Goal: Task Accomplishment & Management: Use online tool/utility

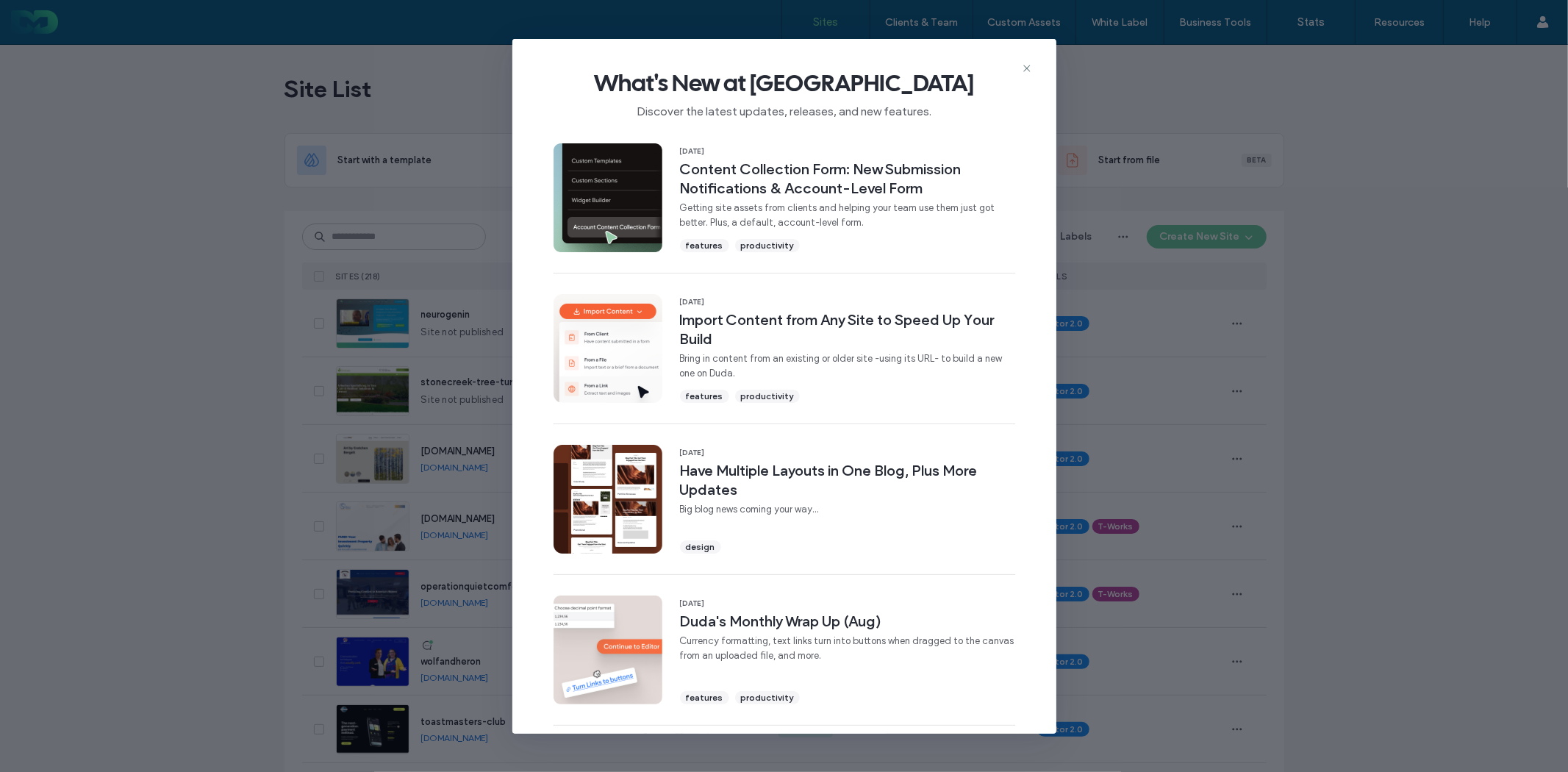
click at [1402, 312] on div "What's New at [GEOGRAPHIC_DATA] Discover the latest updates, releases, and new …" at bounding box center [784, 386] width 1568 height 772
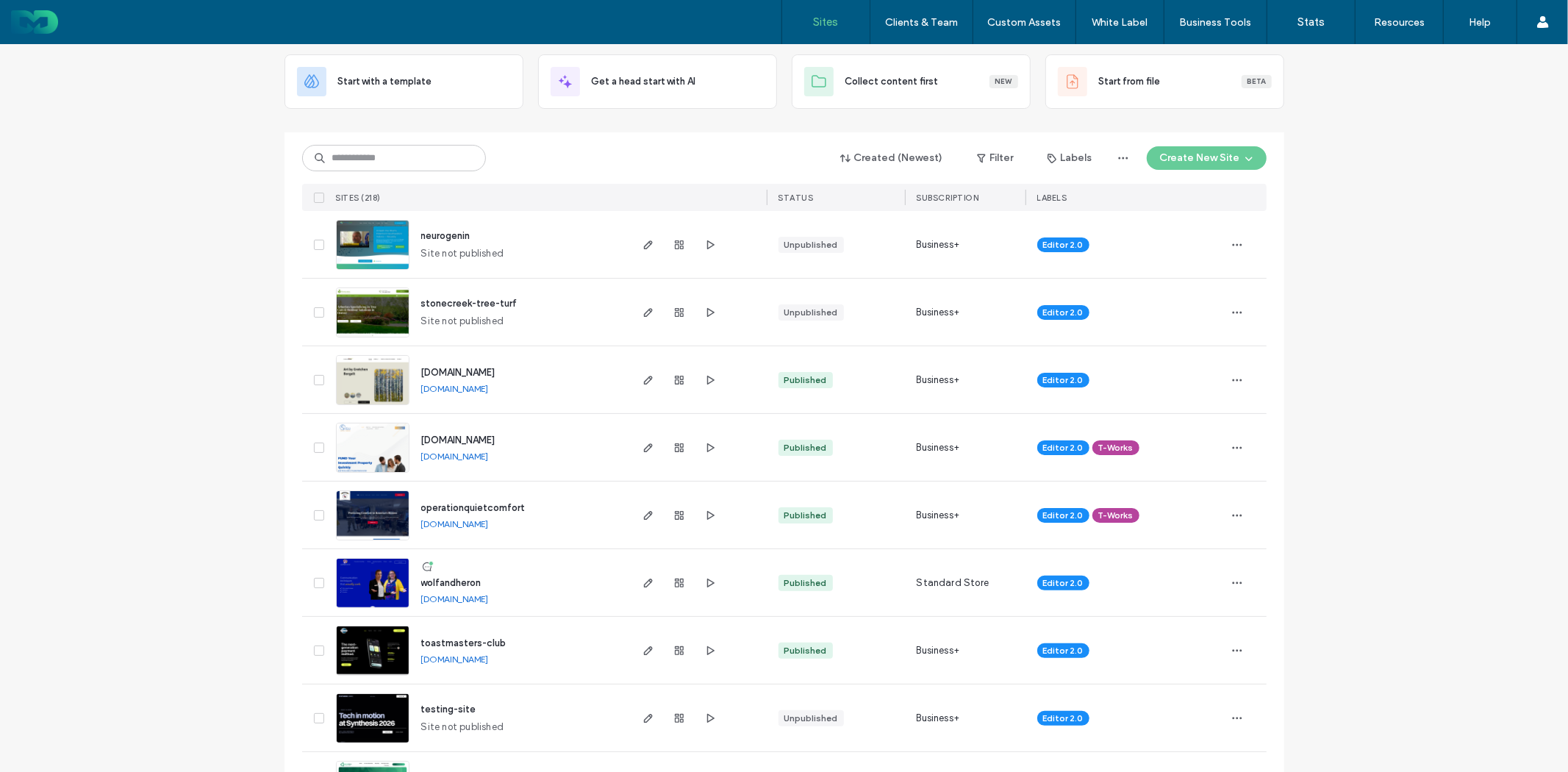
scroll to position [163, 0]
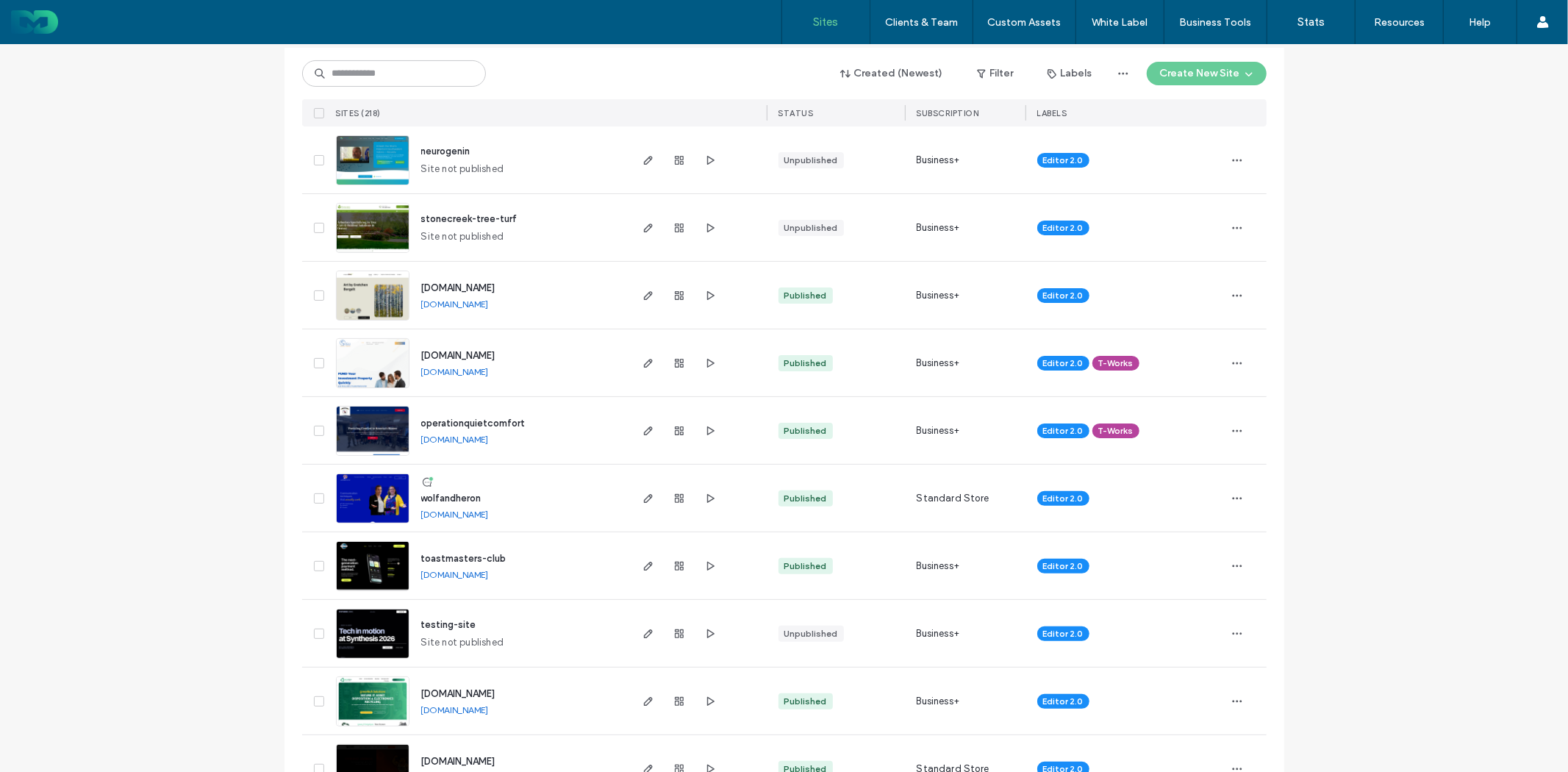
click at [457, 491] on div "wolfandheron" at bounding box center [451, 498] width 60 height 14
click at [457, 495] on span "wolfandheron" at bounding box center [451, 498] width 60 height 11
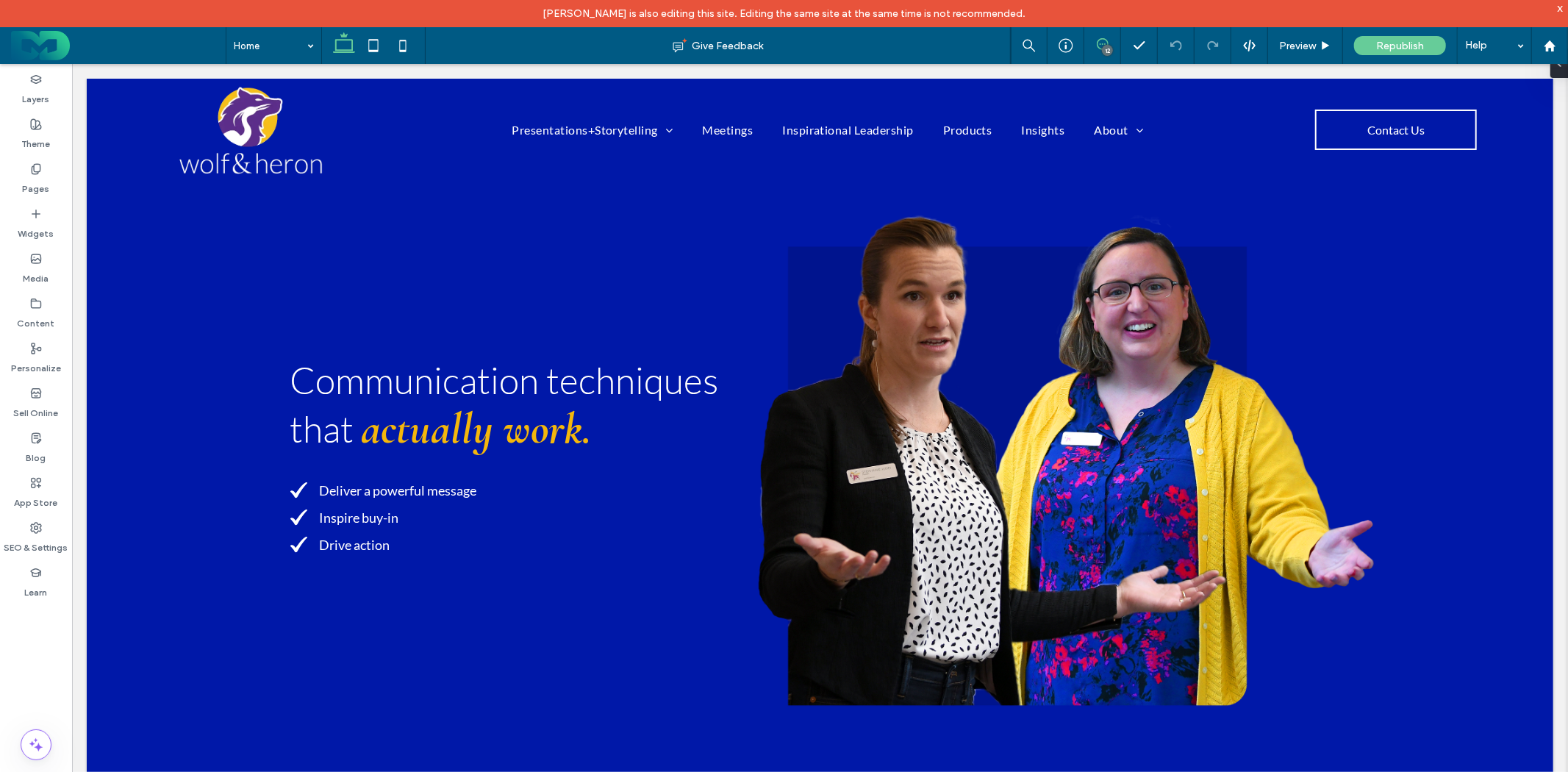
click at [1102, 46] on div "12" at bounding box center [1103, 45] width 36 height 12
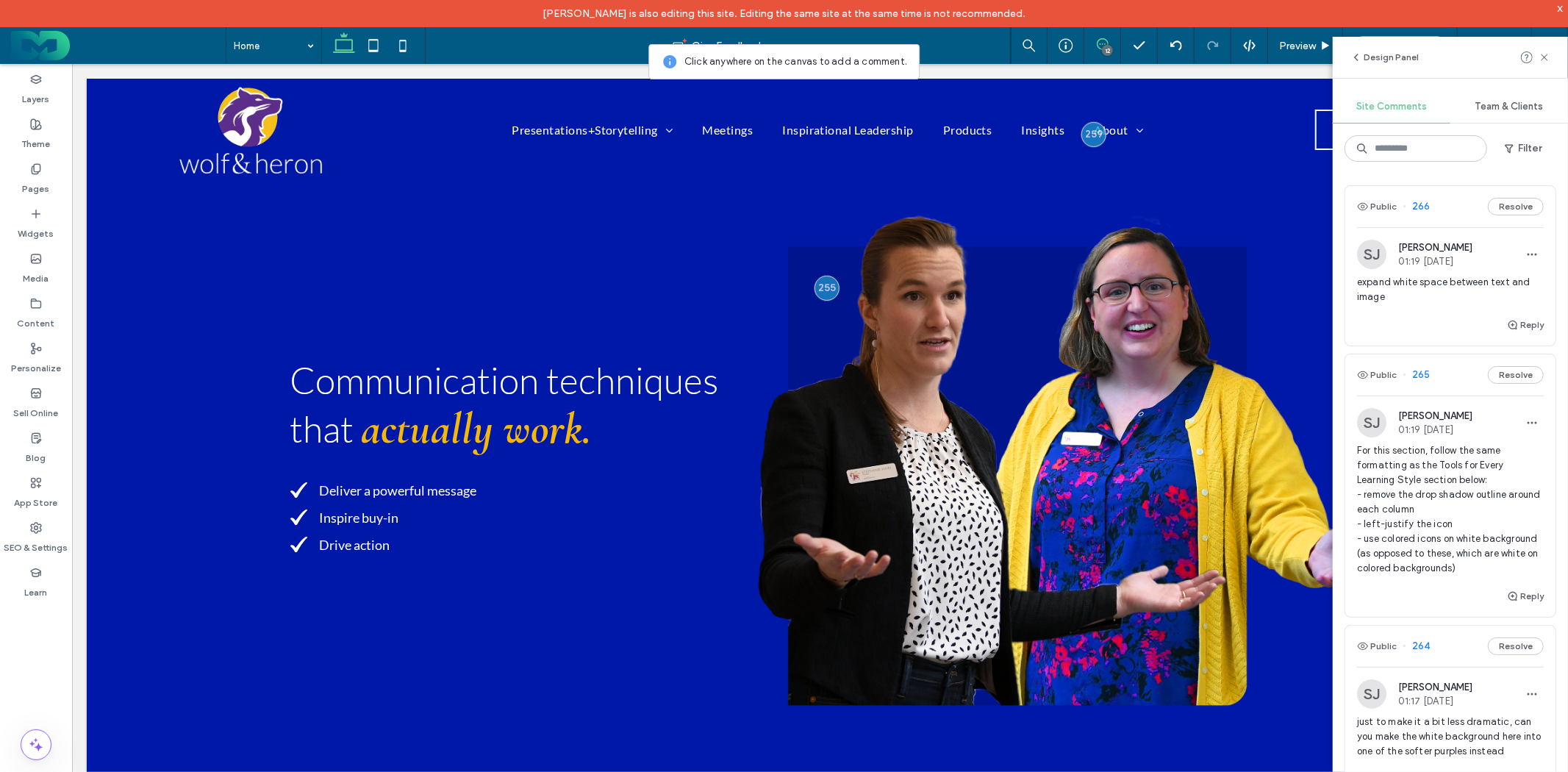
click at [1422, 287] on span "expand white space between text and image" at bounding box center [1450, 290] width 187 height 29
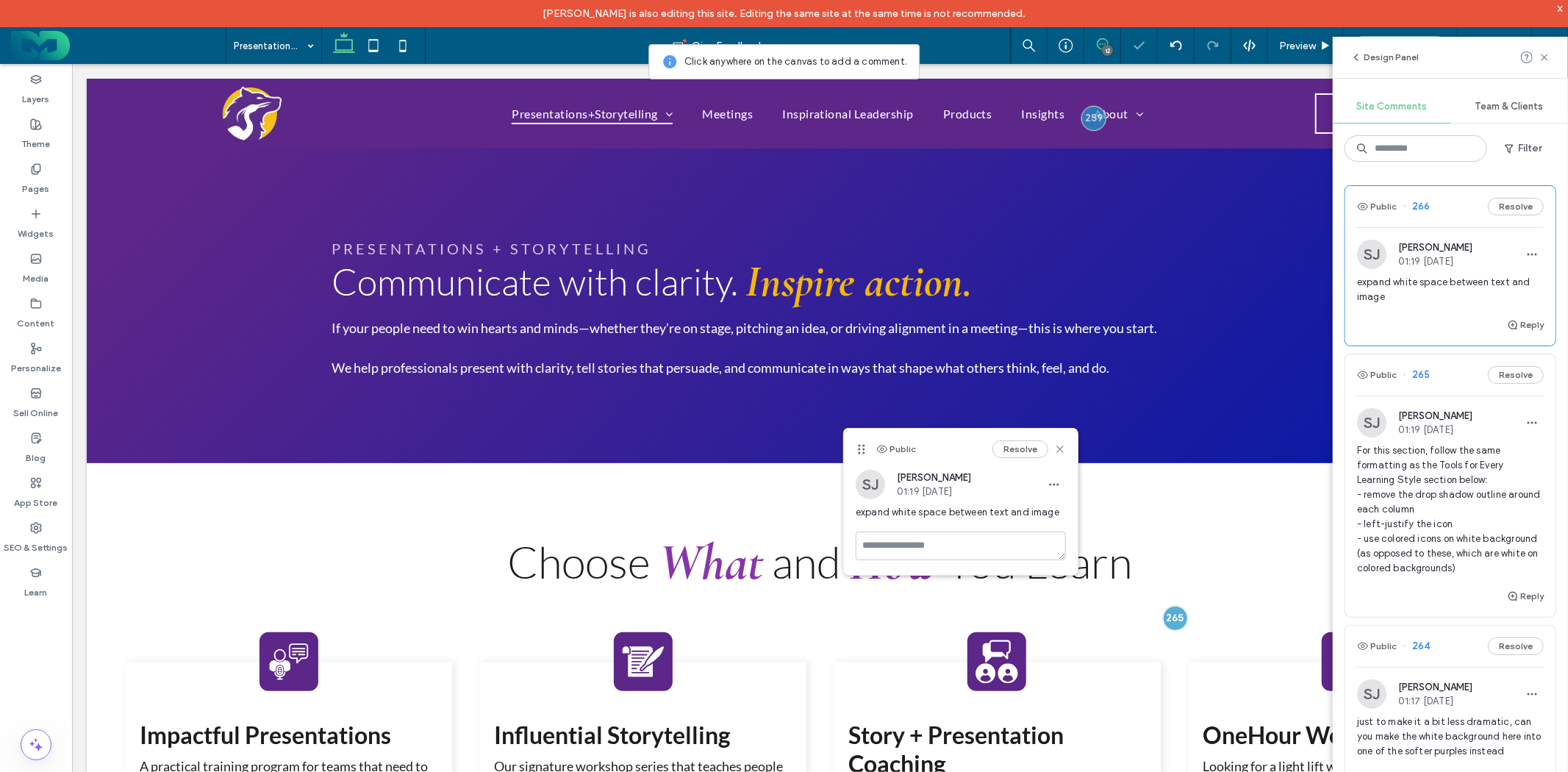
scroll to position [798, 0]
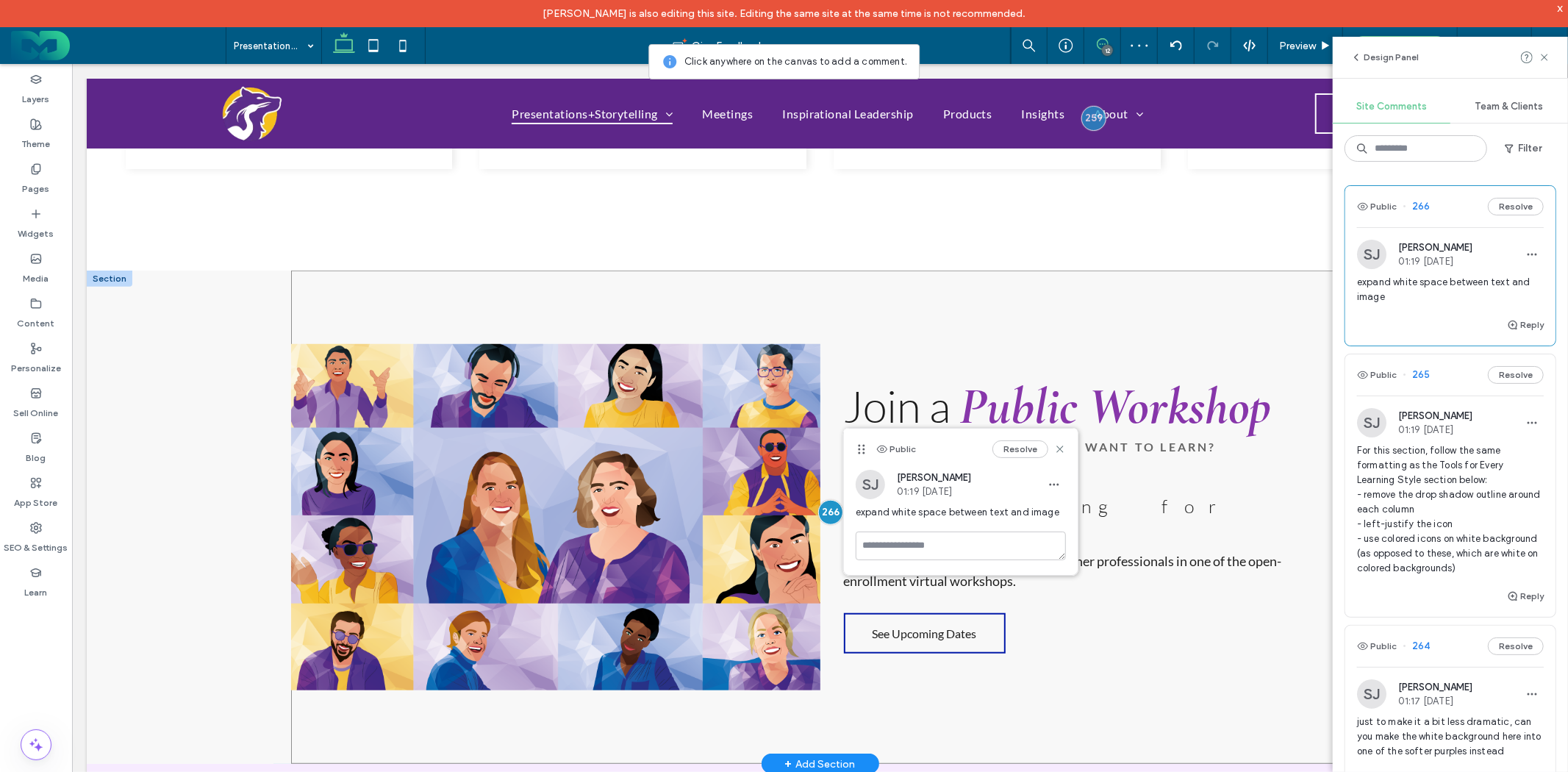
click at [856, 318] on div "Join a Public Workshop Don’t have a team but still want to learn? Influential S…" at bounding box center [820, 516] width 1058 height 494
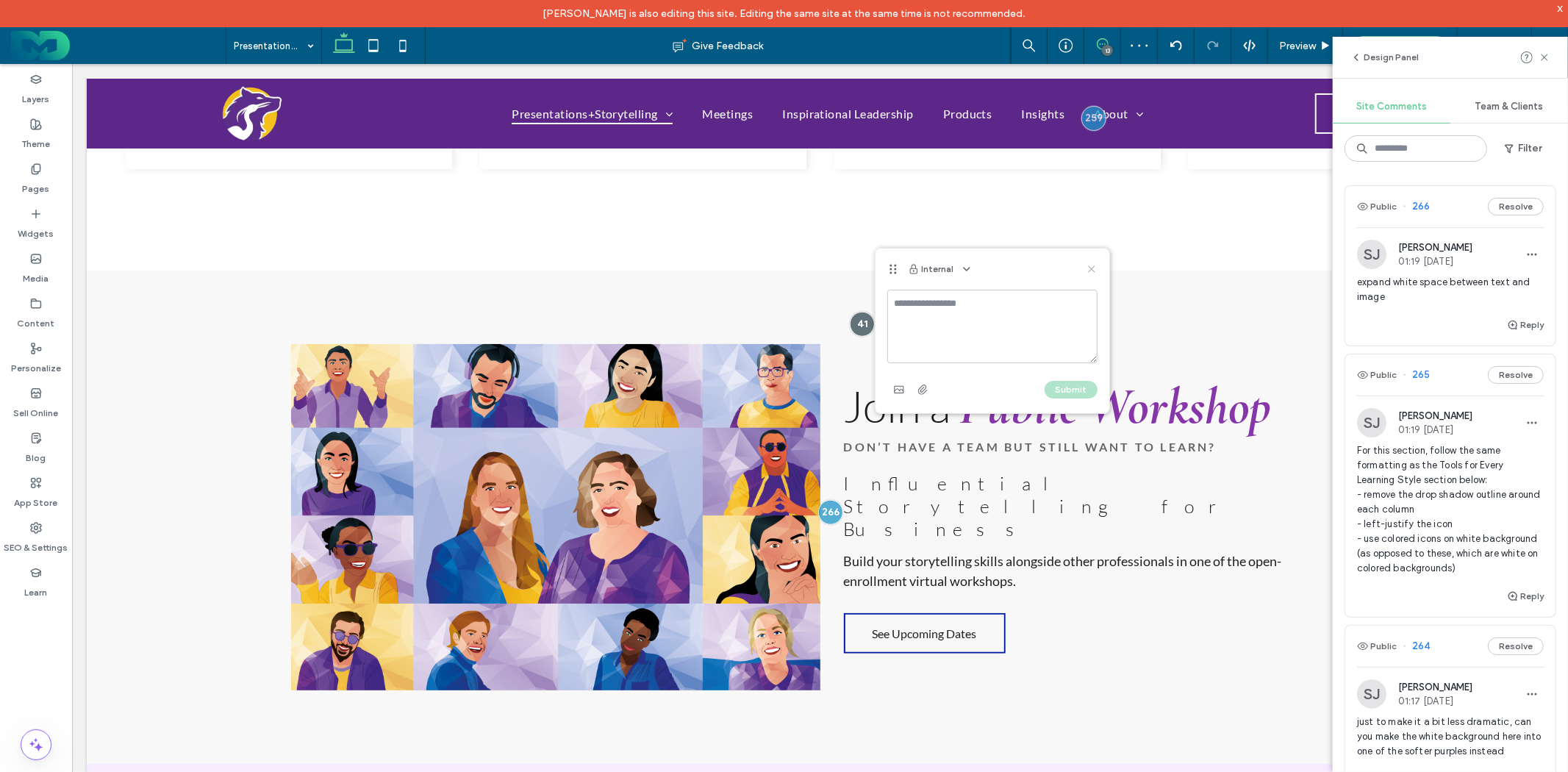
drag, startPoint x: 1092, startPoint y: 268, endPoint x: 1021, endPoint y: 203, distance: 96.3
click at [1092, 268] on use at bounding box center [1091, 268] width 7 height 7
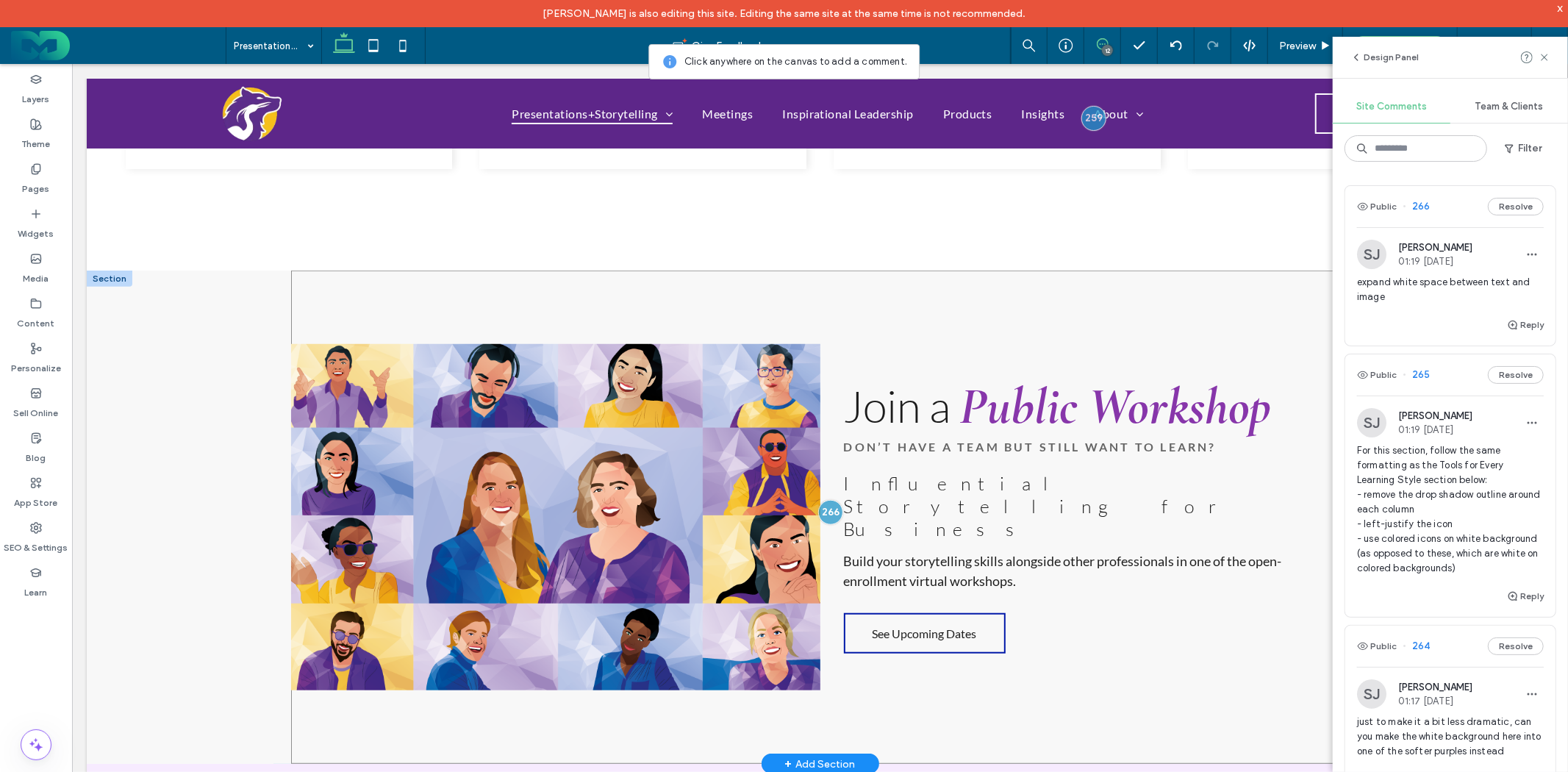
click at [916, 291] on div "Join a Public Workshop Don’t have a team but still want to learn? Influential S…" at bounding box center [820, 516] width 1058 height 494
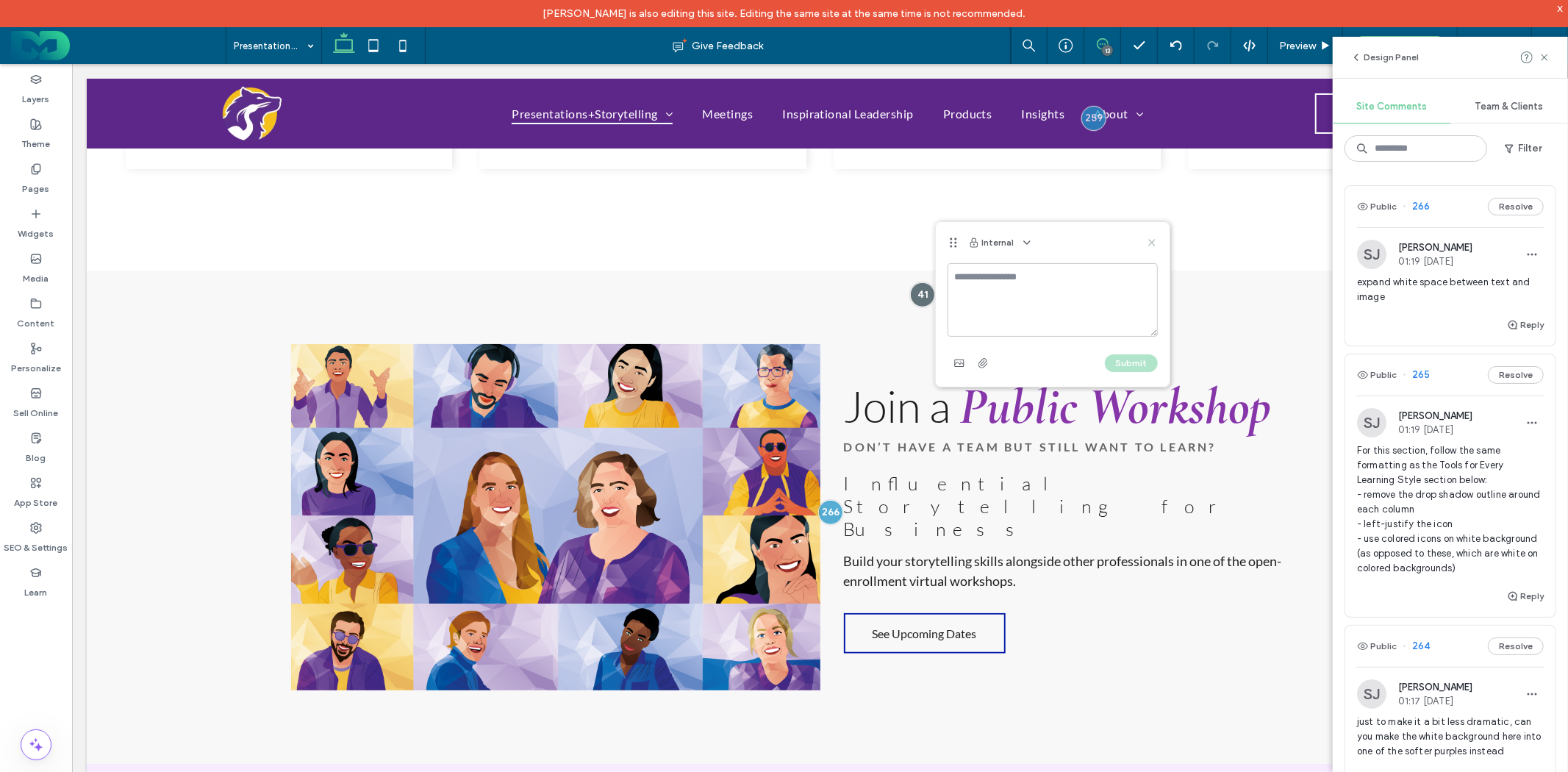
click at [1148, 238] on icon at bounding box center [1152, 243] width 12 height 12
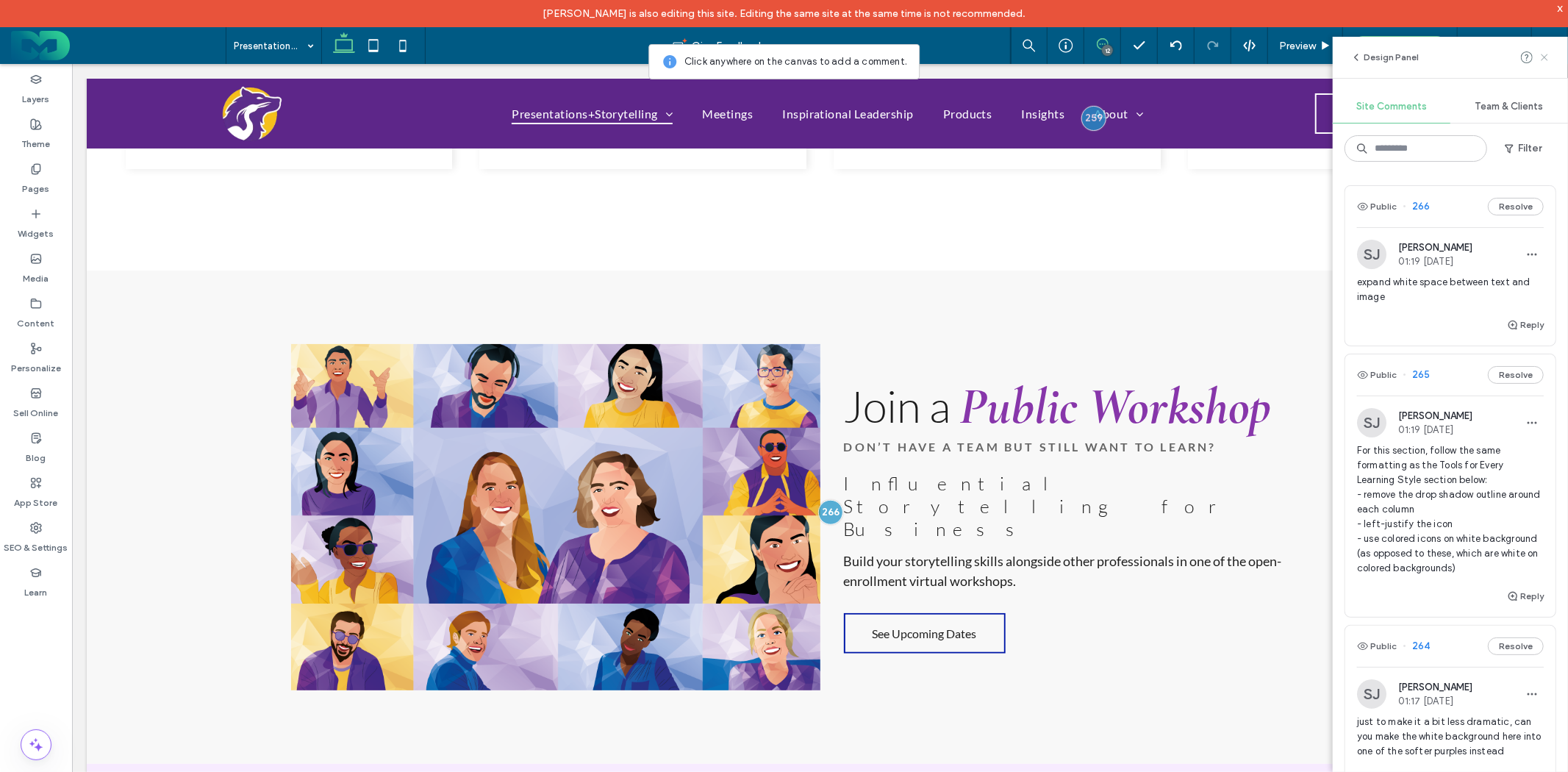
click at [1544, 56] on use at bounding box center [1545, 57] width 7 height 7
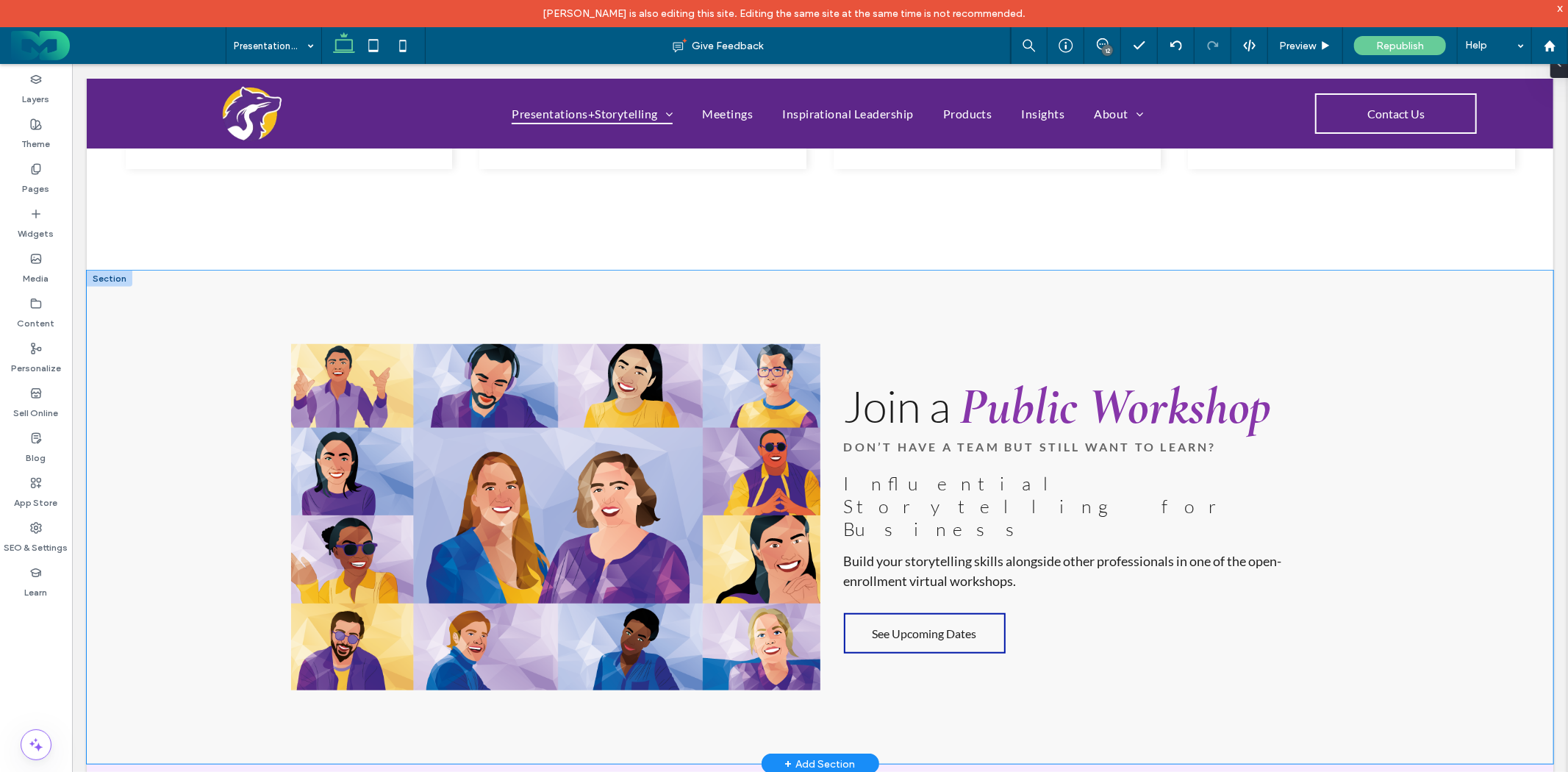
click at [236, 340] on div "Join a Public Workshop Don’t have a team but still want to learn? Influential S…" at bounding box center [820, 516] width 1467 height 494
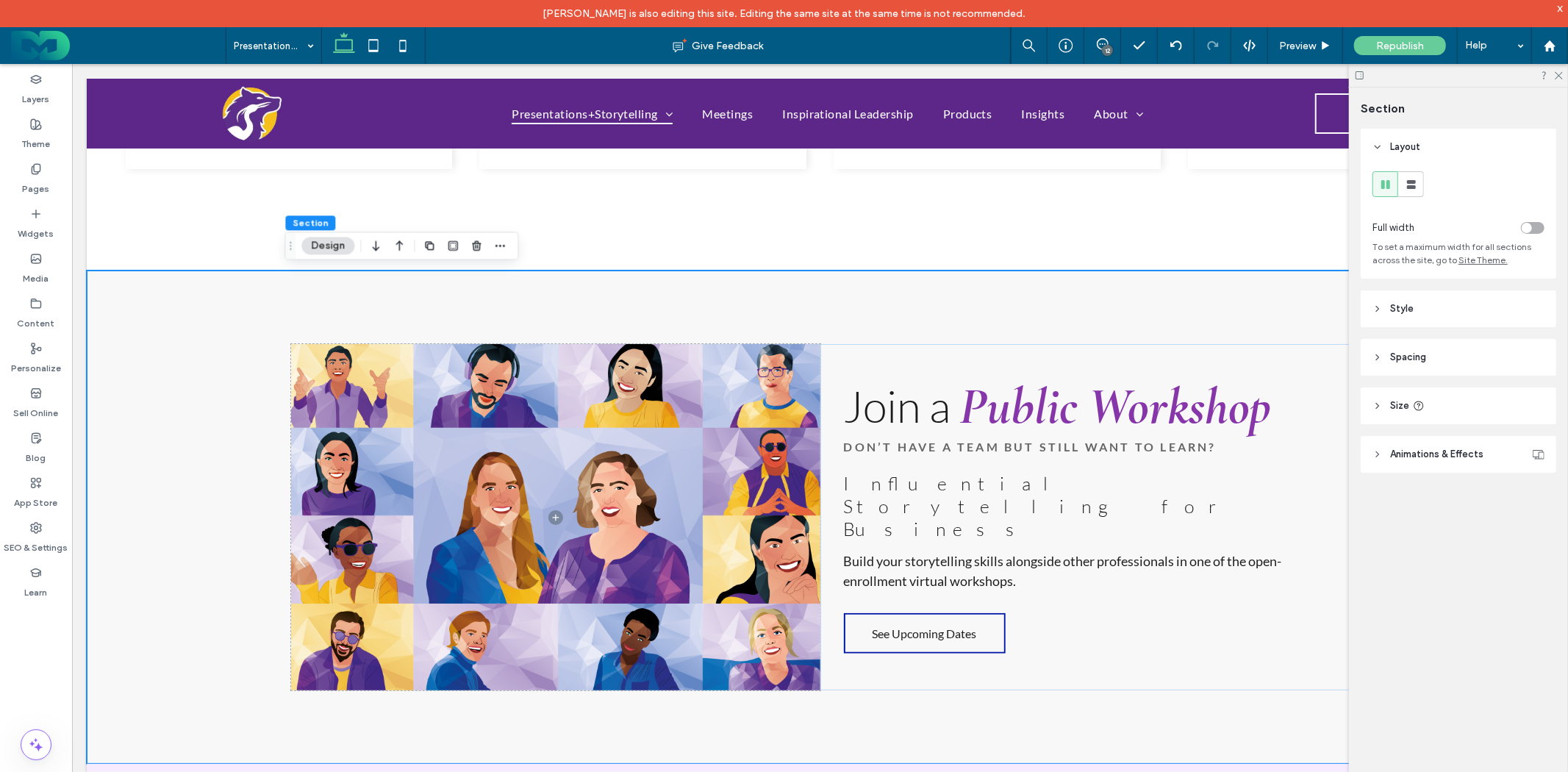
click at [1449, 346] on header "Spacing" at bounding box center [1458, 357] width 196 height 37
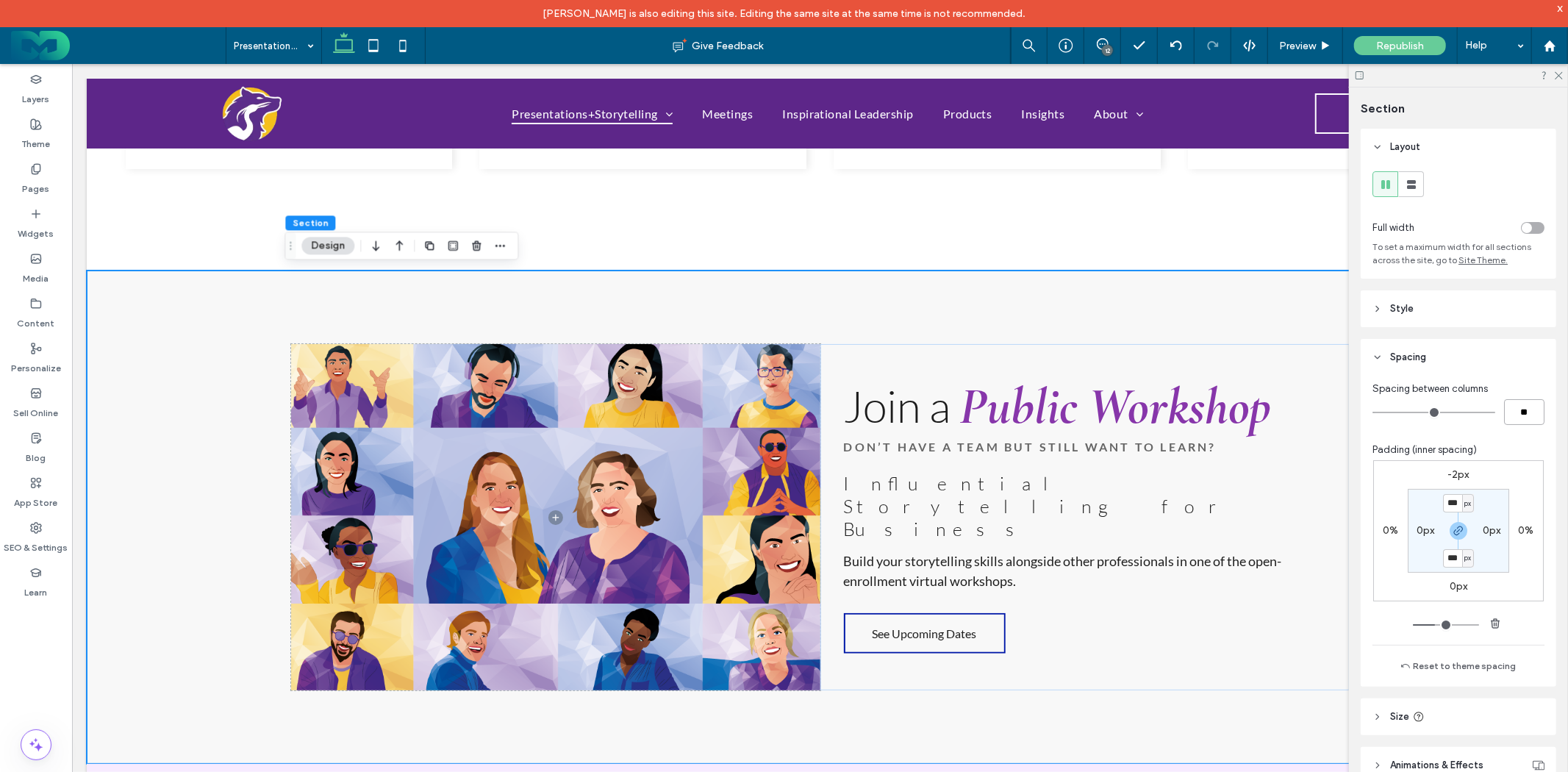
click at [1516, 417] on input "**" at bounding box center [1524, 412] width 40 height 26
type input "*"
type input "**"
type input "***"
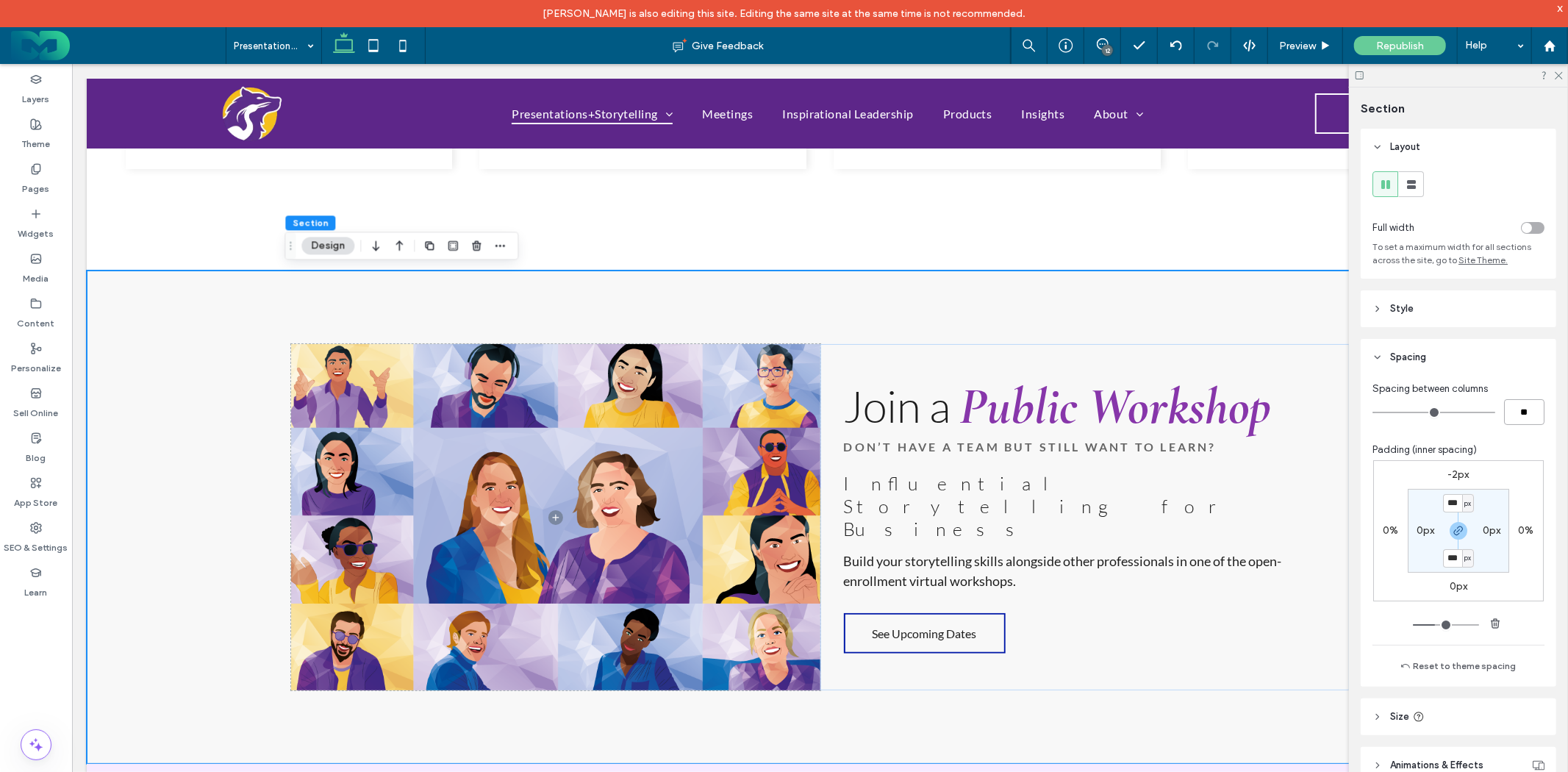
type input "***"
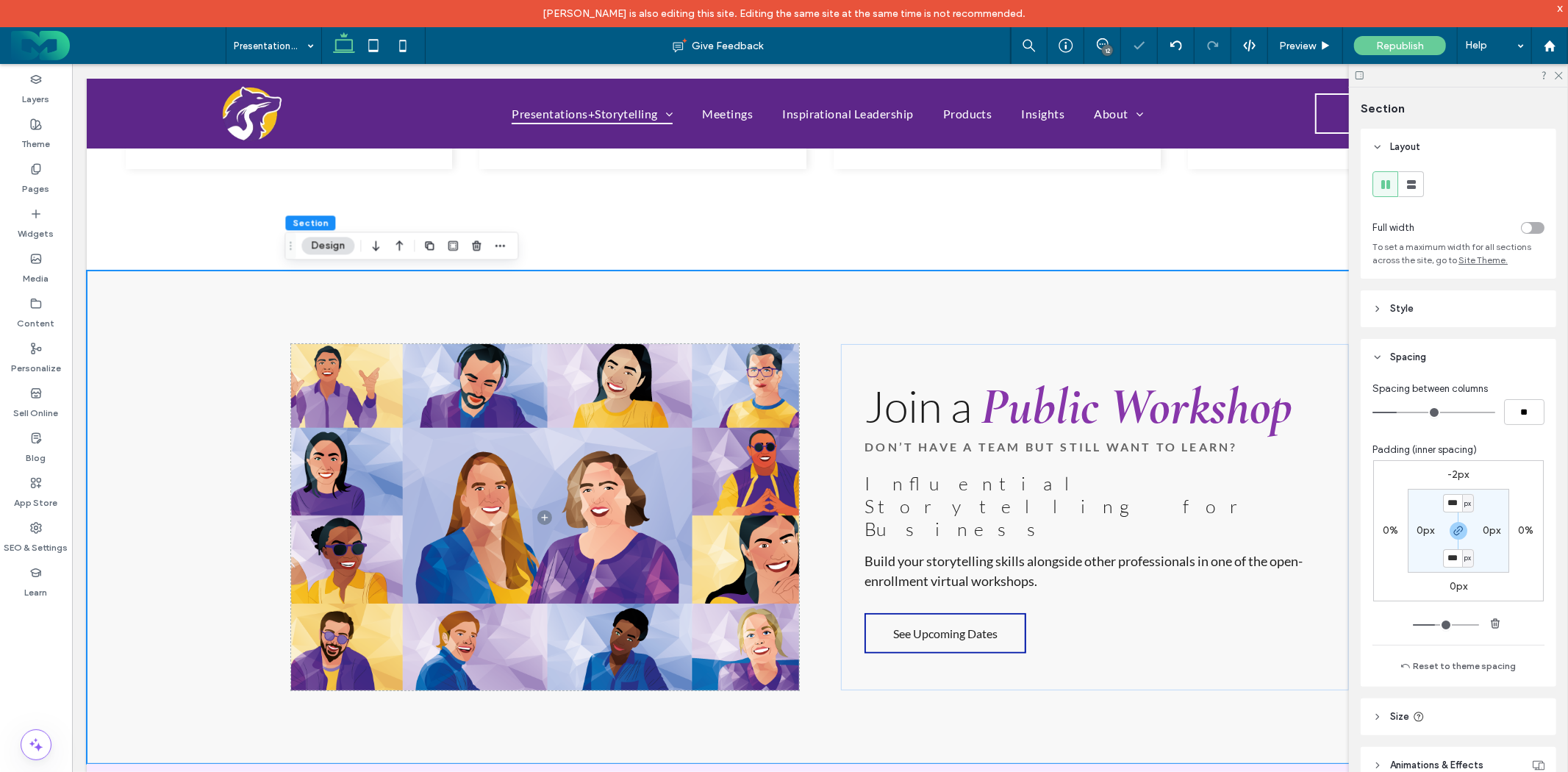
click at [1105, 48] on div "12" at bounding box center [1108, 50] width 11 height 11
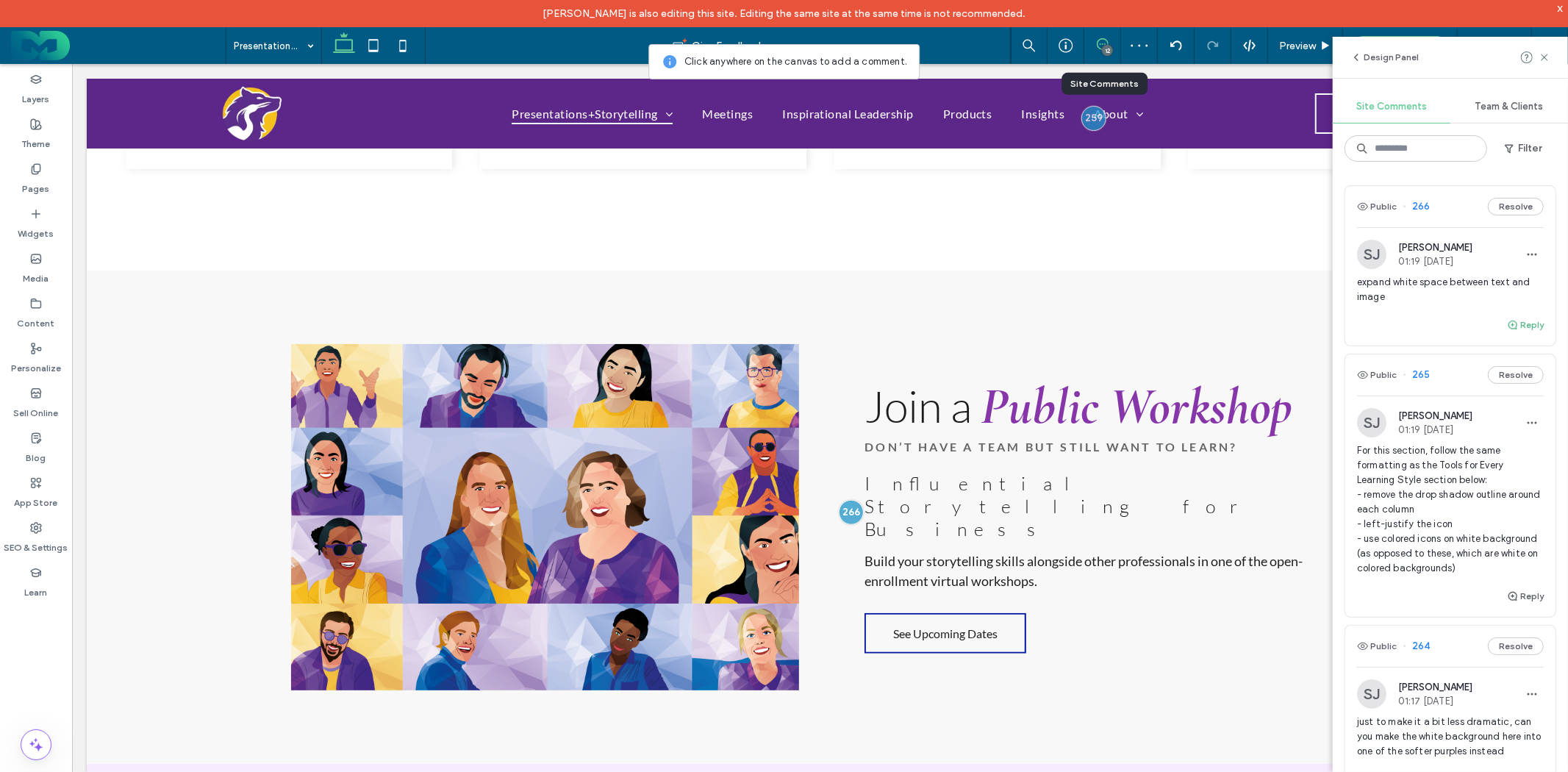
click at [1510, 327] on button "Reply" at bounding box center [1526, 324] width 37 height 17
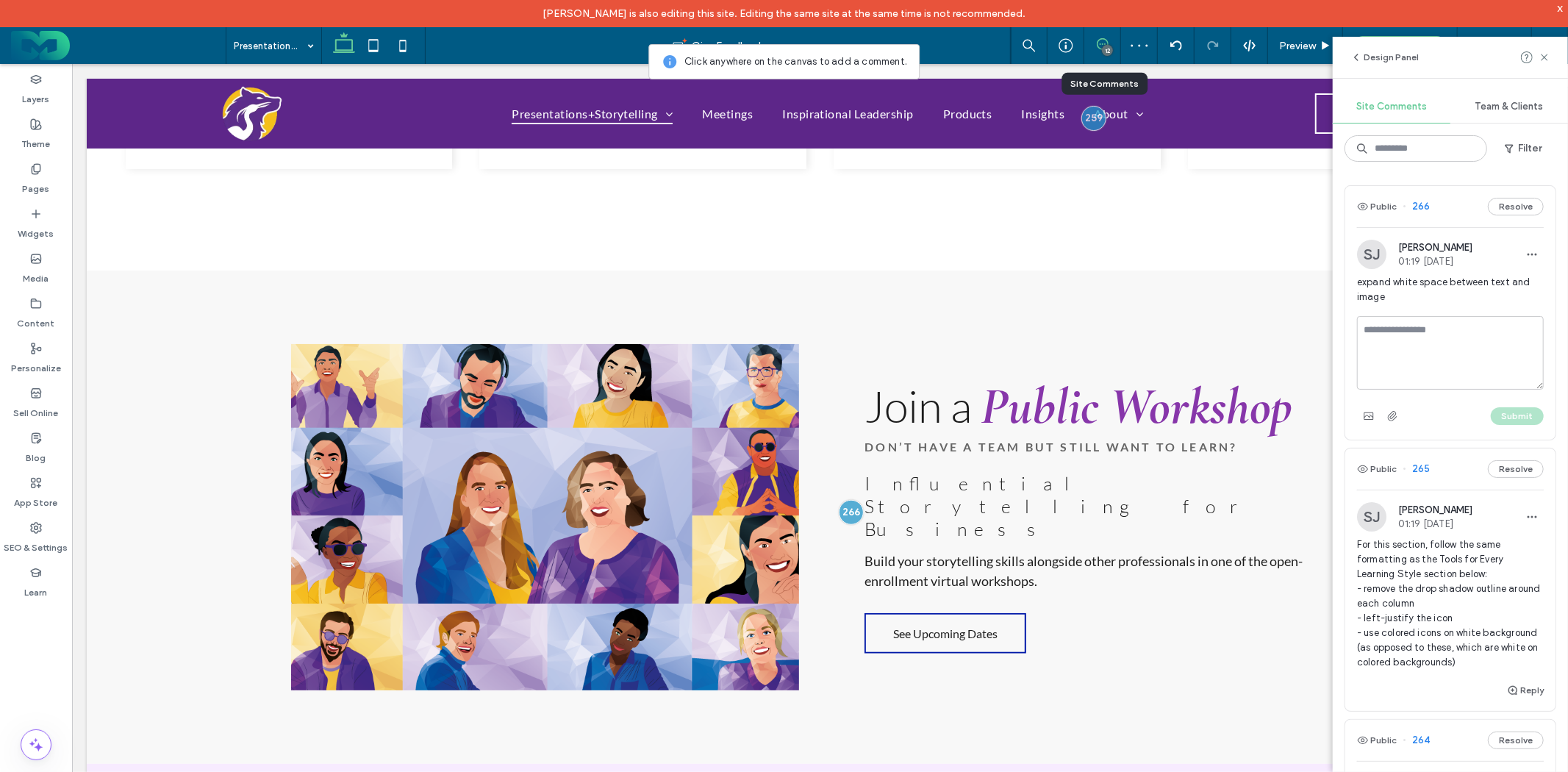
type textarea "*"
type textarea "****"
click at [1504, 410] on button "Submit" at bounding box center [1517, 416] width 53 height 17
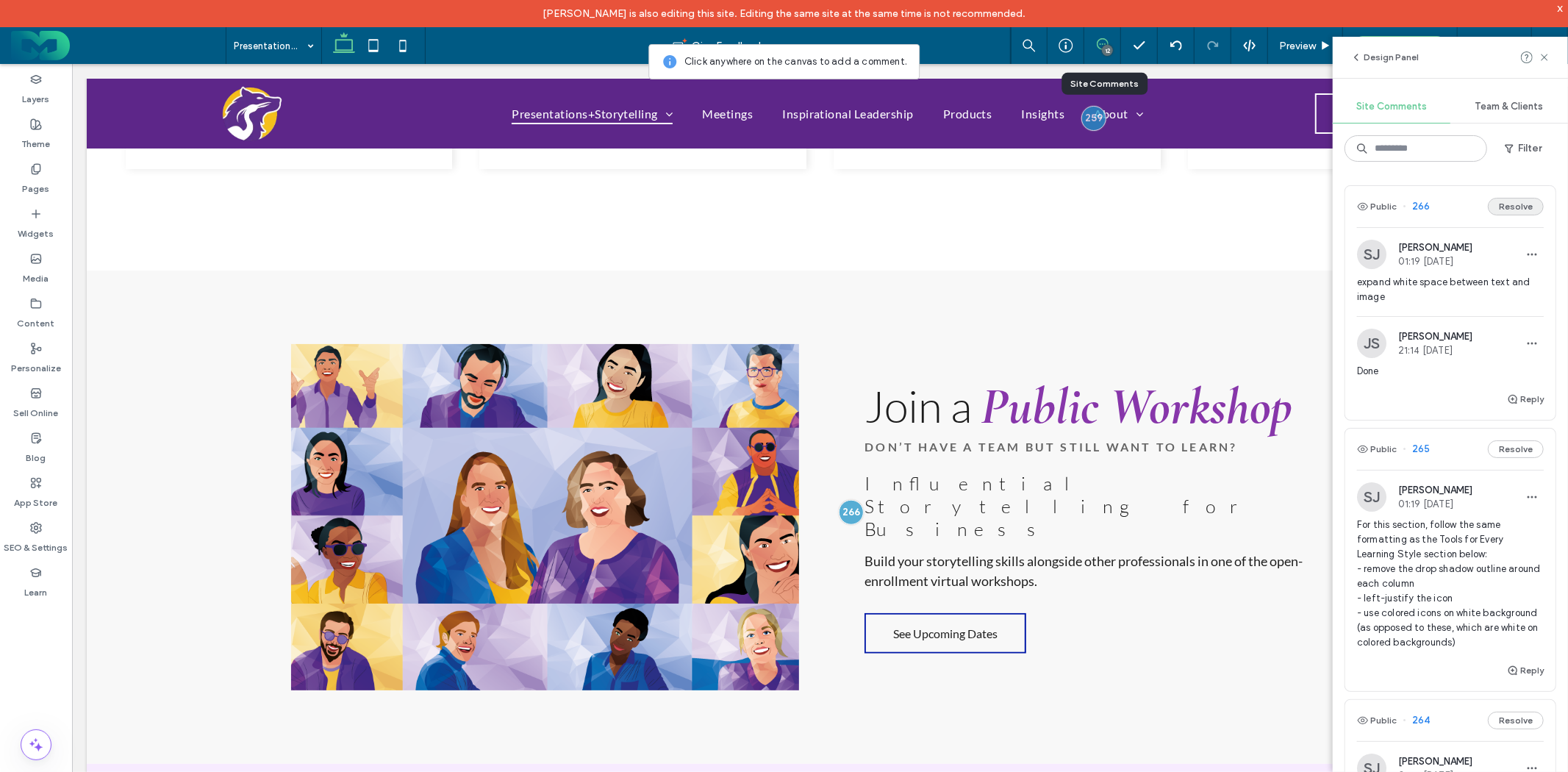
click at [1513, 200] on button "Resolve" at bounding box center [1516, 206] width 56 height 17
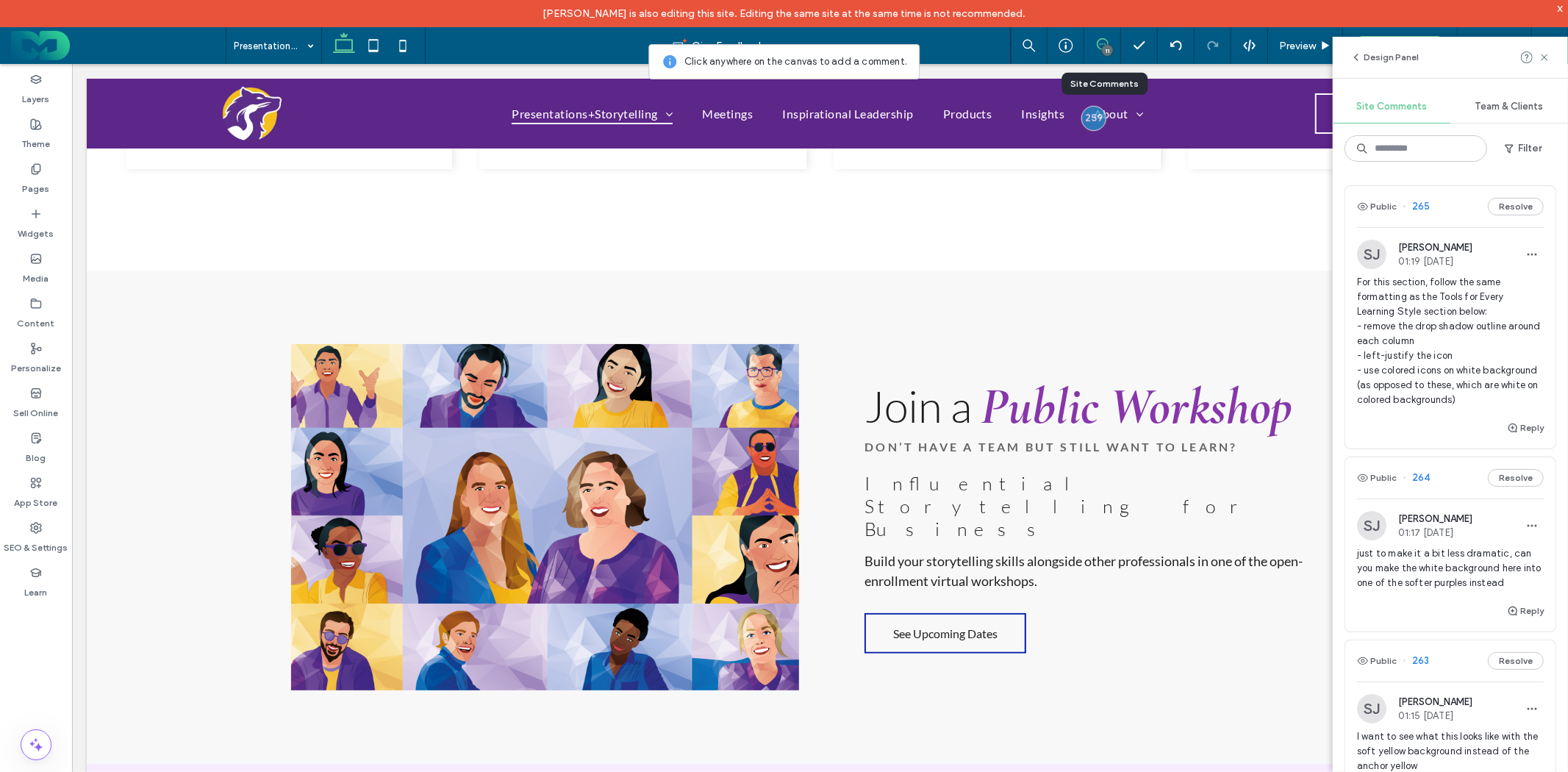
click at [1441, 280] on span "For this section, follow the same formatting as the Tools for Every Learning St…" at bounding box center [1450, 341] width 187 height 132
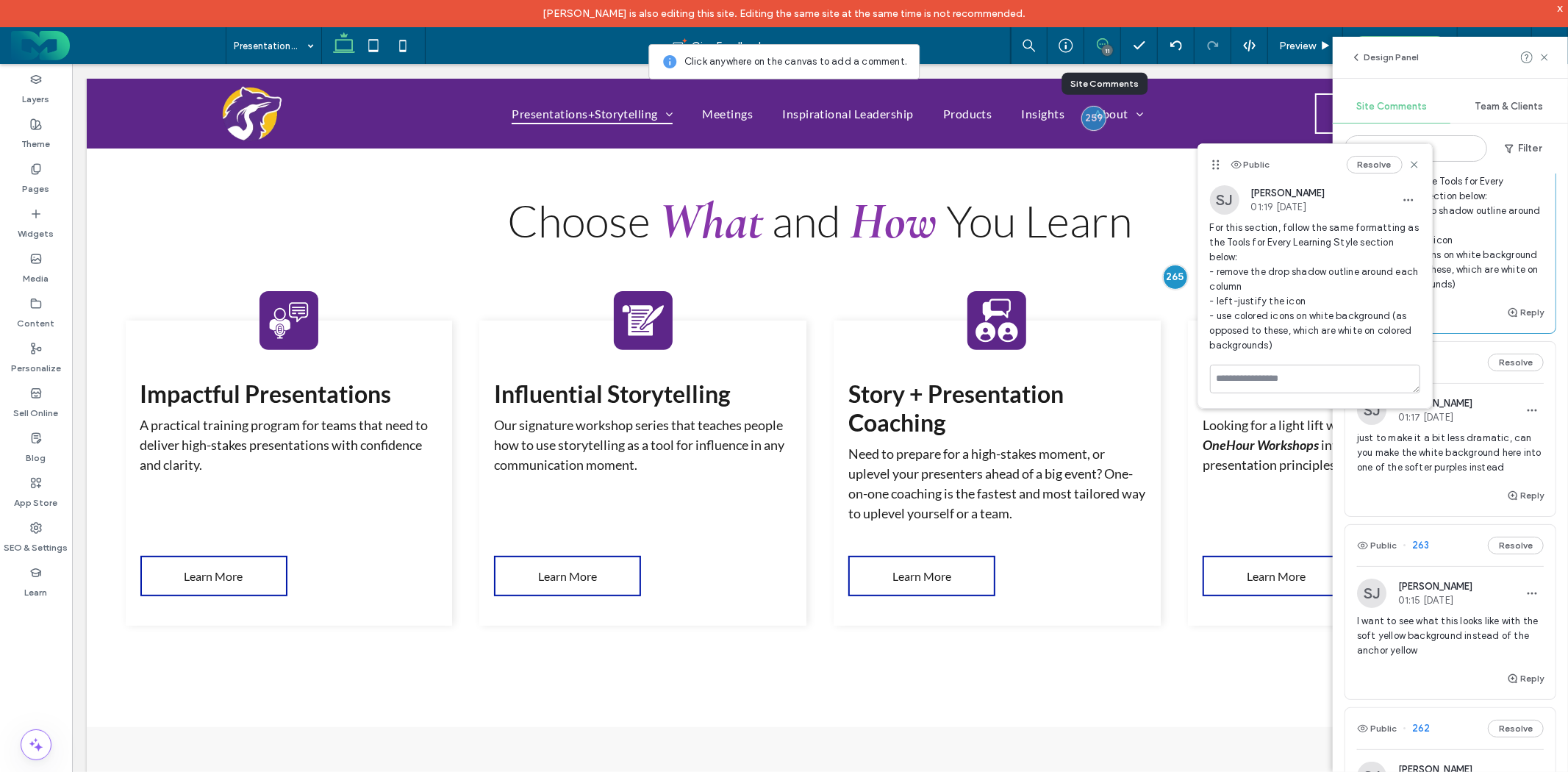
scroll to position [245, 0]
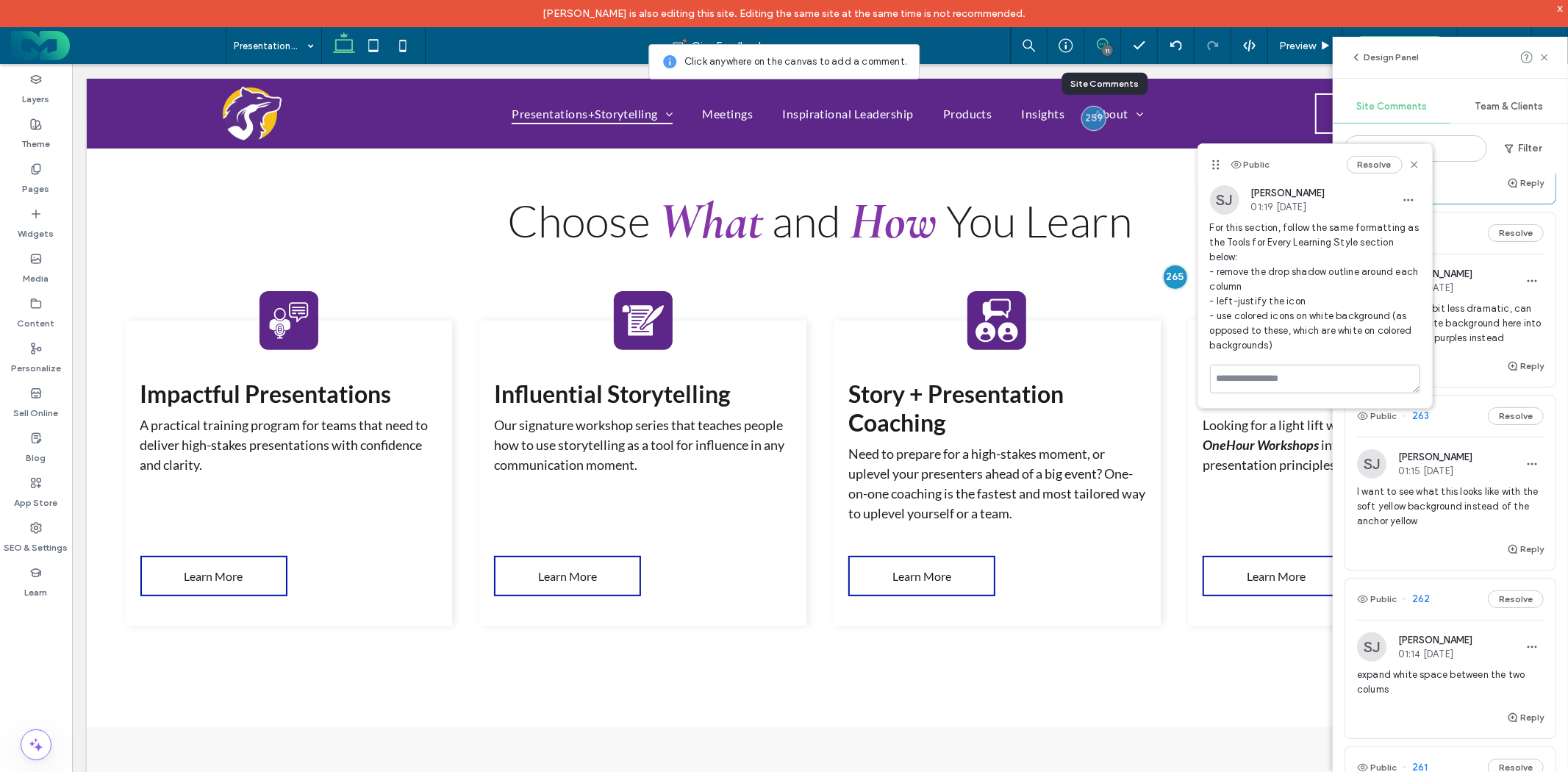
click at [1477, 346] on span "just to make it a bit less dramatic, can you make the white background here int…" at bounding box center [1450, 324] width 187 height 44
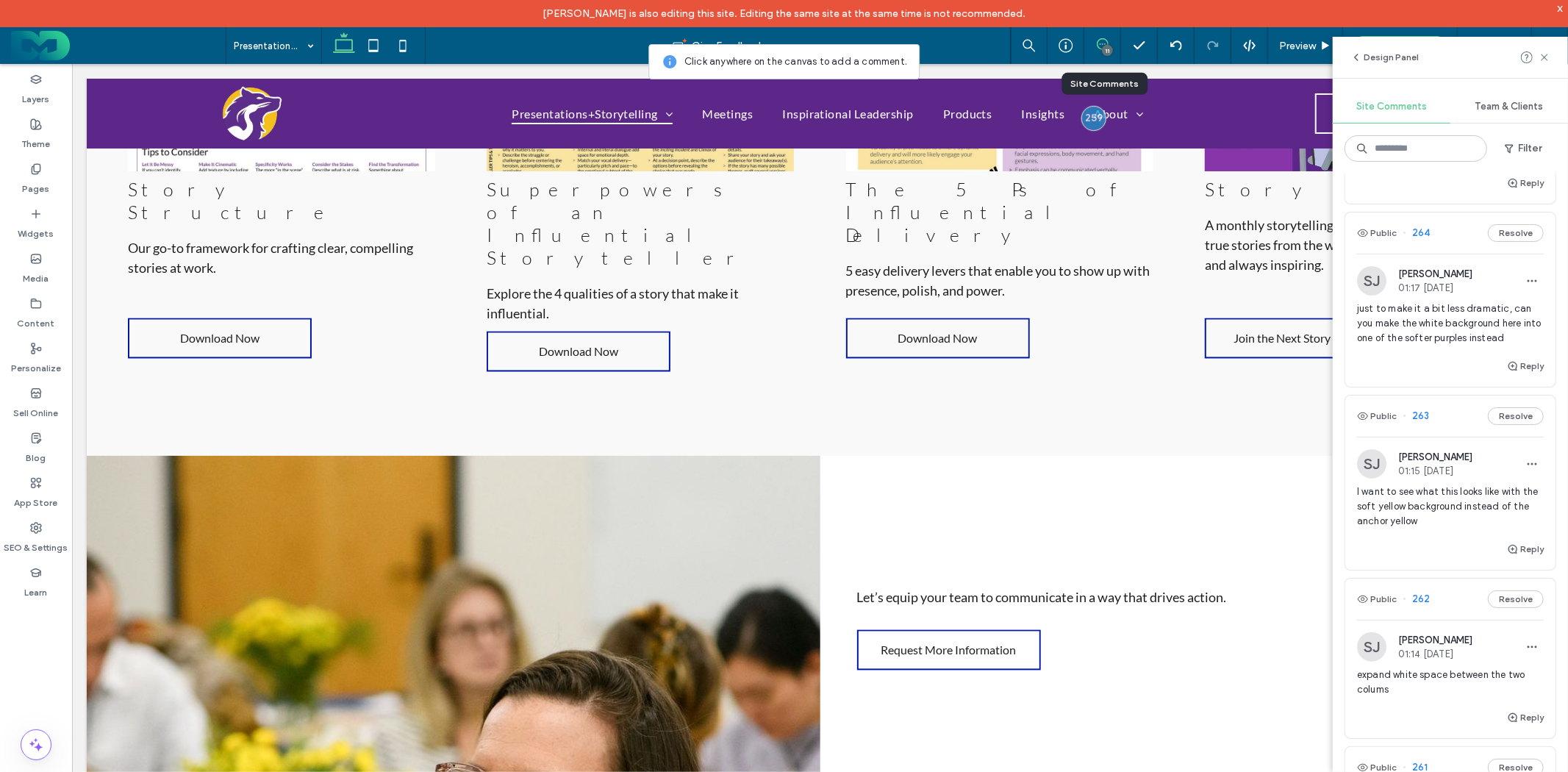
scroll to position [3203, 0]
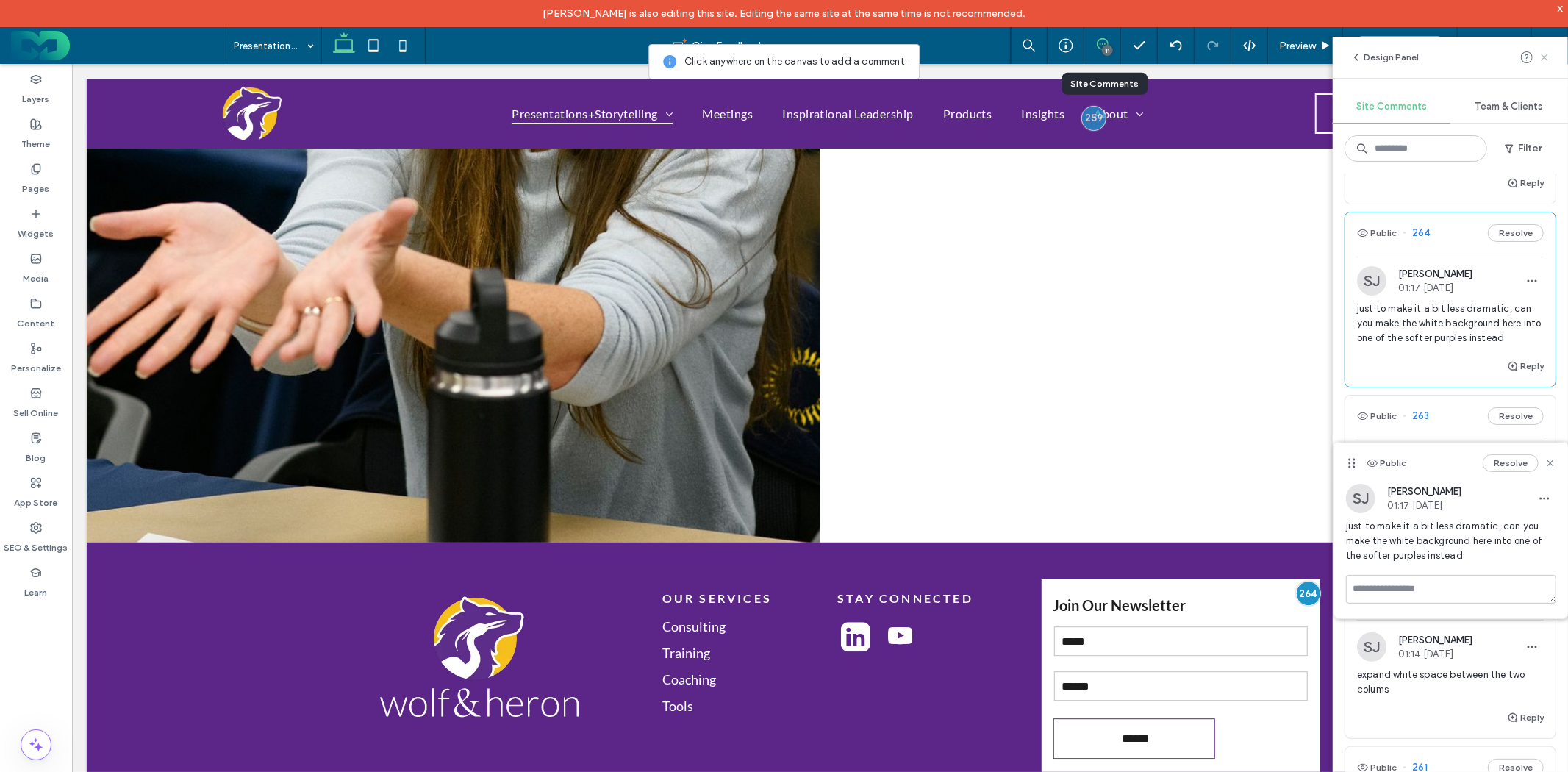
click at [1546, 60] on icon at bounding box center [1545, 57] width 12 height 12
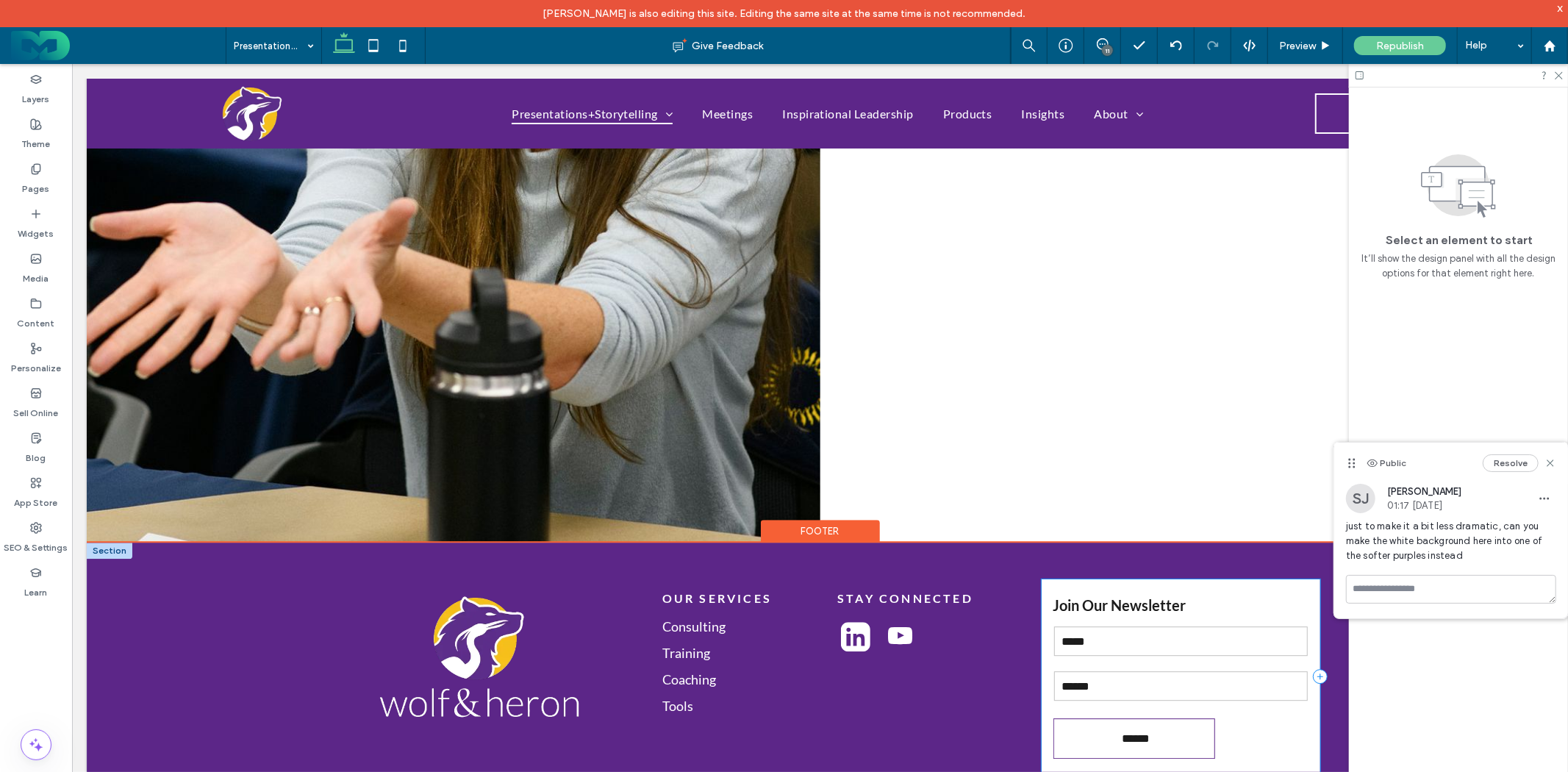
click at [1237, 578] on div "Join Our Newsletter Contact Us Name: Email: ****** Thank you for contacting us.…" at bounding box center [1180, 675] width 279 height 194
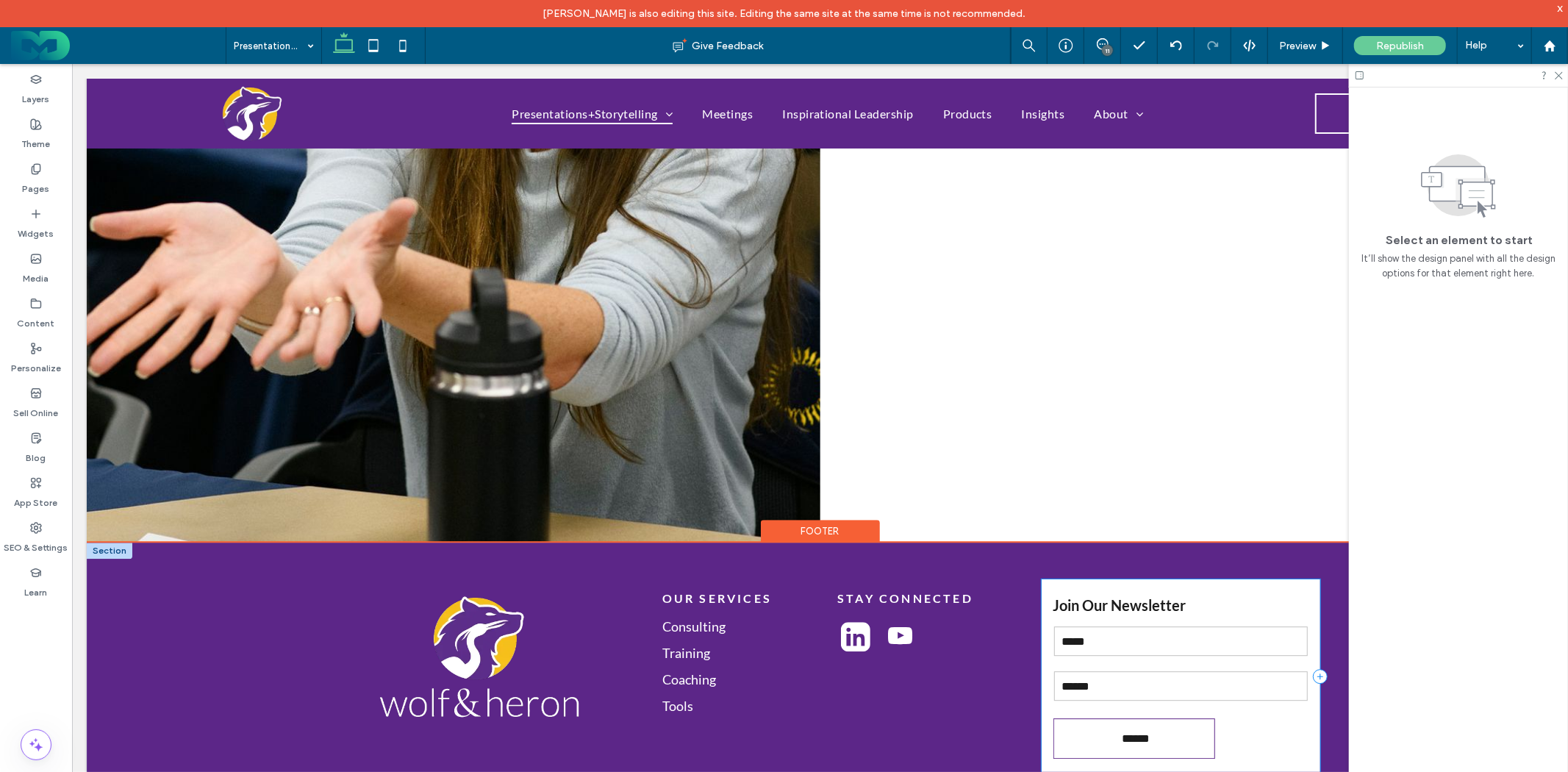
click at [1231, 578] on div "Join Our Newsletter Contact Us Name: Email: ****** Thank you for contacting us.…" at bounding box center [1180, 675] width 279 height 194
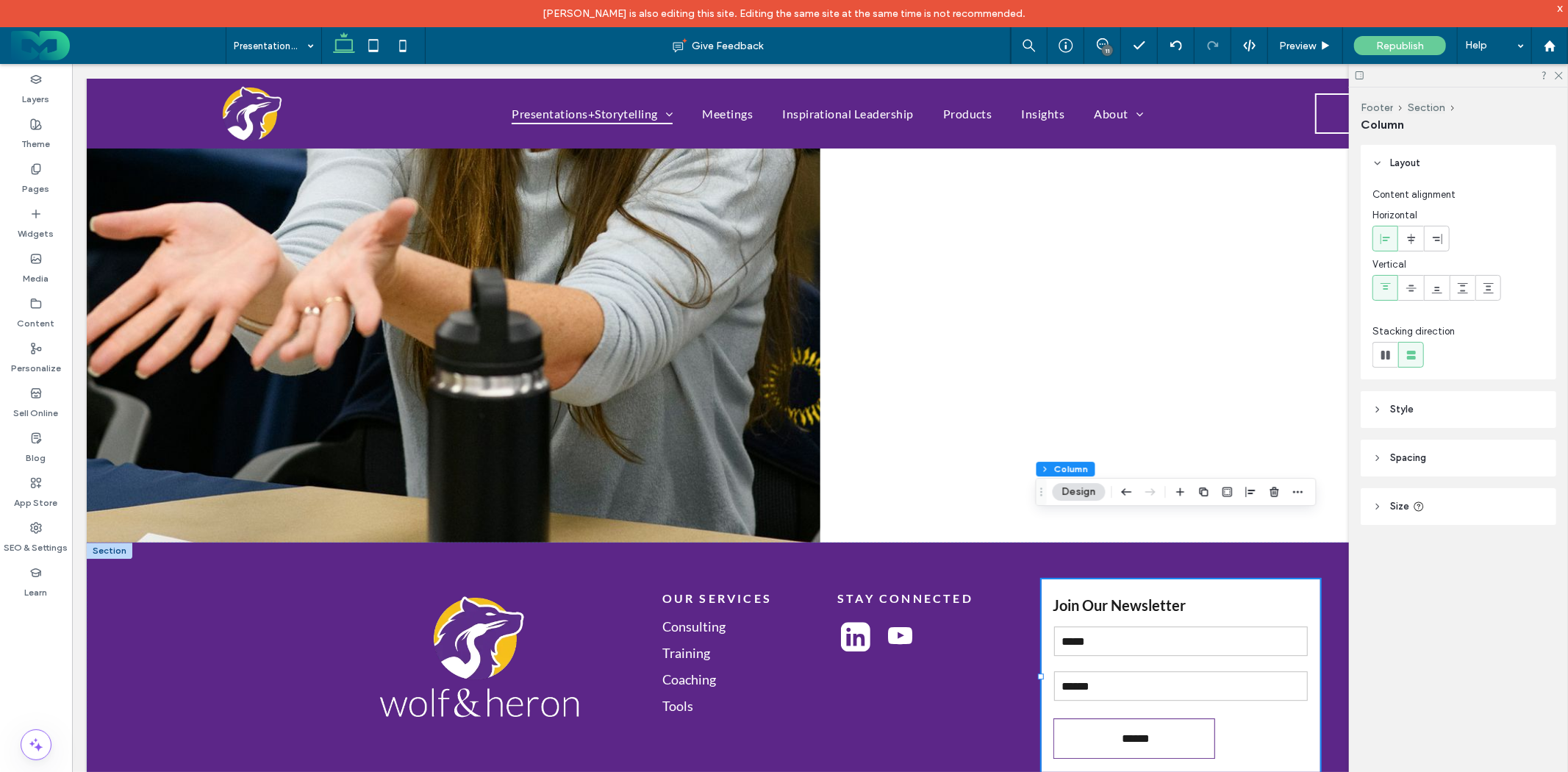
click at [1461, 457] on header "Spacing" at bounding box center [1458, 458] width 196 height 37
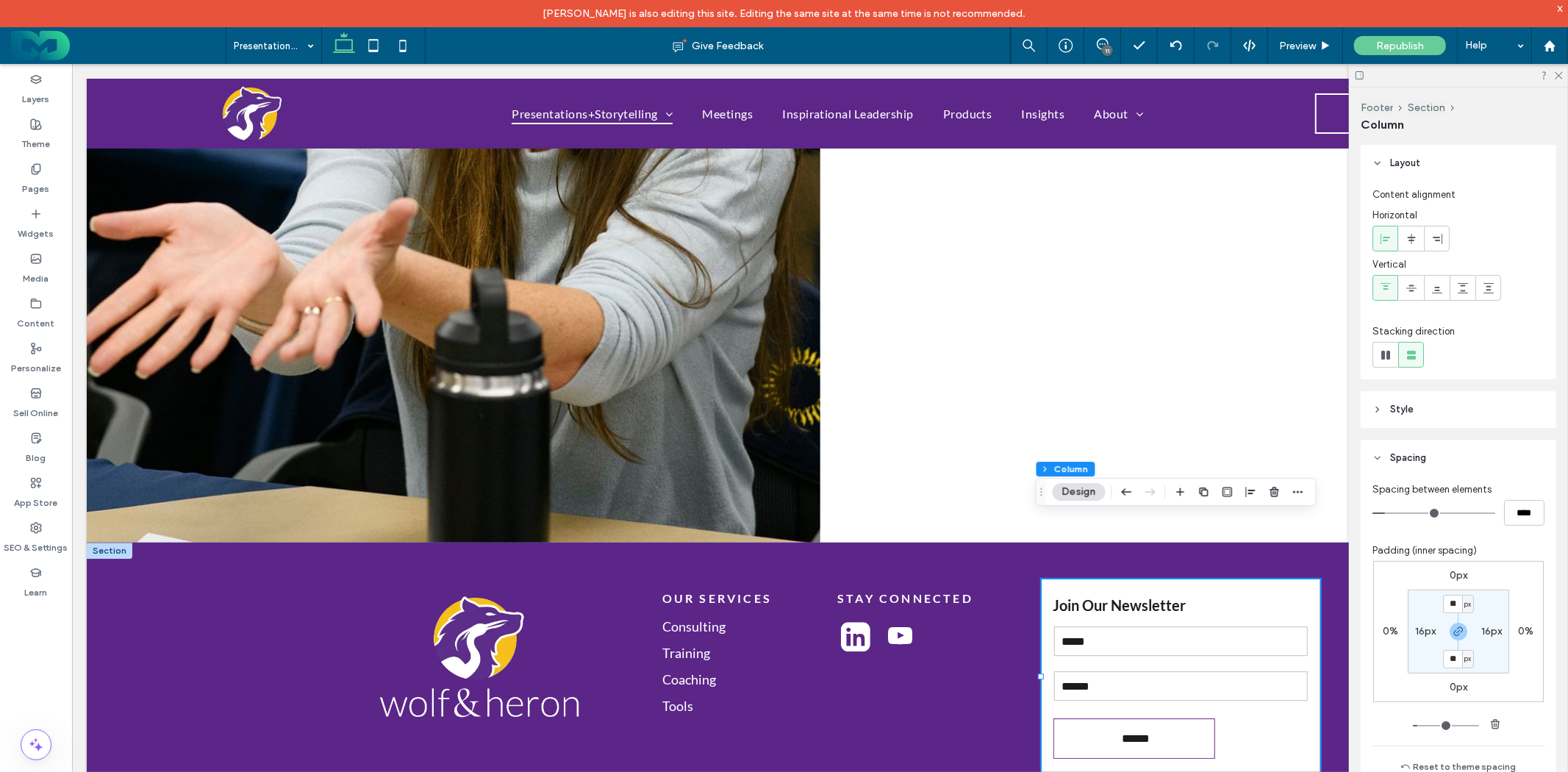
click at [1461, 460] on header "Spacing" at bounding box center [1458, 458] width 196 height 37
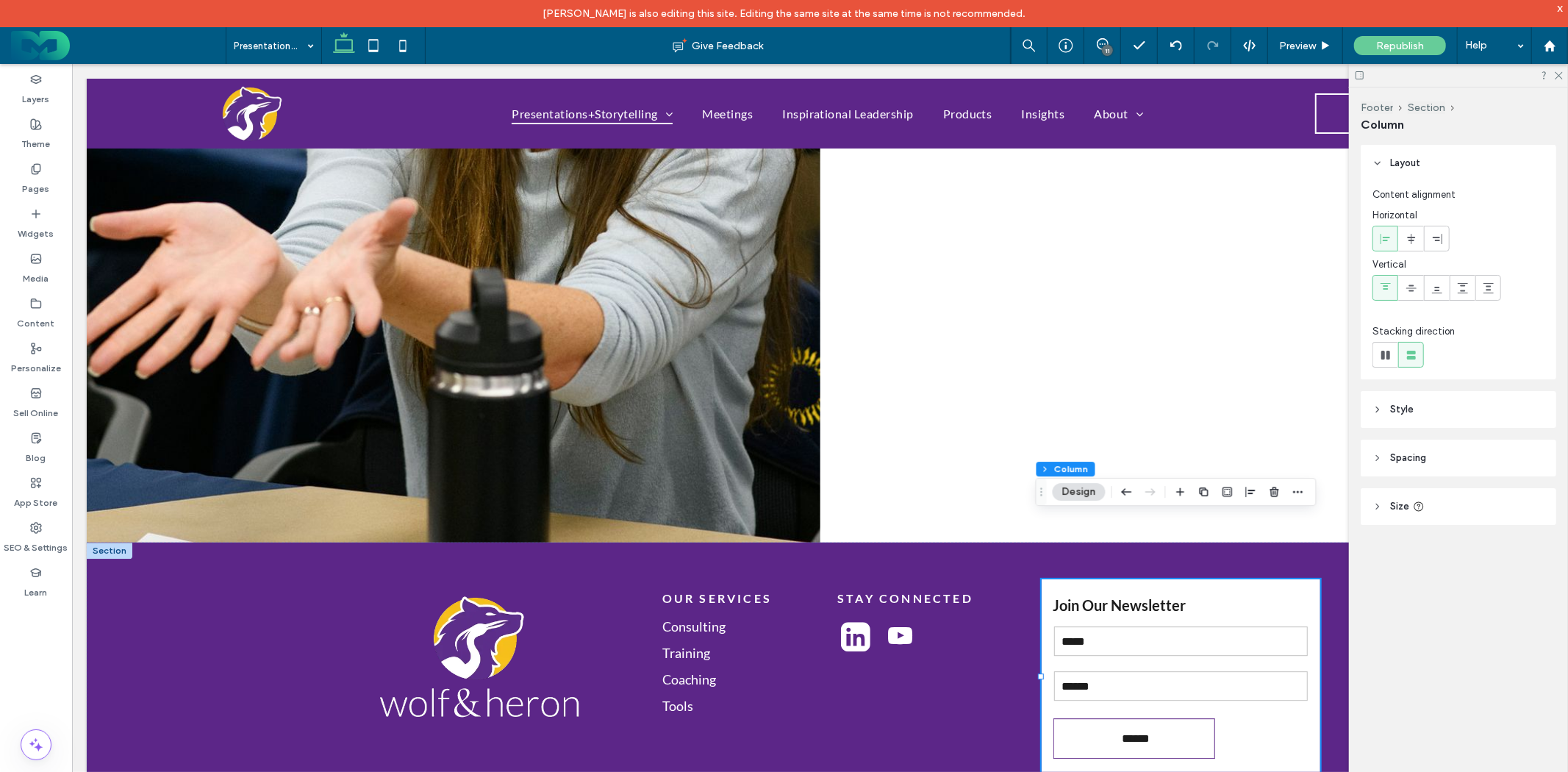
click at [1467, 500] on header "Size" at bounding box center [1458, 507] width 196 height 37
click at [1467, 451] on header "Spacing" at bounding box center [1458, 458] width 196 height 37
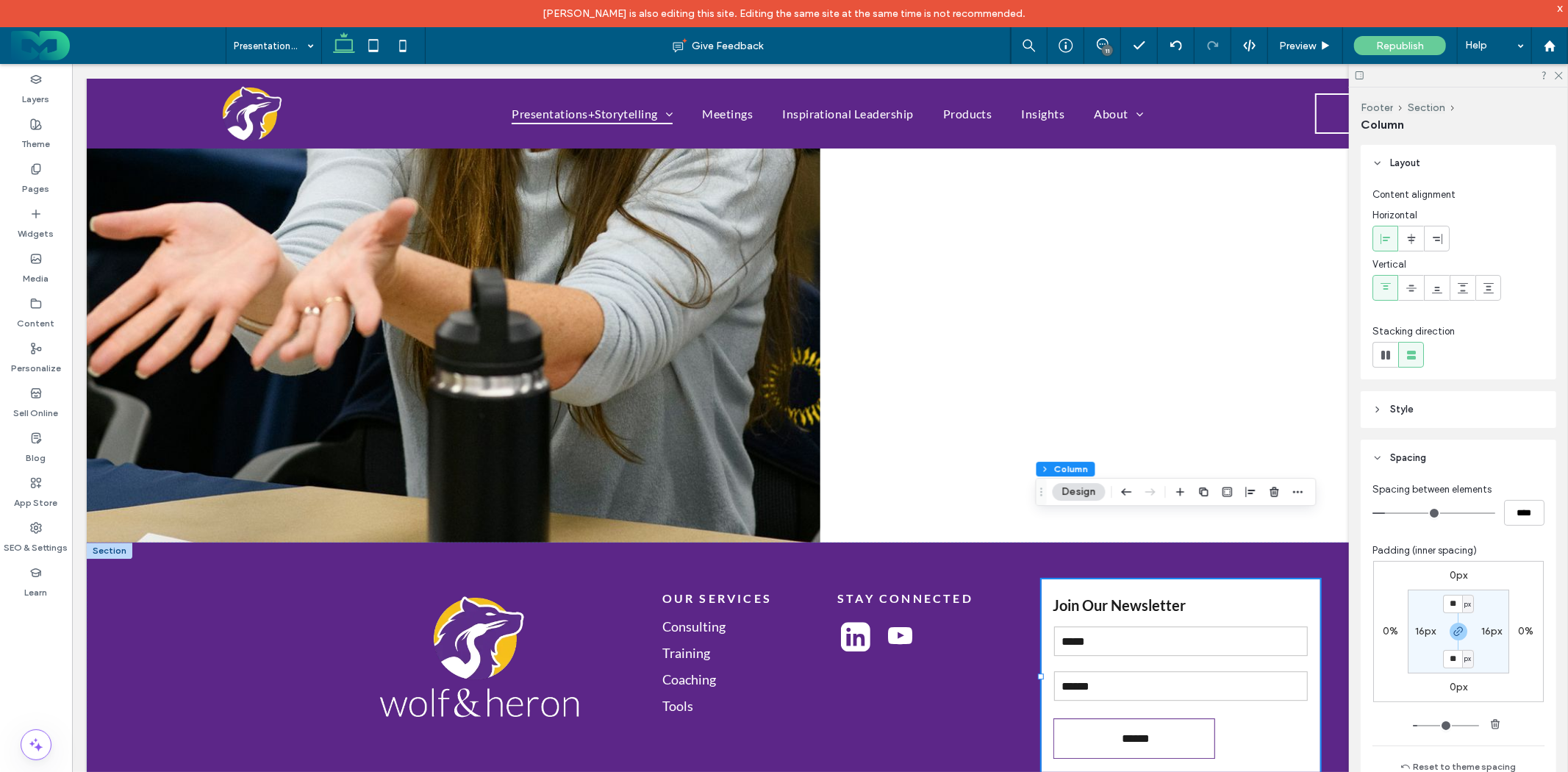
click at [1464, 395] on header "Style" at bounding box center [1458, 409] width 196 height 37
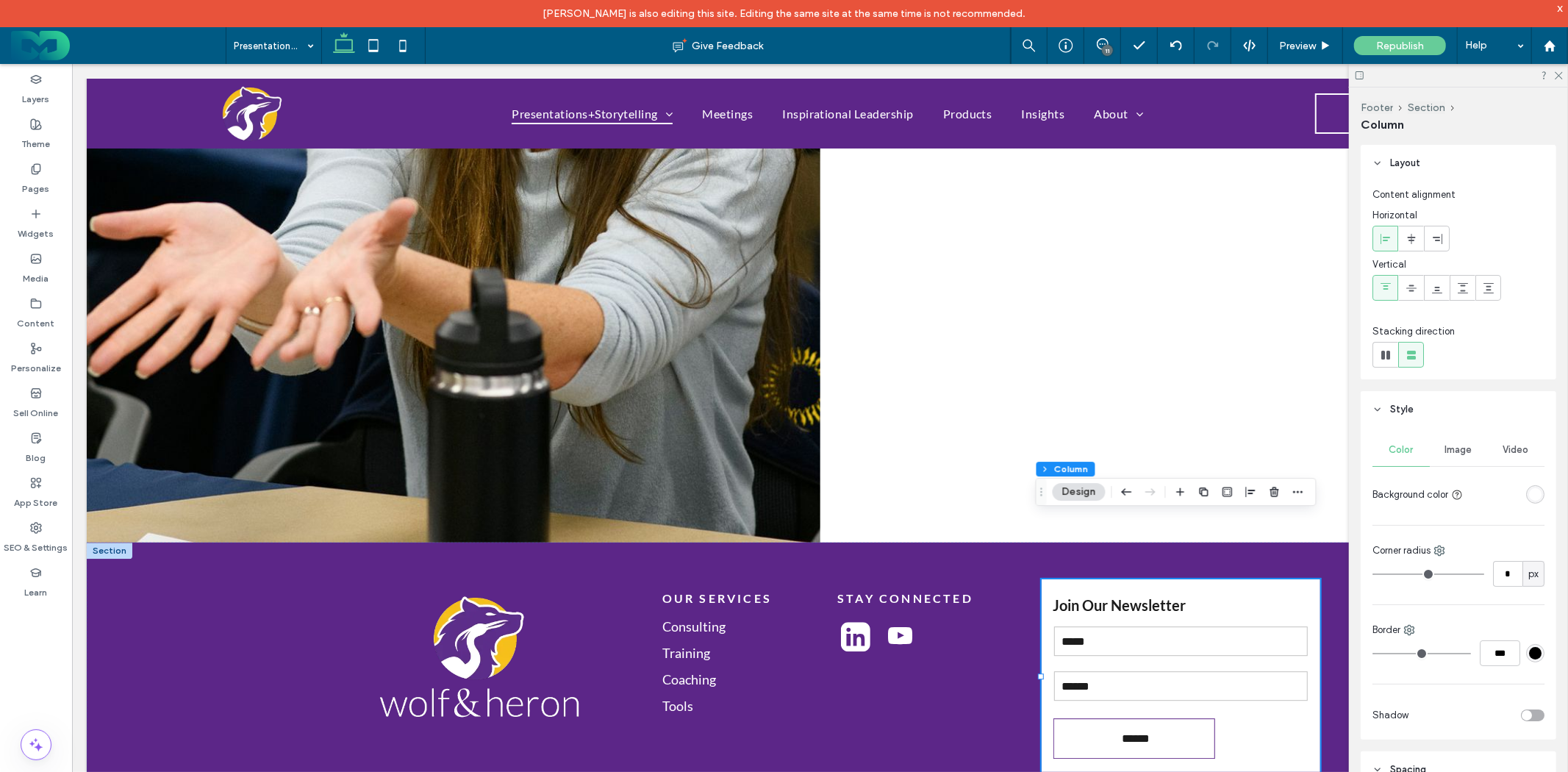
click at [1526, 501] on div "rgba(255, 255, 255, 1)" at bounding box center [1535, 495] width 18 height 18
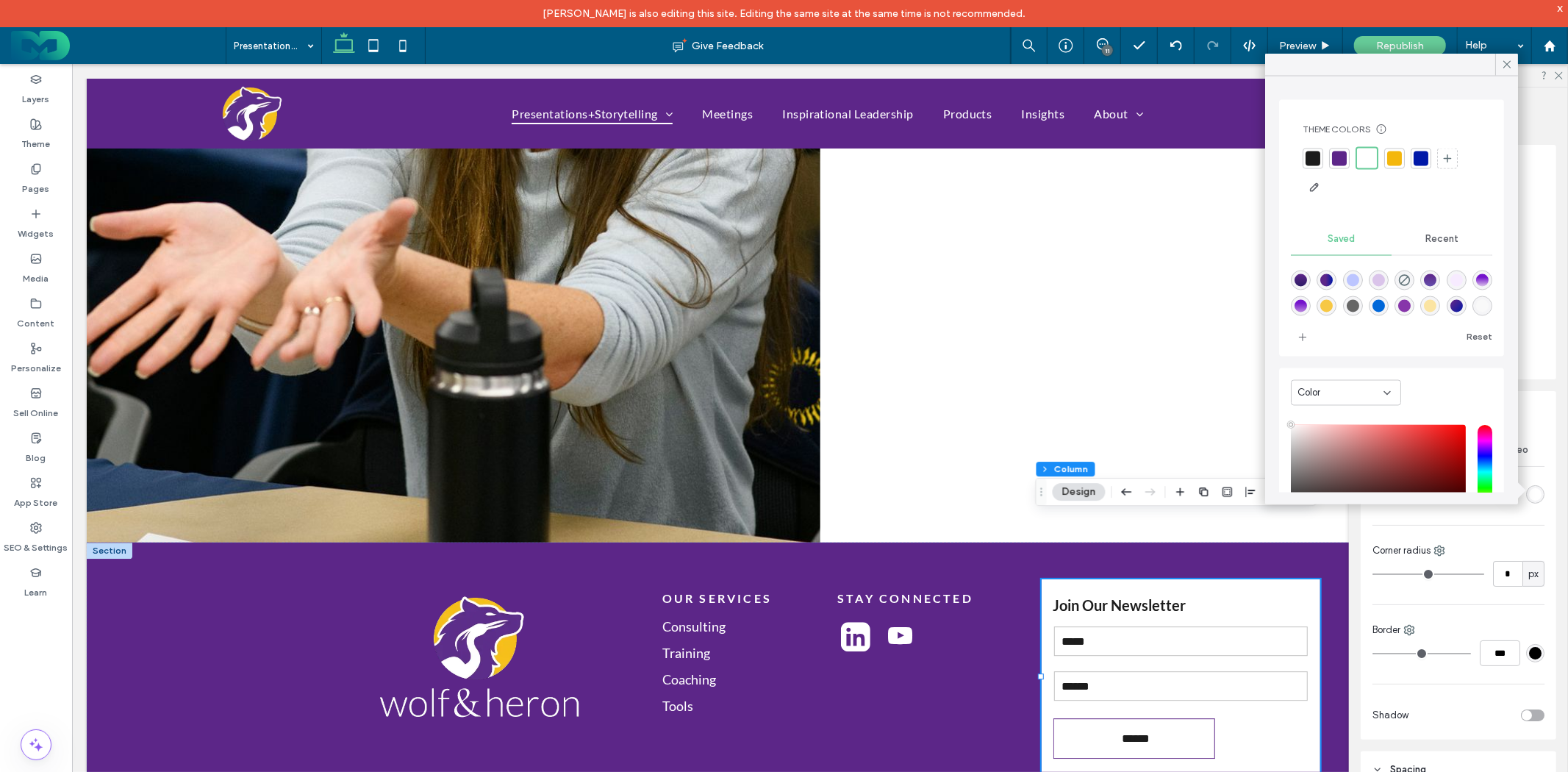
click at [1378, 283] on div "rgba(218,196,234,1)" at bounding box center [1379, 281] width 13 height 13
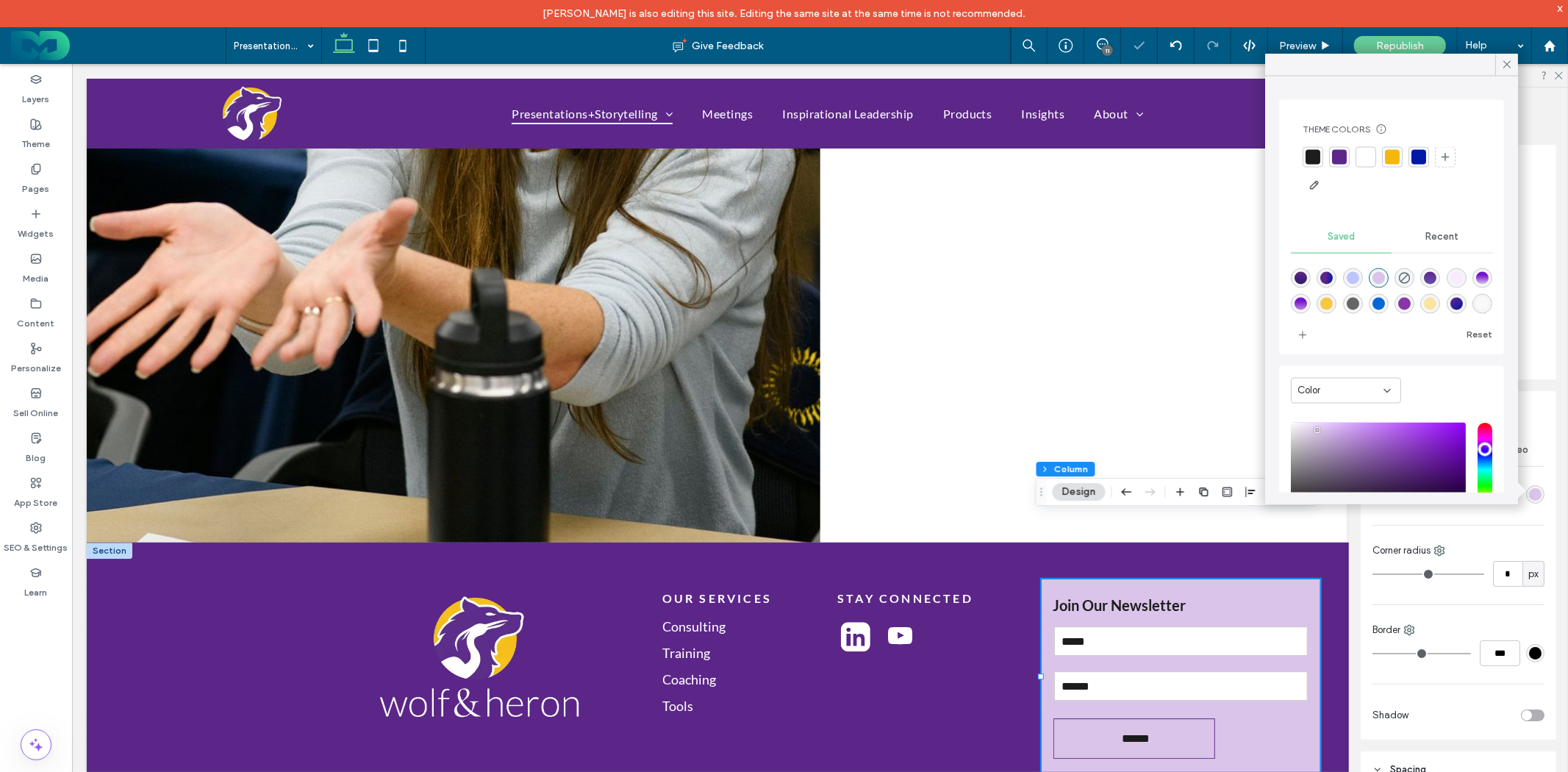
click at [1461, 281] on div "rgba(247,235,255,1)" at bounding box center [1457, 278] width 13 height 13
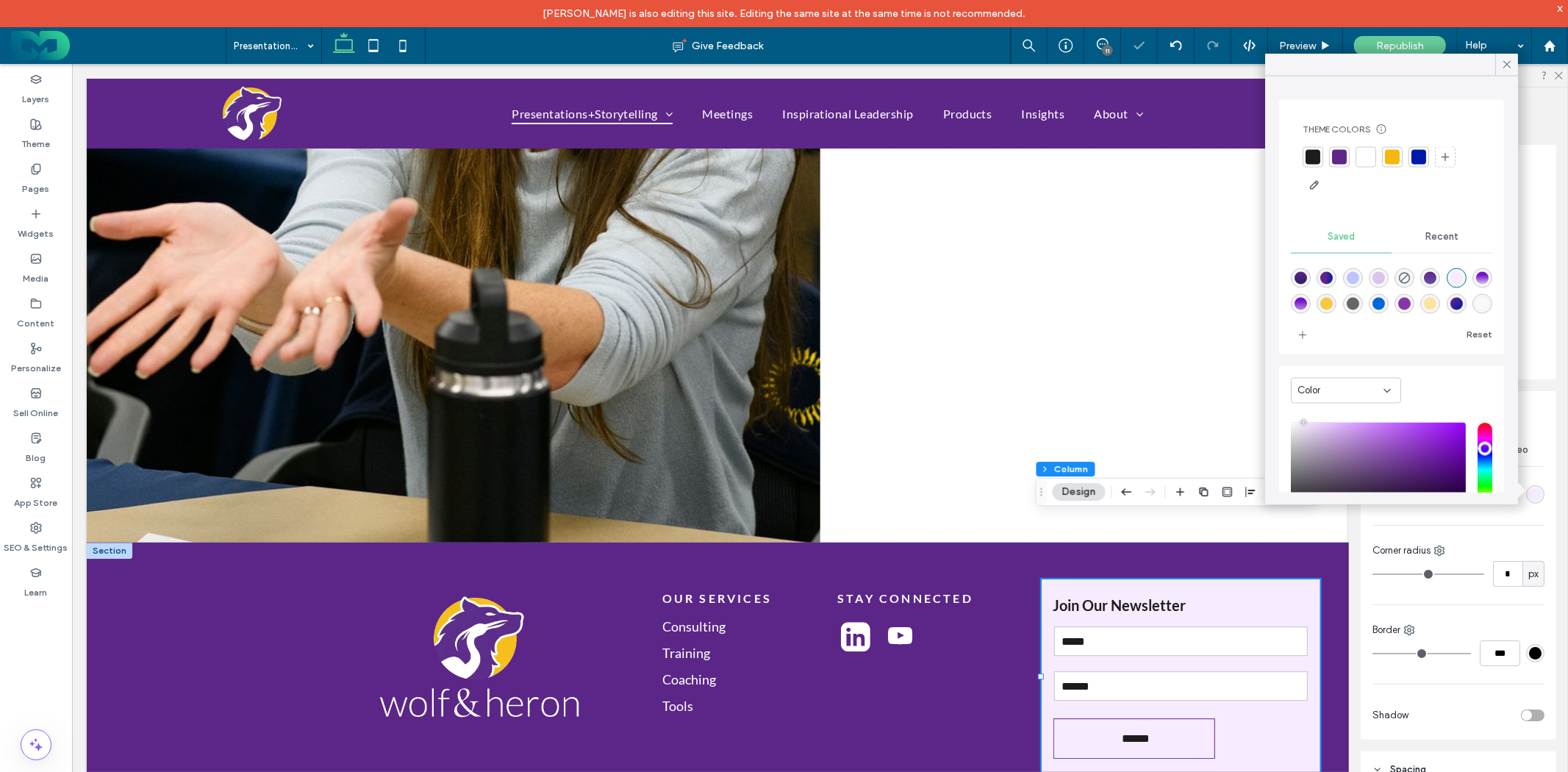
click at [1380, 280] on div "rgba(218,196,234,1)" at bounding box center [1379, 278] width 13 height 13
type input "*******"
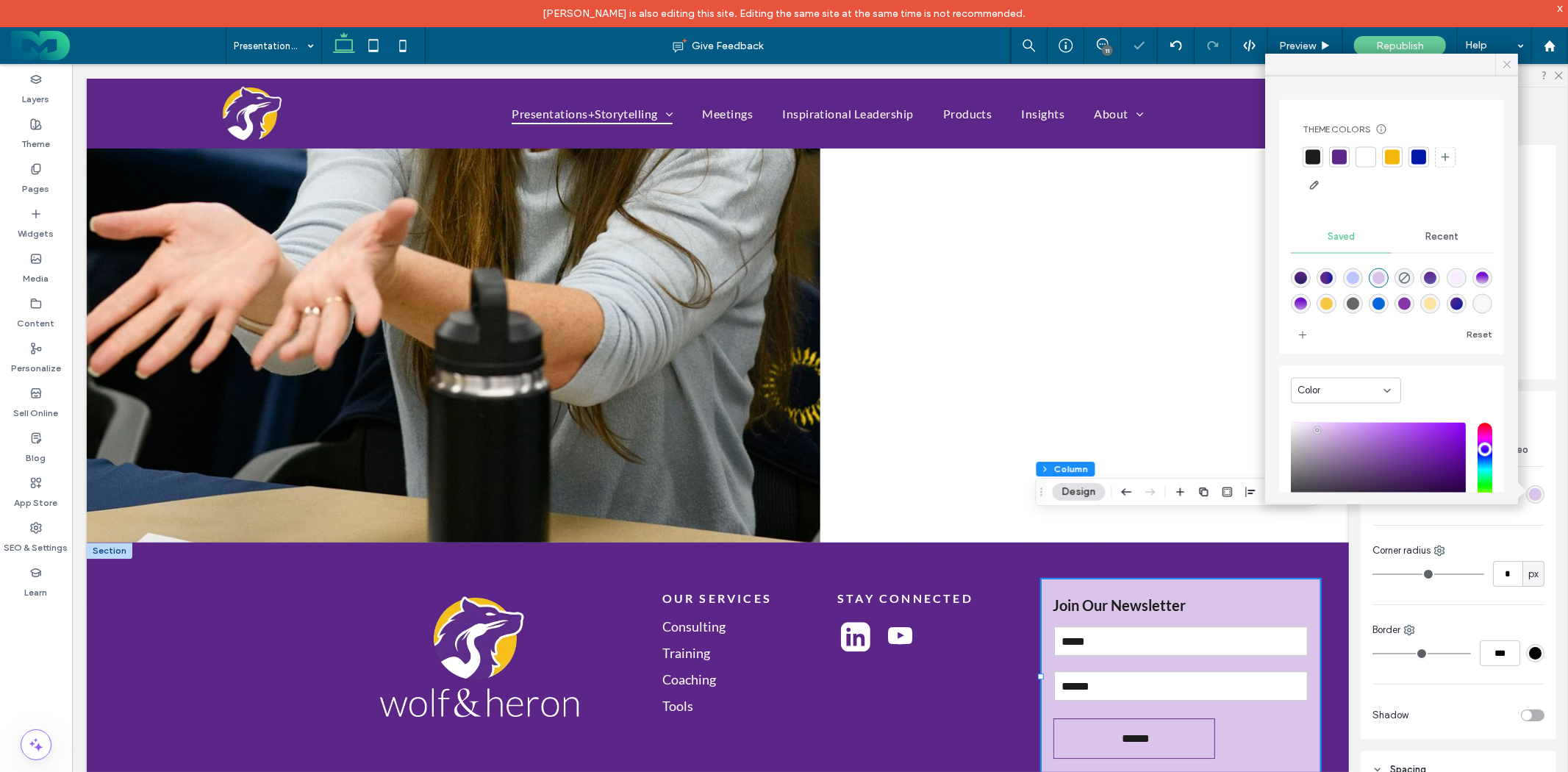
click at [1500, 62] on div at bounding box center [1507, 64] width 23 height 22
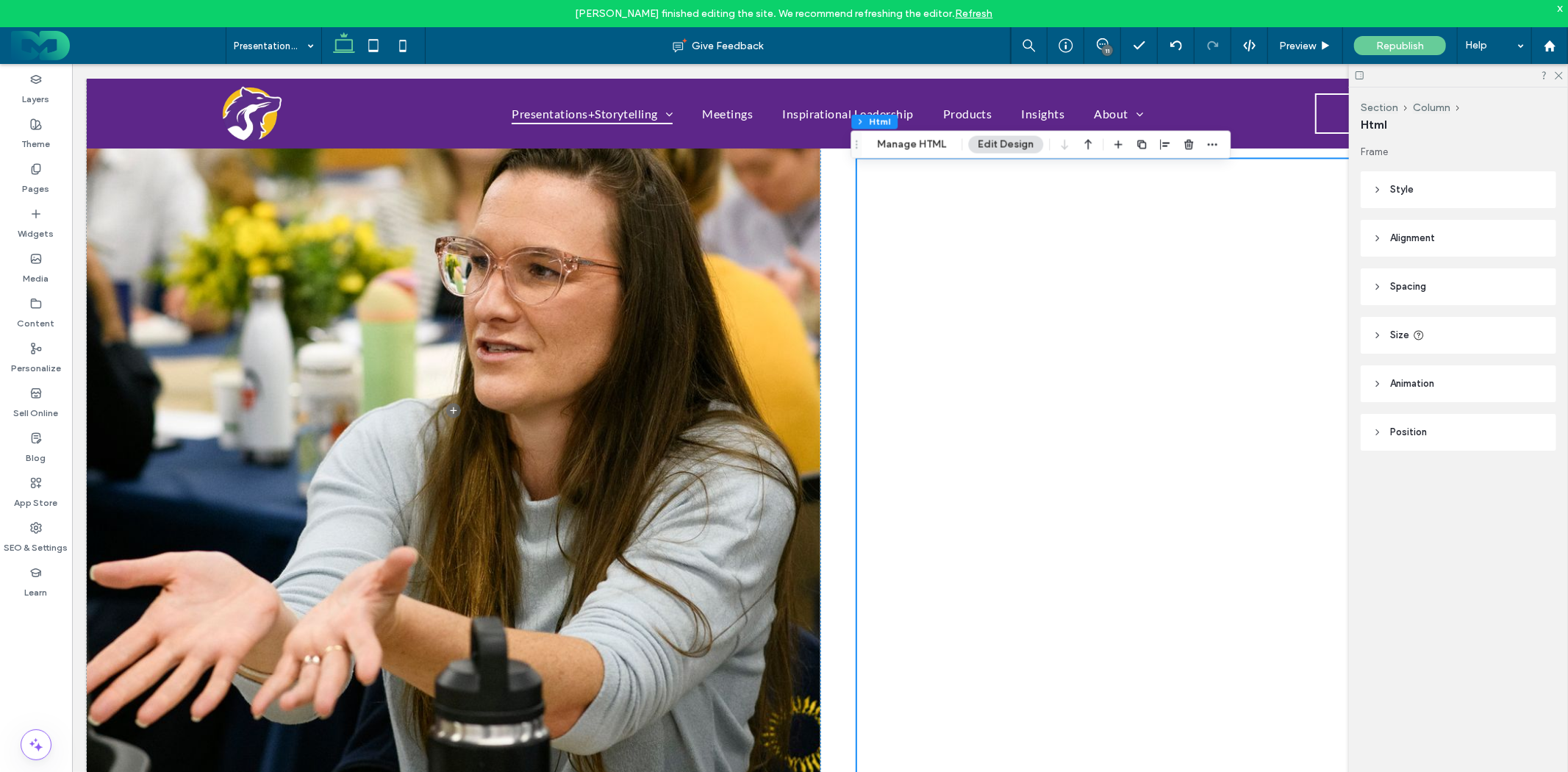
scroll to position [2958, 0]
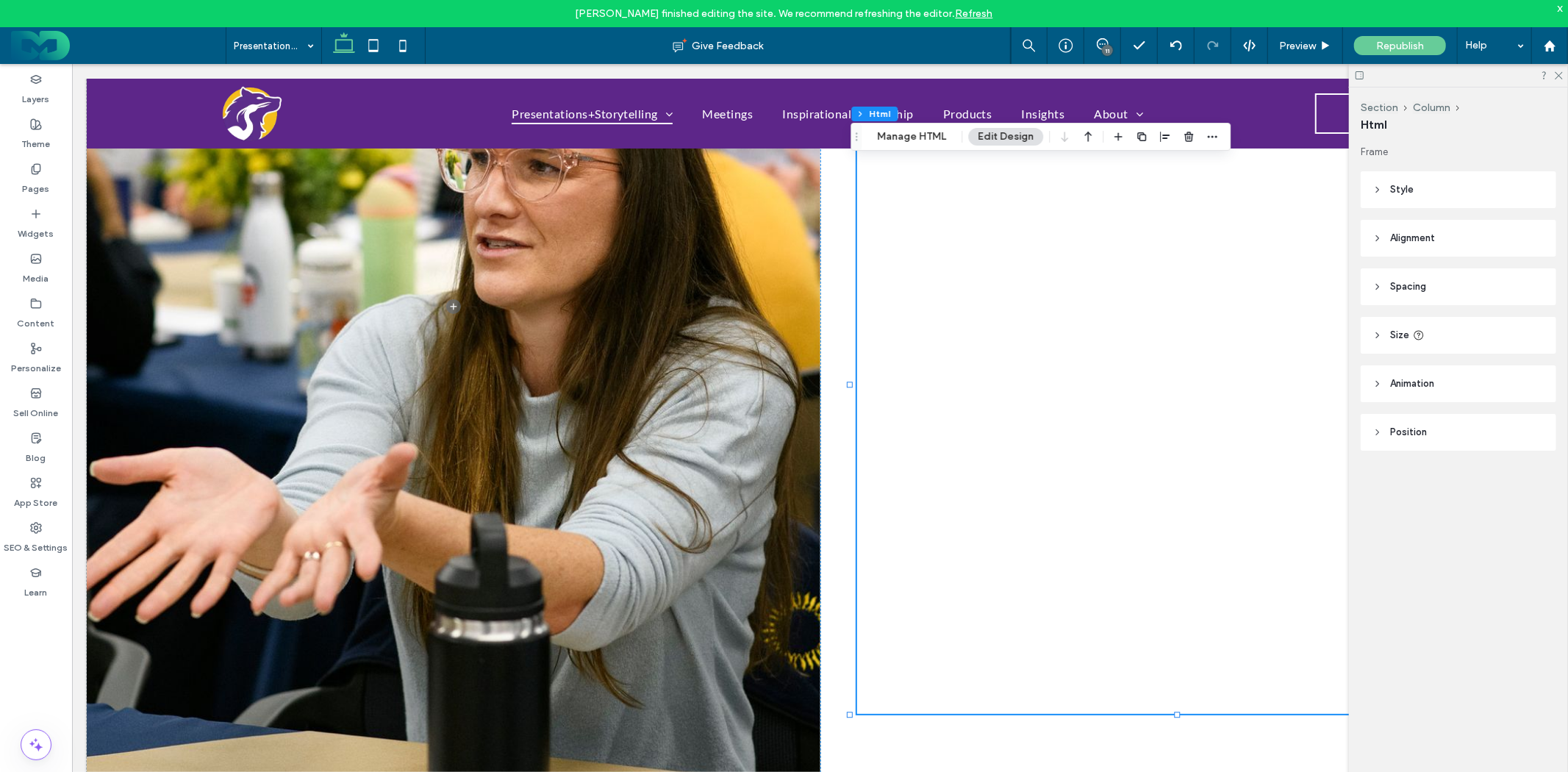
click at [1559, 9] on div "x" at bounding box center [1560, 8] width 7 height 13
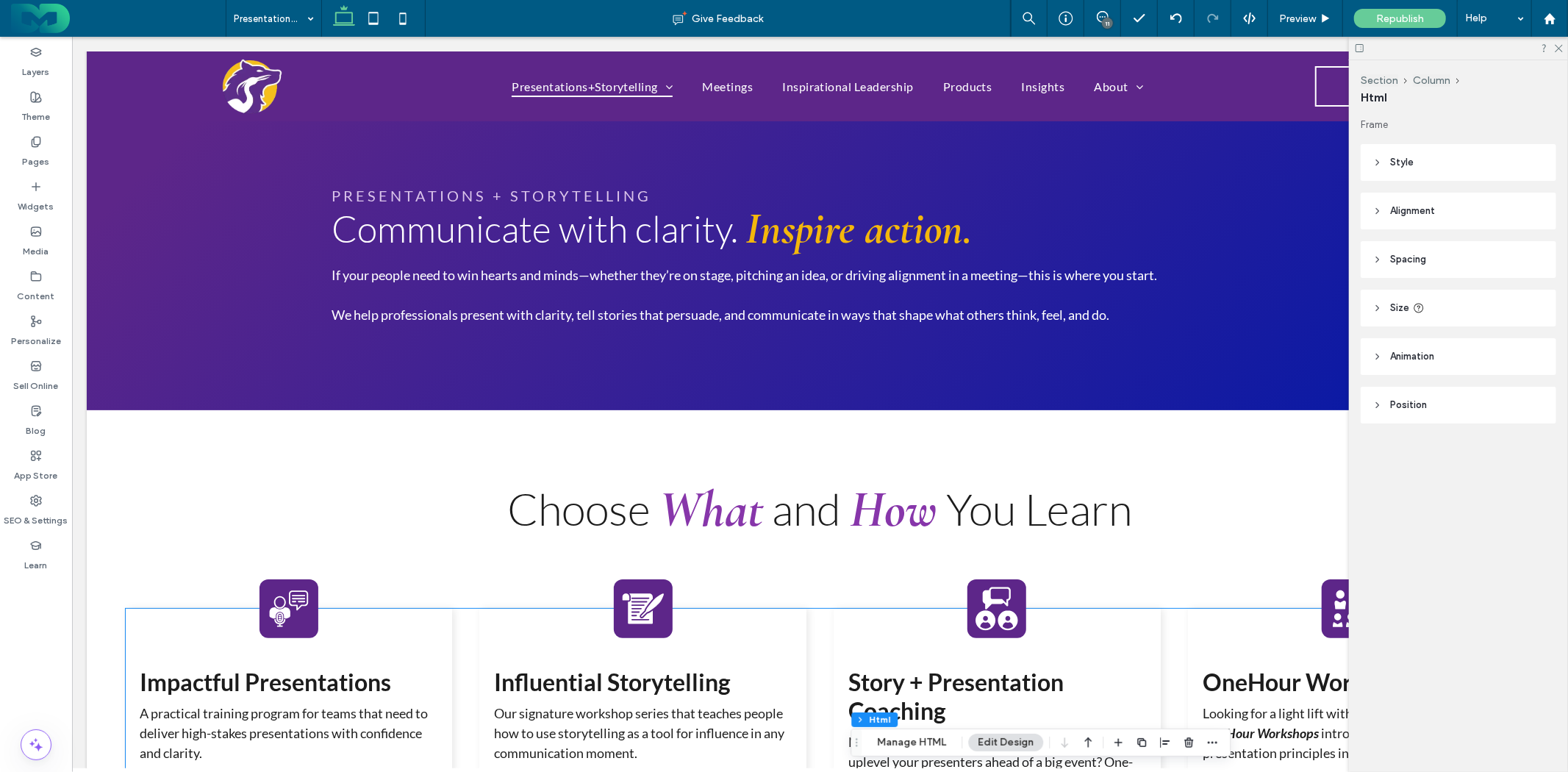
scroll to position [0, 0]
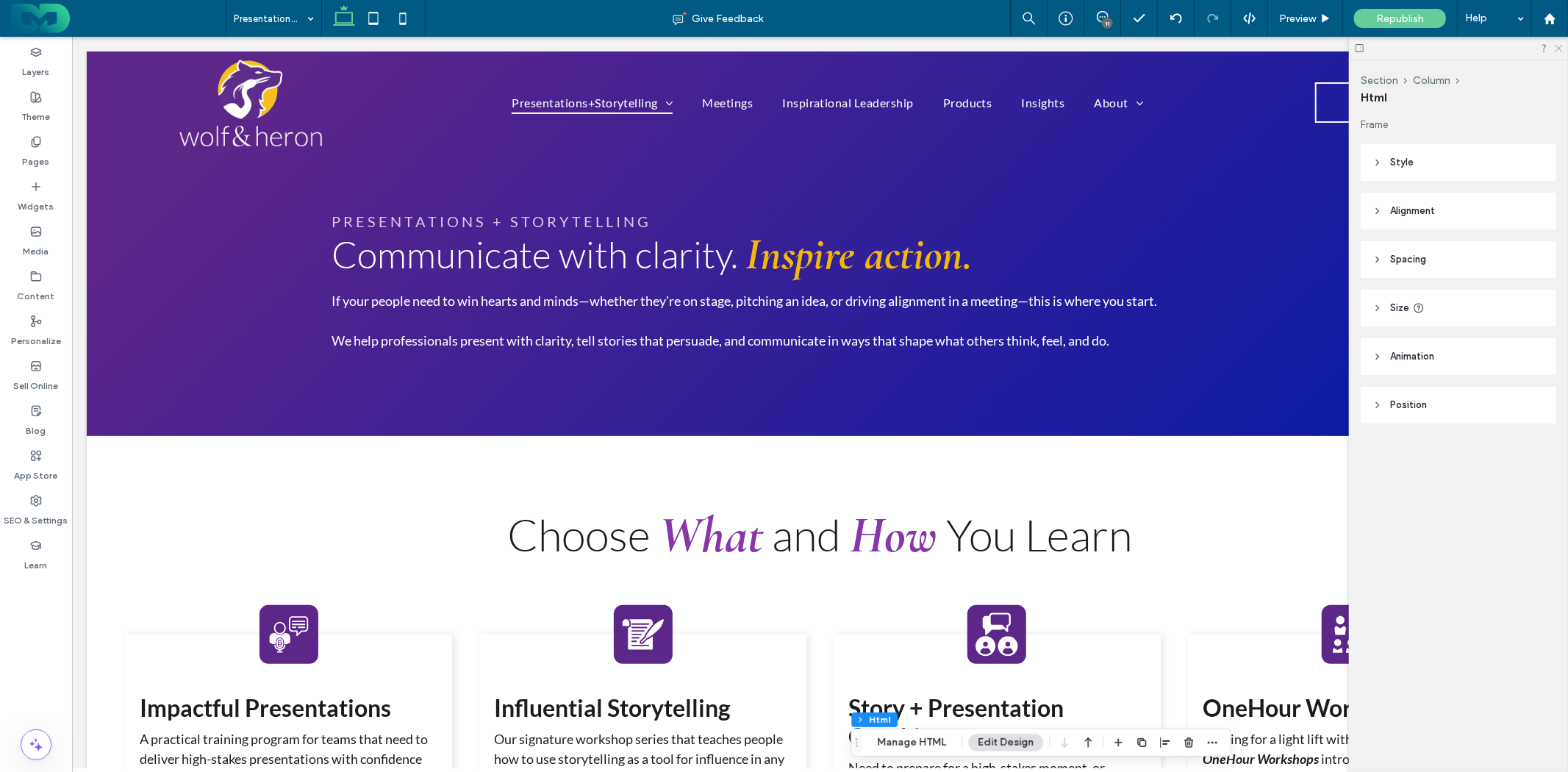
click at [1555, 50] on icon at bounding box center [1558, 47] width 10 height 10
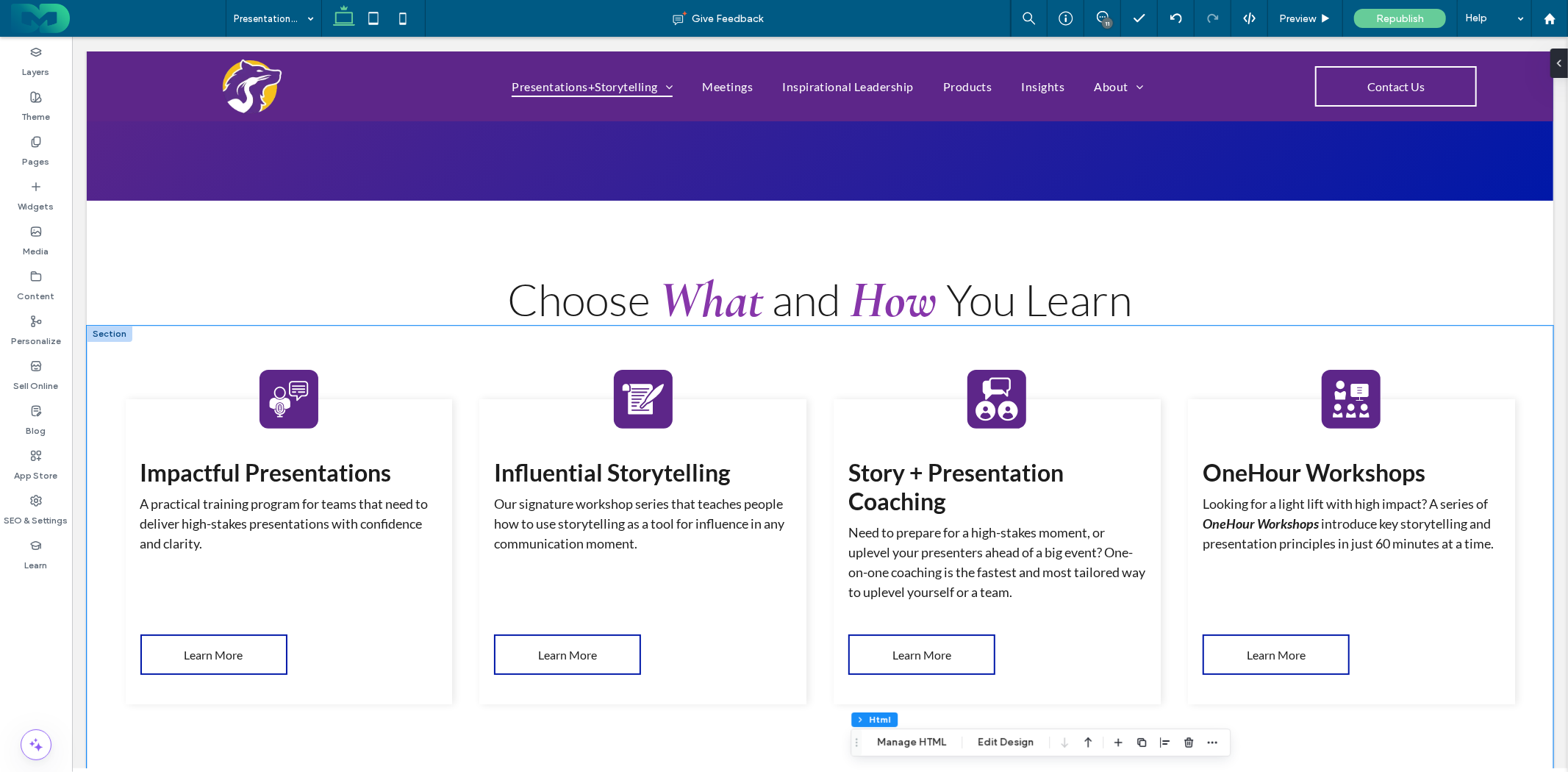
scroll to position [245, 0]
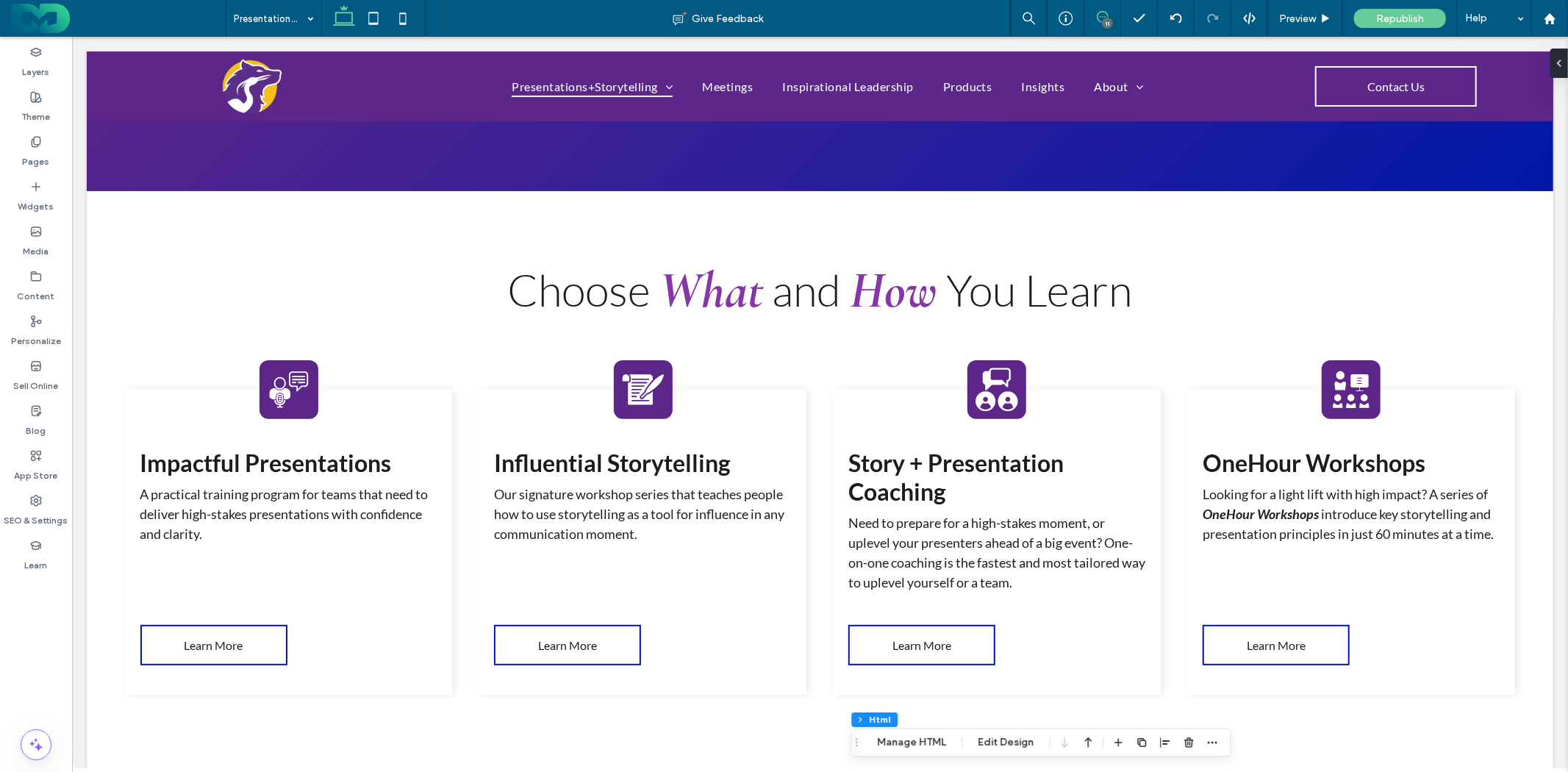
click at [1108, 17] on span at bounding box center [1103, 17] width 36 height 12
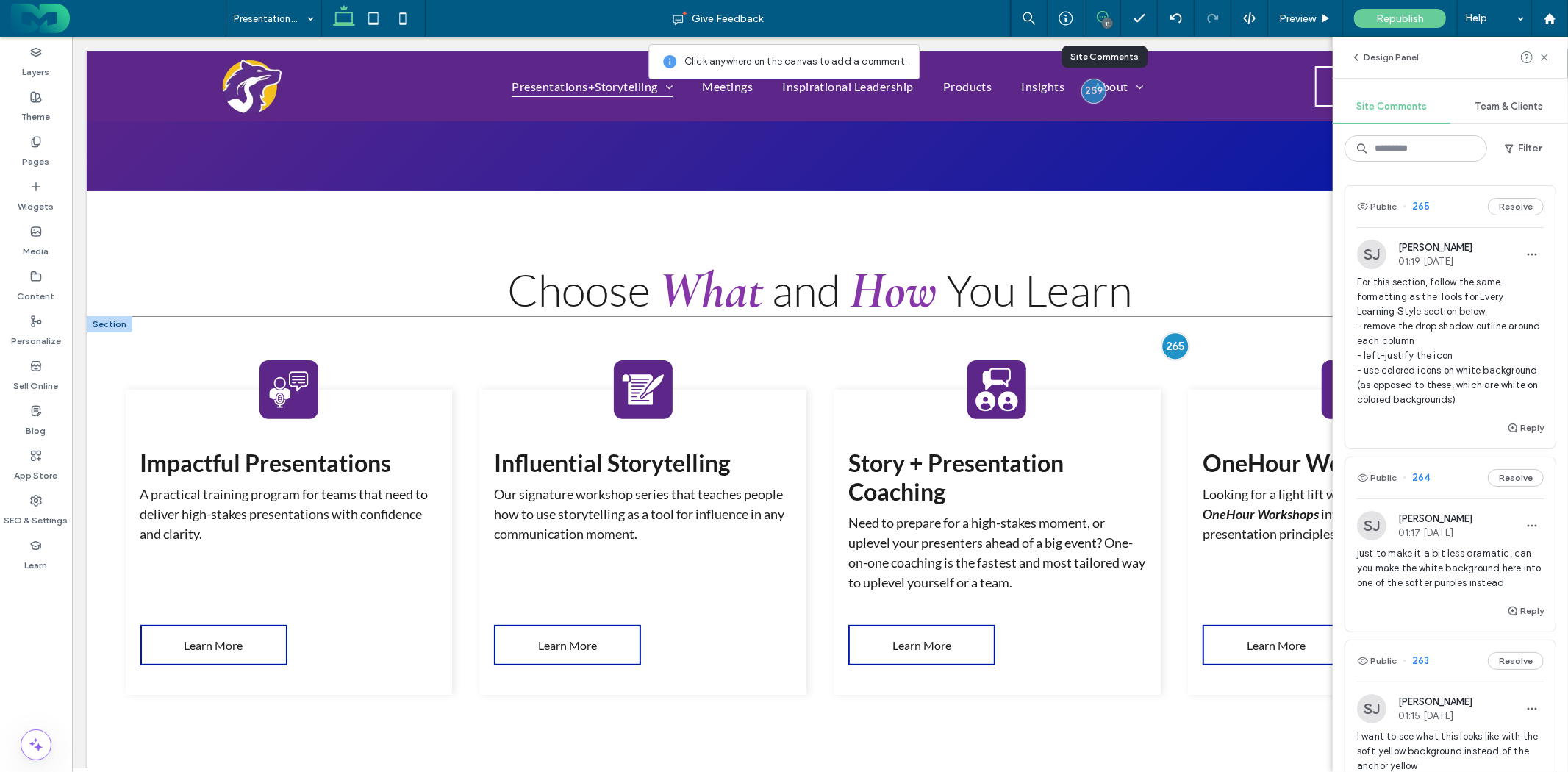
click at [1161, 347] on div at bounding box center [1175, 346] width 27 height 27
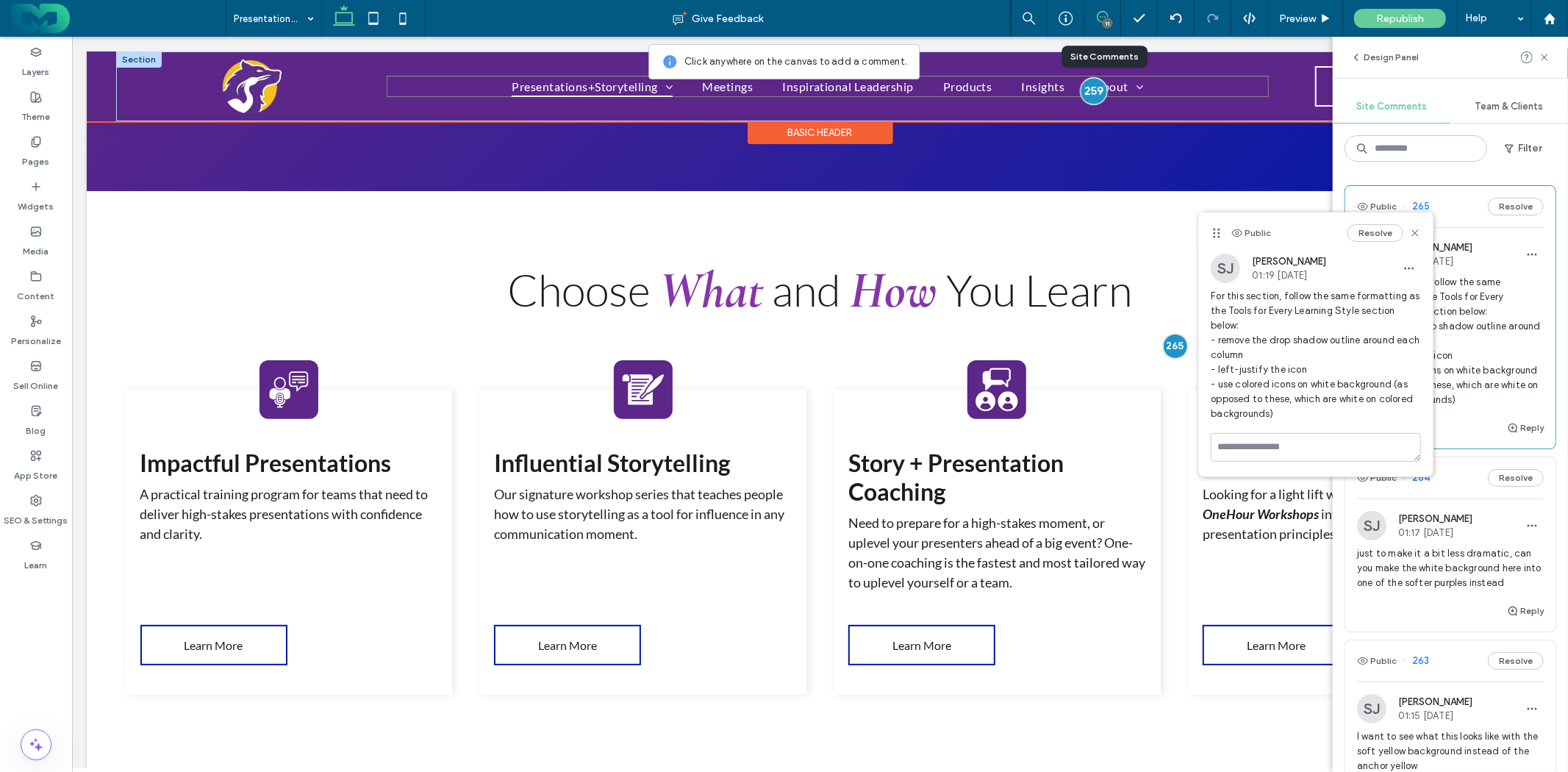
click at [1080, 81] on div at bounding box center [1093, 90] width 27 height 27
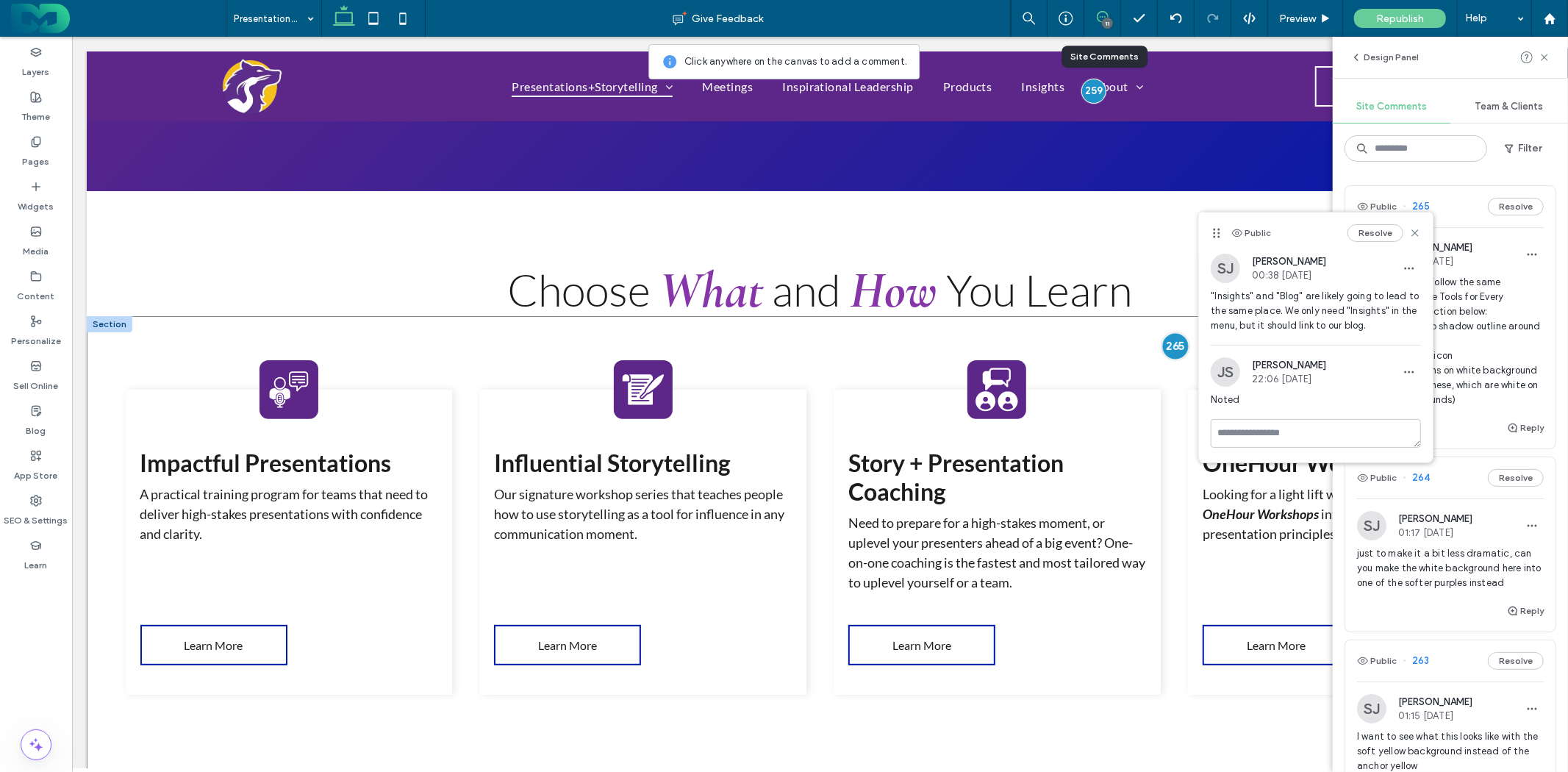
click at [1164, 349] on div at bounding box center [1175, 346] width 27 height 27
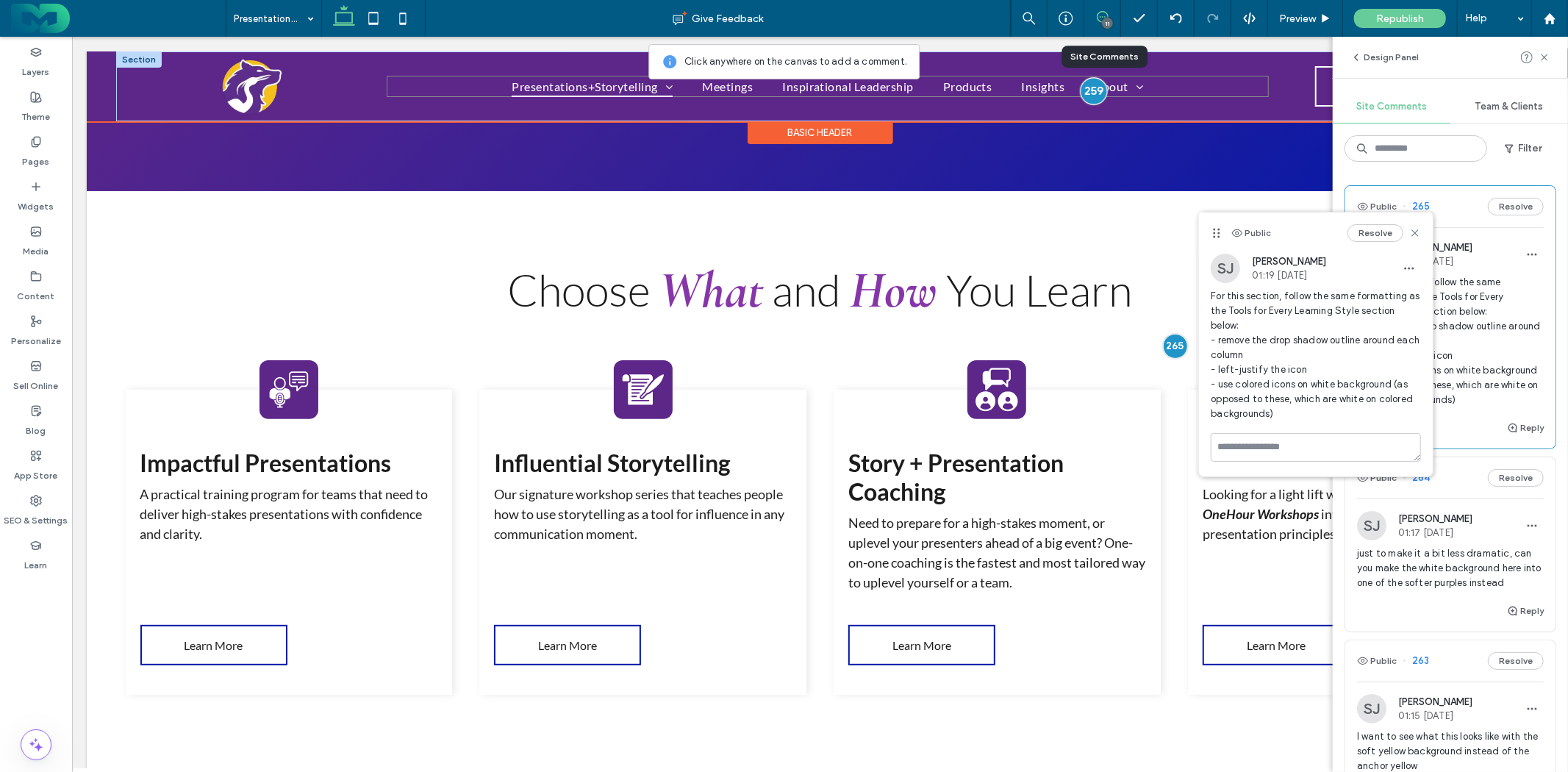
click at [1089, 95] on div at bounding box center [1093, 90] width 27 height 27
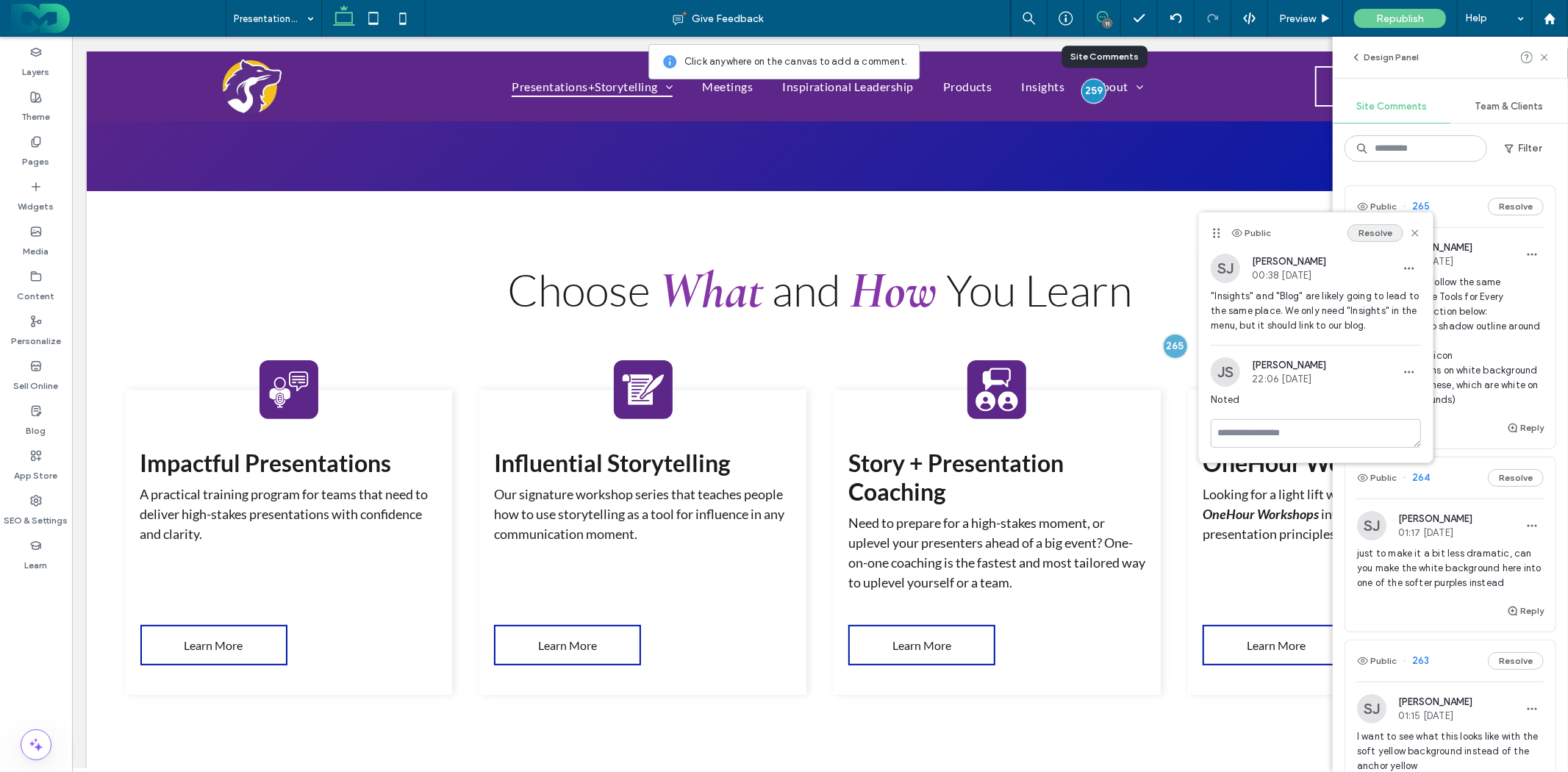
click at [1386, 228] on button "Resolve" at bounding box center [1376, 233] width 56 height 17
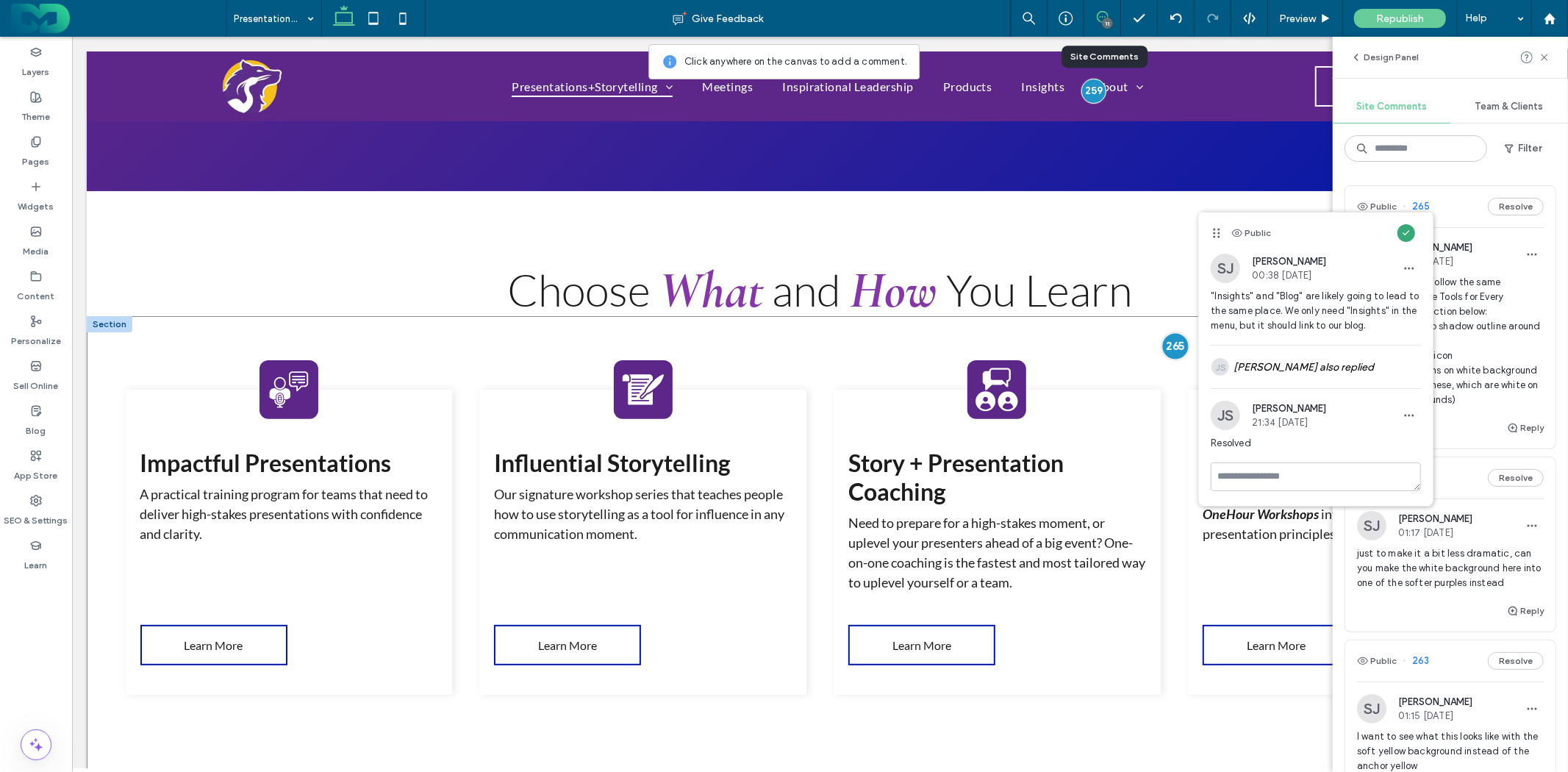
click at [1169, 348] on div at bounding box center [1175, 346] width 27 height 27
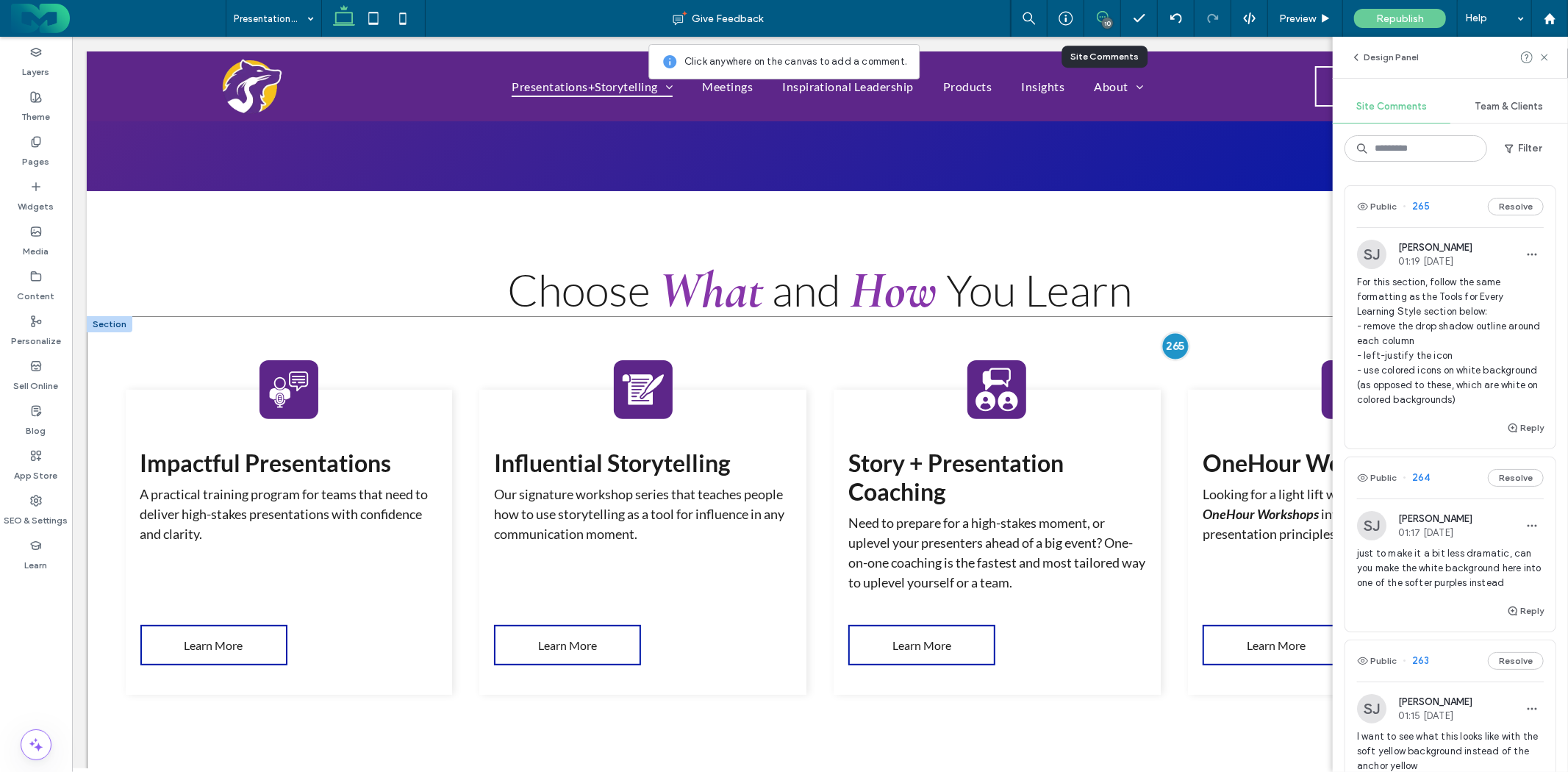
click at [1169, 348] on div at bounding box center [1175, 346] width 27 height 27
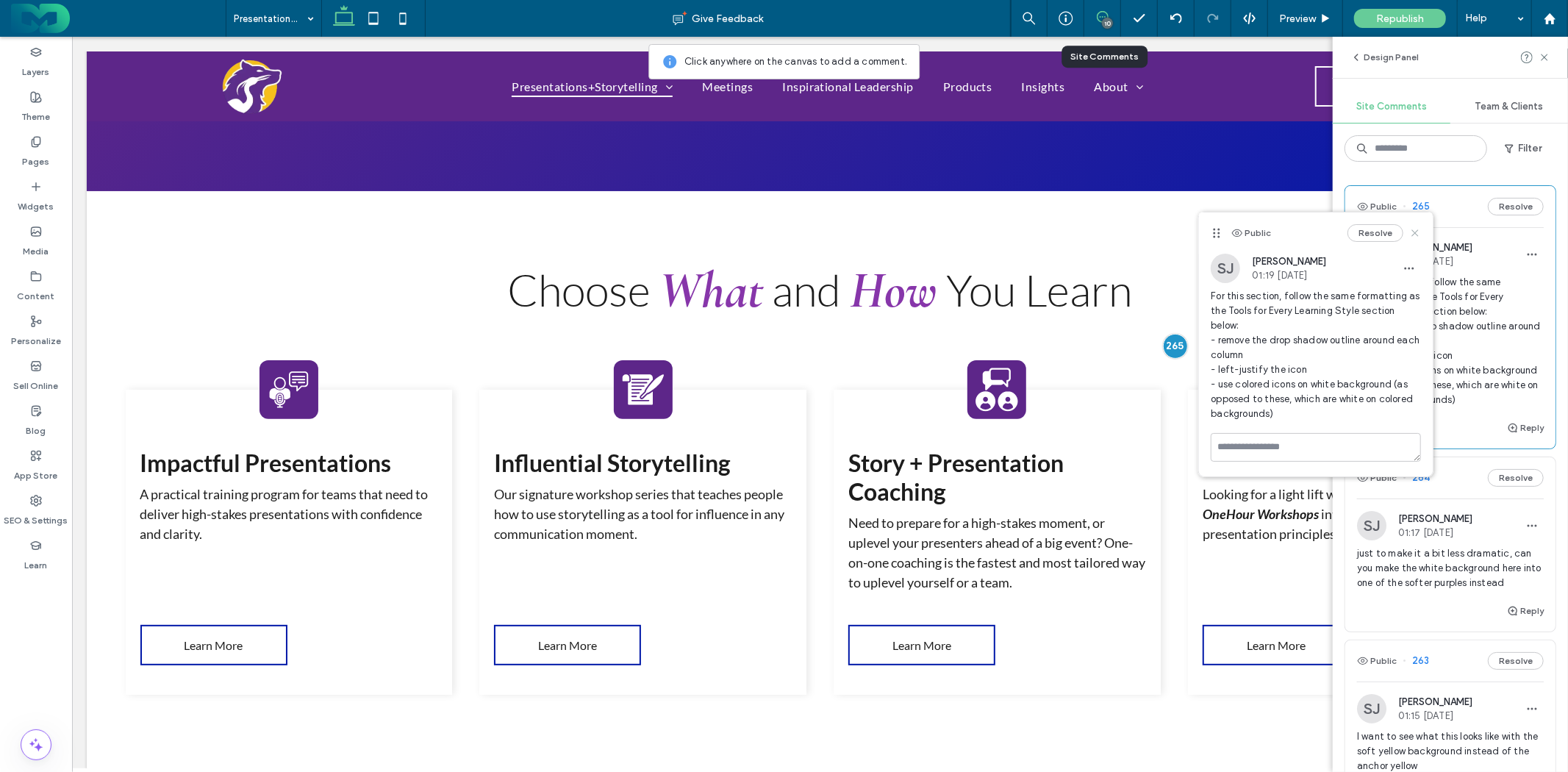
click at [1419, 231] on icon at bounding box center [1415, 234] width 12 height 12
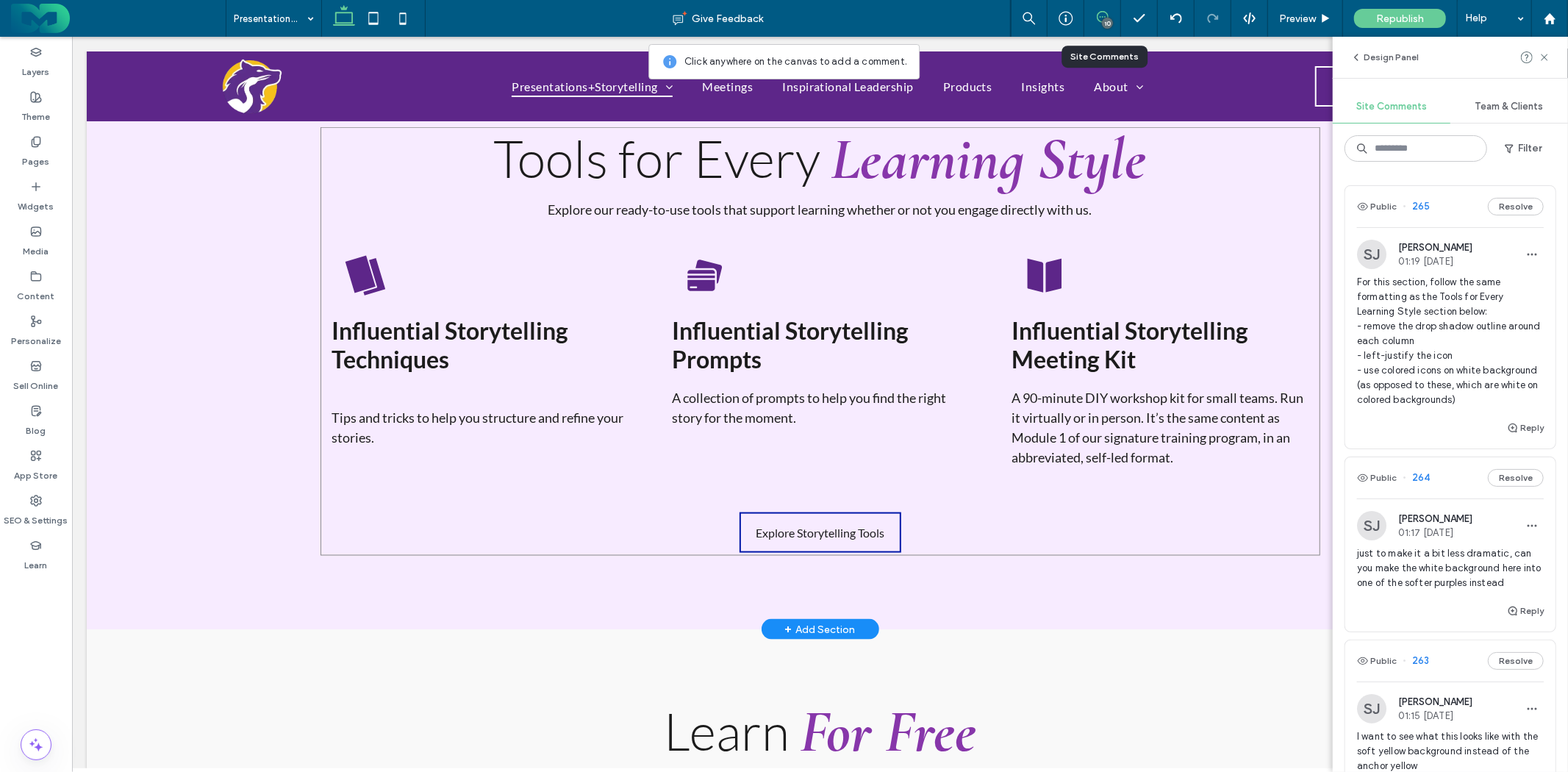
scroll to position [1225, 0]
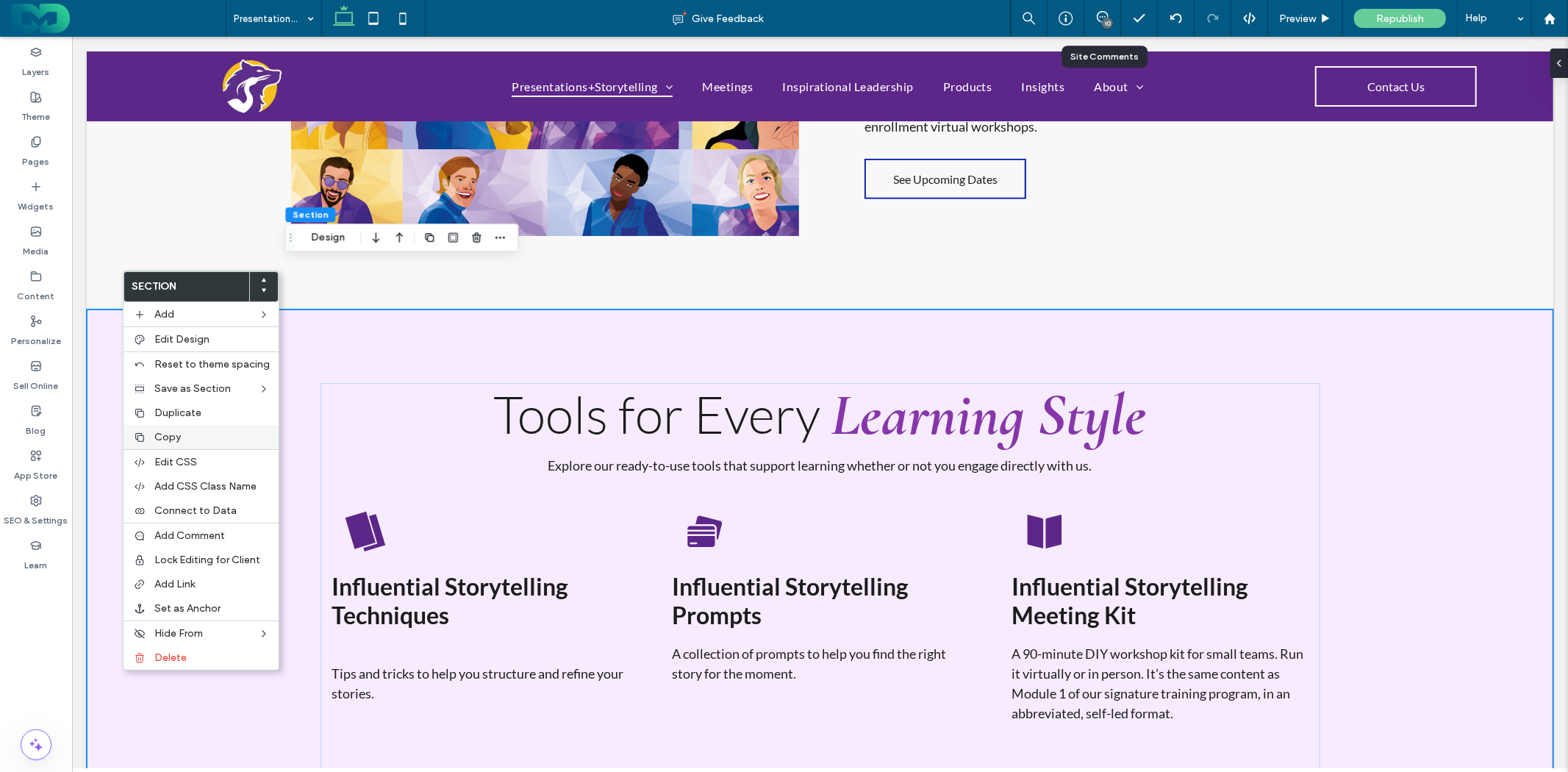
click at [167, 427] on div "Copy" at bounding box center [200, 437] width 155 height 24
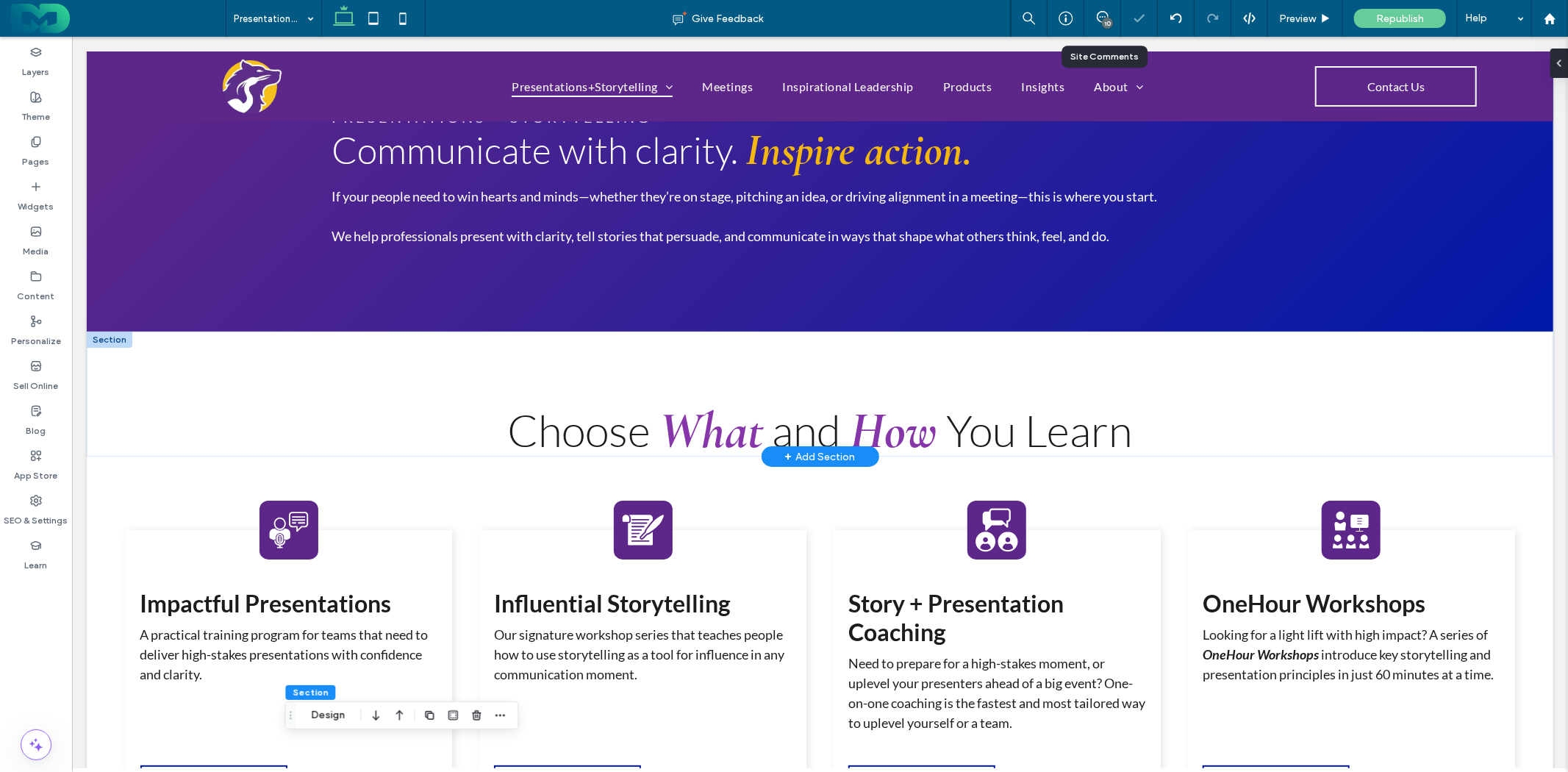
scroll to position [82, 0]
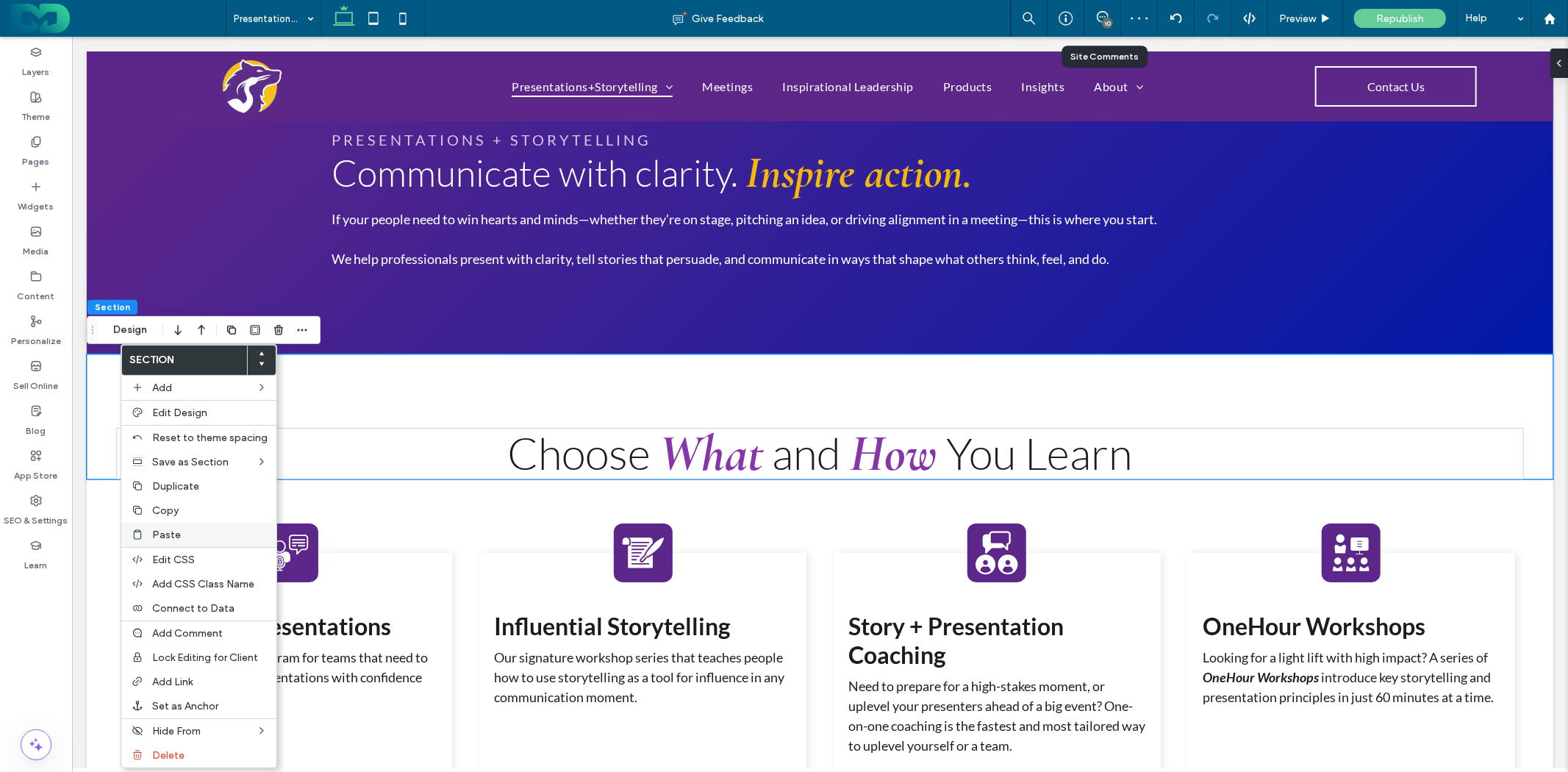
click at [160, 533] on span "Paste" at bounding box center [166, 535] width 29 height 13
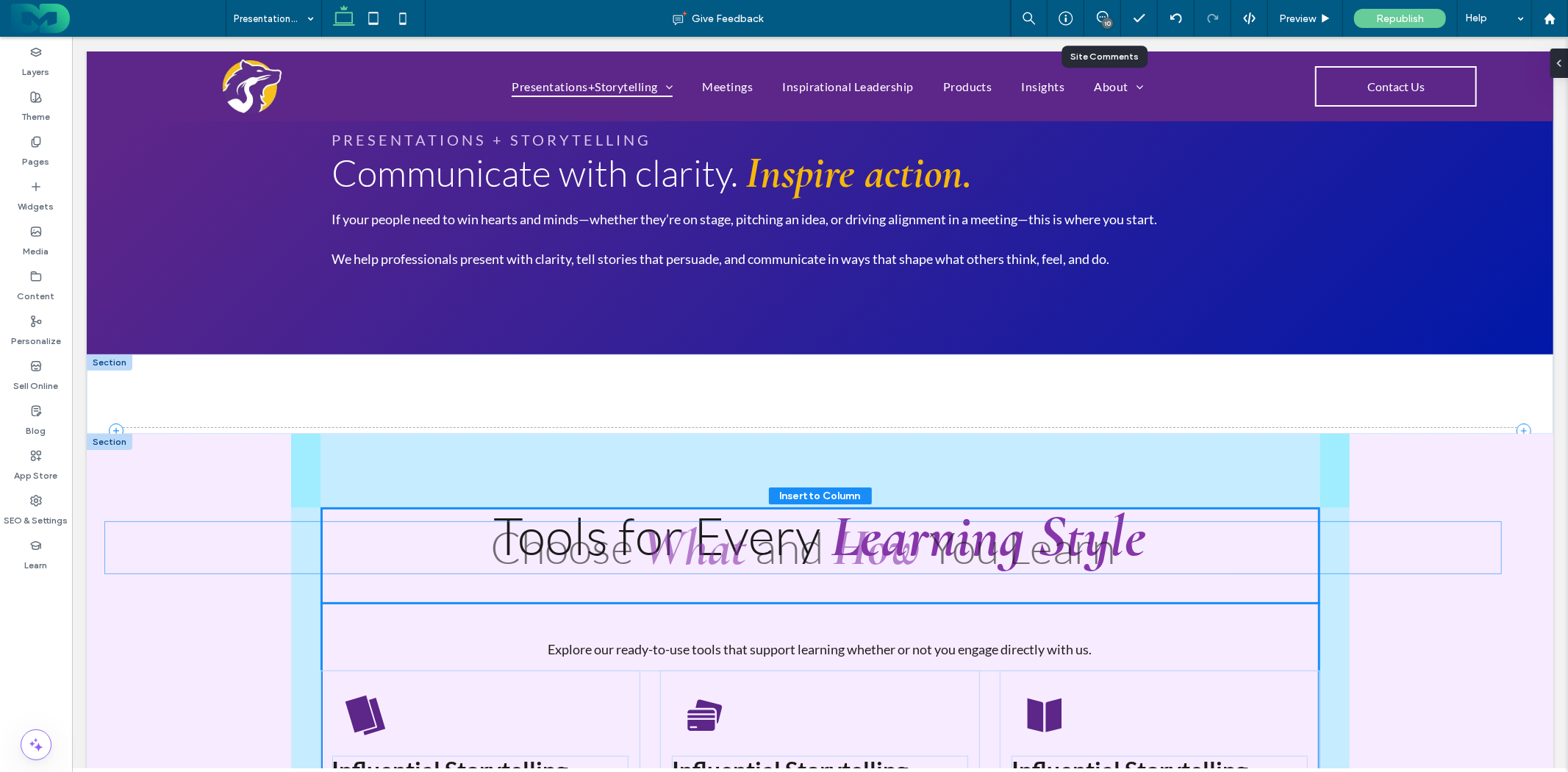
drag, startPoint x: 701, startPoint y: 541, endPoint x: 767, endPoint y: 589, distance: 81.6
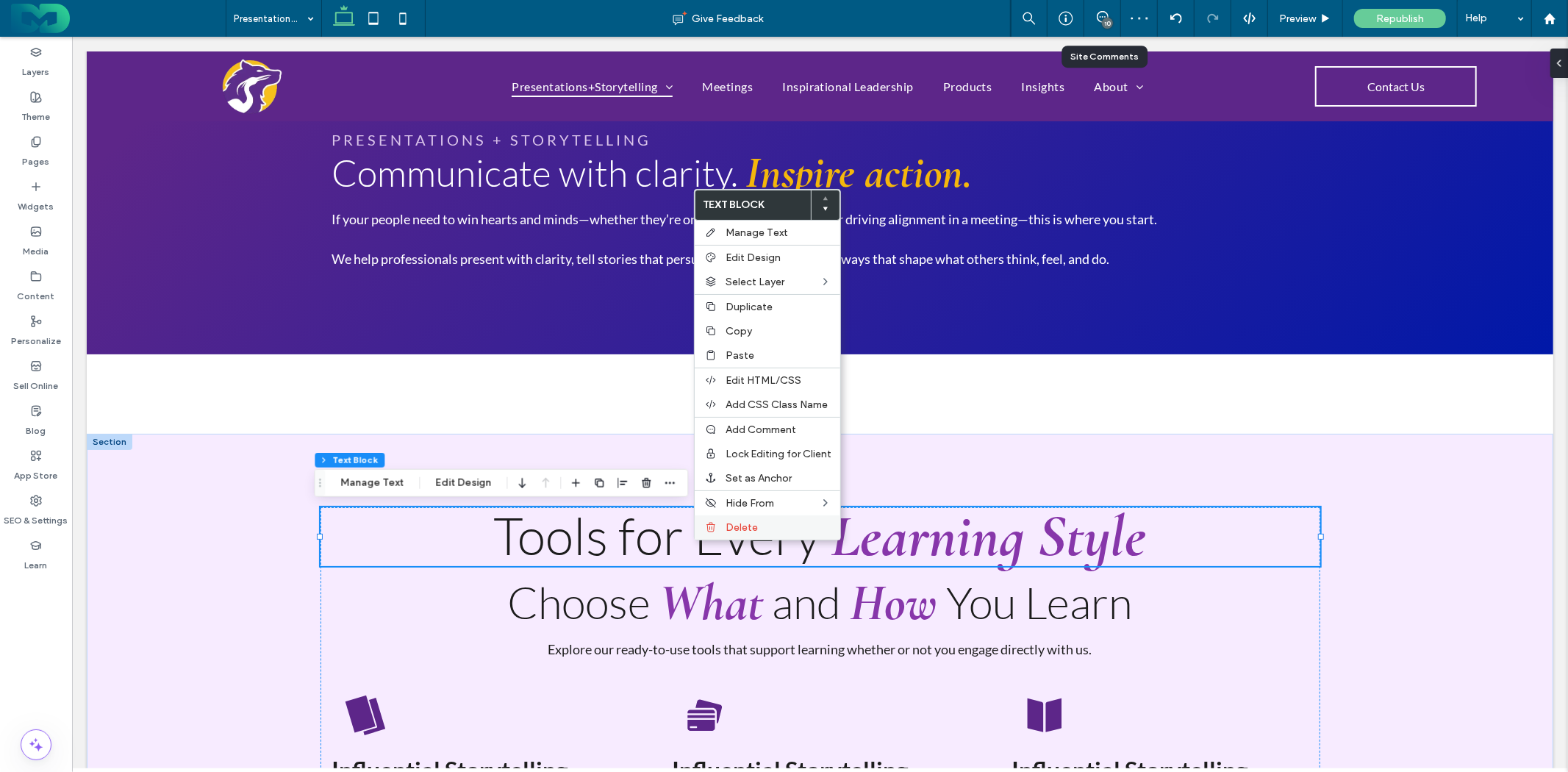
click at [730, 525] on span "Delete" at bounding box center [742, 528] width 33 height 13
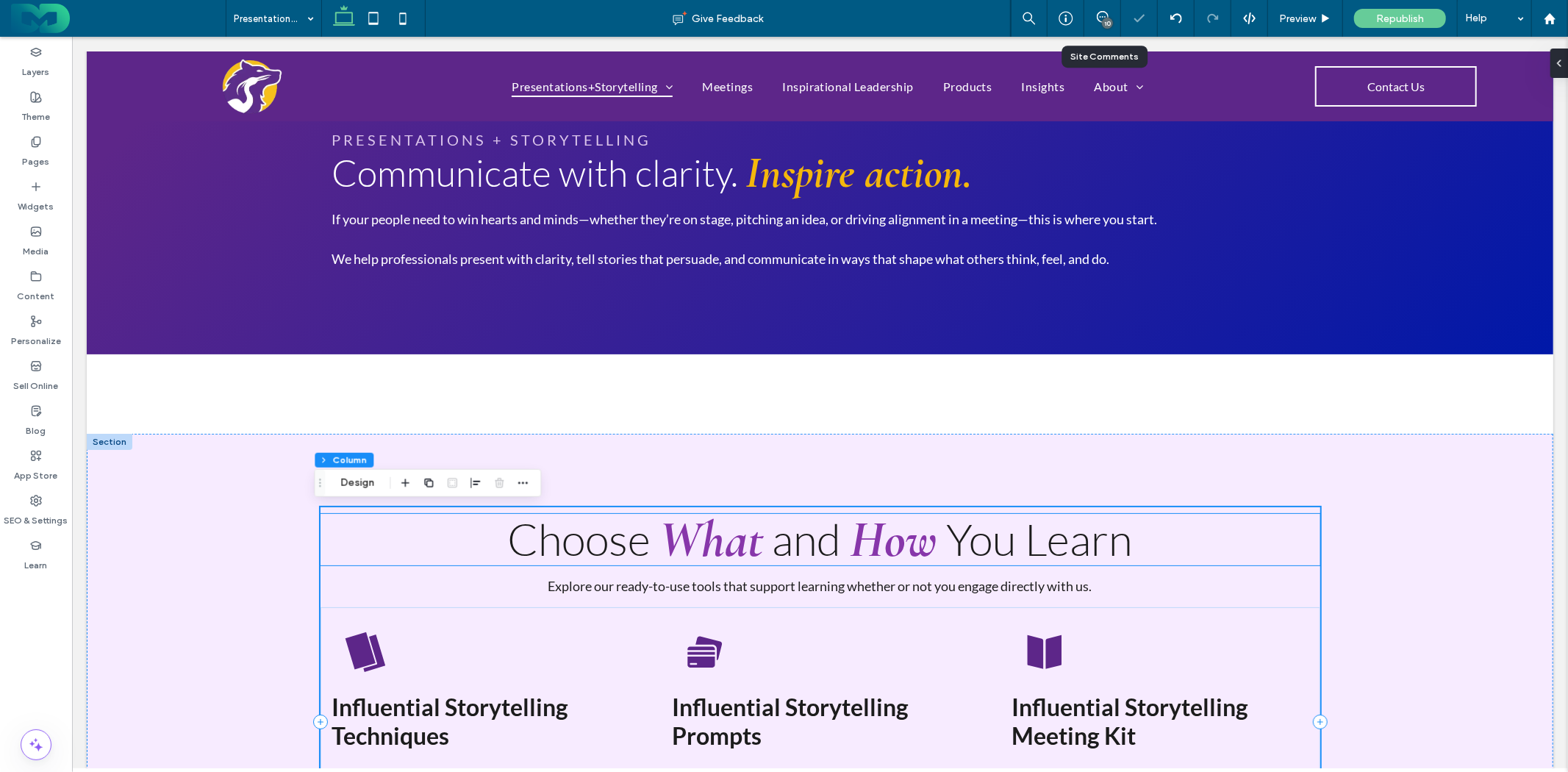
click at [826, 518] on span "and" at bounding box center [806, 538] width 69 height 54
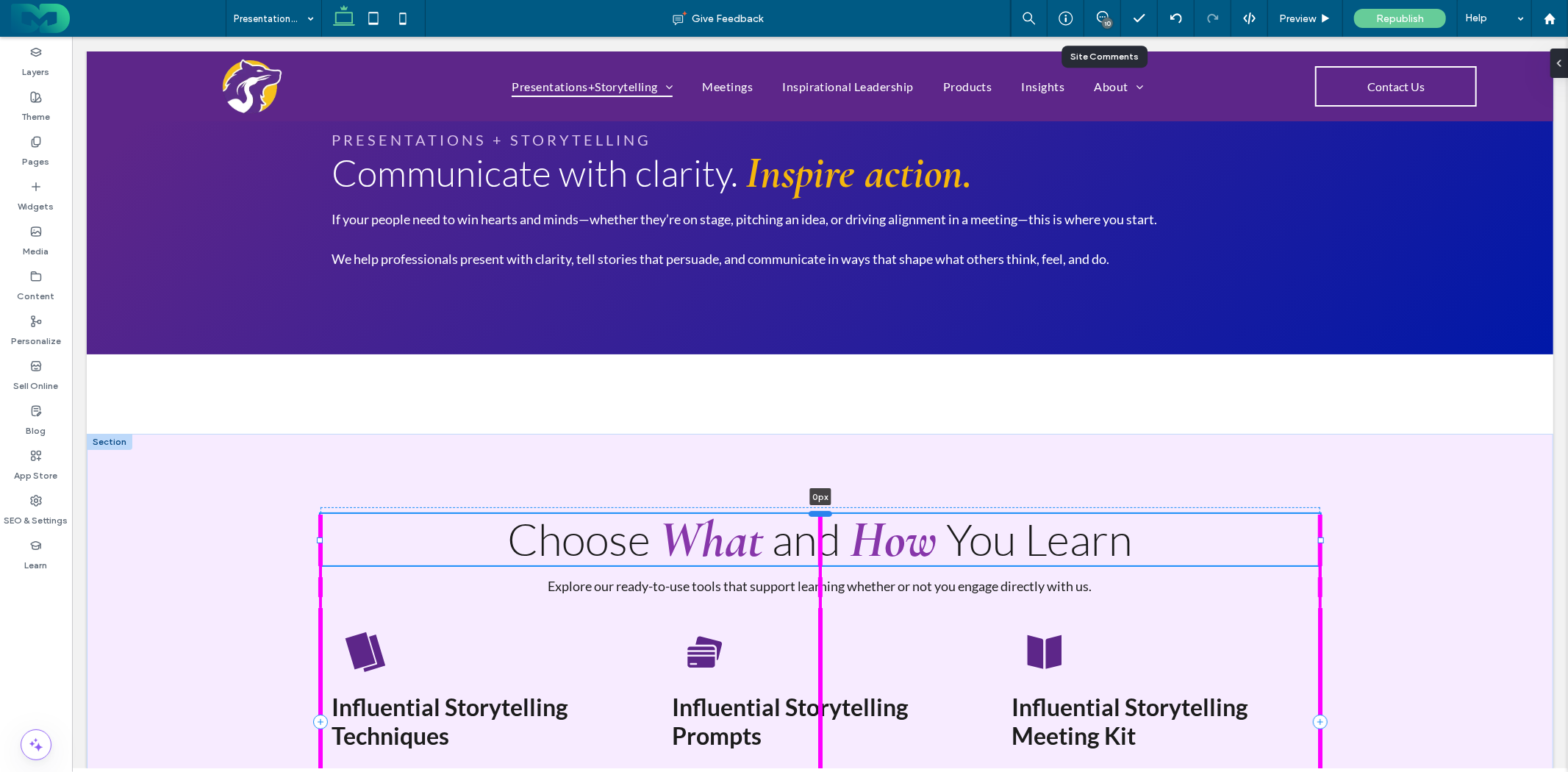
click at [820, 514] on div at bounding box center [820, 513] width 23 height 6
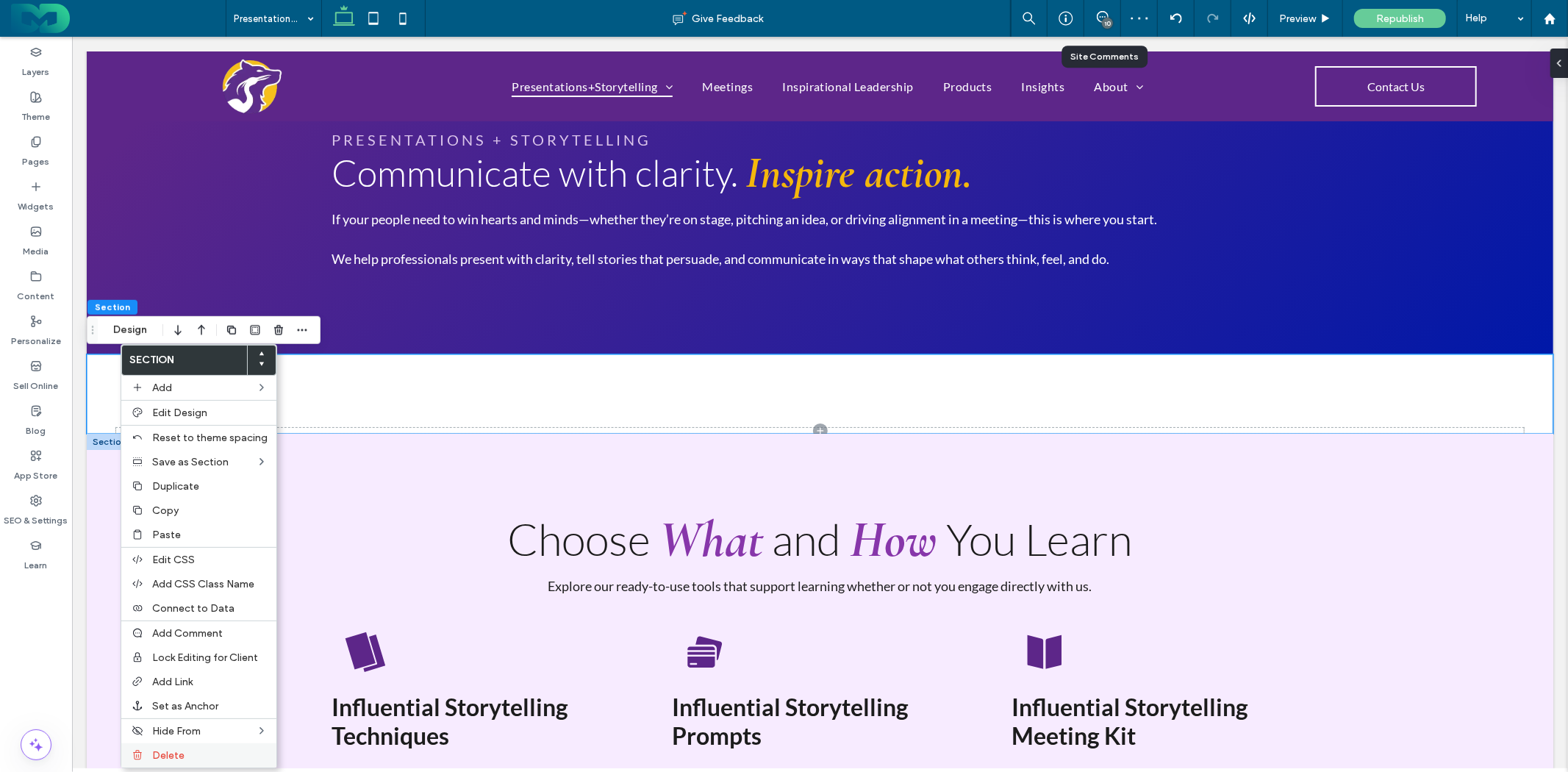
click at [186, 749] on label "Delete" at bounding box center [209, 755] width 116 height 13
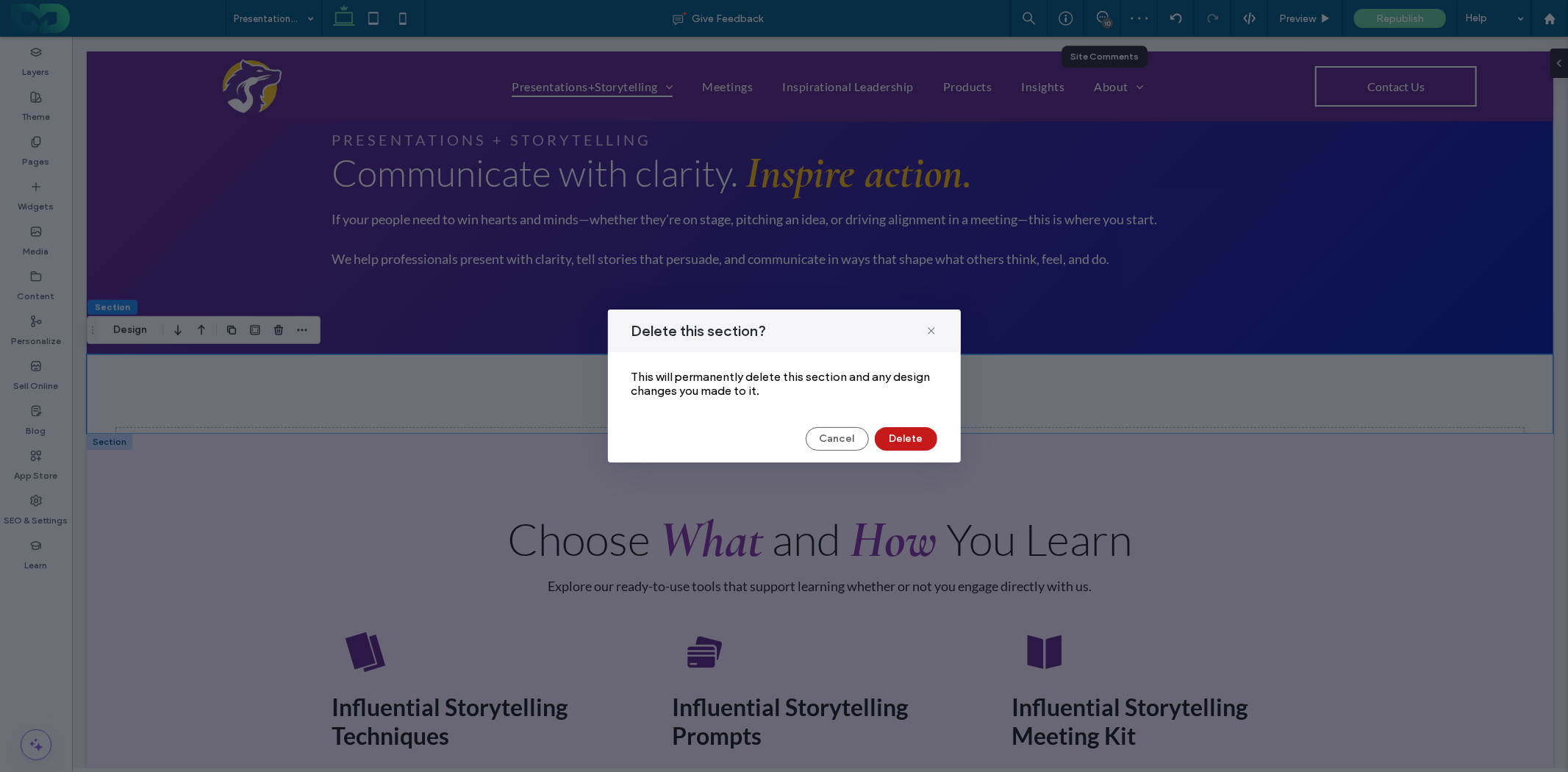
click at [922, 442] on button "Delete" at bounding box center [906, 439] width 63 height 23
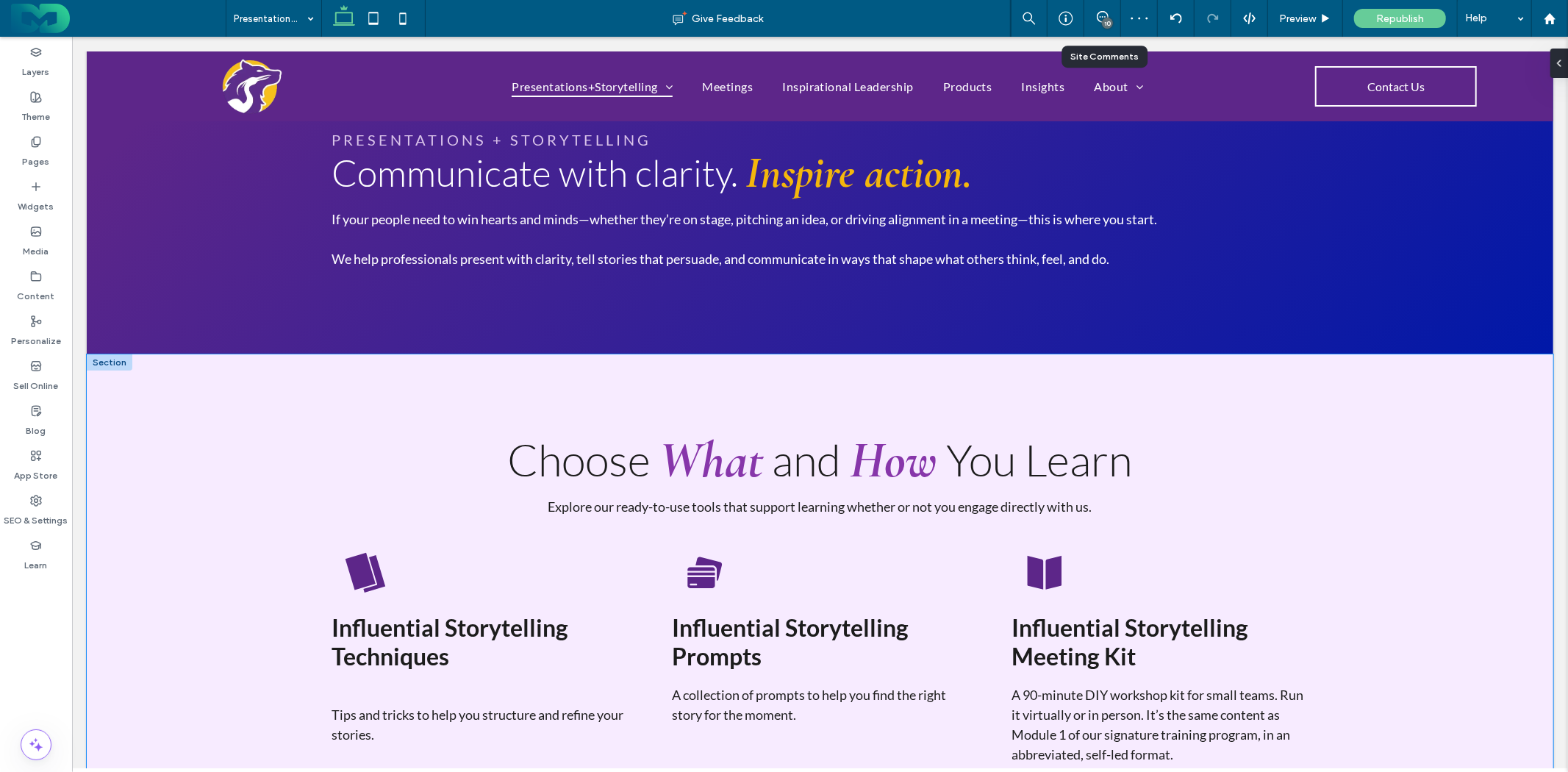
click at [265, 399] on div "Choose What and How You Learn Explore our ready-to-use tools that support learn…" at bounding box center [820, 642] width 1467 height 576
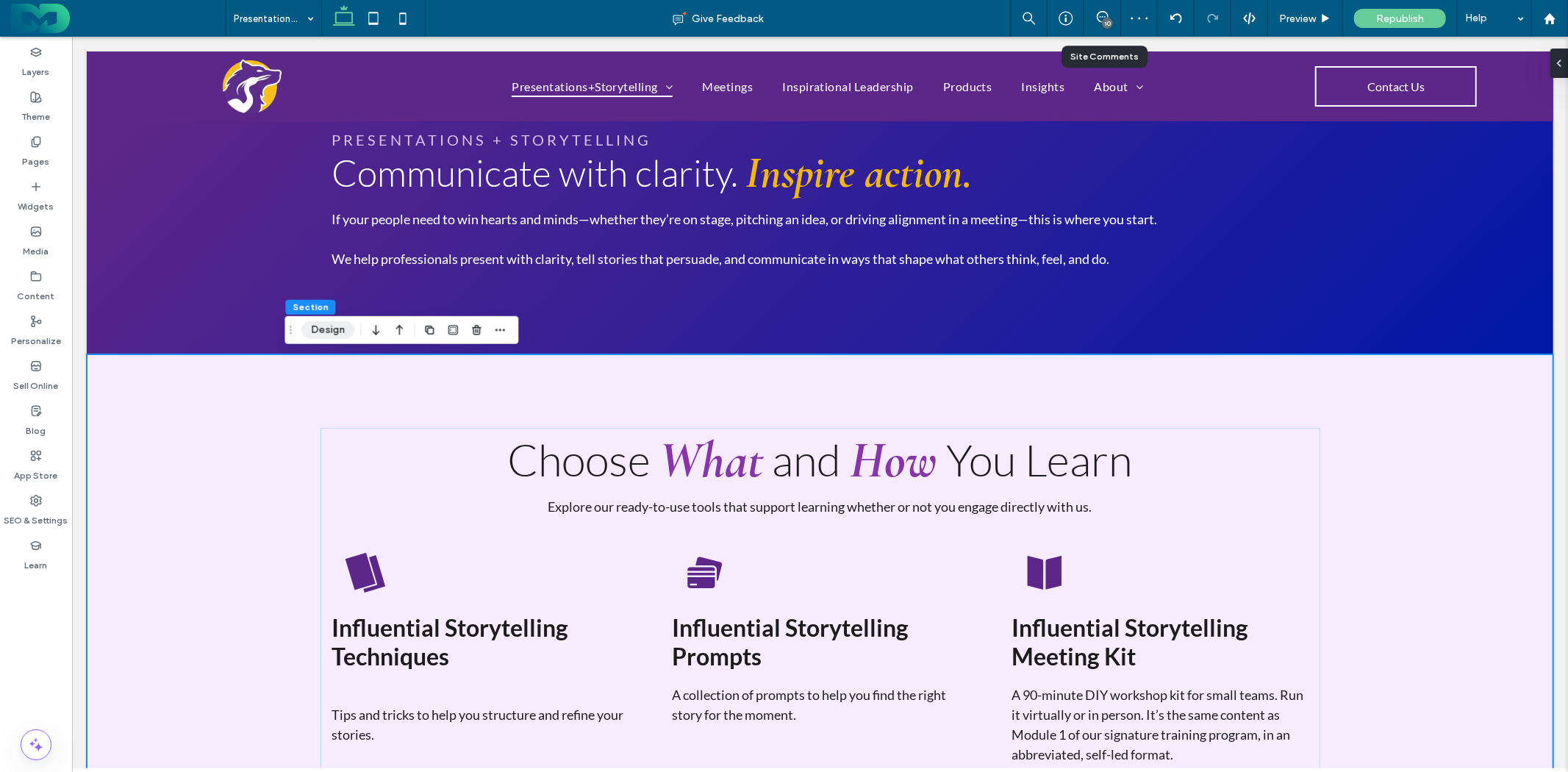
click at [335, 330] on button "Design" at bounding box center [328, 330] width 53 height 17
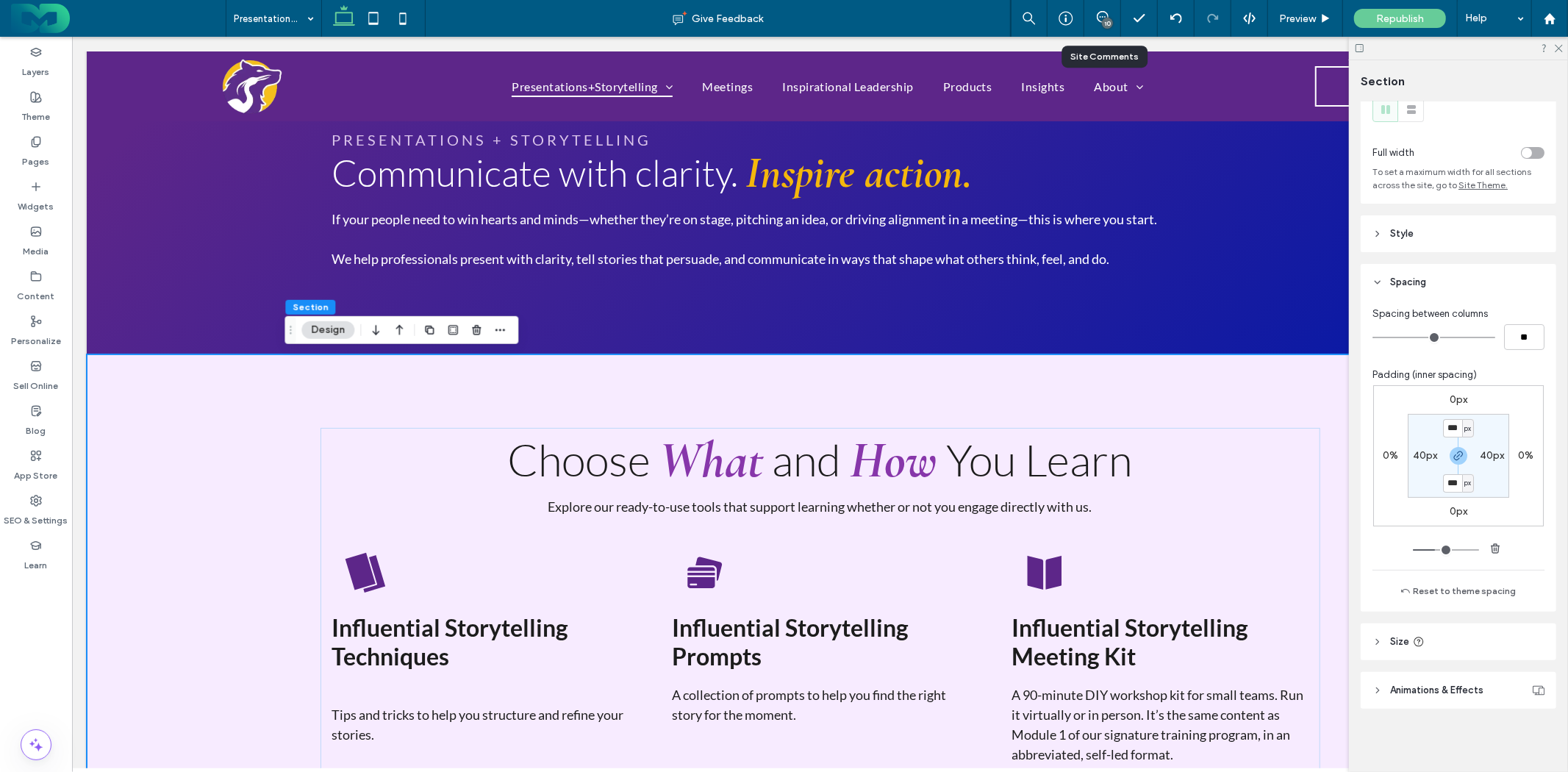
scroll to position [50, 0]
click at [1488, 684] on header "Animations & Effects" at bounding box center [1458, 689] width 196 height 37
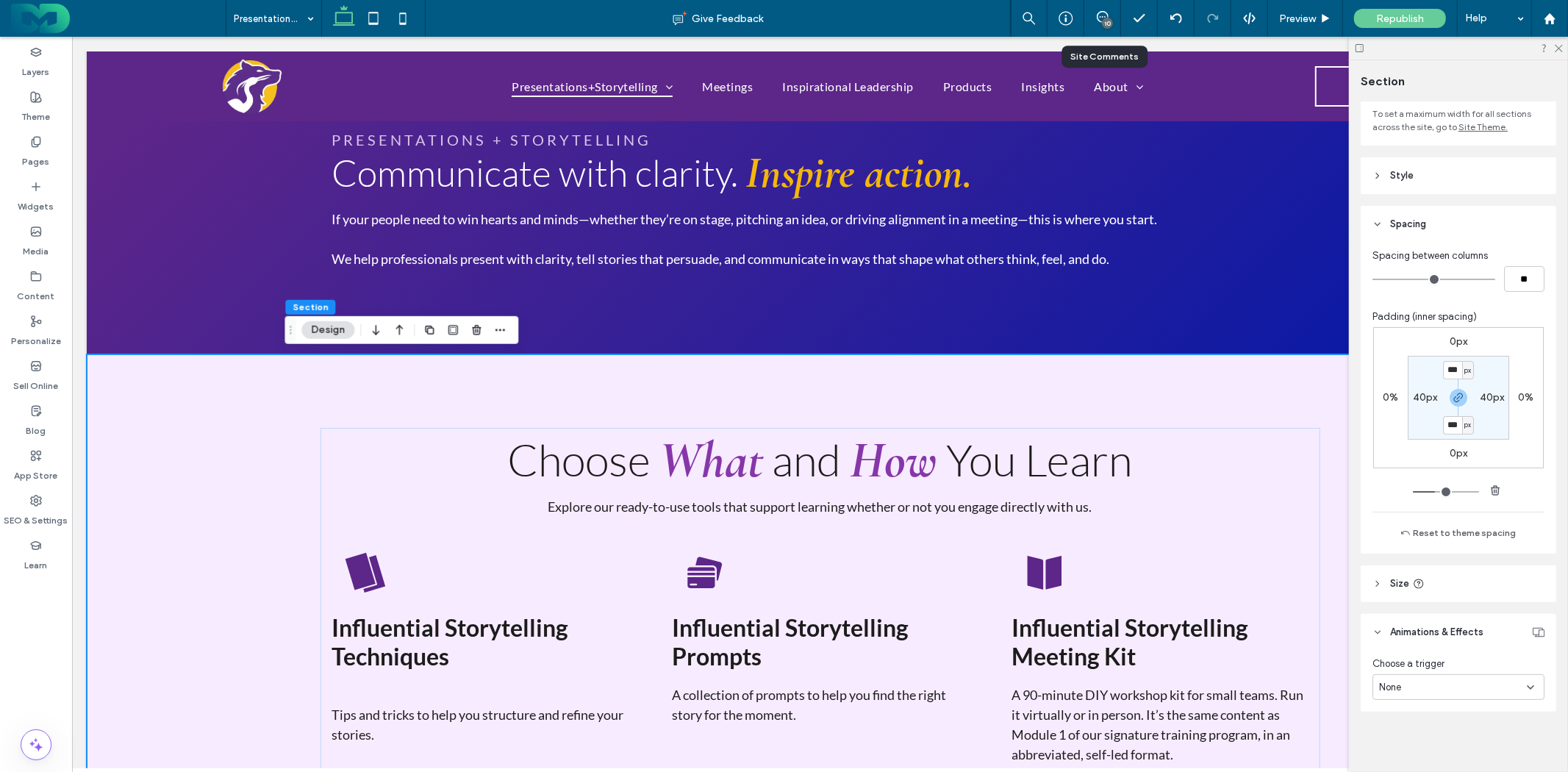
scroll to position [109, 0]
click at [1479, 577] on header "Size" at bounding box center [1458, 581] width 196 height 37
click at [728, 404] on div "Choose What and How You Learn Explore our ready-to-use tools that support learn…" at bounding box center [820, 642] width 1058 height 576
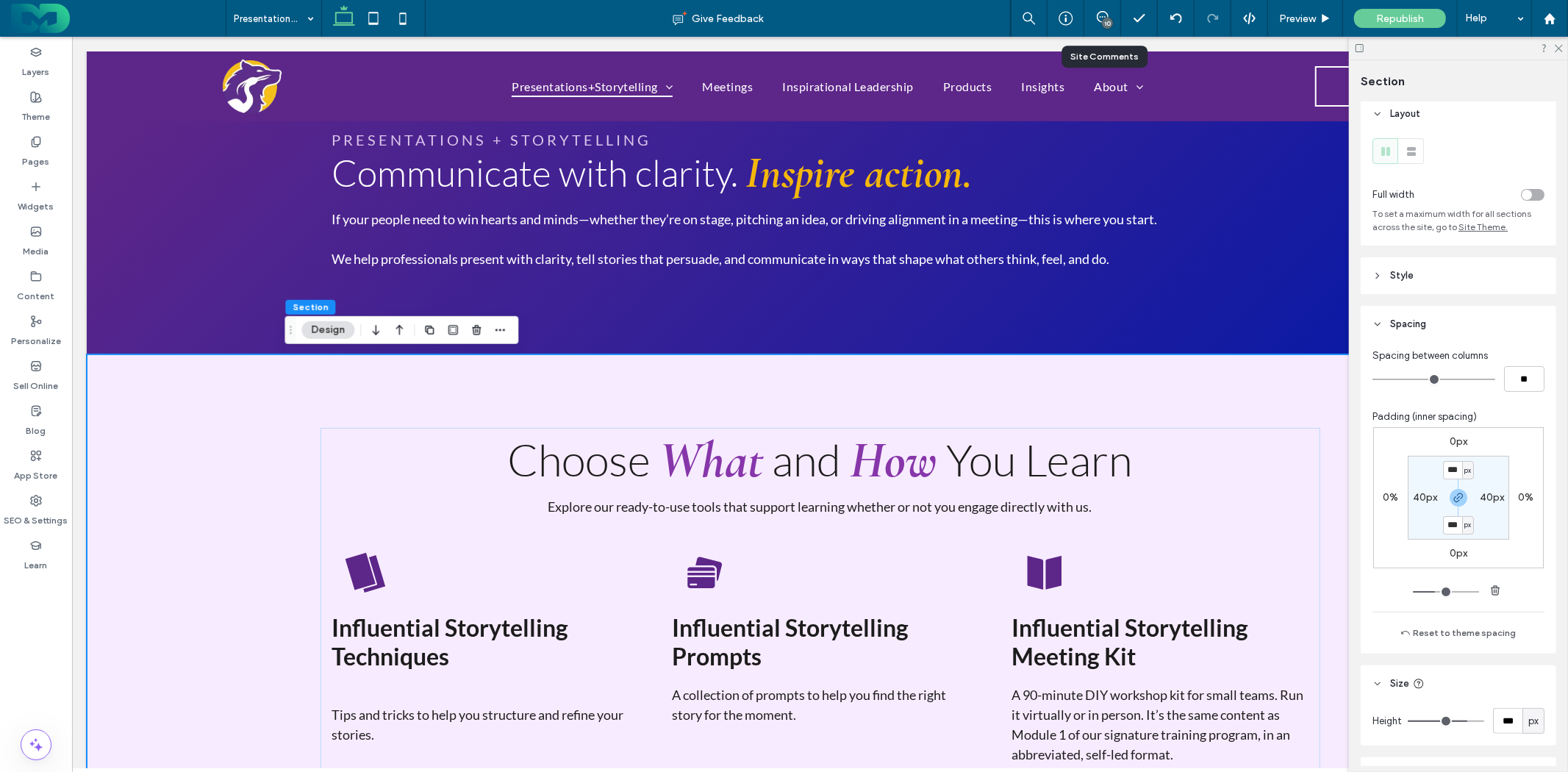
scroll to position [0, 0]
click at [186, 397] on div "Choose What and How You Learn Explore our ready-to-use tools that support learn…" at bounding box center [820, 642] width 1467 height 576
click at [158, 297] on div "Presentations + Storytelling Communicate with clarity. Inspire action. If your …" at bounding box center [820, 161] width 1467 height 385
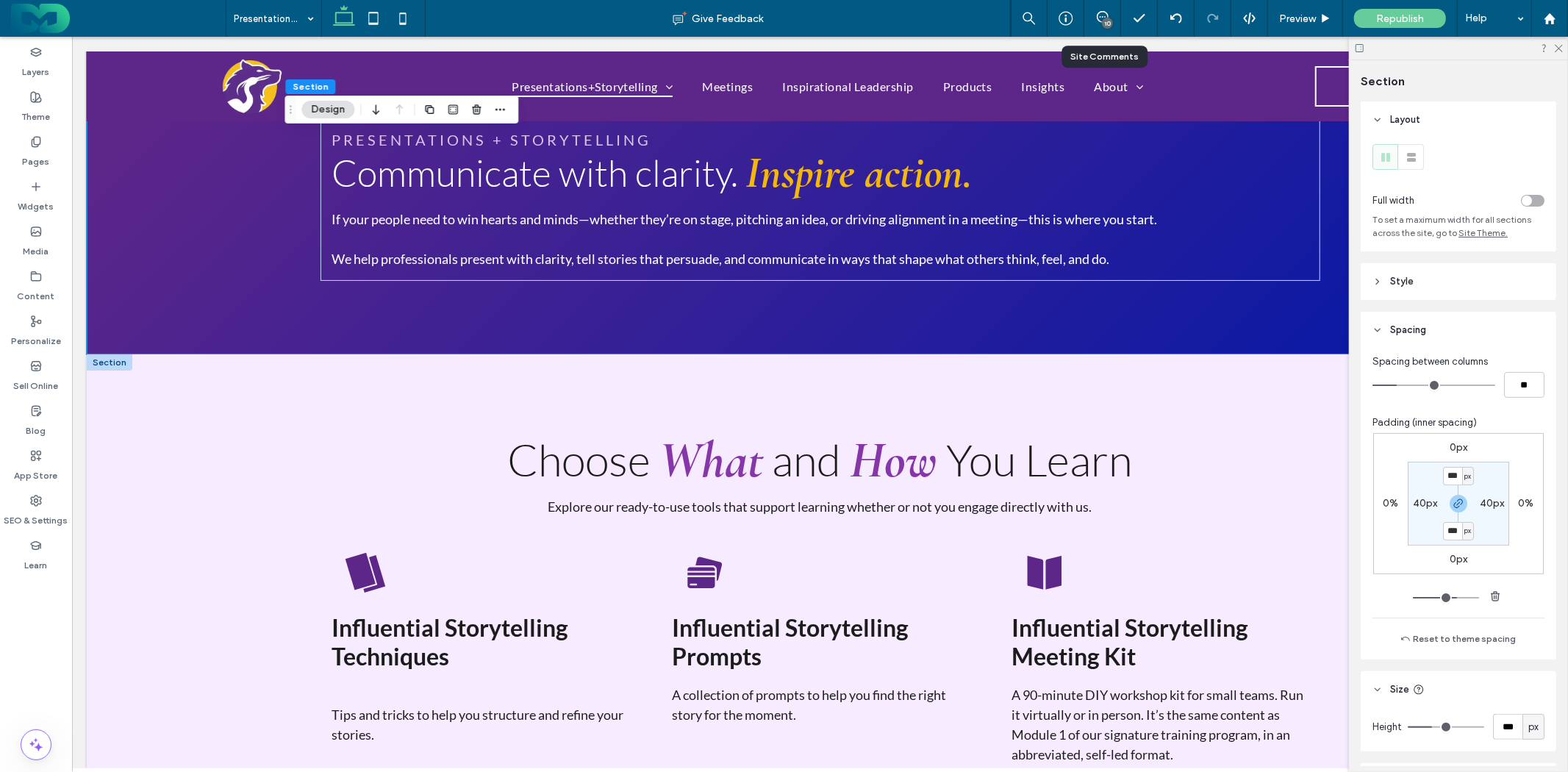
click at [120, 367] on div at bounding box center [109, 361] width 45 height 16
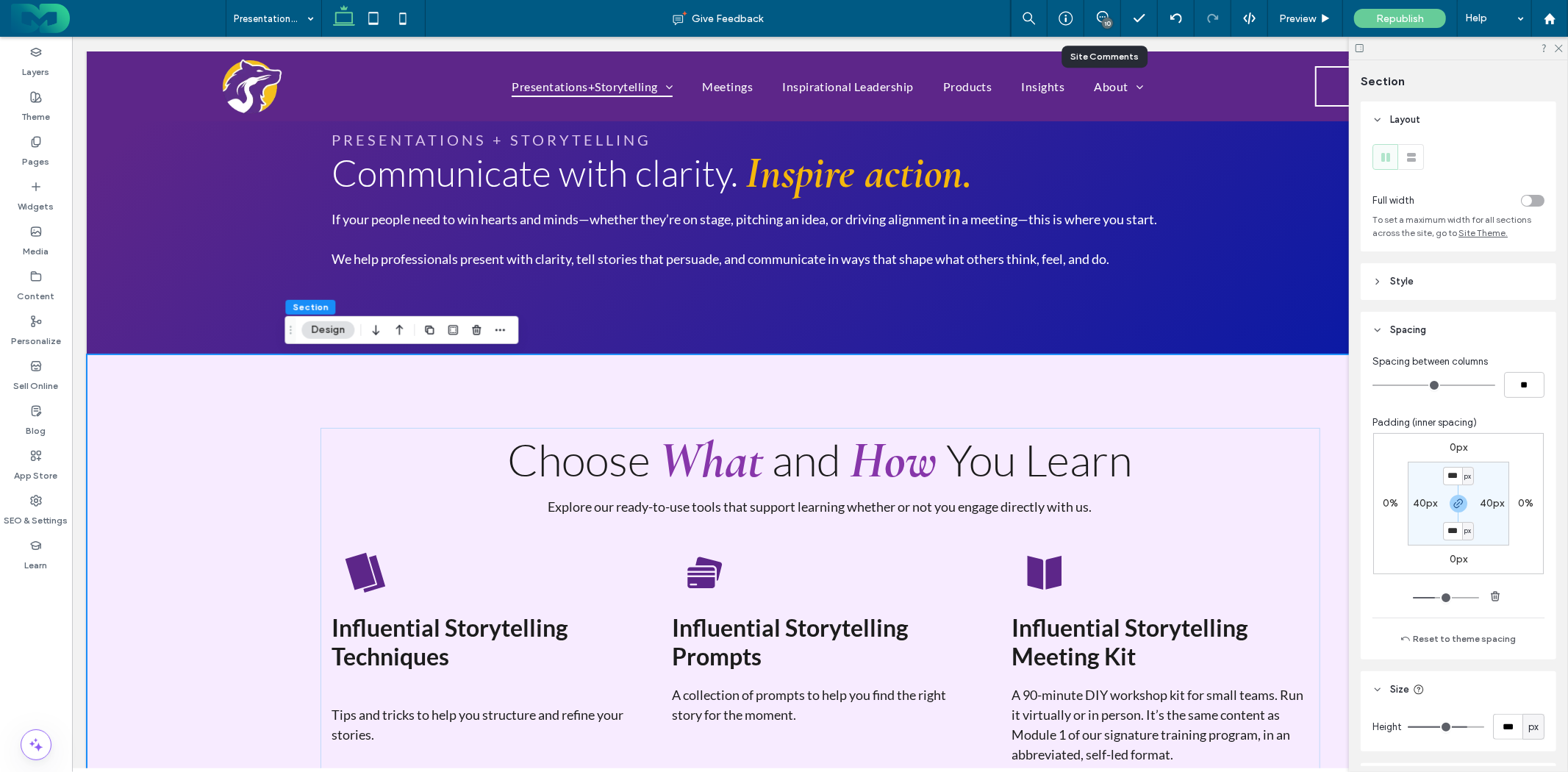
click at [1442, 287] on header "Style" at bounding box center [1458, 281] width 196 height 37
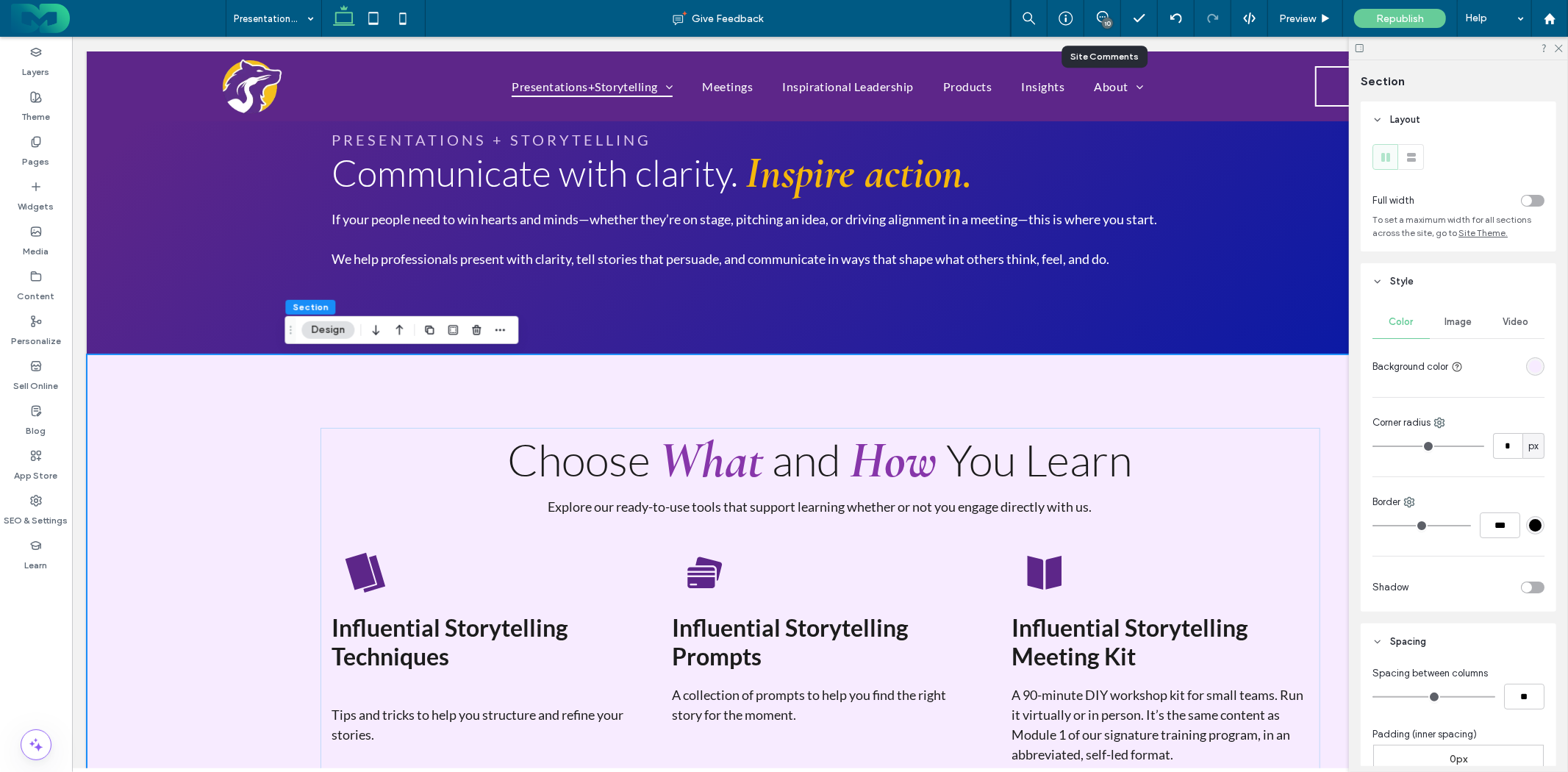
click at [1529, 367] on div "rgba(247,235,255,1)" at bounding box center [1535, 367] width 13 height 13
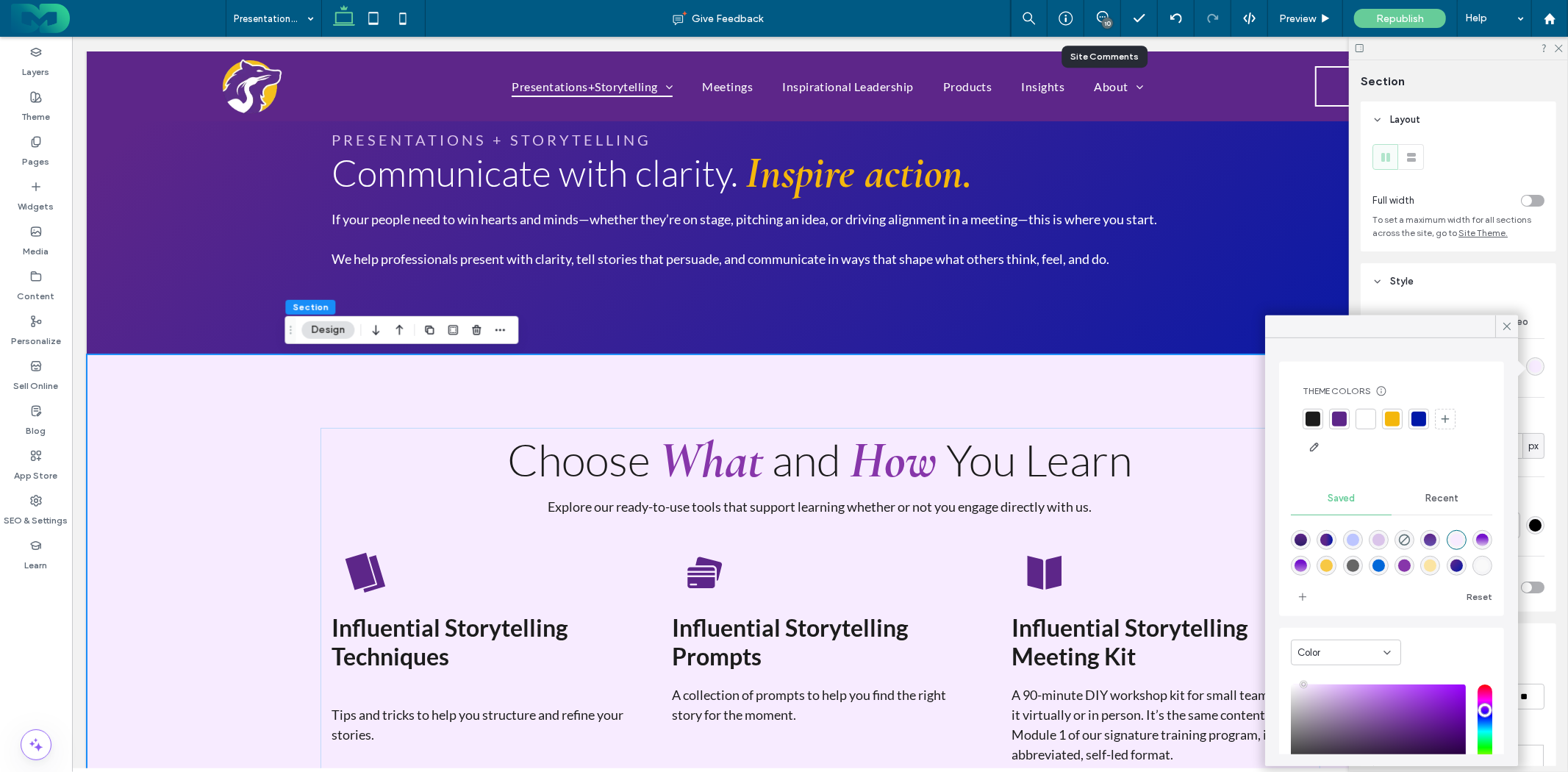
click at [1371, 417] on div at bounding box center [1365, 419] width 14 height 14
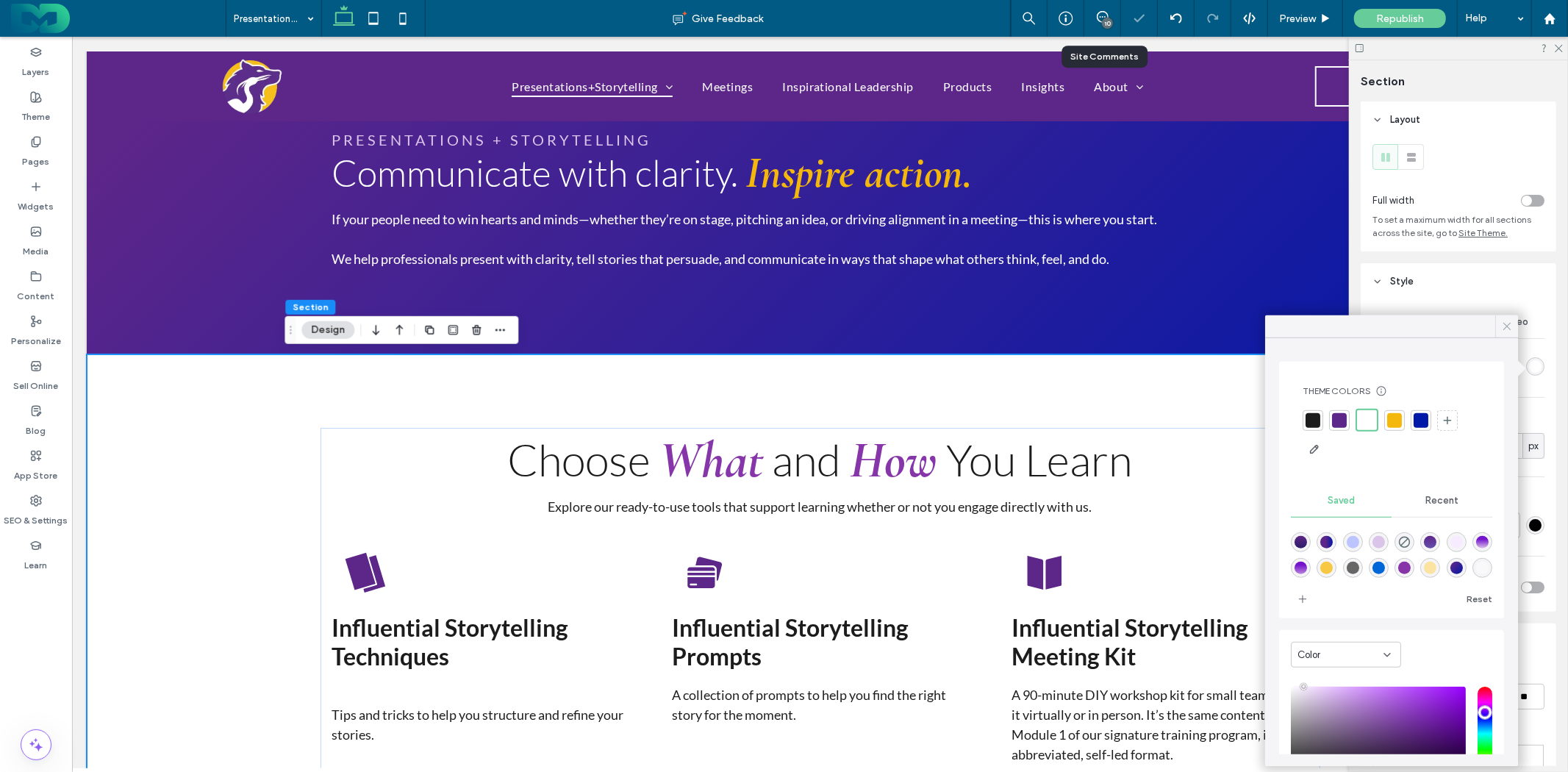
click at [1517, 327] on div at bounding box center [1507, 326] width 23 height 22
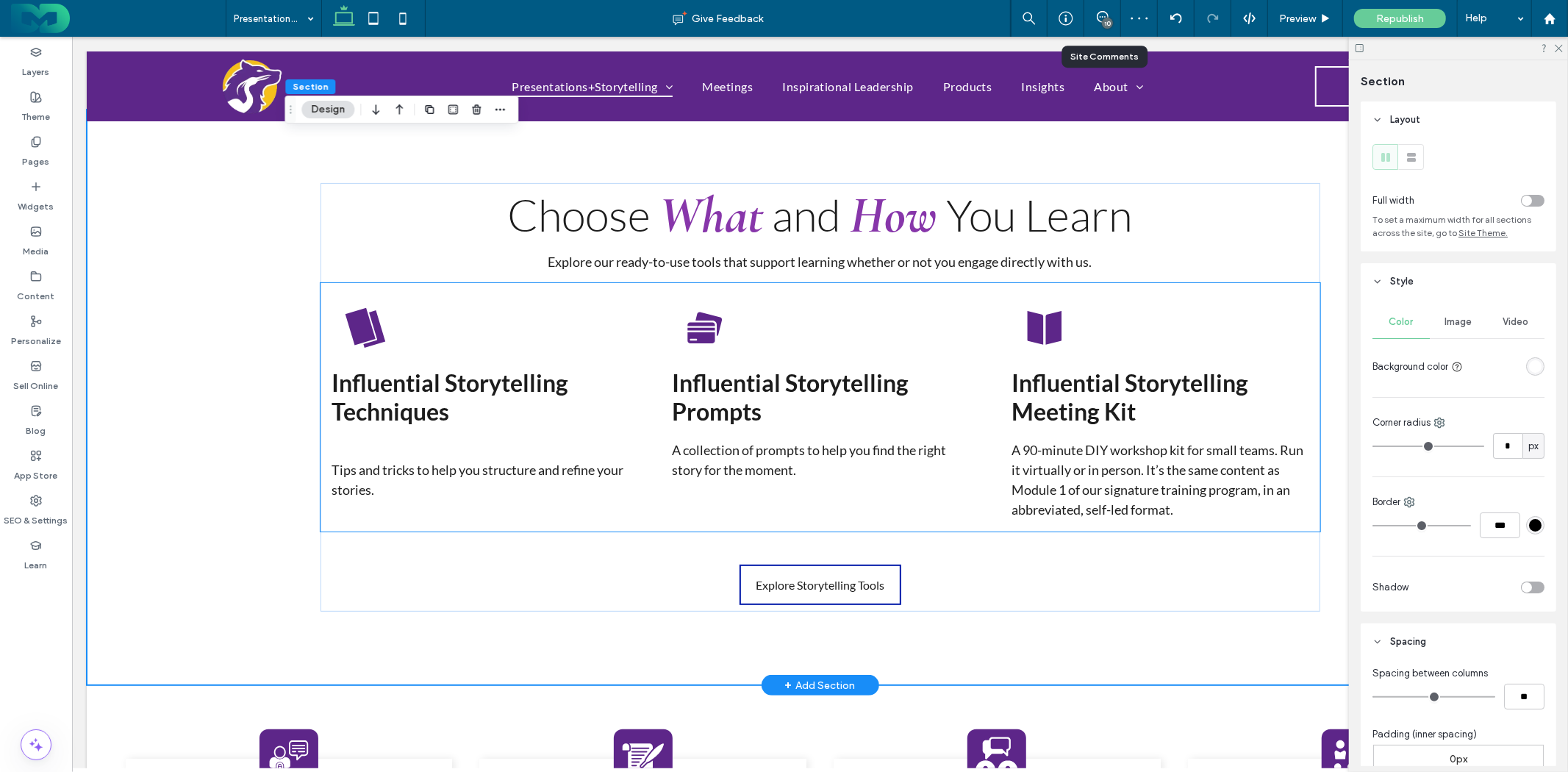
scroll to position [245, 0]
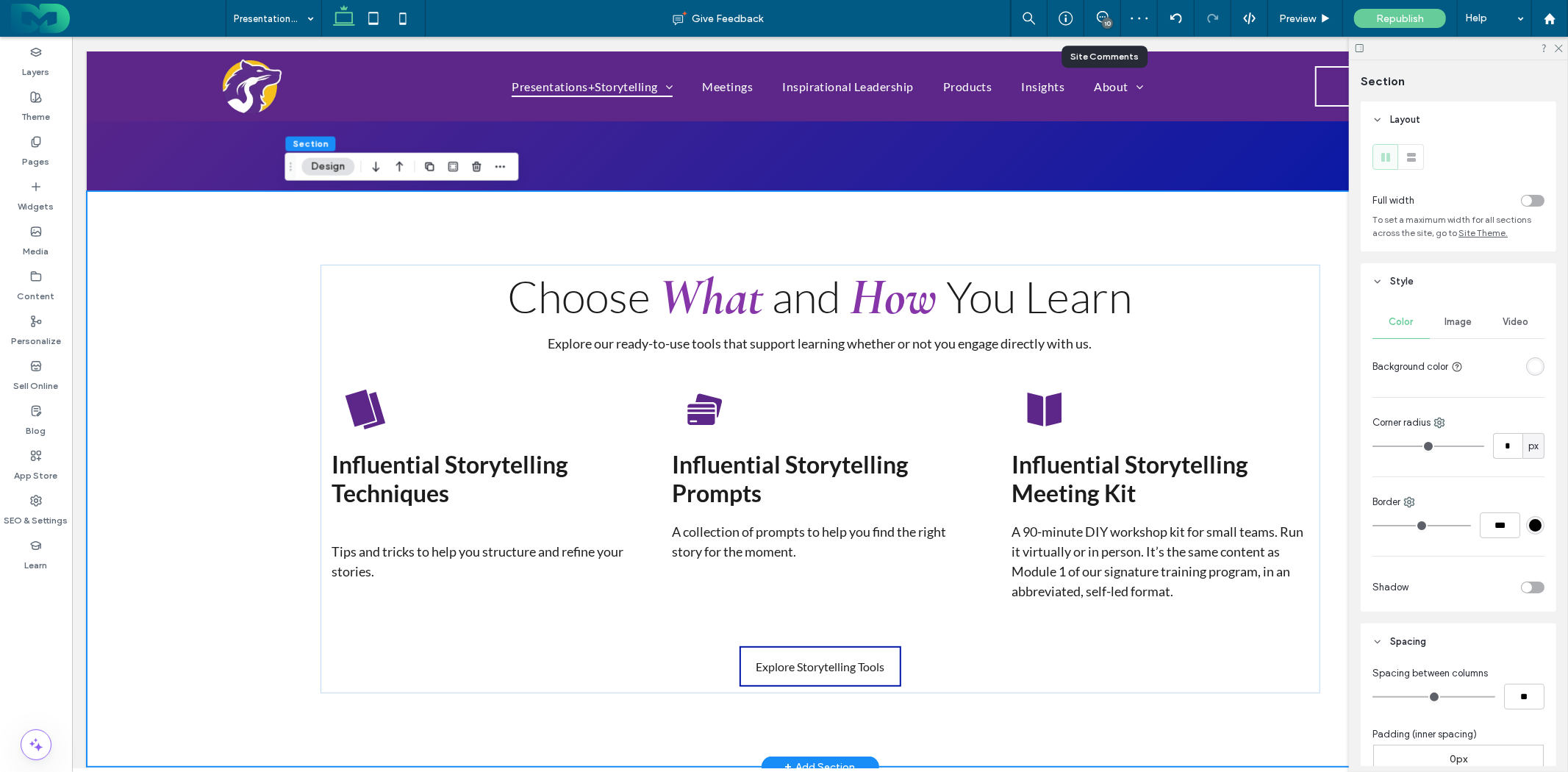
click at [238, 314] on div "Choose What and How You Learn Explore our ready-to-use tools that support learn…" at bounding box center [820, 479] width 1467 height 576
click at [1532, 200] on div "toggle" at bounding box center [1532, 201] width 23 height 12
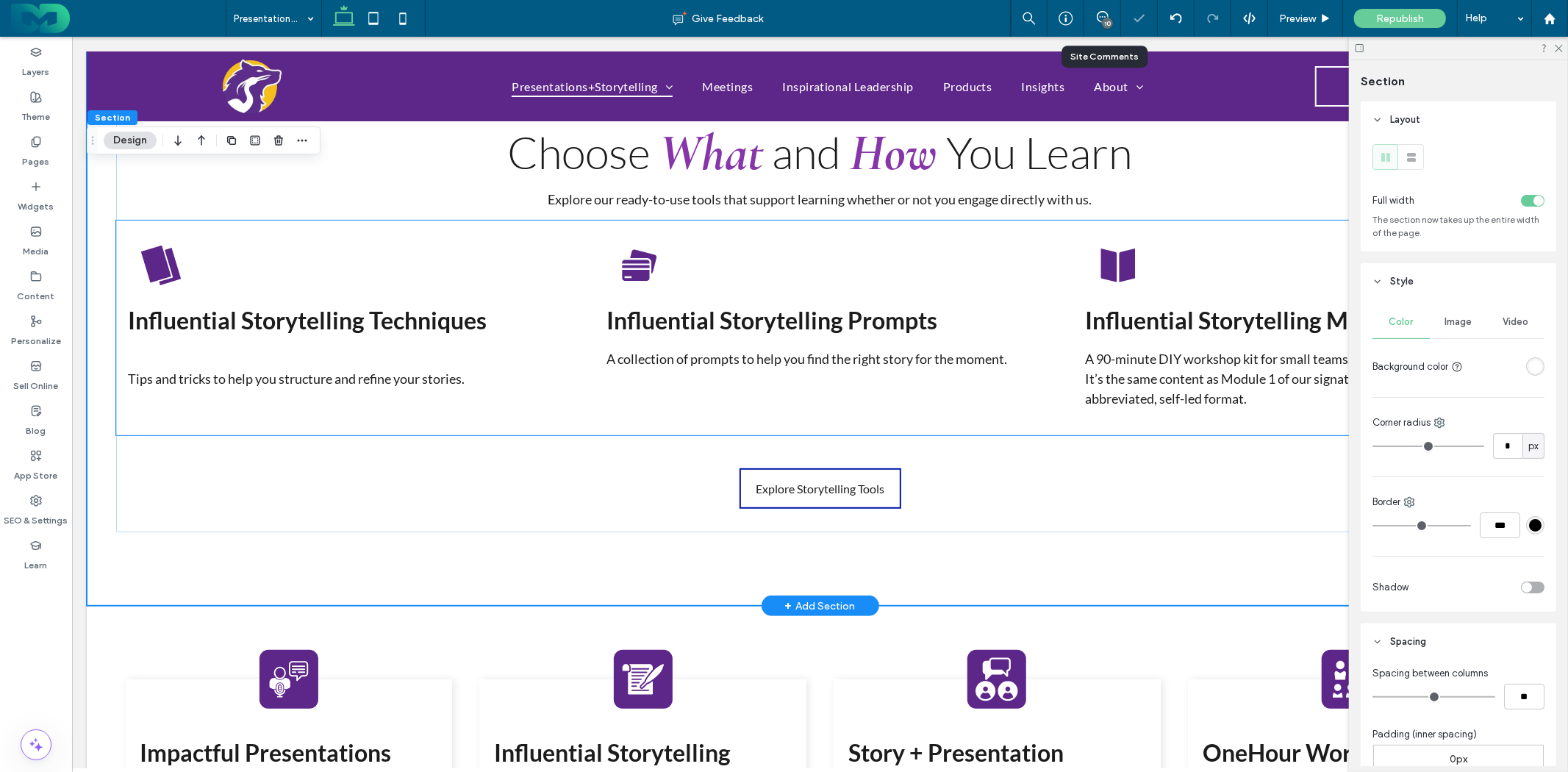
scroll to position [408, 0]
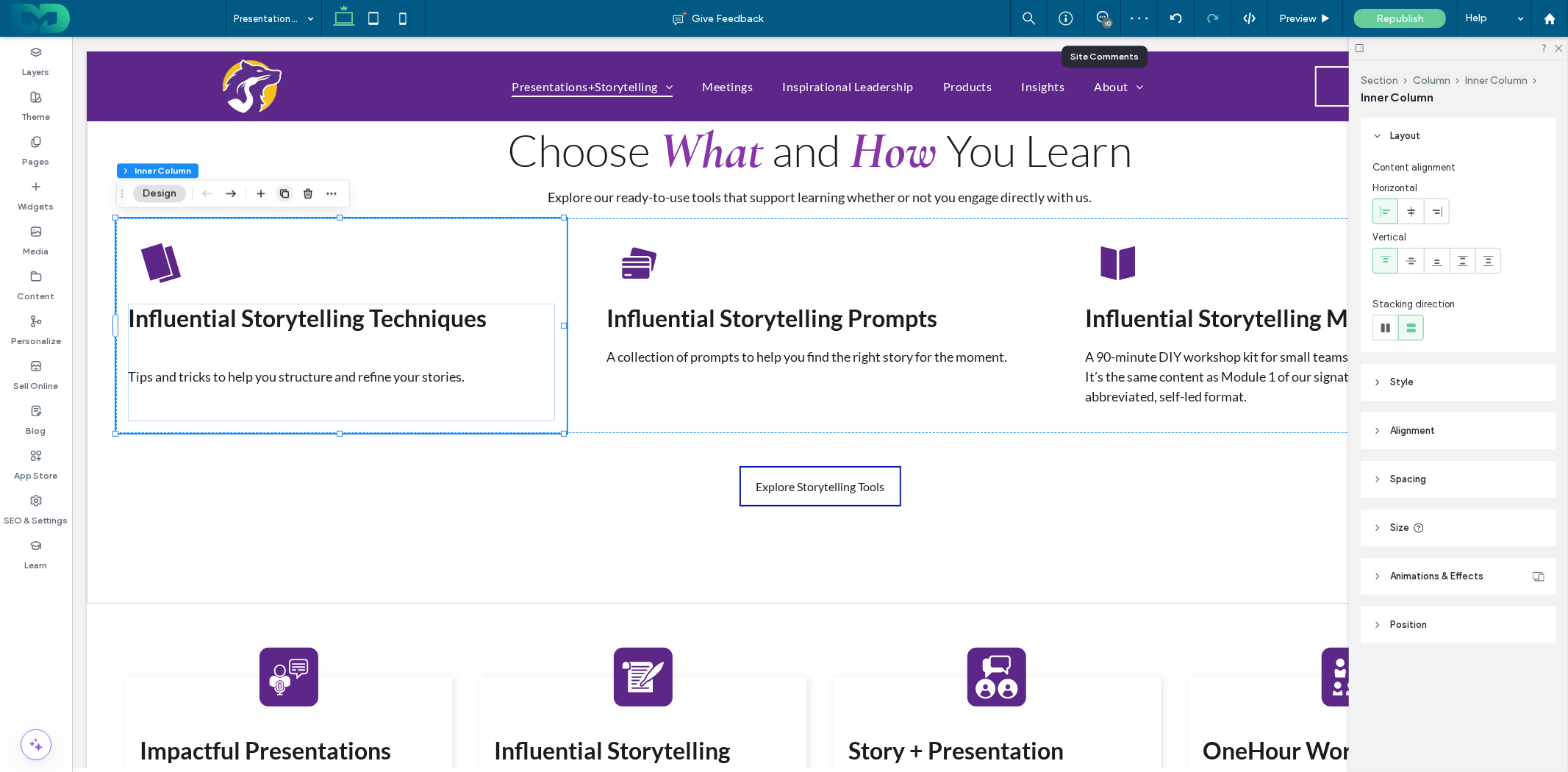
click at [283, 196] on icon "button" at bounding box center [285, 194] width 12 height 12
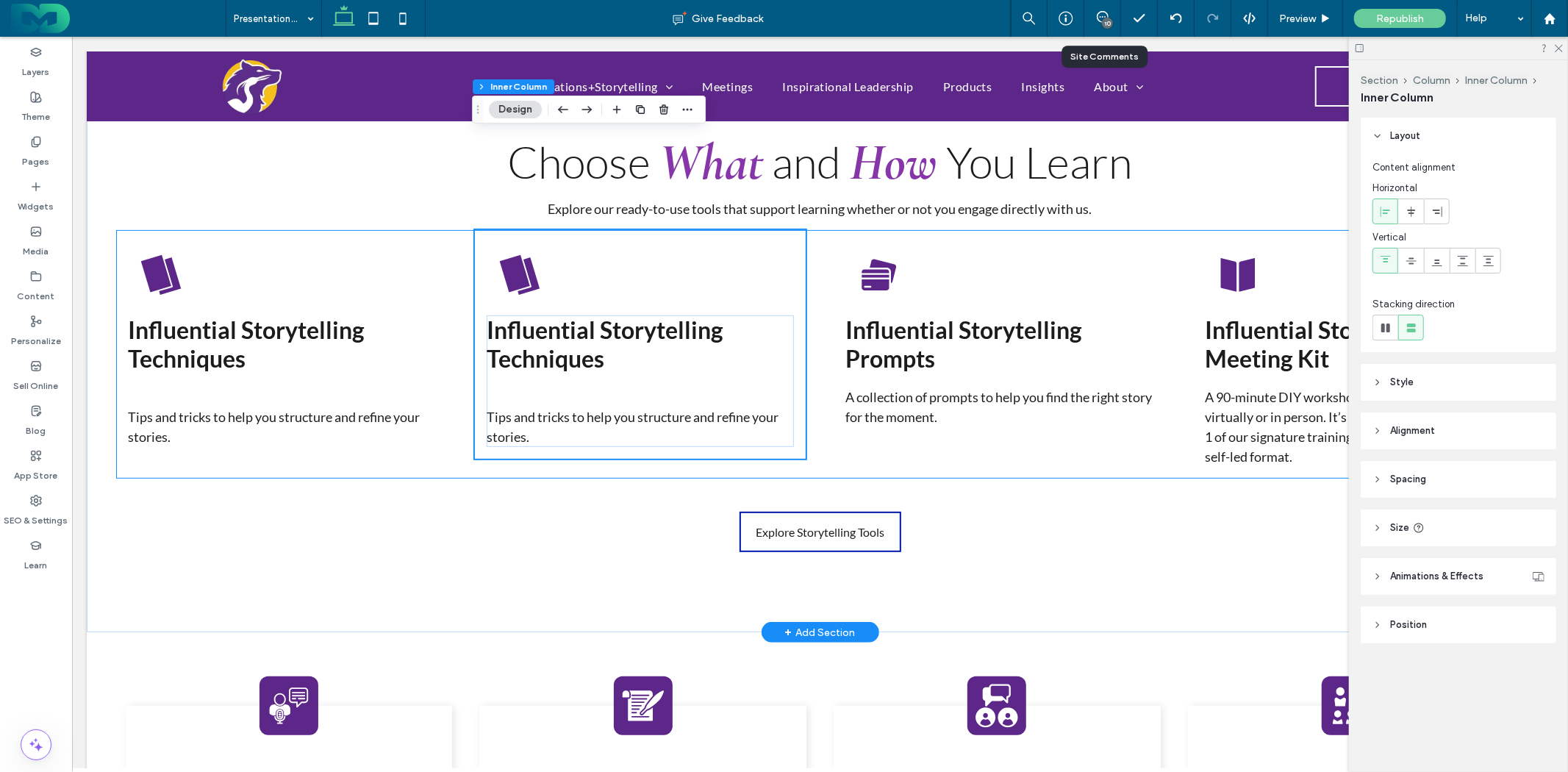
scroll to position [245, 0]
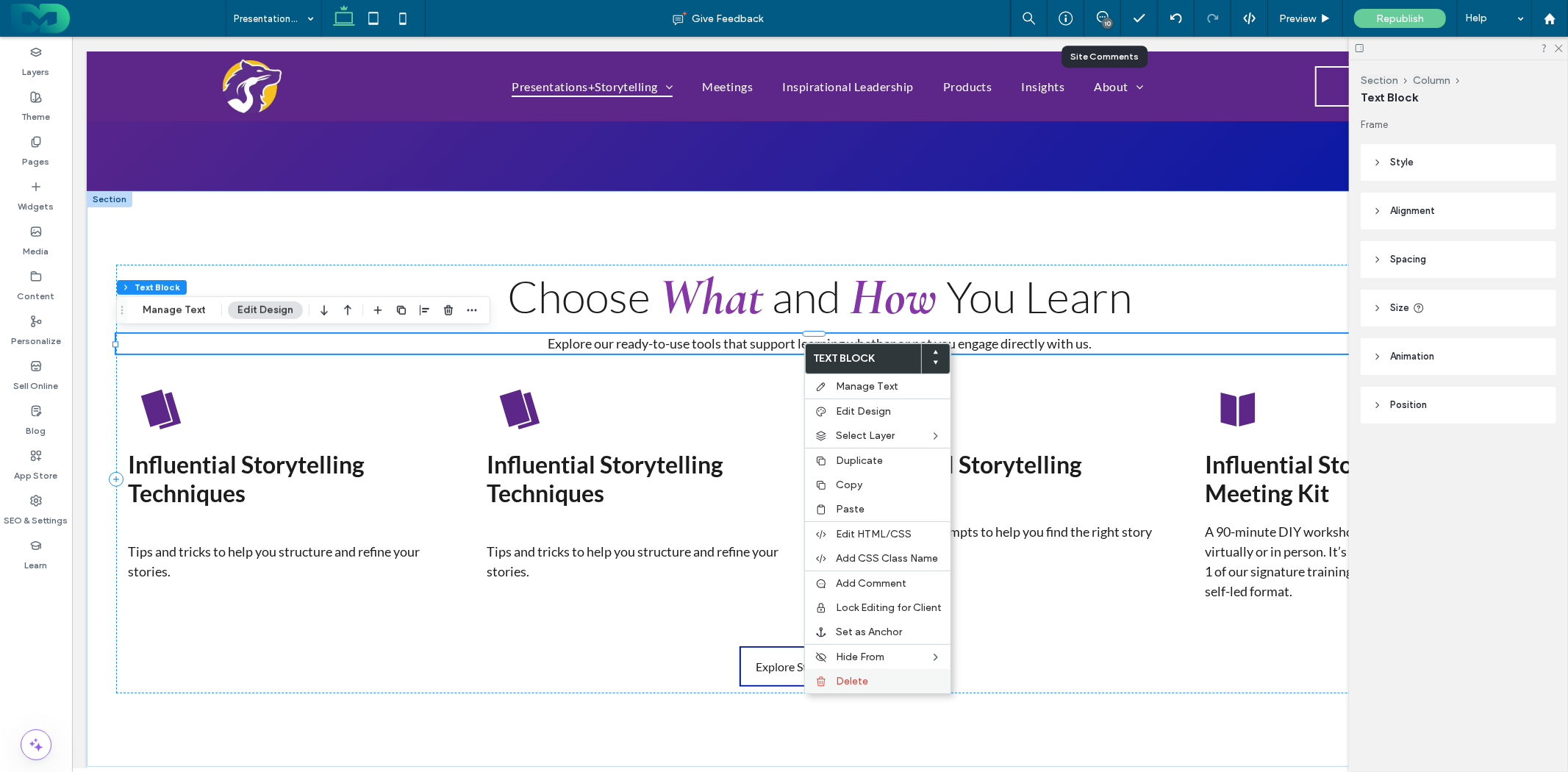
click at [858, 675] on span "Delete" at bounding box center [852, 681] width 33 height 13
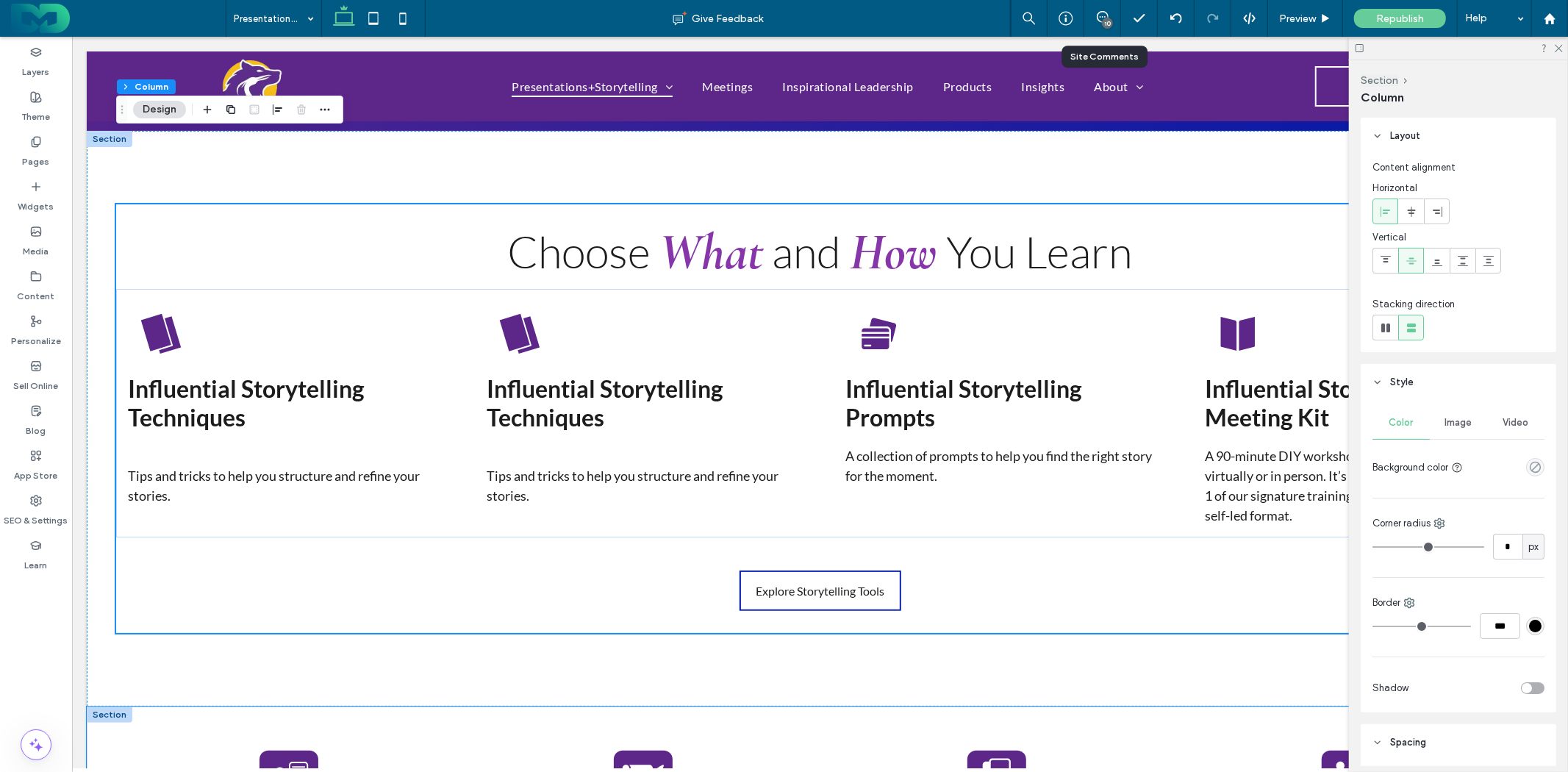
scroll to position [653, 0]
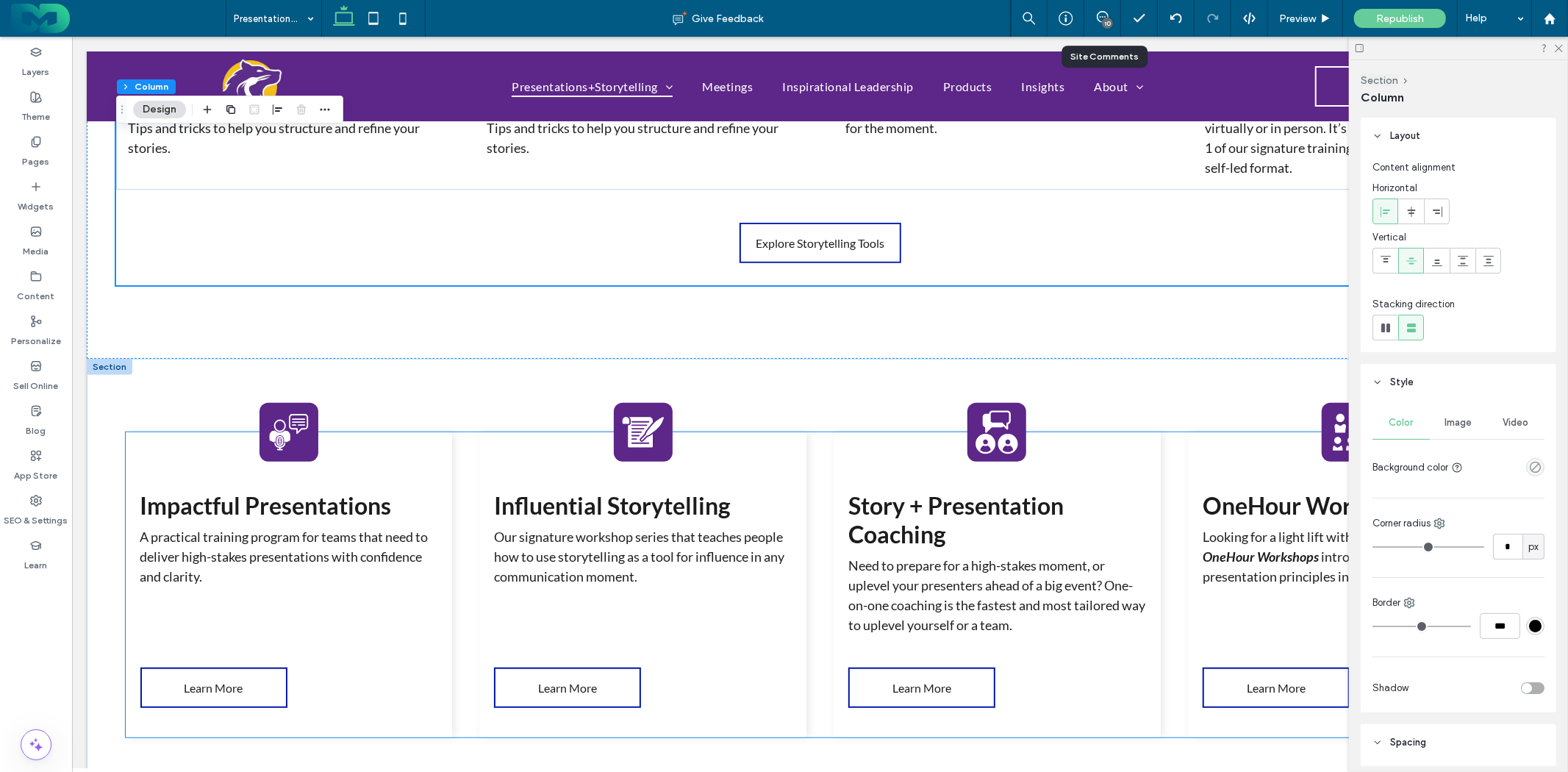
click at [287, 510] on strong "Impactful Presentations" at bounding box center [265, 505] width 252 height 29
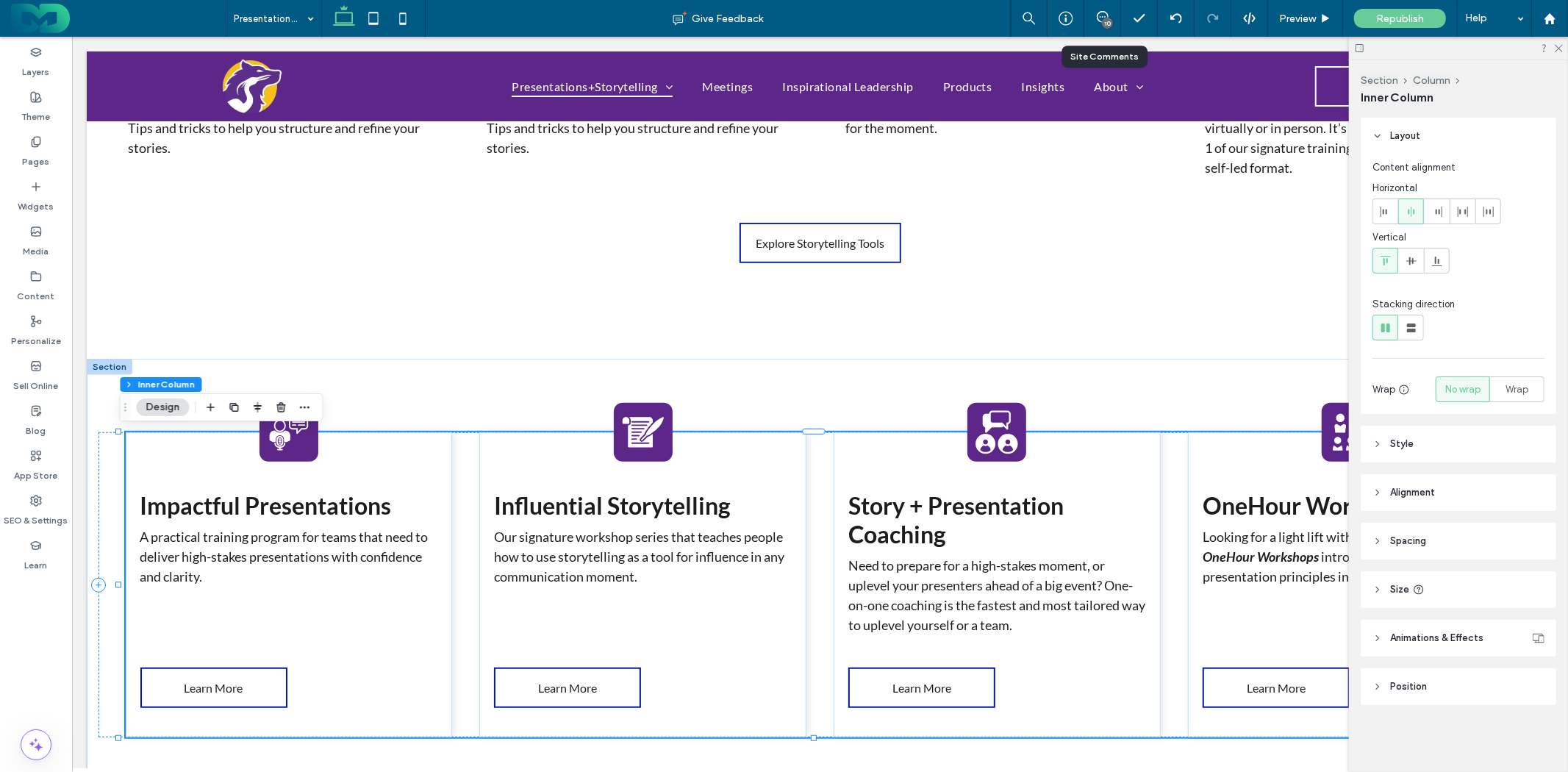
click at [287, 510] on strong "Impactful Presentations" at bounding box center [265, 505] width 252 height 29
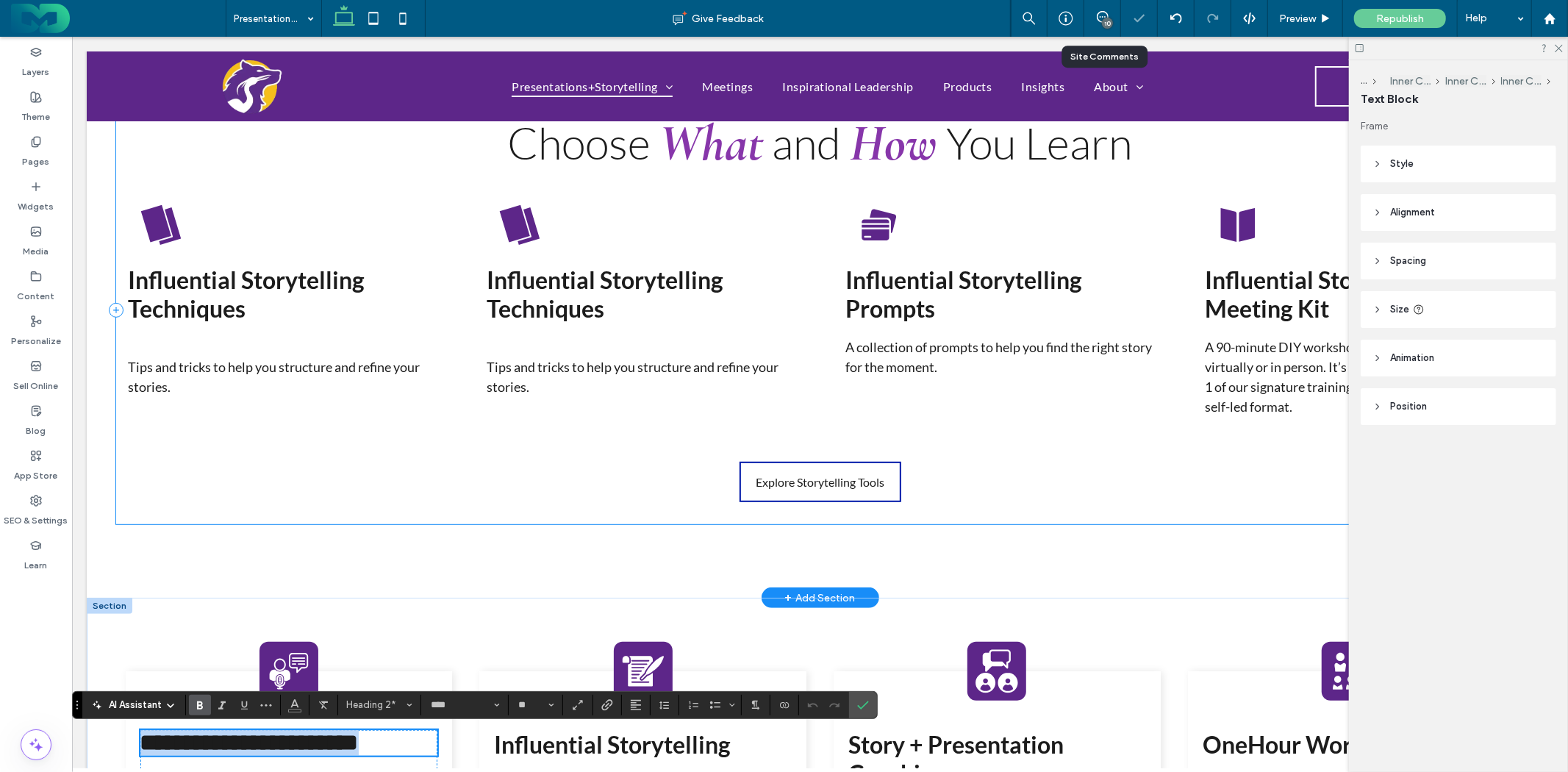
scroll to position [327, 0]
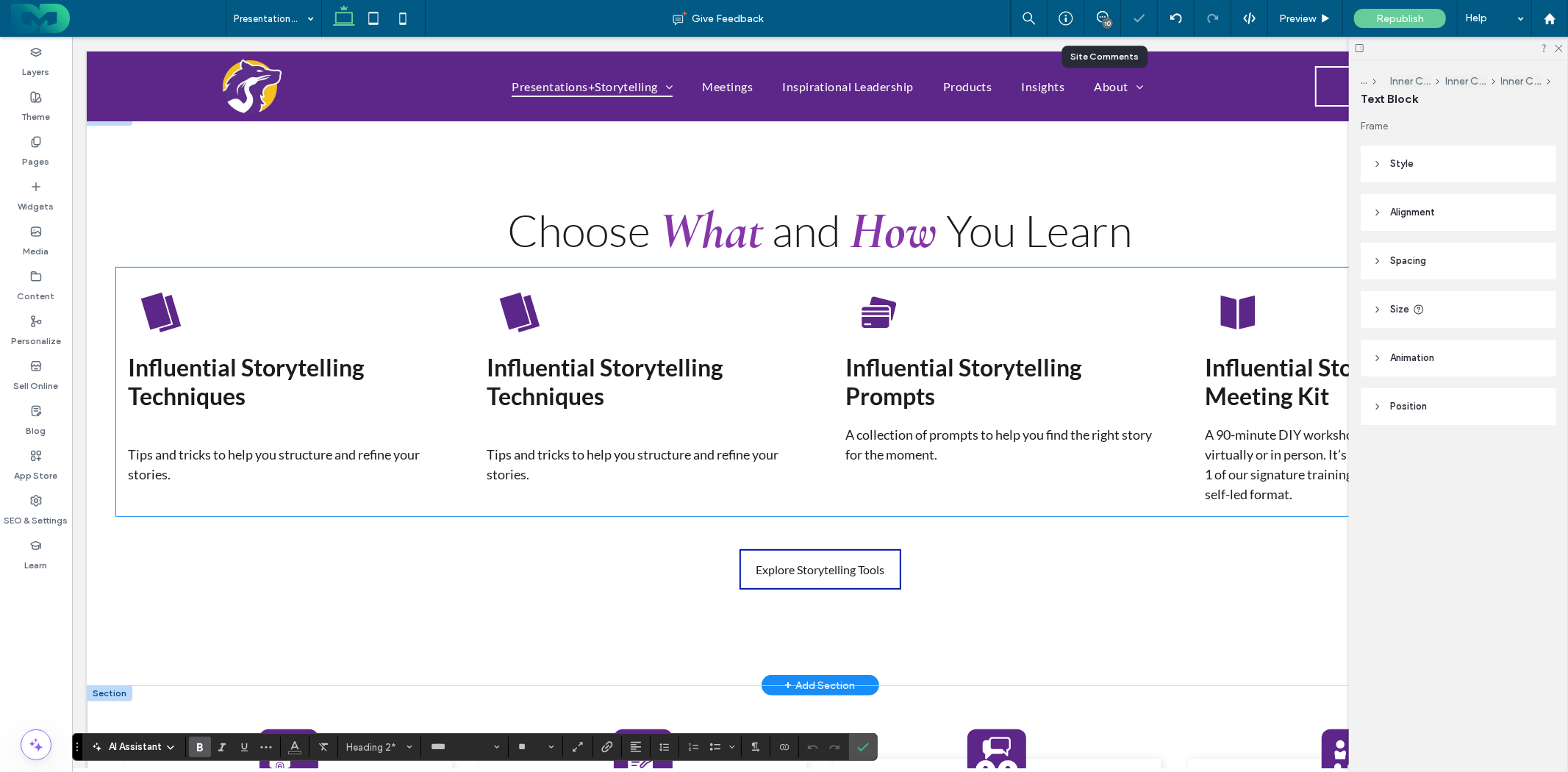
click at [259, 375] on strong "Influential Storytelling Techniques" at bounding box center [245, 381] width 237 height 57
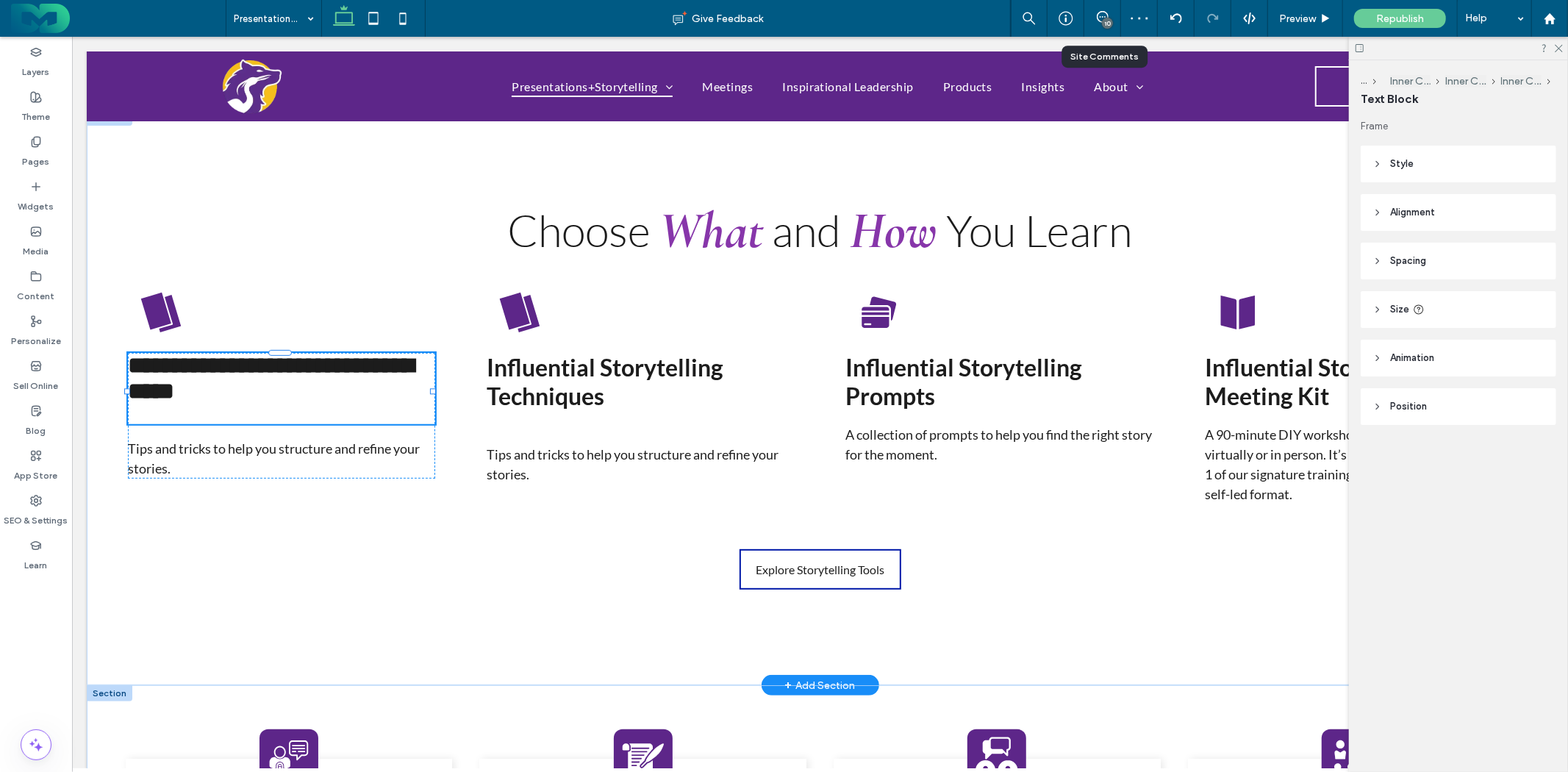
type input "****"
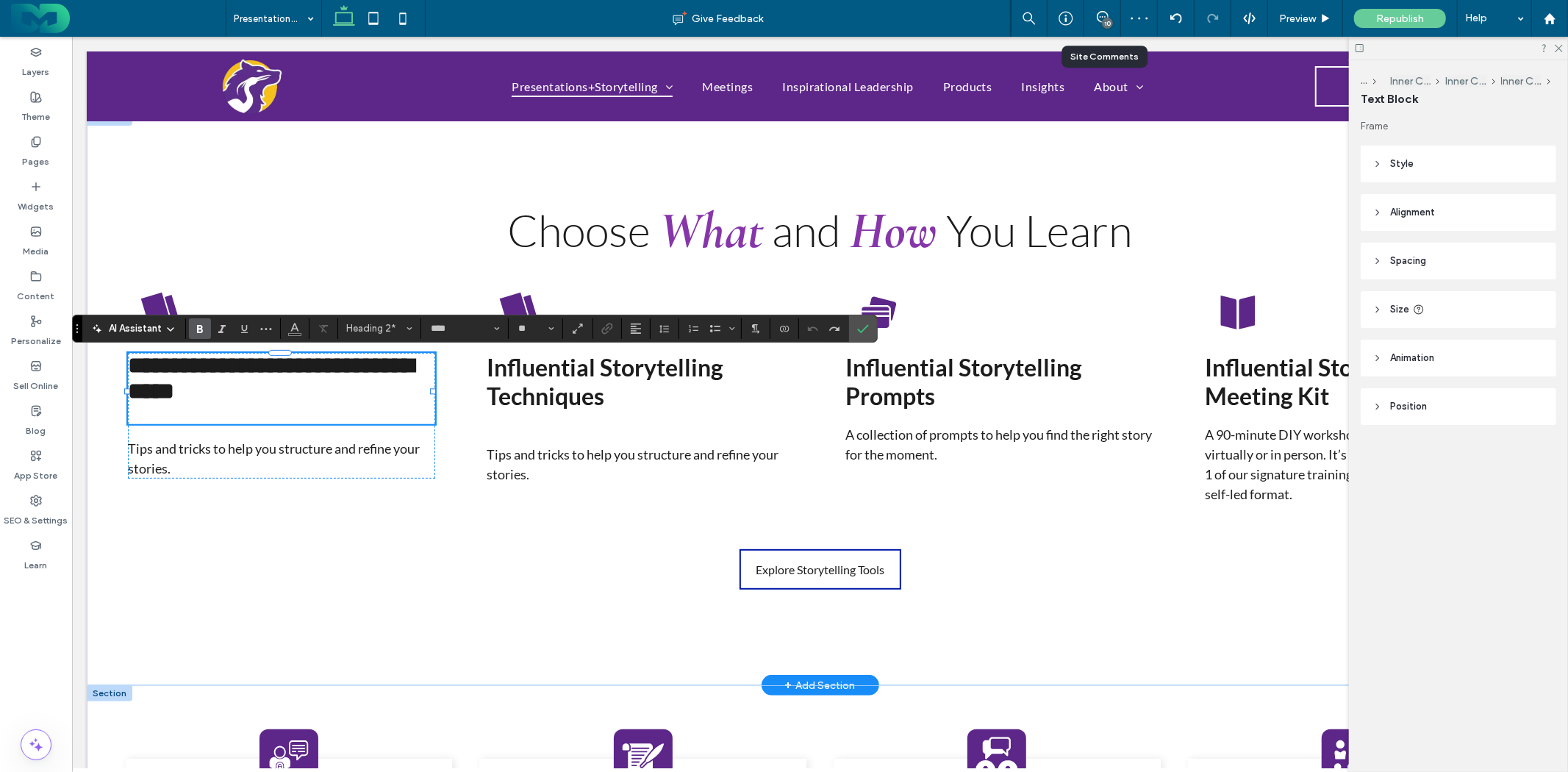
click at [247, 376] on strong "**********" at bounding box center [270, 377] width 286 height 49
click at [258, 417] on p at bounding box center [280, 414] width 308 height 20
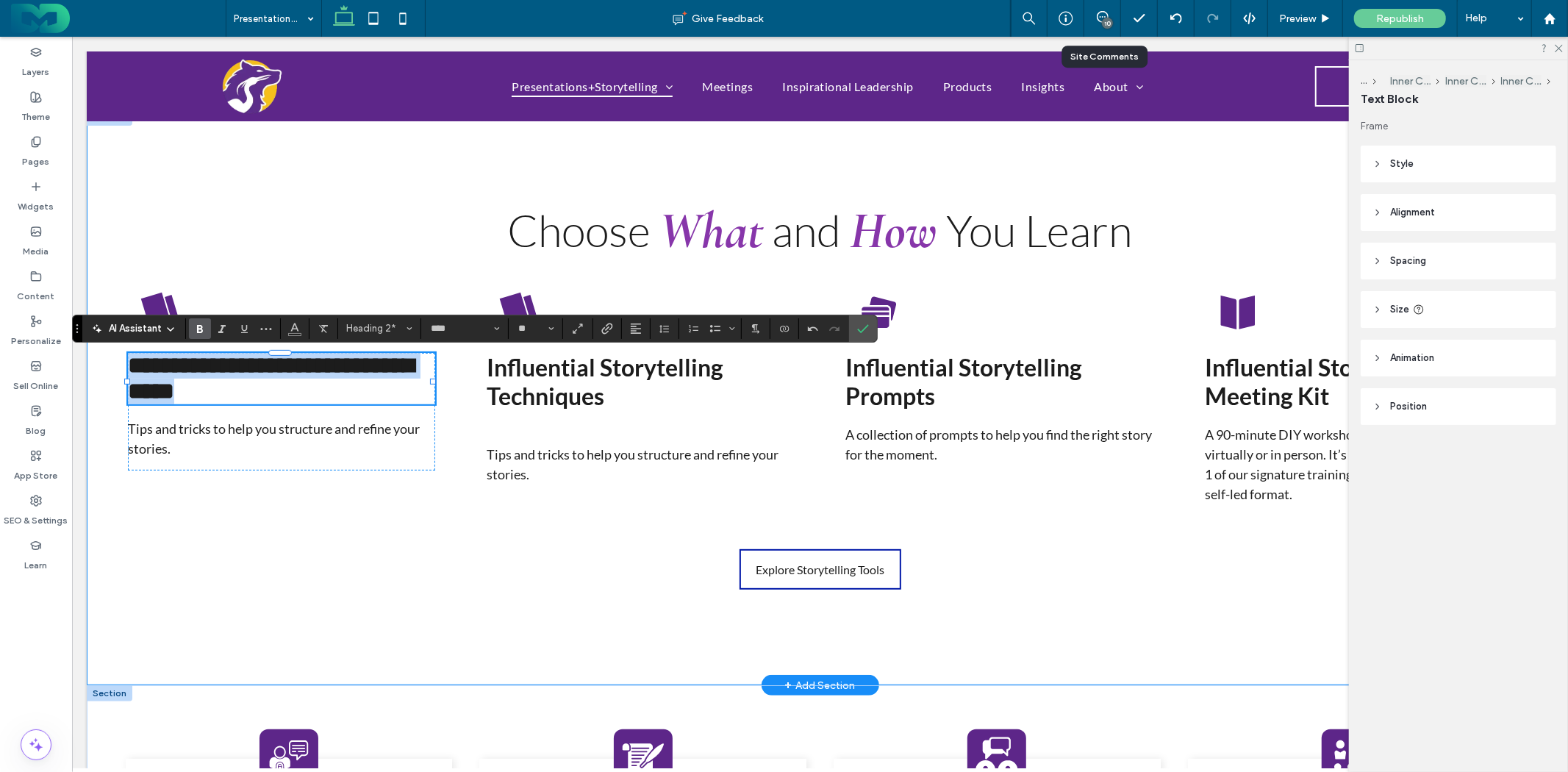
drag, startPoint x: 209, startPoint y: 387, endPoint x: 89, endPoint y: 356, distance: 123.9
click at [89, 356] on div "**********" at bounding box center [820, 397] width 1467 height 576
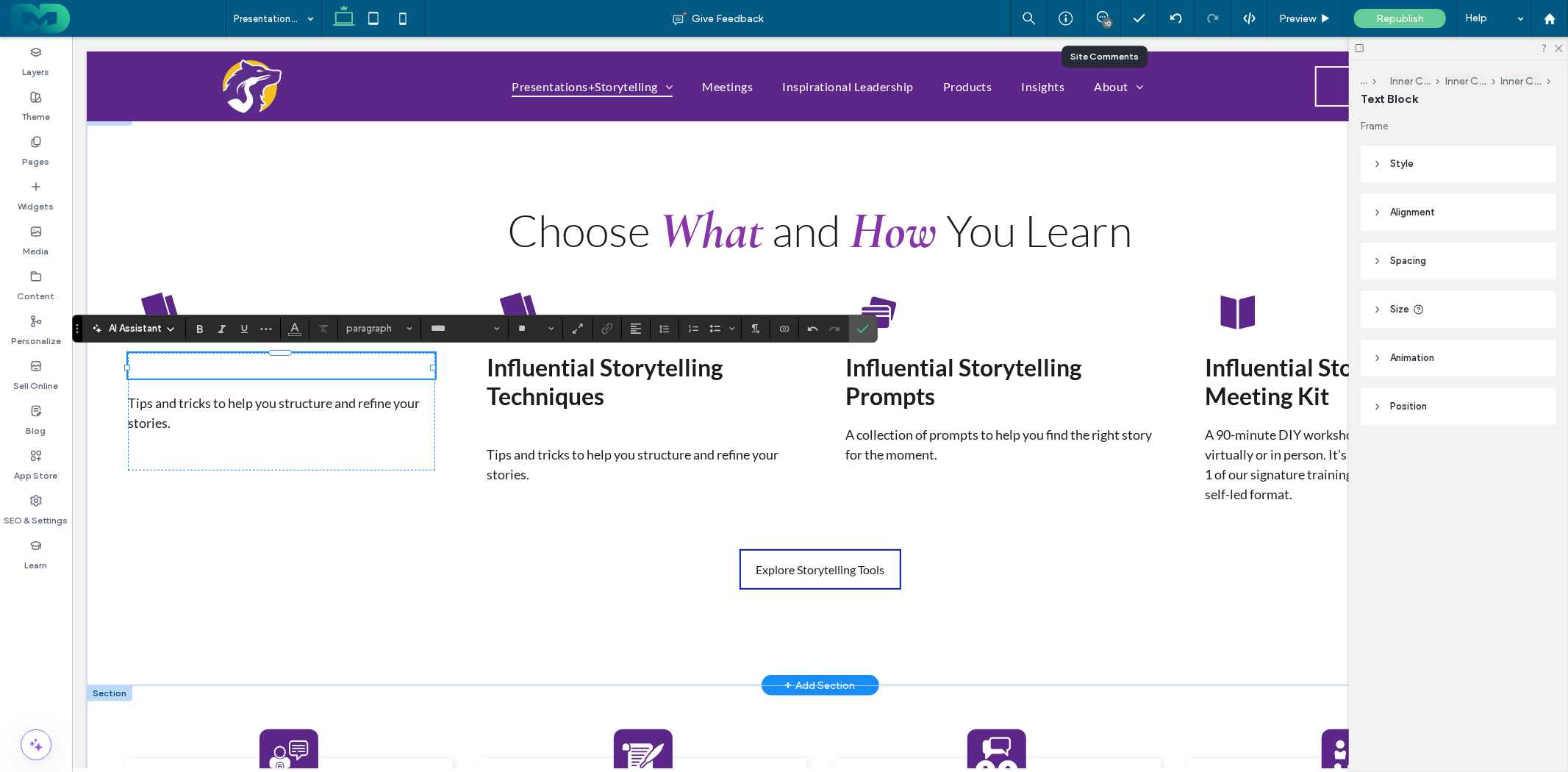
type input "**"
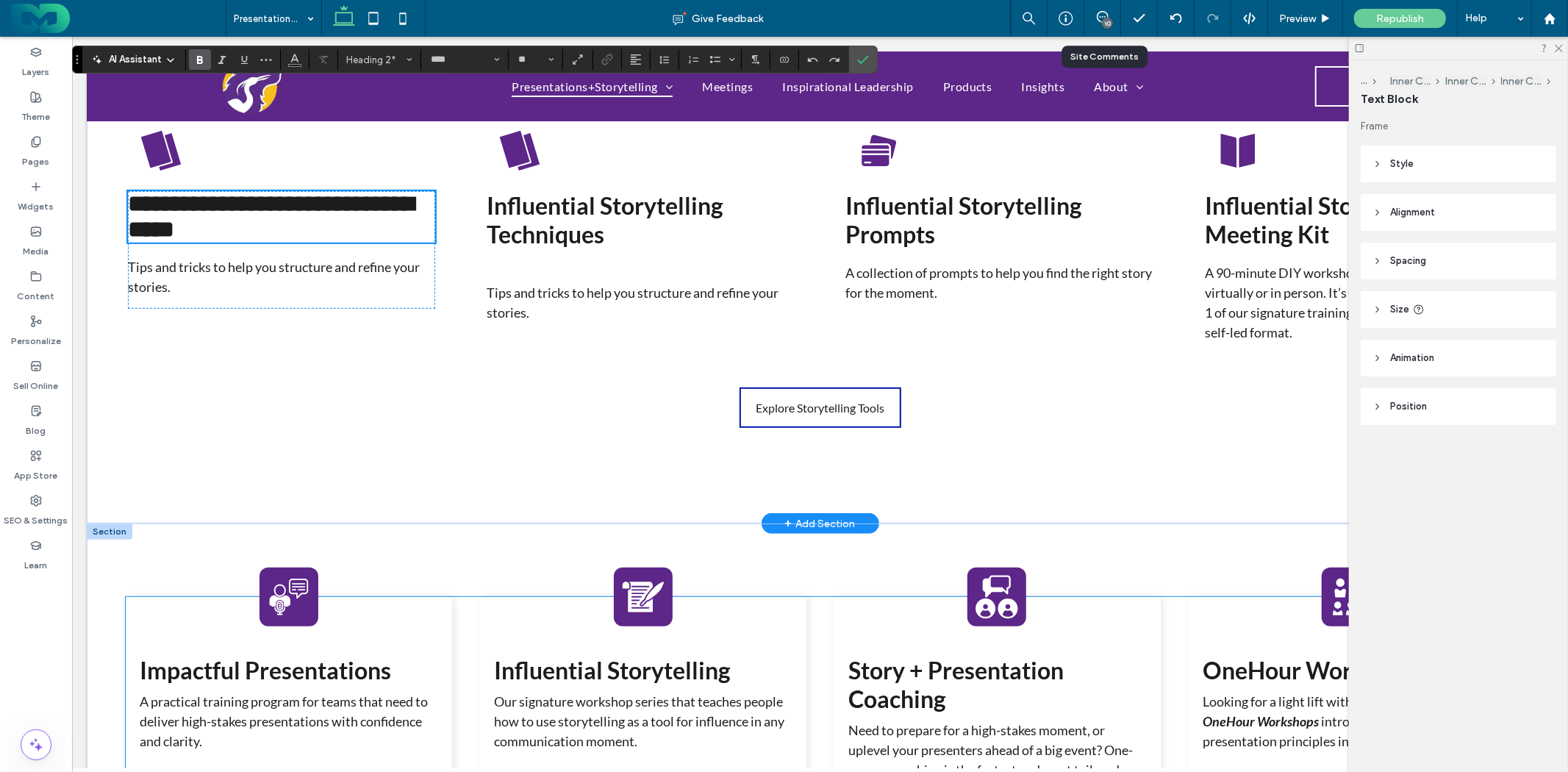
scroll to position [653, 0]
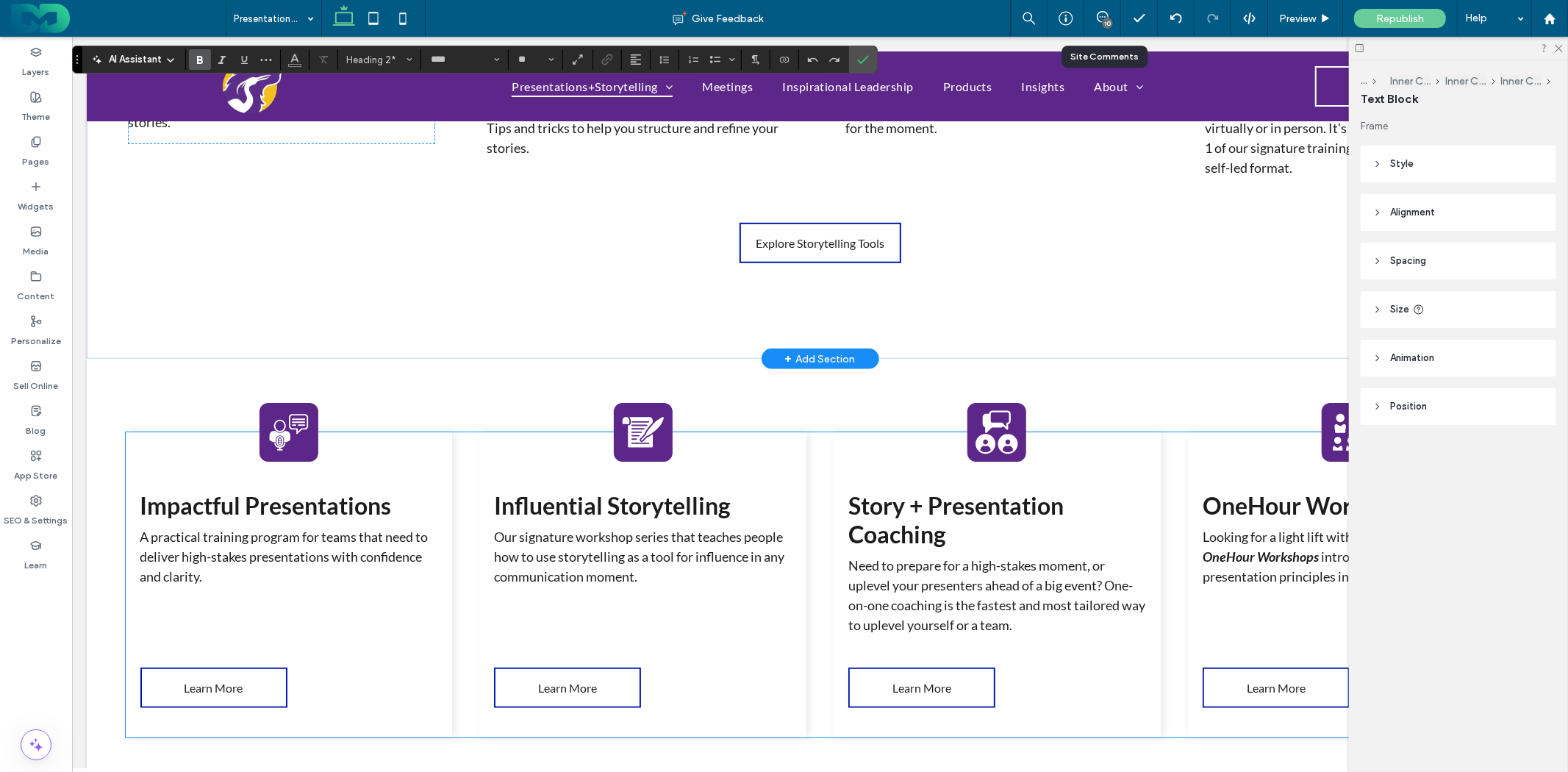
click at [327, 512] on strong "Impactful Presentations" at bounding box center [265, 505] width 252 height 29
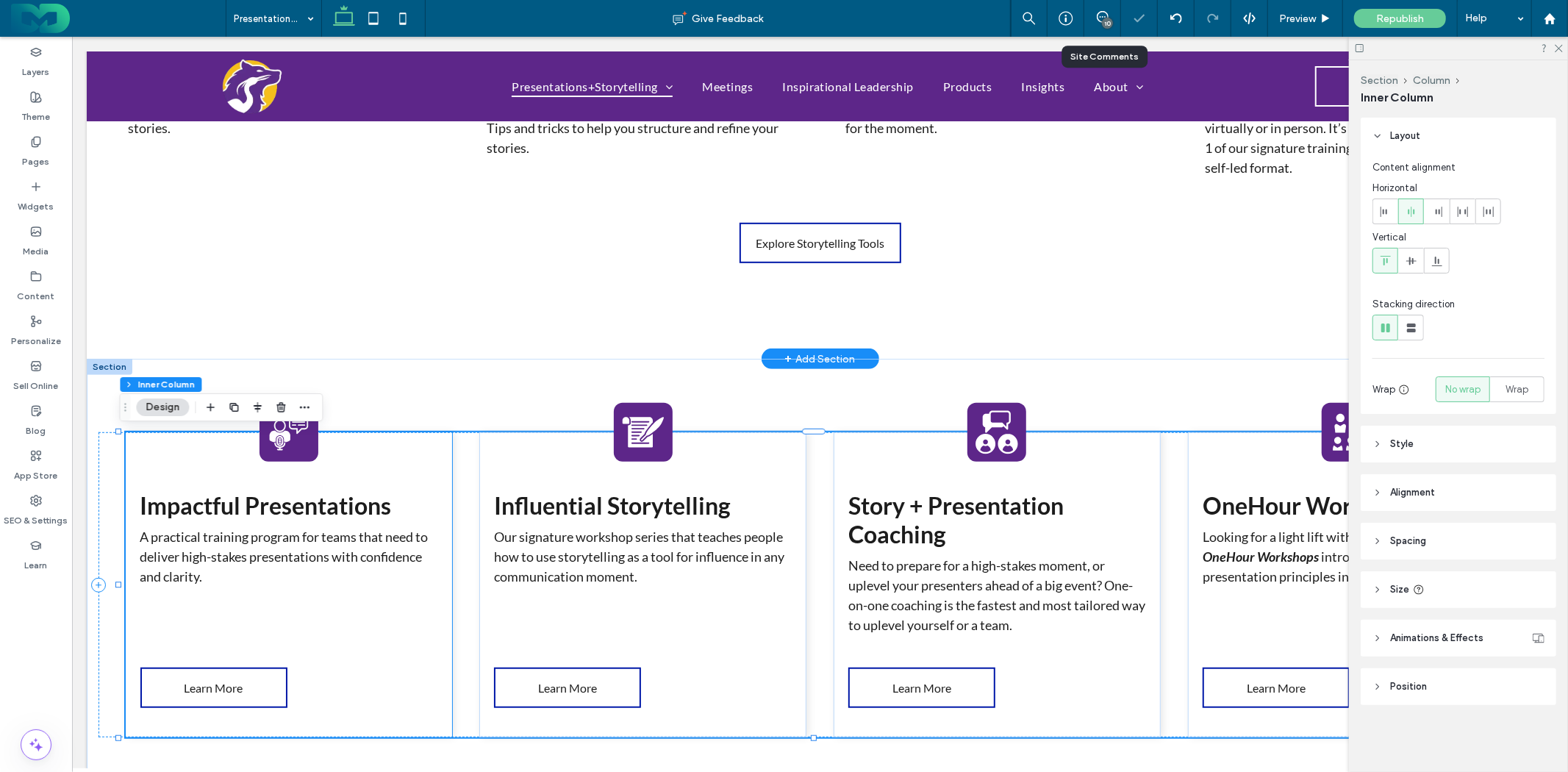
click at [324, 501] on strong "Impactful Presentations" at bounding box center [265, 505] width 252 height 29
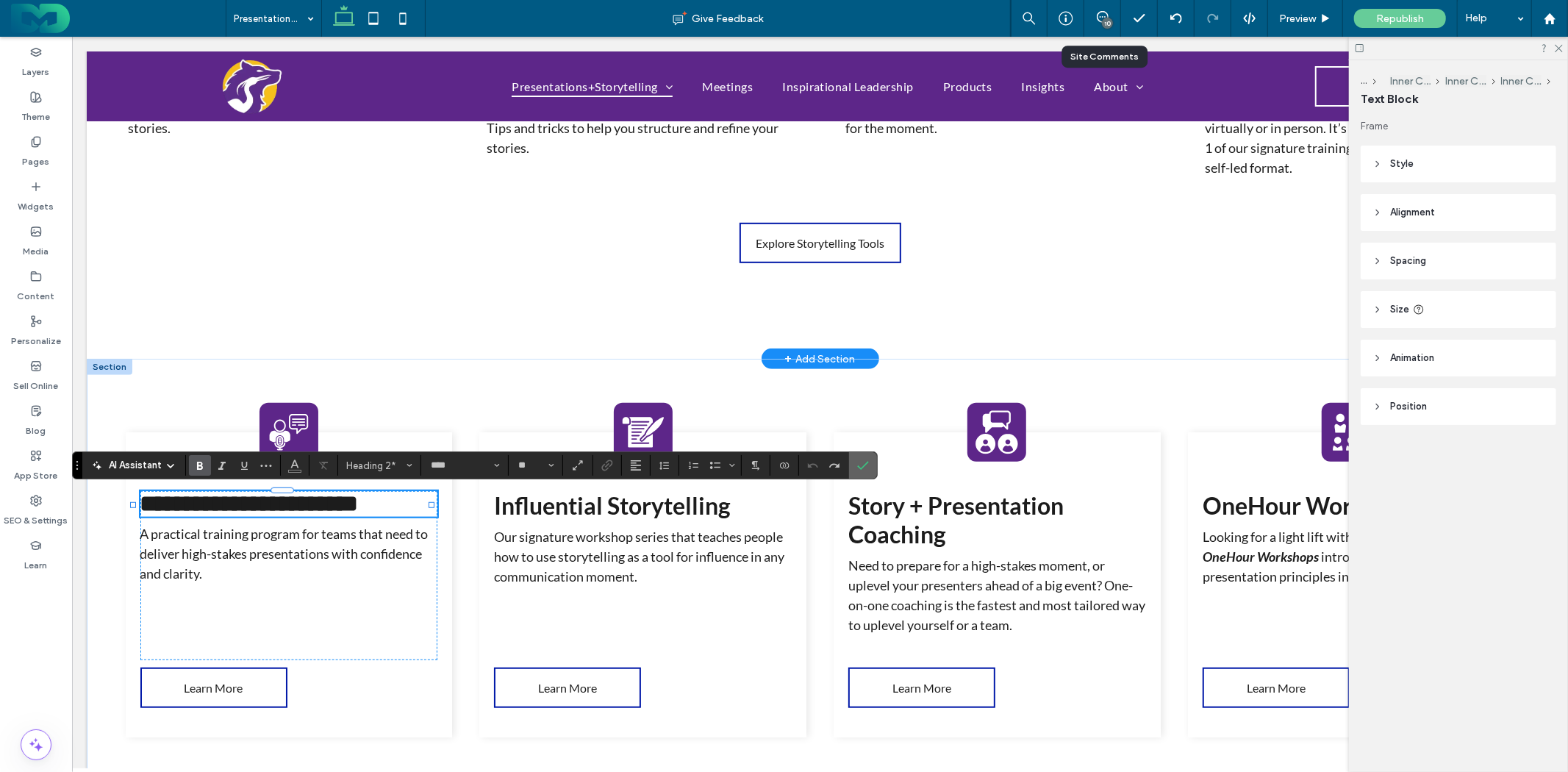
drag, startPoint x: 863, startPoint y: 468, endPoint x: 674, endPoint y: 429, distance: 193.0
click at [863, 468] on use "Confirm" at bounding box center [864, 466] width 12 height 9
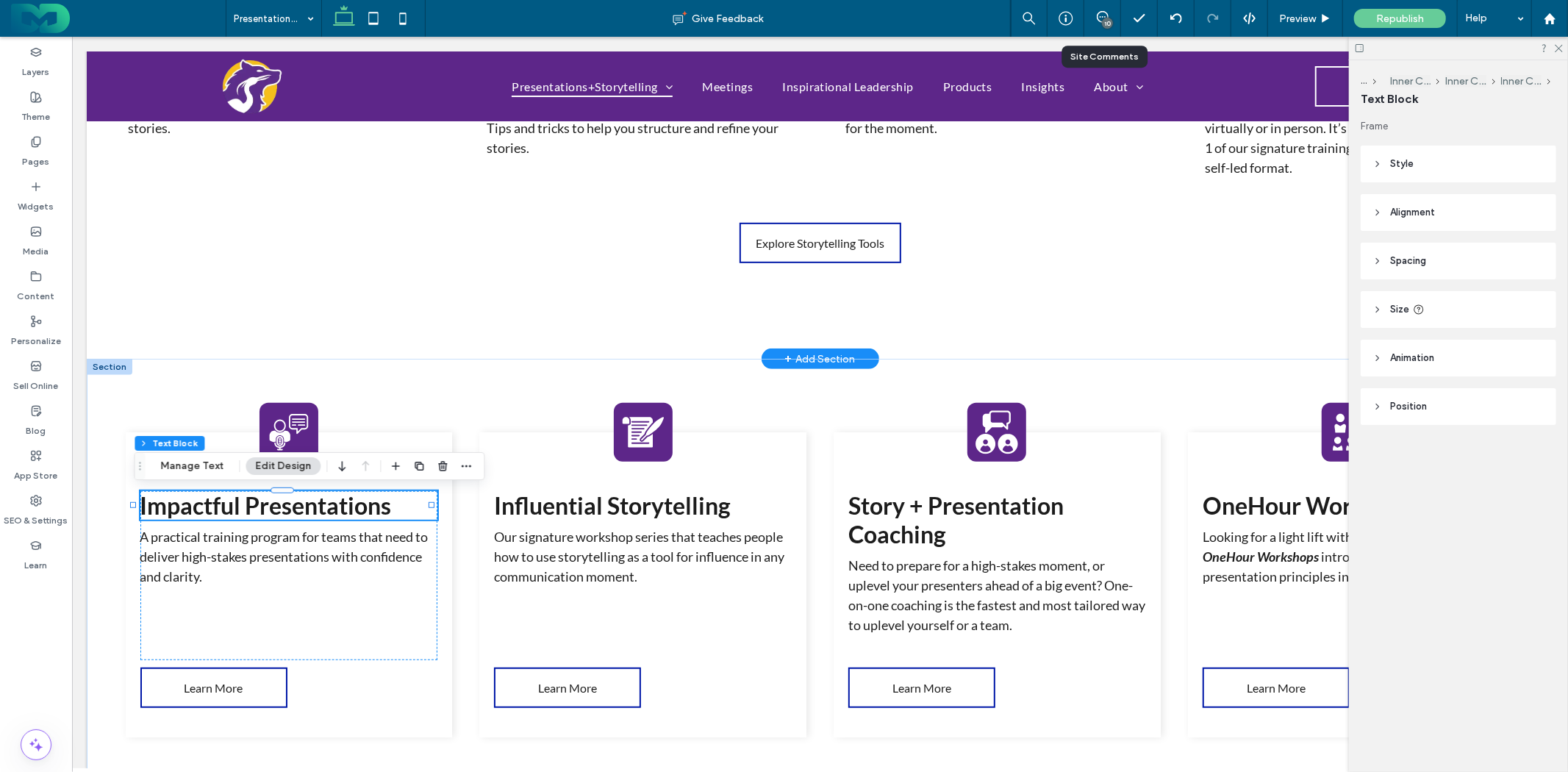
click at [340, 505] on strong "Impactful Presentations" at bounding box center [265, 505] width 252 height 29
type input "****"
type input "**"
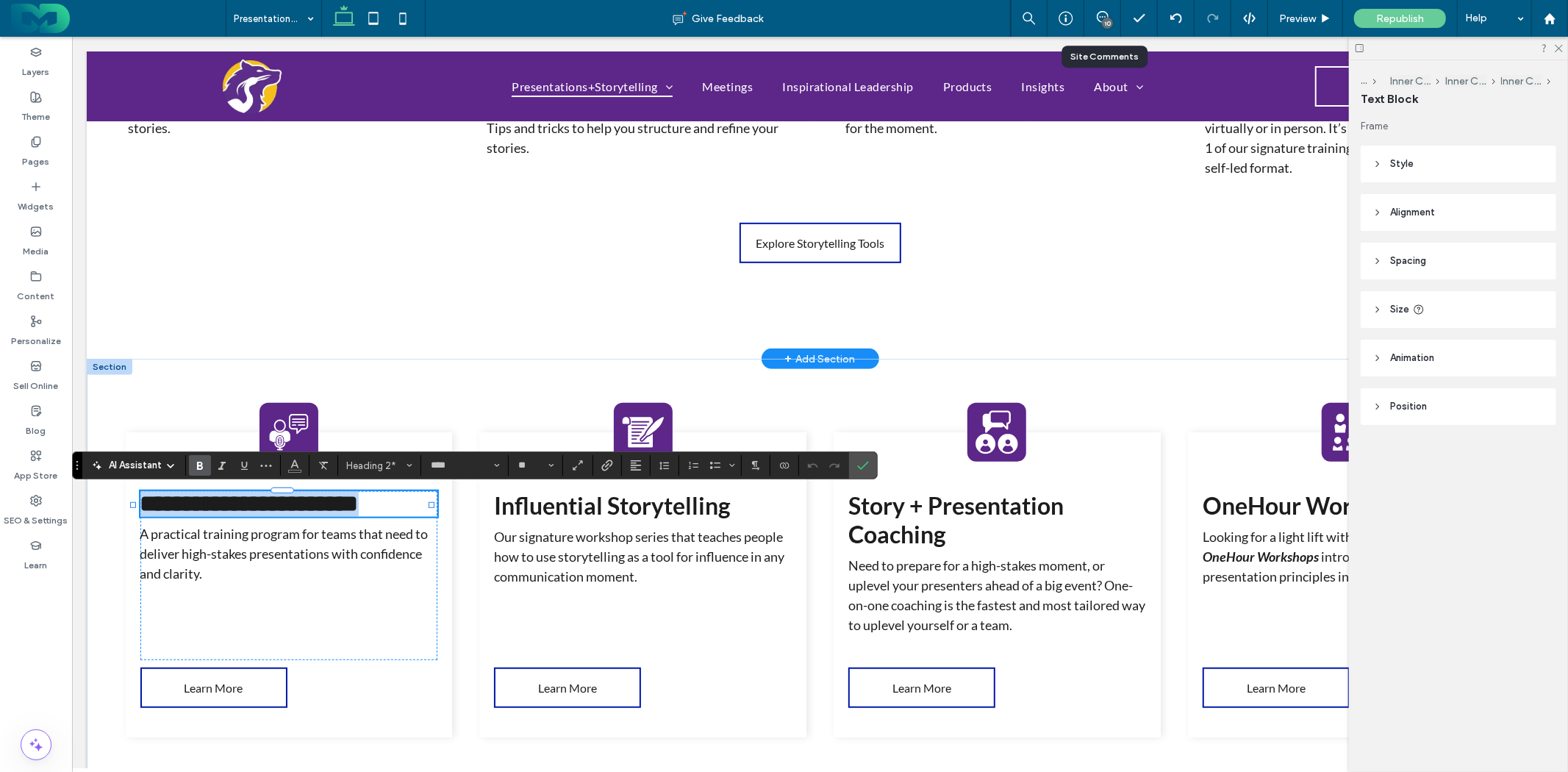
copy strong "**********"
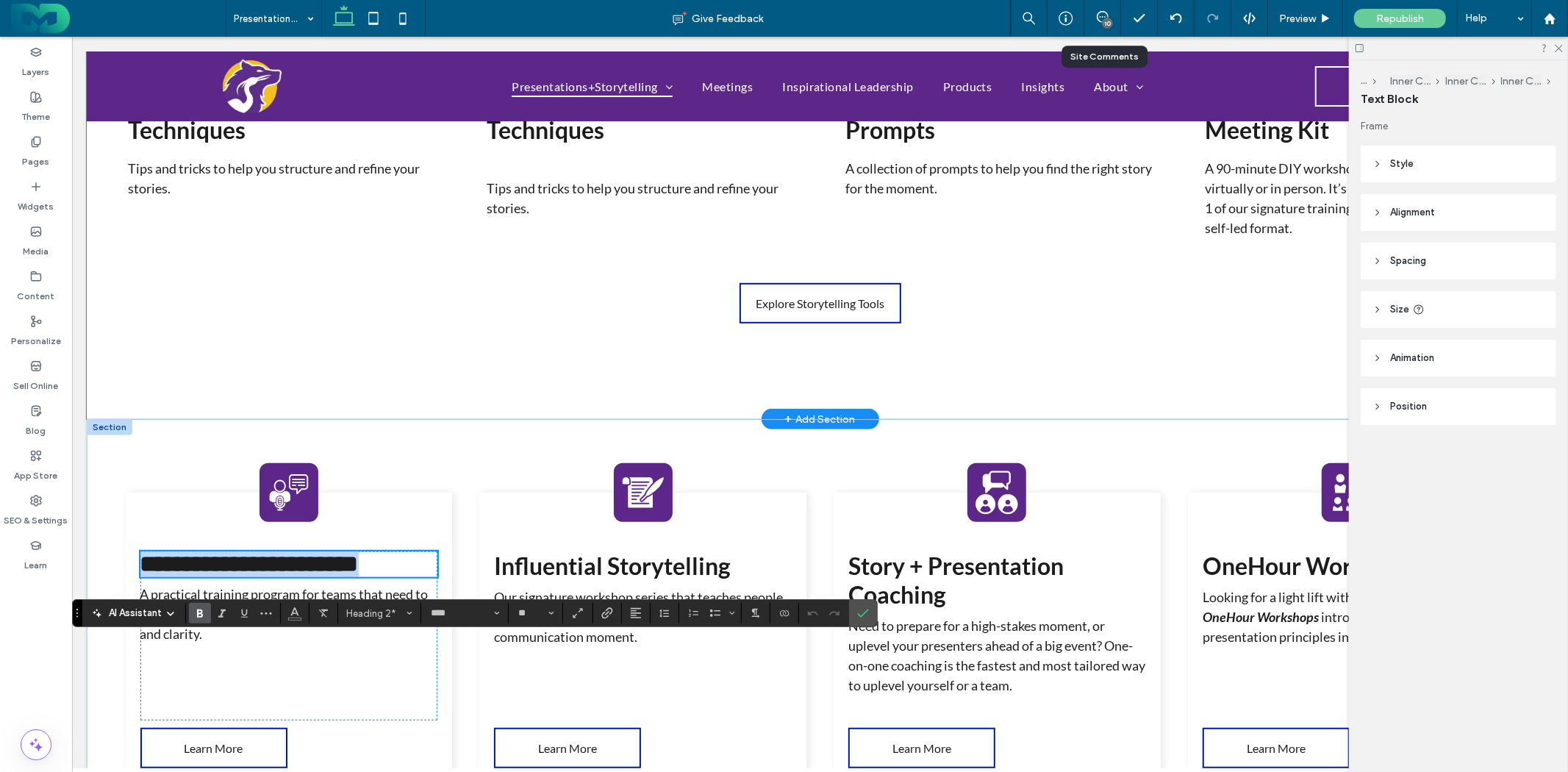
scroll to position [490, 0]
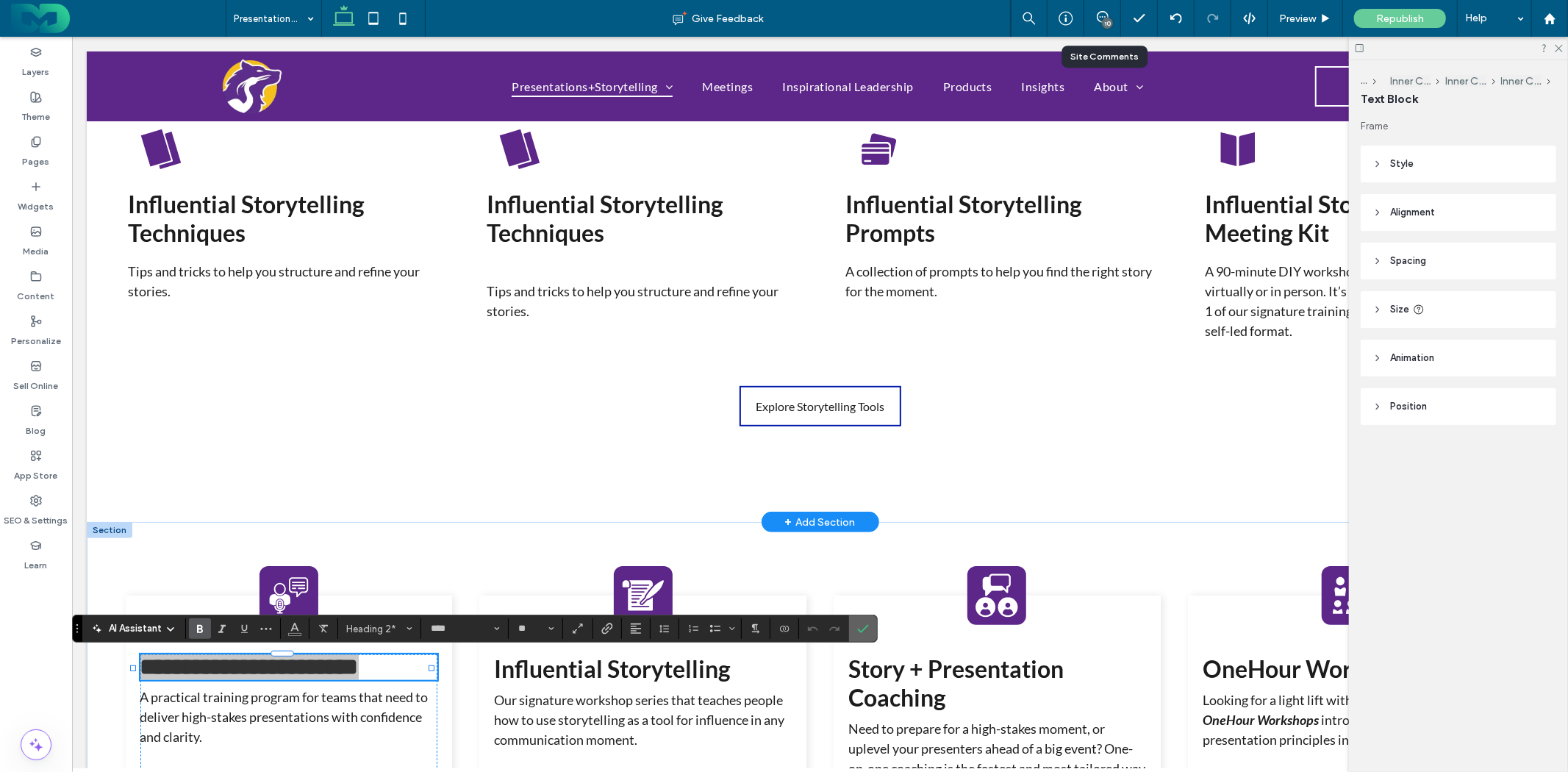
drag, startPoint x: 797, startPoint y: 587, endPoint x: 869, endPoint y: 625, distance: 81.4
click at [869, 625] on icon "Confirm" at bounding box center [863, 629] width 12 height 12
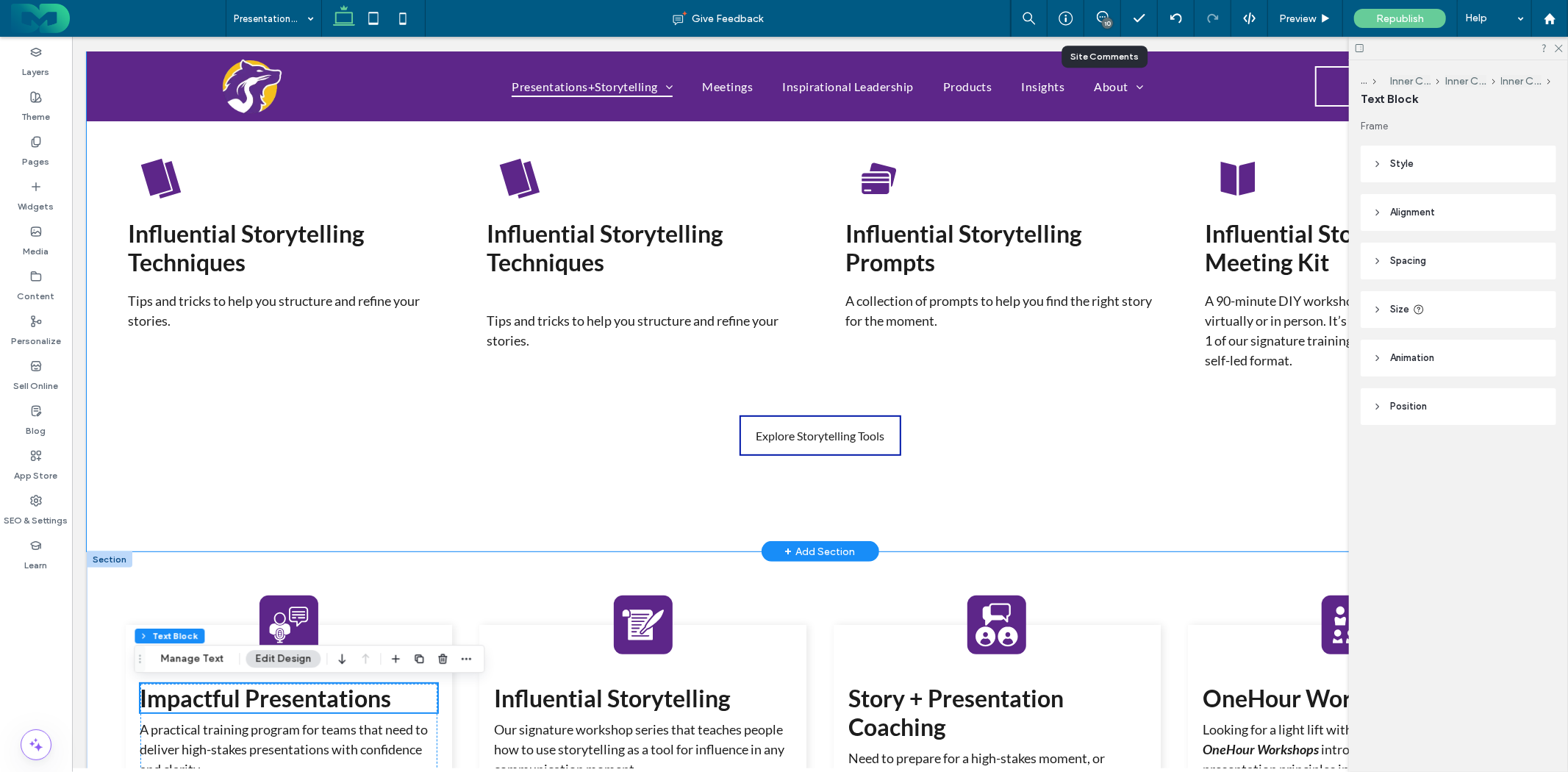
scroll to position [327, 0]
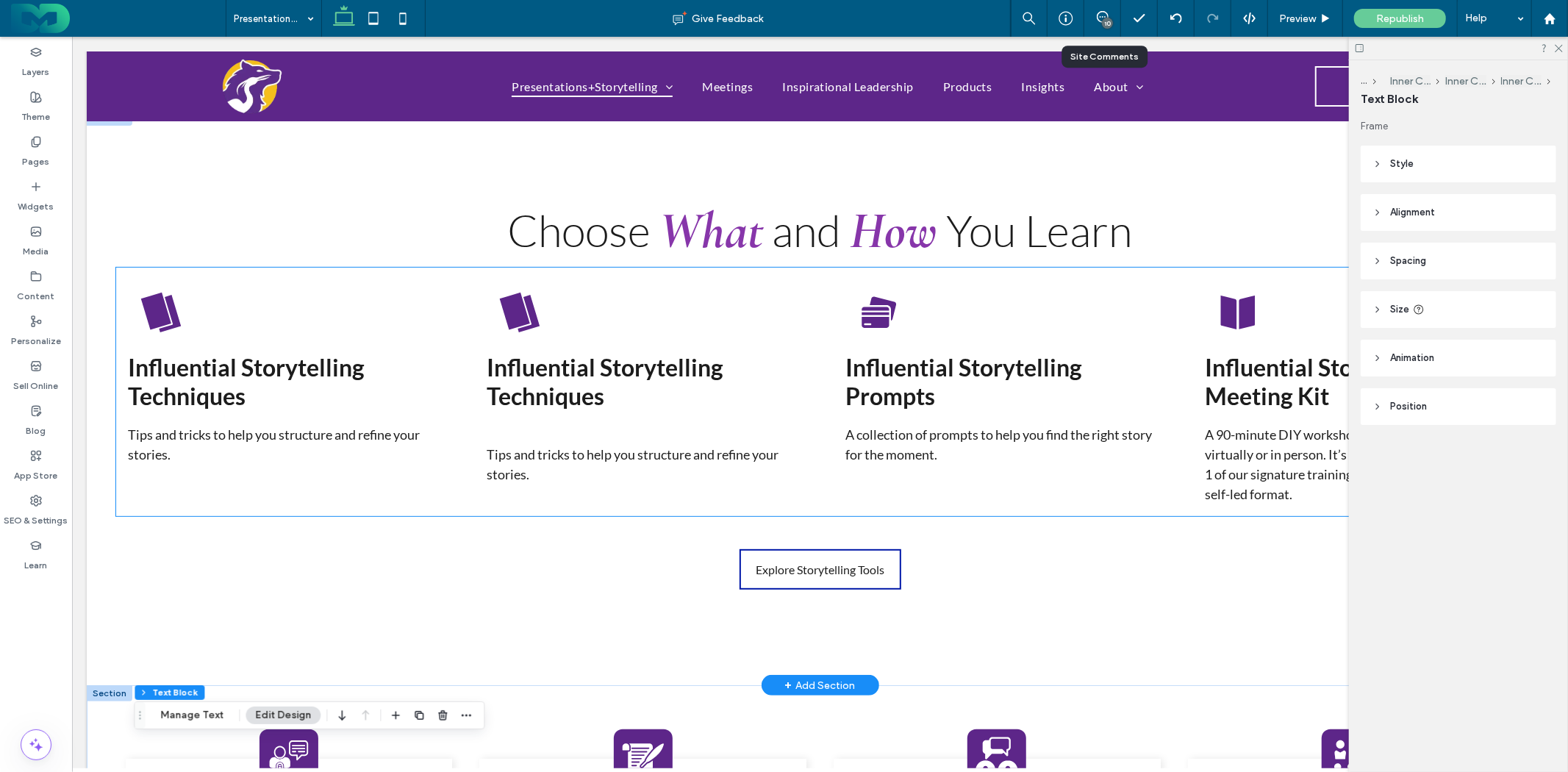
click at [167, 308] on icon at bounding box center [160, 312] width 47 height 47
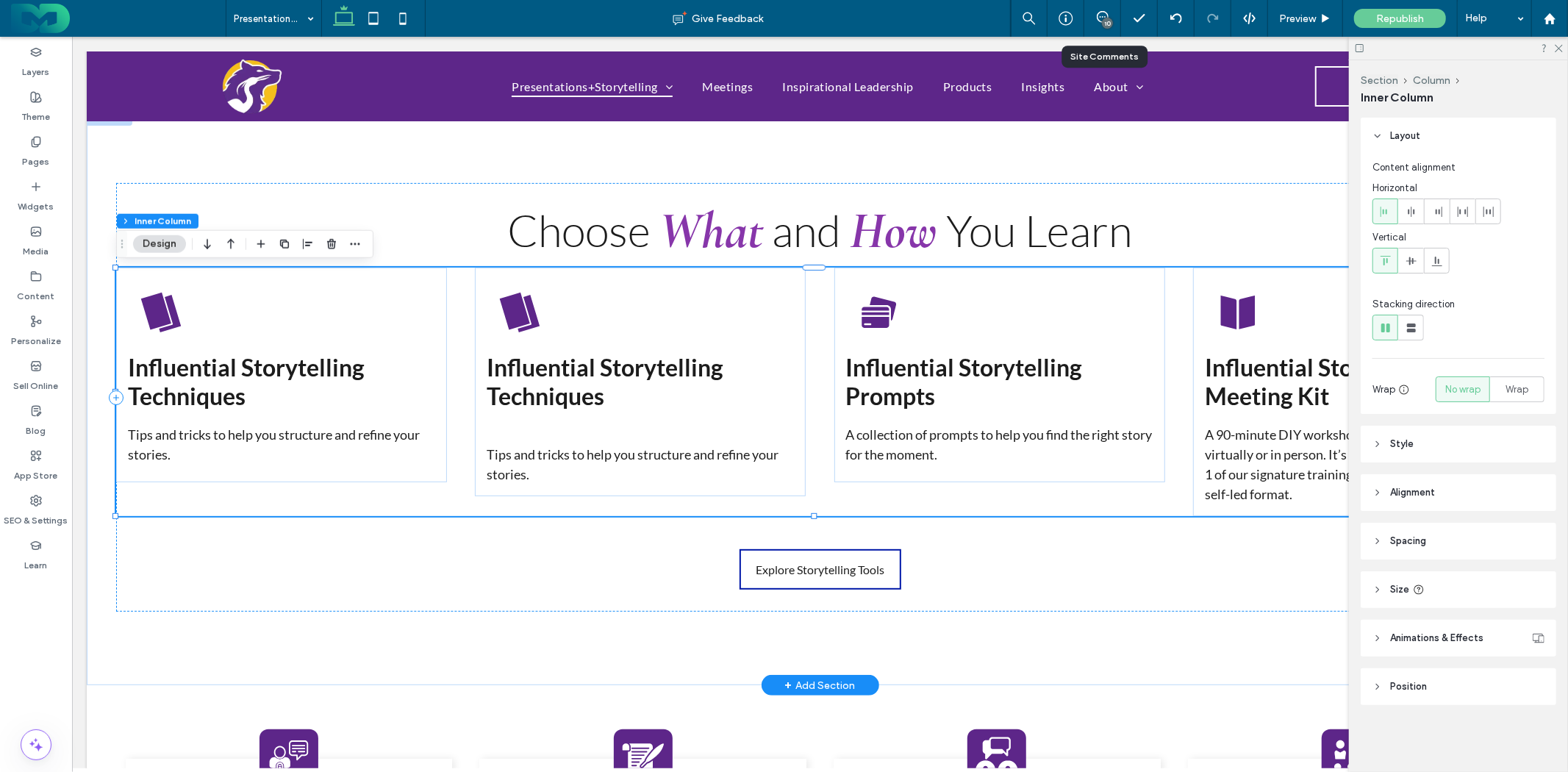
click at [167, 308] on icon at bounding box center [160, 312] width 47 height 47
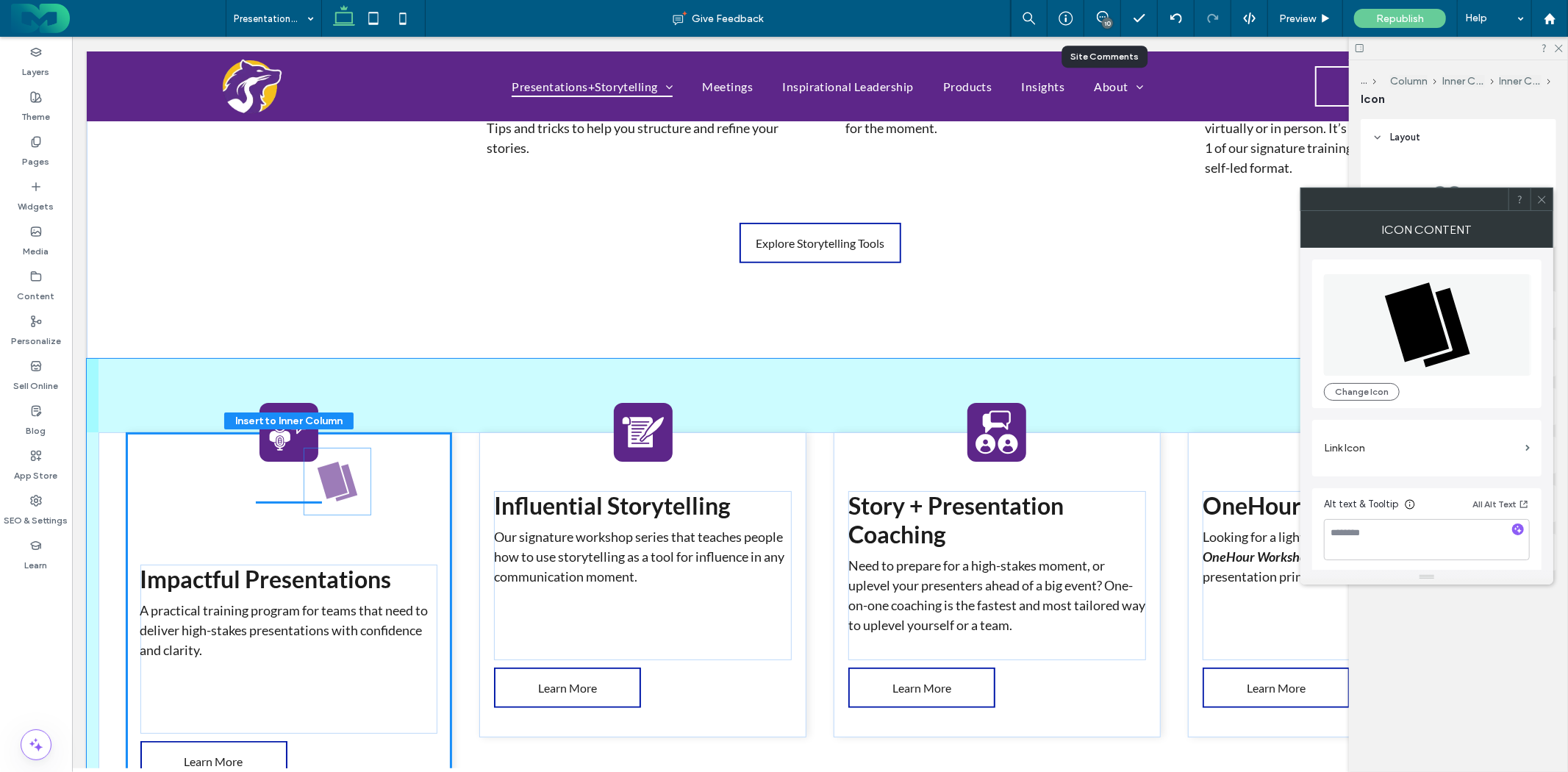
scroll to position [677, 0]
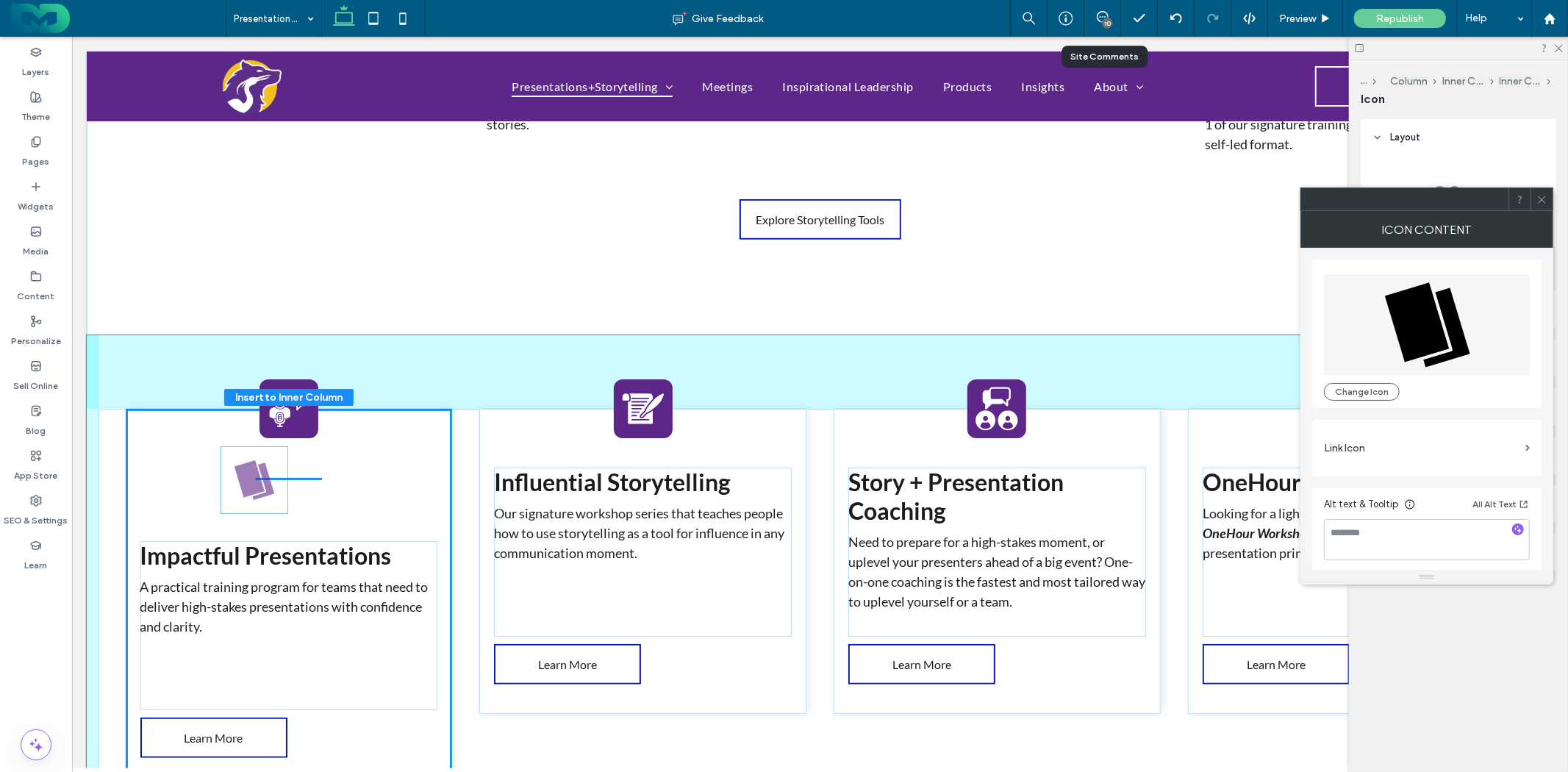
drag, startPoint x: 166, startPoint y: 308, endPoint x: 259, endPoint y: 475, distance: 191.1
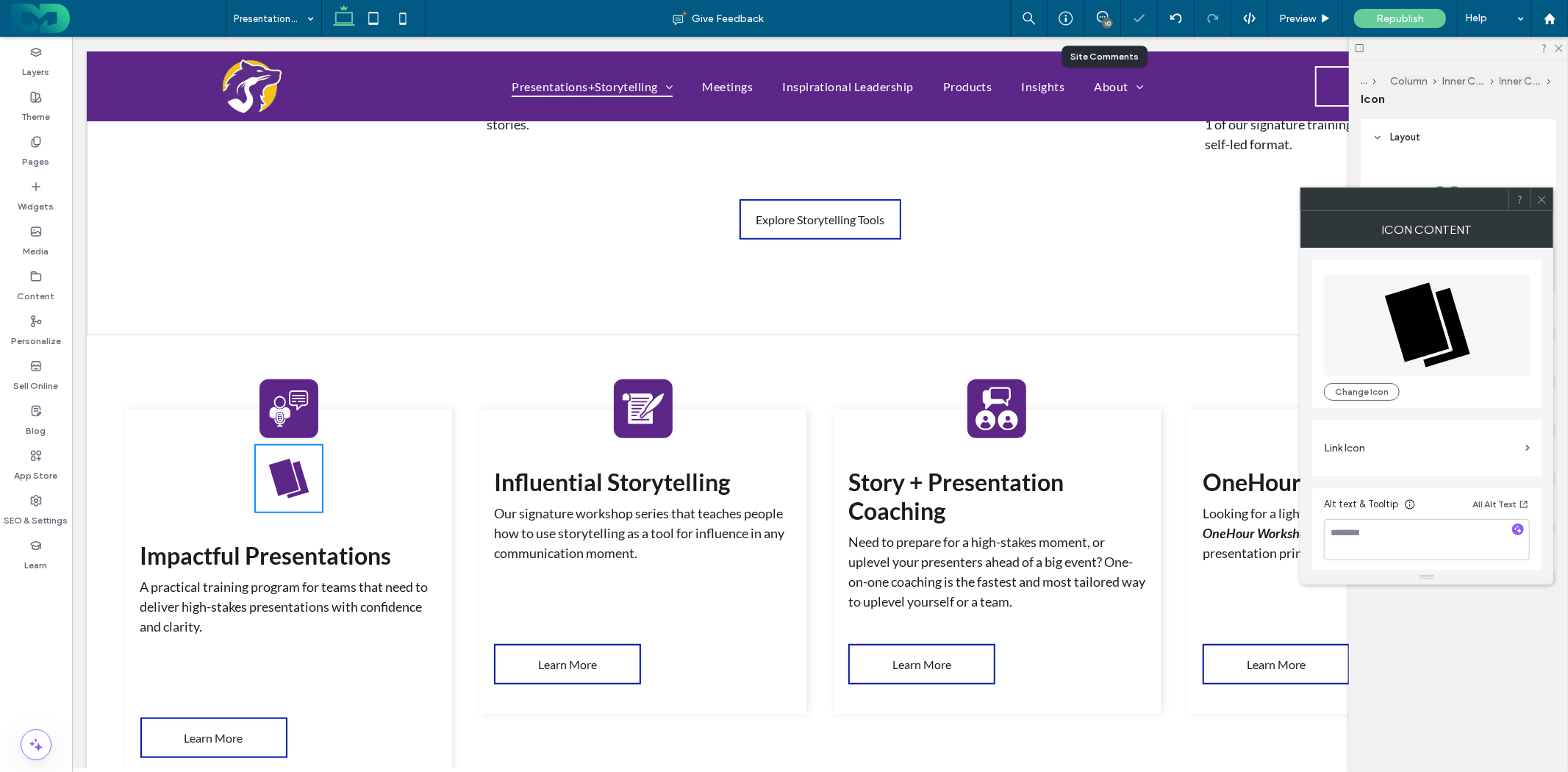
type input "**"
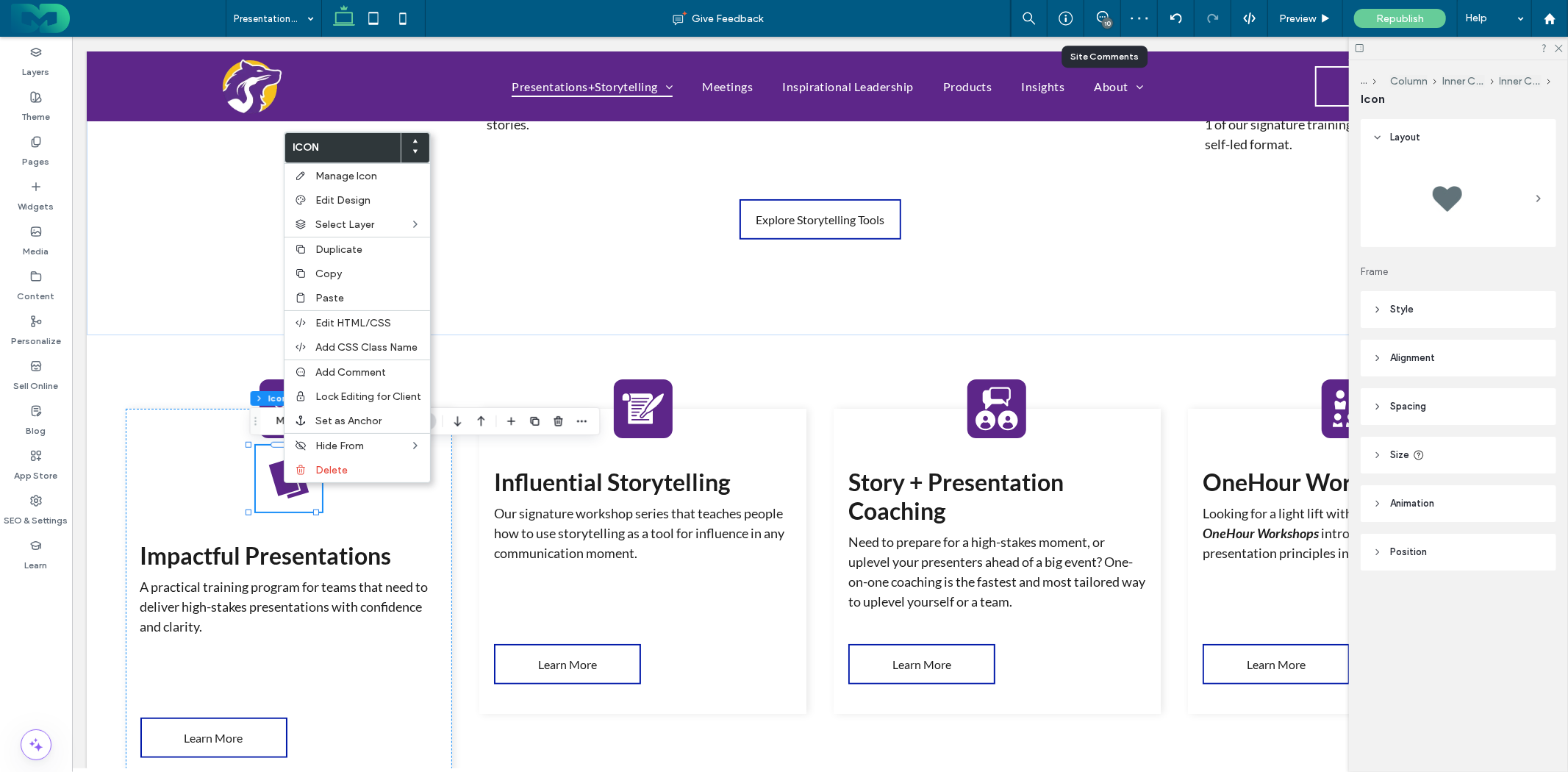
click at [1458, 358] on header "Alignment" at bounding box center [1458, 358] width 196 height 37
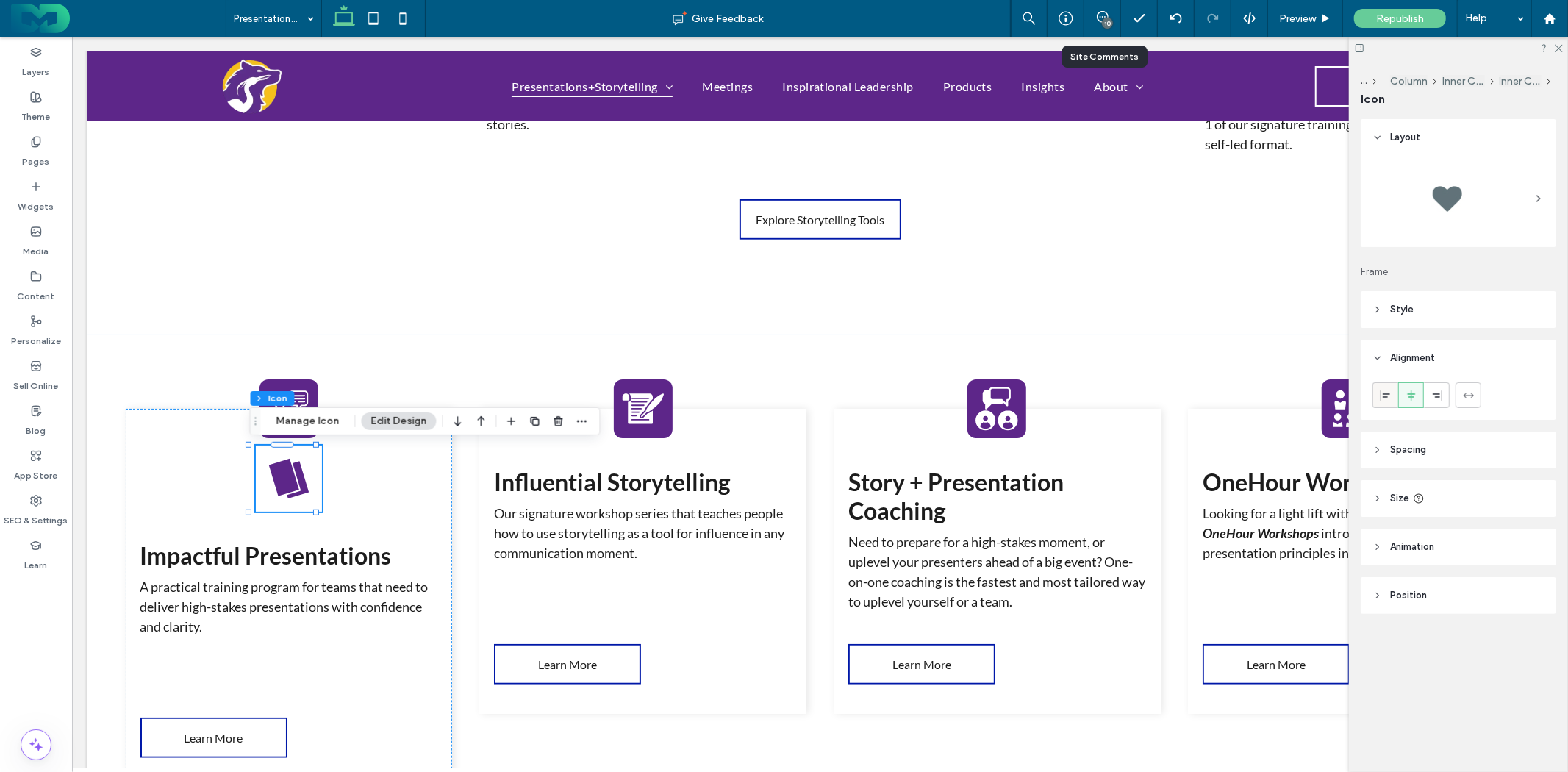
click at [1387, 394] on icon at bounding box center [1387, 395] width 12 height 12
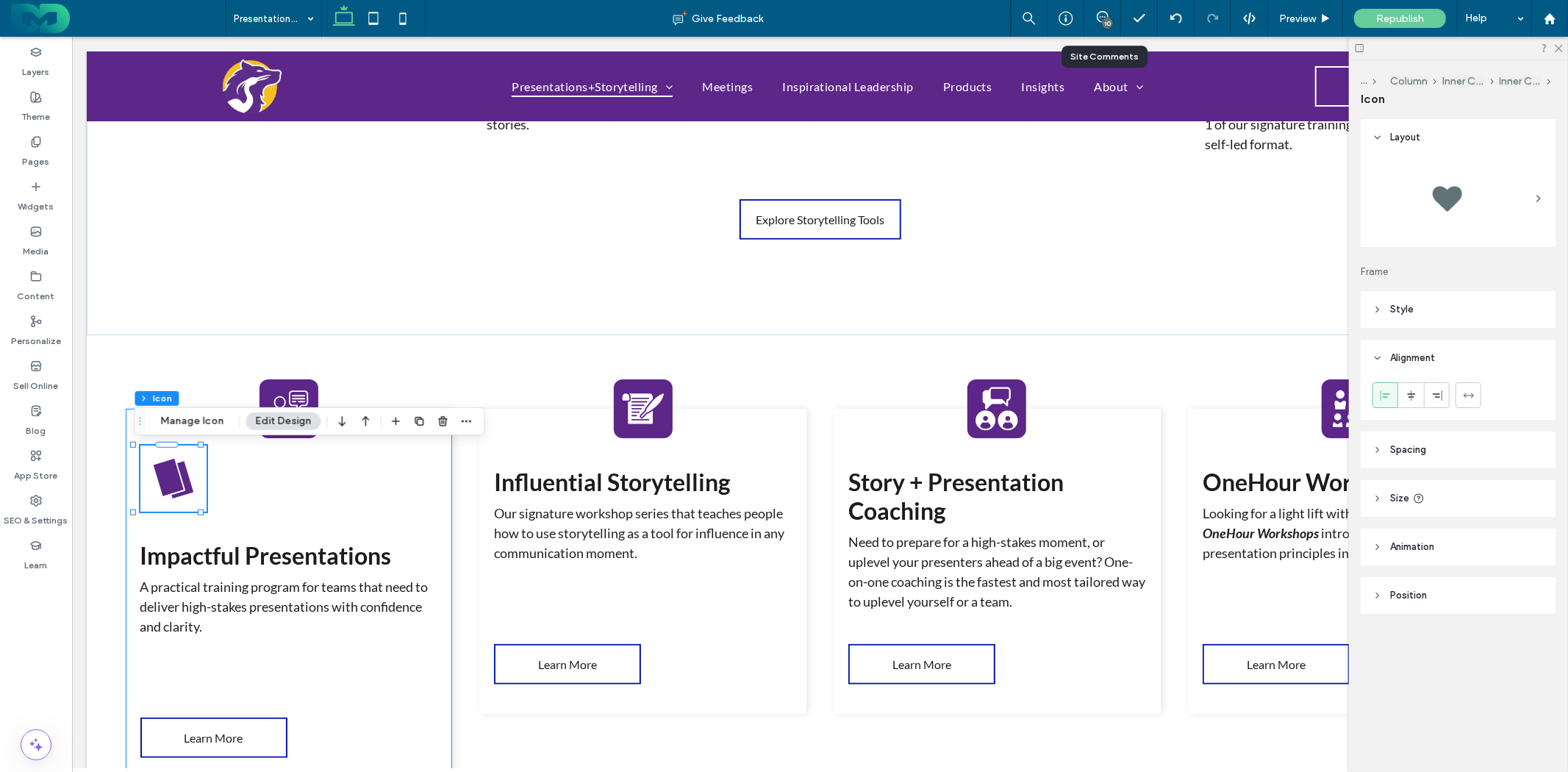
click at [255, 492] on div "Impactful Presentations A practical training program for teams that need to del…" at bounding box center [288, 597] width 327 height 379
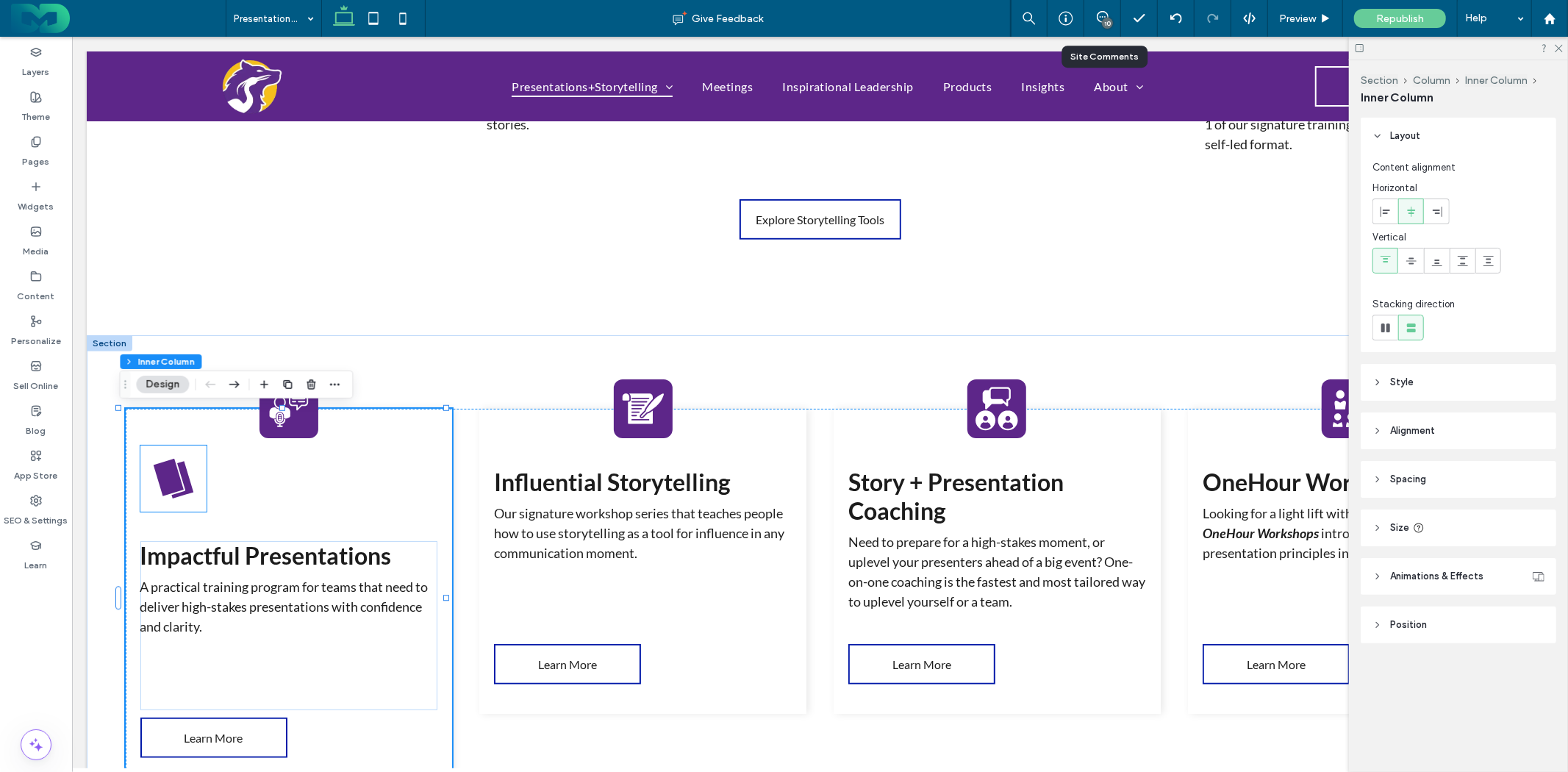
click at [158, 489] on icon at bounding box center [167, 477] width 30 height 38
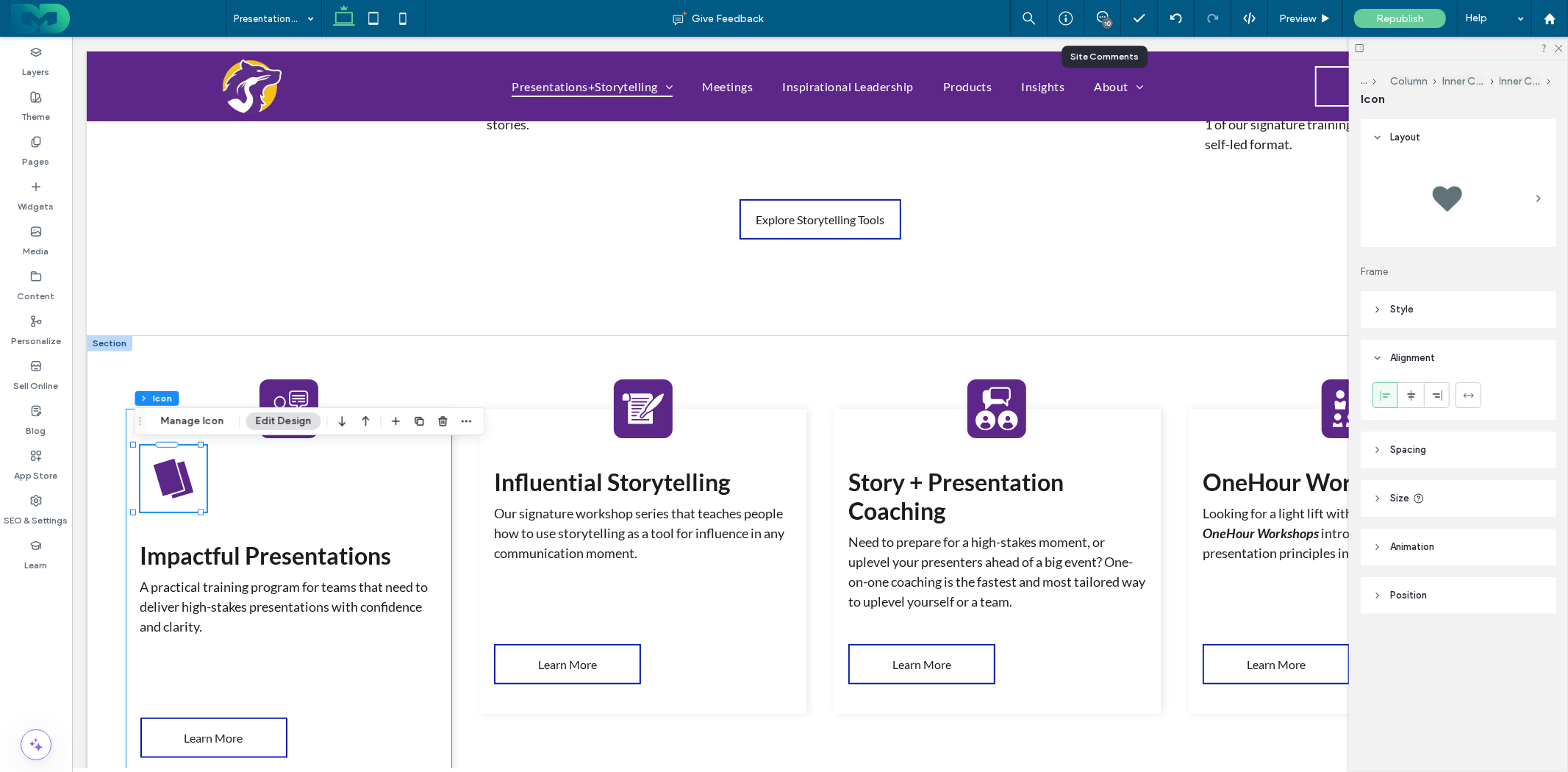
click at [284, 544] on strong "Impactful Presentations" at bounding box center [265, 555] width 252 height 29
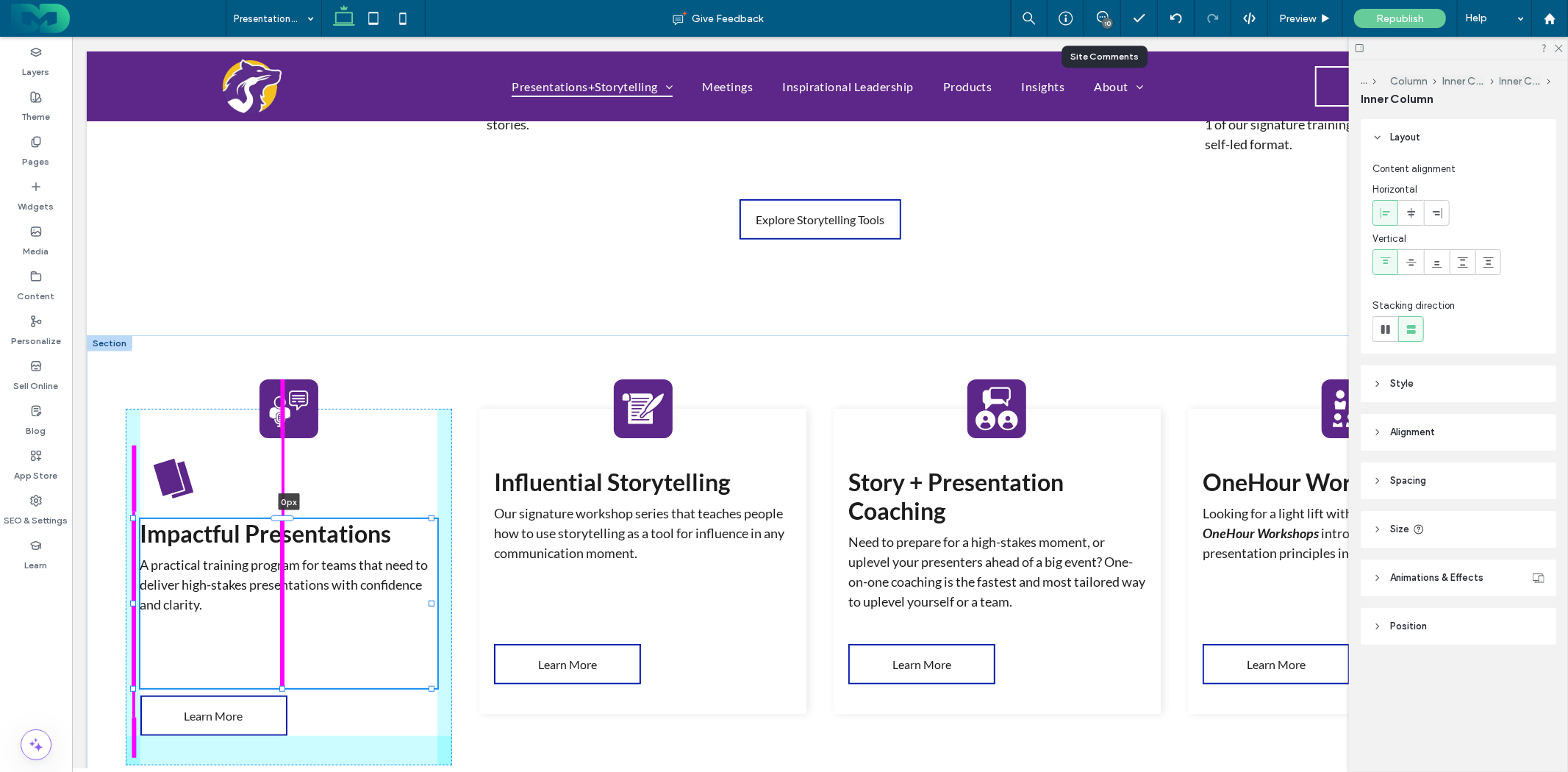
drag, startPoint x: 280, startPoint y: 539, endPoint x: 315, endPoint y: 517, distance: 41.3
click at [134, 519] on div at bounding box center [133, 519] width 1 height 1
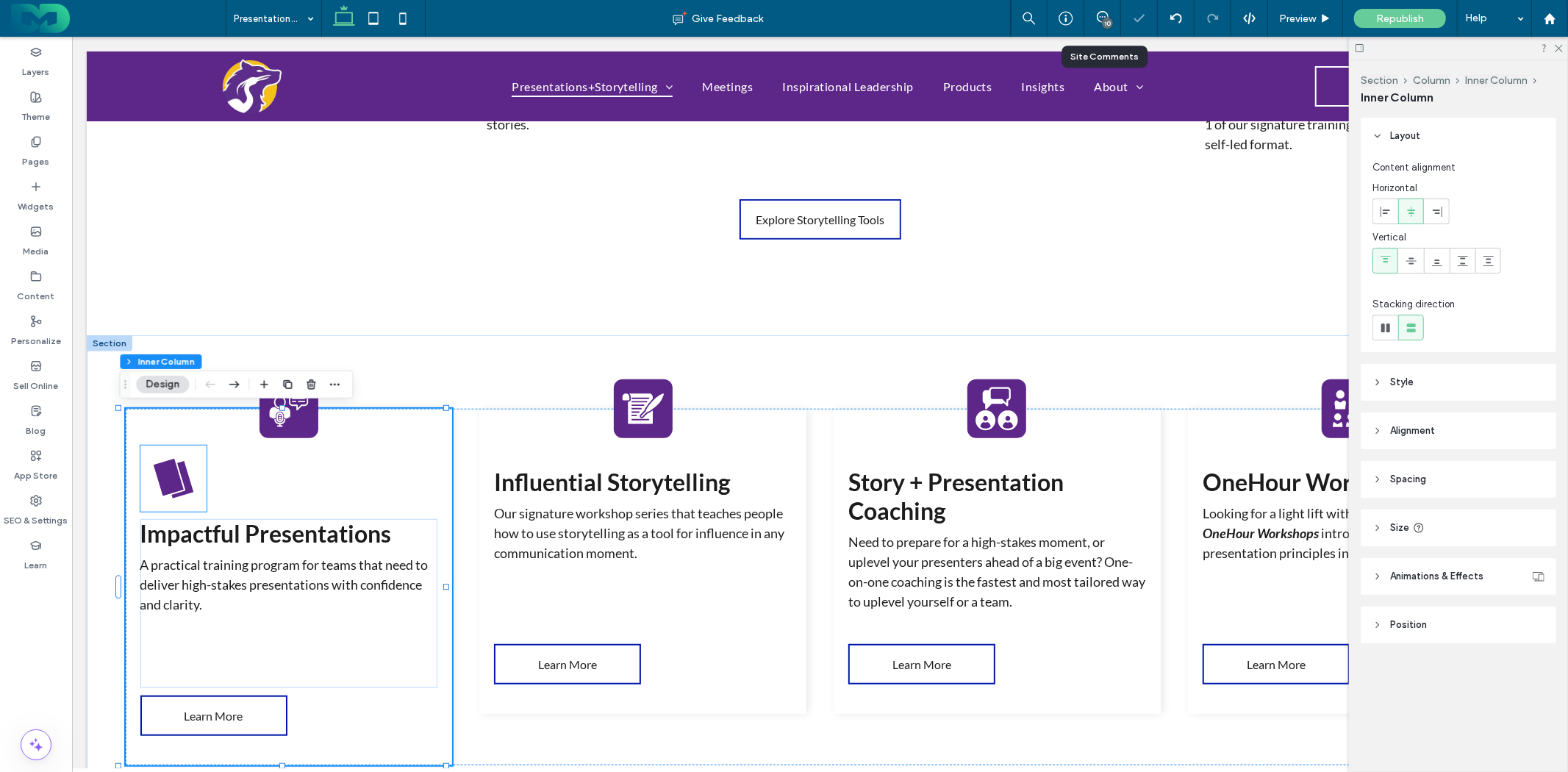
click at [165, 479] on icon at bounding box center [167, 477] width 30 height 38
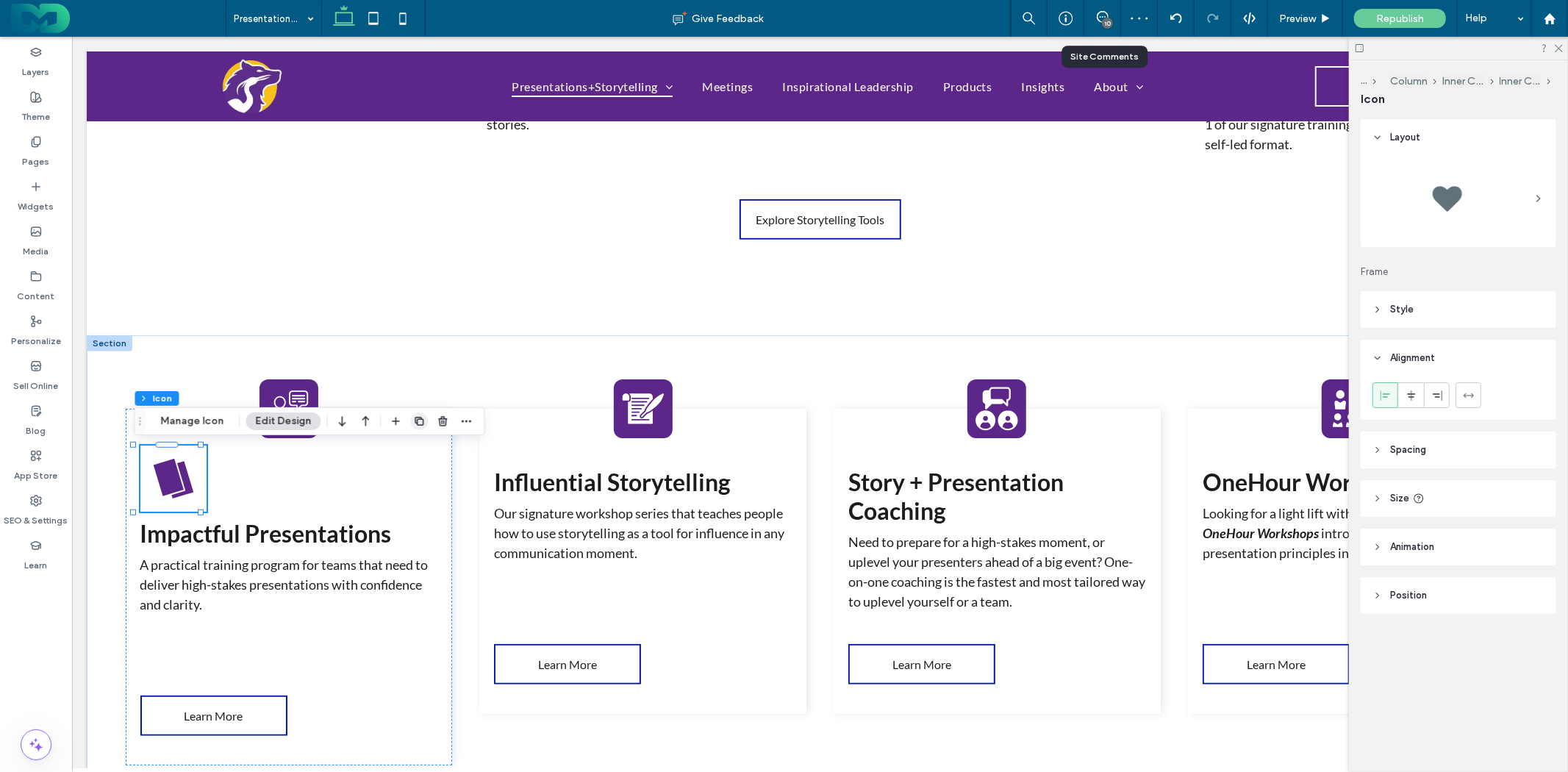
click at [415, 422] on use "button" at bounding box center [420, 421] width 9 height 9
type input "**"
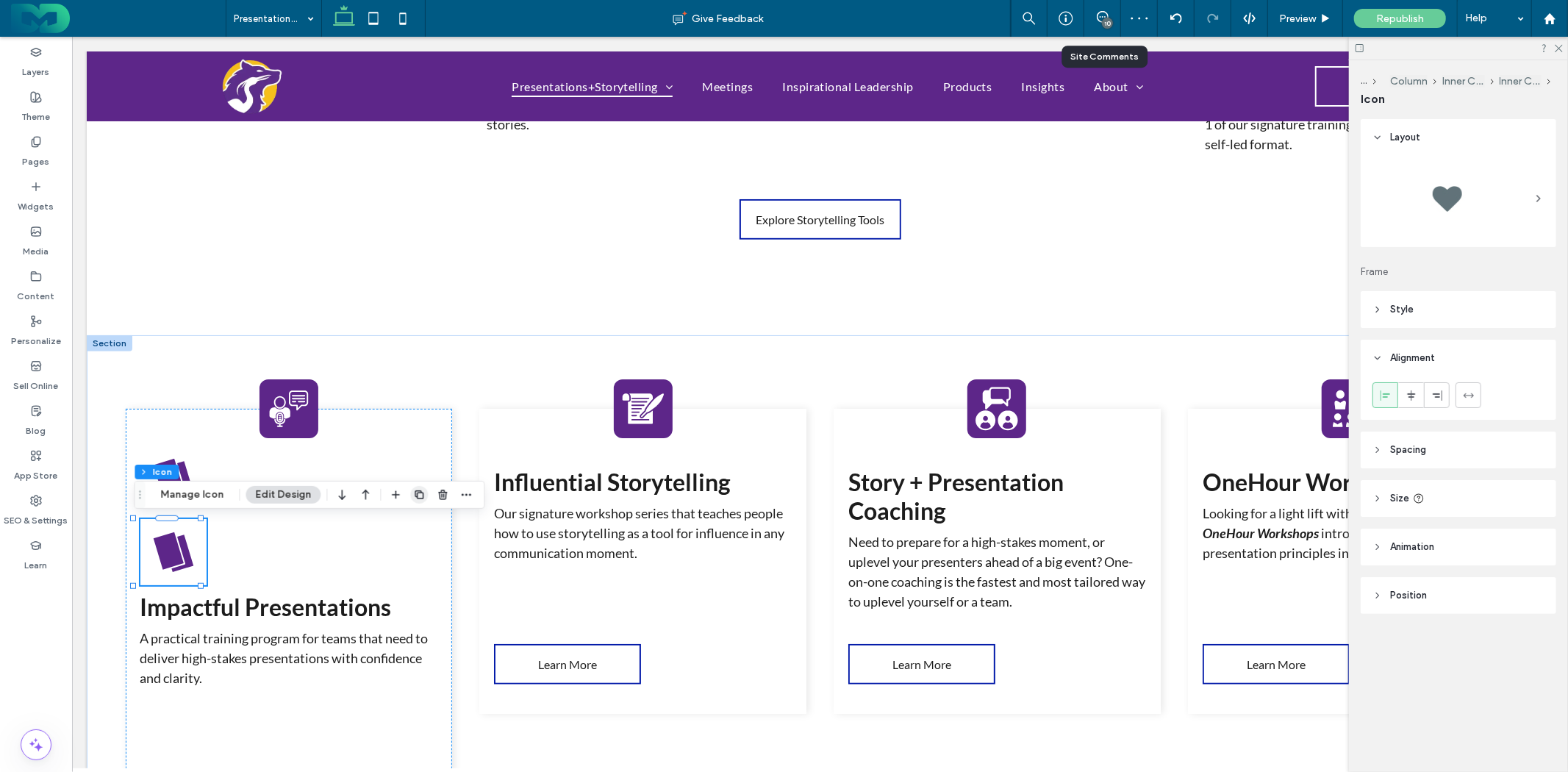
click at [415, 495] on use "button" at bounding box center [420, 495] width 9 height 9
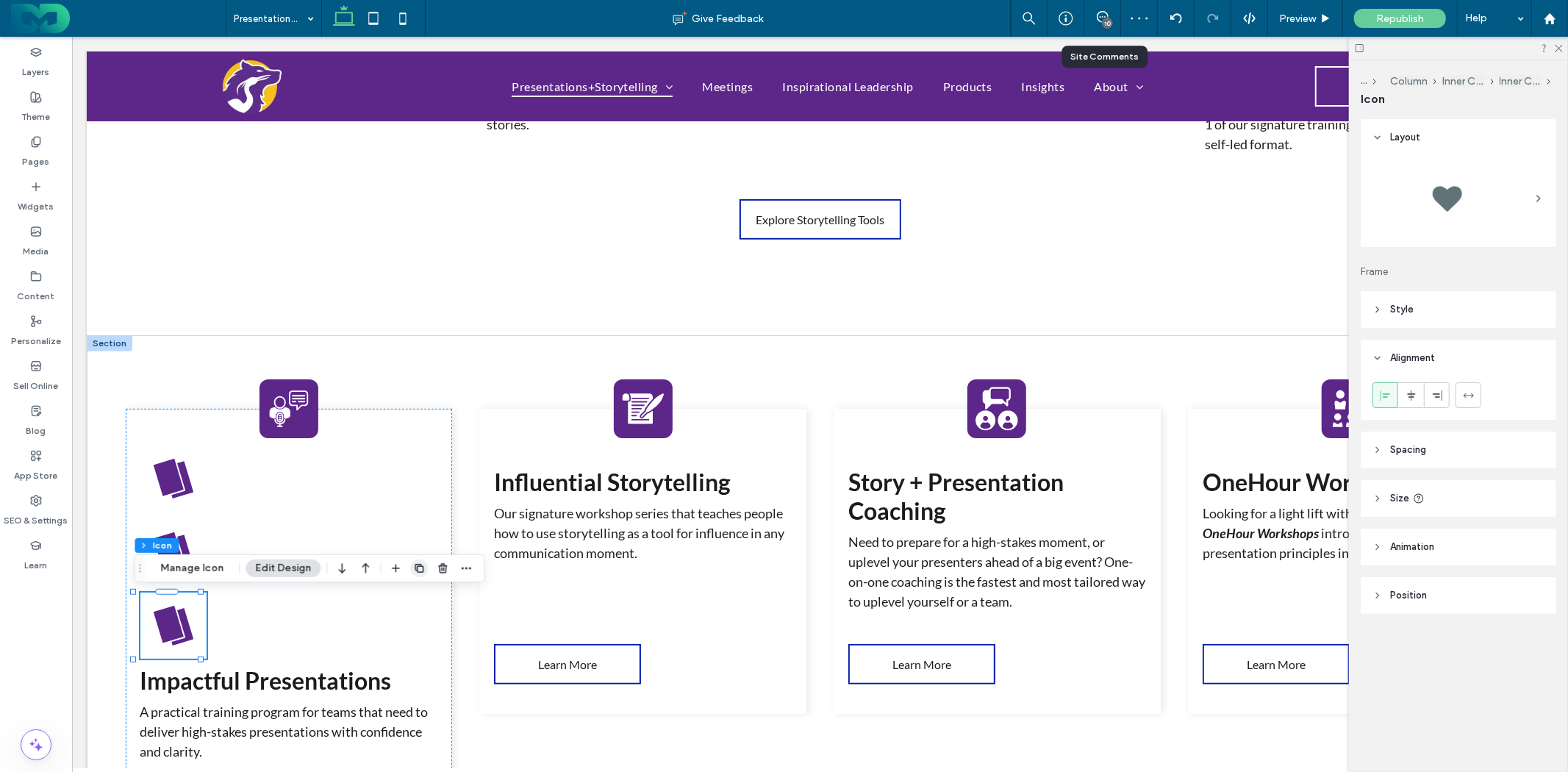
click at [416, 564] on icon "button" at bounding box center [420, 569] width 12 height 12
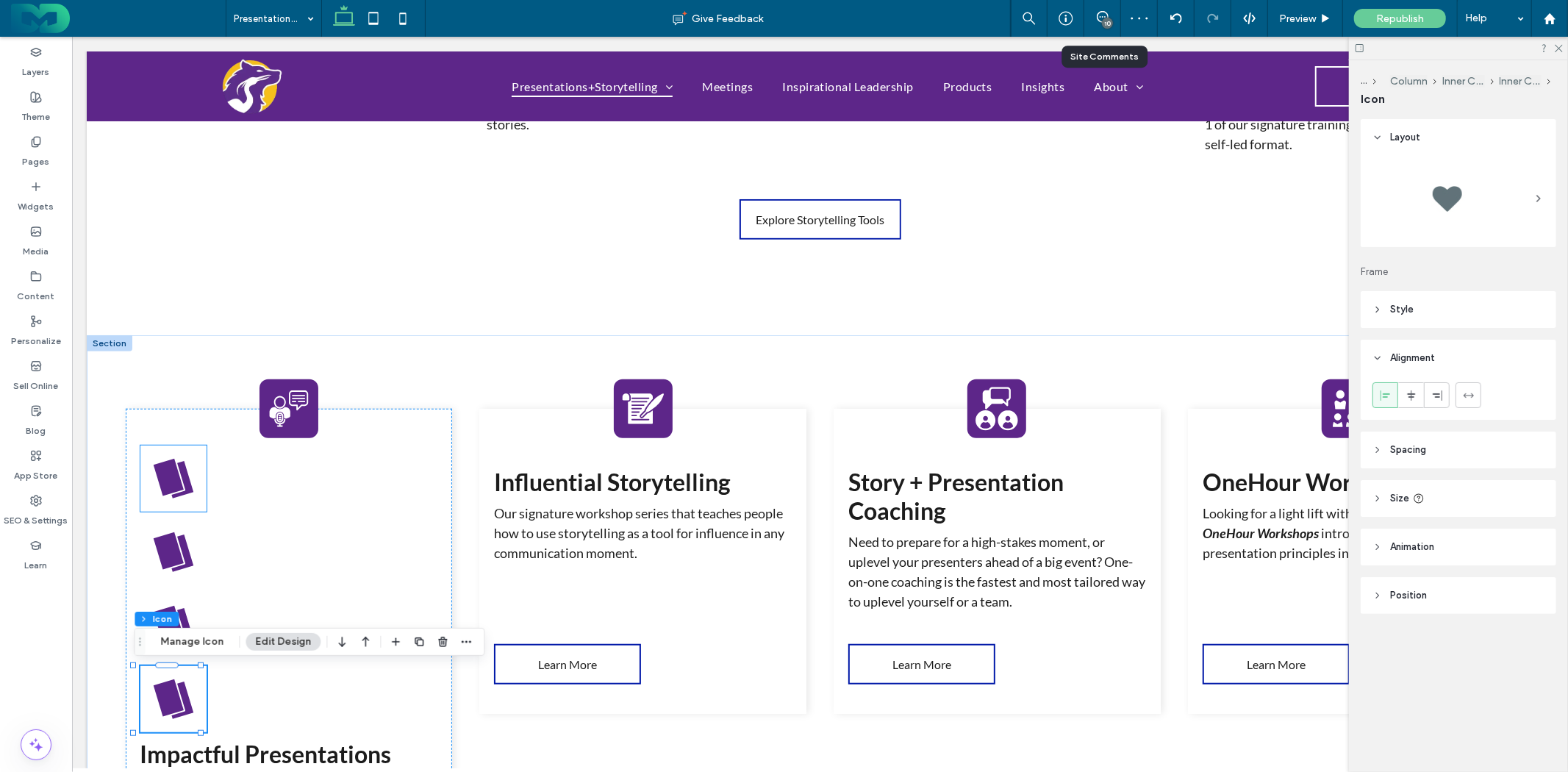
click at [177, 486] on icon at bounding box center [172, 478] width 47 height 47
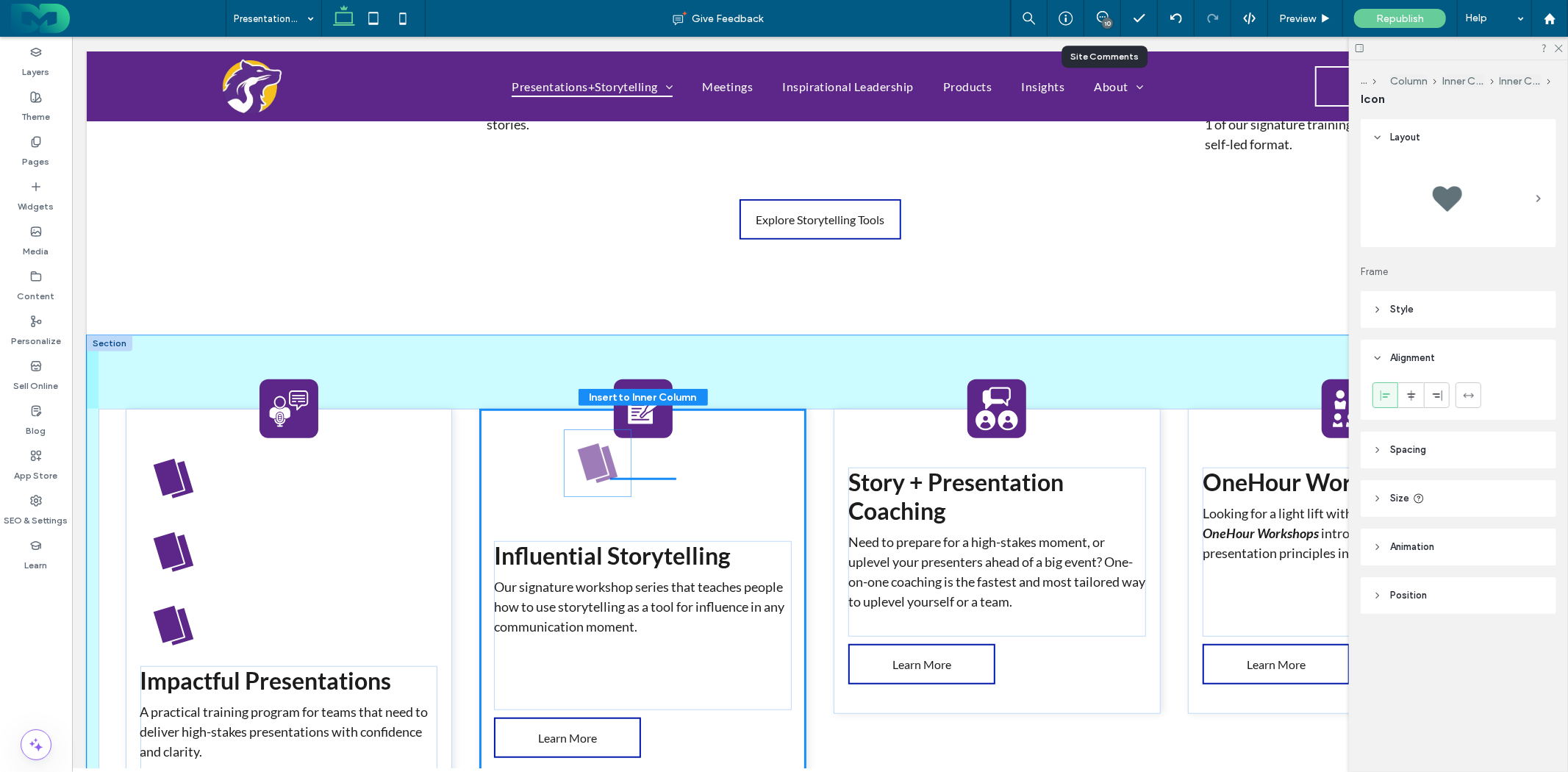
drag, startPoint x: 206, startPoint y: 482, endPoint x: 598, endPoint y: 467, distance: 392.3
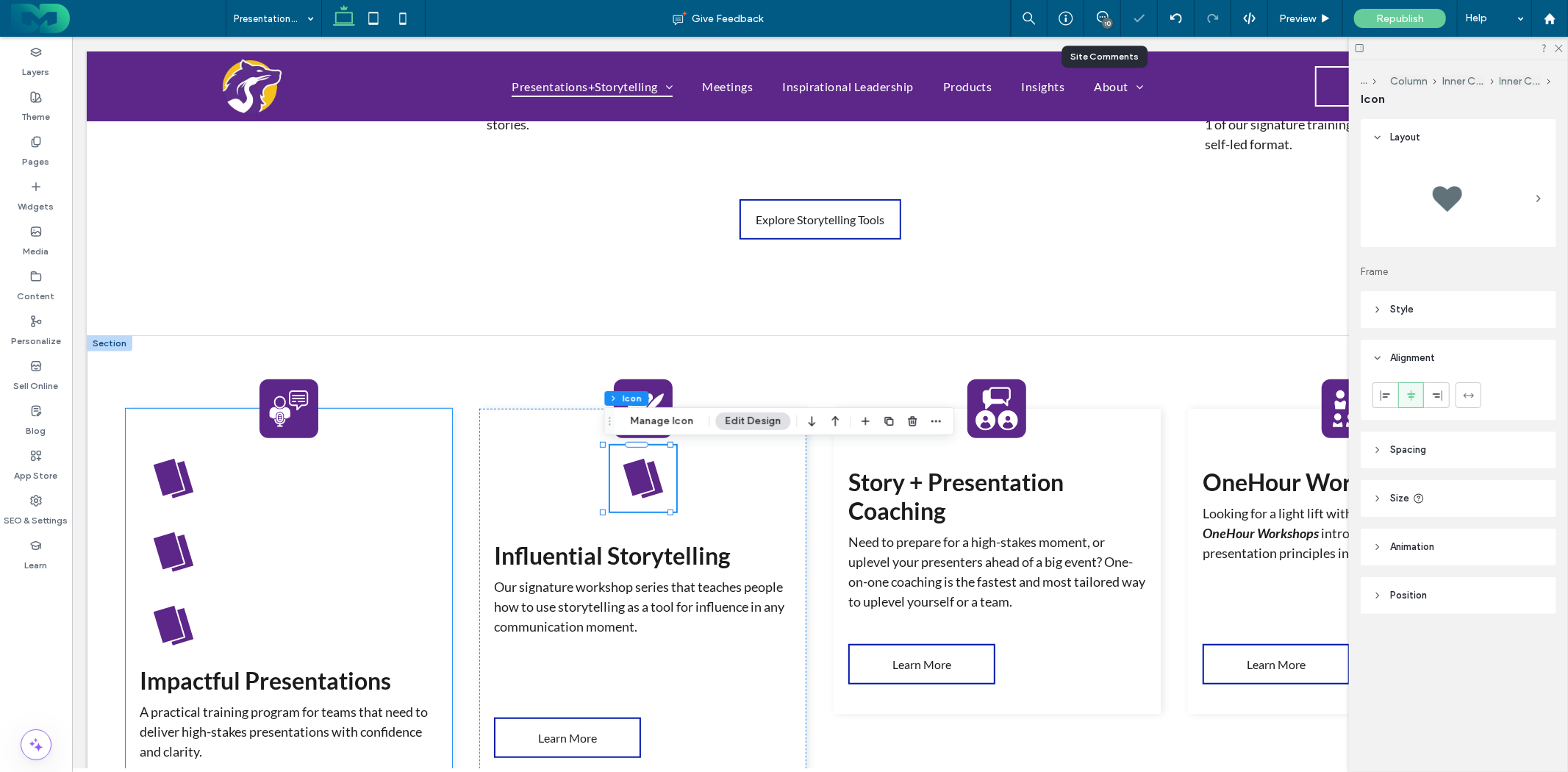
click at [181, 550] on icon at bounding box center [181, 553] width 22 height 38
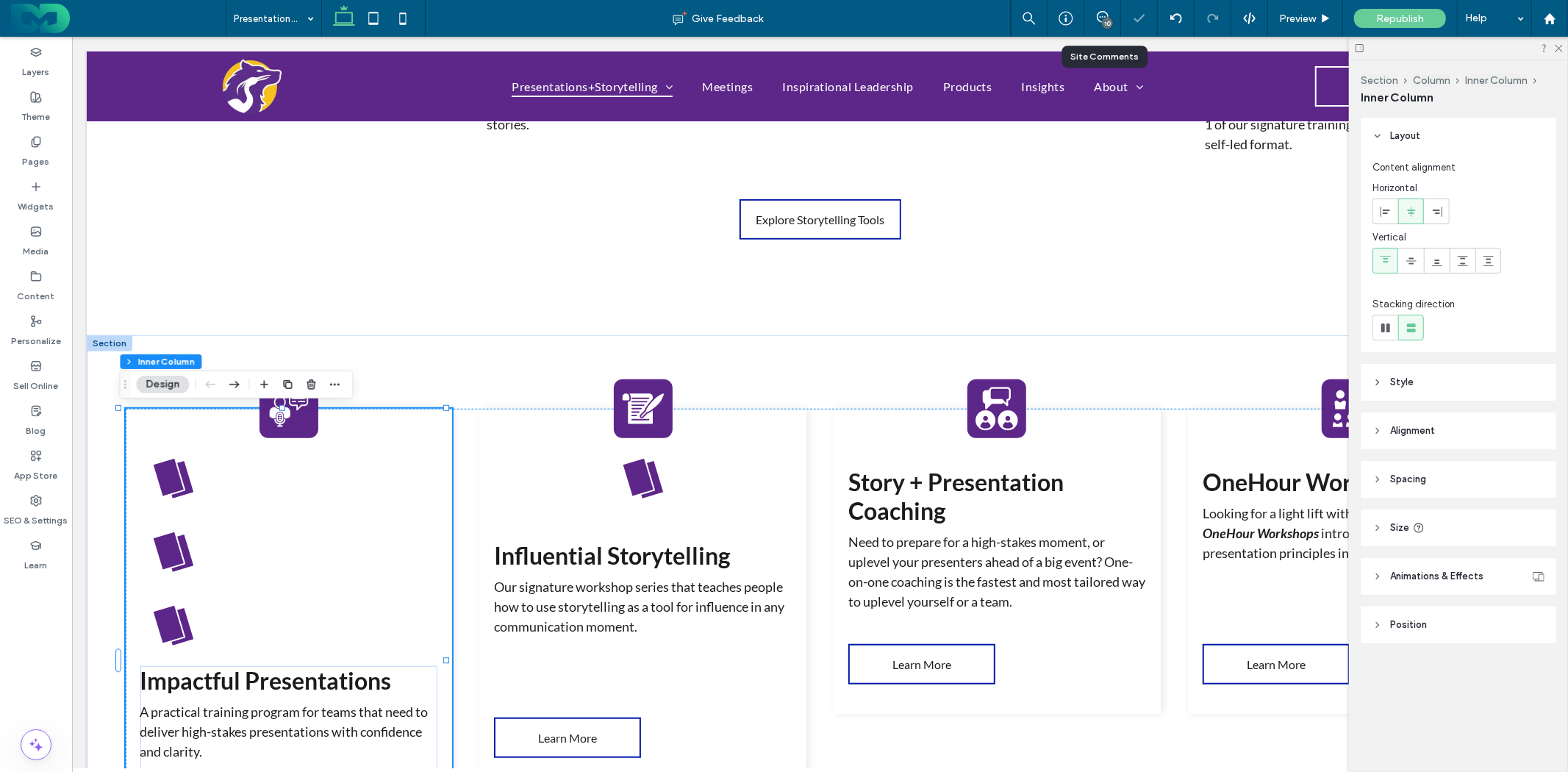
click at [175, 550] on icon at bounding box center [181, 553] width 22 height 38
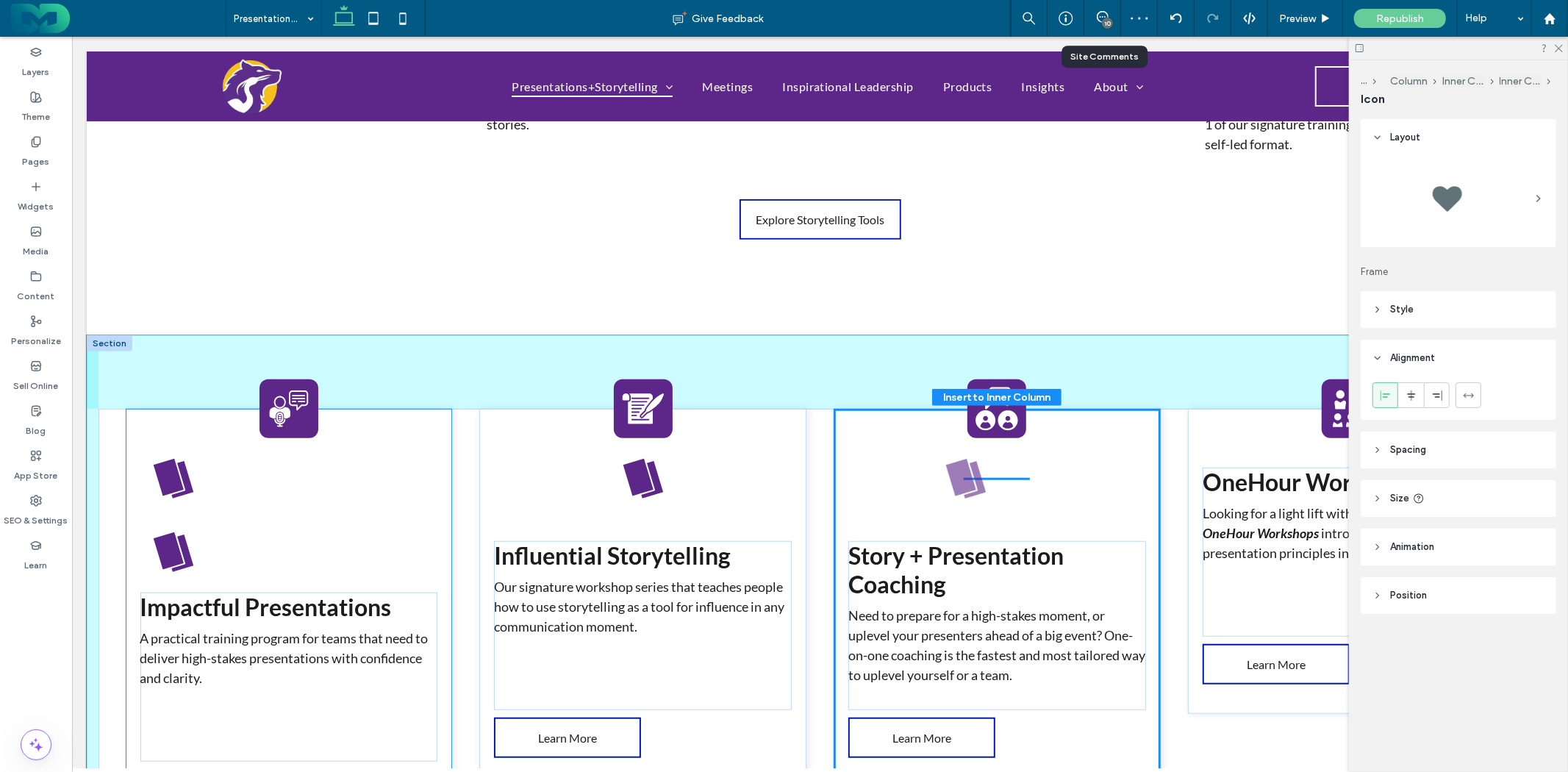
drag, startPoint x: 214, startPoint y: 550, endPoint x: 979, endPoint y: 475, distance: 768.7
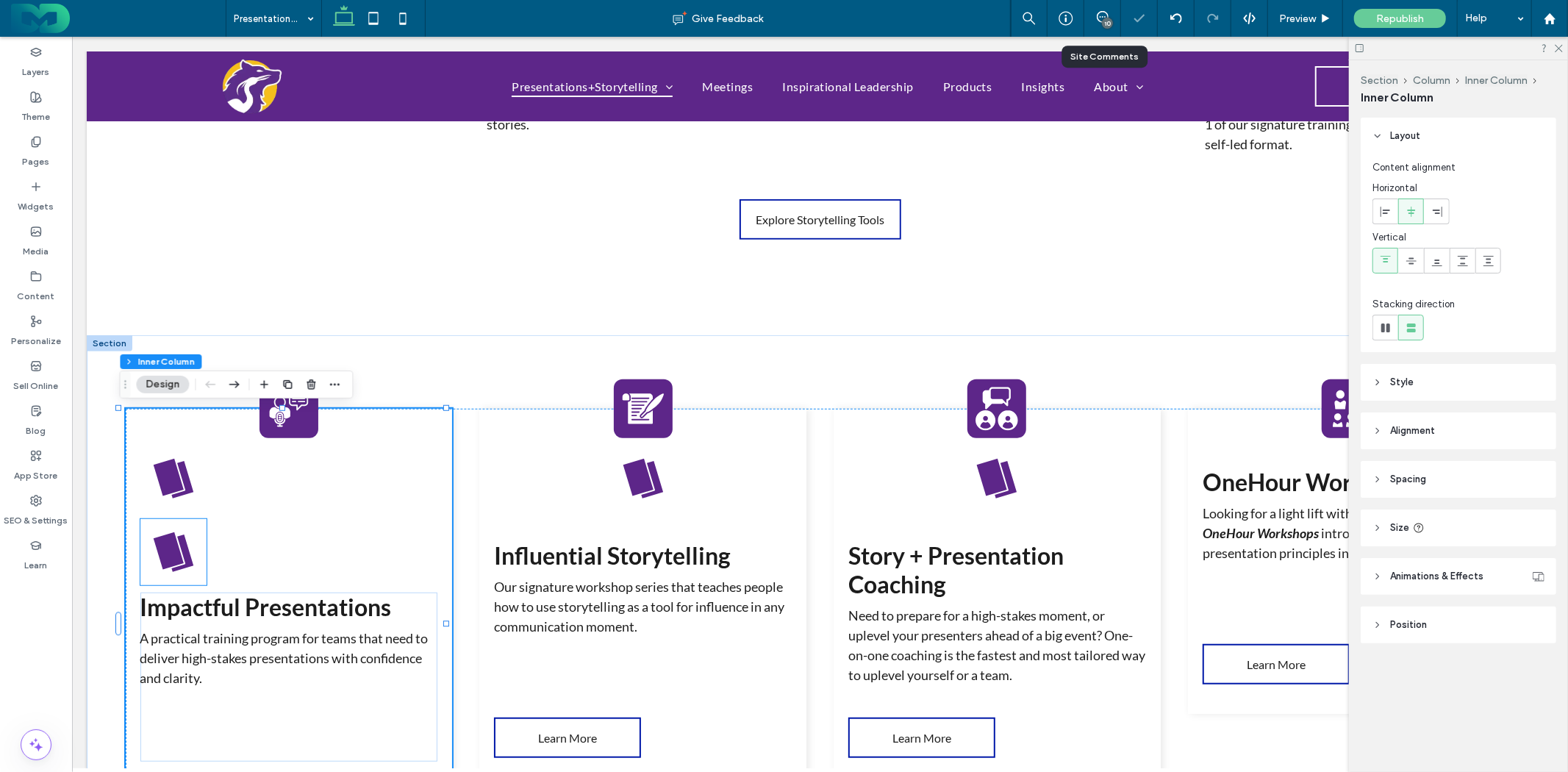
click at [177, 555] on icon at bounding box center [181, 553] width 22 height 38
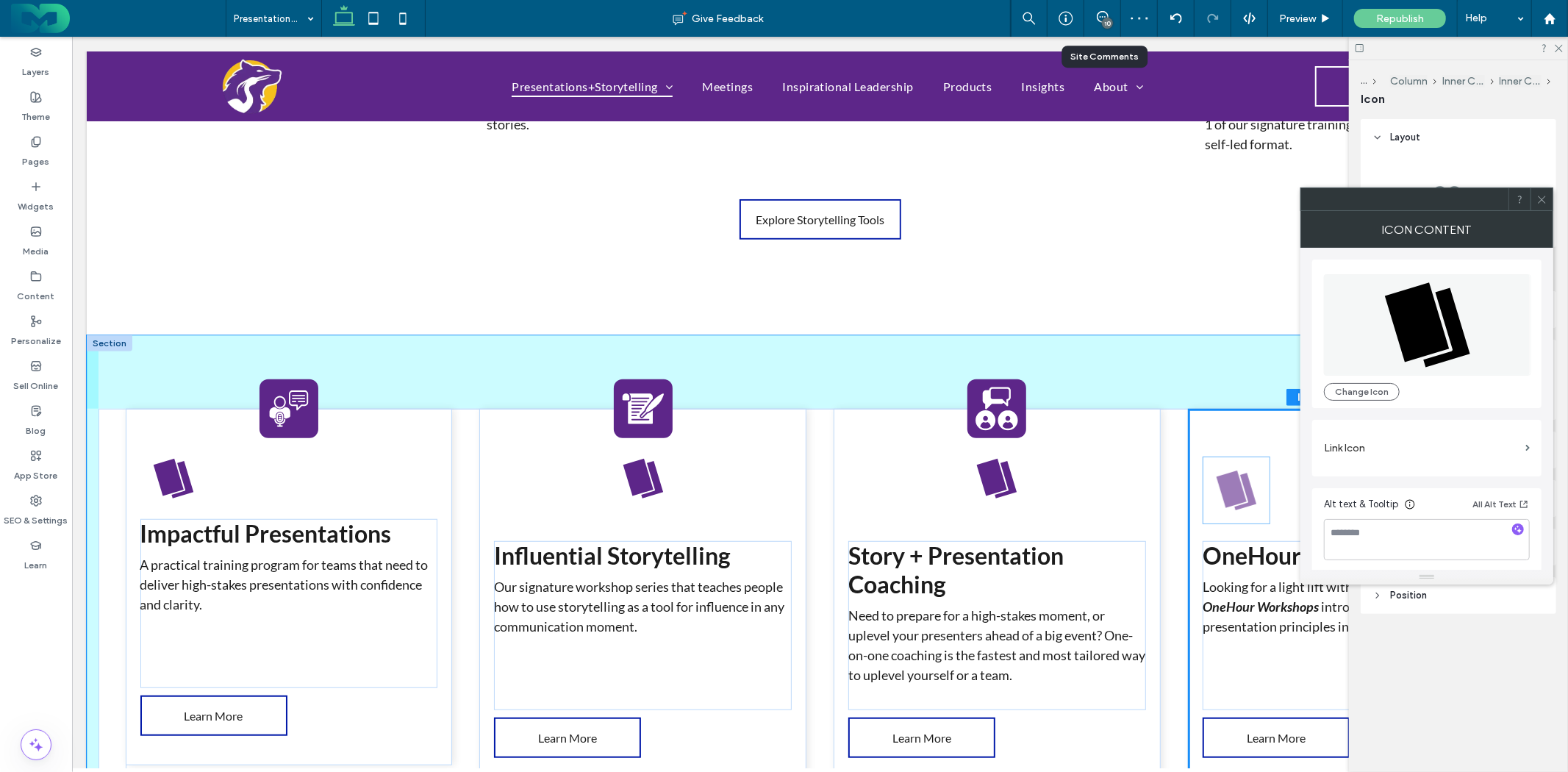
drag, startPoint x: 383, startPoint y: 547, endPoint x: 1236, endPoint y: 493, distance: 854.7
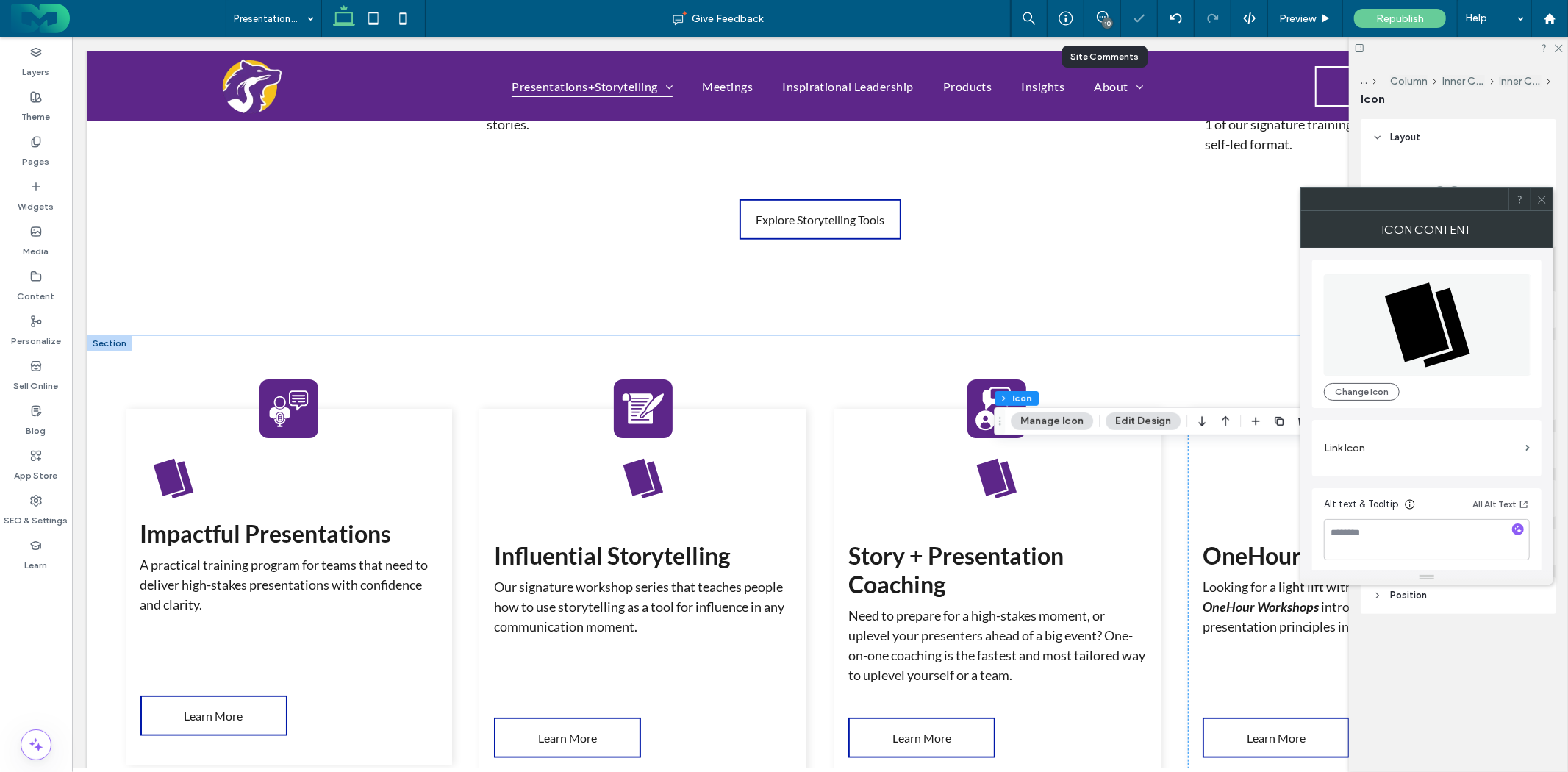
click at [1542, 197] on icon at bounding box center [1542, 200] width 11 height 11
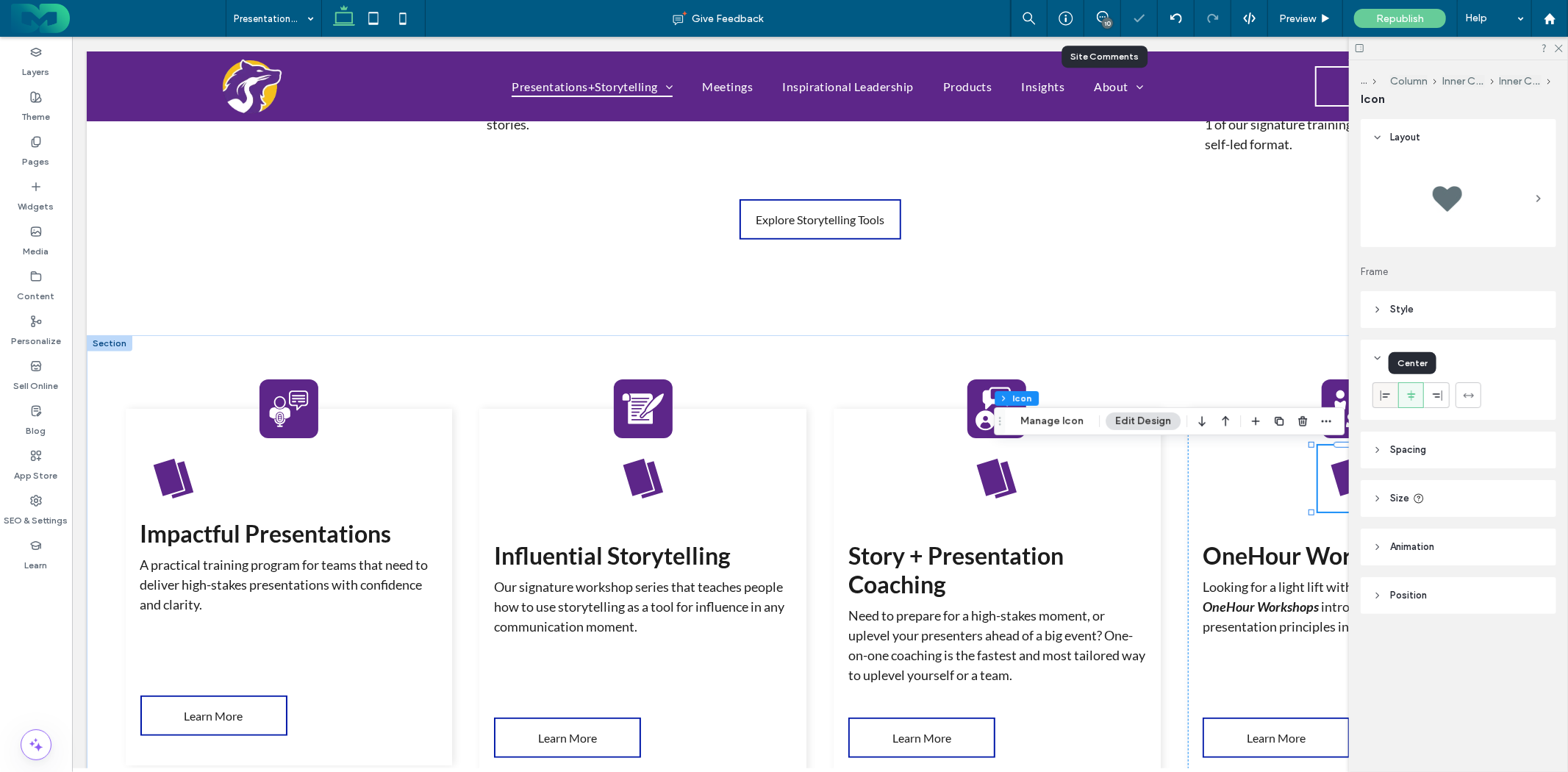
click at [1385, 398] on icon at bounding box center [1387, 395] width 12 height 12
click at [989, 479] on icon at bounding box center [992, 477] width 30 height 38
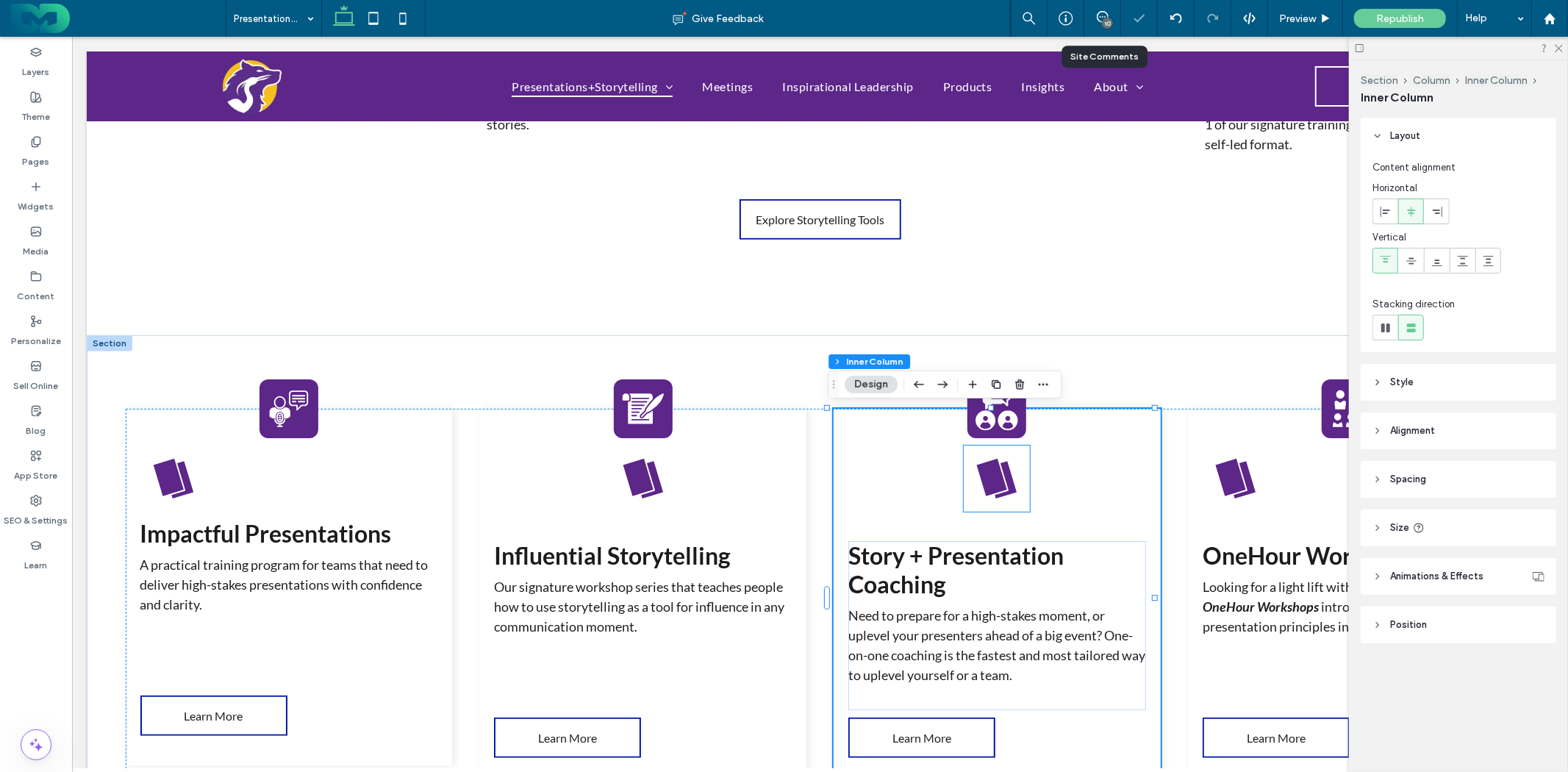
click at [998, 479] on icon at bounding box center [996, 478] width 47 height 47
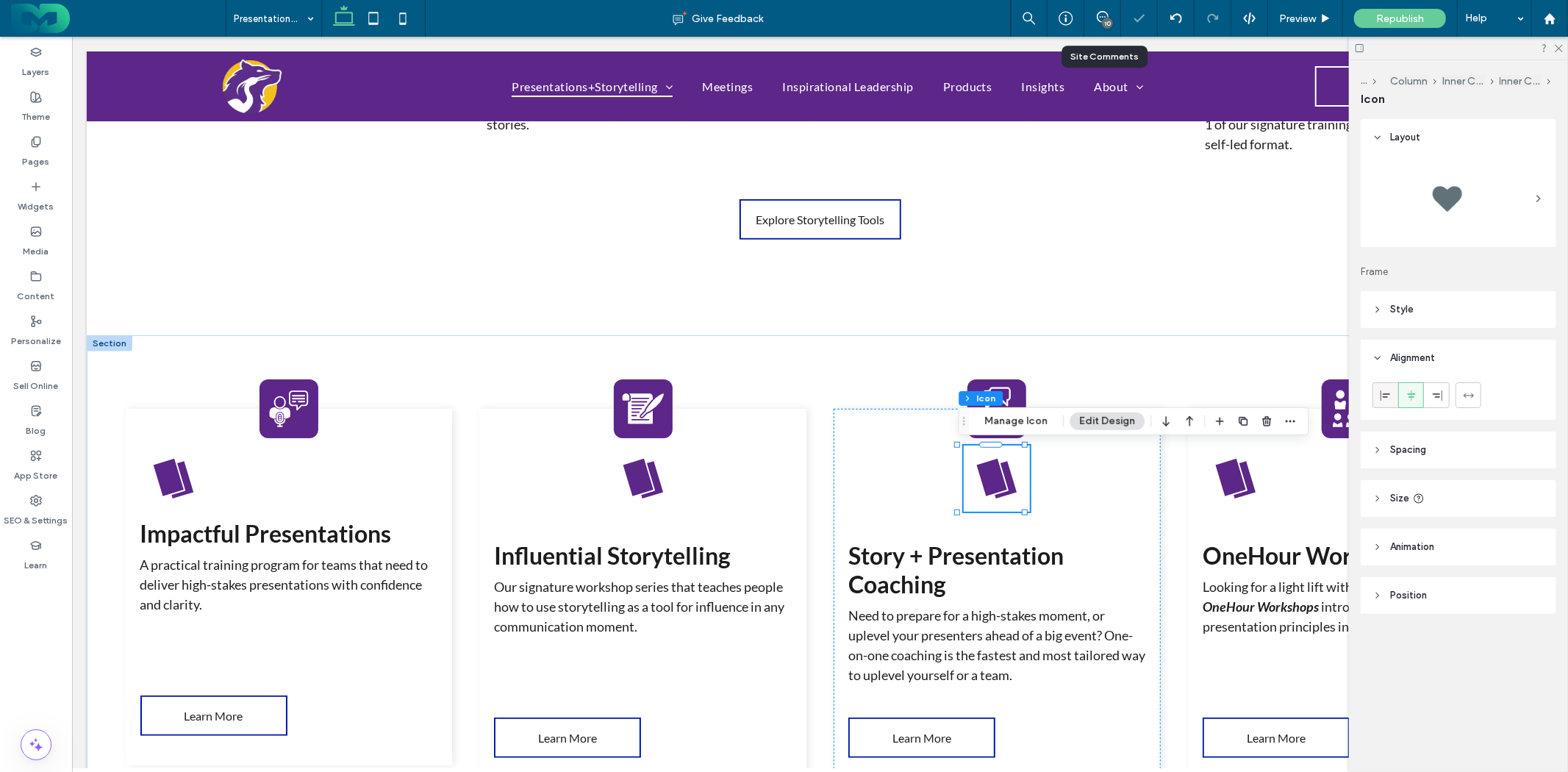
click at [1388, 389] on icon at bounding box center [1387, 395] width 12 height 12
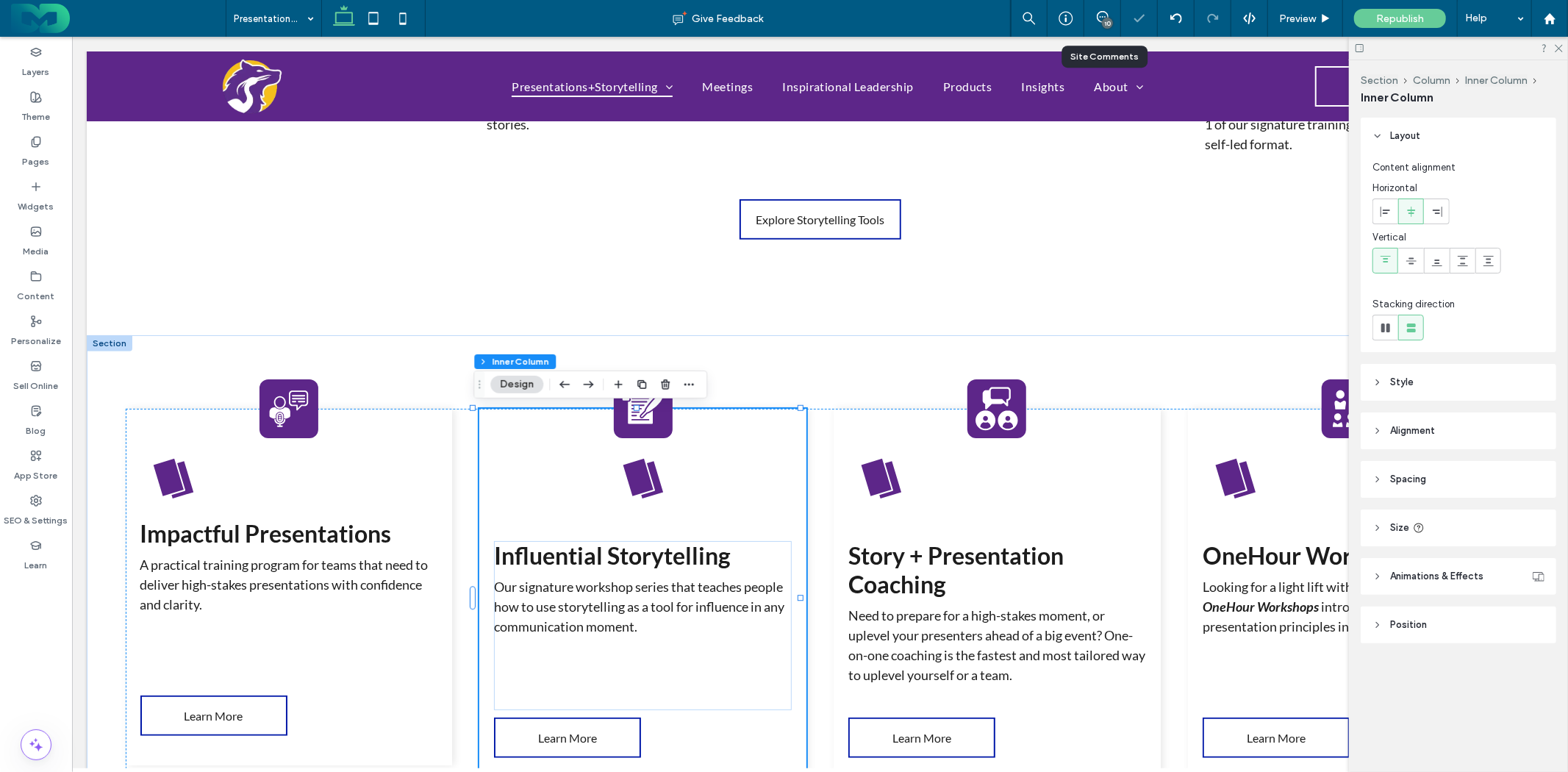
click at [637, 483] on icon at bounding box center [637, 477] width 30 height 38
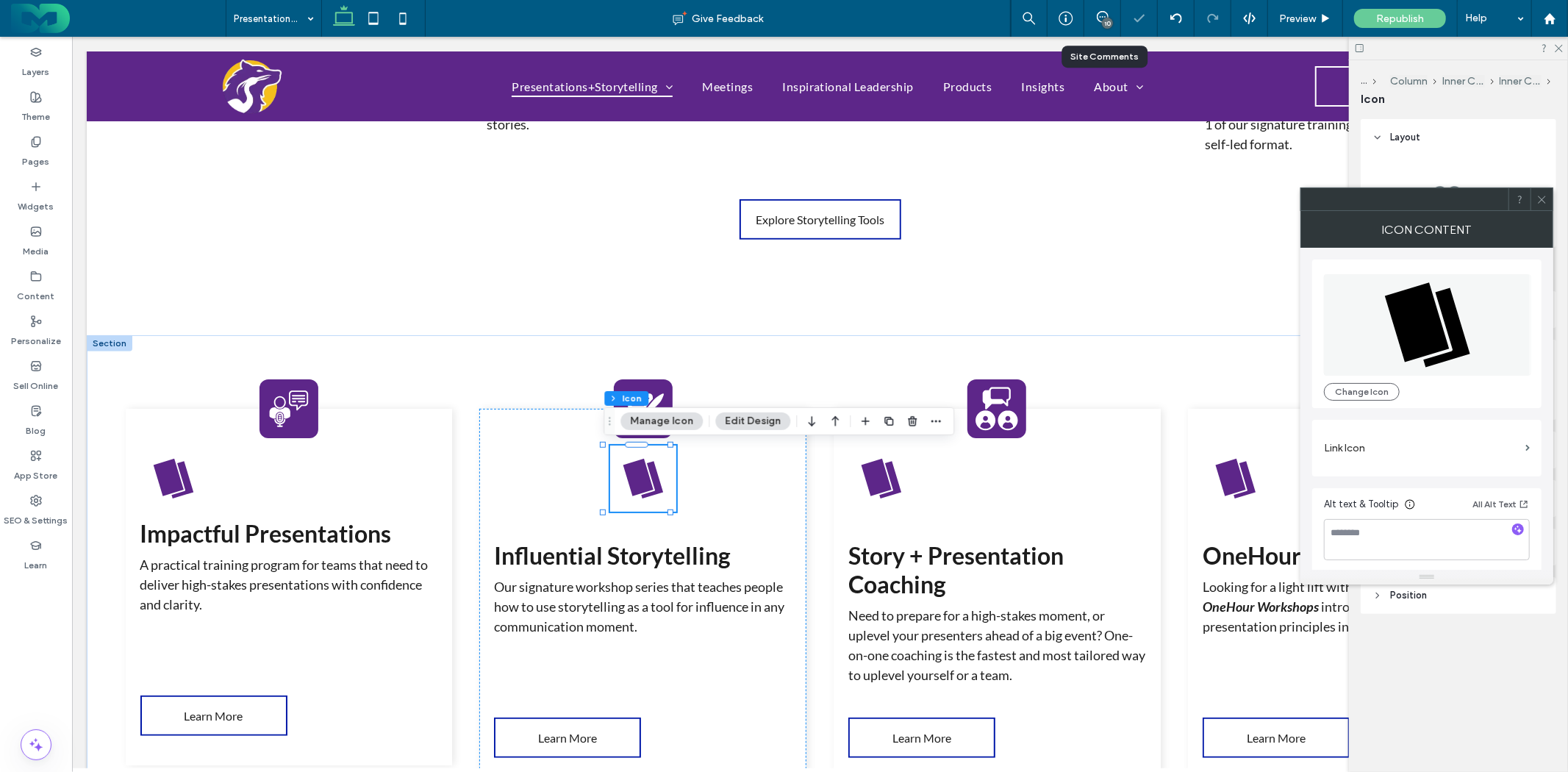
click at [1546, 201] on icon at bounding box center [1542, 200] width 11 height 11
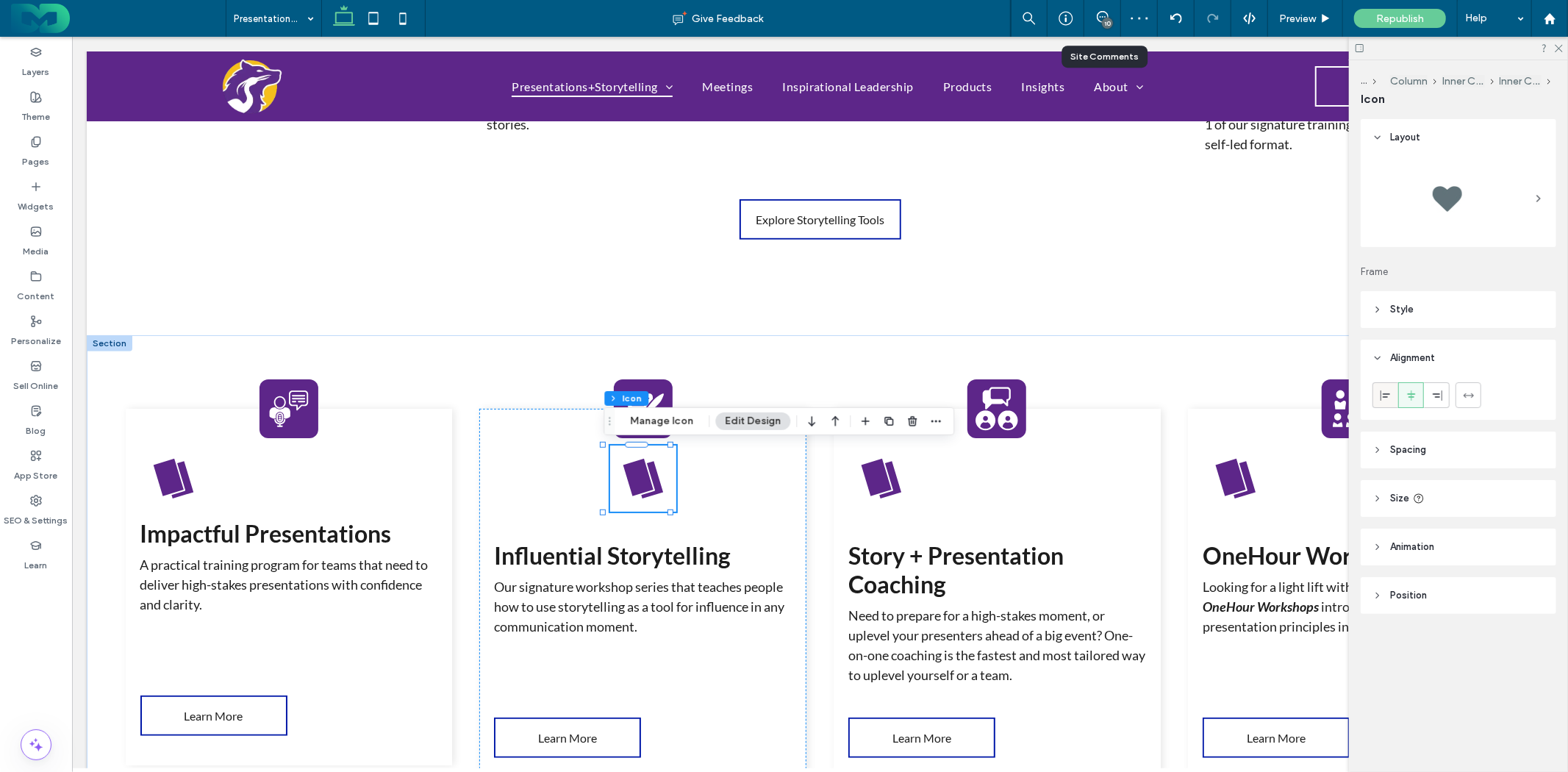
click at [1385, 391] on icon at bounding box center [1387, 395] width 12 height 12
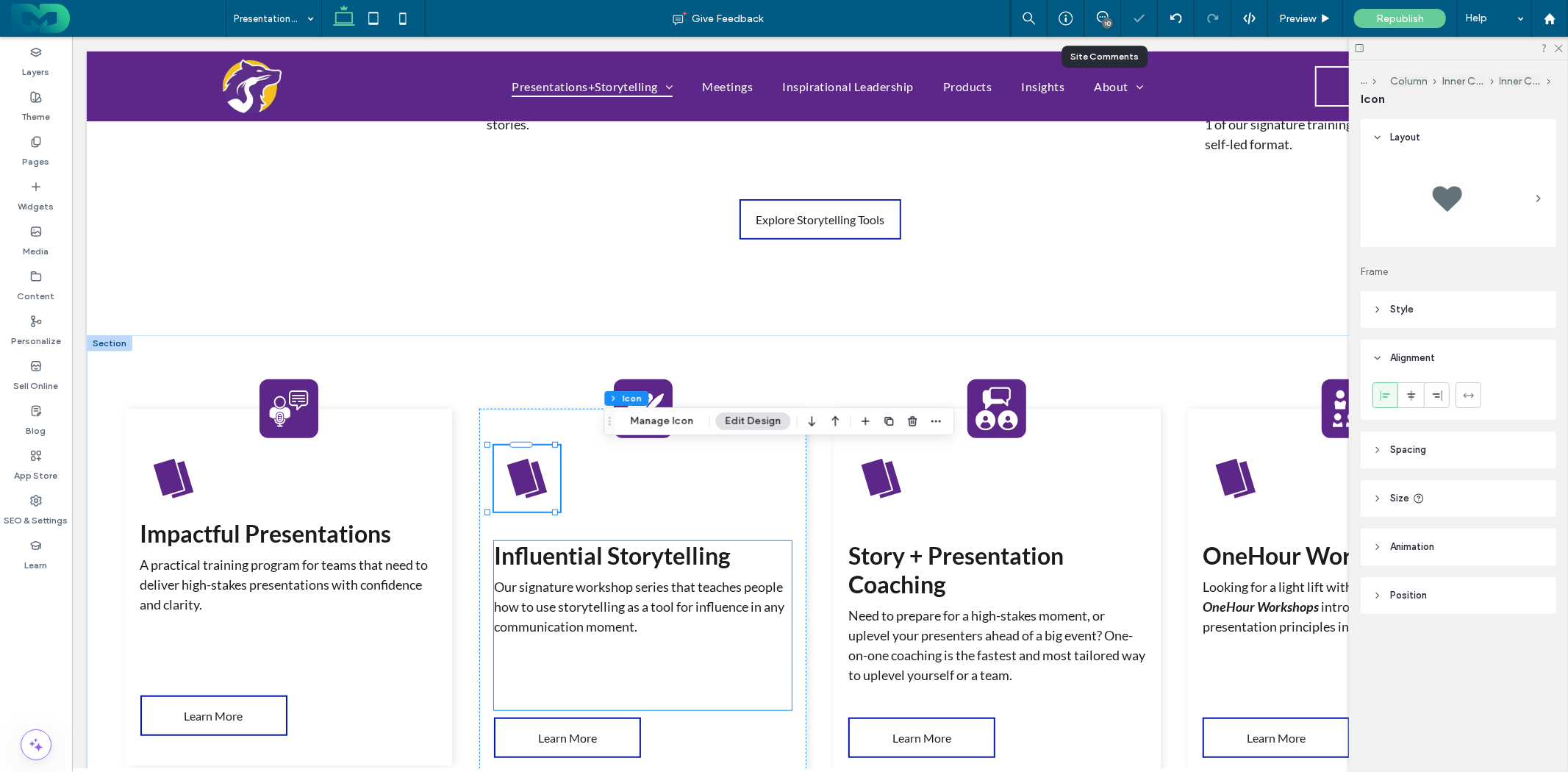
click at [641, 558] on strong "Influential Storytelling" at bounding box center [612, 555] width 237 height 29
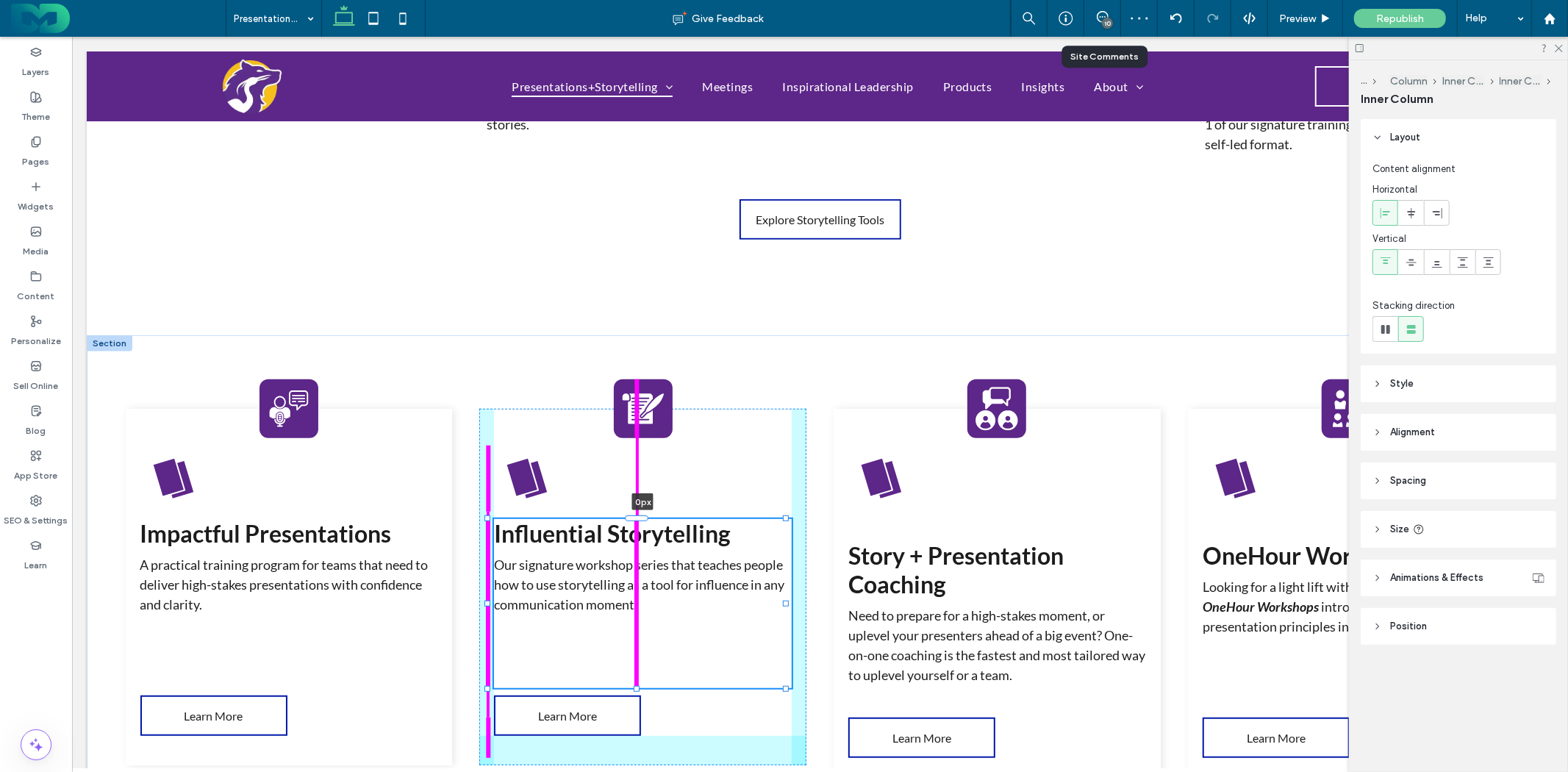
drag, startPoint x: 636, startPoint y: 538, endPoint x: 678, endPoint y: 516, distance: 47.4
click at [678, 516] on div "Impactful Presentations A practical training program for teams that need to del…" at bounding box center [820, 612] width 1467 height 555
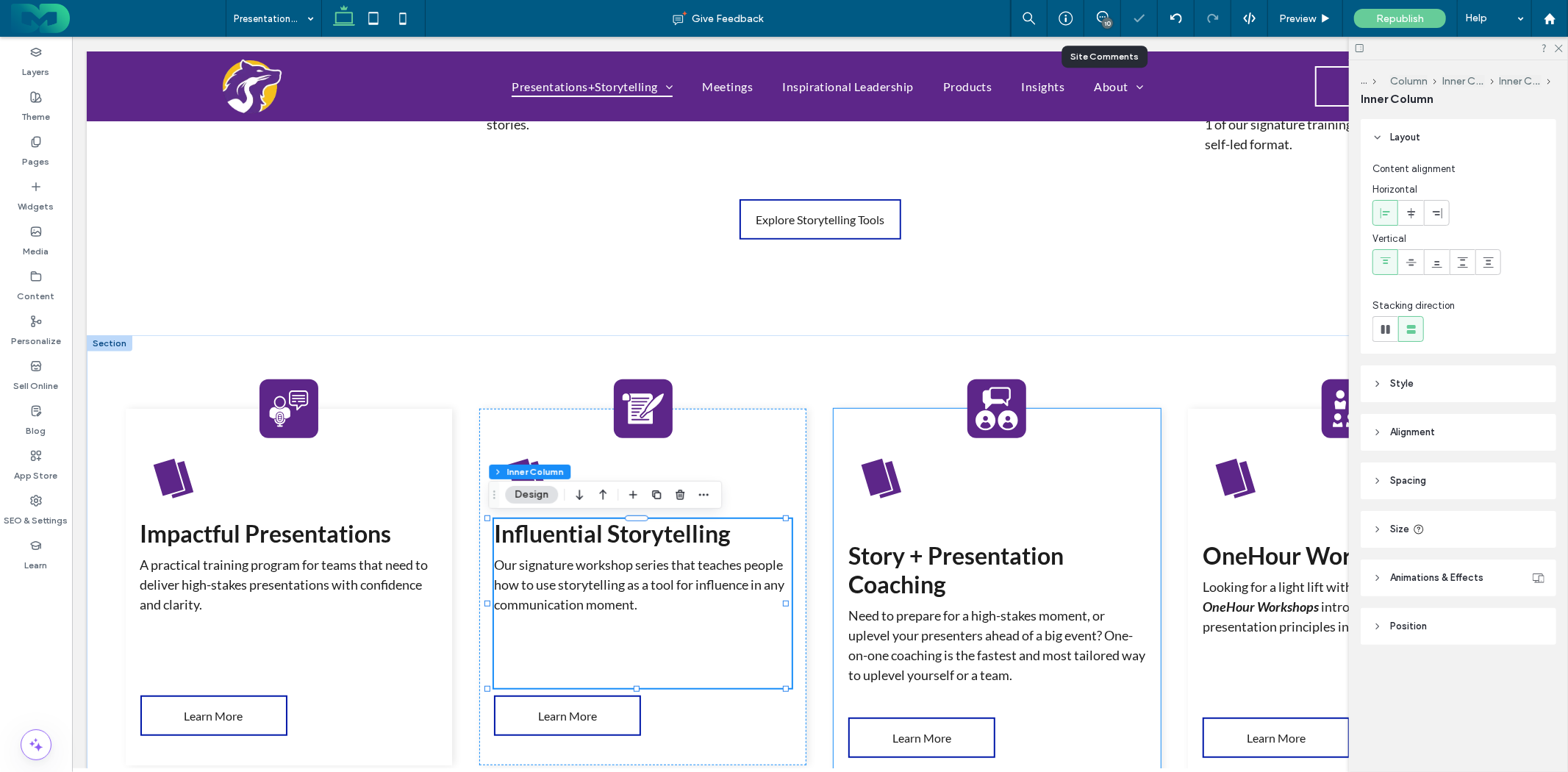
click at [942, 559] on strong "Story + Presentation Coaching" at bounding box center [955, 569] width 215 height 57
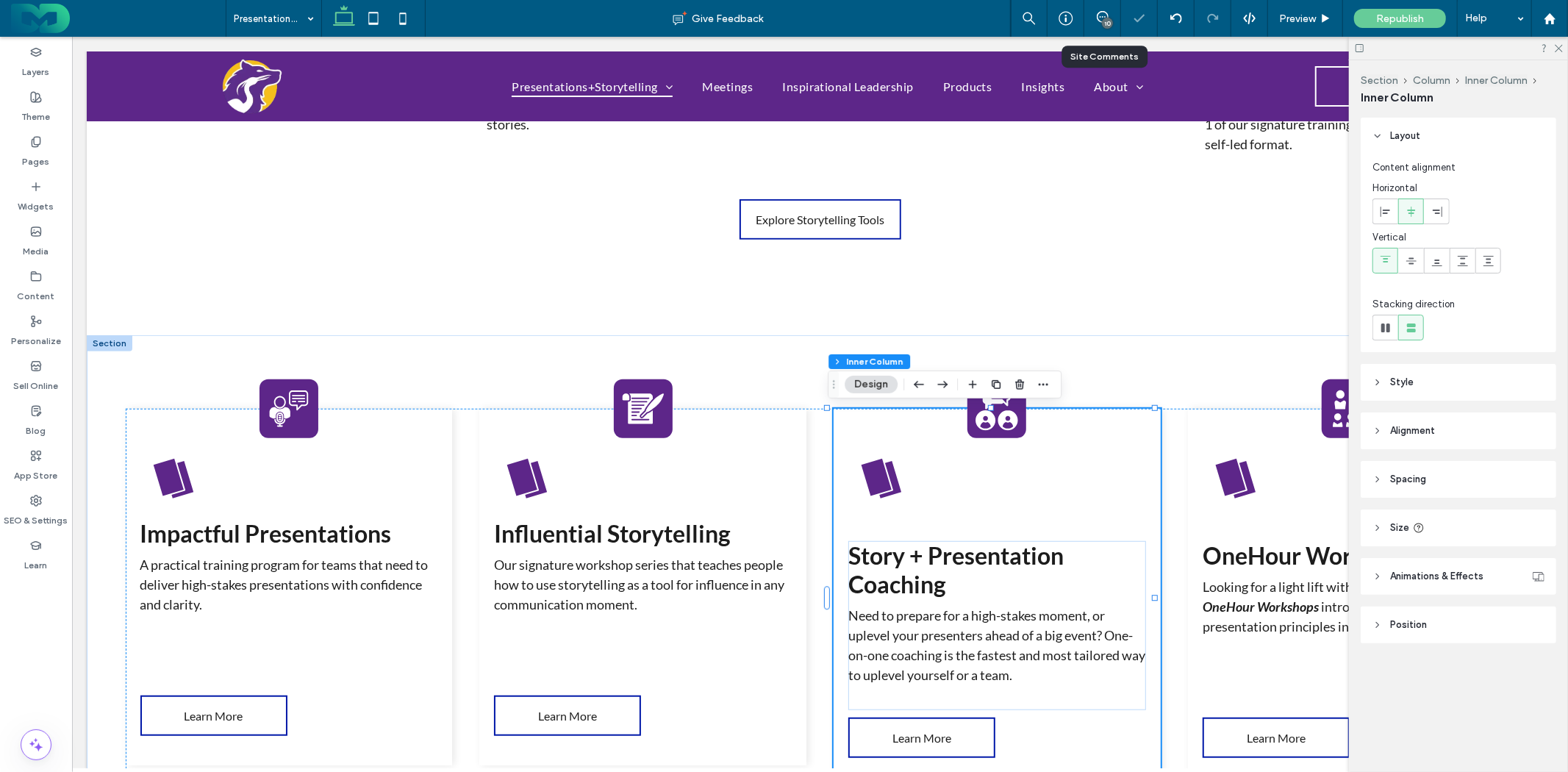
click at [971, 552] on strong "Story + Presentation Coaching" at bounding box center [955, 569] width 215 height 57
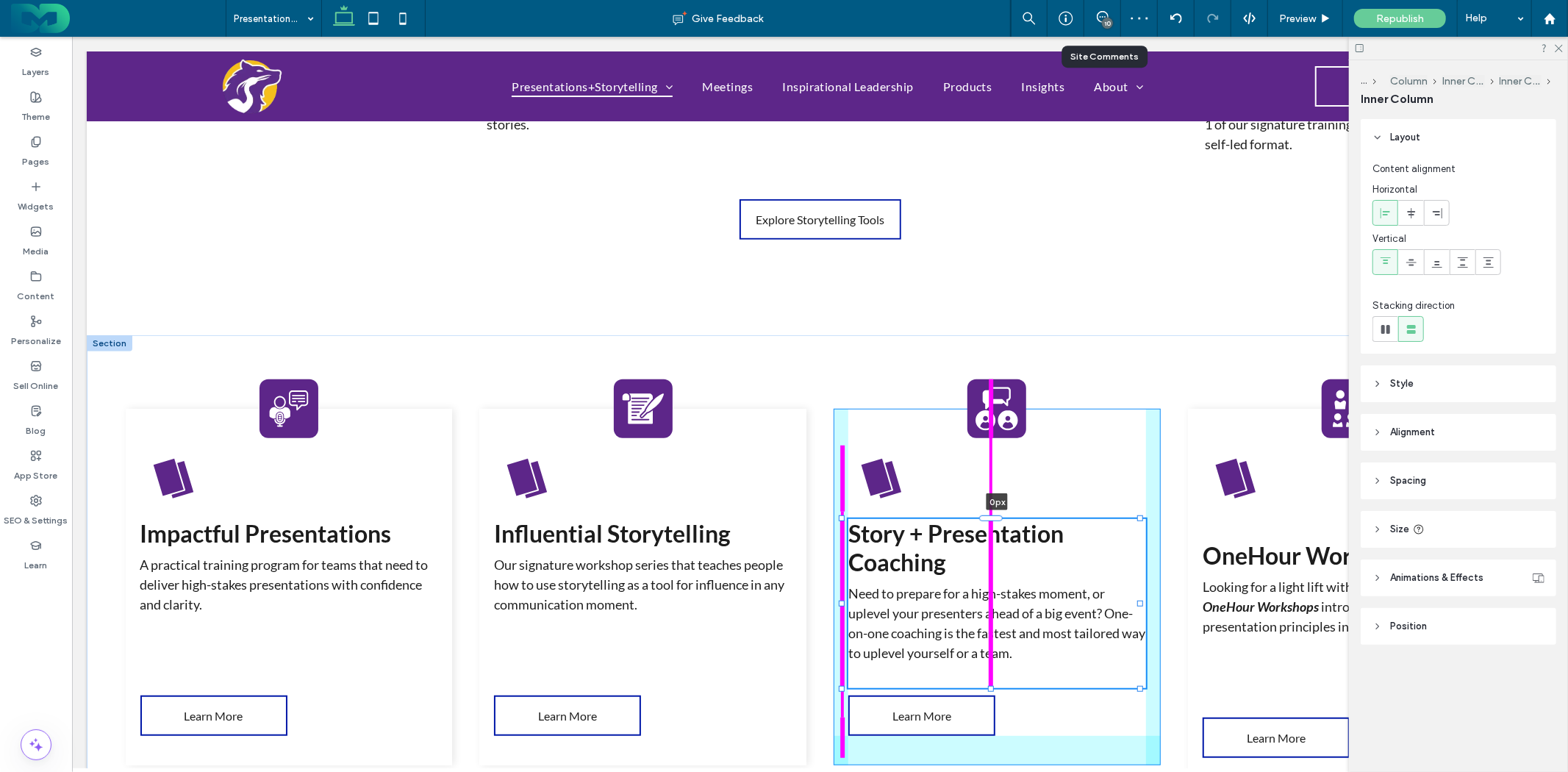
drag, startPoint x: 993, startPoint y: 536, endPoint x: 1002, endPoint y: 514, distance: 23.8
click at [1002, 514] on div "Impactful Presentations A practical training program for teams that need to del…" at bounding box center [820, 612] width 1467 height 555
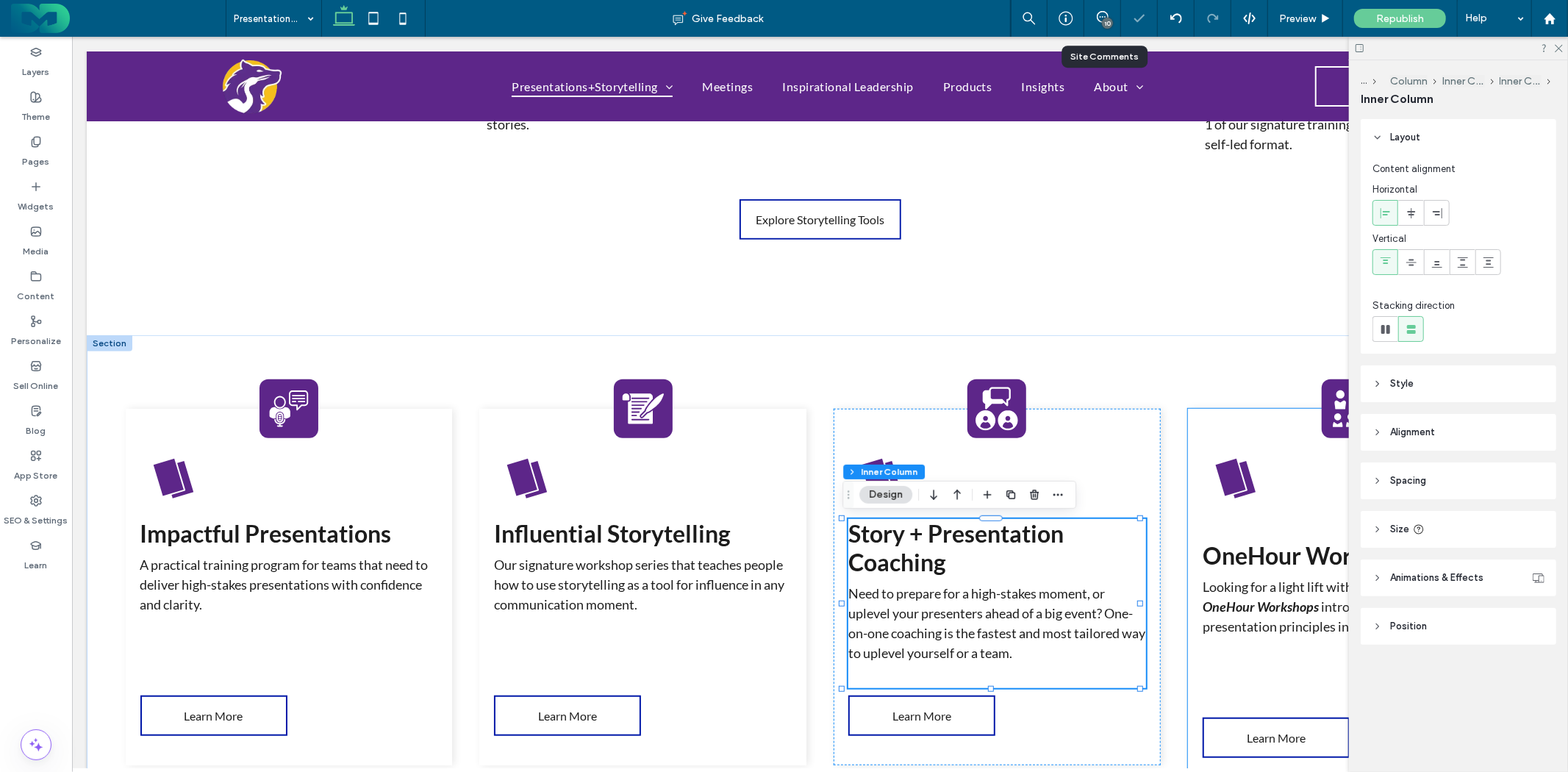
click at [1286, 547] on strong "OneHour Workshops" at bounding box center [1313, 555] width 223 height 29
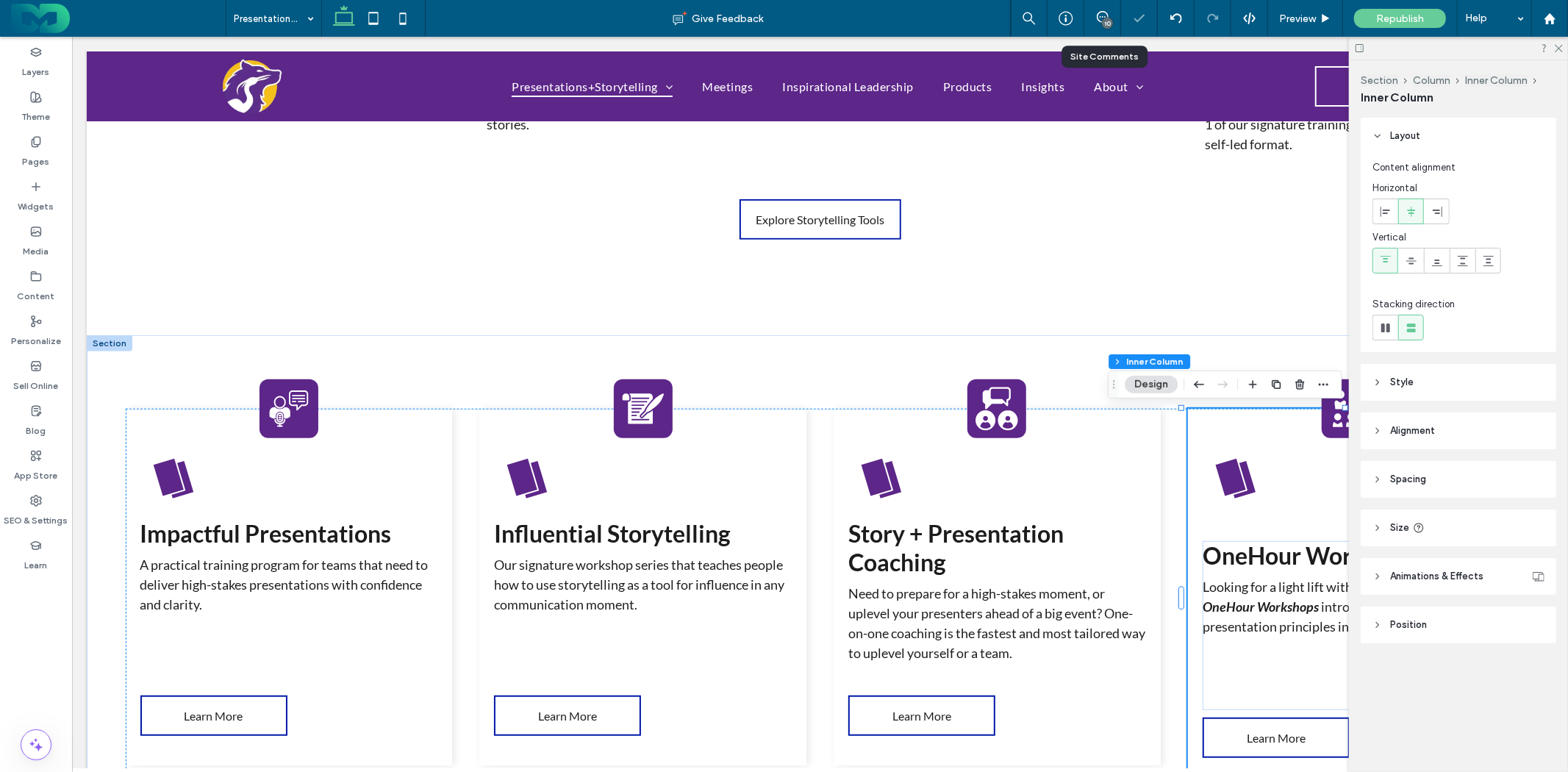
click at [1289, 544] on strong "OneHour Workshops" at bounding box center [1313, 555] width 223 height 29
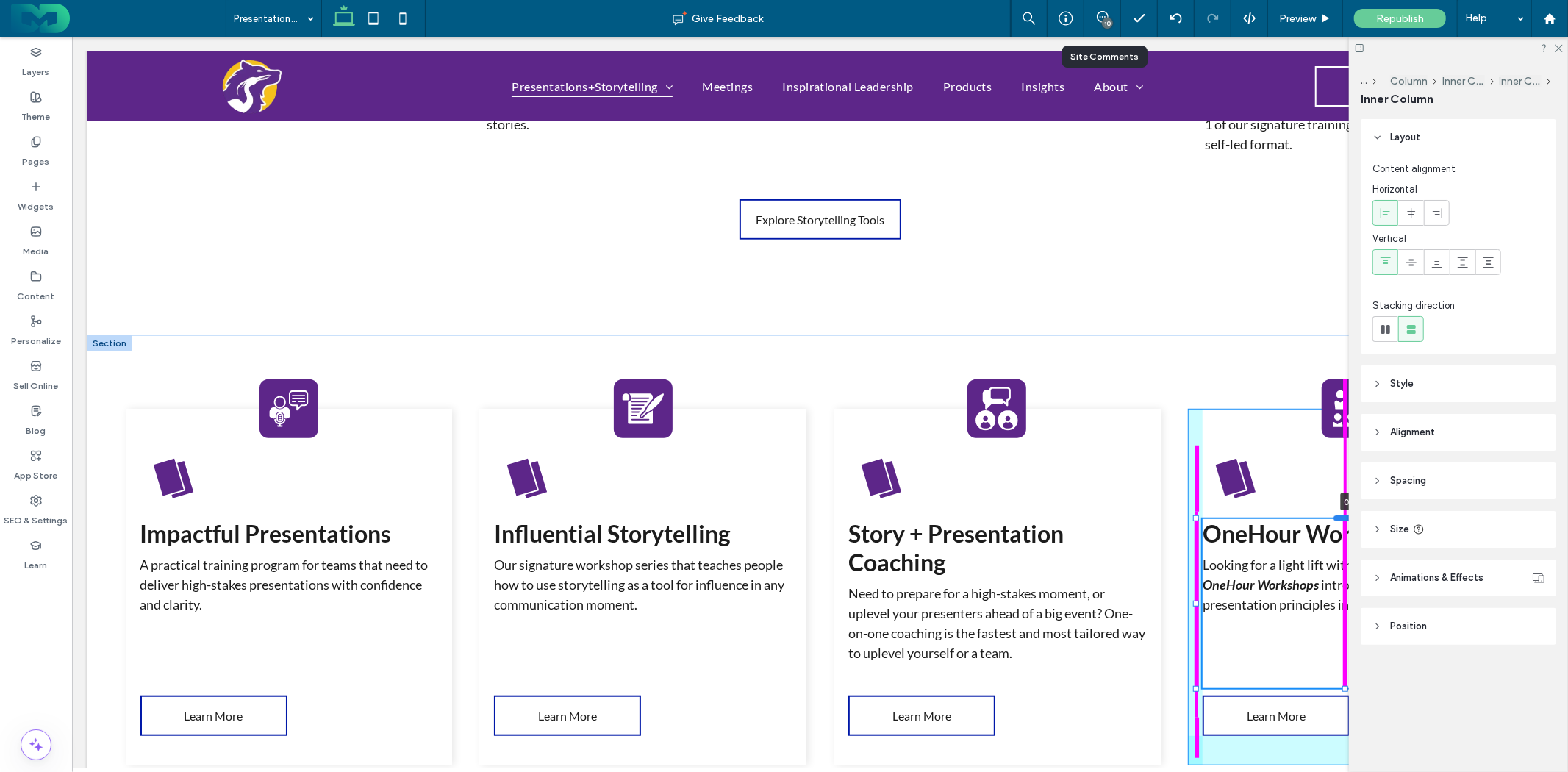
drag, startPoint x: 1336, startPoint y: 538, endPoint x: 1341, endPoint y: 516, distance: 22.6
click at [1341, 516] on div at bounding box center [1344, 518] width 23 height 6
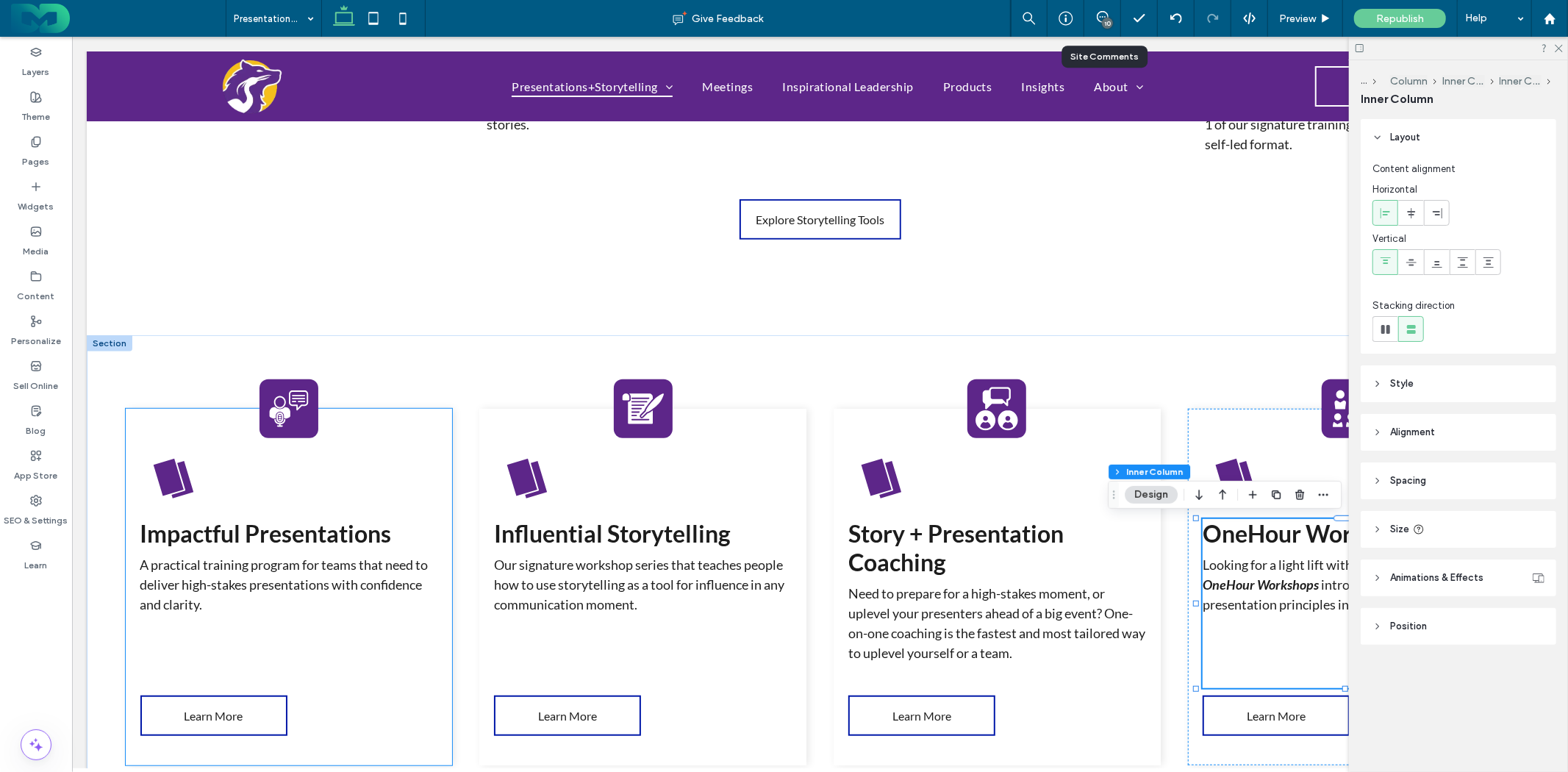
click at [164, 486] on icon at bounding box center [167, 477] width 30 height 38
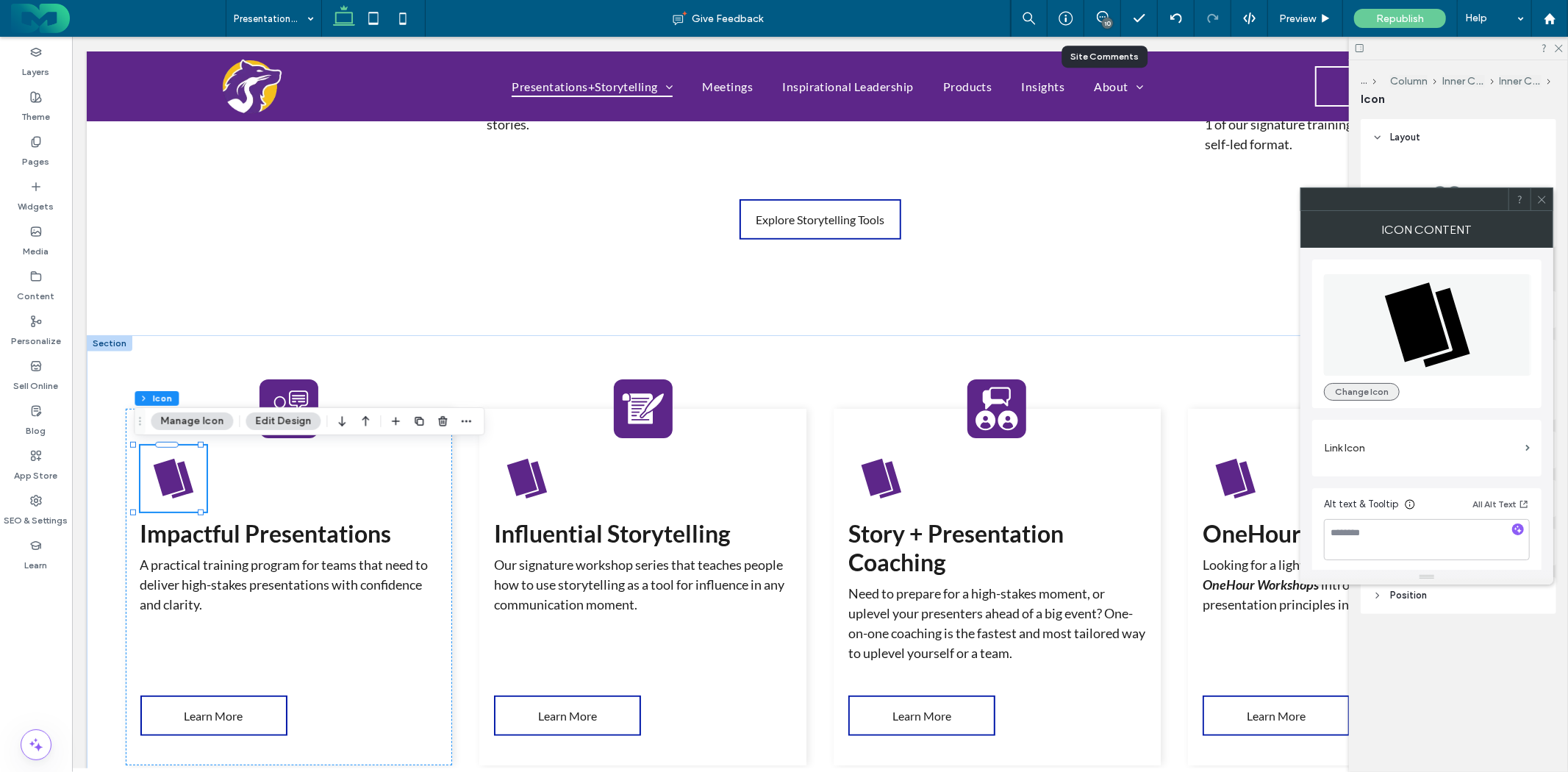
click at [1362, 385] on button "Change Icon" at bounding box center [1362, 392] width 76 height 17
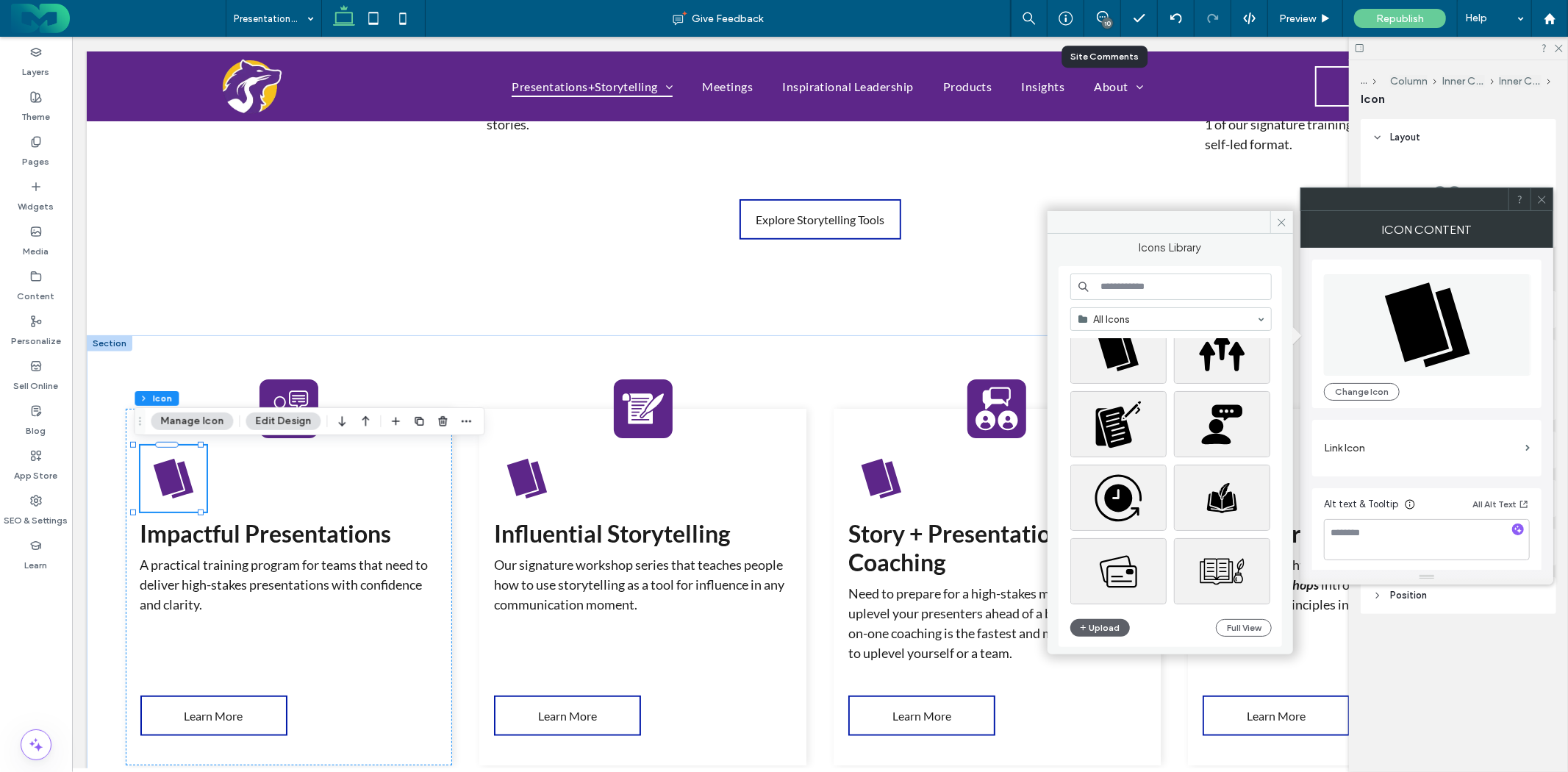
scroll to position [3196, 0]
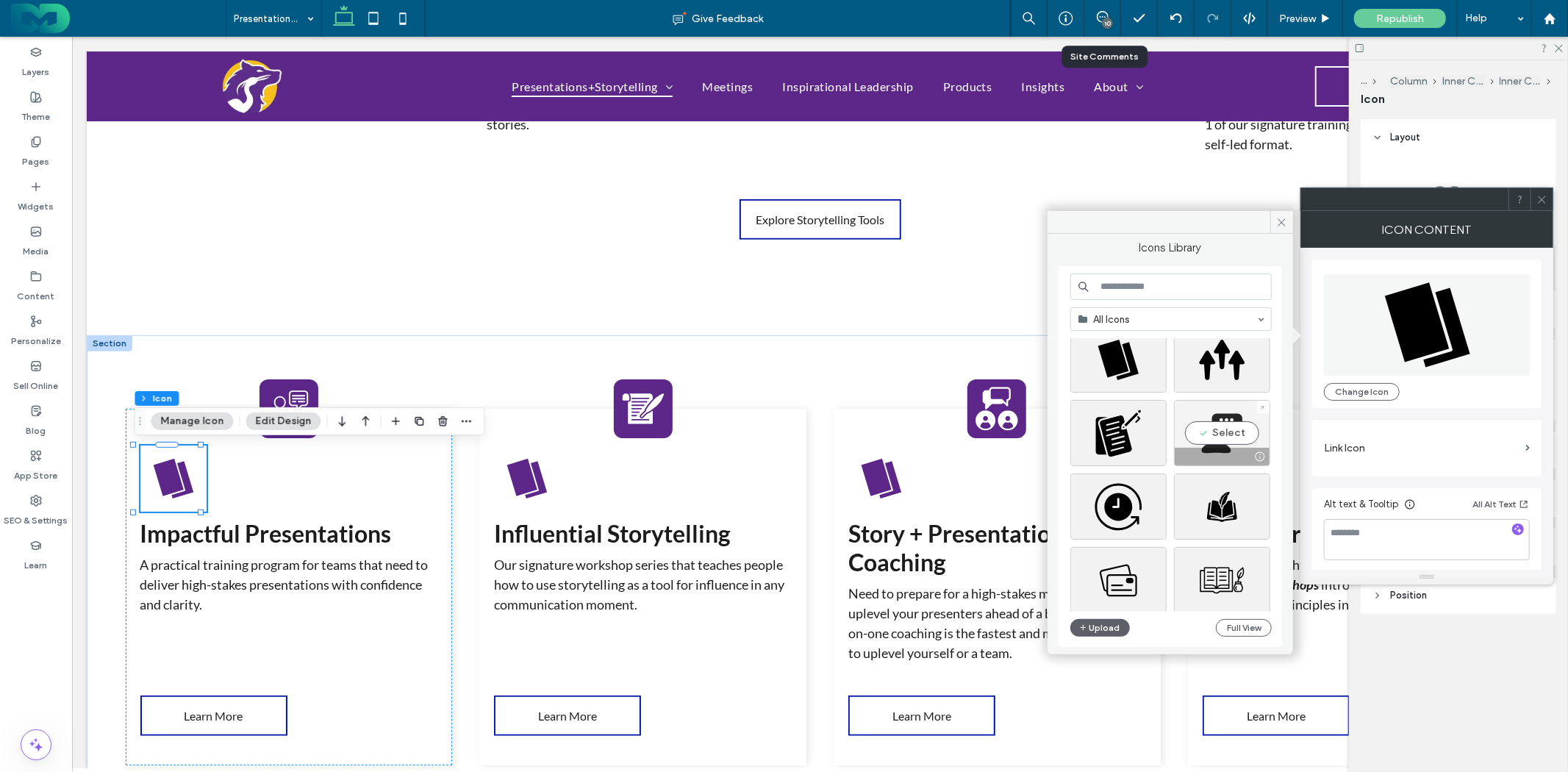
click at [1222, 433] on div "Select" at bounding box center [1222, 433] width 96 height 67
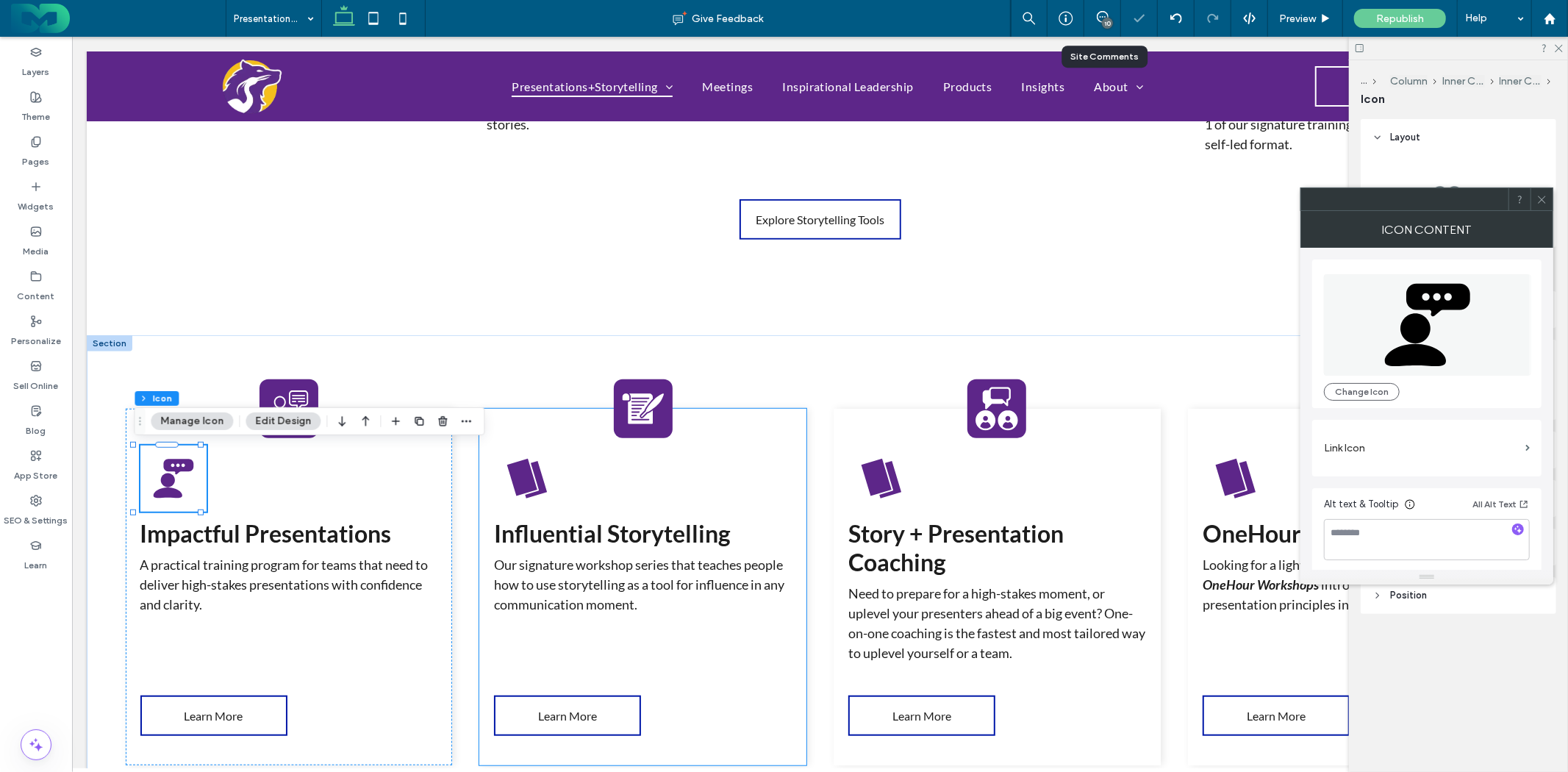
click at [540, 476] on icon at bounding box center [526, 478] width 47 height 47
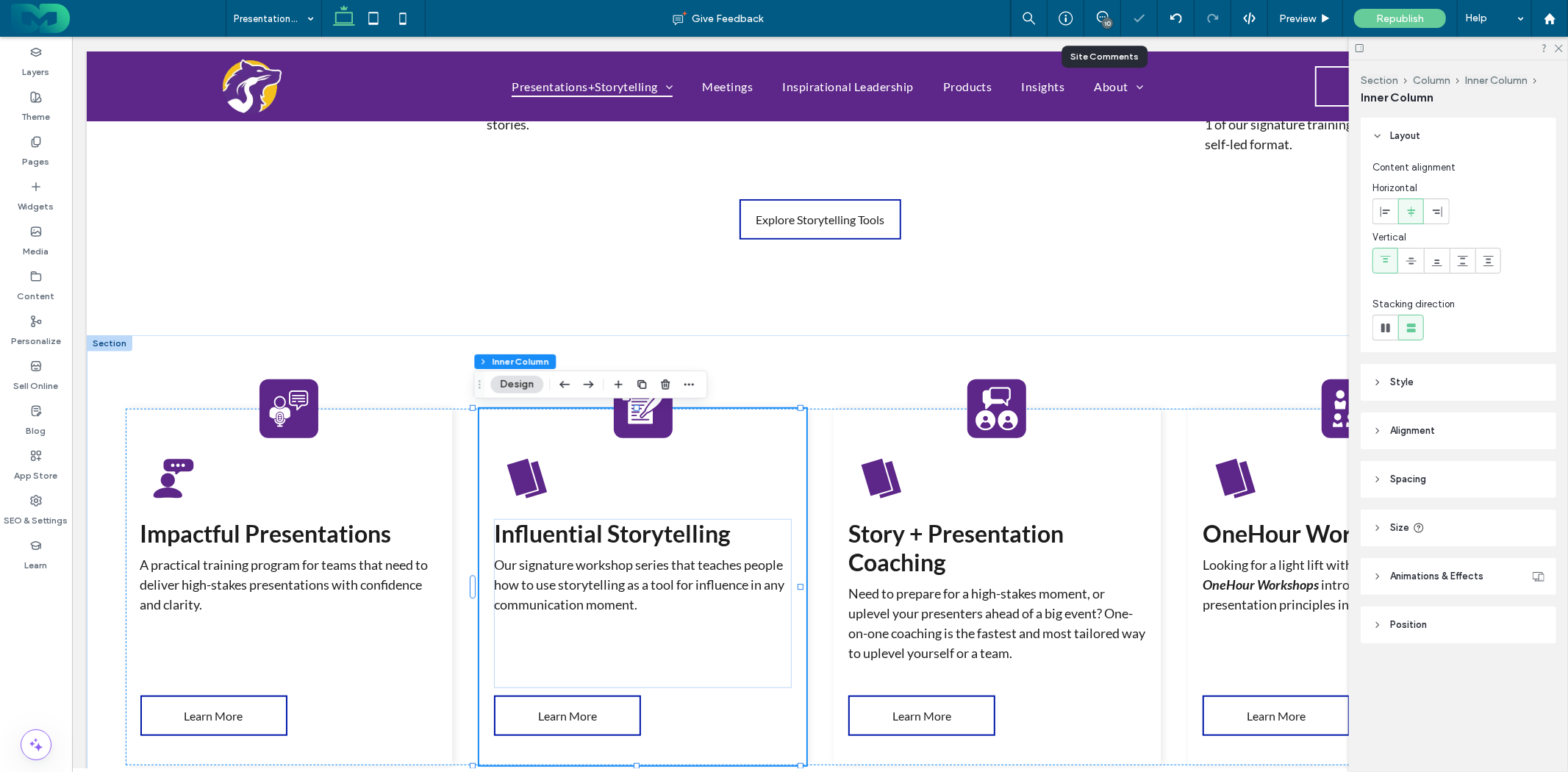
click at [540, 476] on icon at bounding box center [526, 478] width 47 height 47
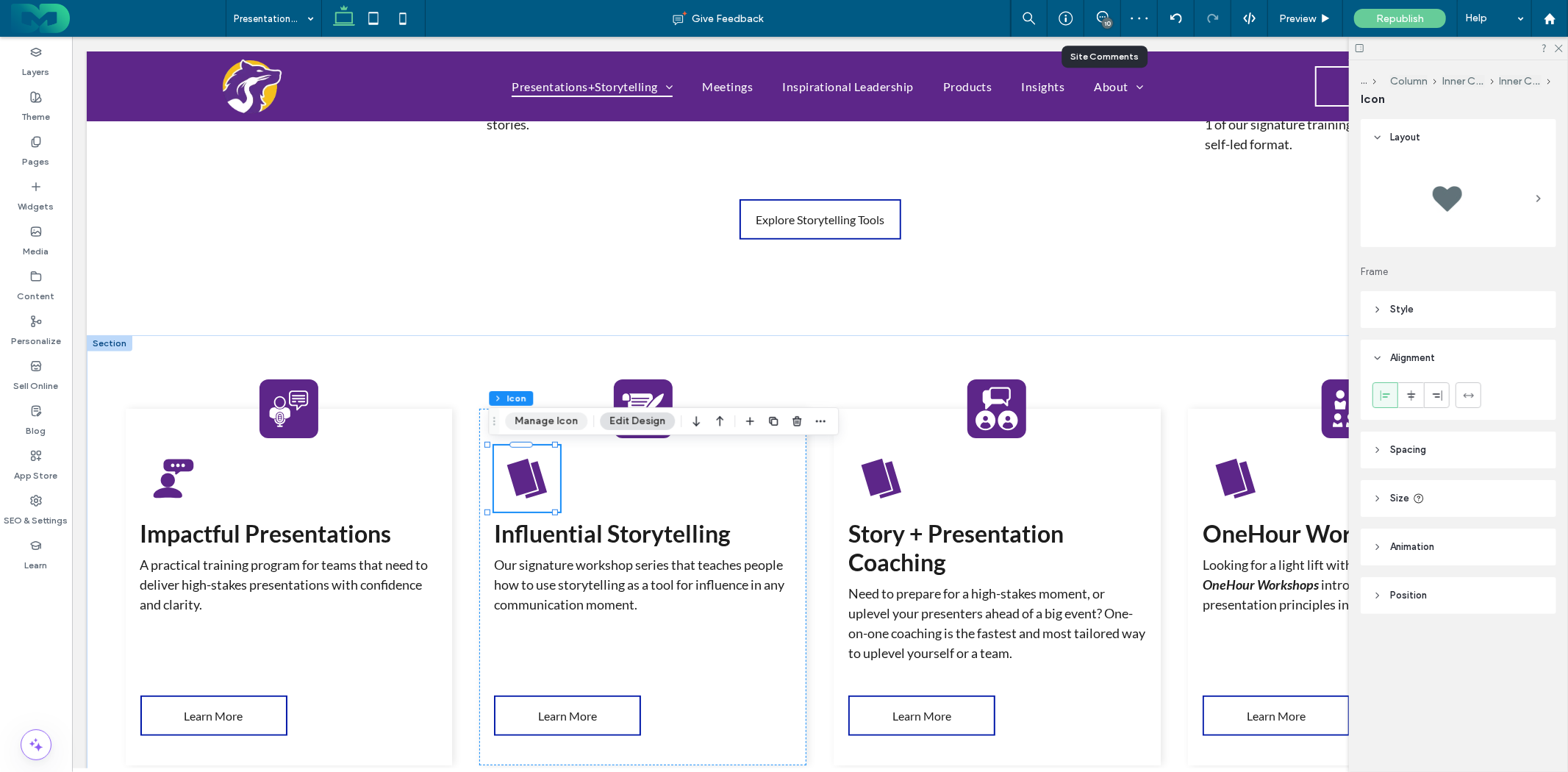
click at [575, 425] on button "Manage Icon" at bounding box center [546, 421] width 82 height 17
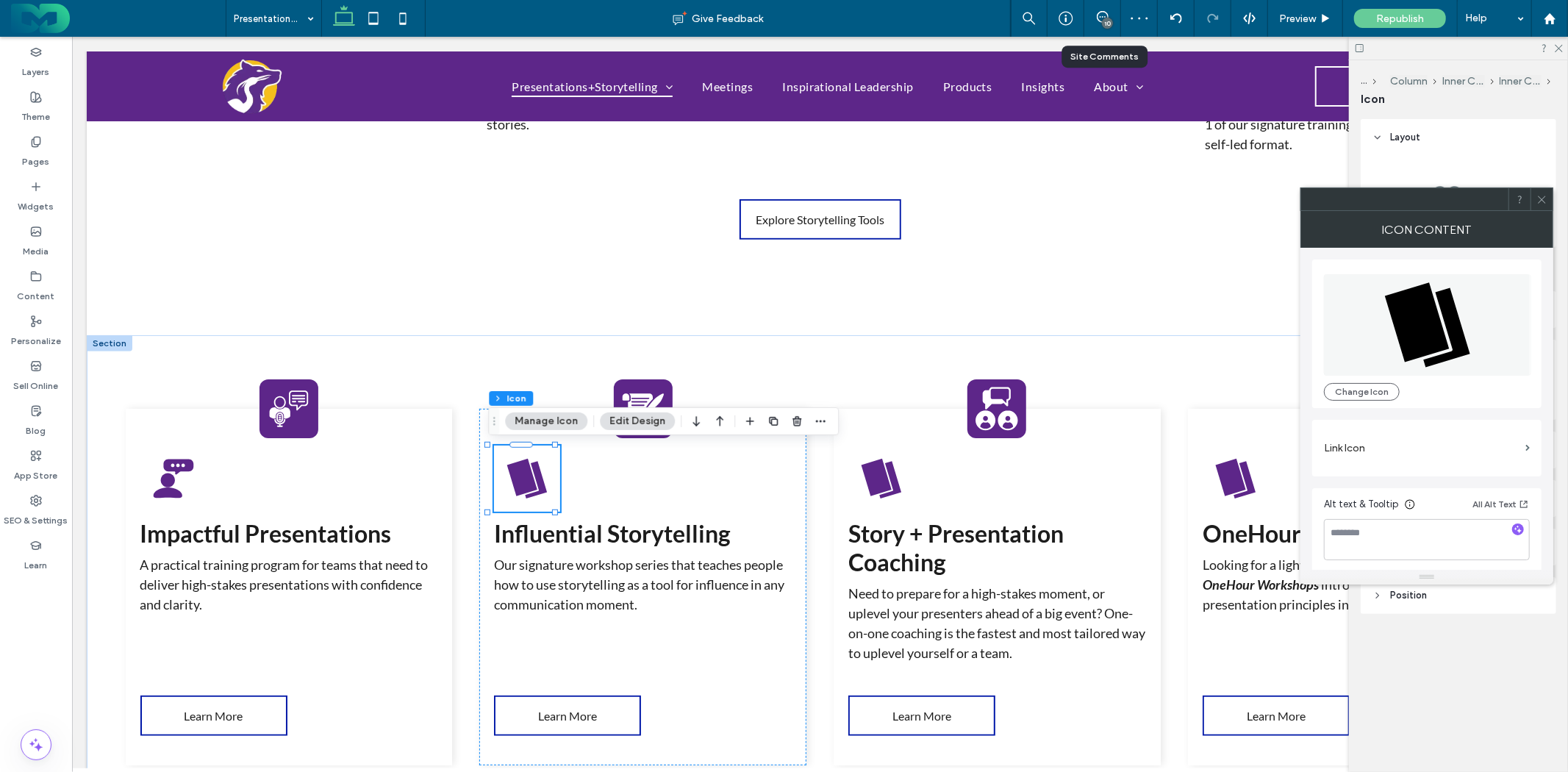
click at [1356, 376] on icon at bounding box center [1428, 325] width 207 height 101
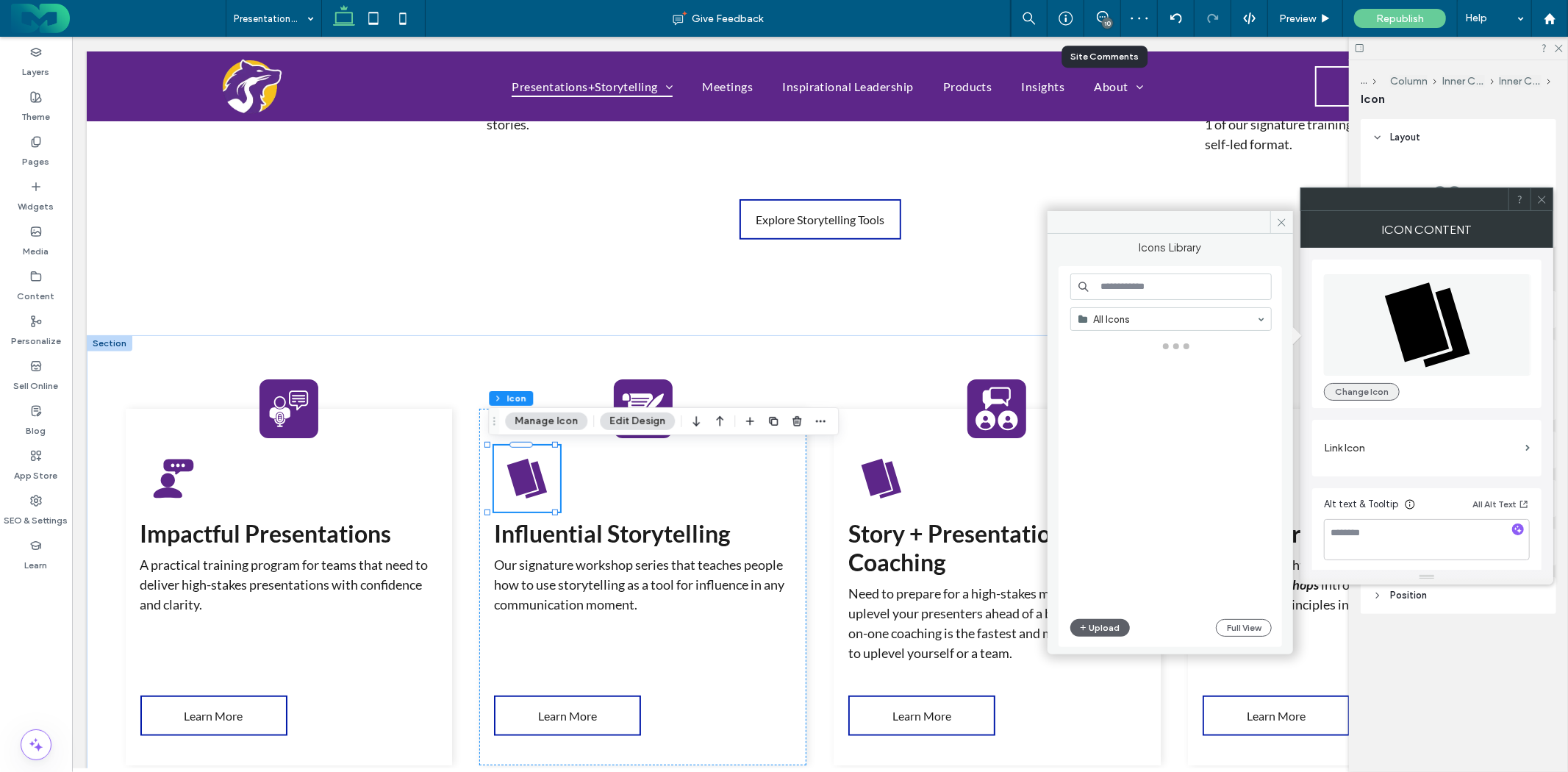
click at [1356, 384] on div "Change Icon" at bounding box center [1427, 333] width 206 height 134
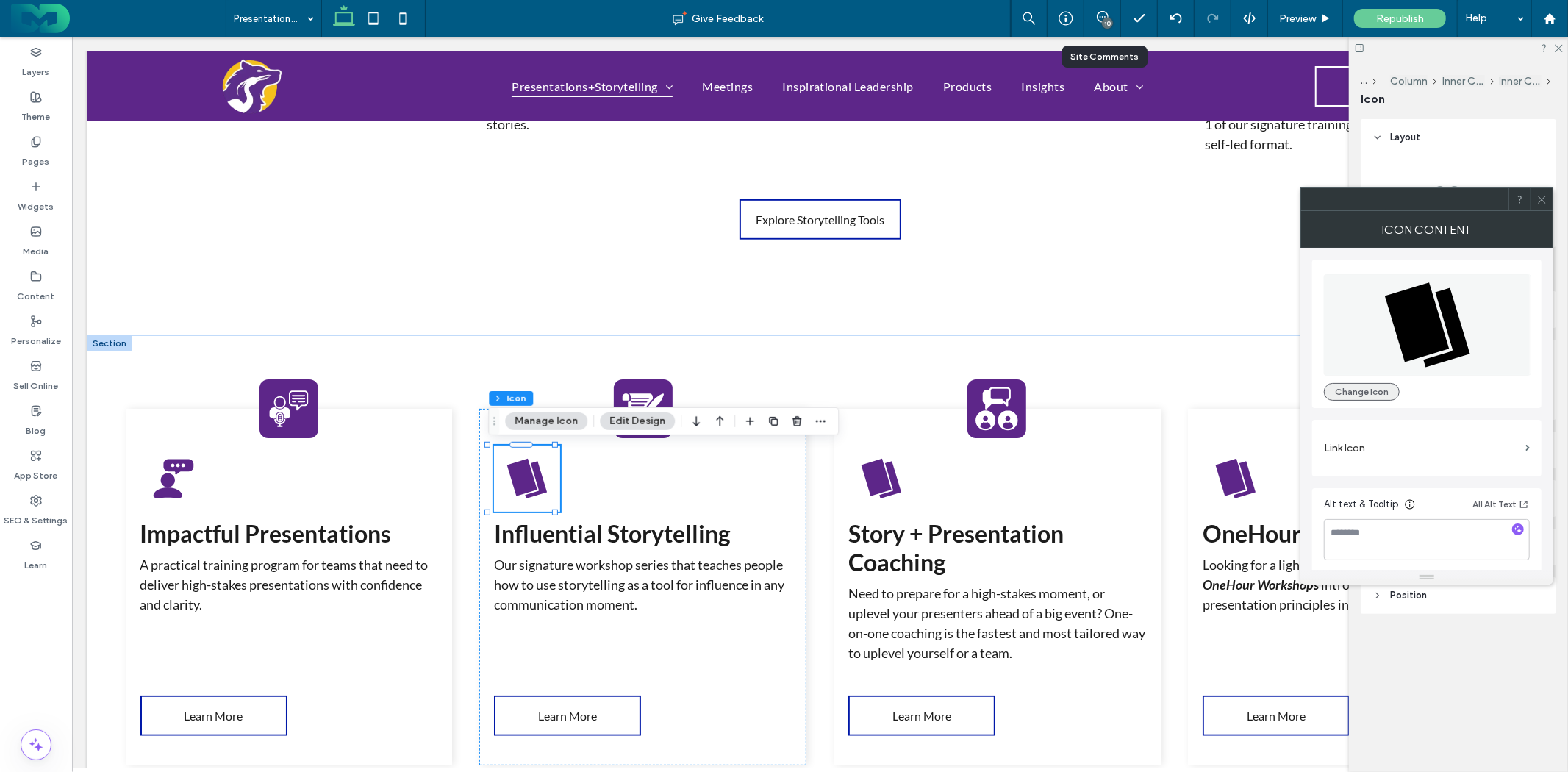
drag, startPoint x: 1344, startPoint y: 390, endPoint x: 1223, endPoint y: 341, distance: 130.5
click at [1344, 390] on button "Change Icon" at bounding box center [1362, 392] width 76 height 17
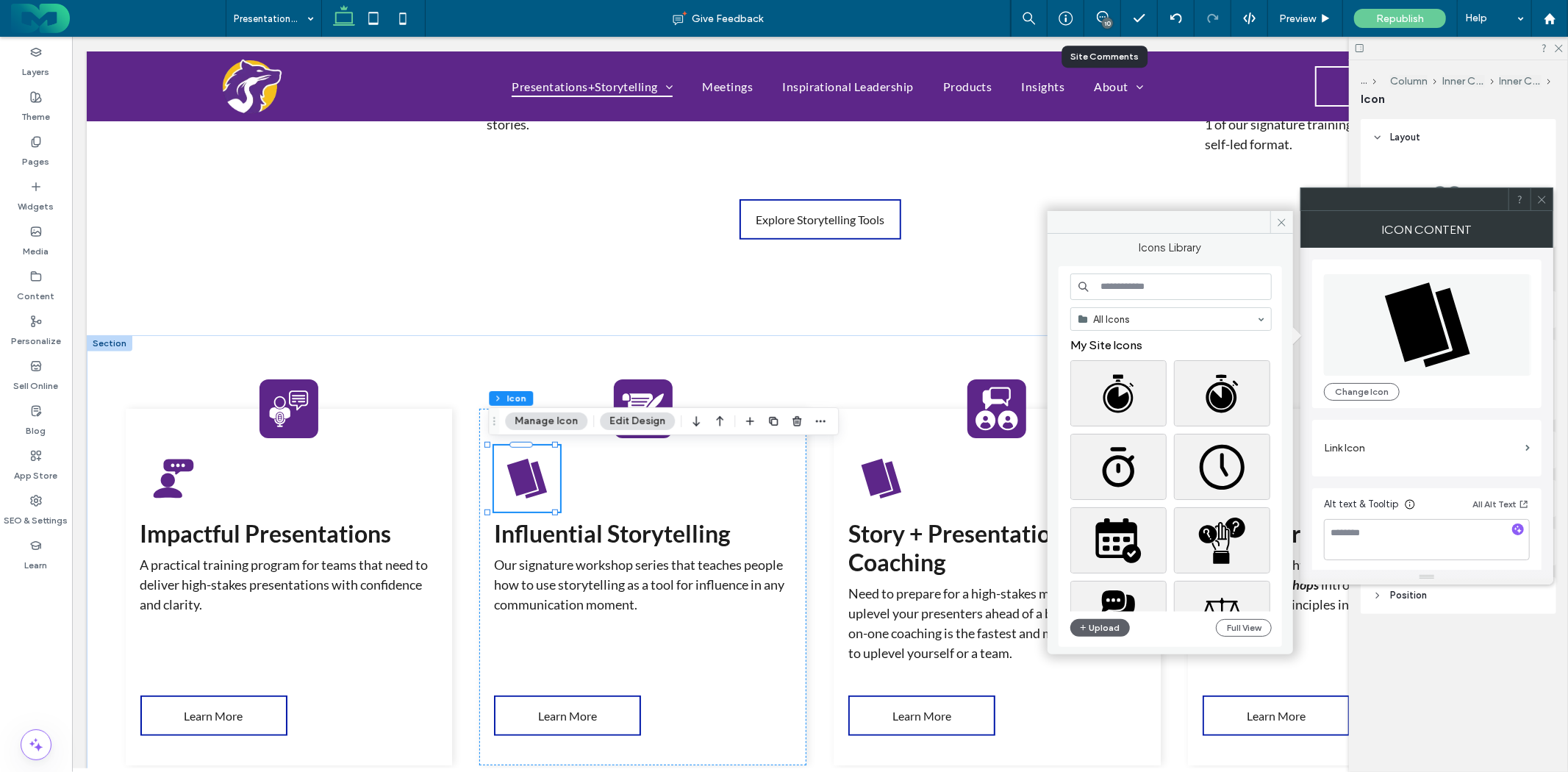
click at [1150, 291] on input at bounding box center [1171, 287] width 201 height 26
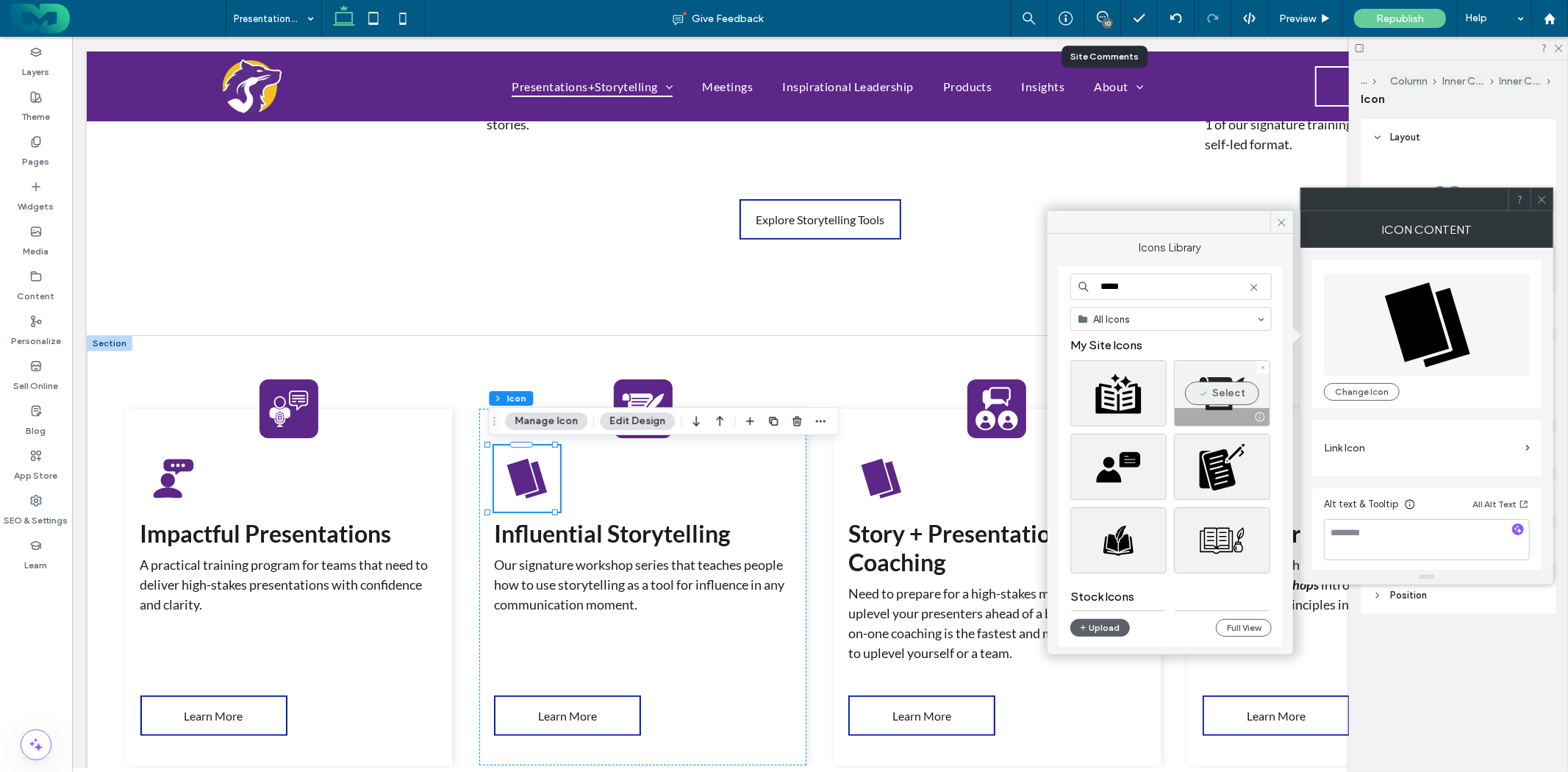
type input "*****"
click at [1208, 392] on icon "button" at bounding box center [1204, 393] width 12 height 10
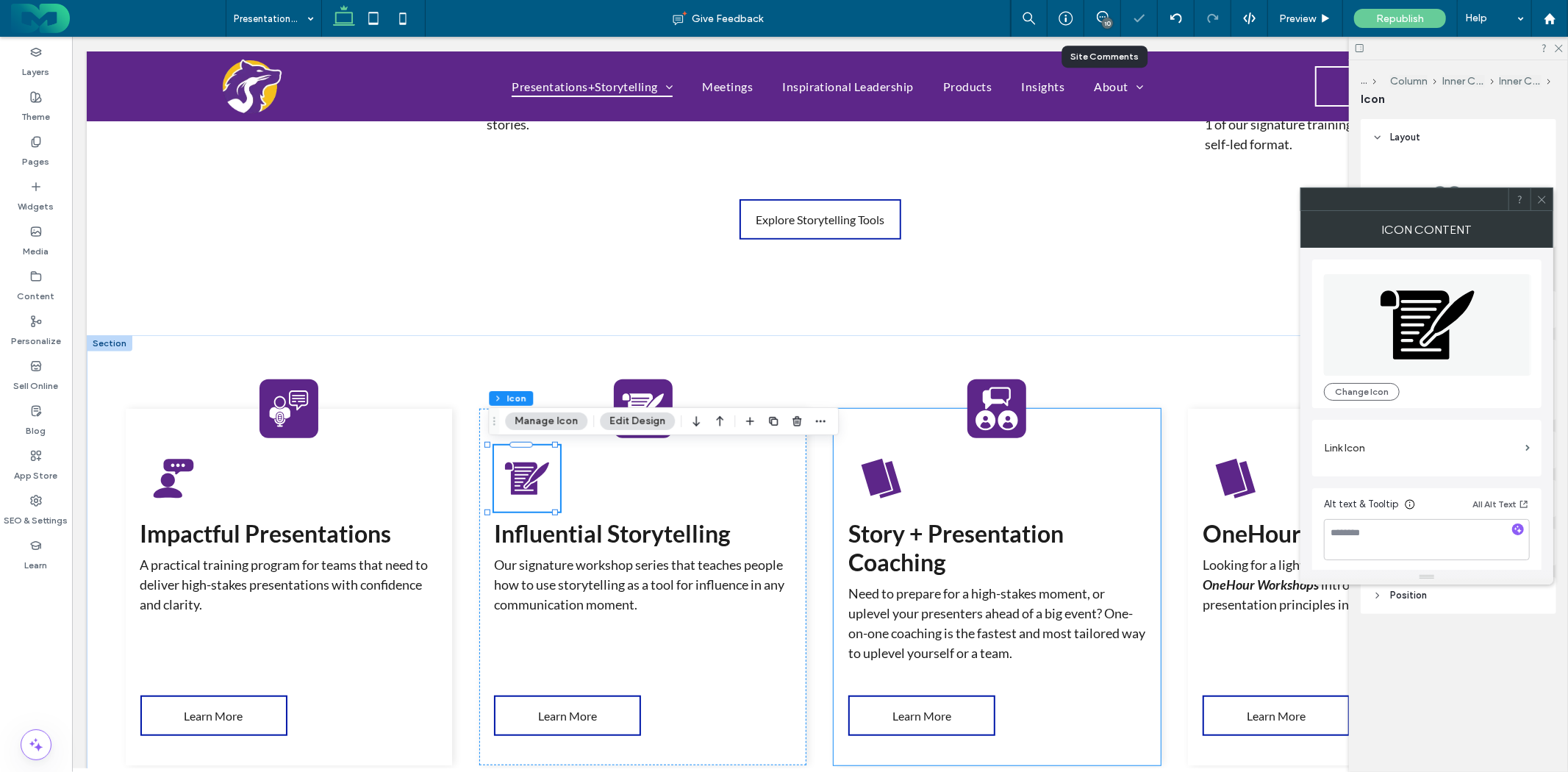
click at [878, 487] on icon at bounding box center [876, 477] width 30 height 38
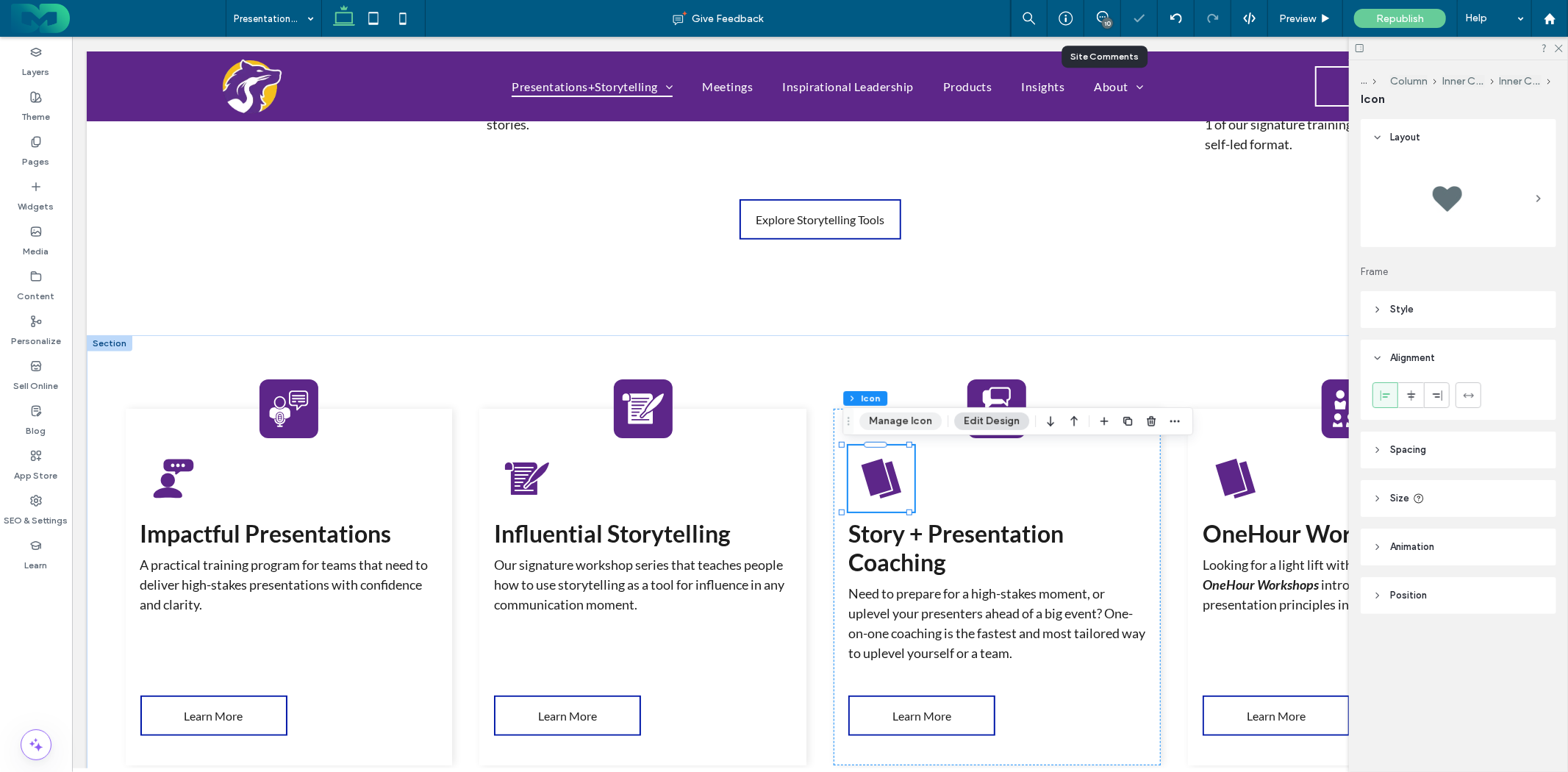
click at [905, 420] on button "Manage Icon" at bounding box center [900, 421] width 82 height 17
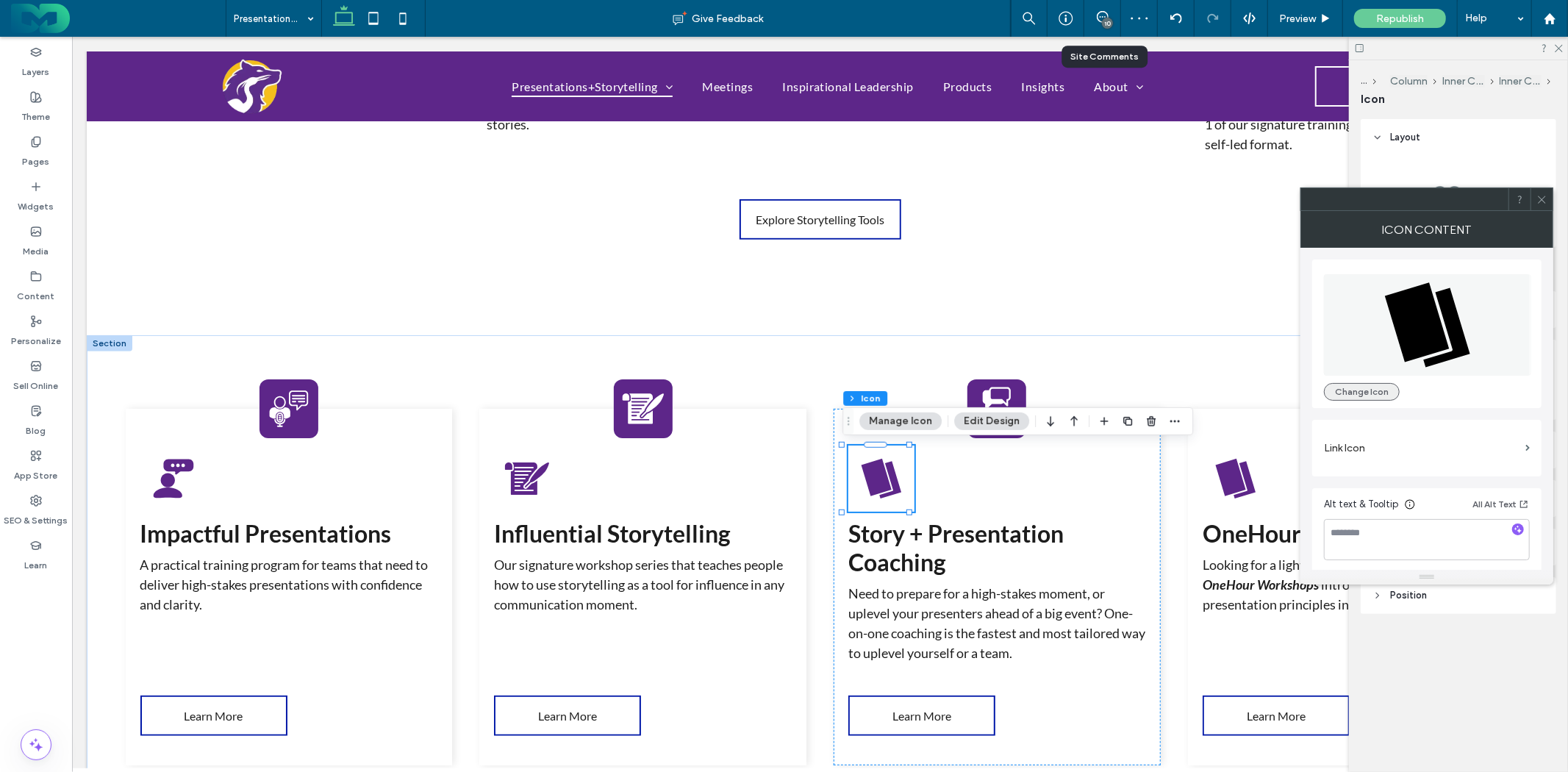
click at [1350, 386] on button "Change Icon" at bounding box center [1362, 392] width 76 height 17
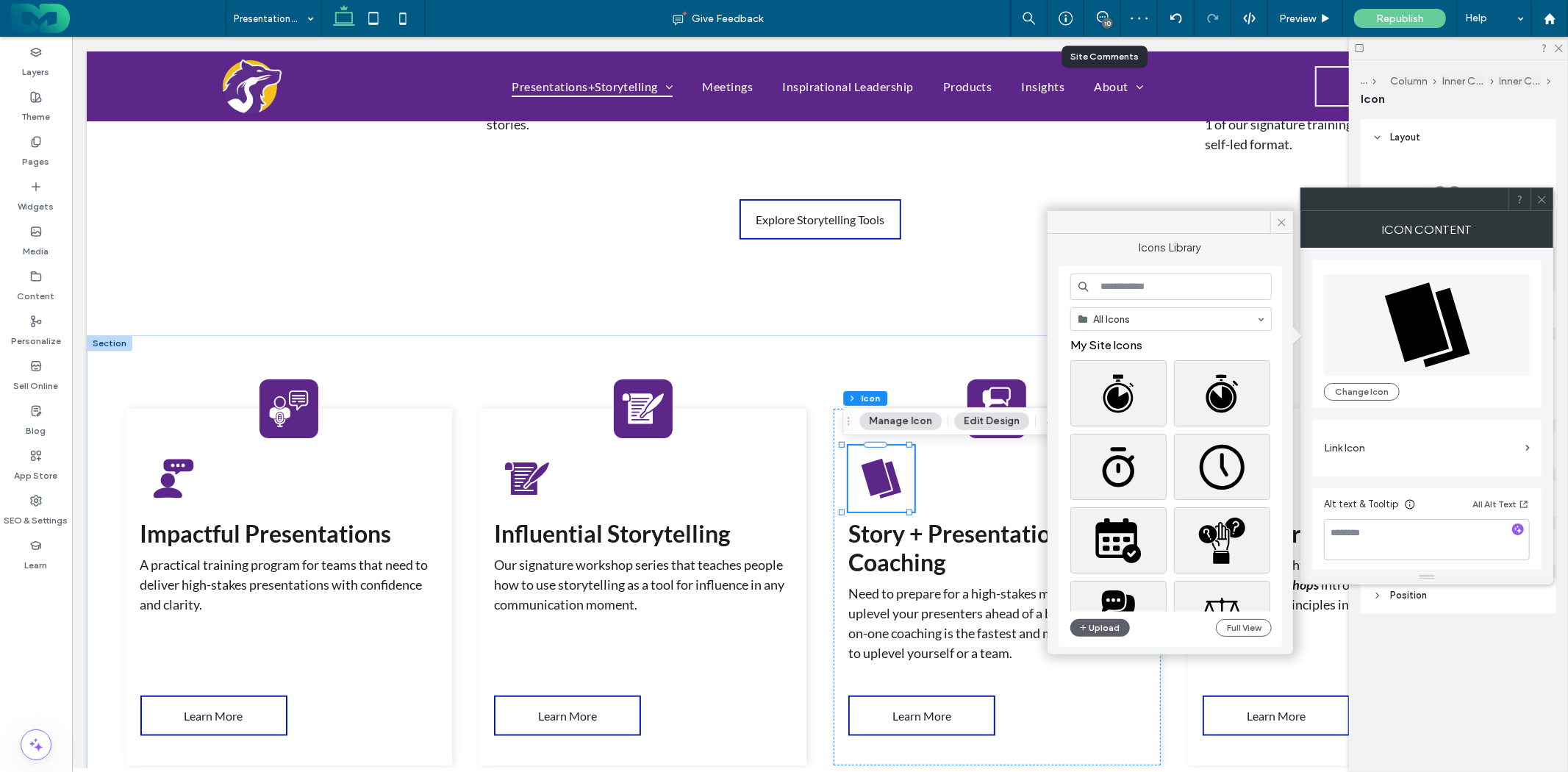
click at [1122, 282] on input at bounding box center [1171, 287] width 201 height 26
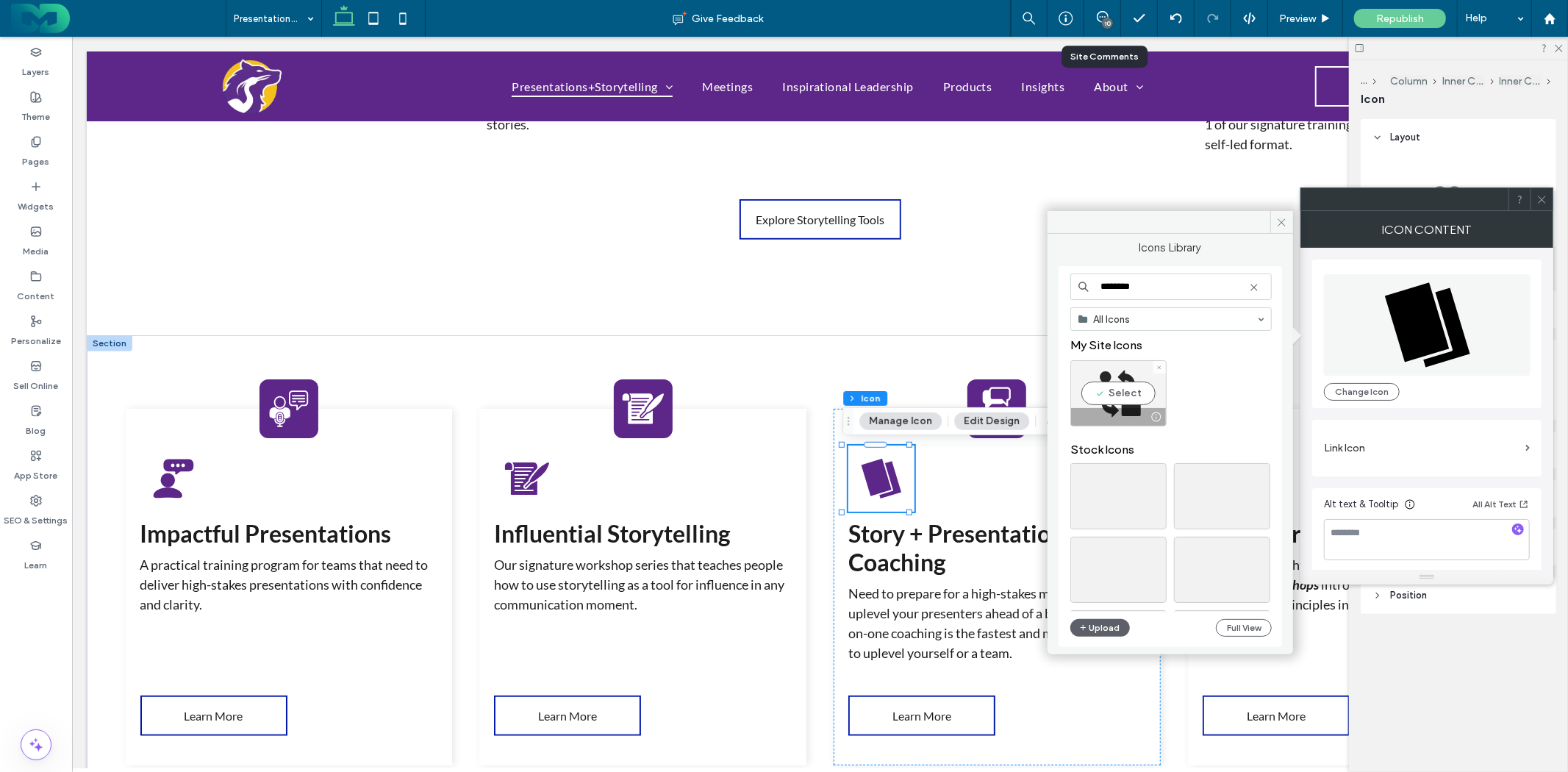
type input "********"
click at [1133, 392] on div "Select" at bounding box center [1118, 394] width 96 height 67
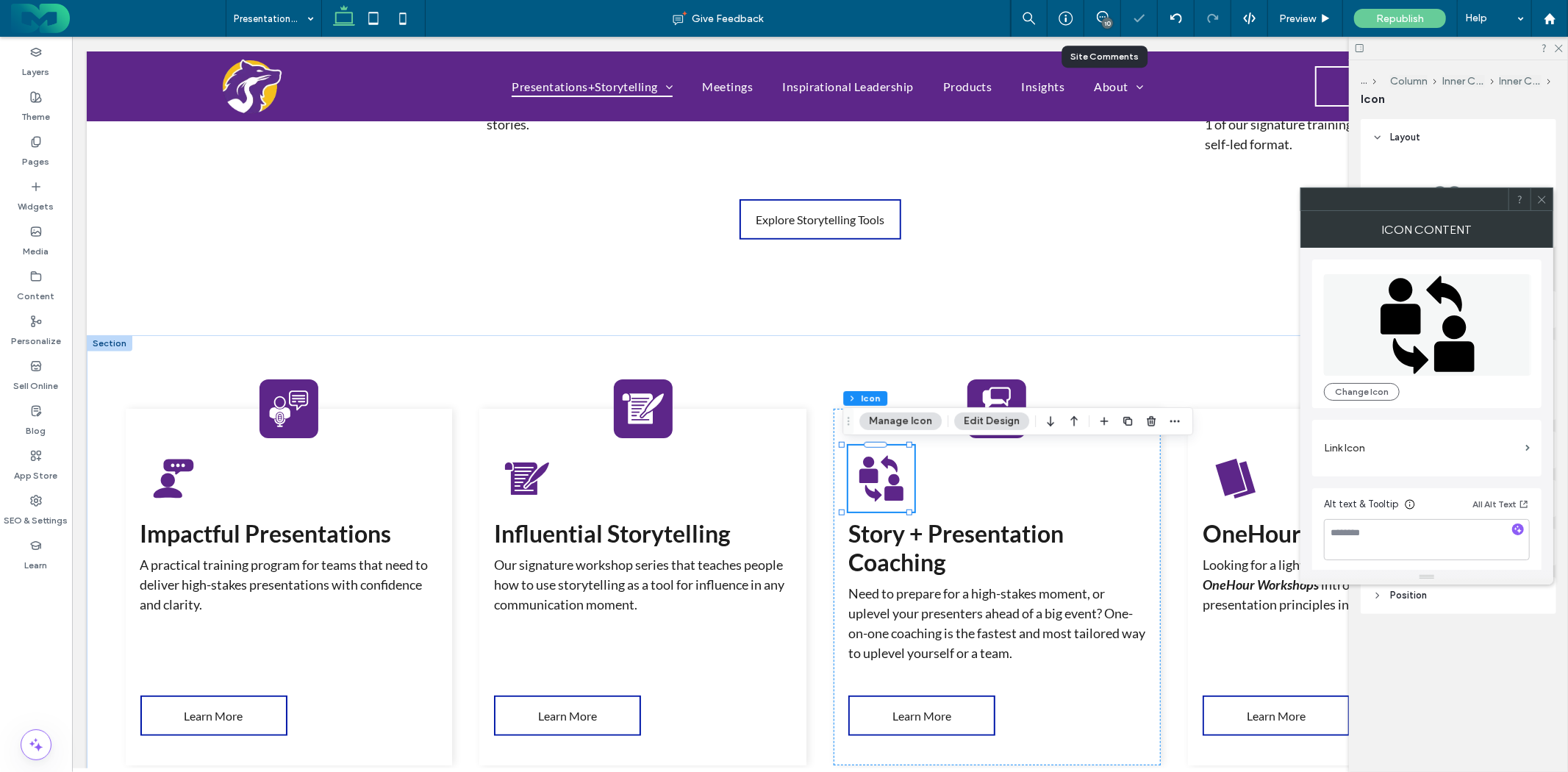
click at [1542, 195] on icon at bounding box center [1542, 200] width 11 height 11
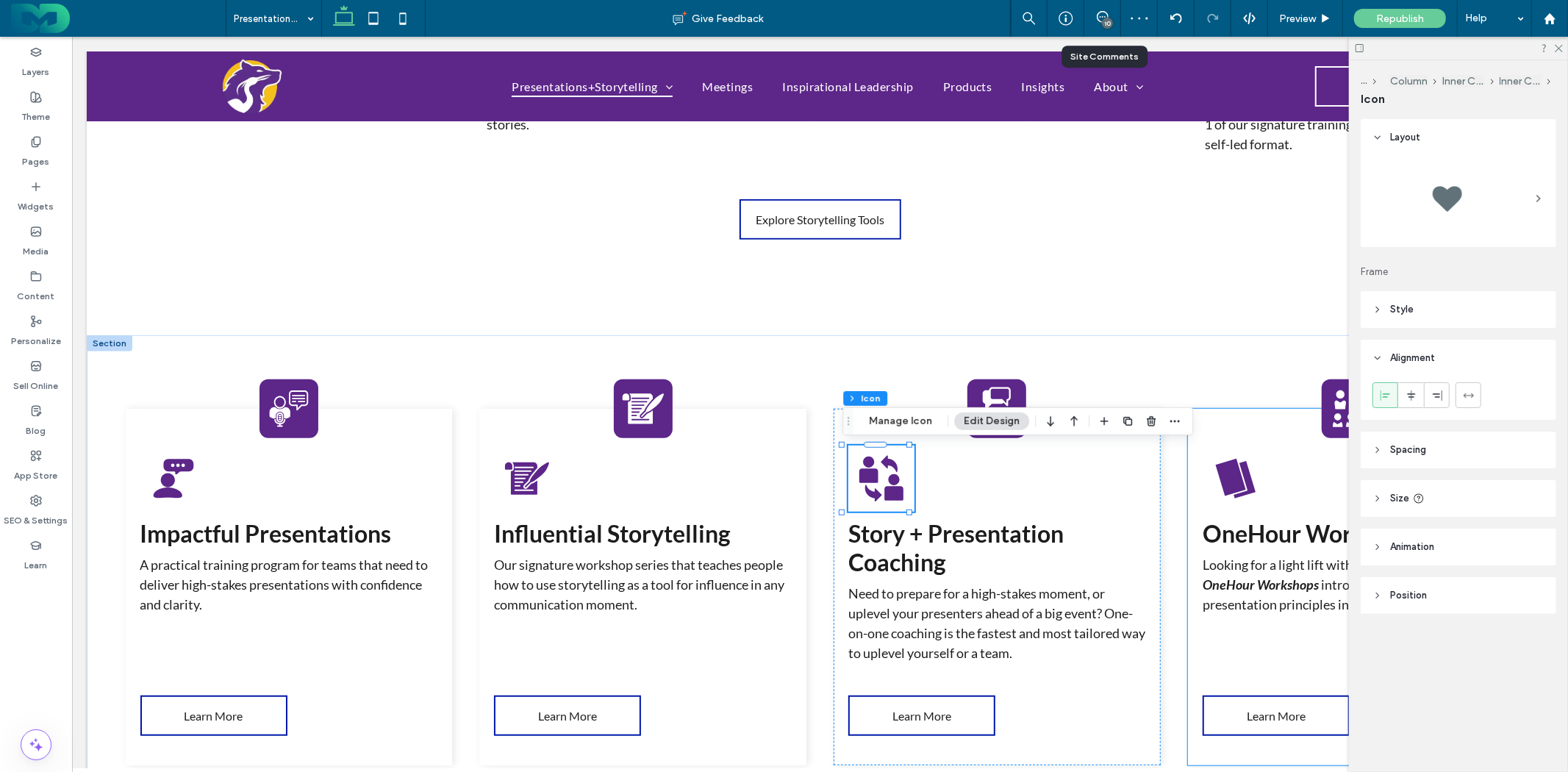
click at [1226, 478] on icon at bounding box center [1231, 477] width 30 height 38
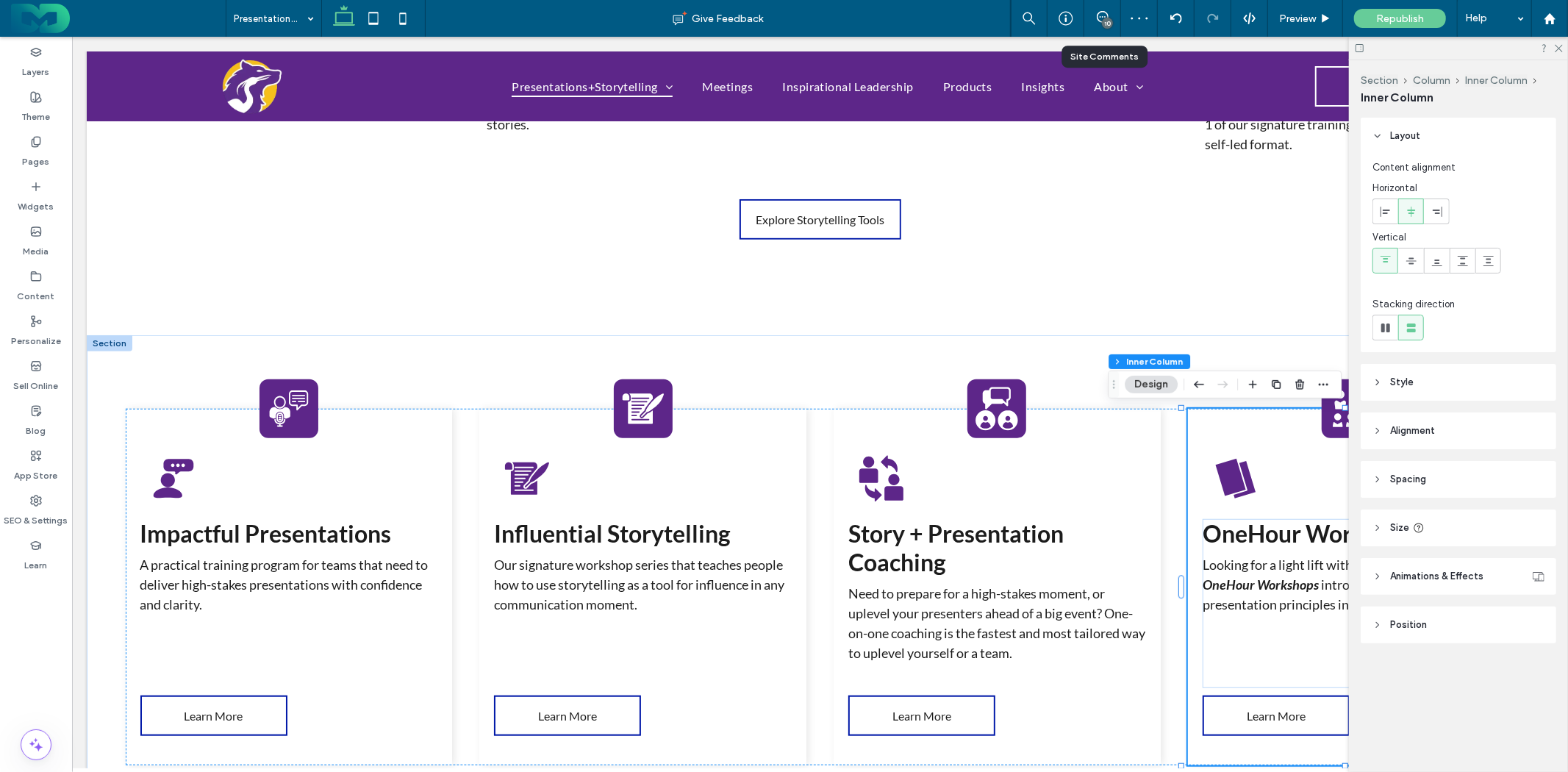
click at [1226, 478] on icon at bounding box center [1231, 477] width 30 height 38
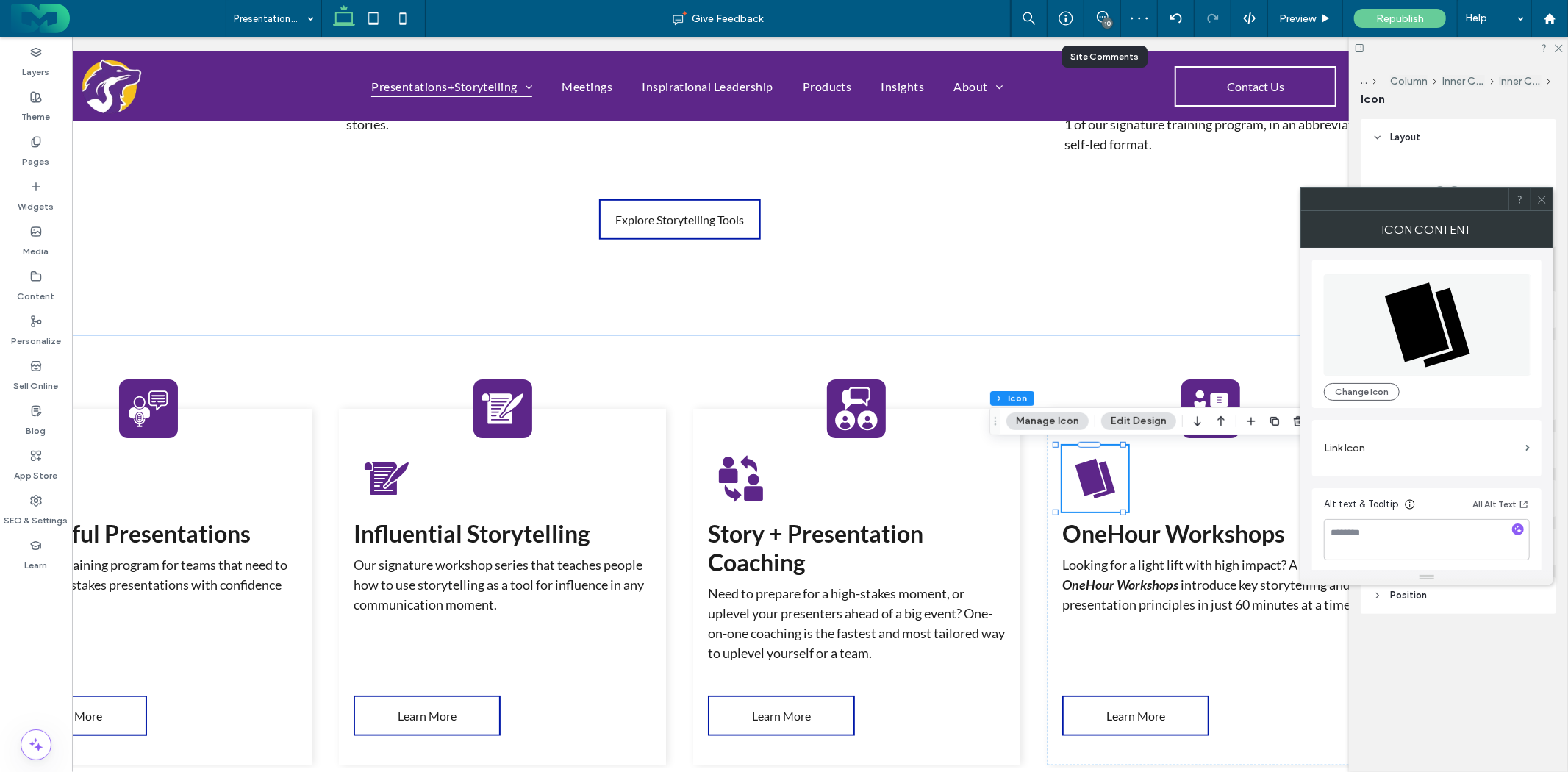
scroll to position [0, 218]
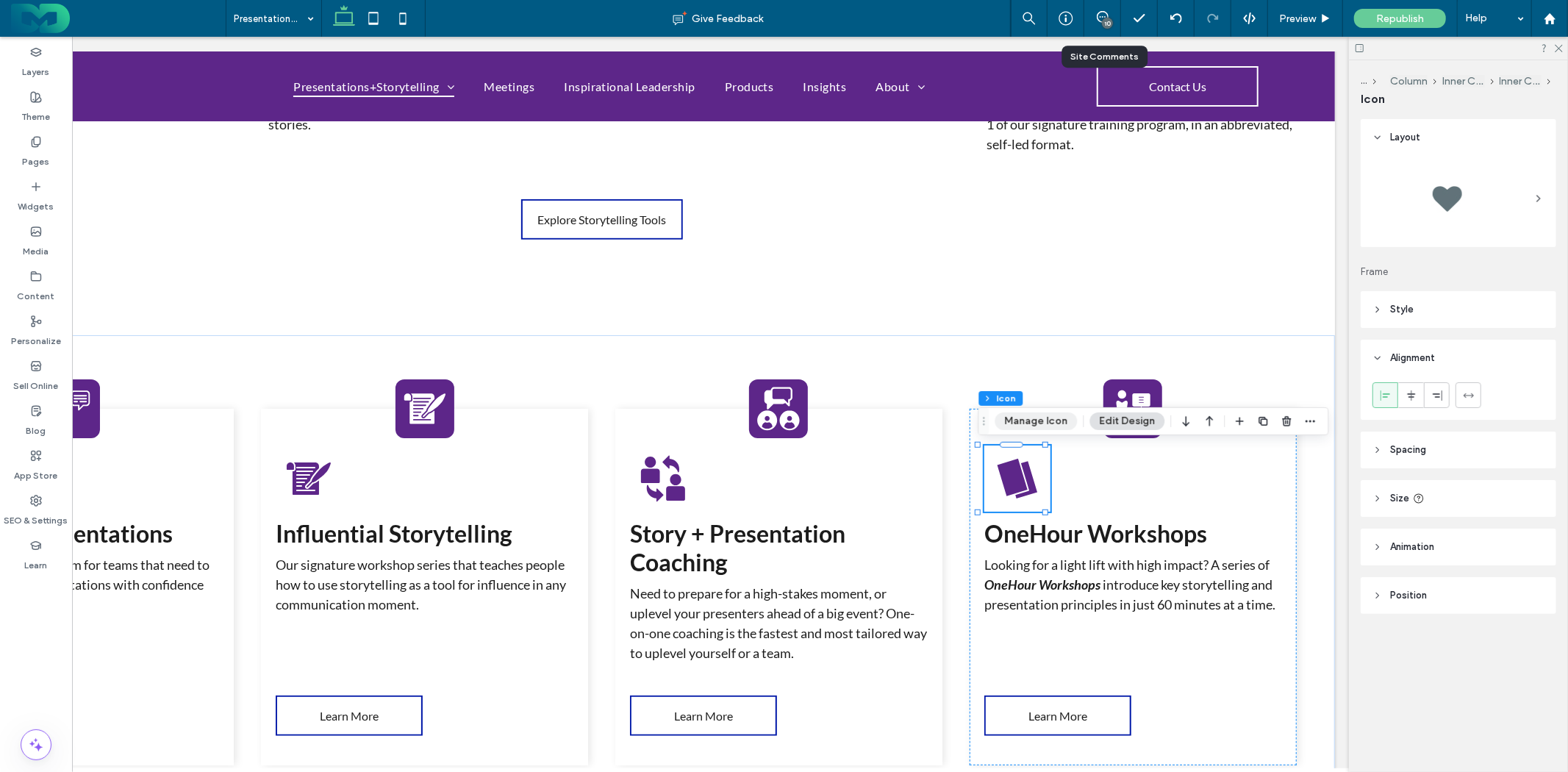
click at [1042, 423] on button "Manage Icon" at bounding box center [1036, 421] width 82 height 17
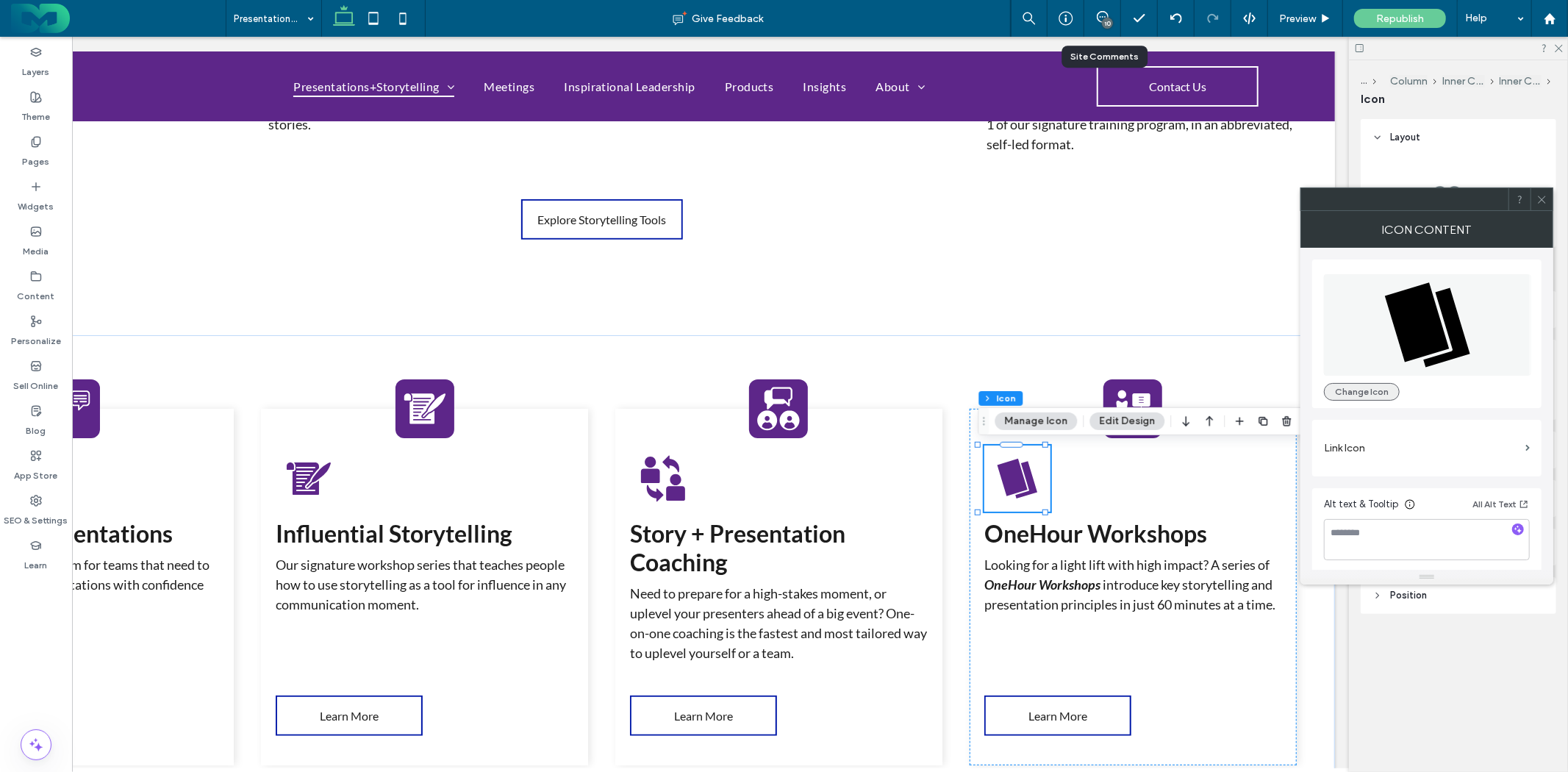
click at [1371, 388] on button "Change Icon" at bounding box center [1362, 392] width 76 height 17
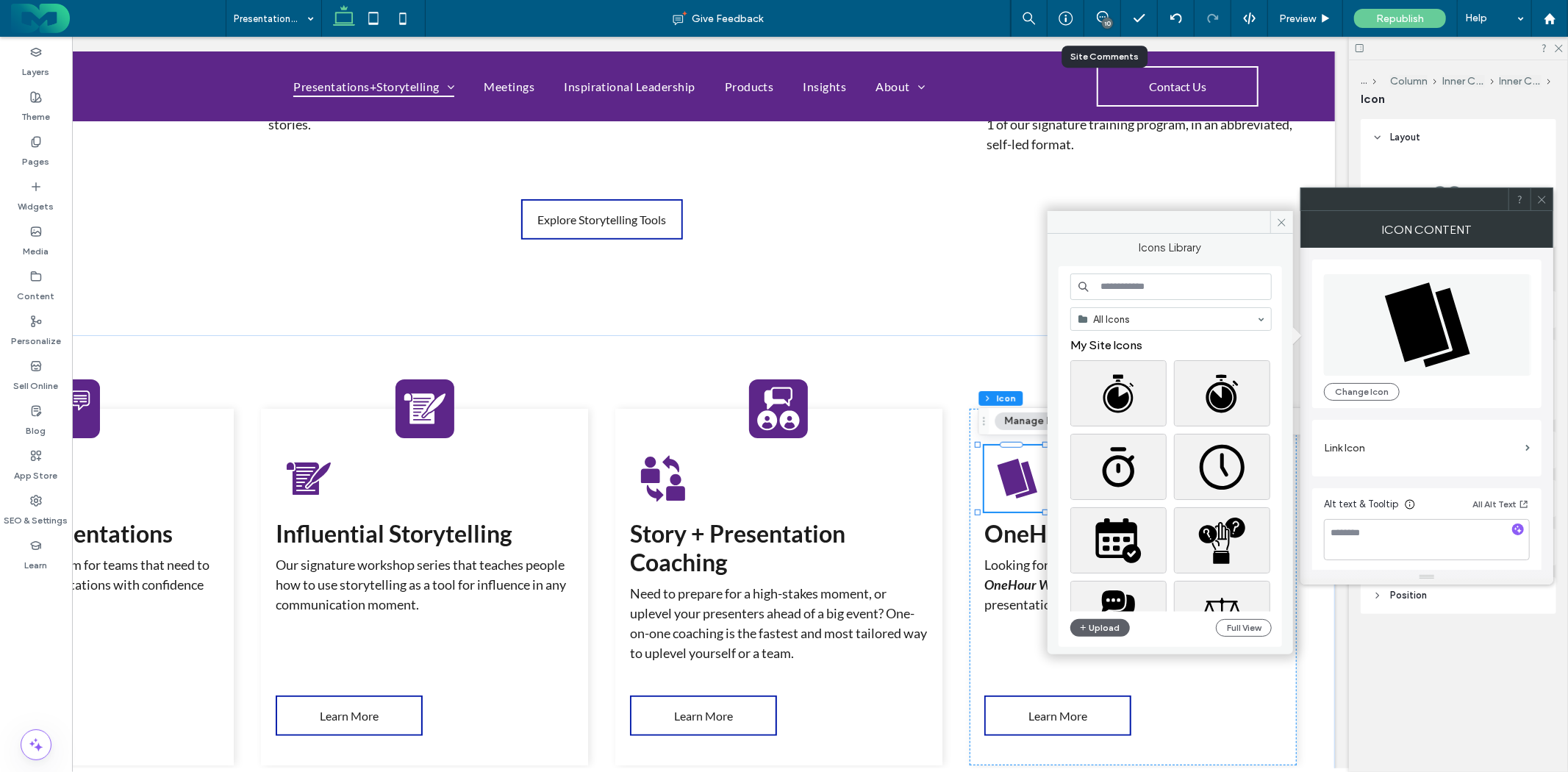
click at [1111, 283] on input at bounding box center [1171, 287] width 201 height 26
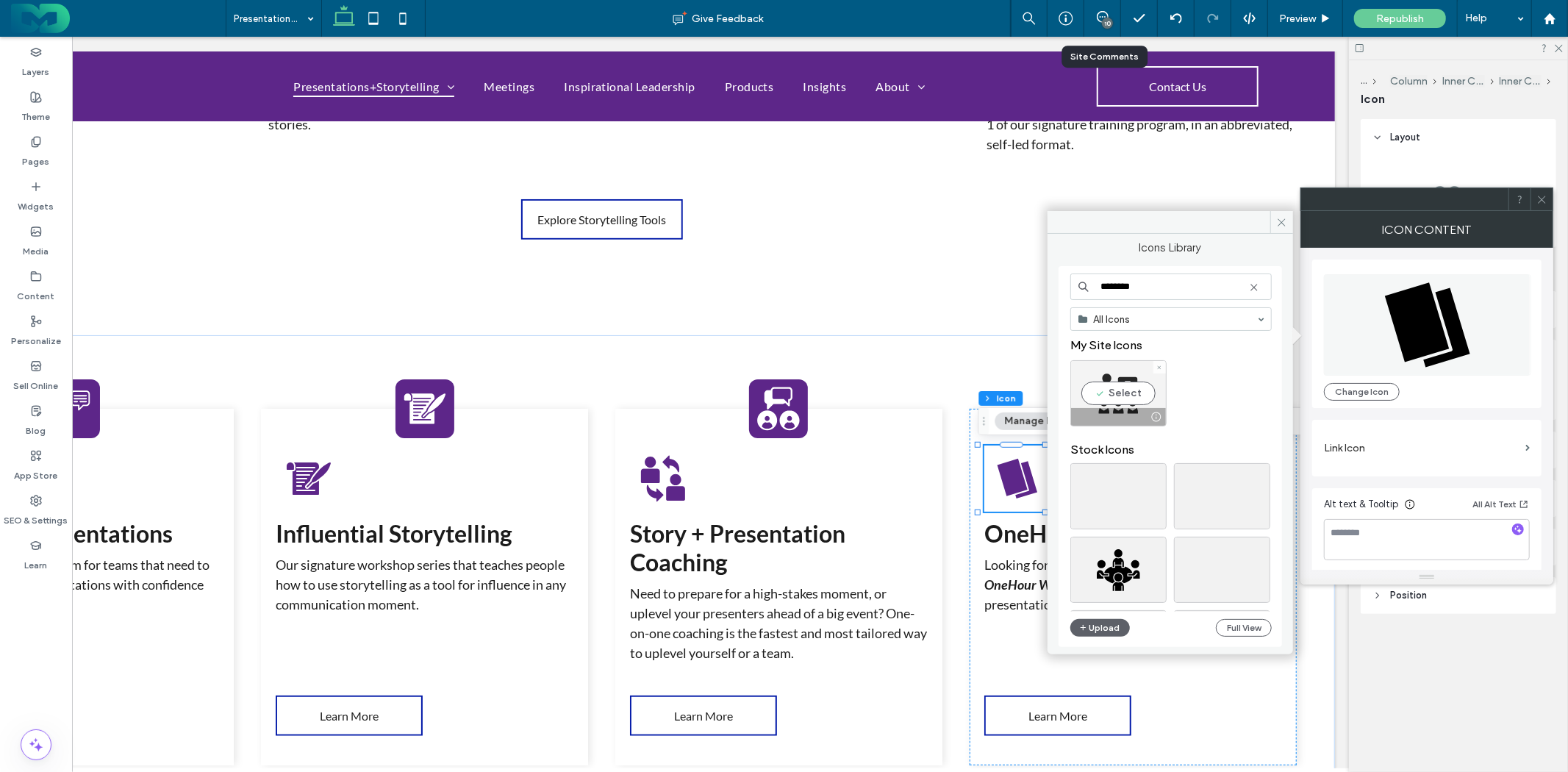
type input "********"
click at [1122, 388] on div "Select" at bounding box center [1118, 394] width 96 height 67
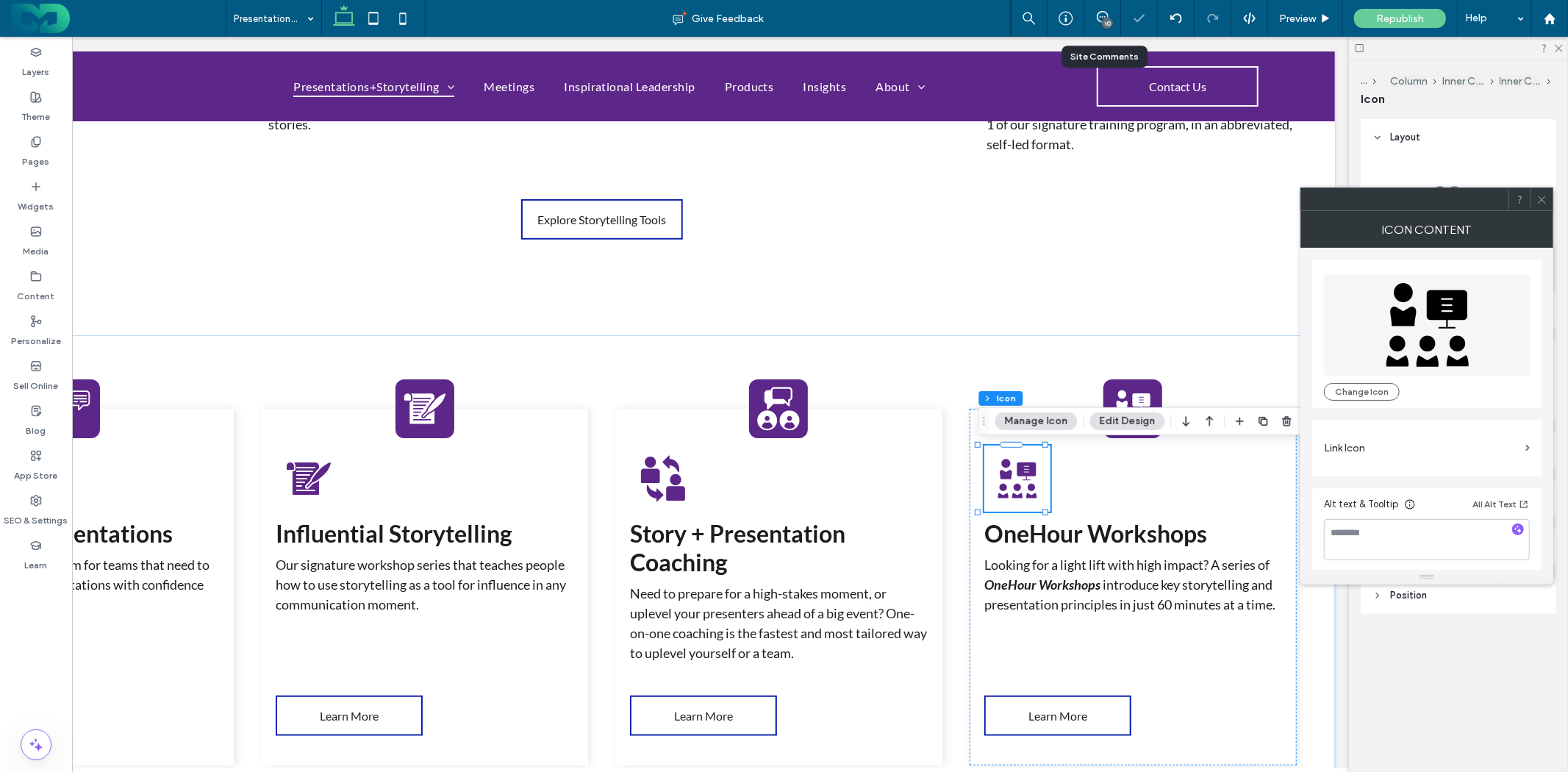
drag, startPoint x: 1540, startPoint y: 197, endPoint x: 1504, endPoint y: 222, distance: 43.8
click at [1541, 197] on use at bounding box center [1542, 200] width 8 height 8
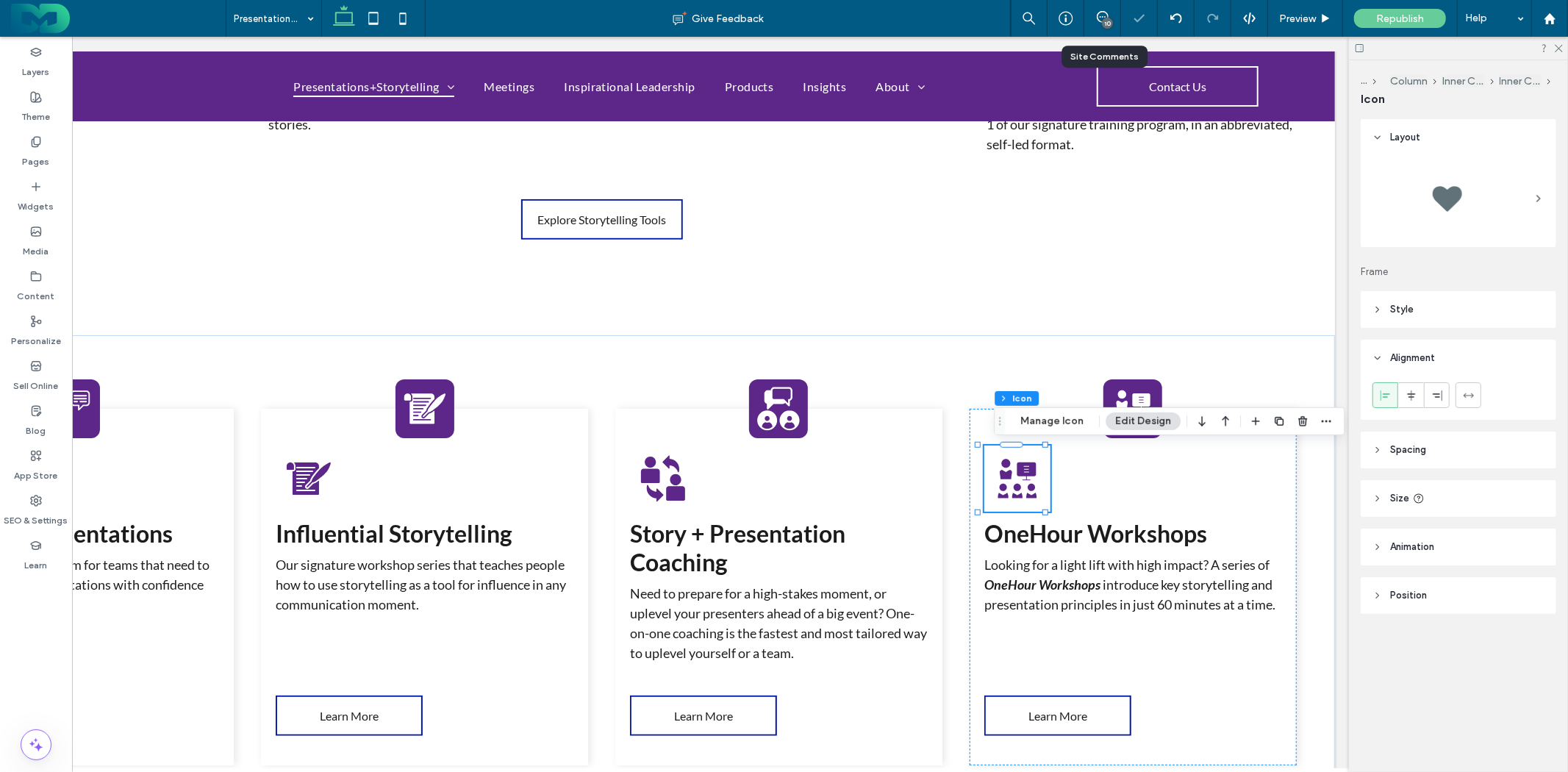
scroll to position [0, 0]
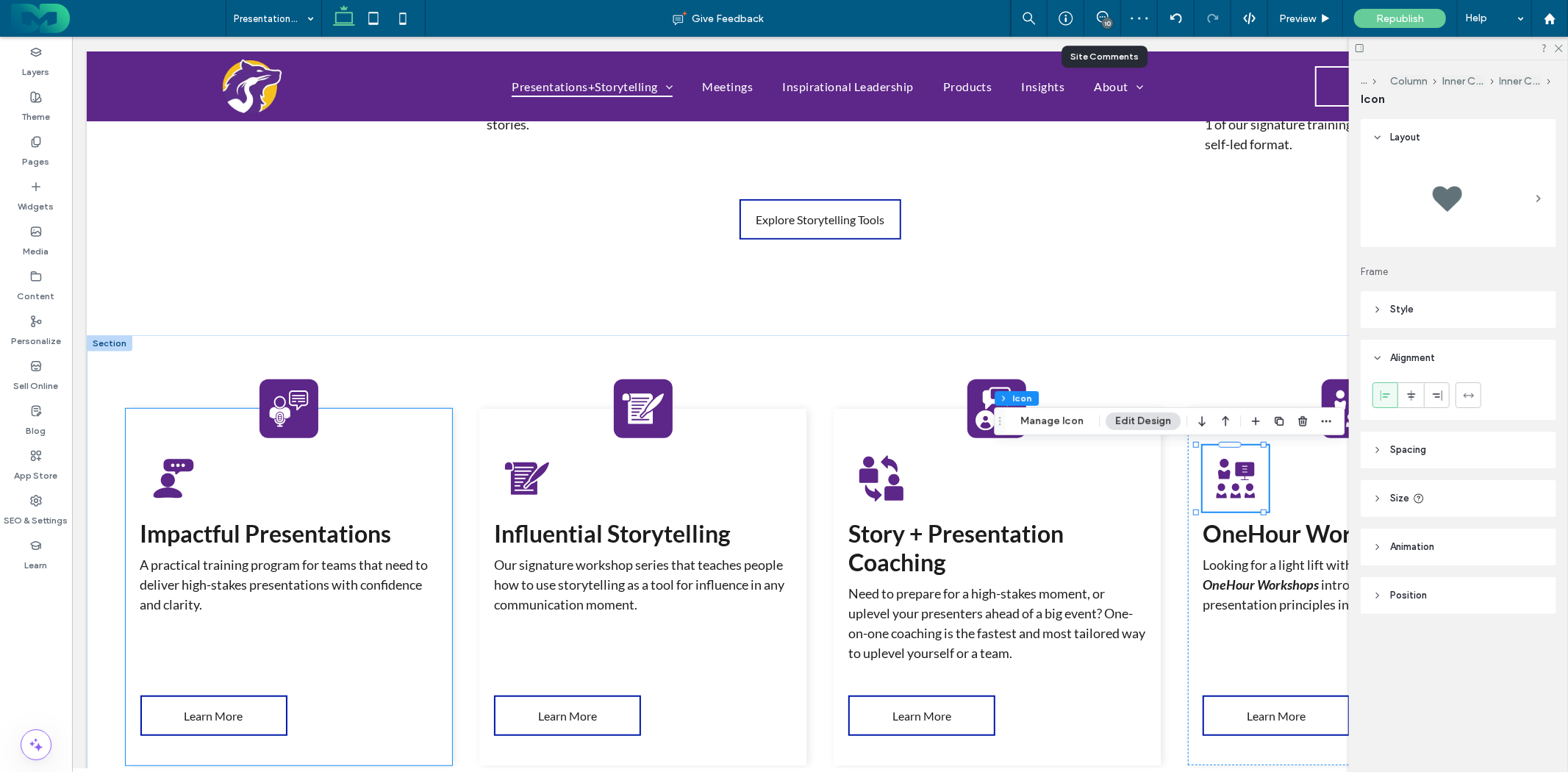
click at [299, 402] on icon at bounding box center [288, 408] width 39 height 36
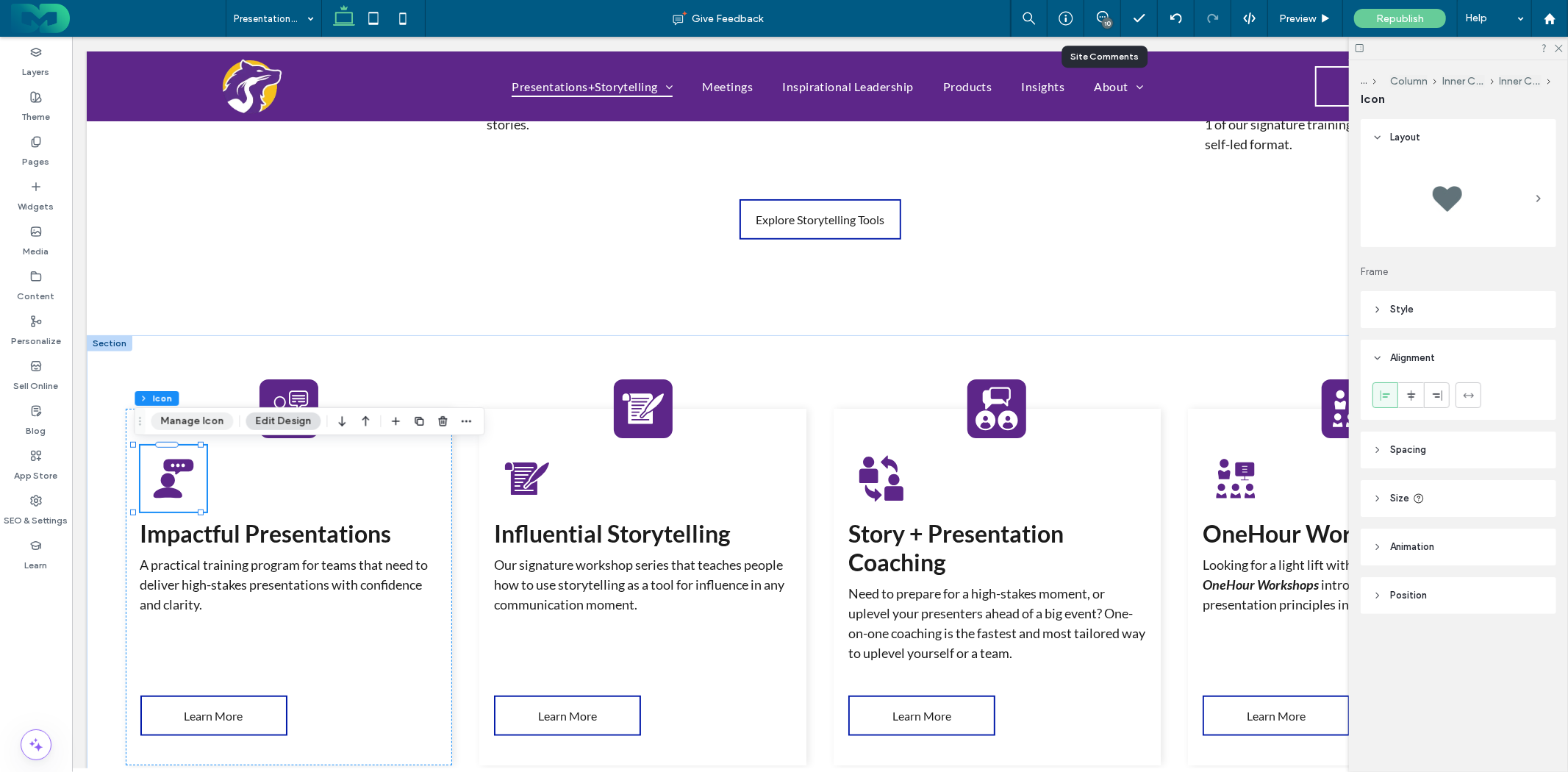
click at [211, 415] on button "Manage Icon" at bounding box center [191, 421] width 82 height 17
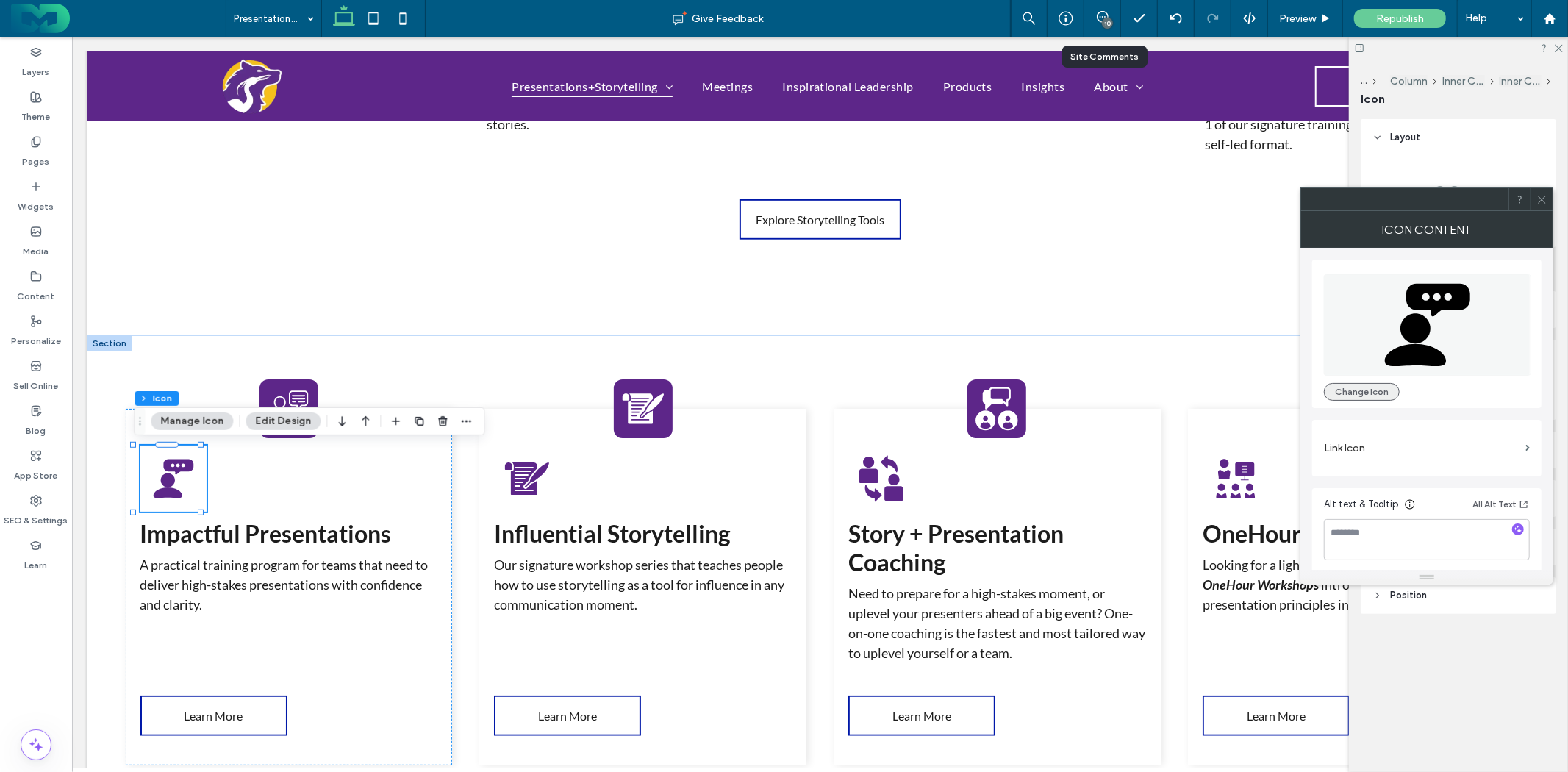
click at [1384, 388] on button "Change Icon" at bounding box center [1362, 392] width 76 height 17
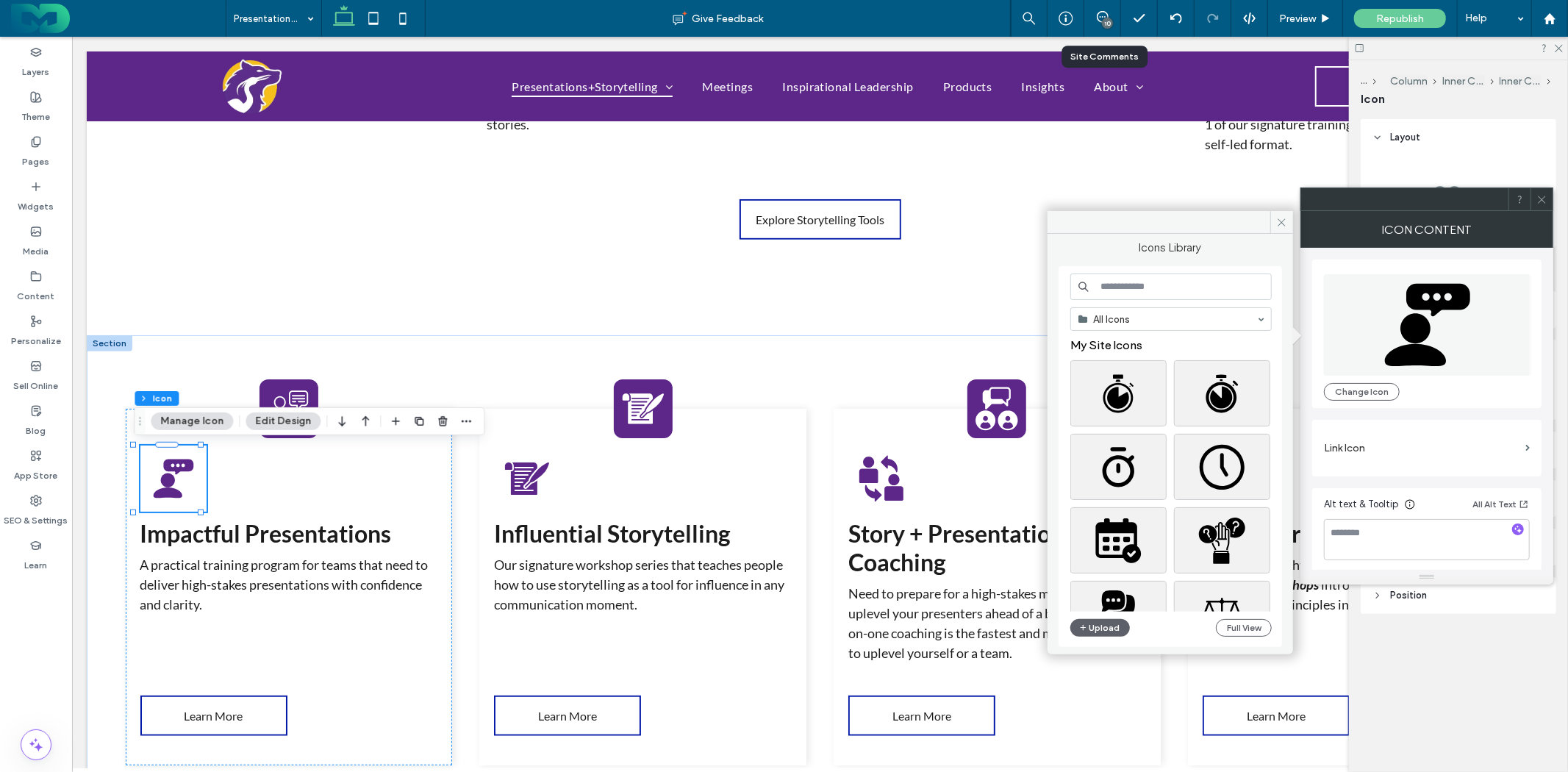
click at [1118, 292] on input at bounding box center [1171, 287] width 201 height 26
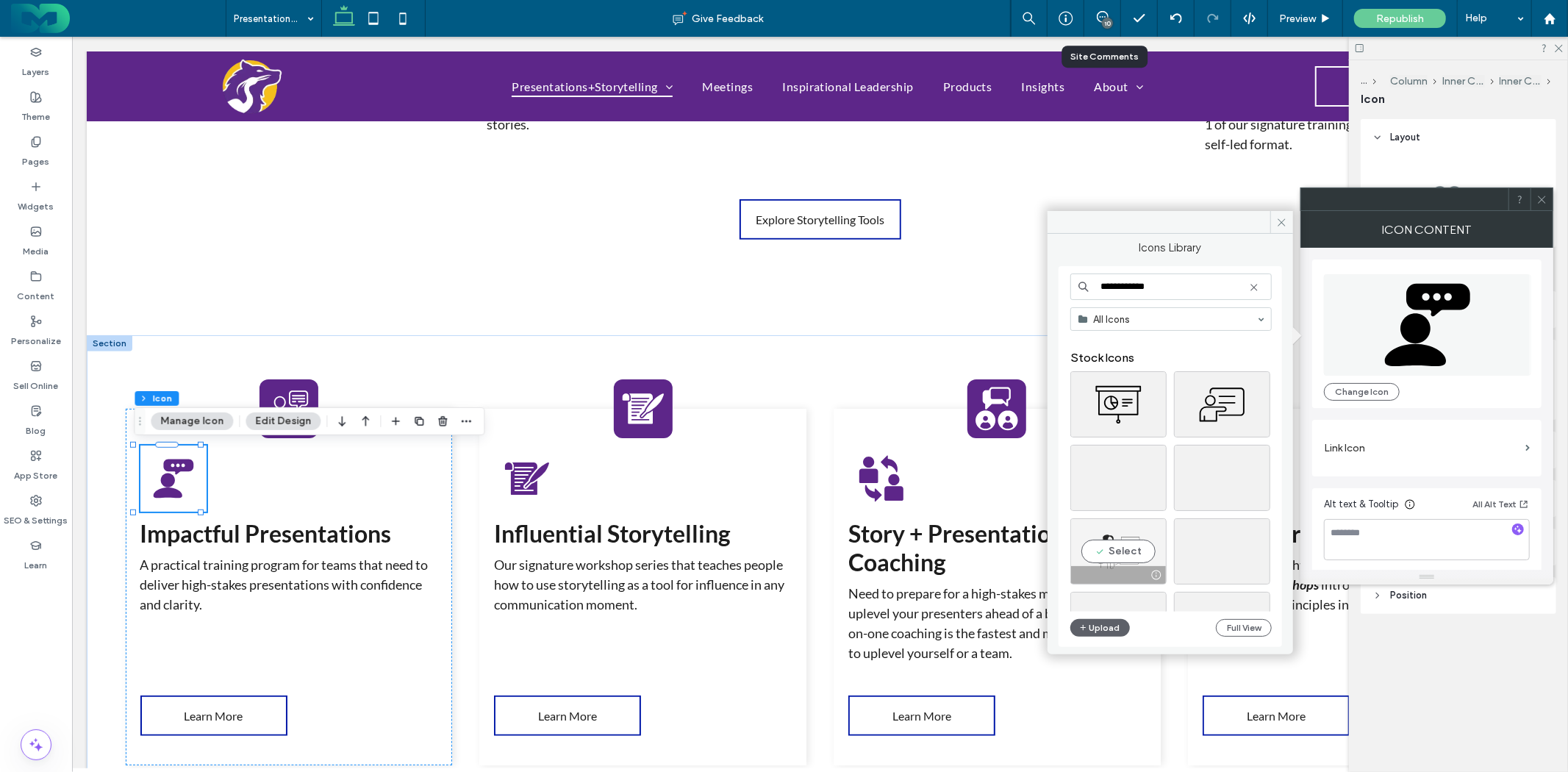
scroll to position [82, 0]
type input "**********"
click at [1107, 496] on div "Select" at bounding box center [1118, 488] width 96 height 67
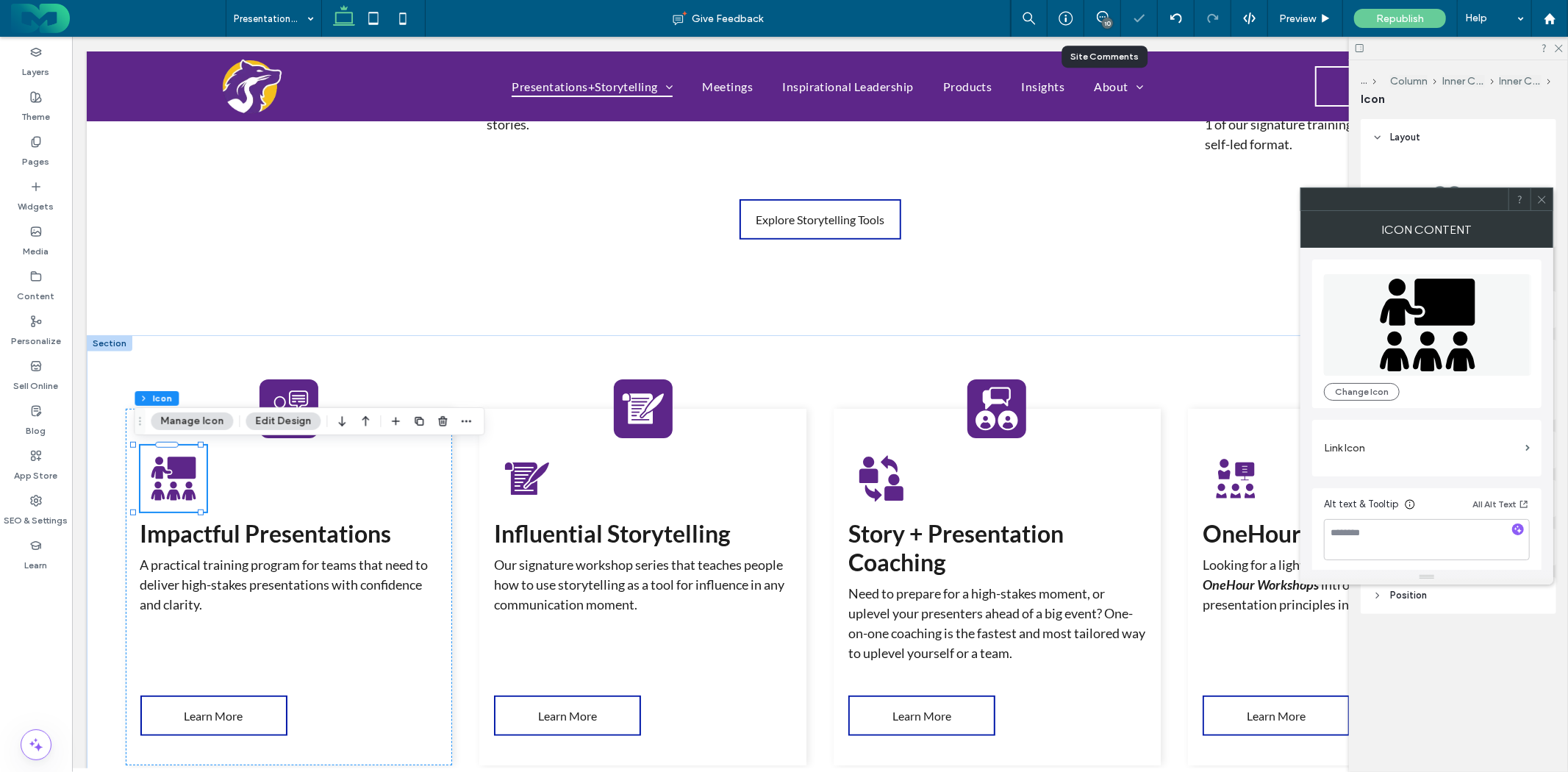
click at [1544, 197] on icon at bounding box center [1542, 200] width 11 height 11
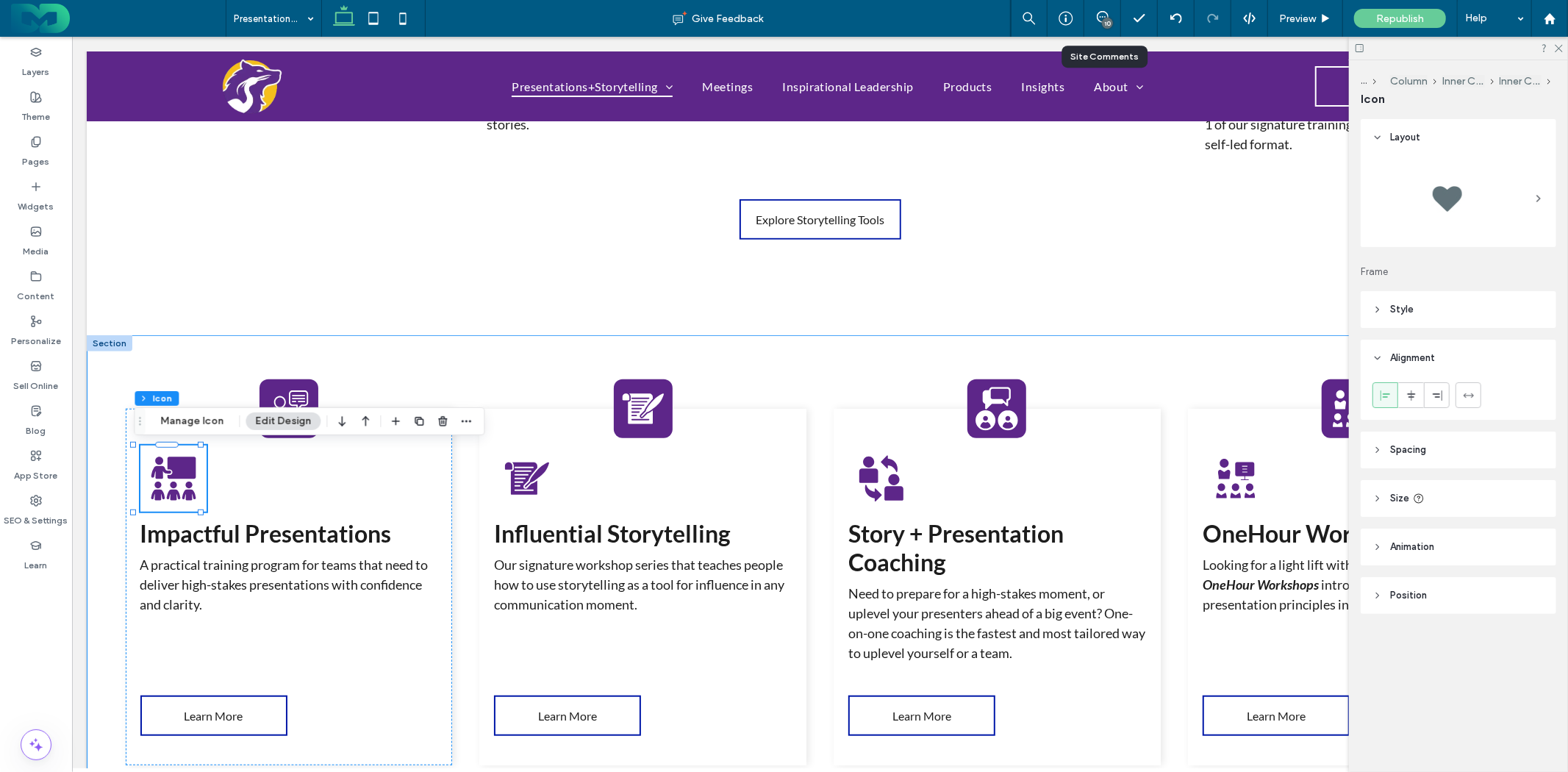
click at [408, 357] on div "Impactful Presentations A practical training program for teams that need to del…" at bounding box center [820, 601] width 1467 height 533
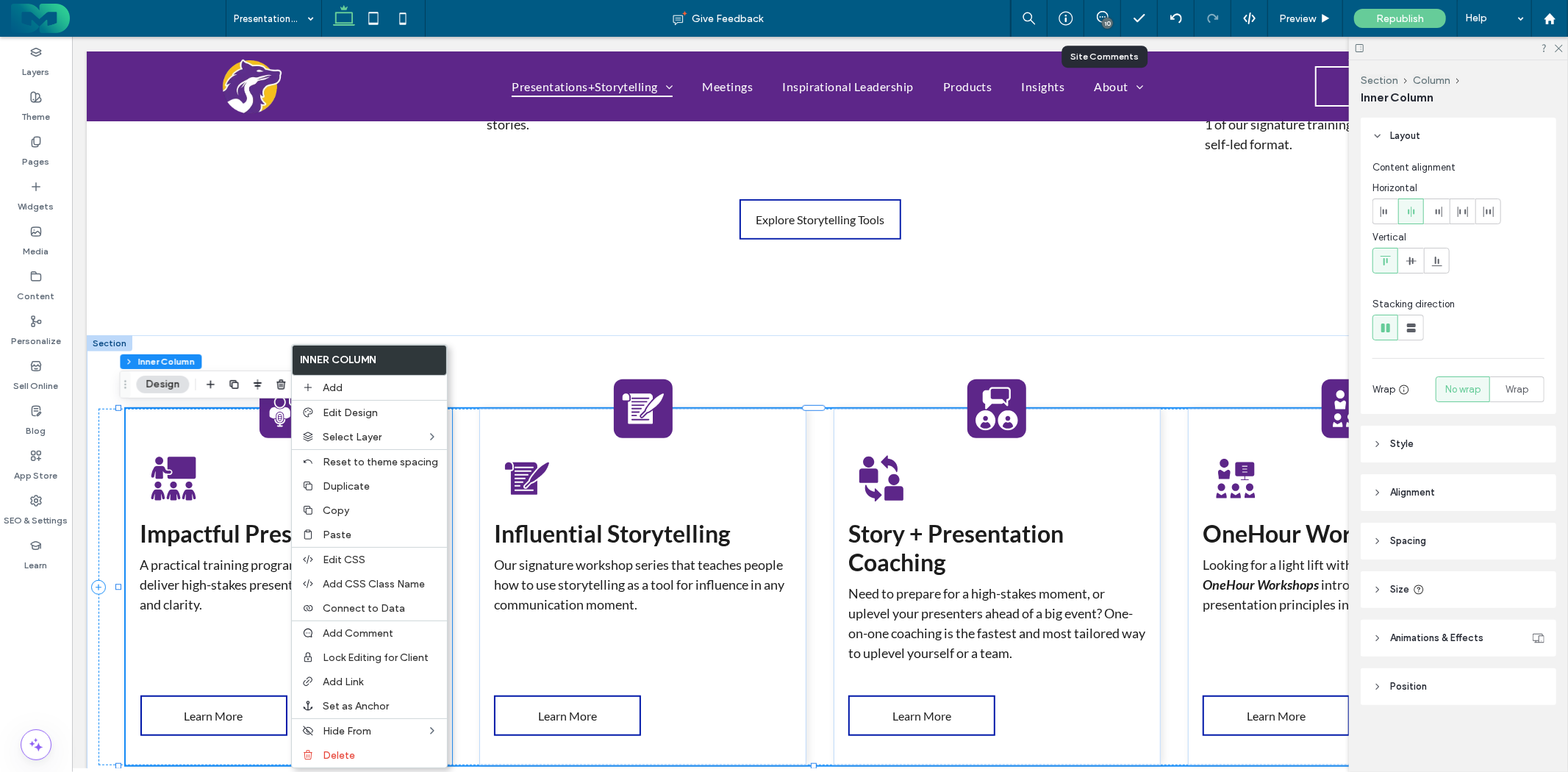
click at [267, 421] on icon at bounding box center [288, 408] width 44 height 44
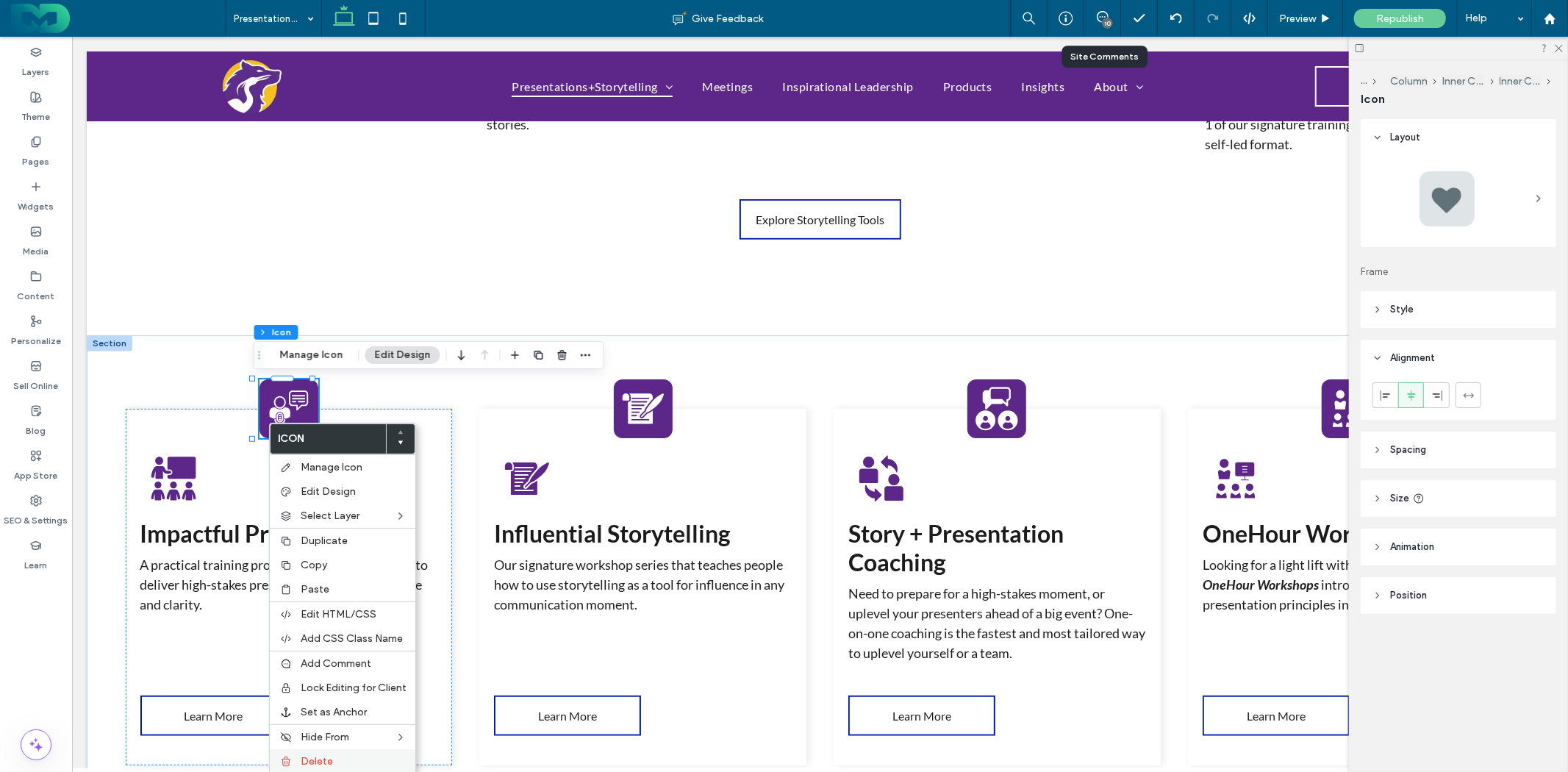
click at [312, 761] on span "Delete" at bounding box center [317, 761] width 33 height 13
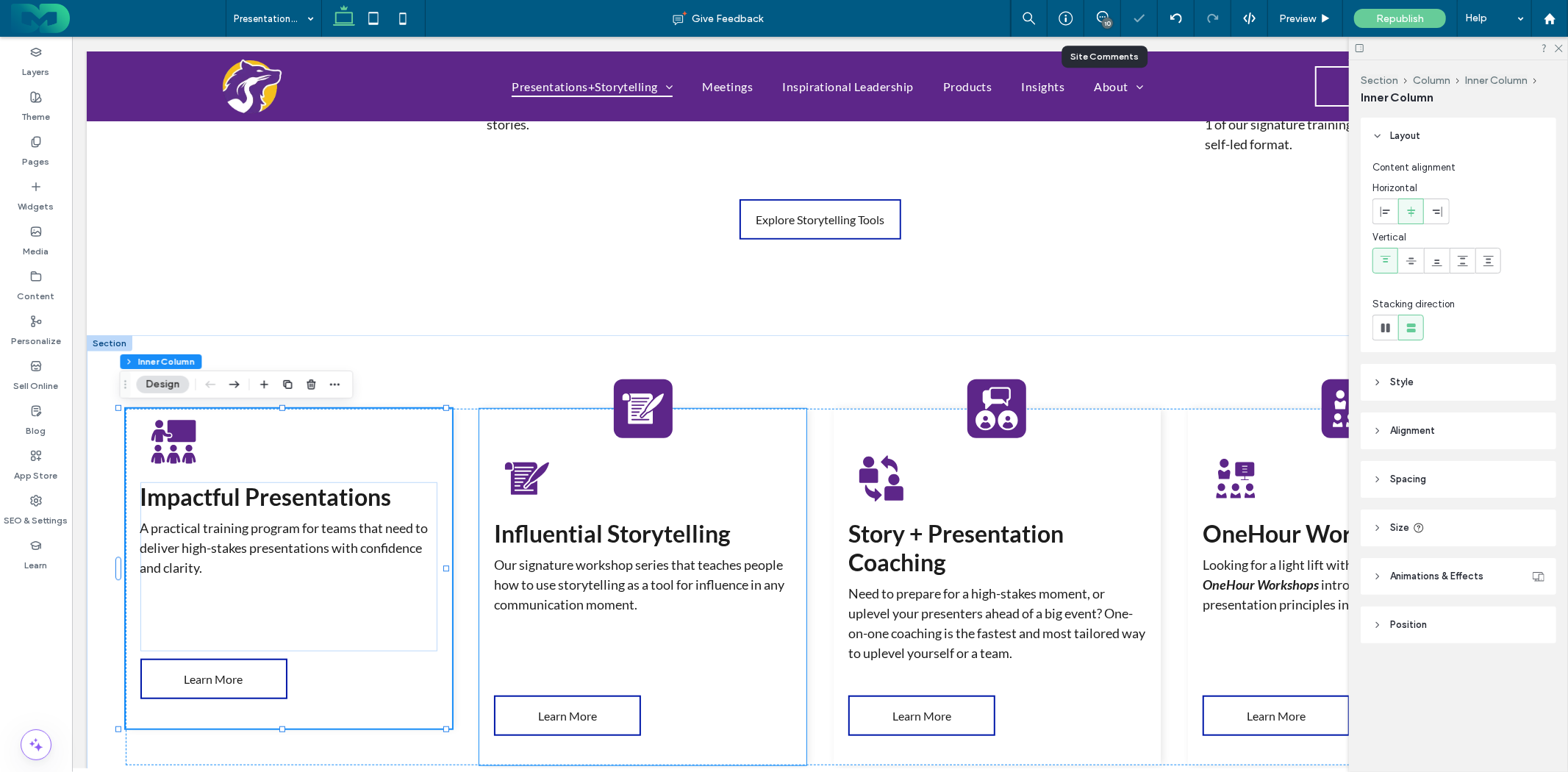
click at [621, 414] on icon at bounding box center [643, 408] width 44 height 44
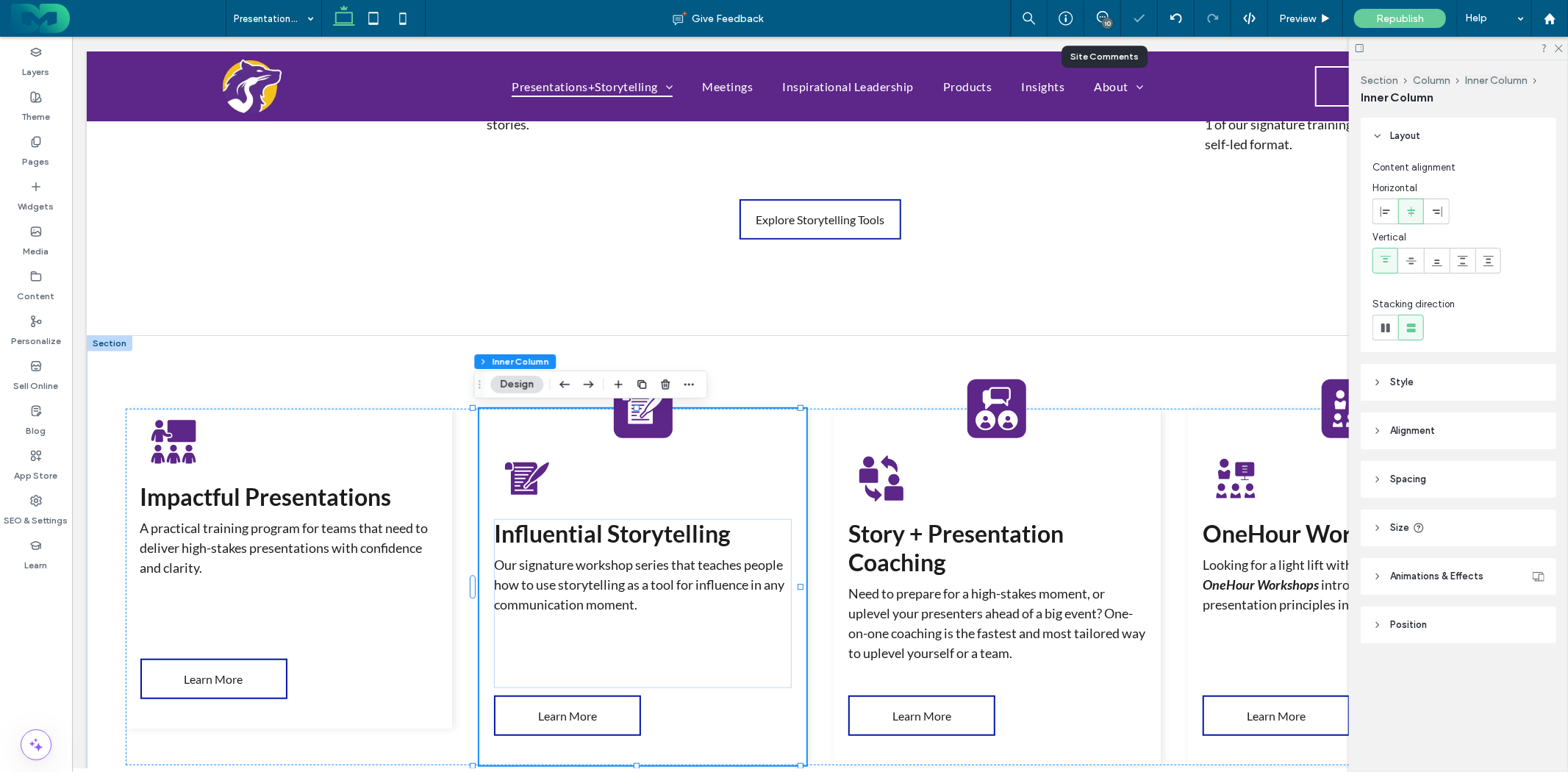
click at [621, 414] on icon at bounding box center [643, 408] width 44 height 44
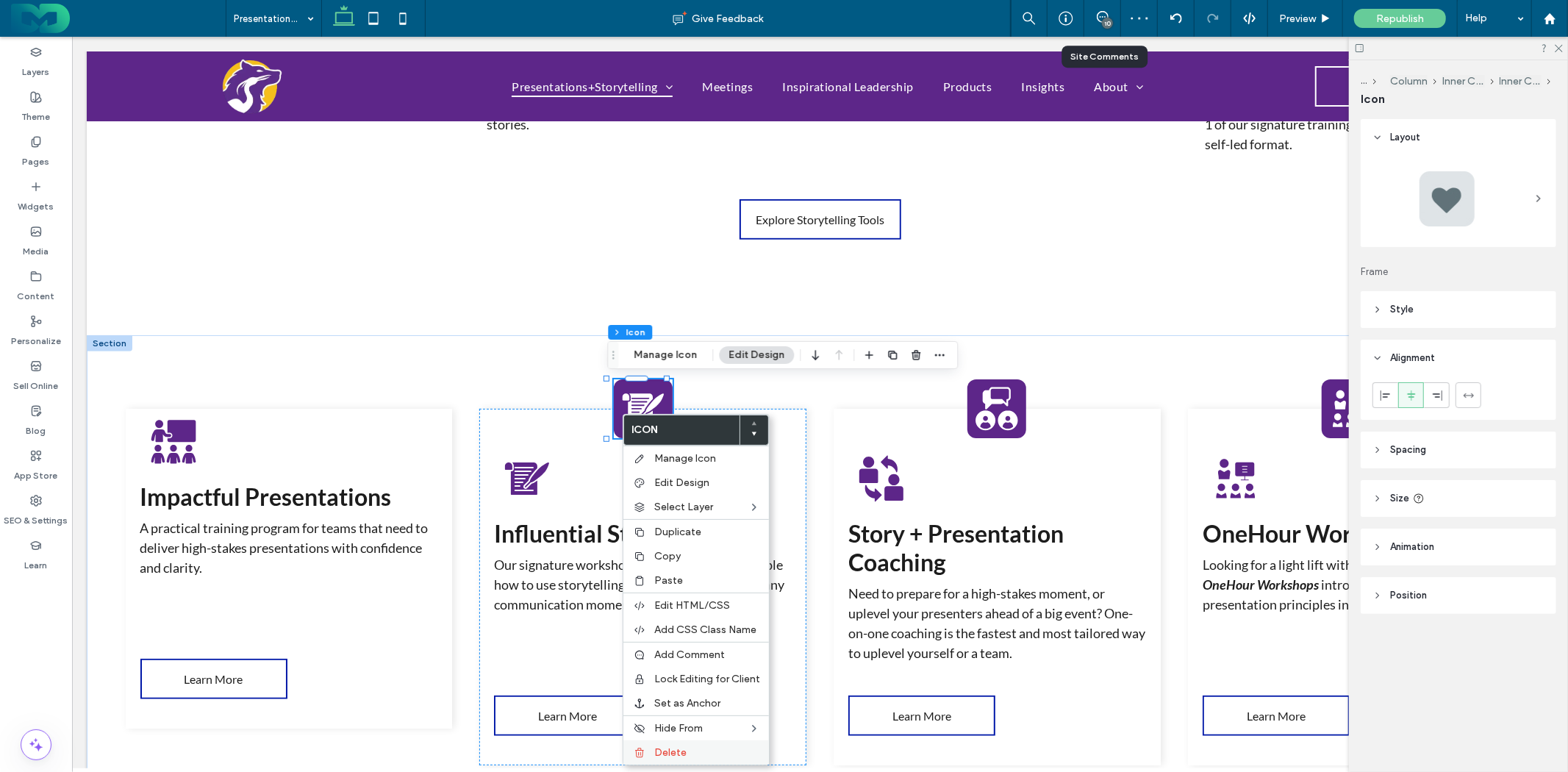
click at [681, 746] on span "Delete" at bounding box center [671, 752] width 33 height 13
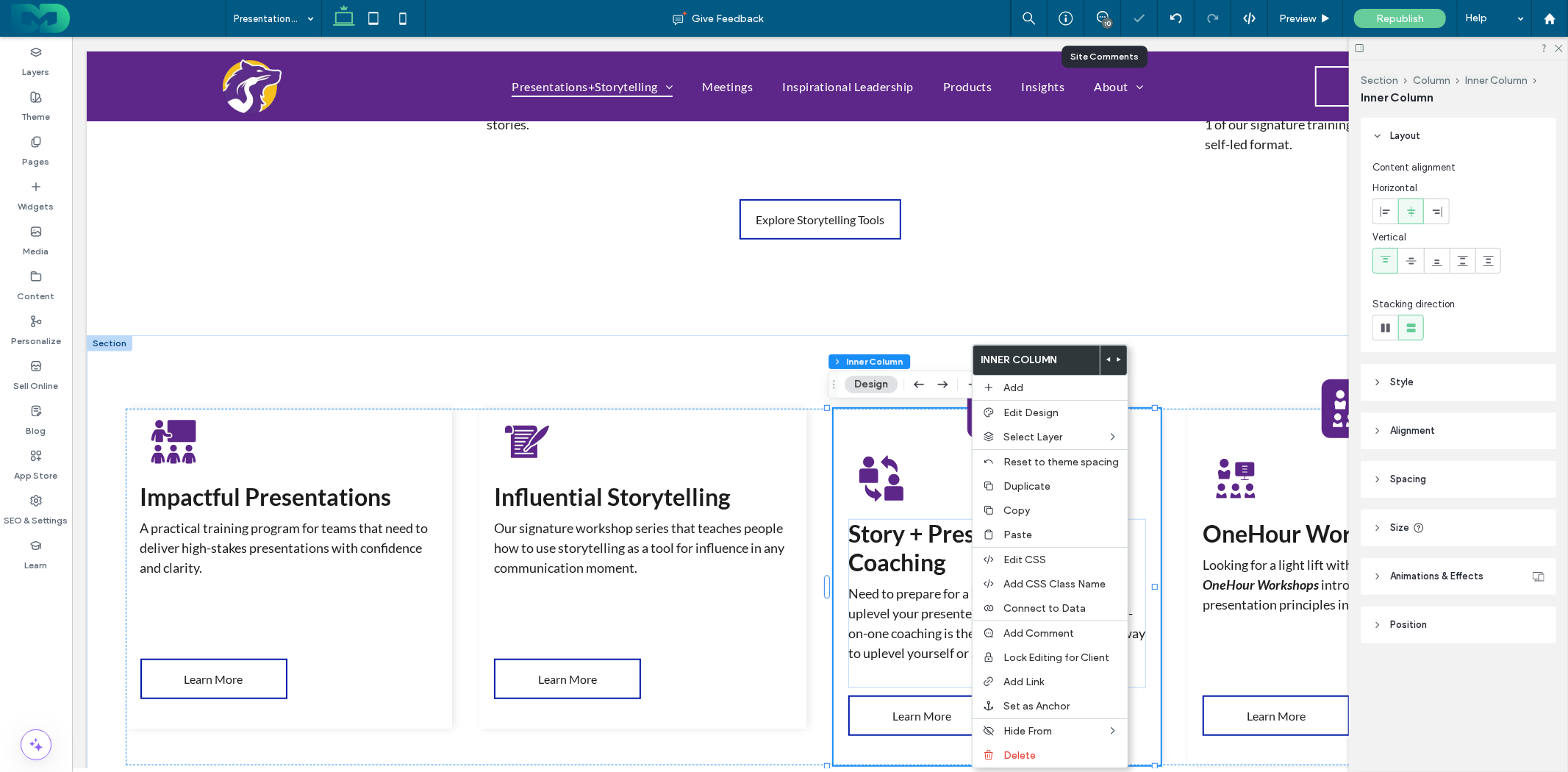
drag, startPoint x: 1055, startPoint y: 438, endPoint x: 965, endPoint y: 413, distance: 93.4
click at [967, 413] on div at bounding box center [996, 408] width 59 height 59
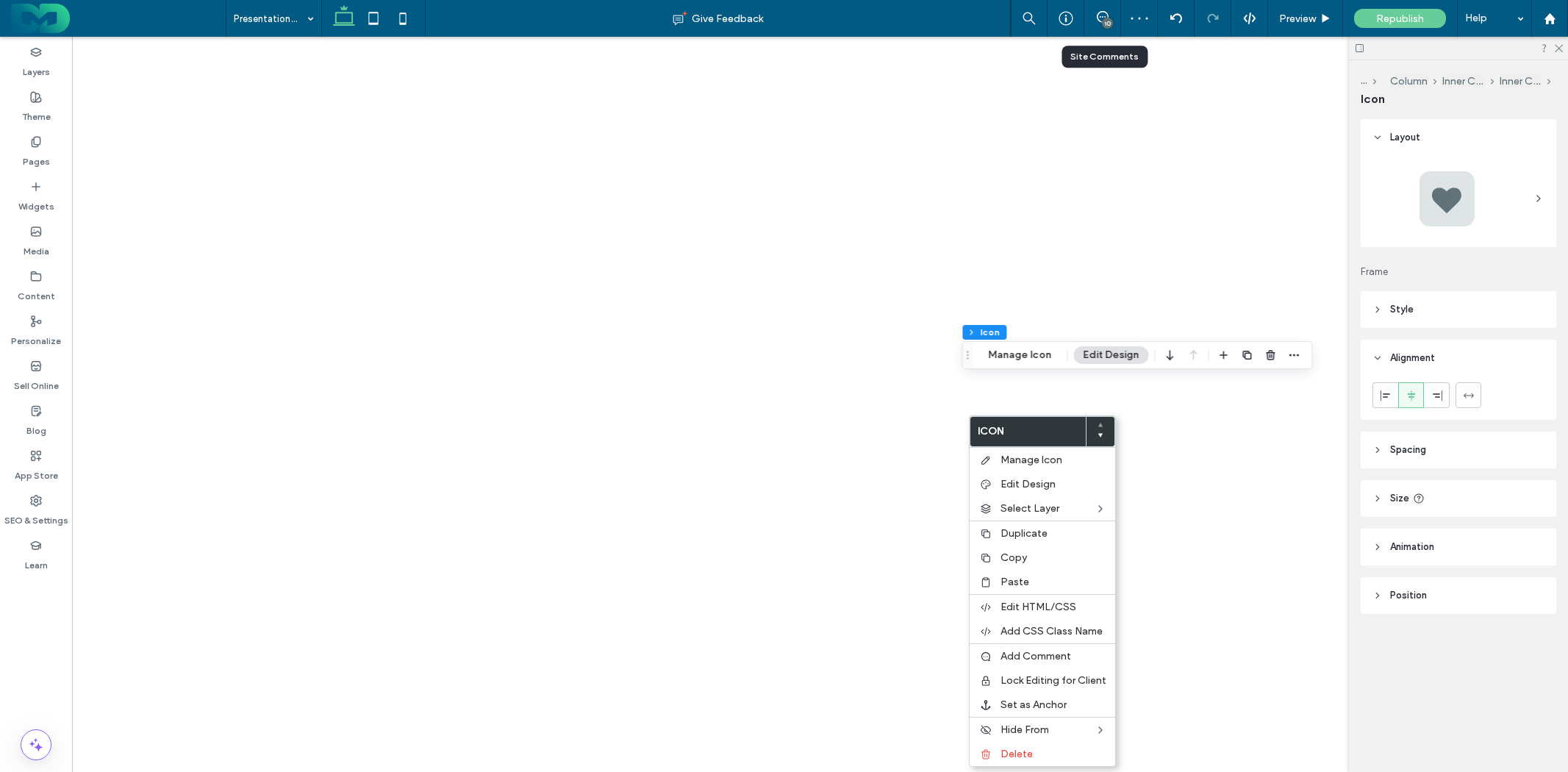
click at [1006, 751] on span "Delete" at bounding box center [1017, 754] width 33 height 13
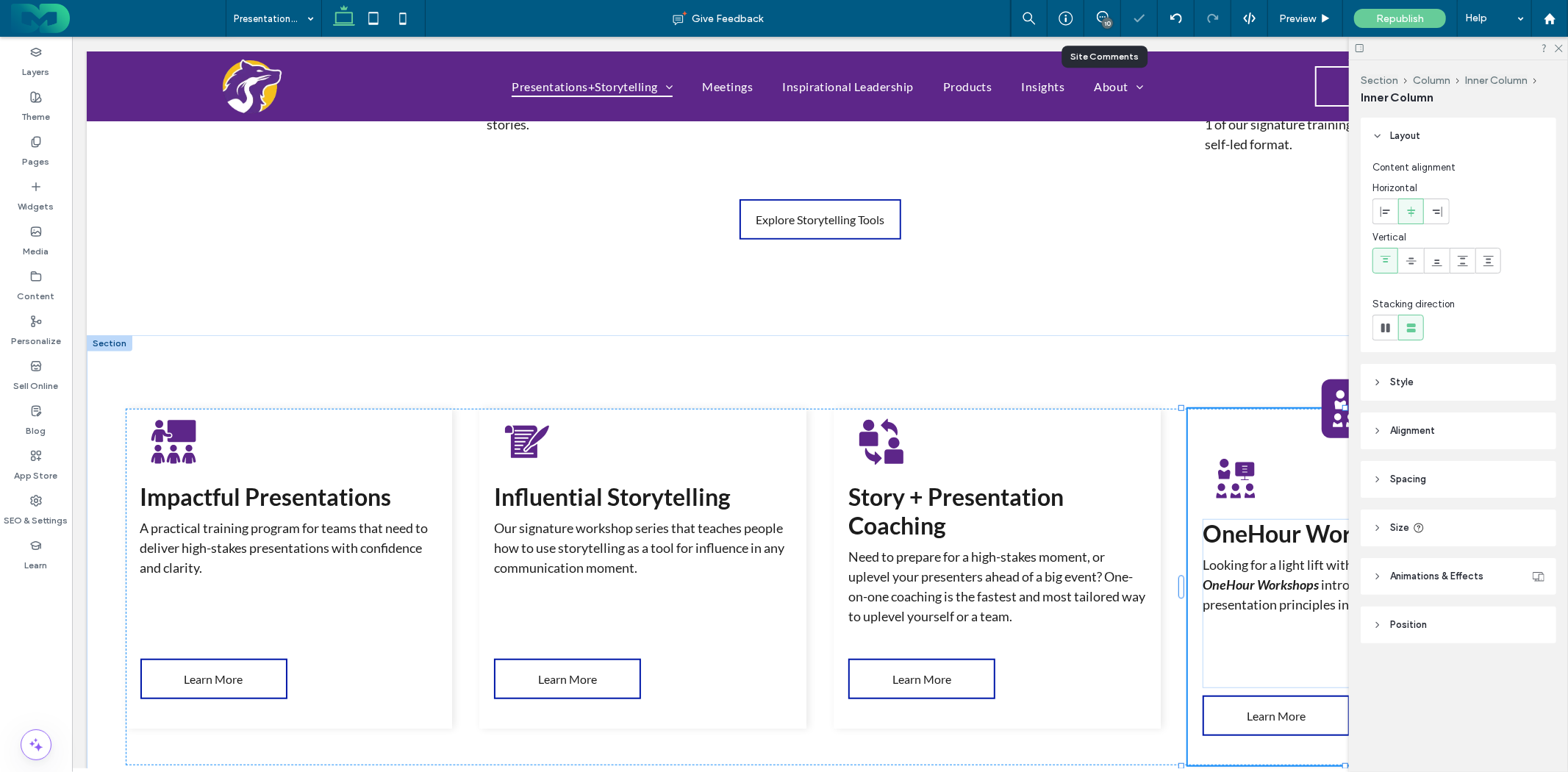
scroll to position [677, 0]
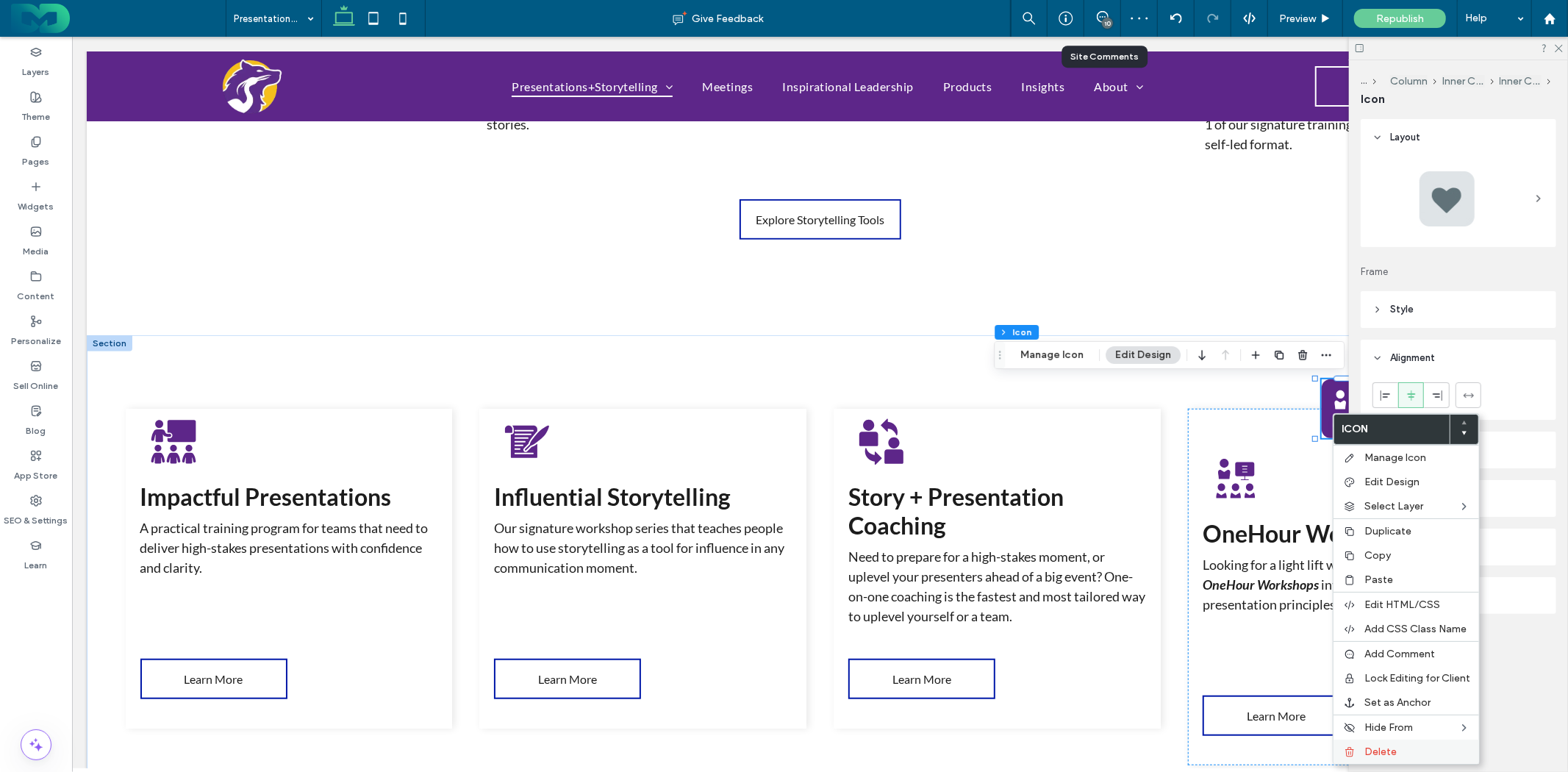
click at [1393, 748] on span "Delete" at bounding box center [1381, 752] width 33 height 13
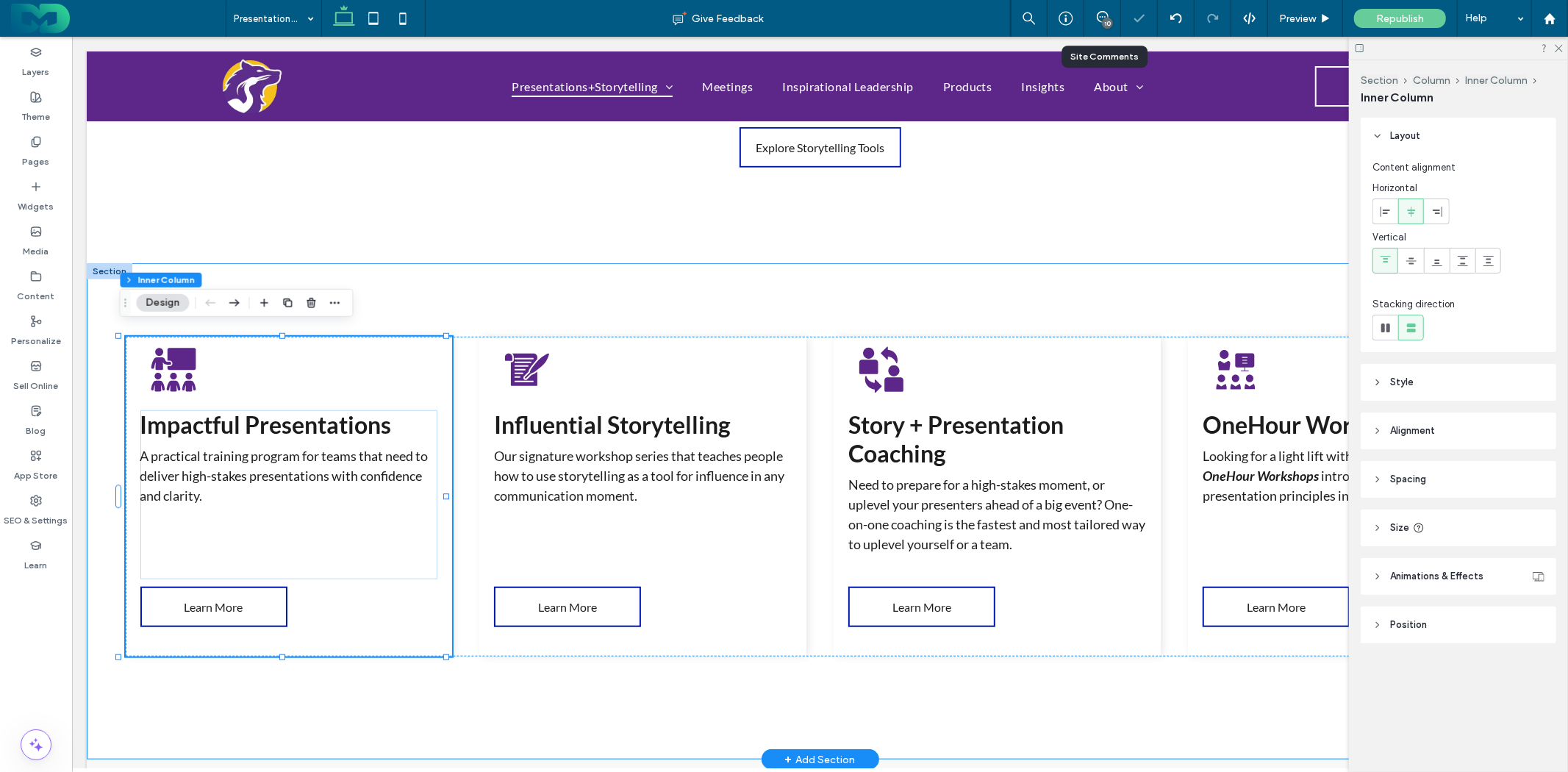
scroll to position [758, 0]
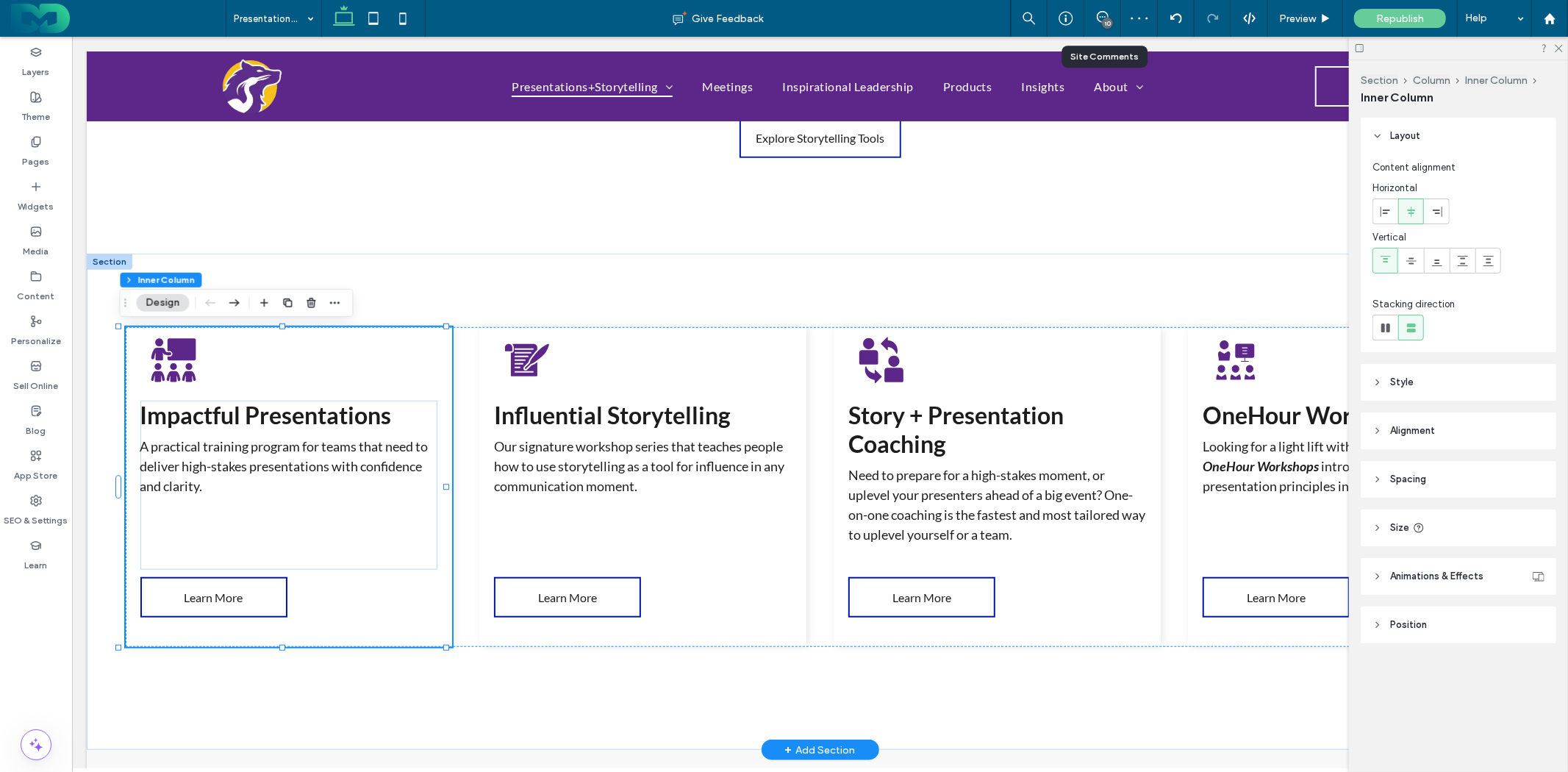
click at [1461, 380] on header "Style" at bounding box center [1458, 382] width 196 height 37
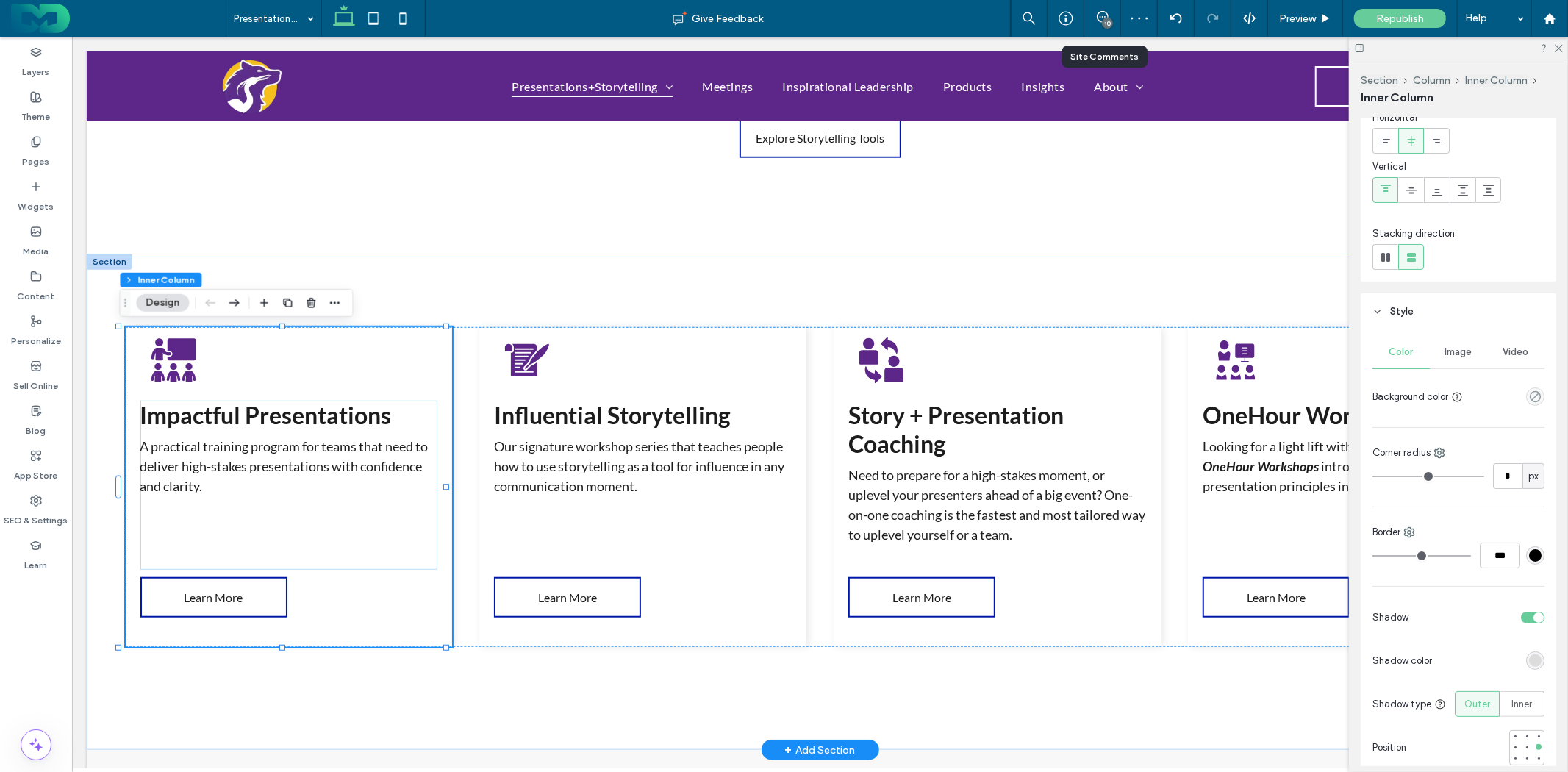
scroll to position [82, 0]
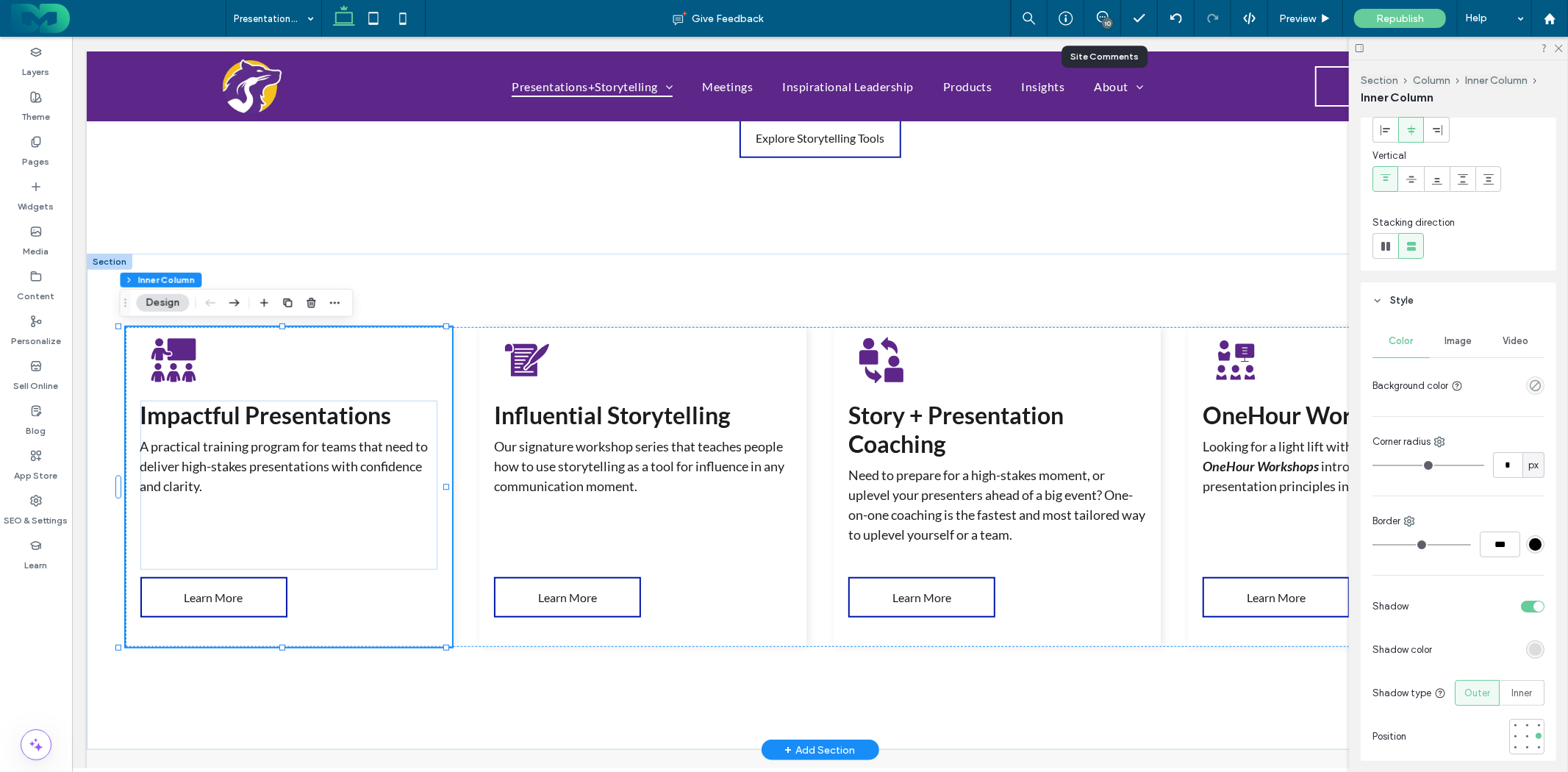
click at [1523, 607] on div "toggle" at bounding box center [1532, 607] width 23 height 12
click at [986, 324] on div "Impactful Presentations A practical training program for teams that need to del…" at bounding box center [820, 501] width 1467 height 496
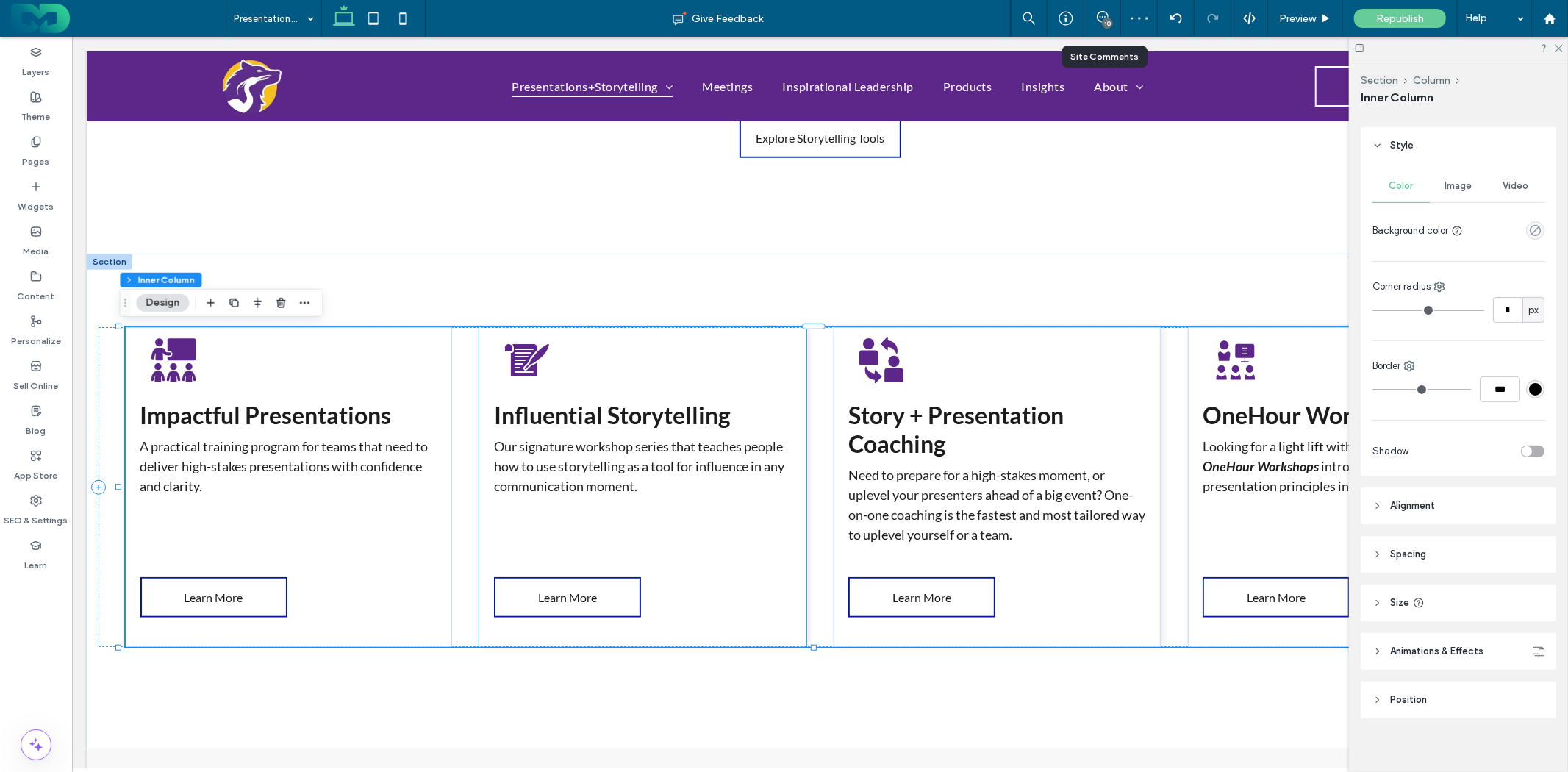
scroll to position [309, 0]
click at [781, 346] on div "Influential Storytelling Our signature workshop series that teaches people how …" at bounding box center [642, 486] width 327 height 320
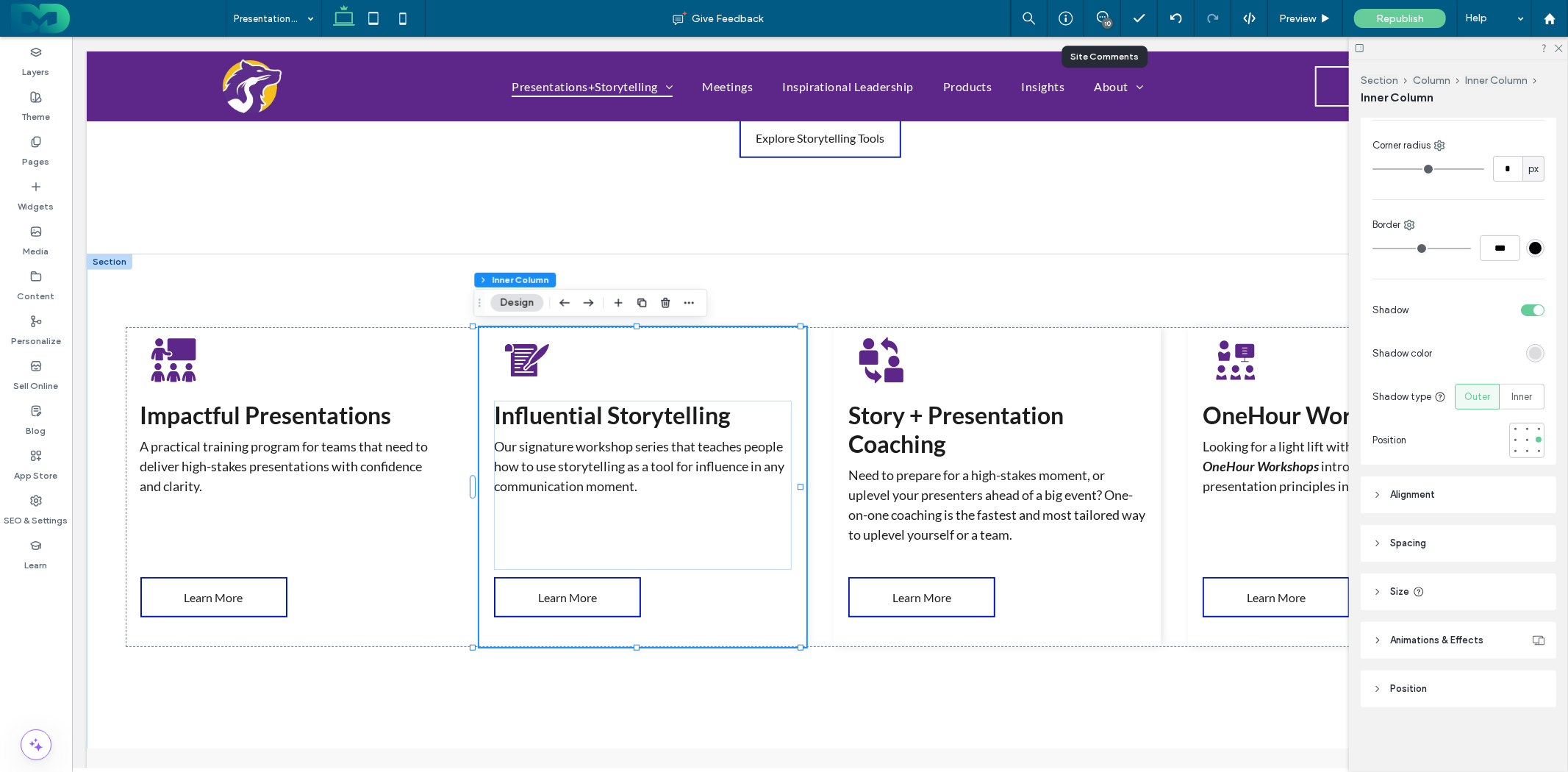
click at [1532, 314] on div "toggle" at bounding box center [1532, 311] width 23 height 12
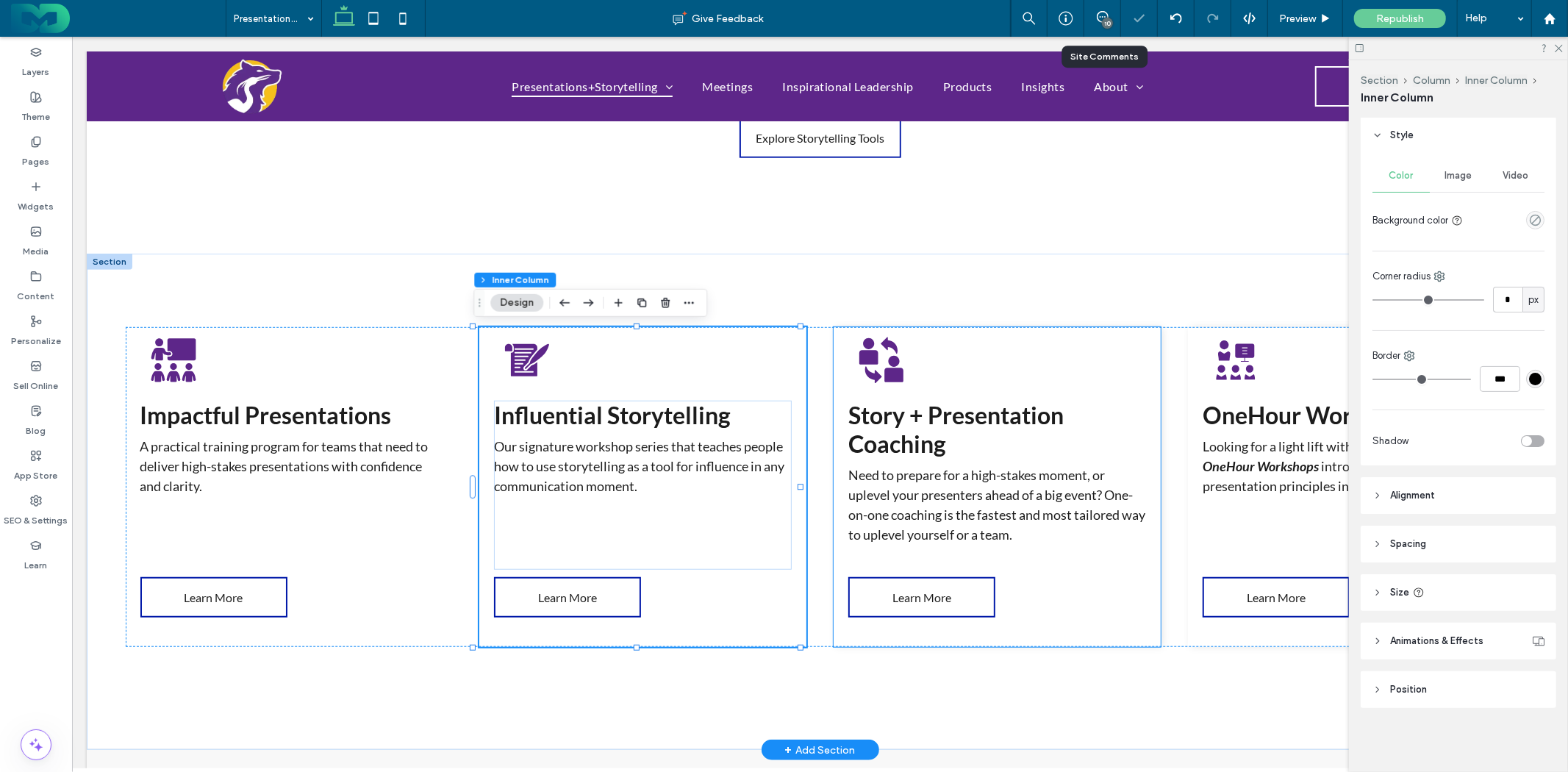
click at [1126, 352] on div "Story + Presentation Coaching Need to prepare for a high-stakes moment, or uple…" at bounding box center [996, 486] width 327 height 320
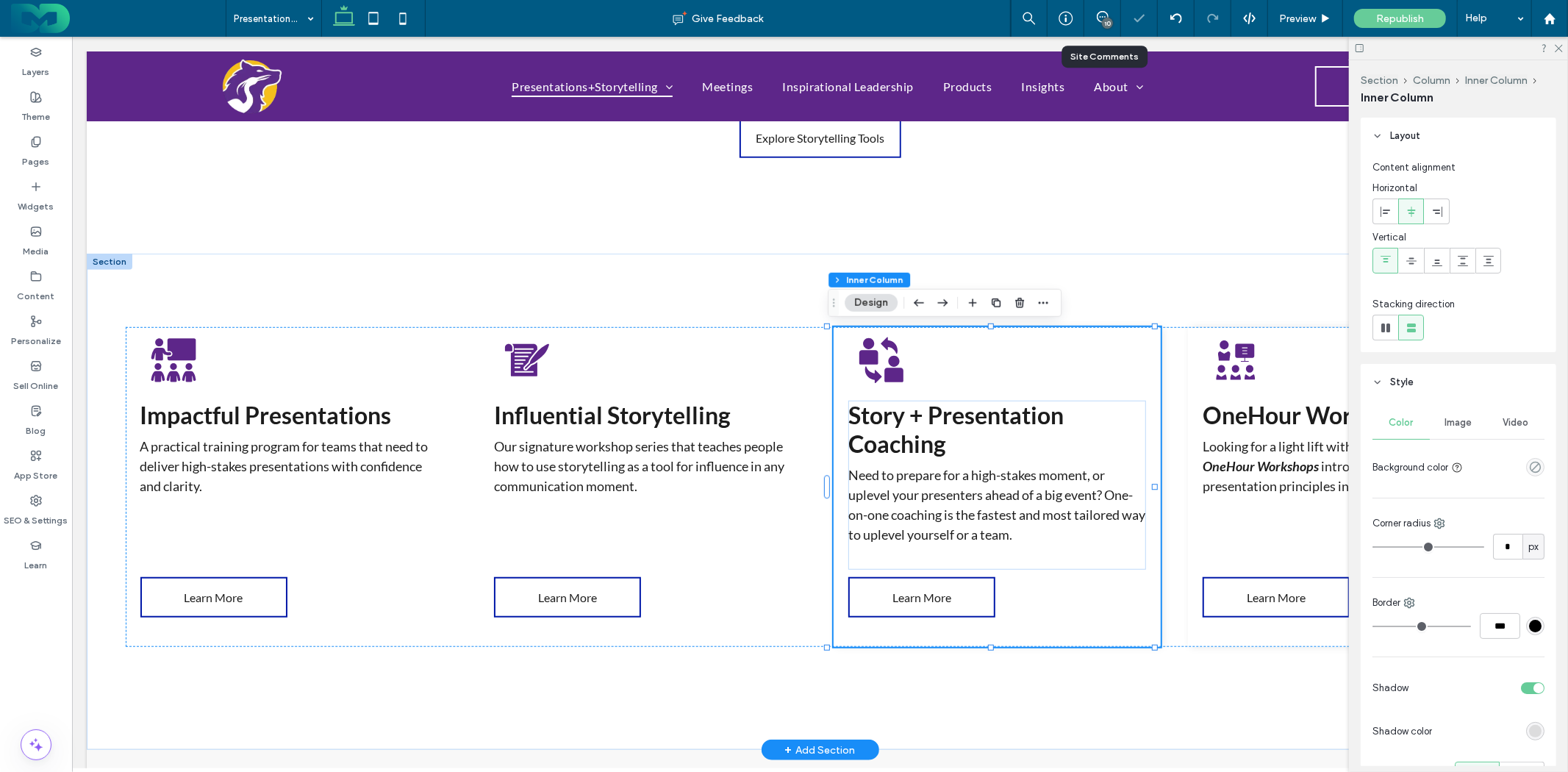
click at [1126, 352] on div "Story + Presentation Coaching Need to prepare for a high-stakes moment, or uple…" at bounding box center [996, 486] width 327 height 320
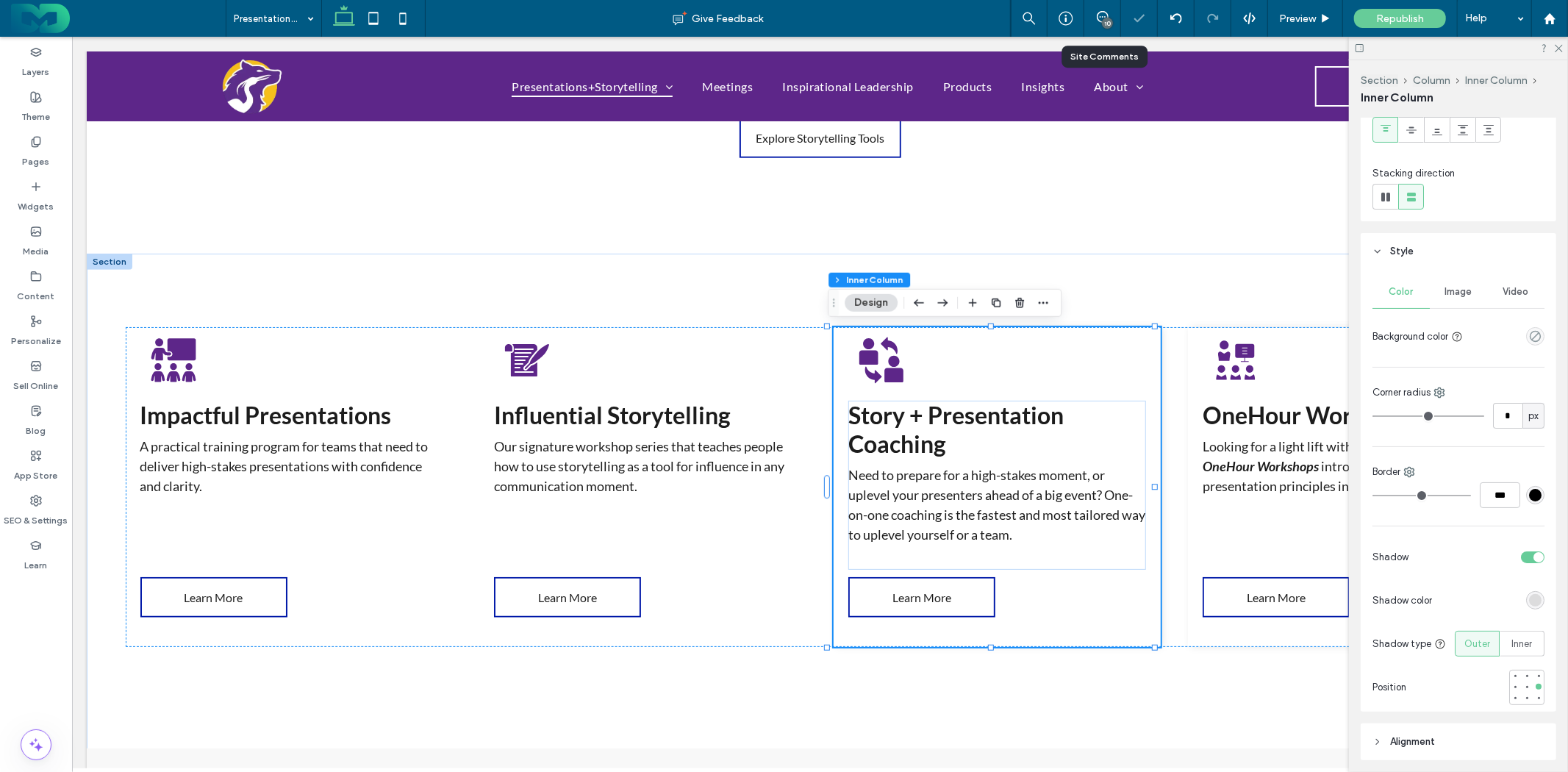
scroll to position [327, 0]
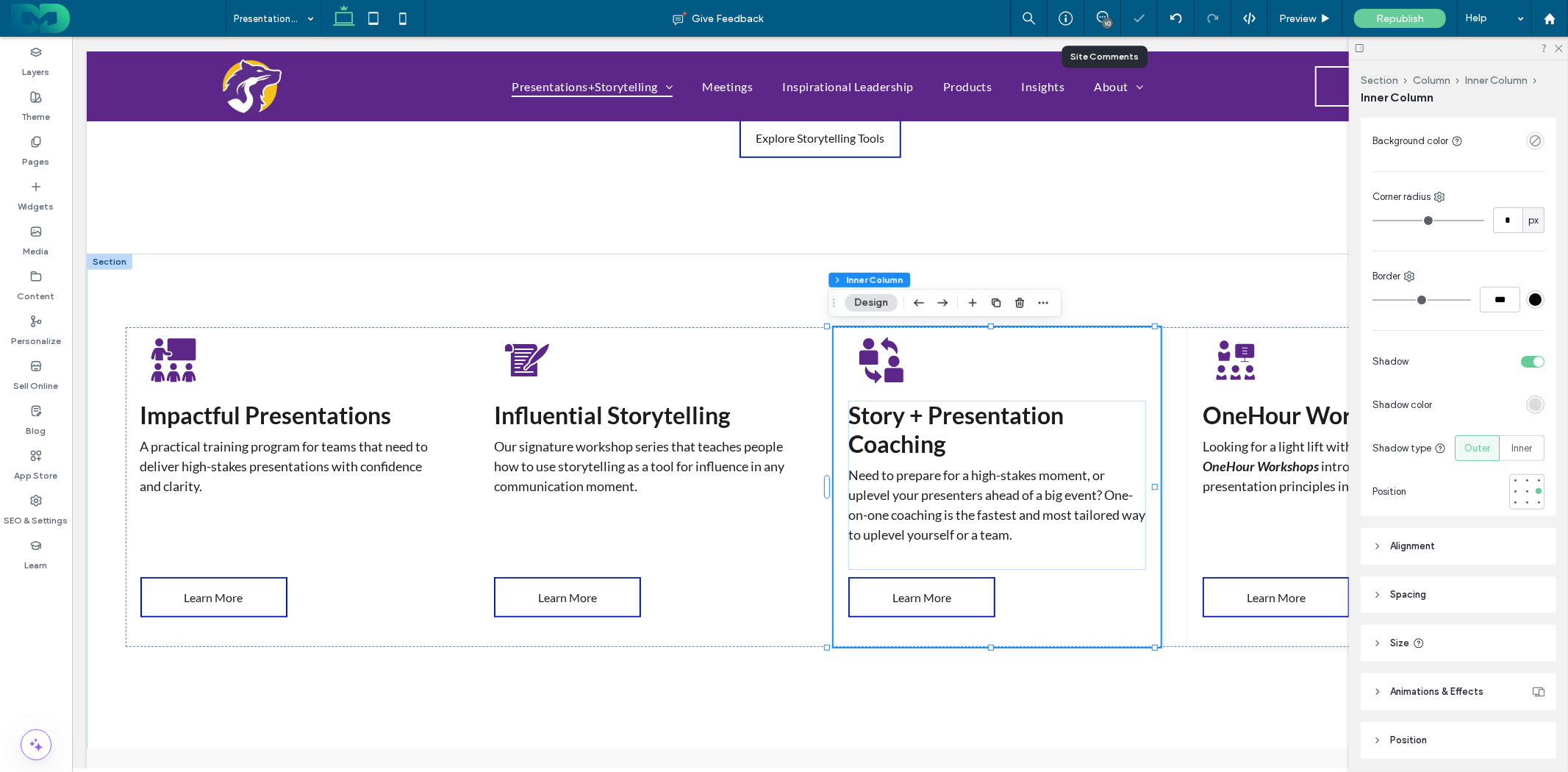
click at [1518, 351] on div at bounding box center [1480, 361] width 130 height 26
click at [1521, 359] on div "toggle" at bounding box center [1532, 362] width 23 height 12
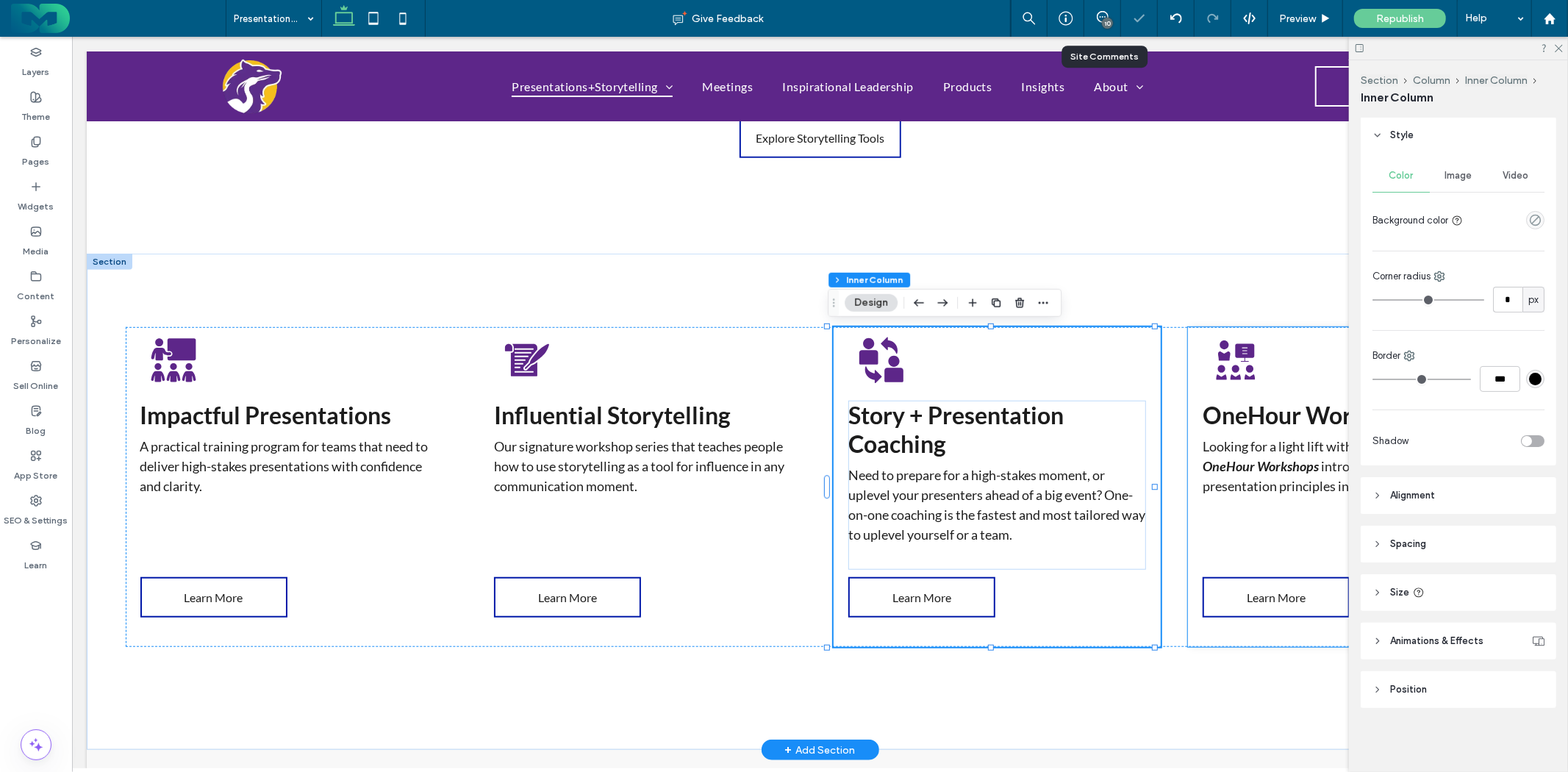
click at [1317, 334] on div "OneHour Workshops Looking for a light lift with high impact? A series of OneHou…" at bounding box center [1351, 486] width 327 height 320
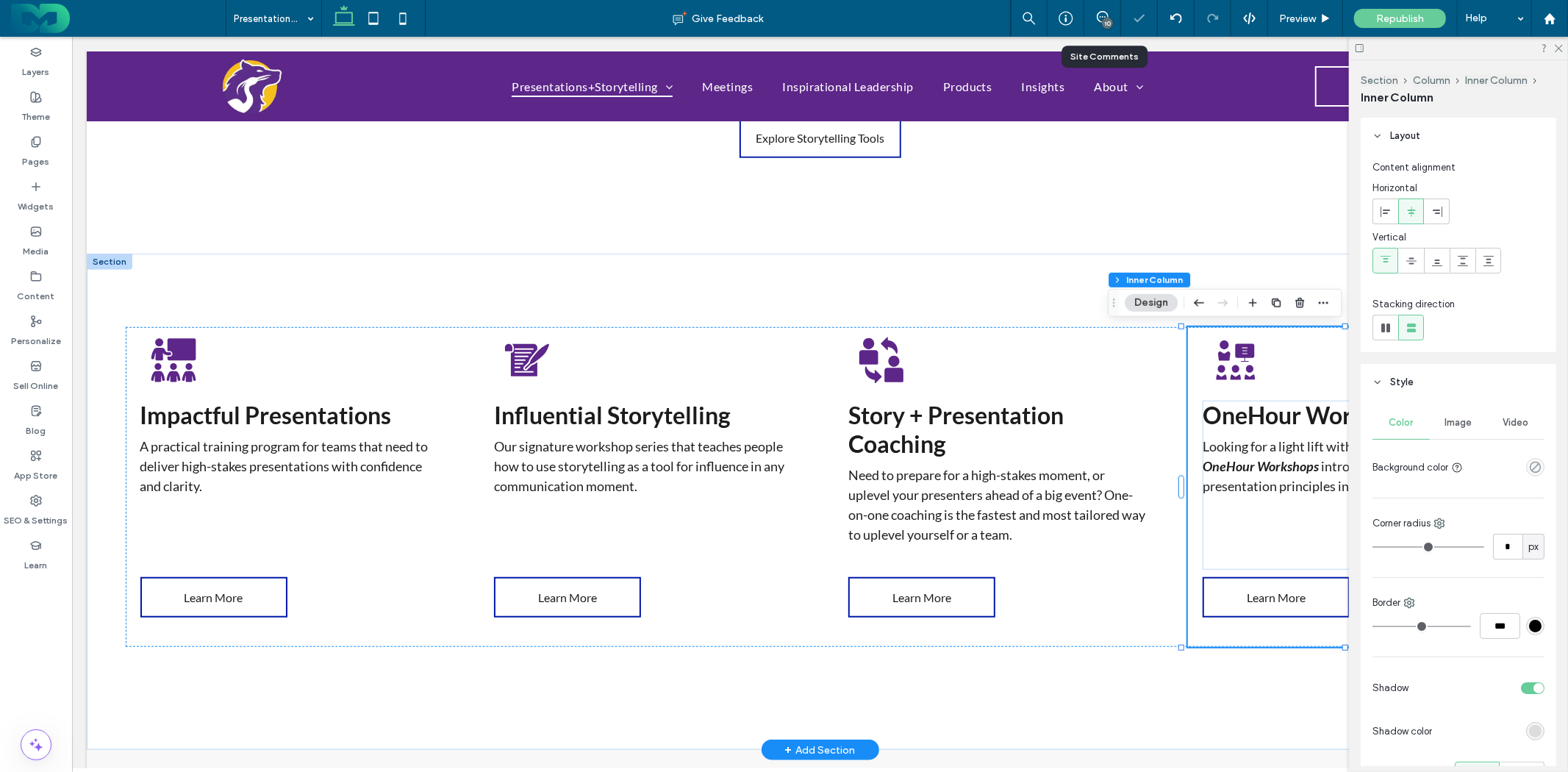
click at [1317, 334] on div "OneHour Workshops Looking for a light lift with high impact? A series of OneHou…" at bounding box center [1351, 486] width 327 height 320
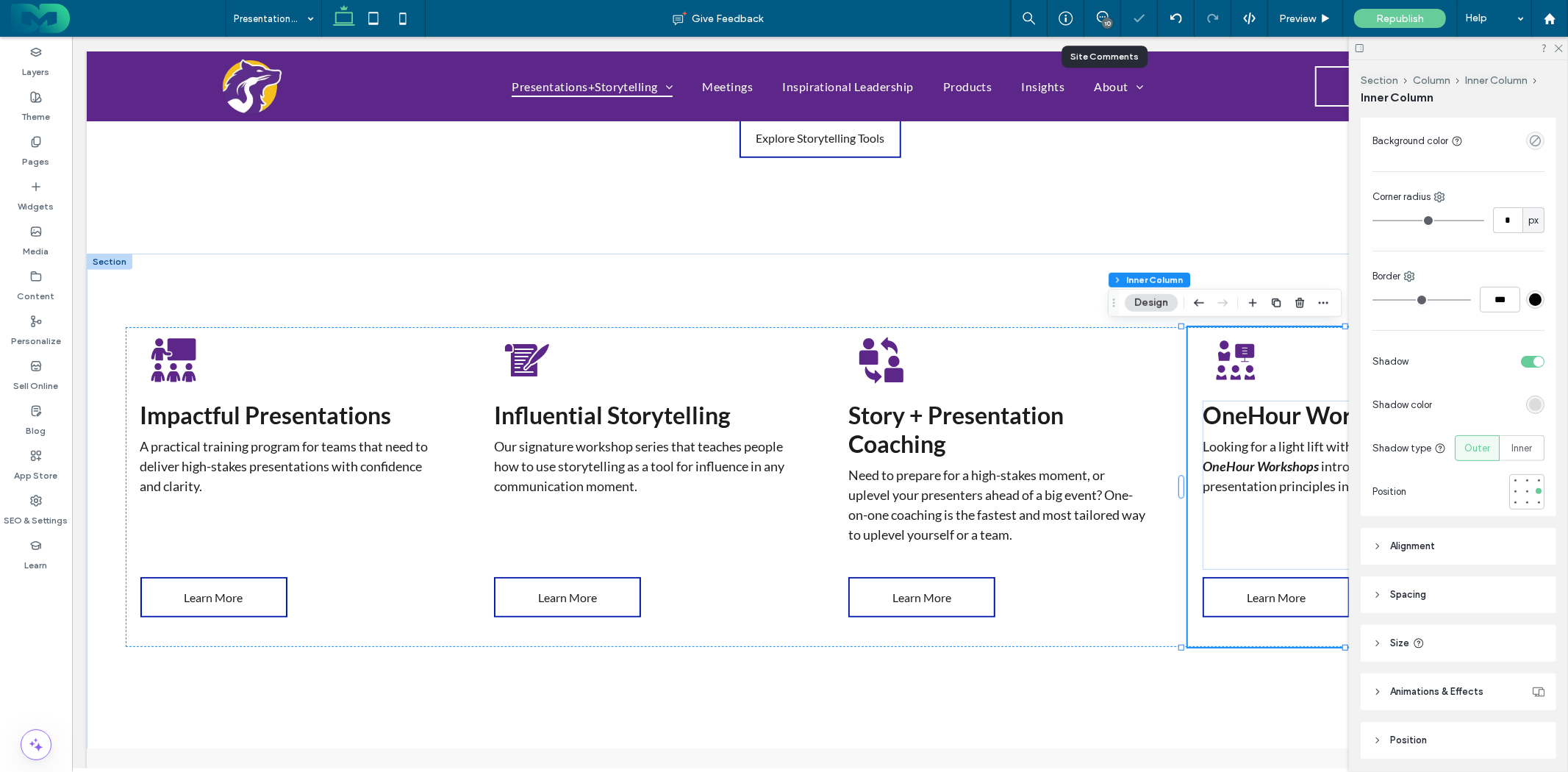
click at [1521, 364] on div "toggle" at bounding box center [1532, 362] width 23 height 12
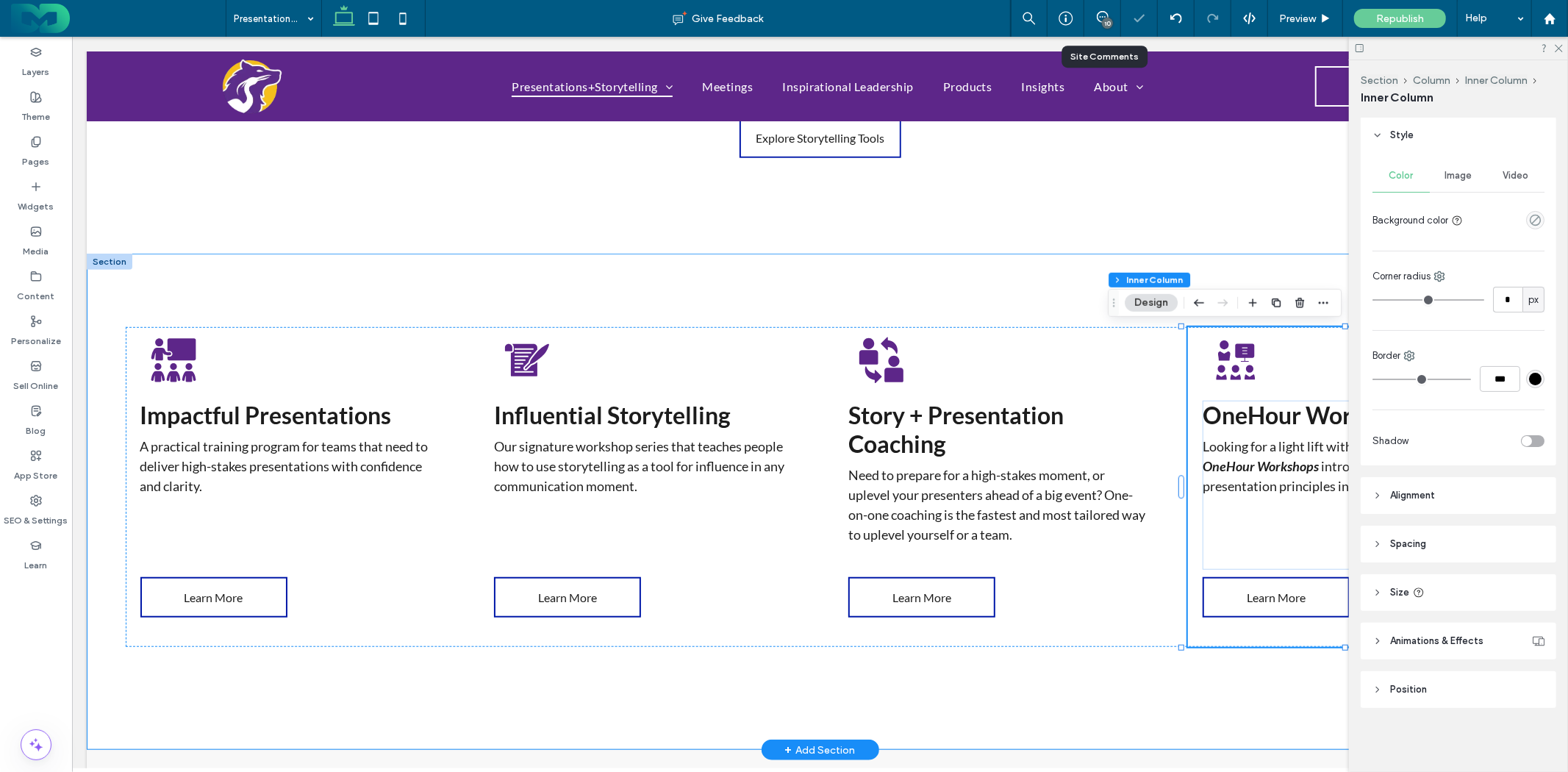
click at [1049, 272] on div "Impactful Presentations A practical training program for teams that need to del…" at bounding box center [820, 501] width 1467 height 496
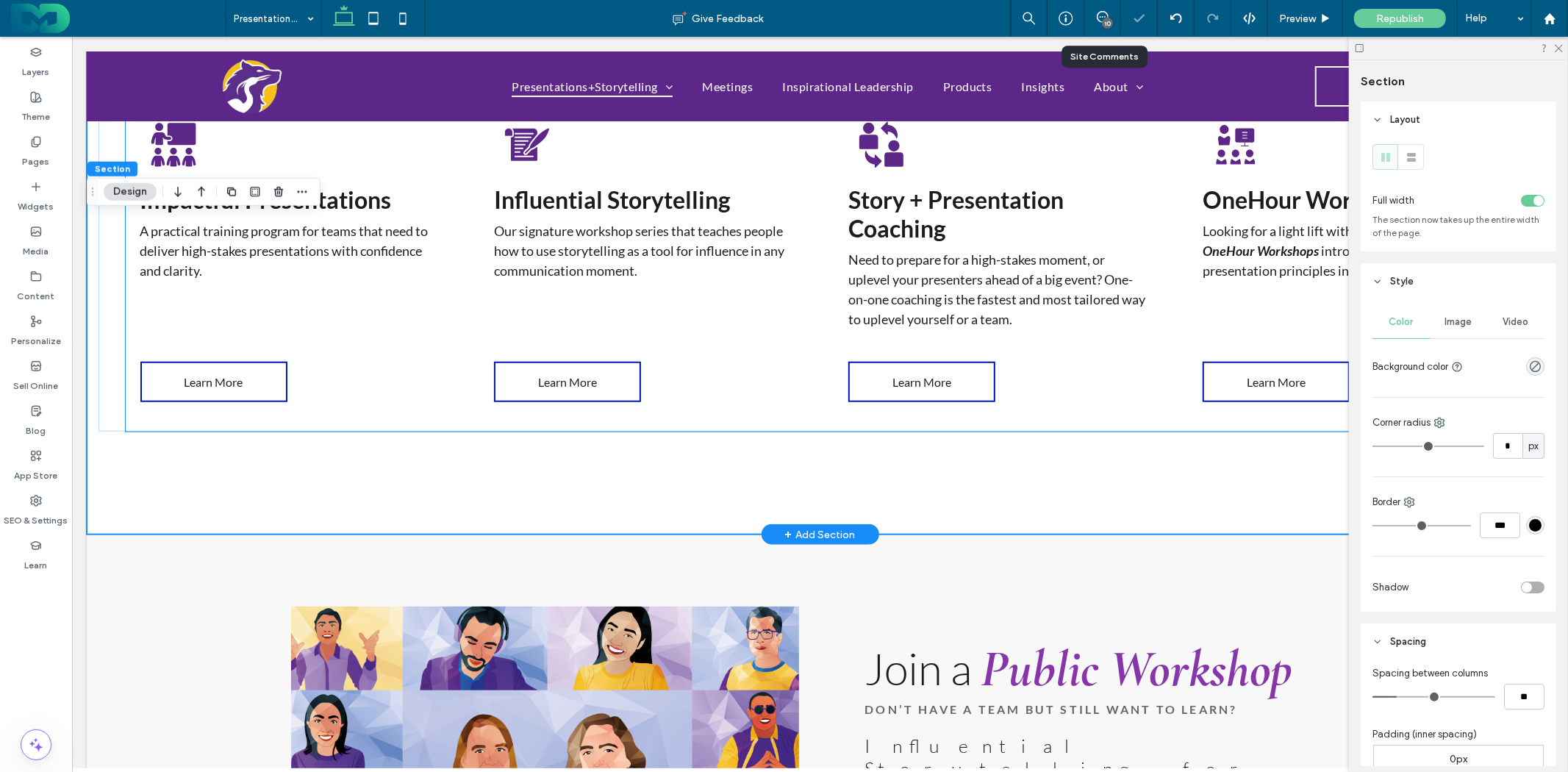
scroll to position [1003, 0]
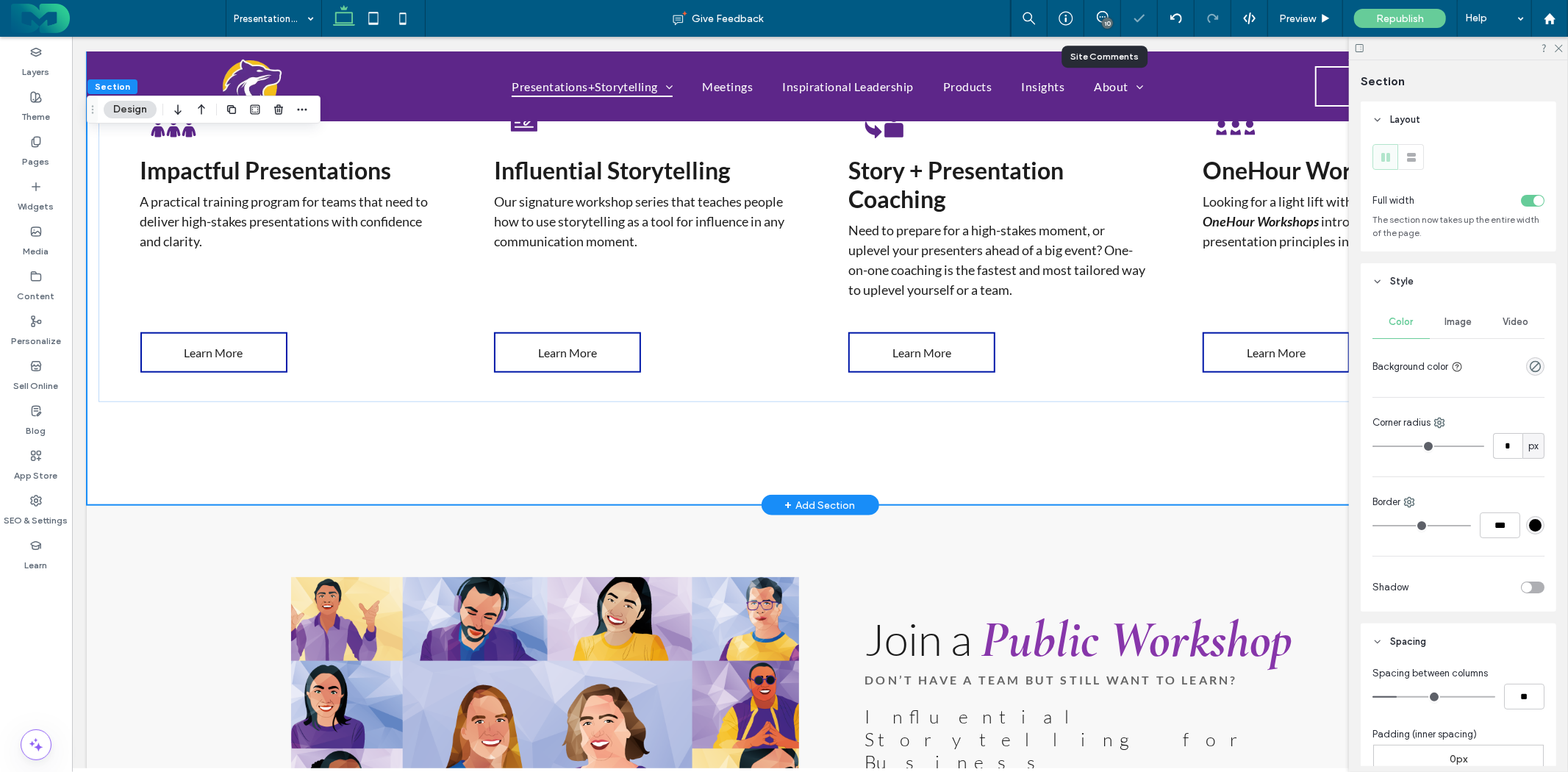
click at [939, 433] on div "Impactful Presentations A practical training program for teams that need to del…" at bounding box center [820, 256] width 1467 height 496
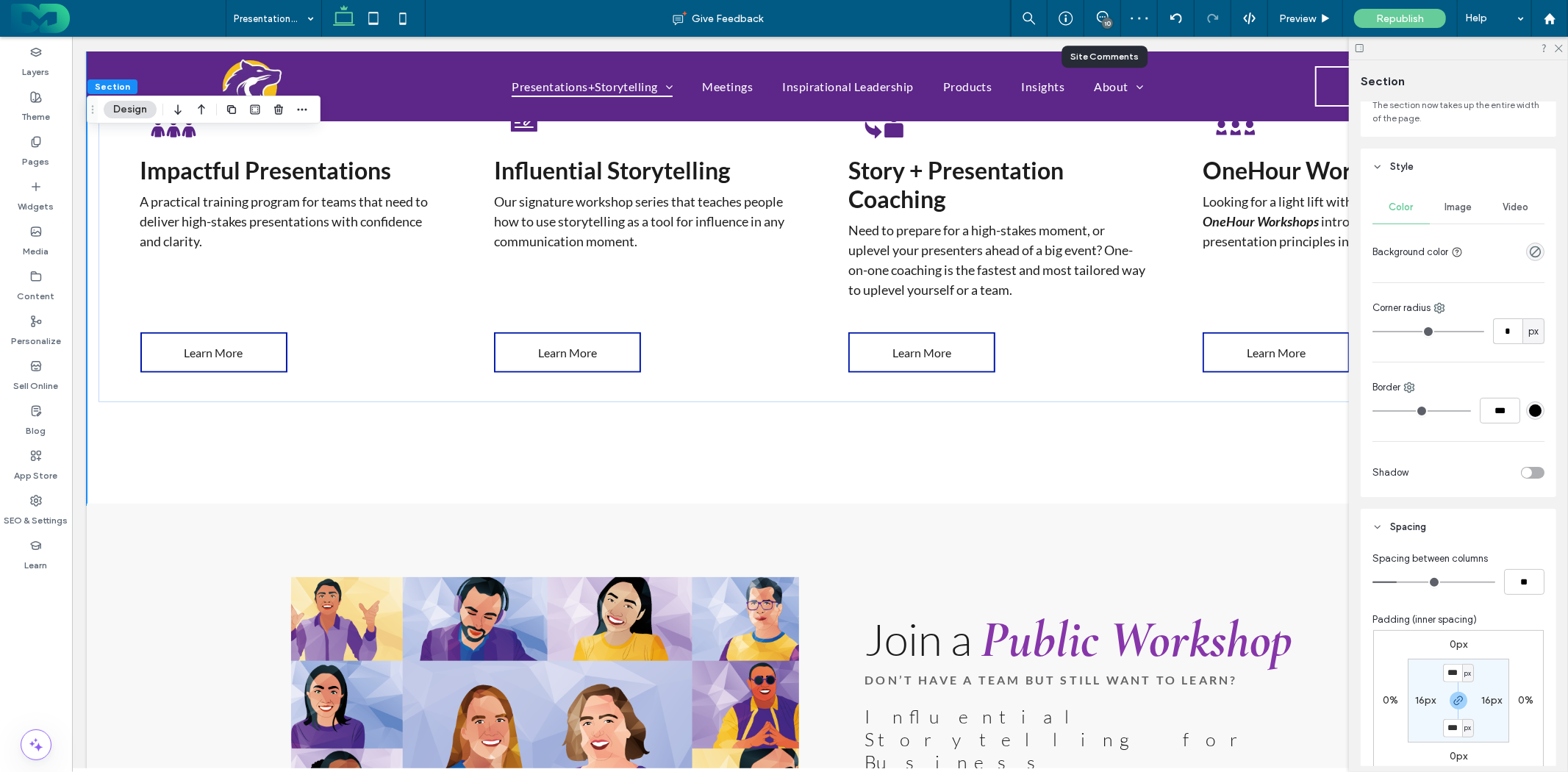
scroll to position [245, 0]
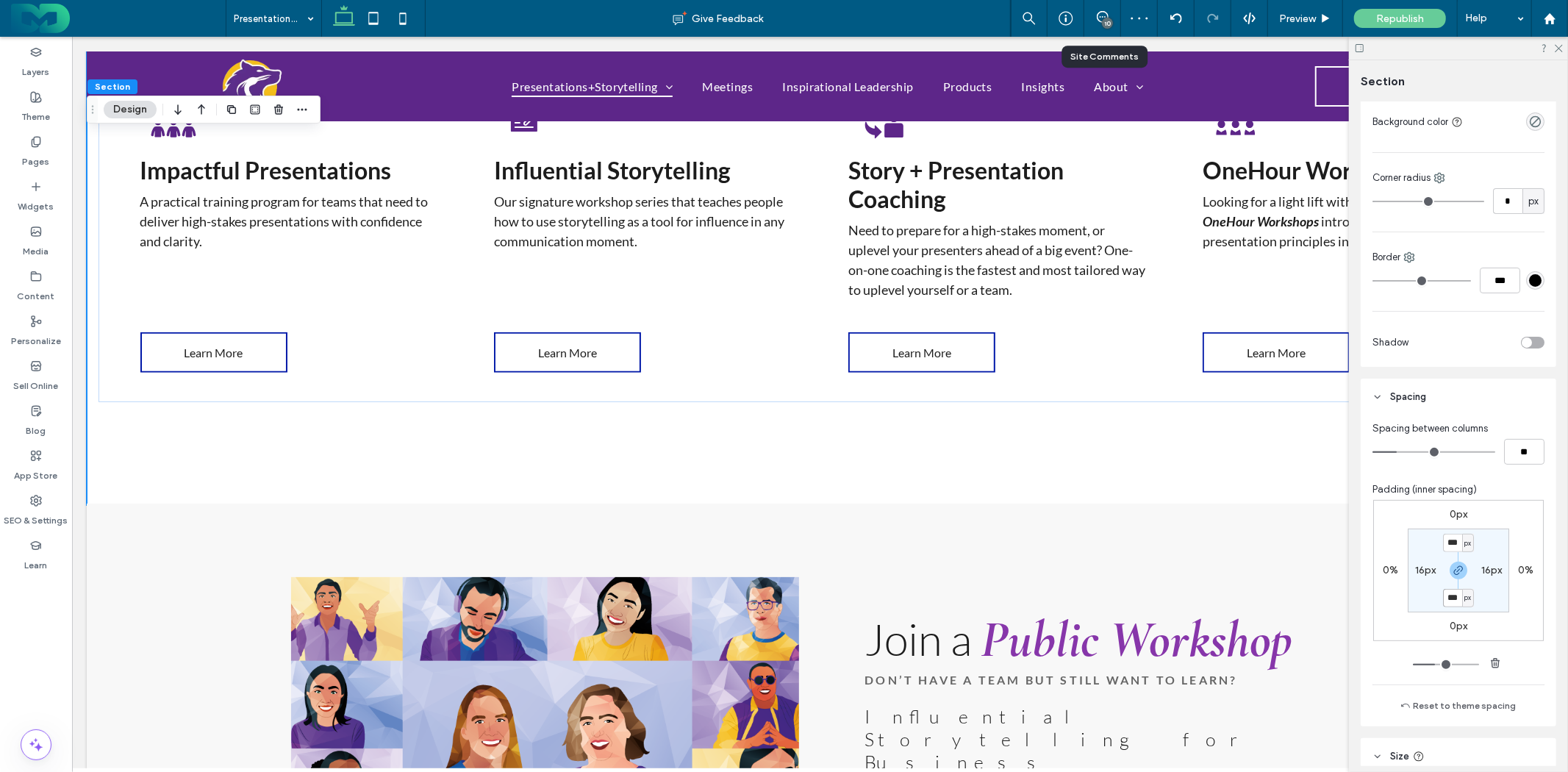
click at [1450, 599] on input "***" at bounding box center [1452, 598] width 19 height 18
type input "***"
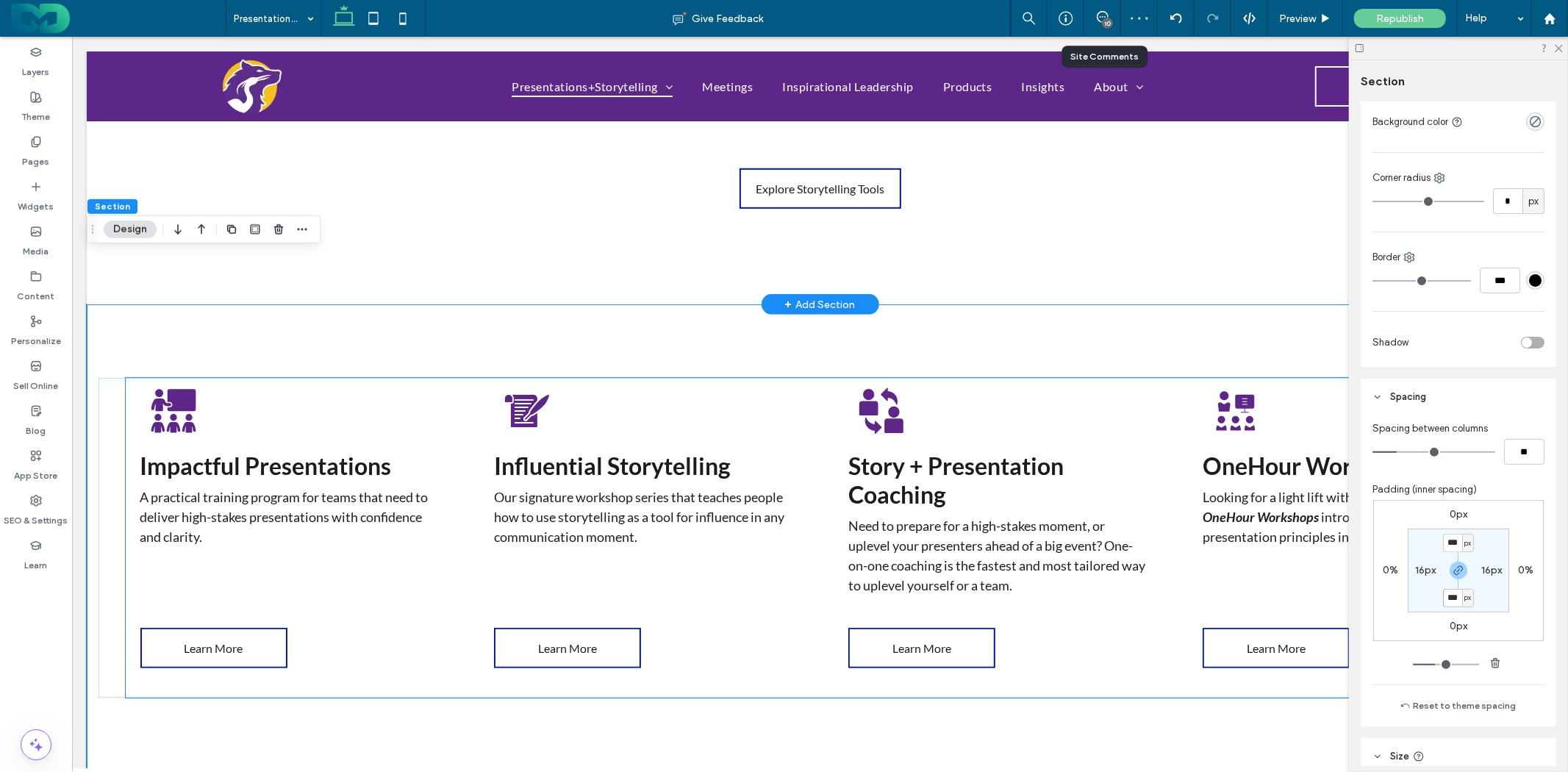
scroll to position [594, 0]
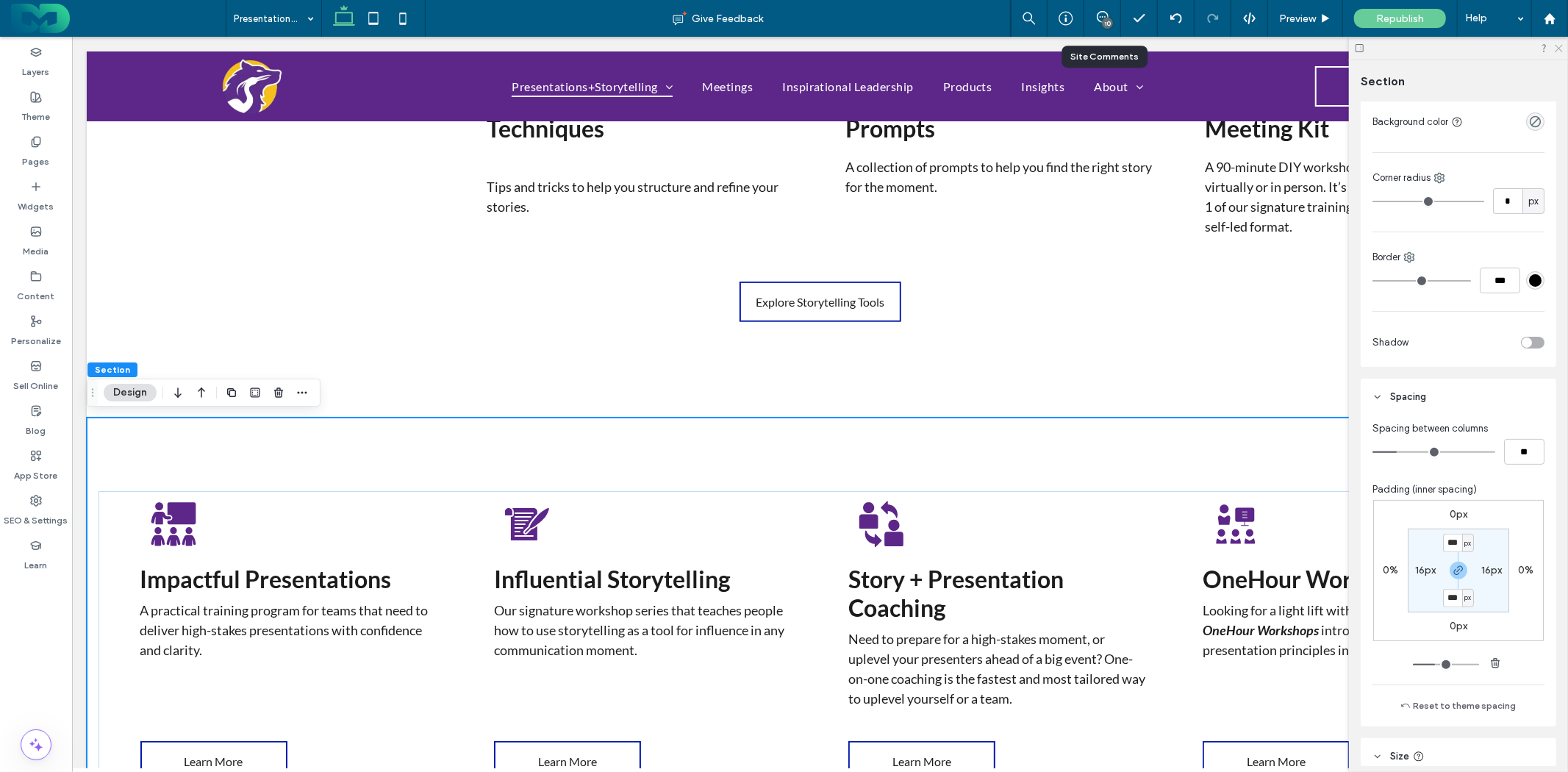
click at [1561, 49] on icon at bounding box center [1558, 47] width 10 height 10
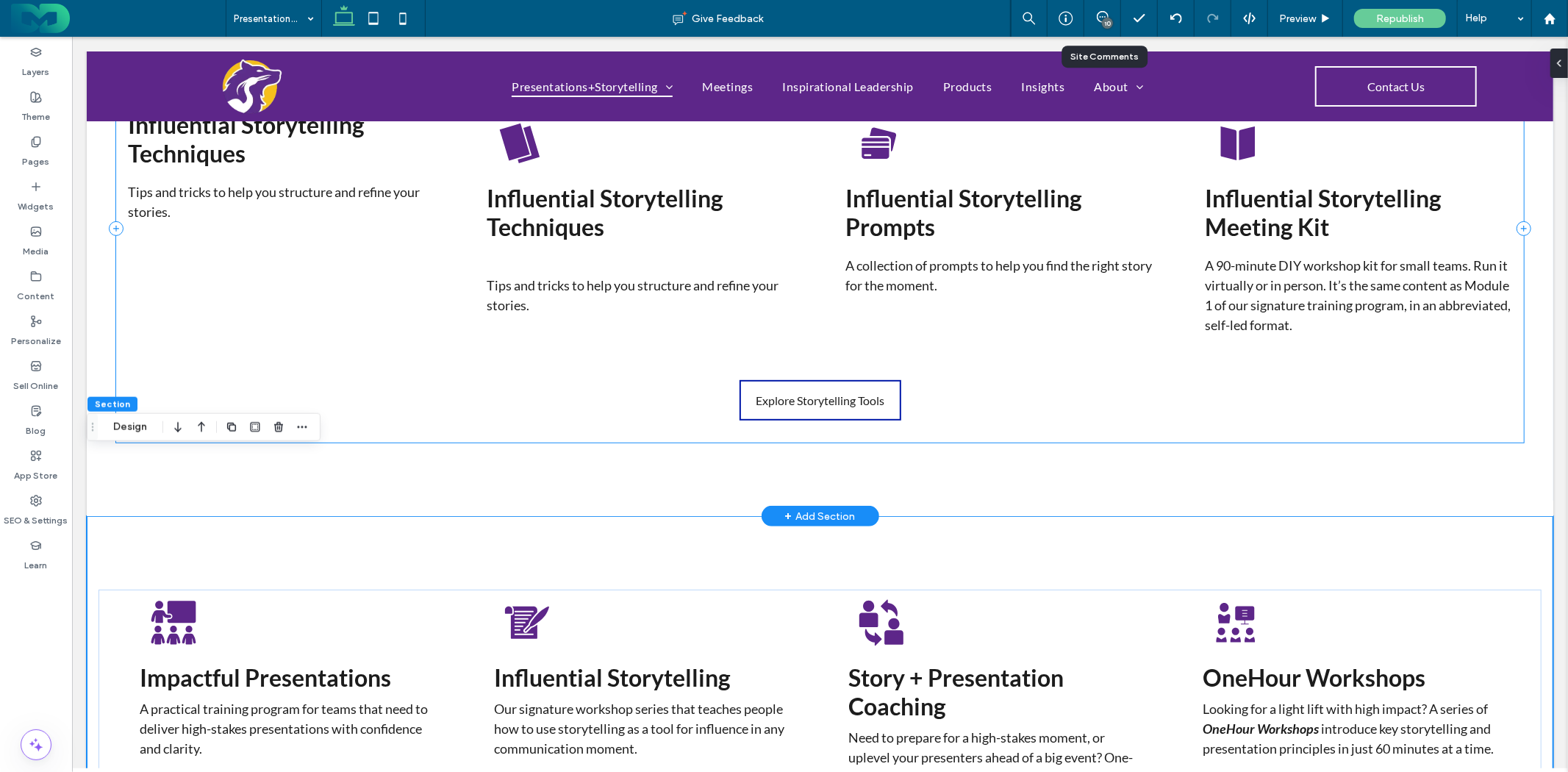
scroll to position [349, 0]
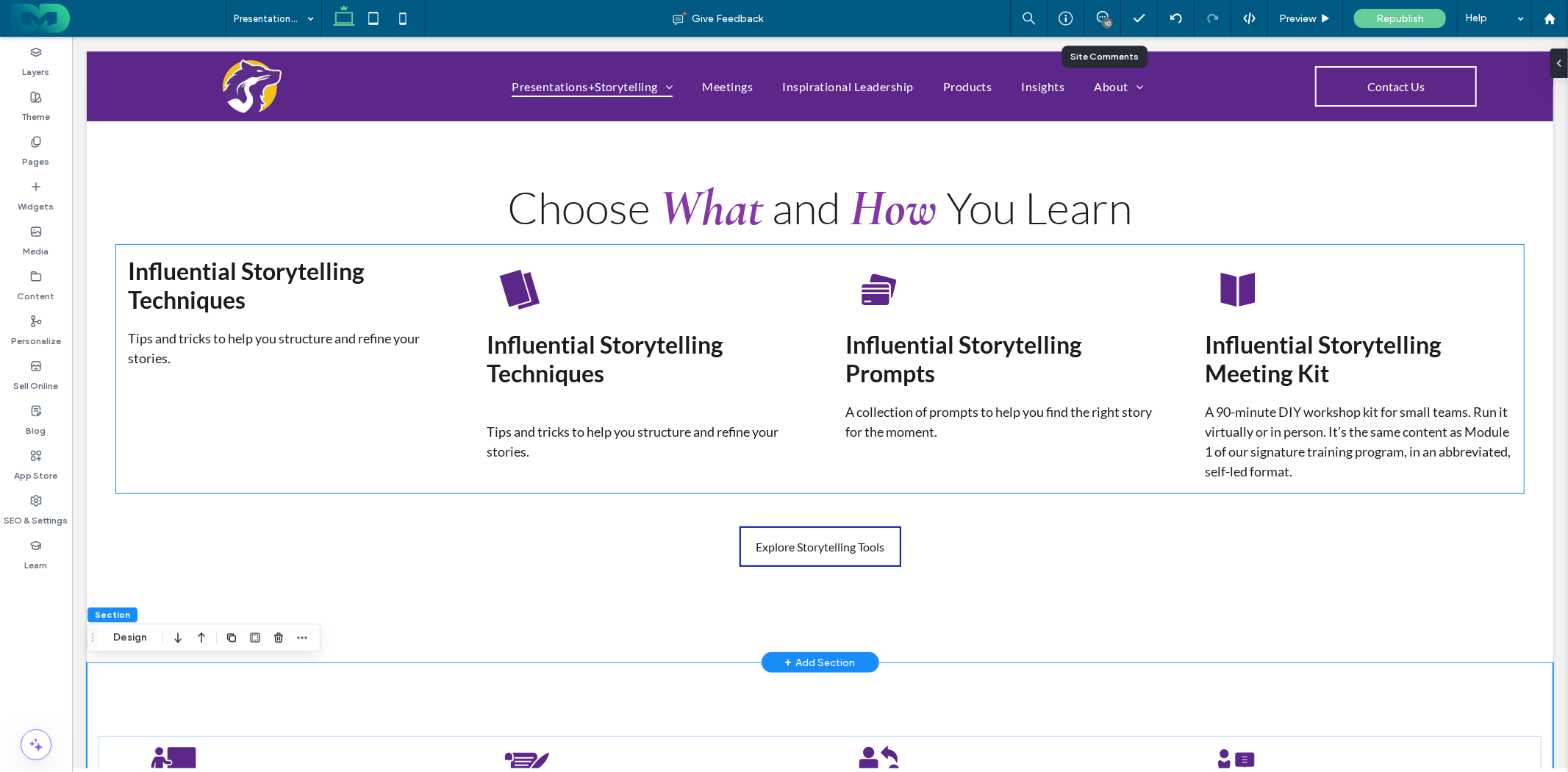
click at [860, 225] on span "How" at bounding box center [894, 206] width 88 height 63
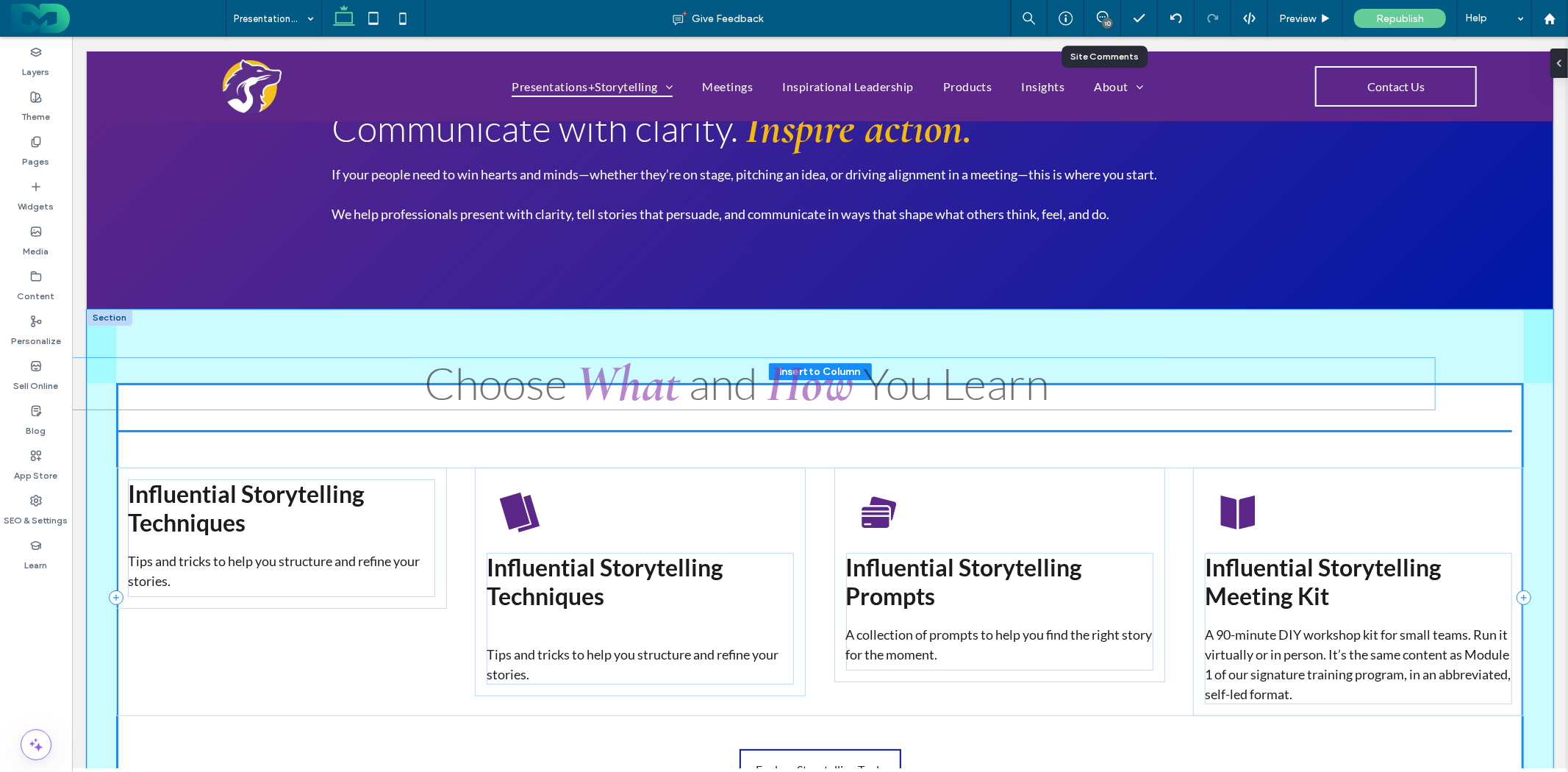
scroll to position [67, 0]
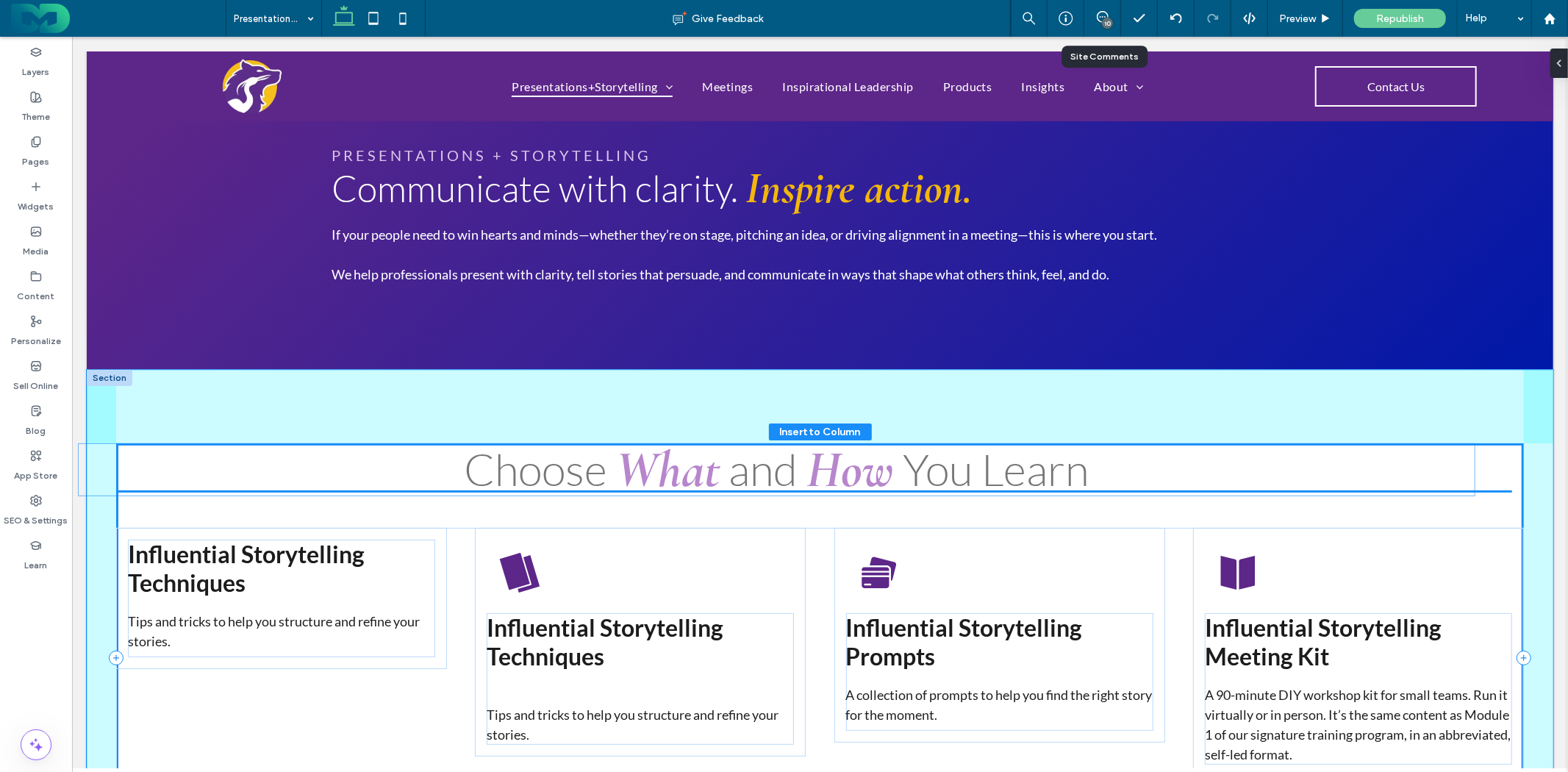
drag, startPoint x: 846, startPoint y: 207, endPoint x: 809, endPoint y: 469, distance: 264.6
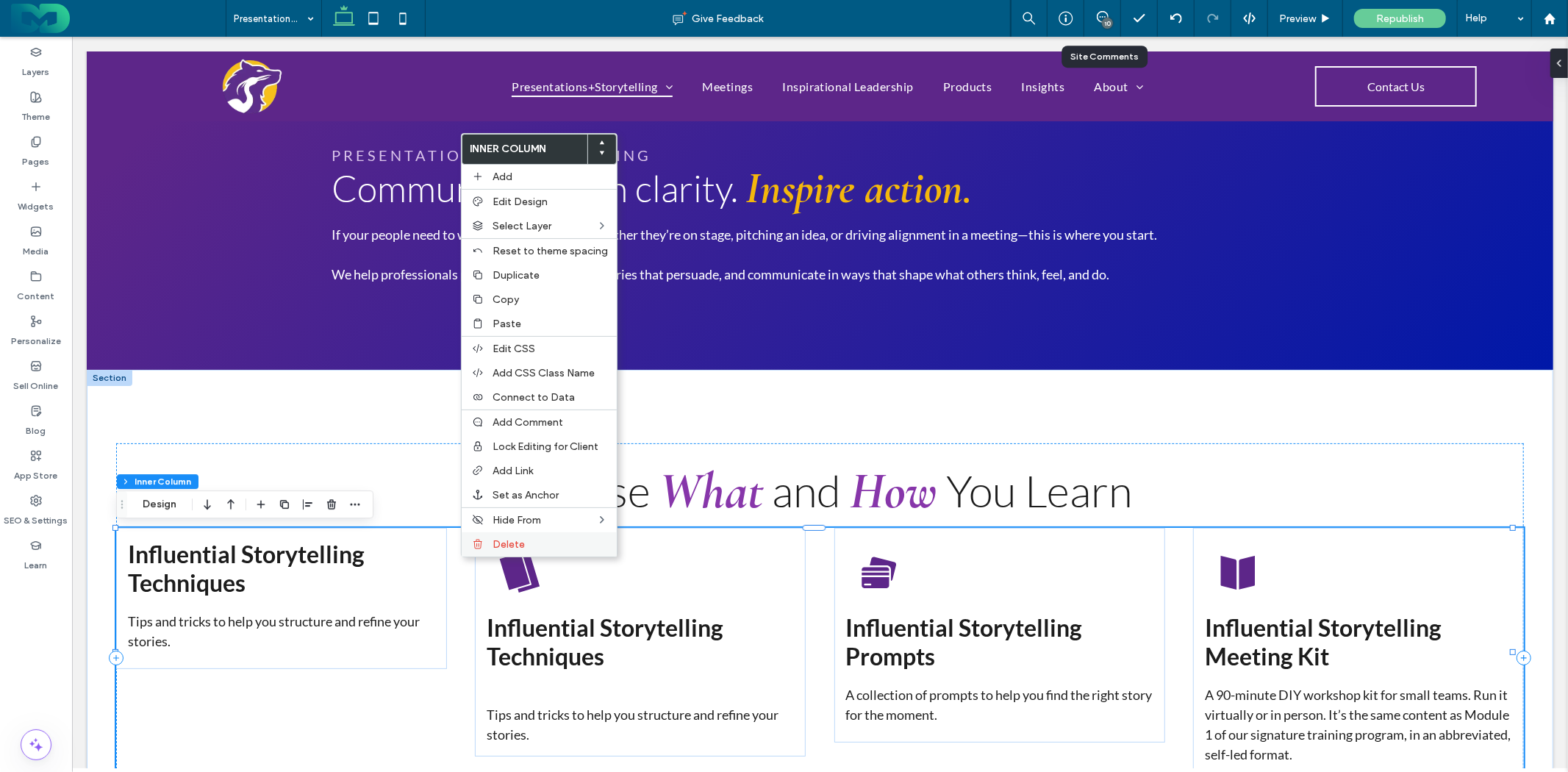
click at [495, 541] on span "Delete" at bounding box center [509, 544] width 33 height 13
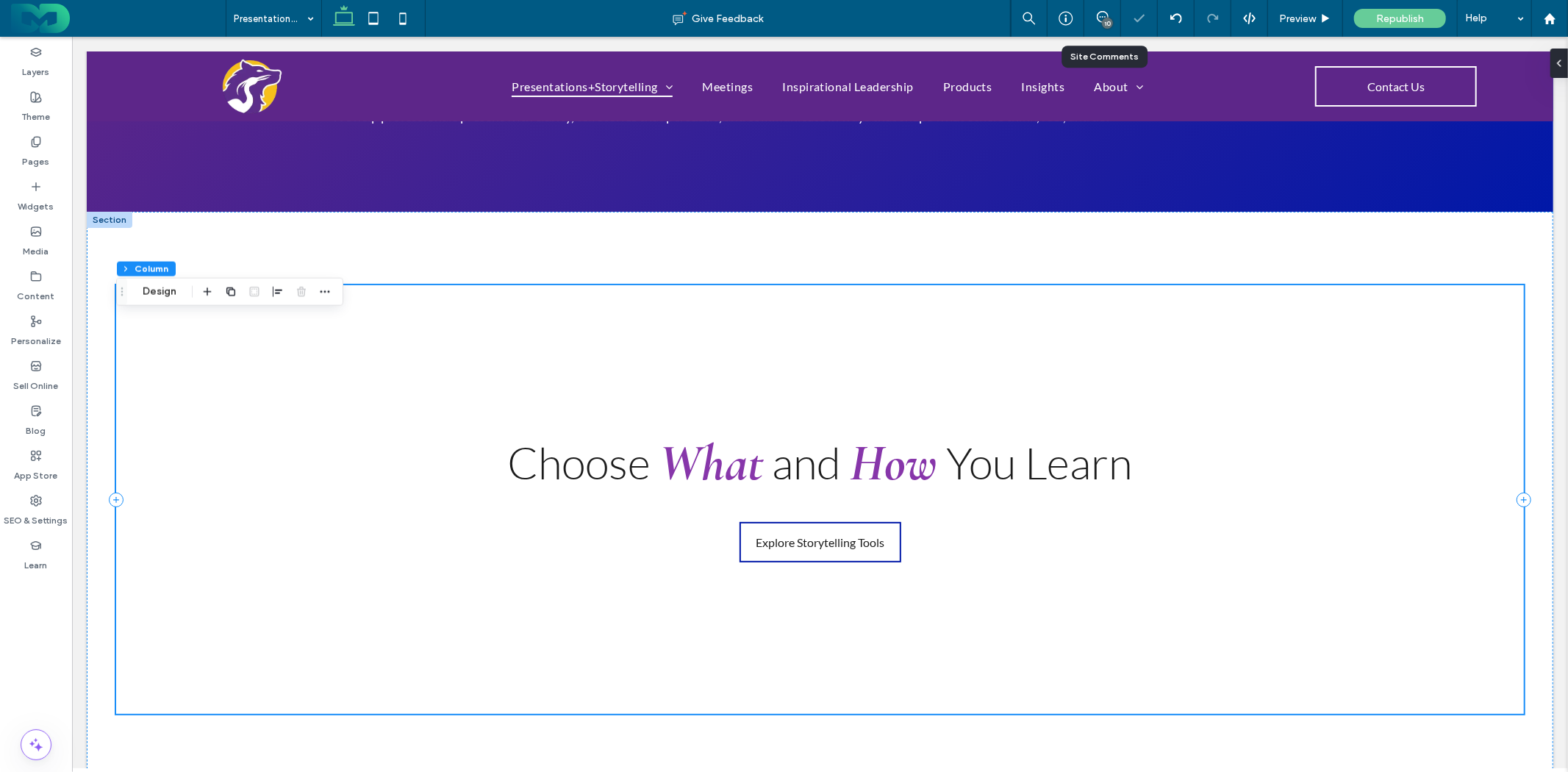
scroll to position [229, 0]
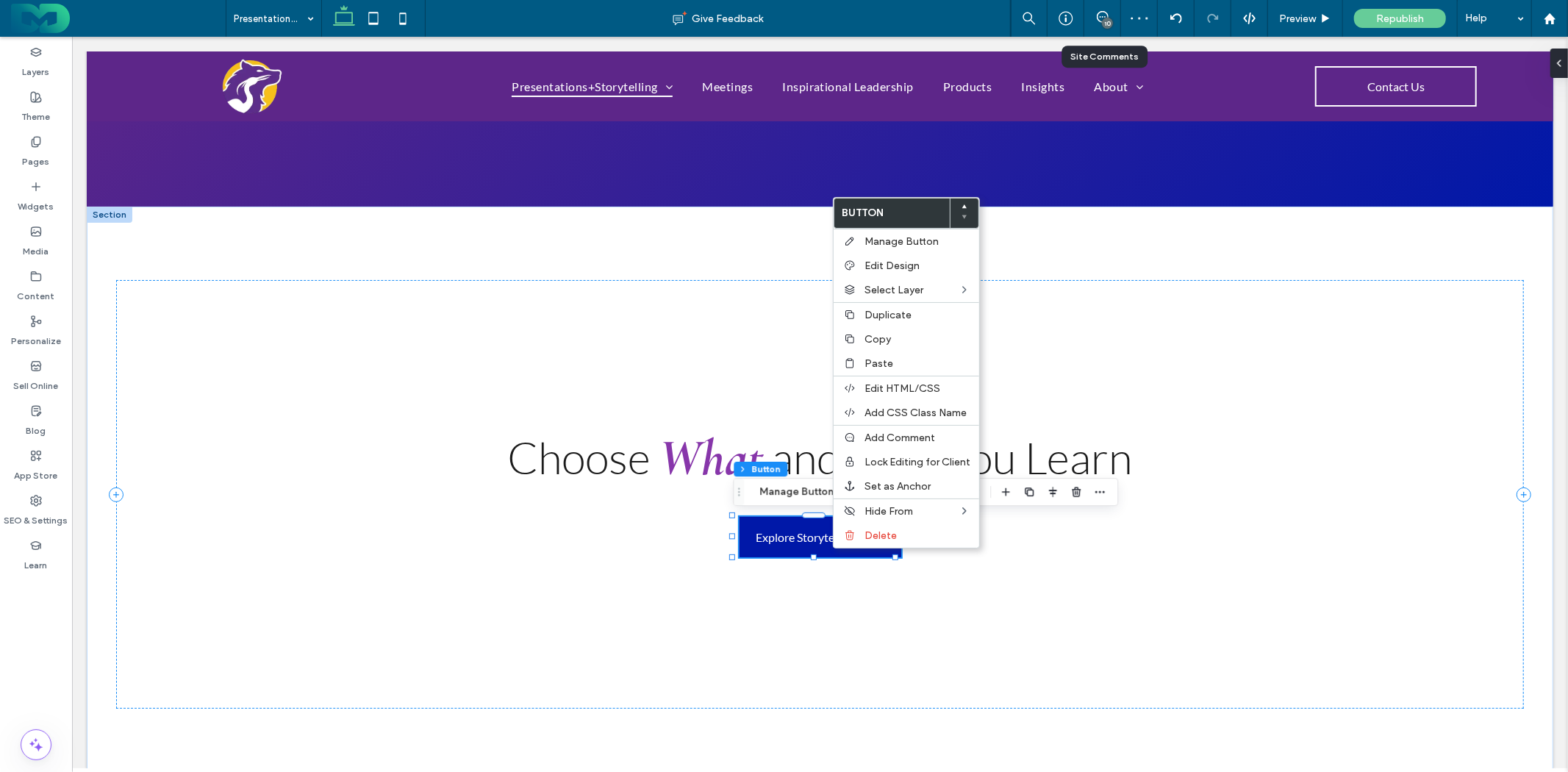
type input "**"
click at [865, 538] on span "Delete" at bounding box center [881, 535] width 33 height 13
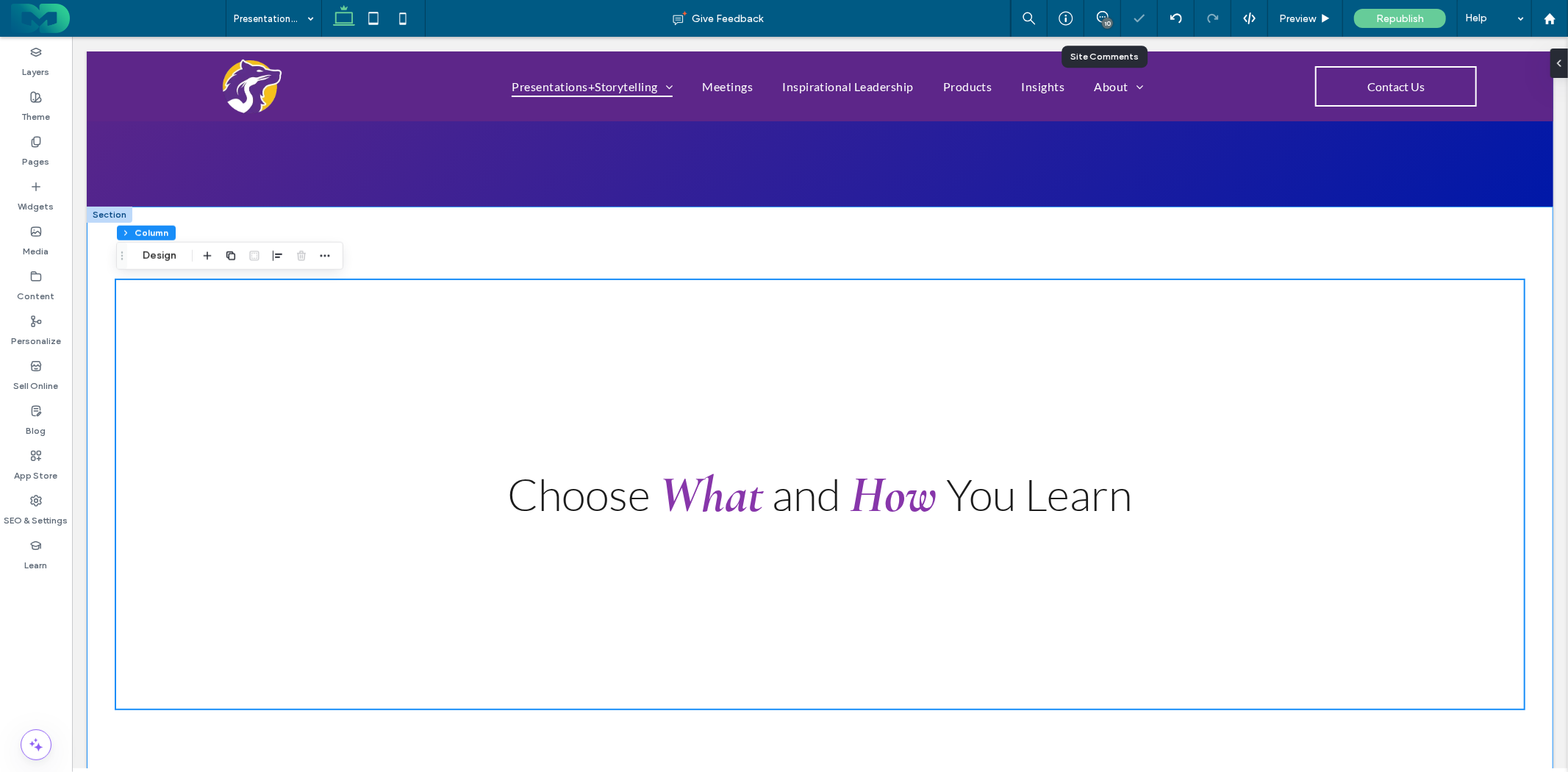
click at [531, 225] on div "Choose What and How You Learn" at bounding box center [820, 494] width 1467 height 576
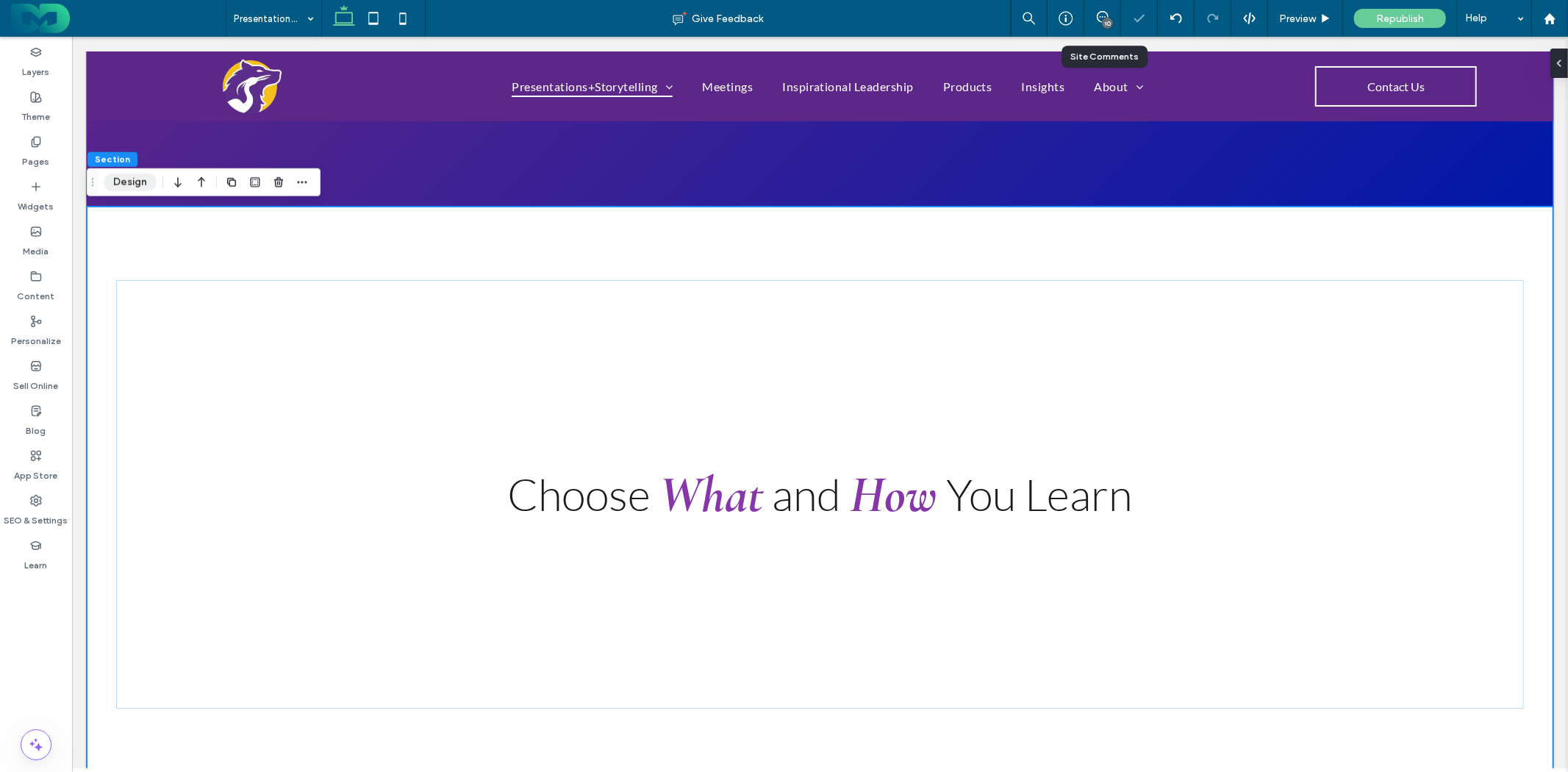
click at [141, 182] on button "Design" at bounding box center [130, 182] width 53 height 17
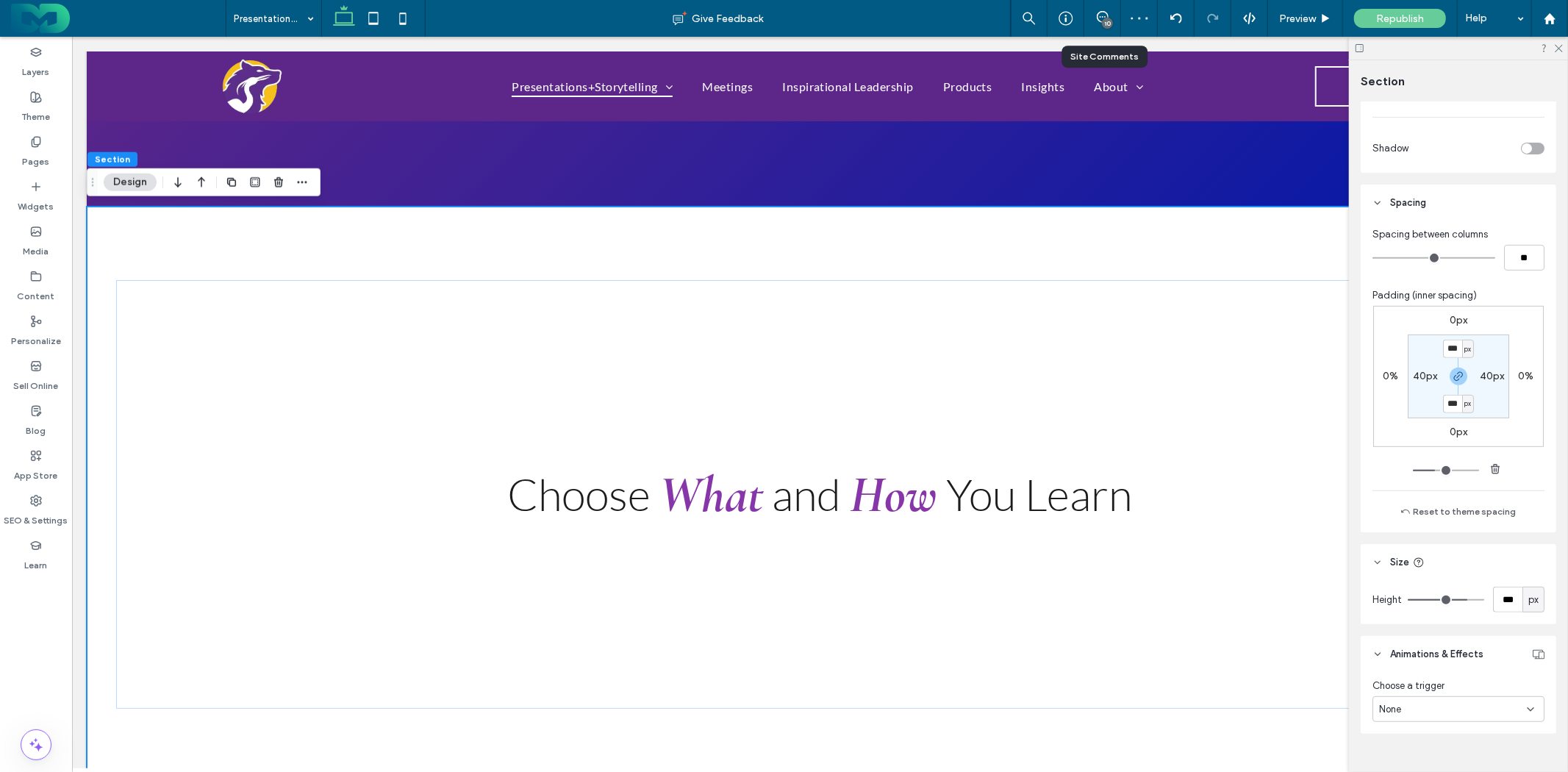
scroll to position [467, 0]
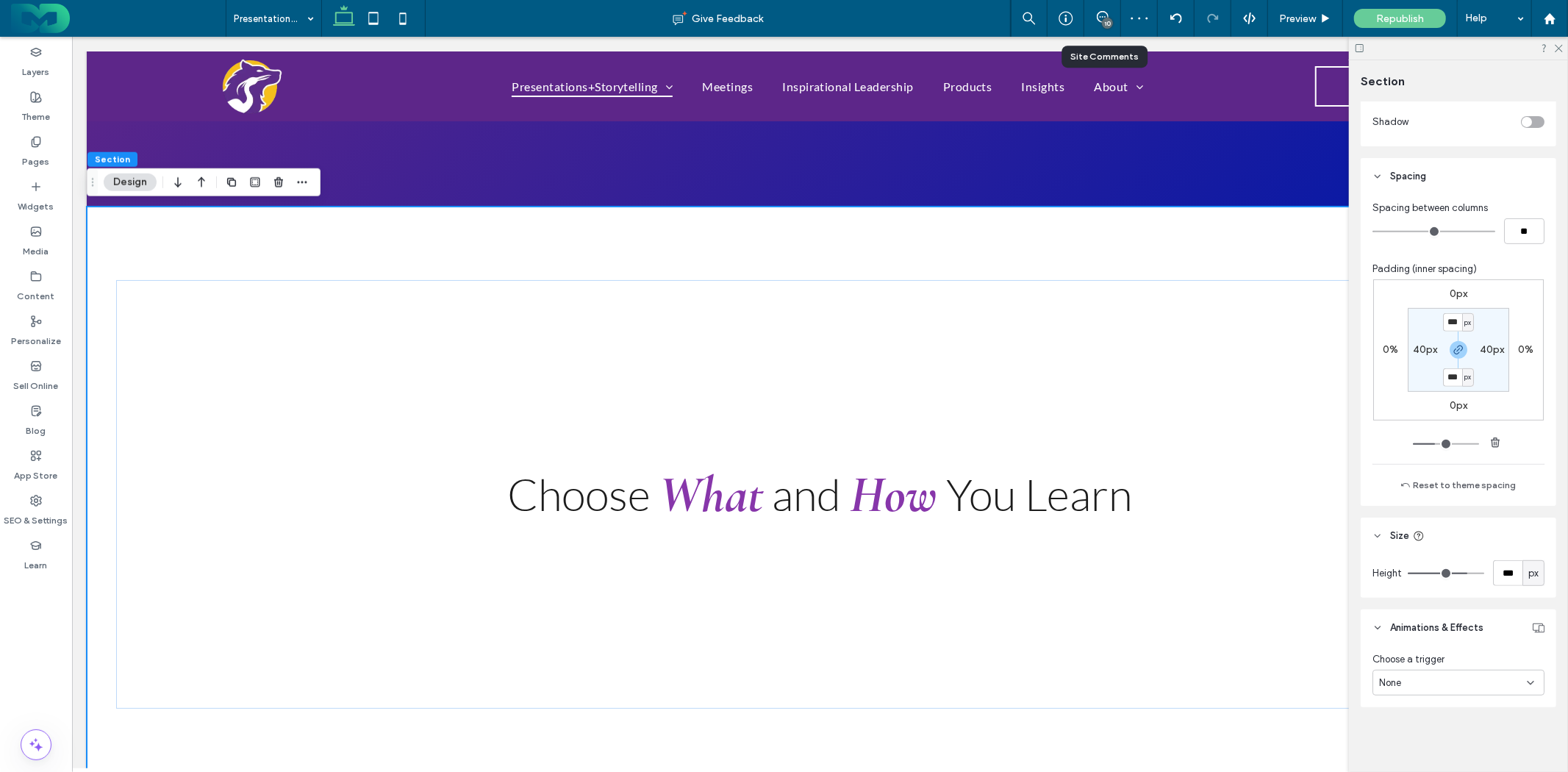
type input "***"
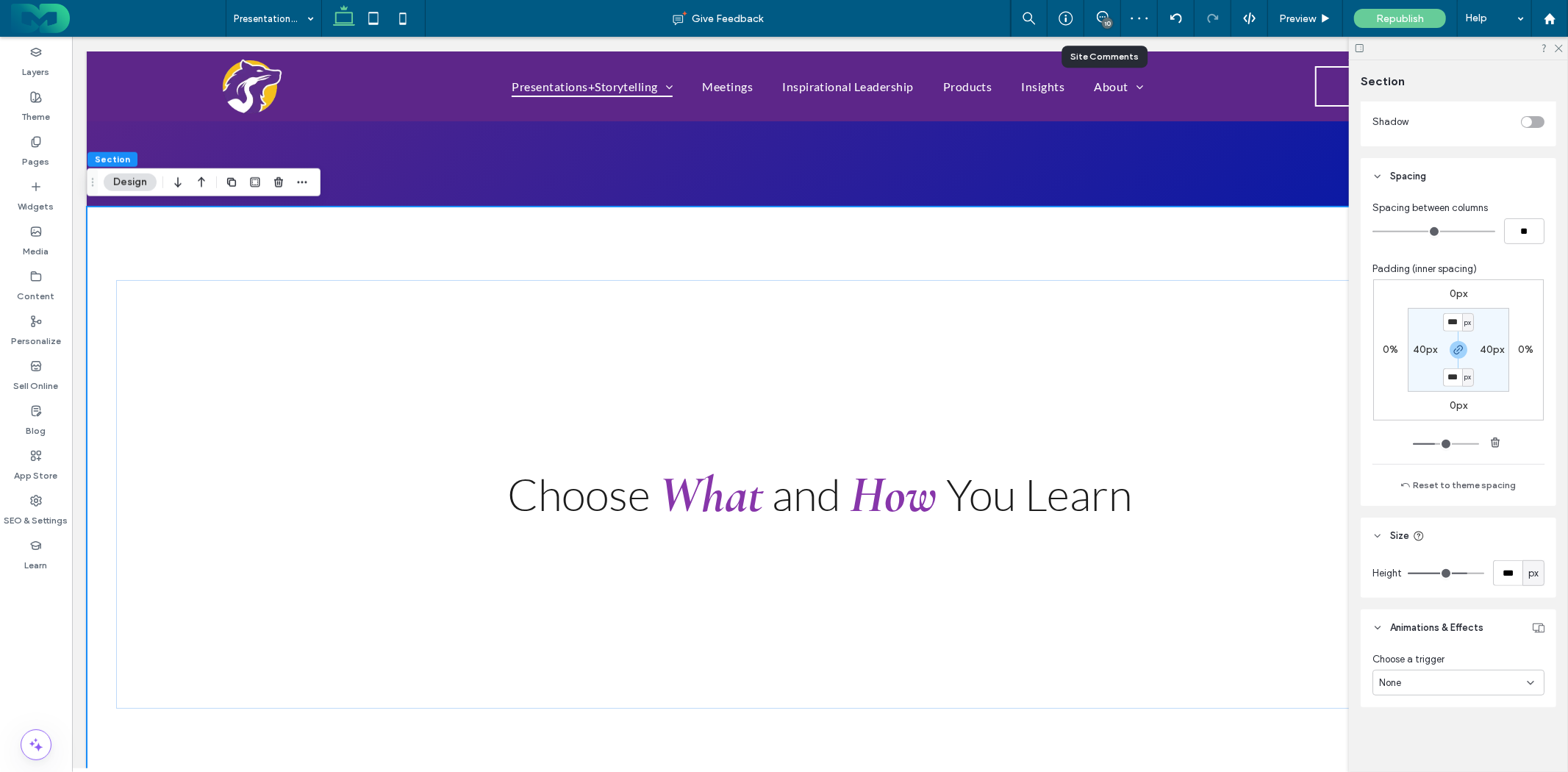
type input "***"
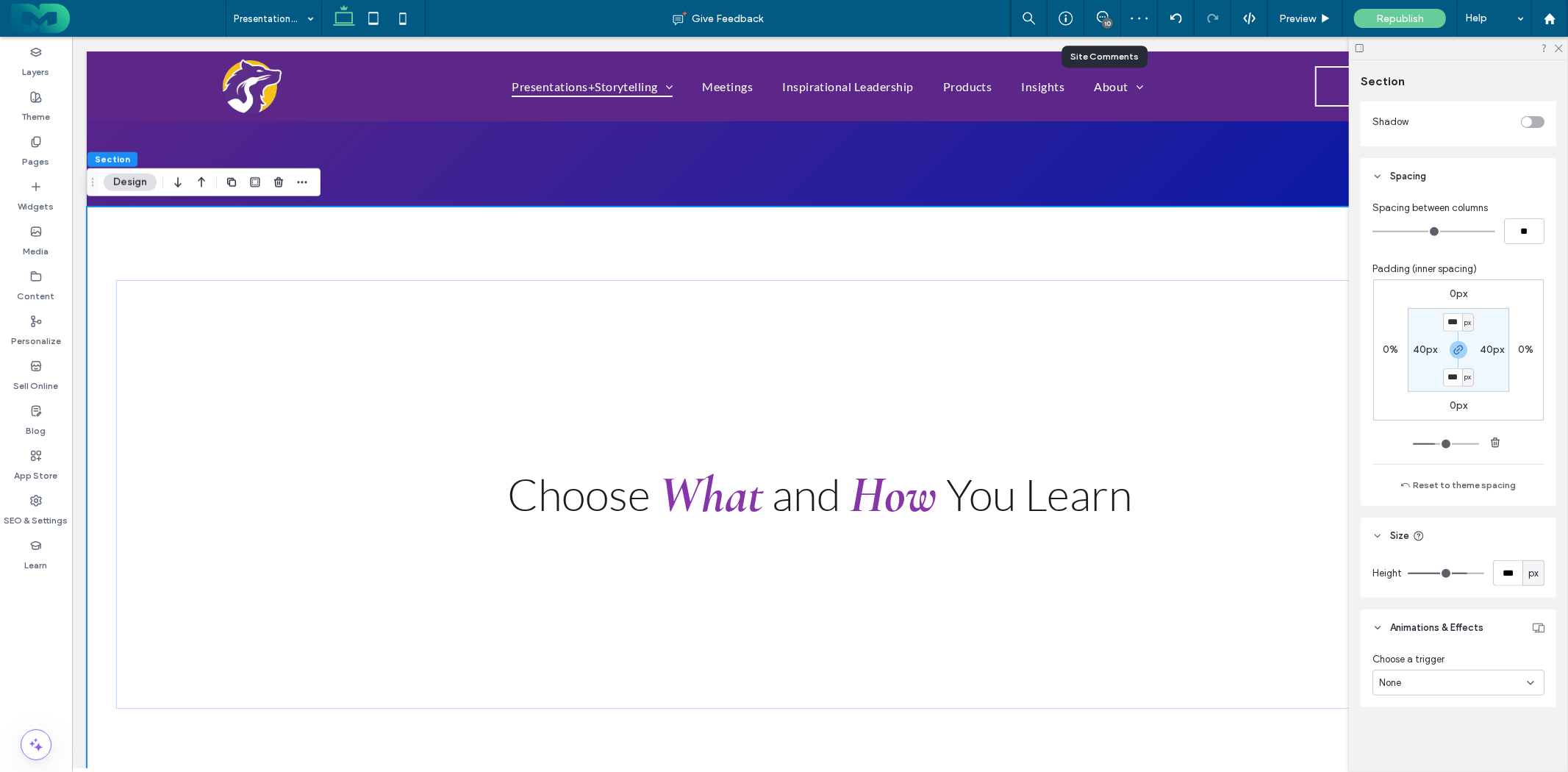
type input "***"
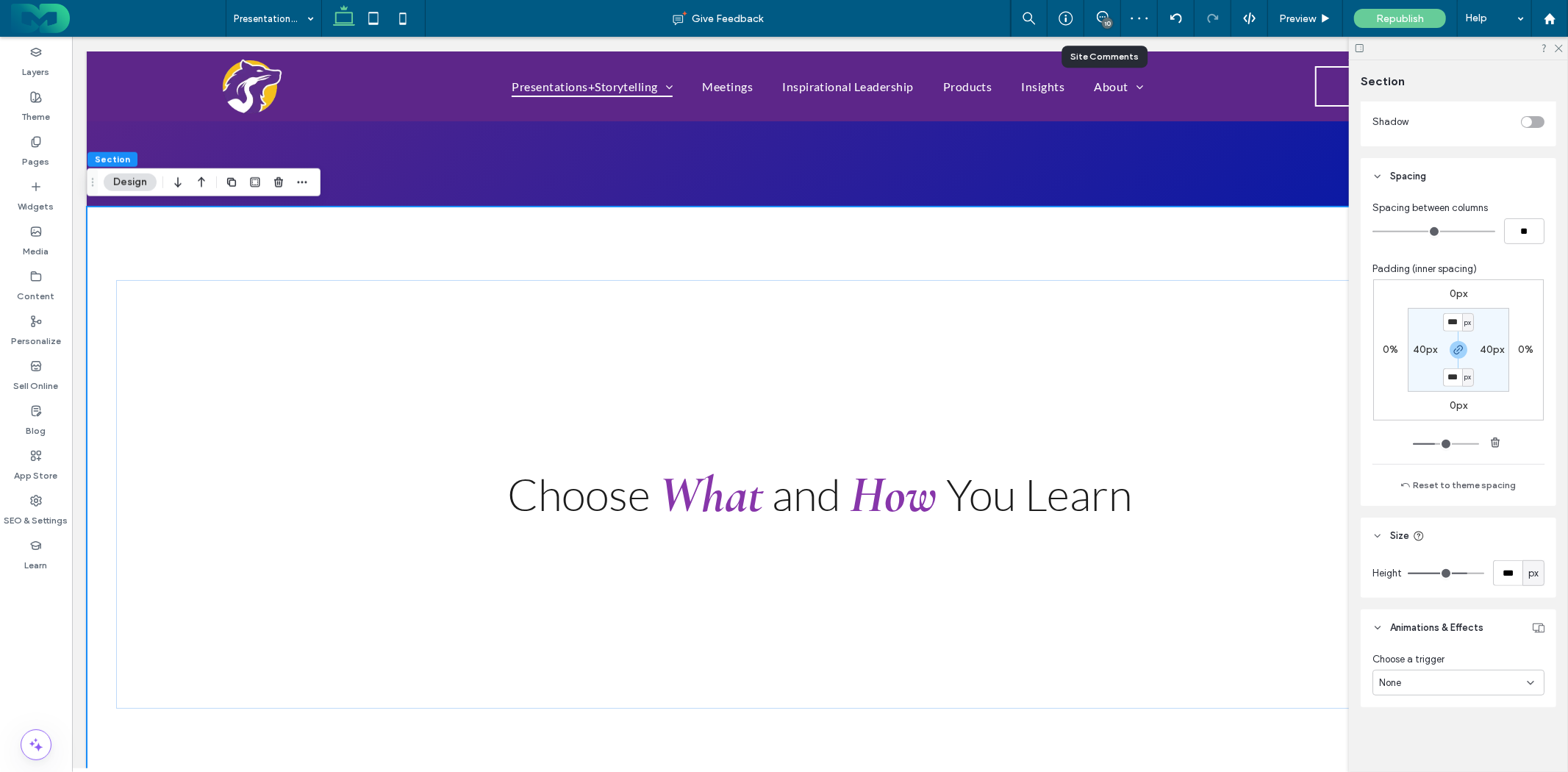
type input "***"
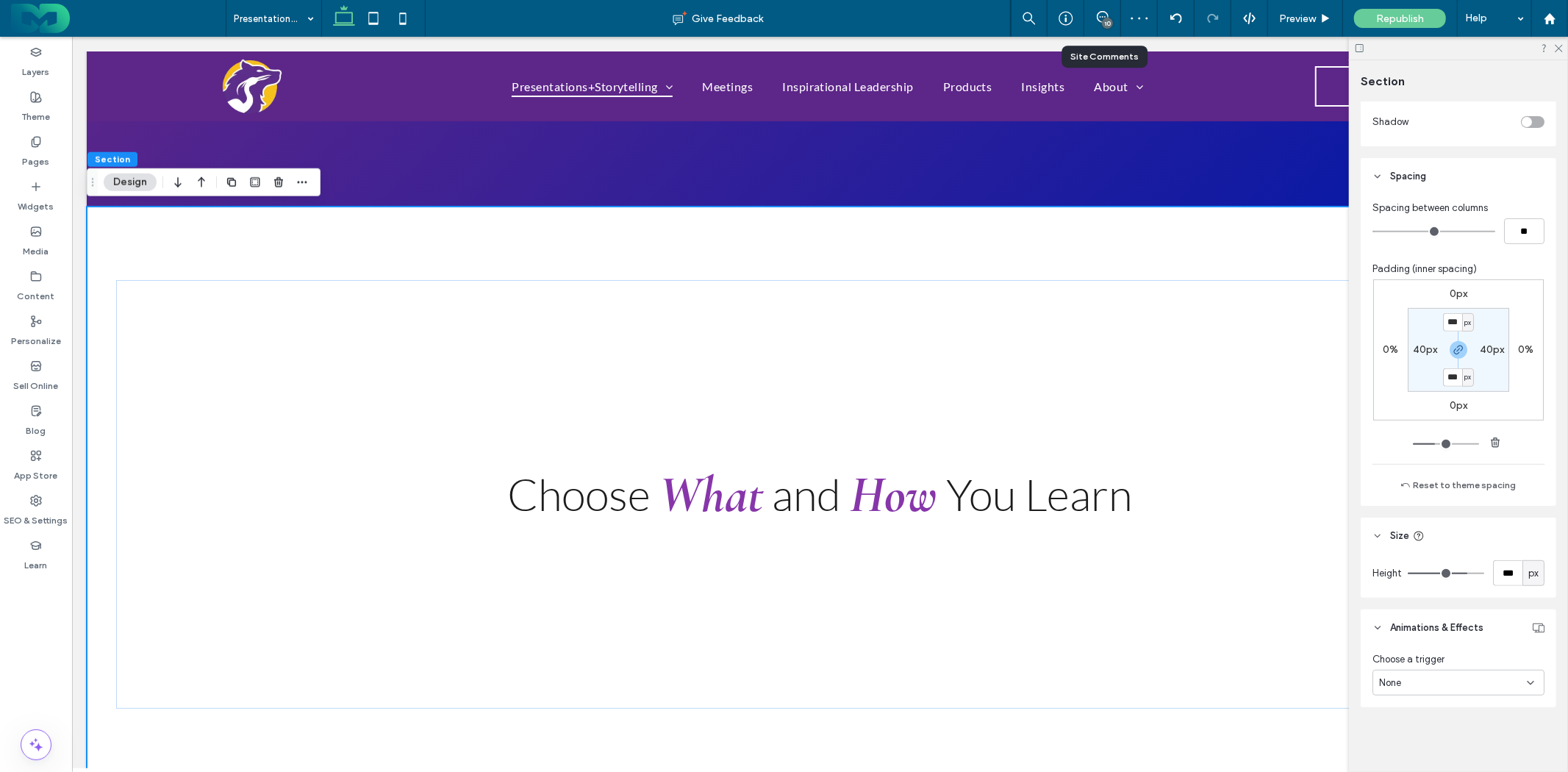
type input "***"
type input "*"
drag, startPoint x: 1460, startPoint y: 572, endPoint x: 787, endPoint y: 539, distance: 673.8
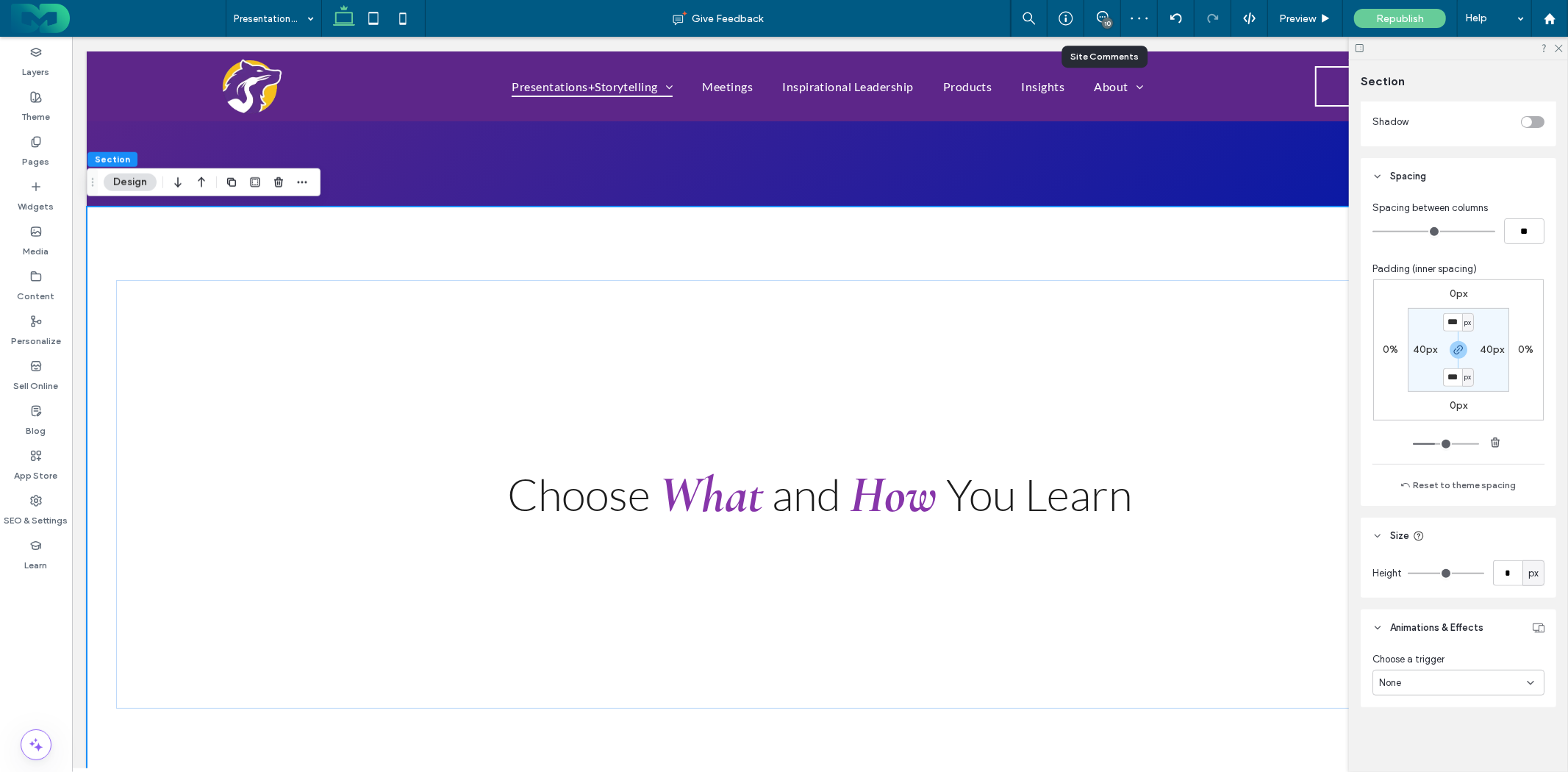
type input "*"
click at [1408, 573] on input "range" at bounding box center [1446, 574] width 76 height 2
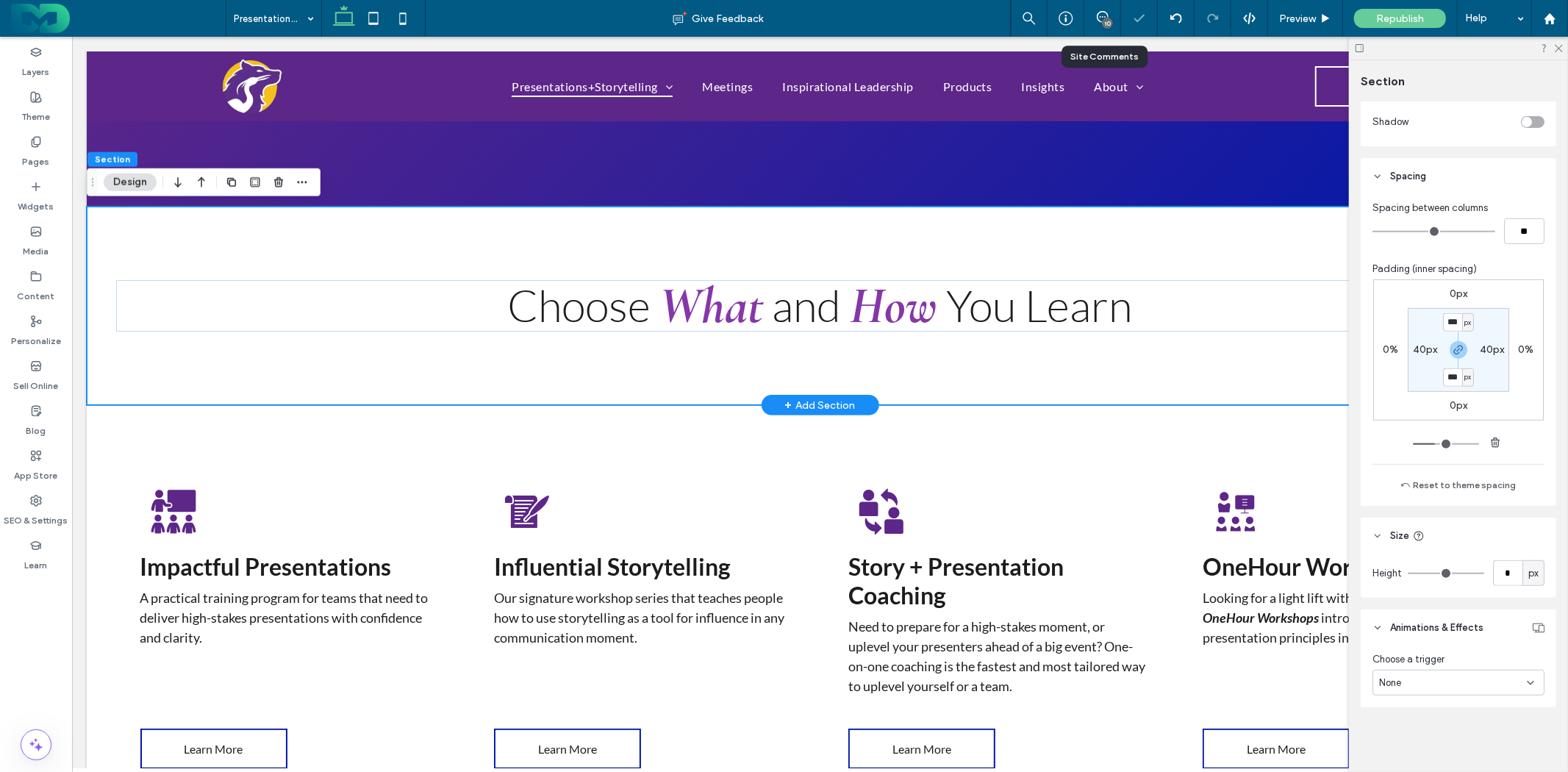
click at [671, 376] on div "Choose What and How You Learn" at bounding box center [820, 305] width 1467 height 199
click at [1455, 370] on input "***" at bounding box center [1452, 377] width 19 height 18
click at [1456, 351] on icon "button" at bounding box center [1459, 350] width 12 height 12
click at [1452, 377] on label "100px" at bounding box center [1458, 377] width 28 height 13
type input "*"
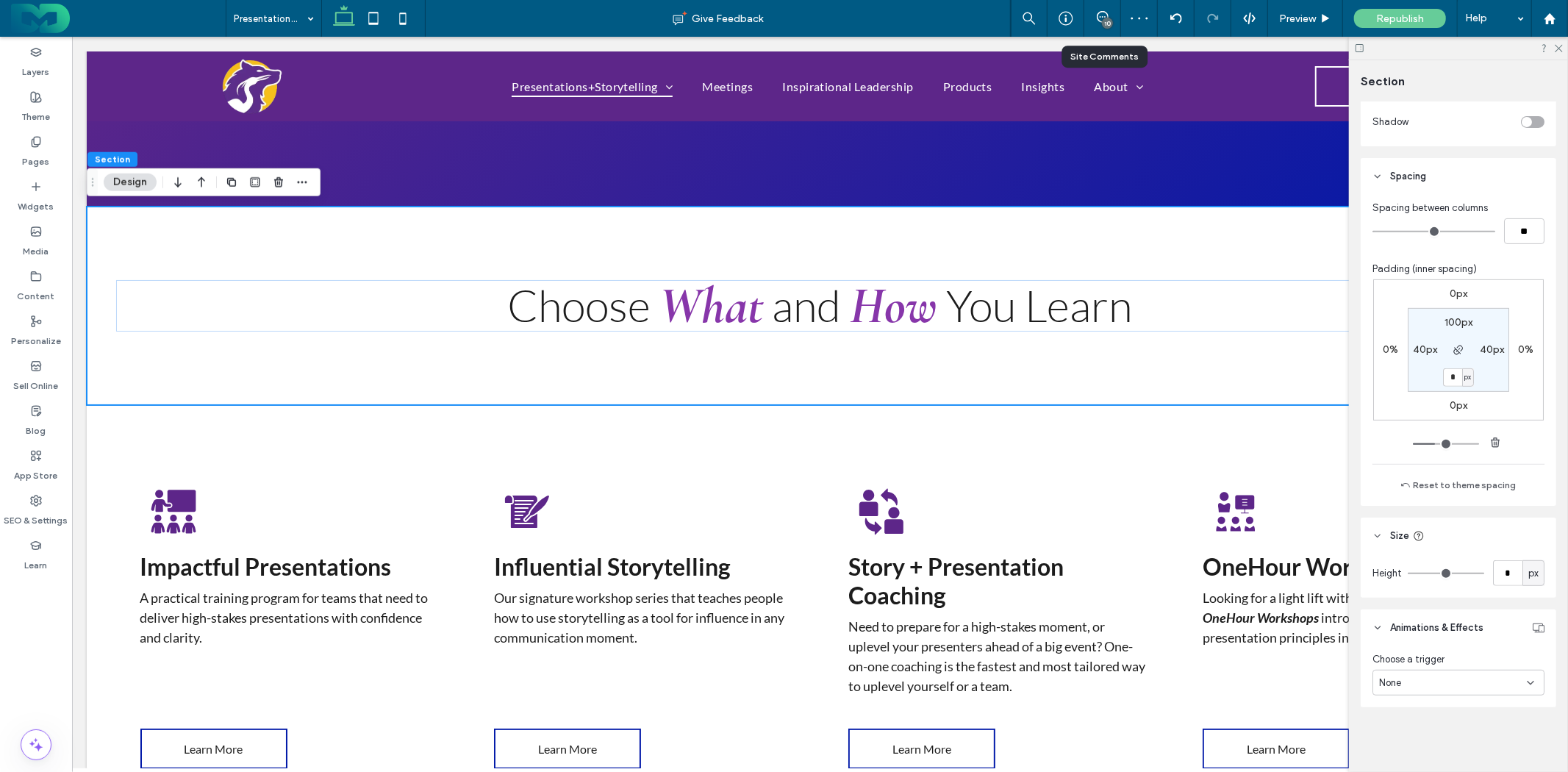
type input "*"
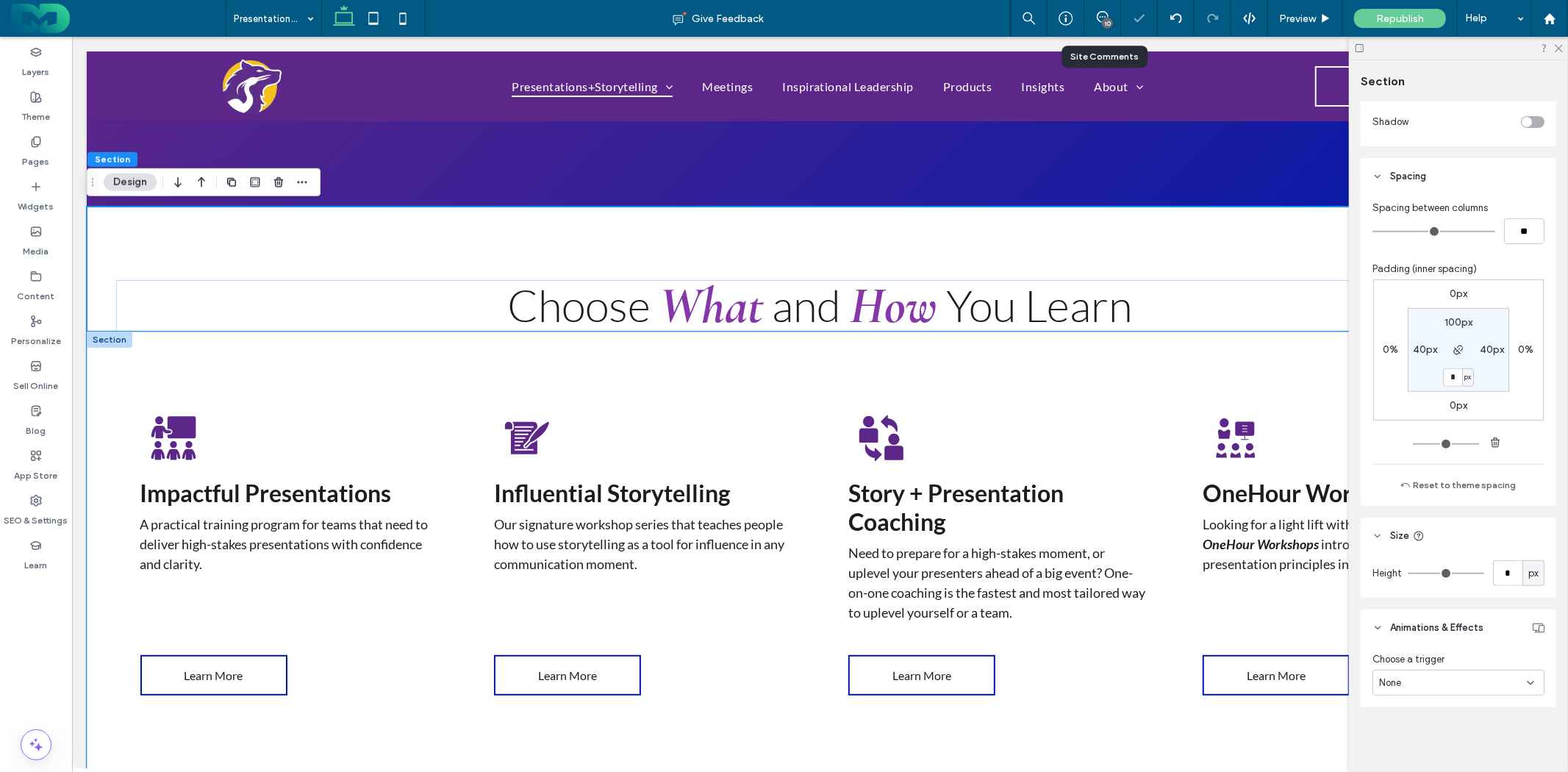
click at [1201, 357] on div "Impactful Presentations A practical training program for teams that need to del…" at bounding box center [820, 565] width 1467 height 467
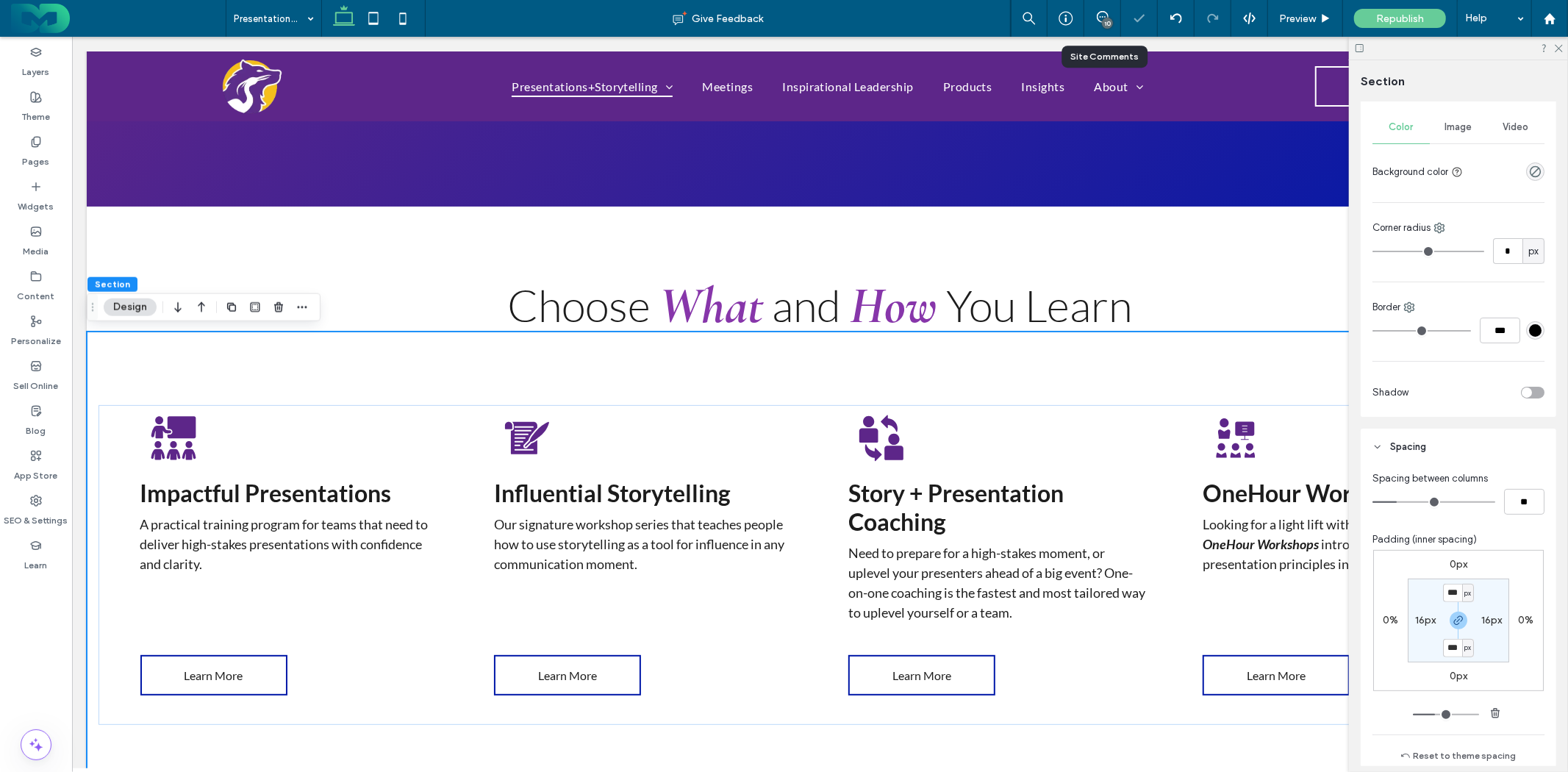
scroll to position [245, 0]
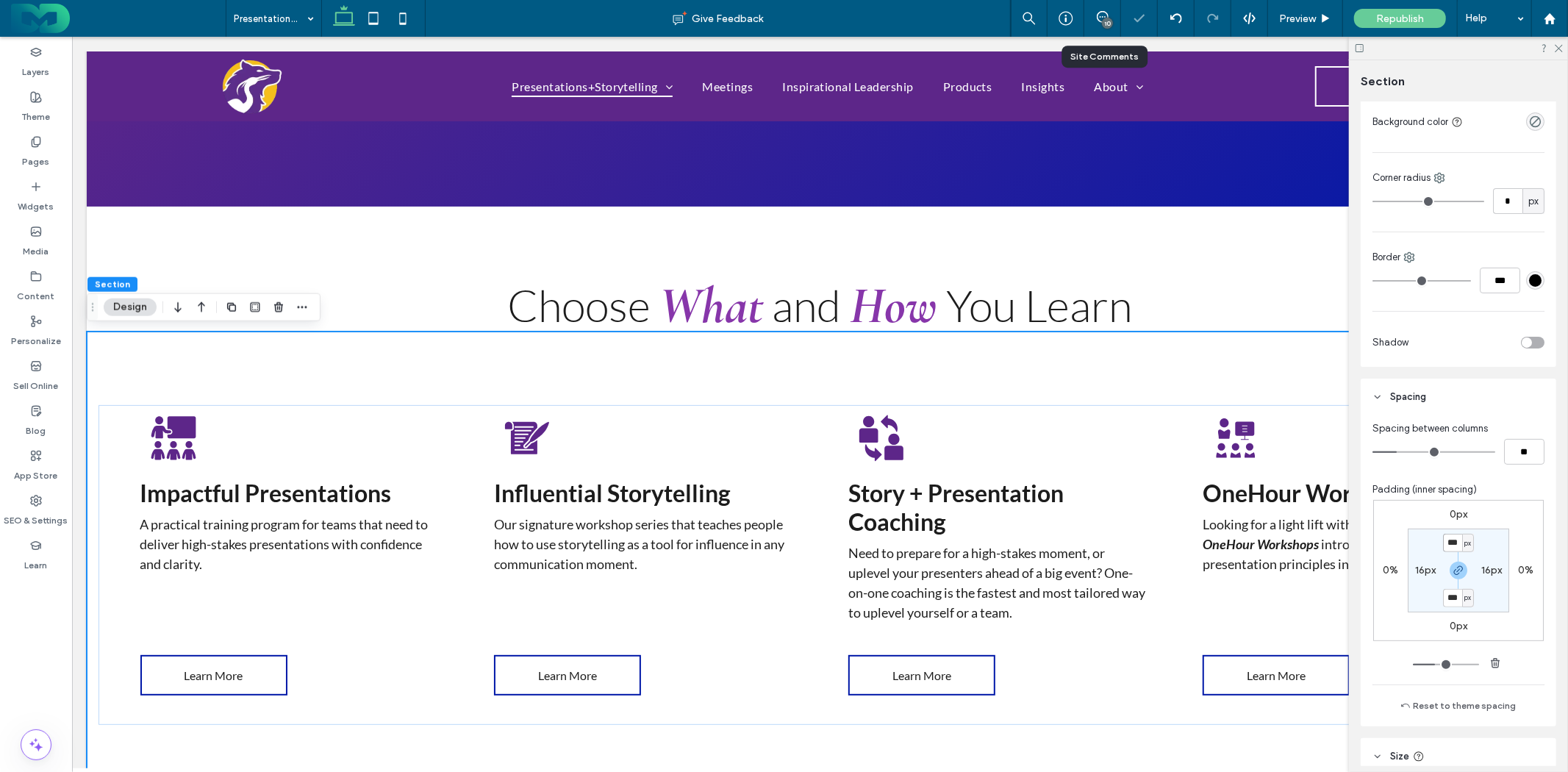
click at [1449, 547] on input "***" at bounding box center [1452, 543] width 19 height 18
click at [1458, 567] on icon "button" at bounding box center [1459, 571] width 12 height 12
click at [1453, 547] on input "***" at bounding box center [1452, 543] width 19 height 18
type input "**"
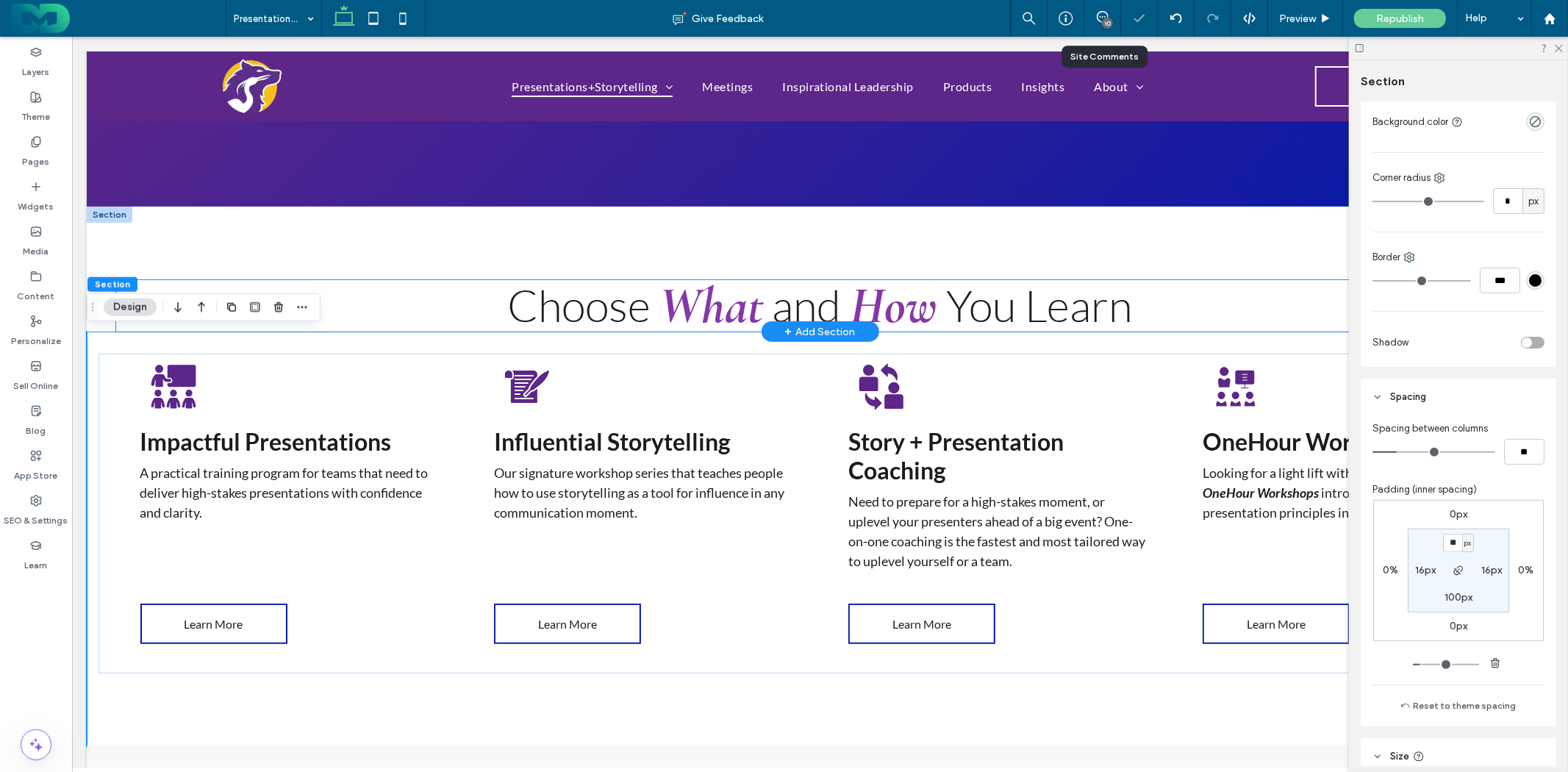
click at [1032, 223] on div "Choose What and How You Learn" at bounding box center [820, 268] width 1467 height 125
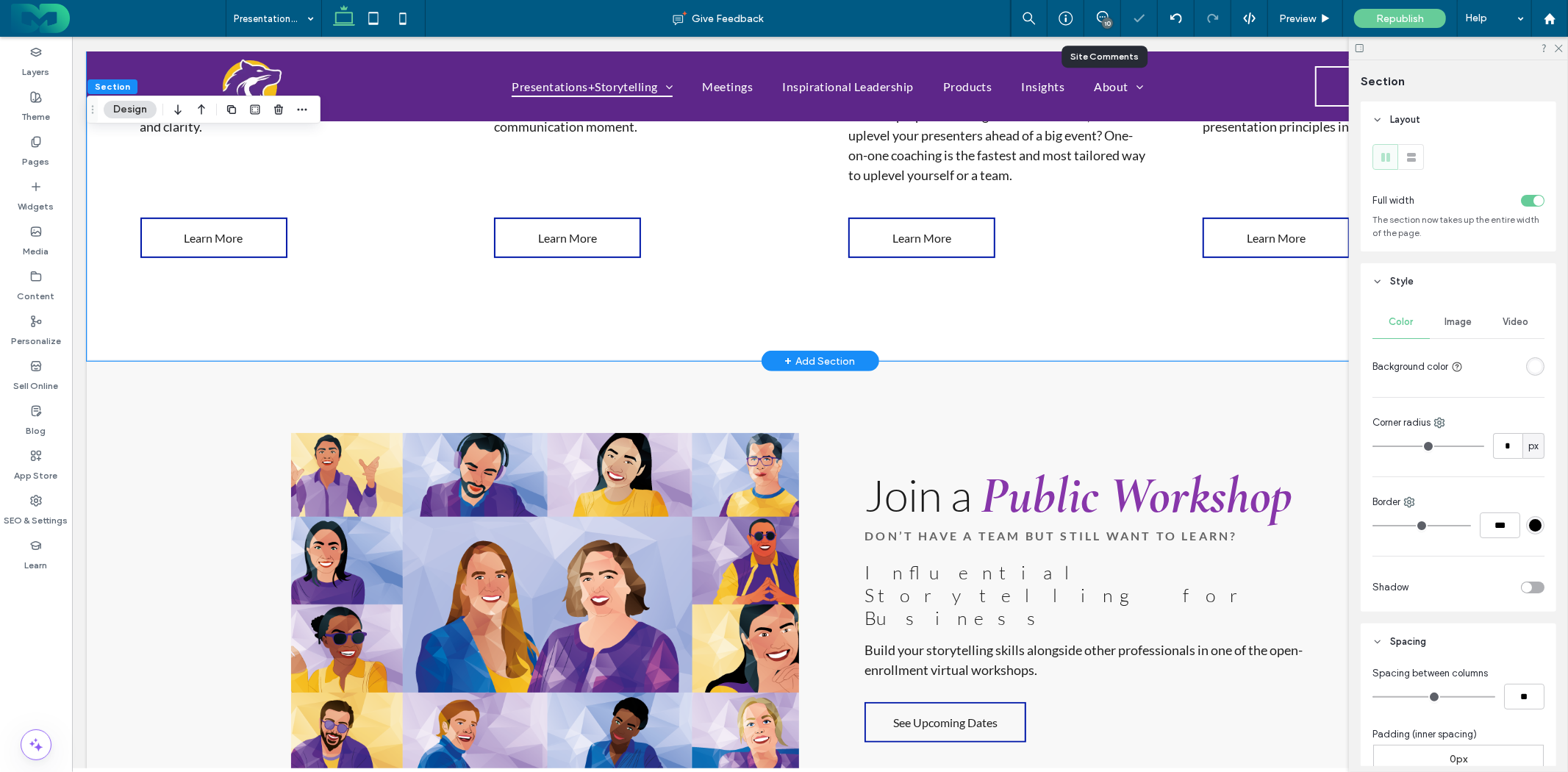
scroll to position [474, 0]
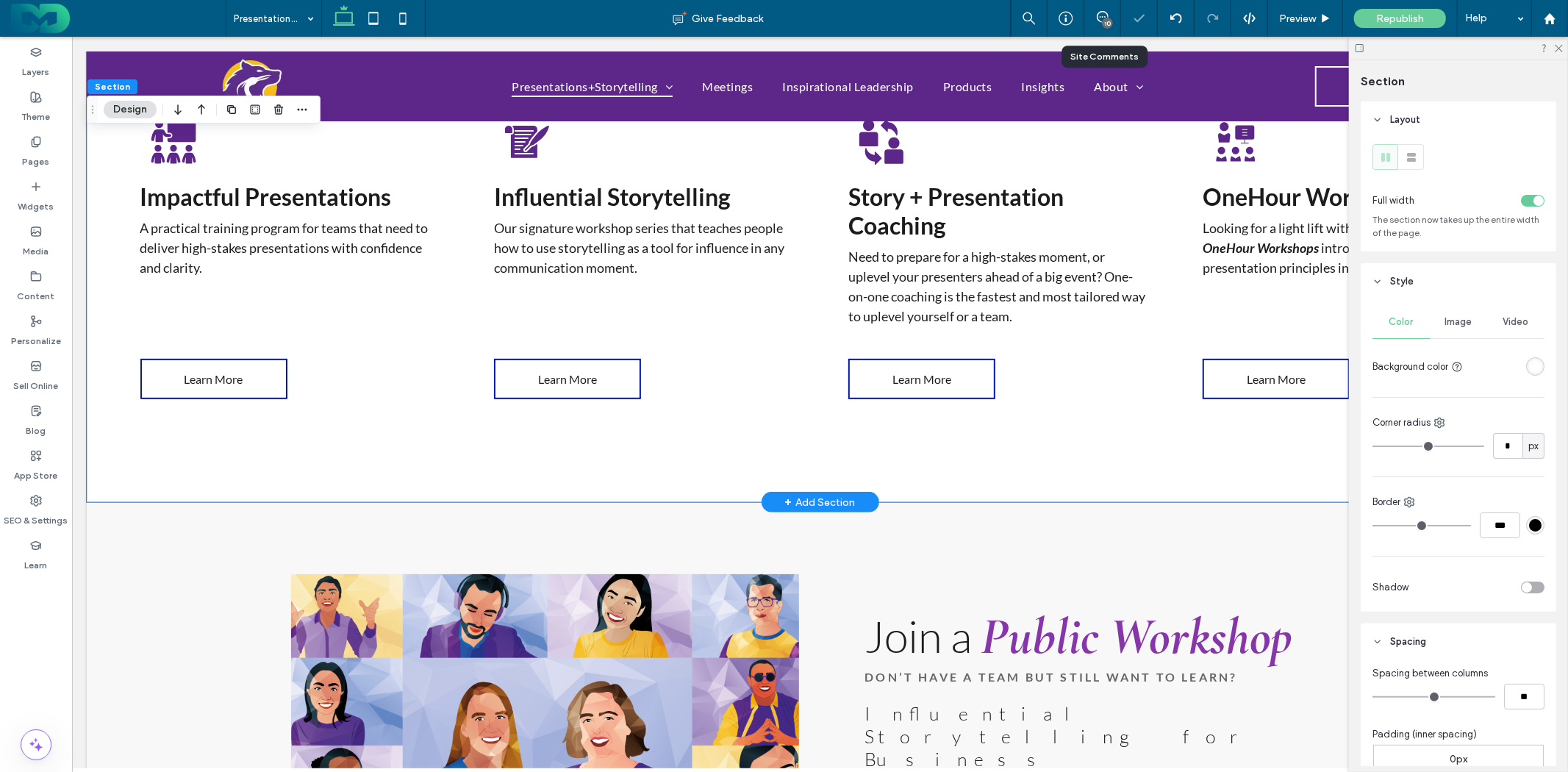
click at [1015, 456] on div "Impactful Presentations A practical training program for teams that need to del…" at bounding box center [820, 294] width 1467 height 416
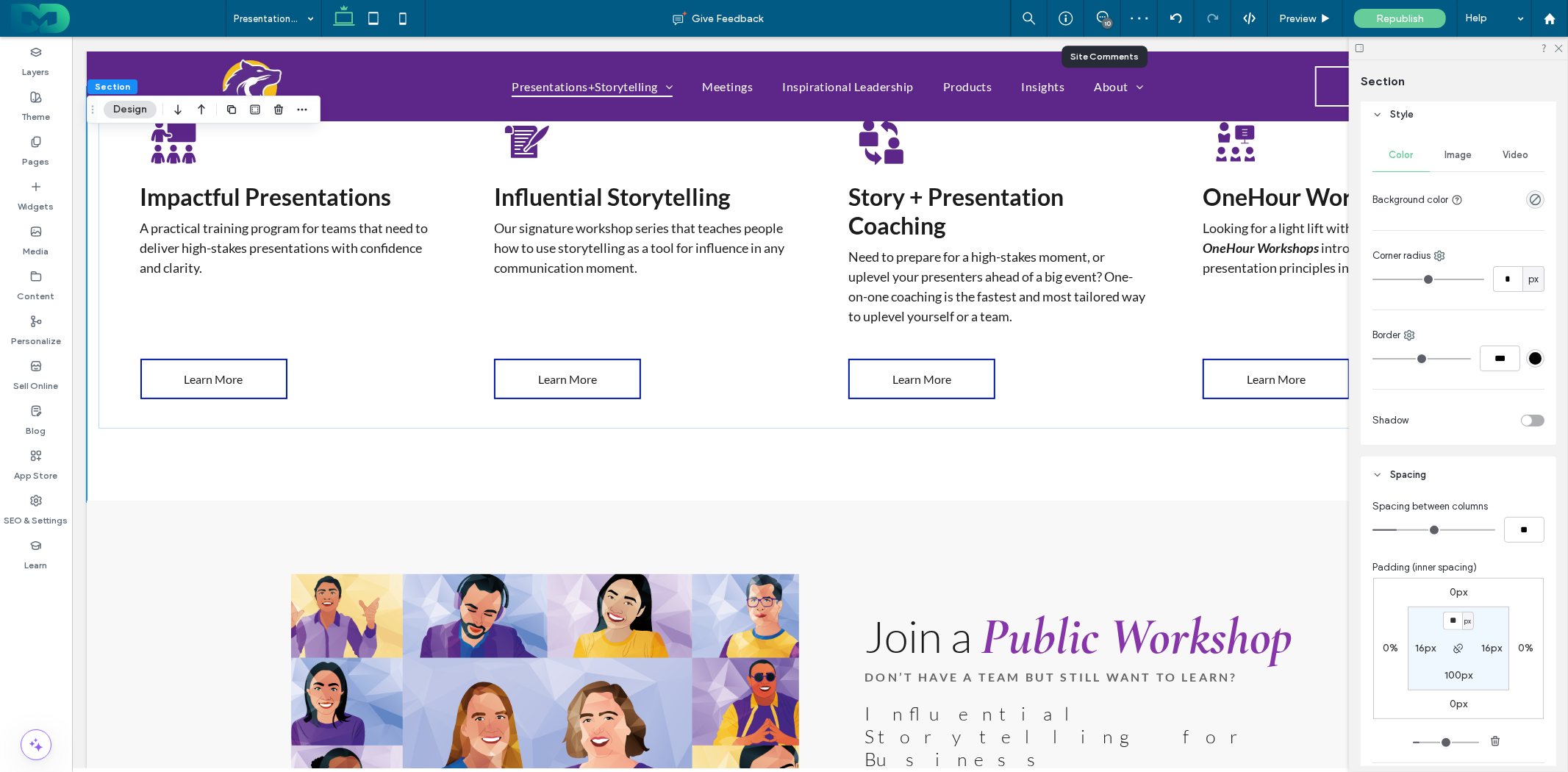
scroll to position [245, 0]
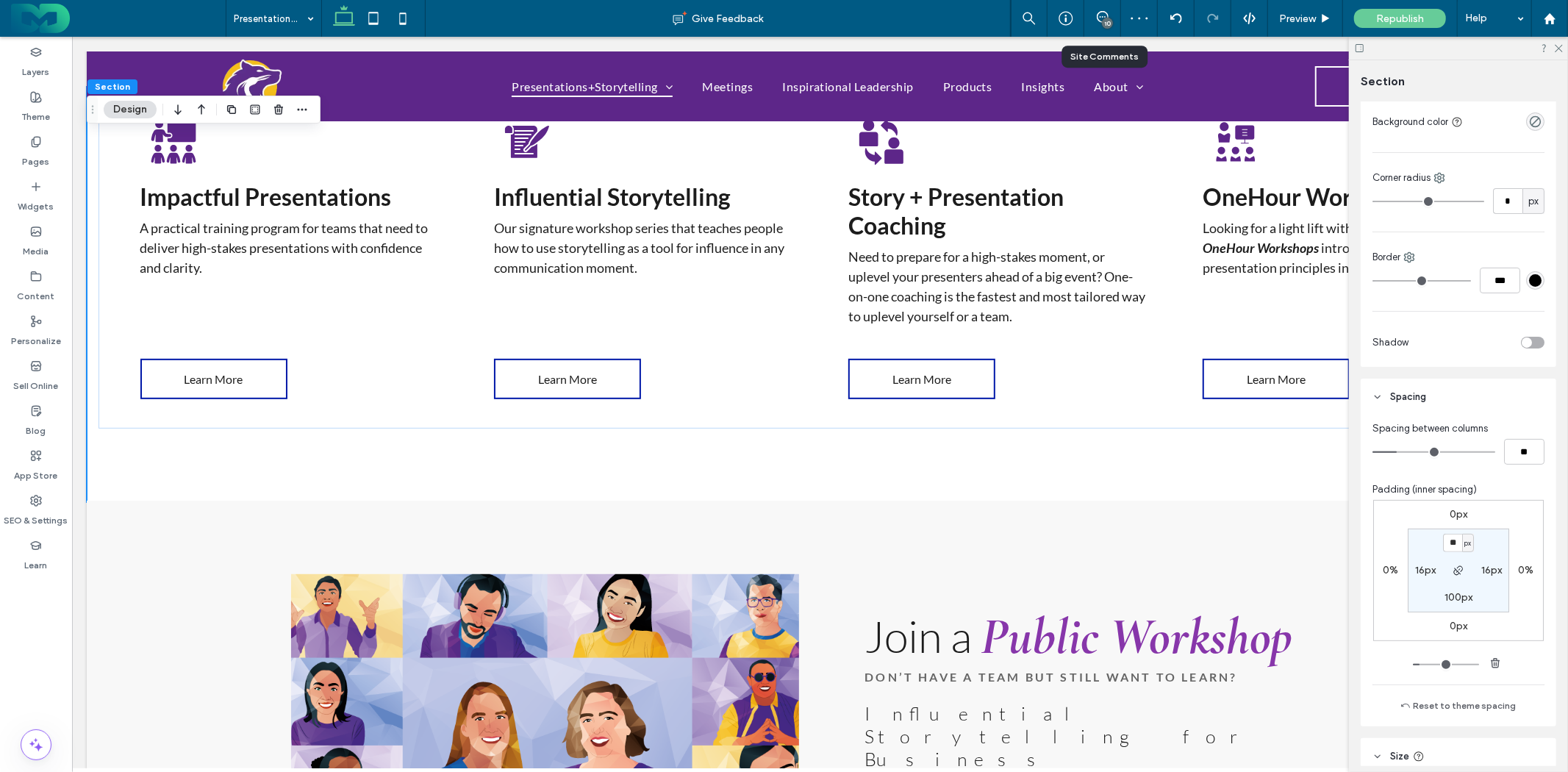
click at [1445, 603] on label "100px" at bounding box center [1458, 597] width 28 height 13
type input "***"
type input "**"
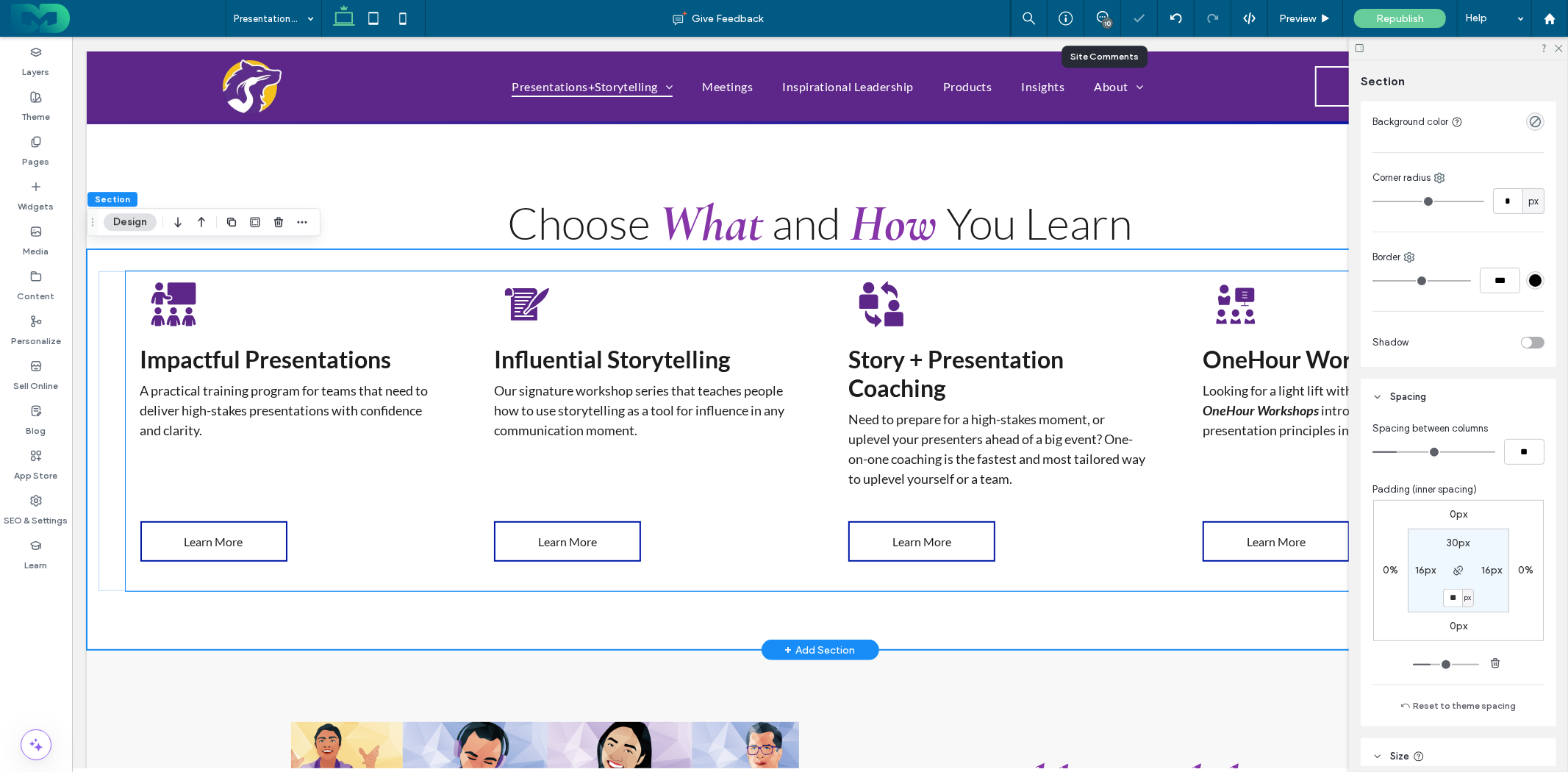
scroll to position [311, 0]
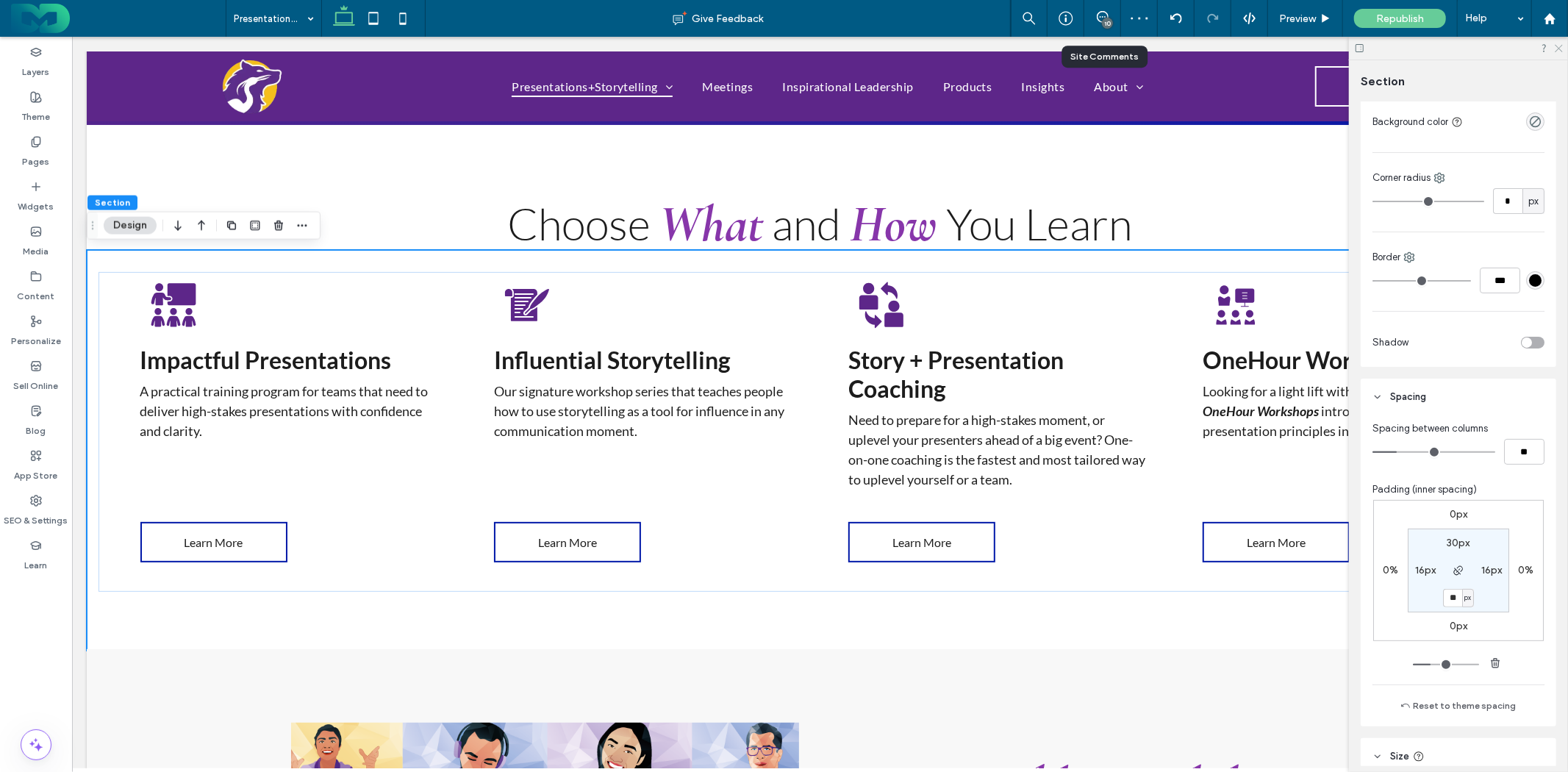
click at [1561, 47] on icon at bounding box center [1558, 47] width 10 height 10
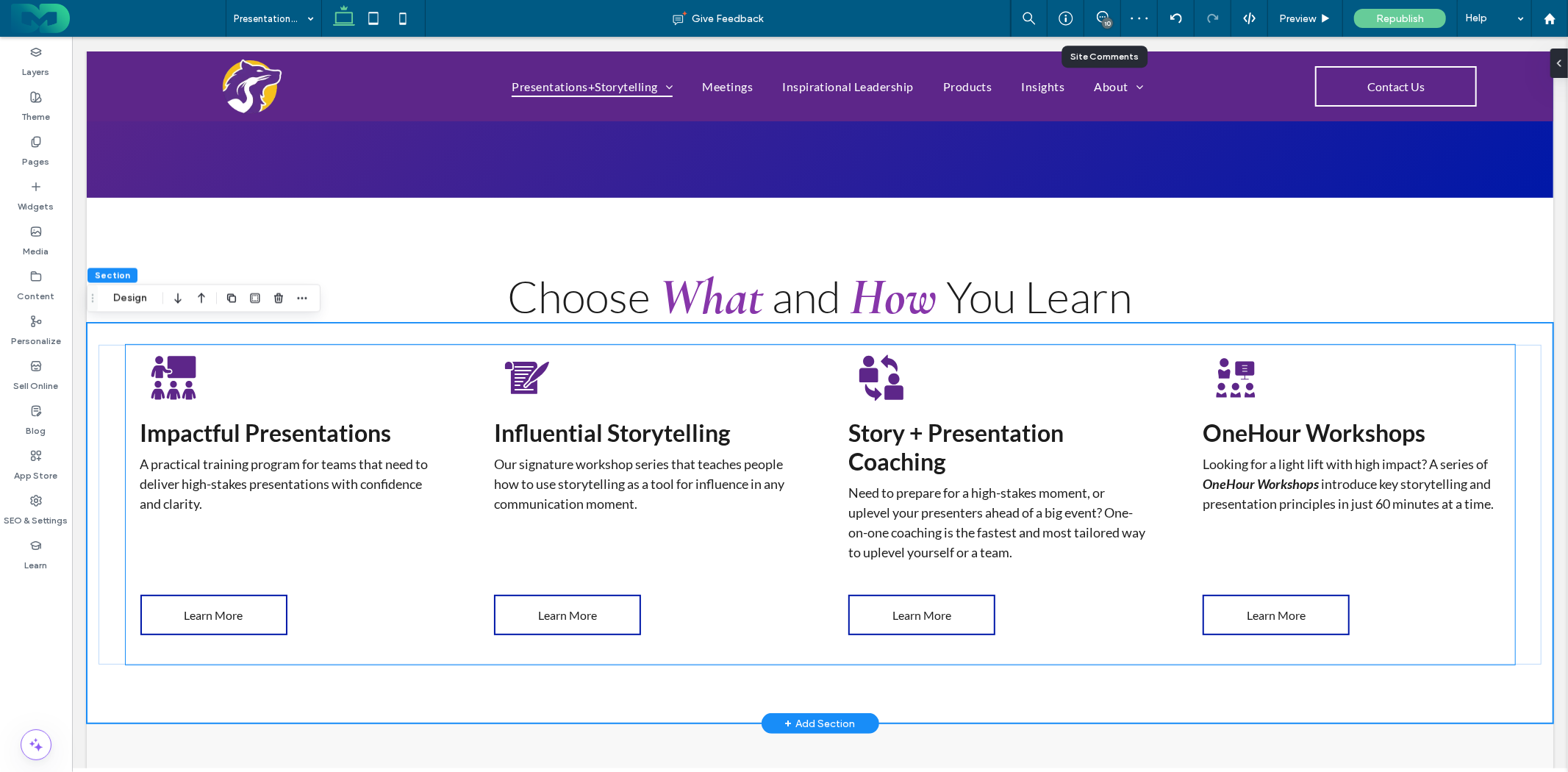
scroll to position [229, 0]
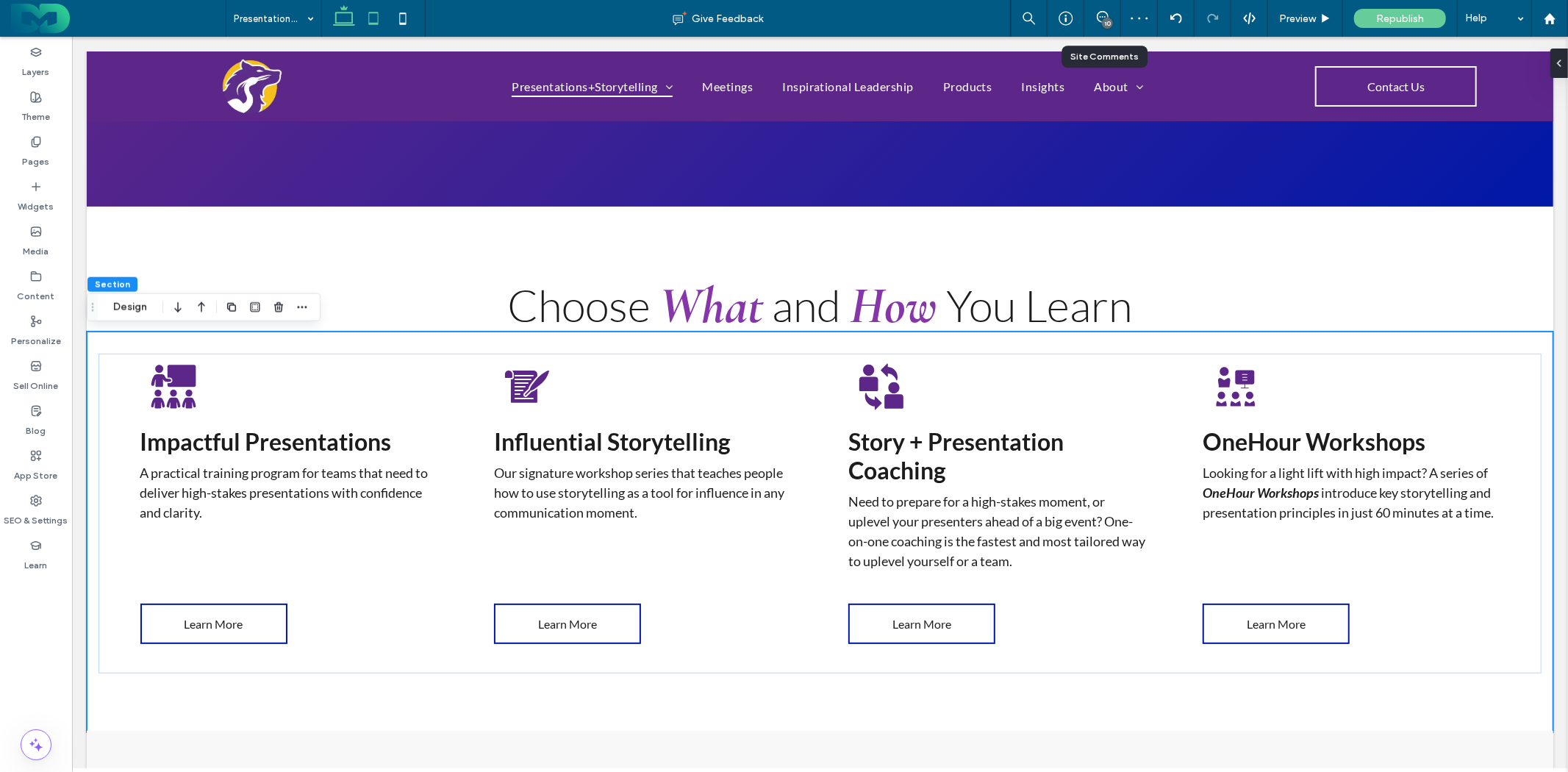
click at [381, 17] on icon at bounding box center [373, 18] width 29 height 29
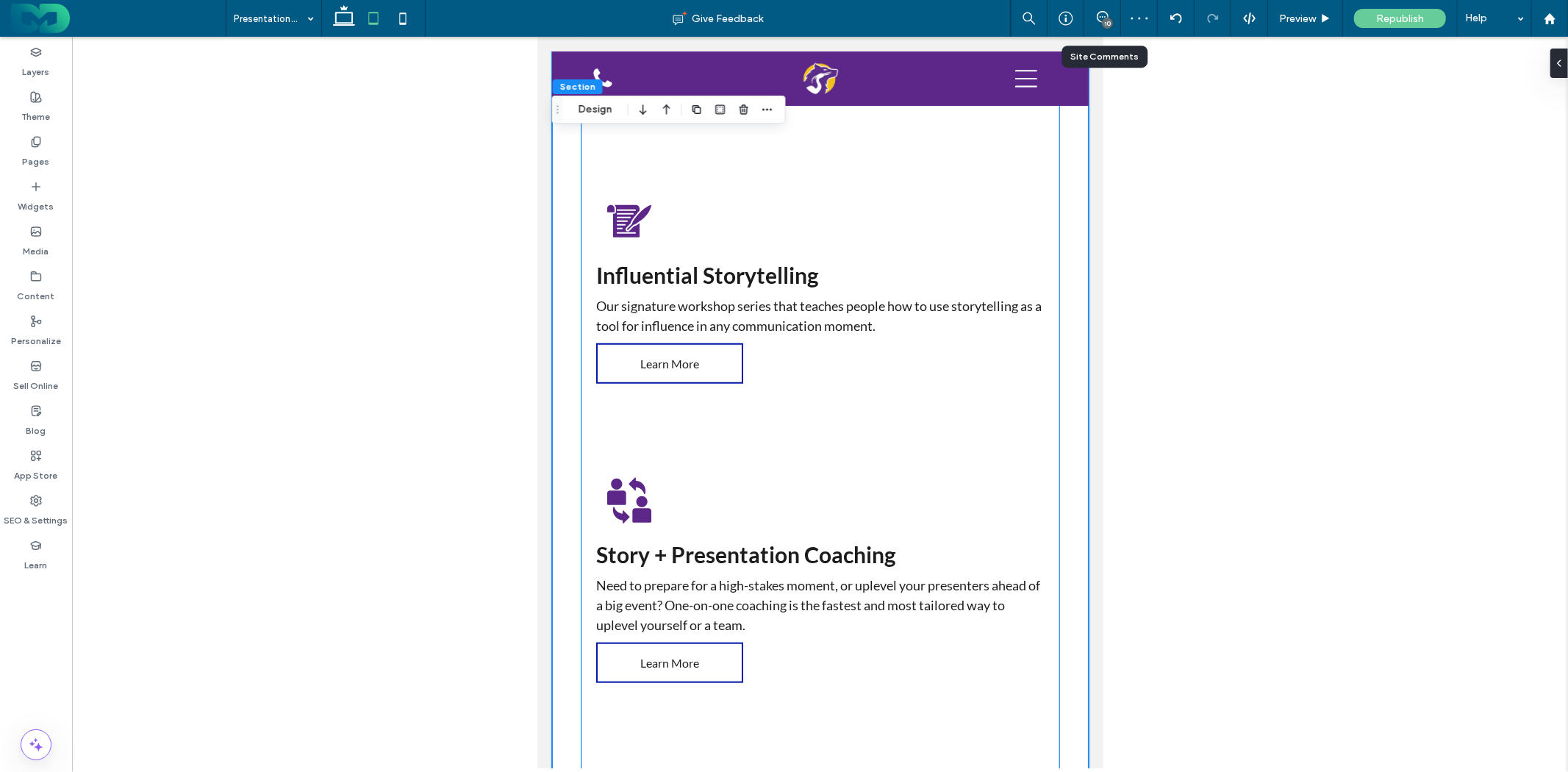
scroll to position [450, 0]
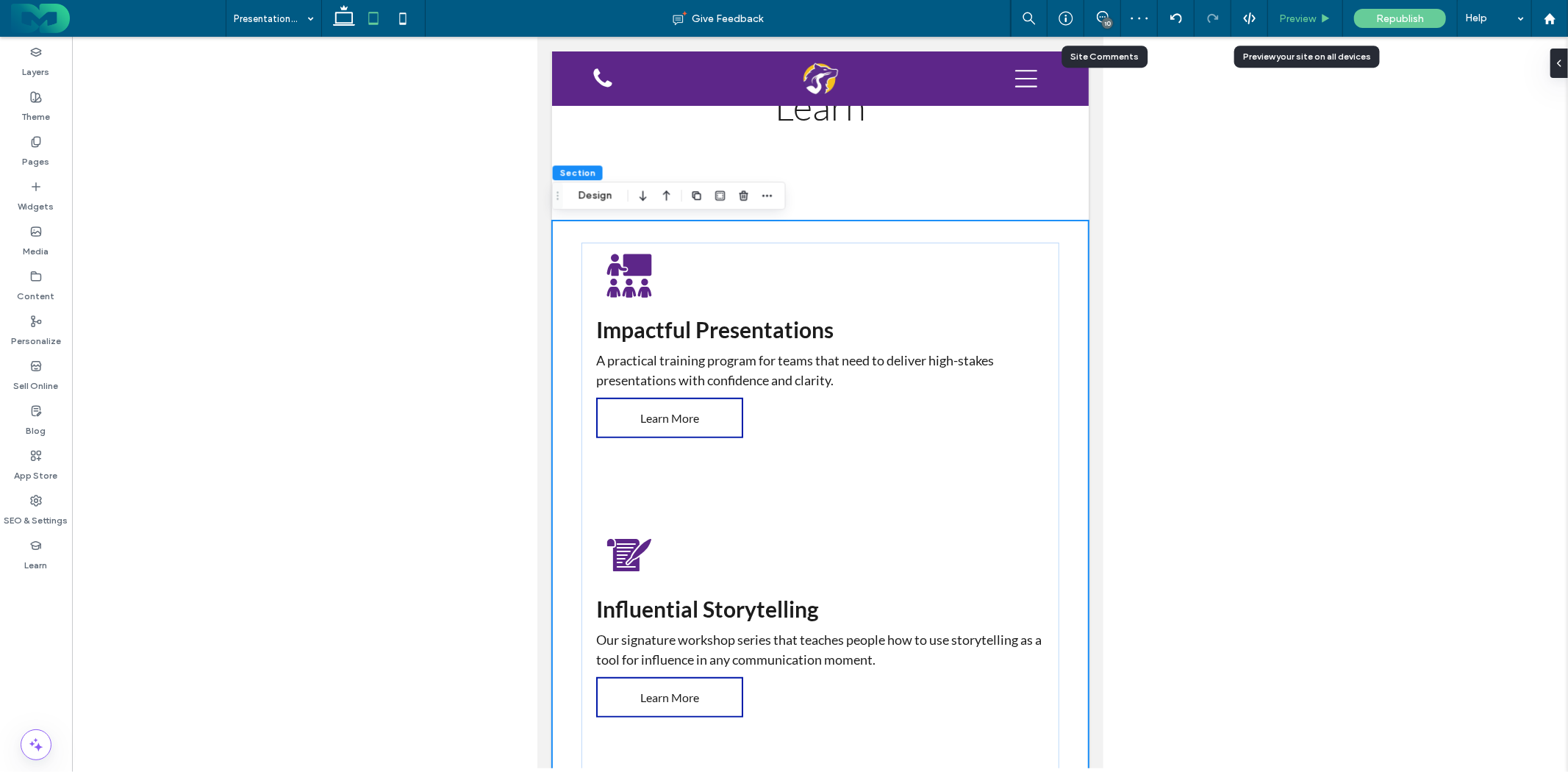
click at [1318, 23] on div "Preview" at bounding box center [1306, 19] width 74 height 13
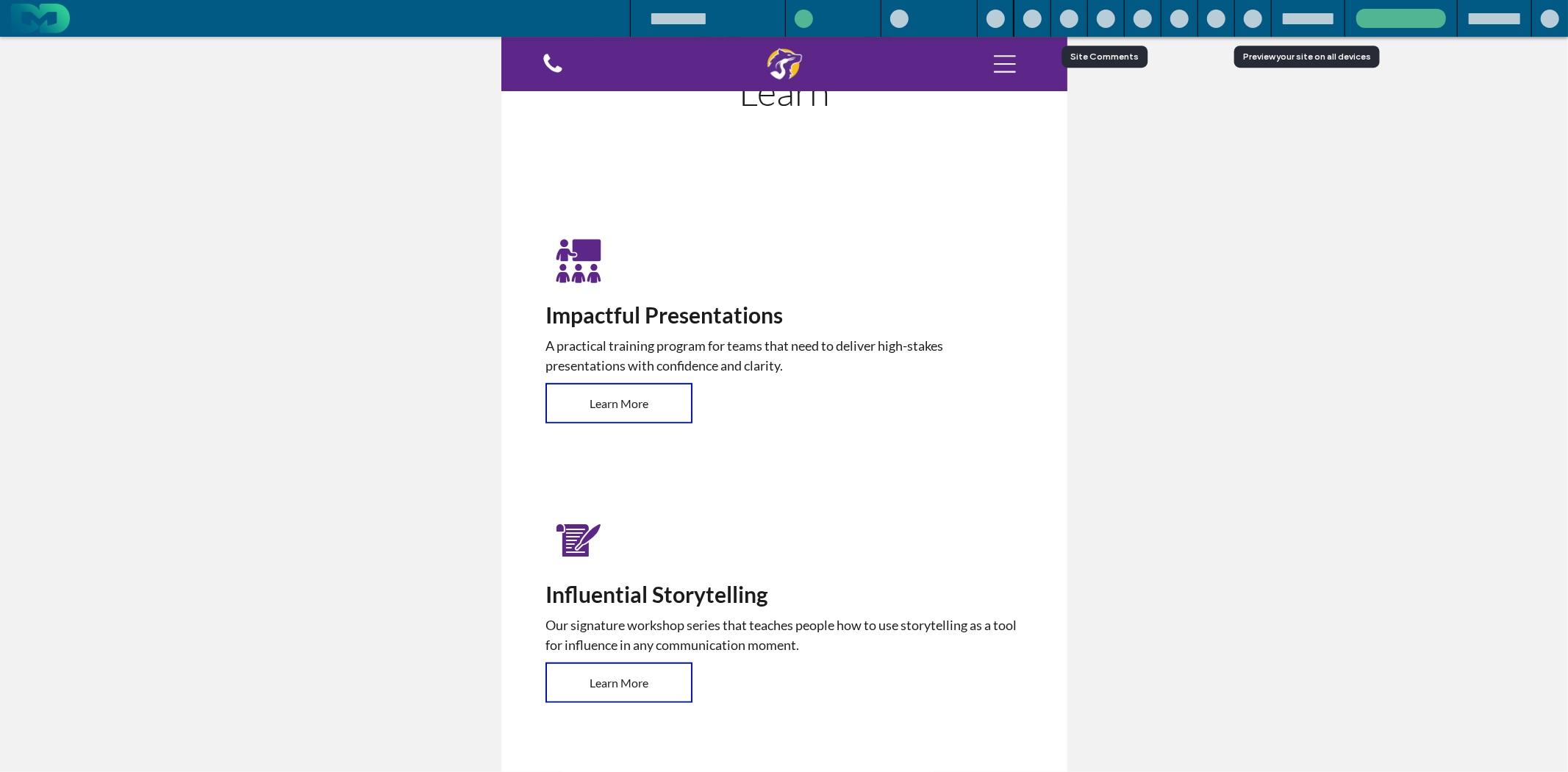
scroll to position [436, 0]
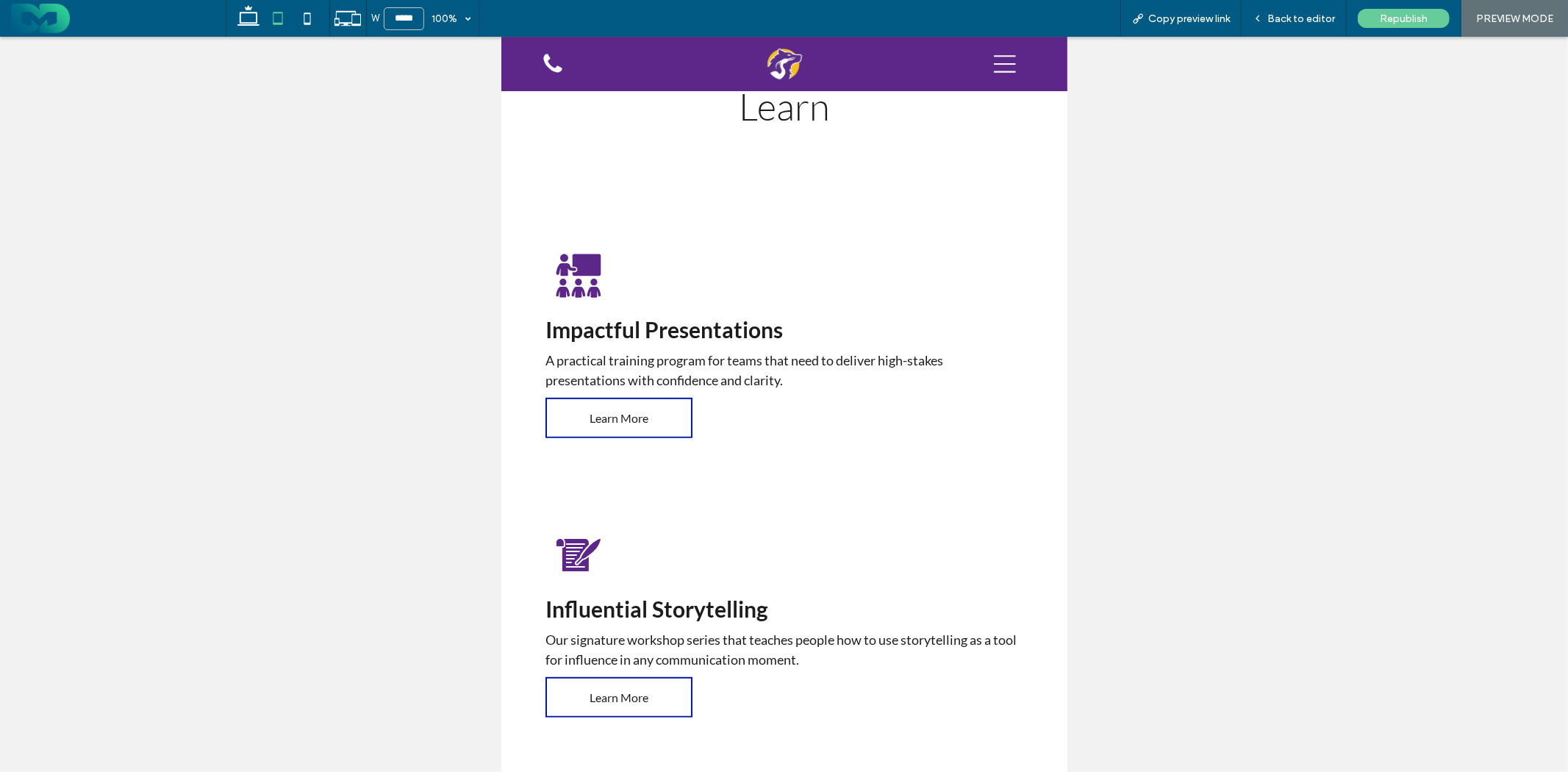
click at [694, 463] on div "Impactful Presentations A practical training program for teams that need to del…" at bounding box center [783, 355] width 507 height 225
click at [1303, 18] on span "Back to editor" at bounding box center [1301, 19] width 67 height 13
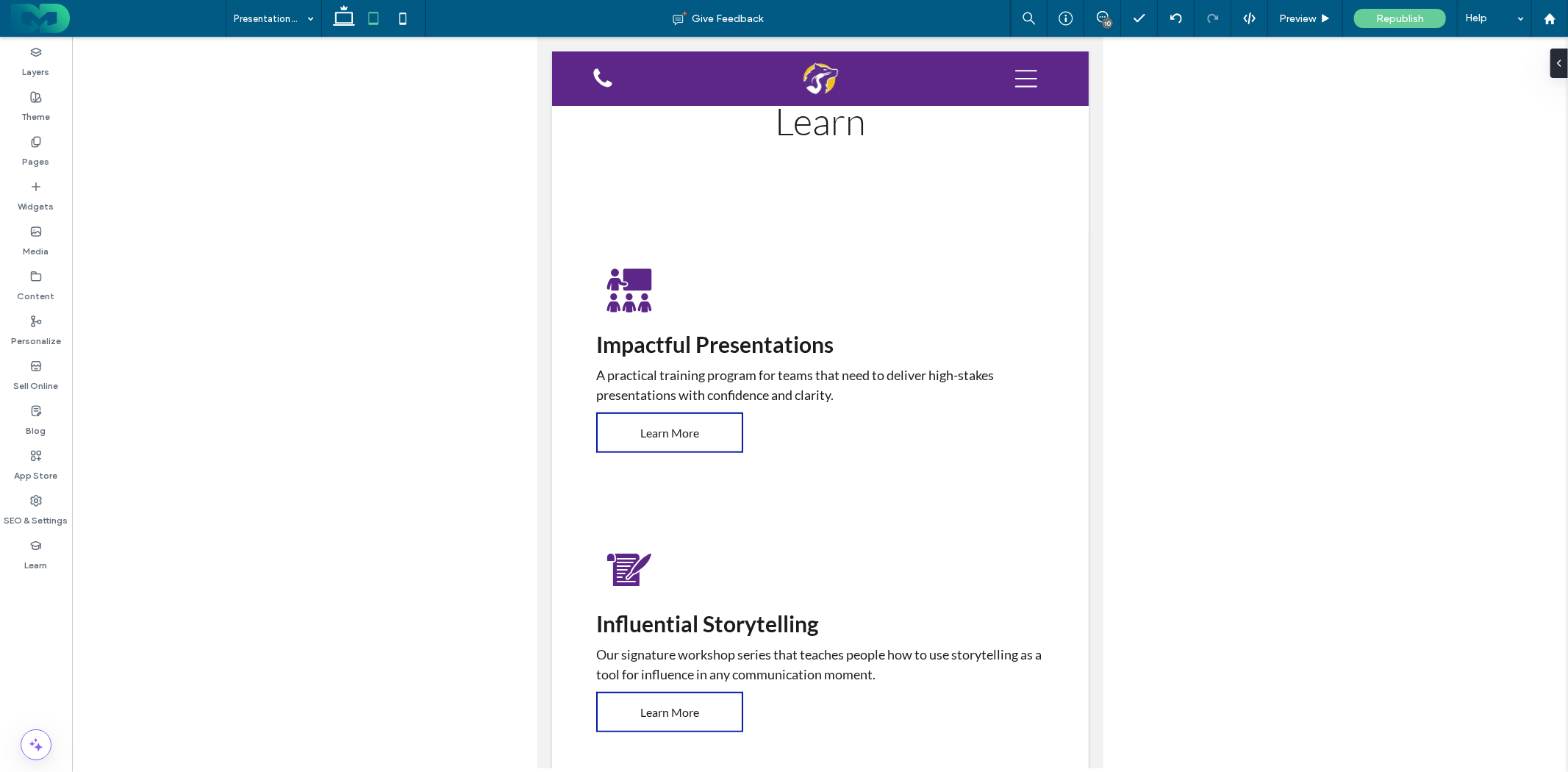
scroll to position [450, 0]
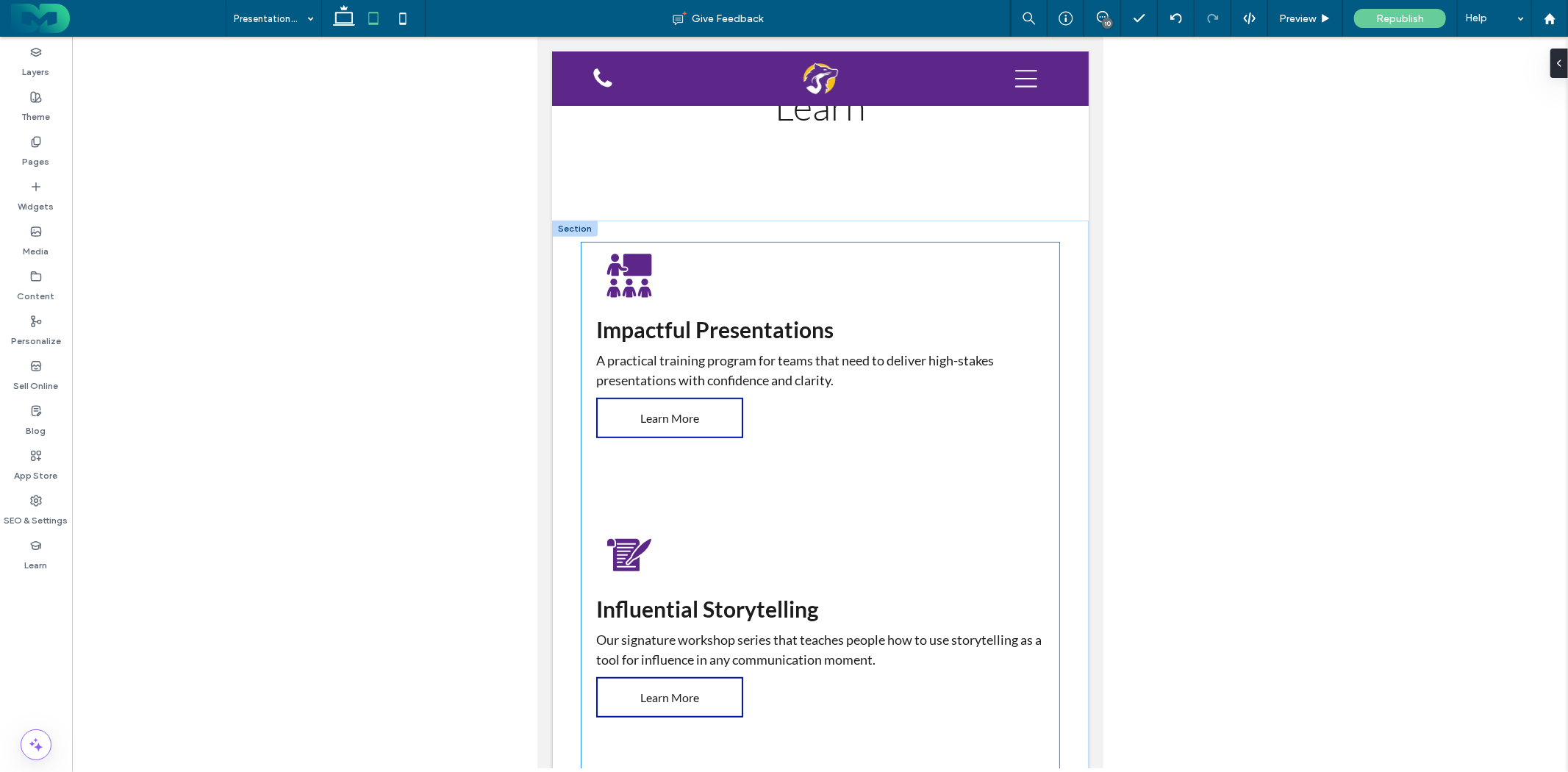
click at [758, 454] on div "Impactful Presentations A practical training program for teams that need to del…" at bounding box center [820, 355] width 478 height 225
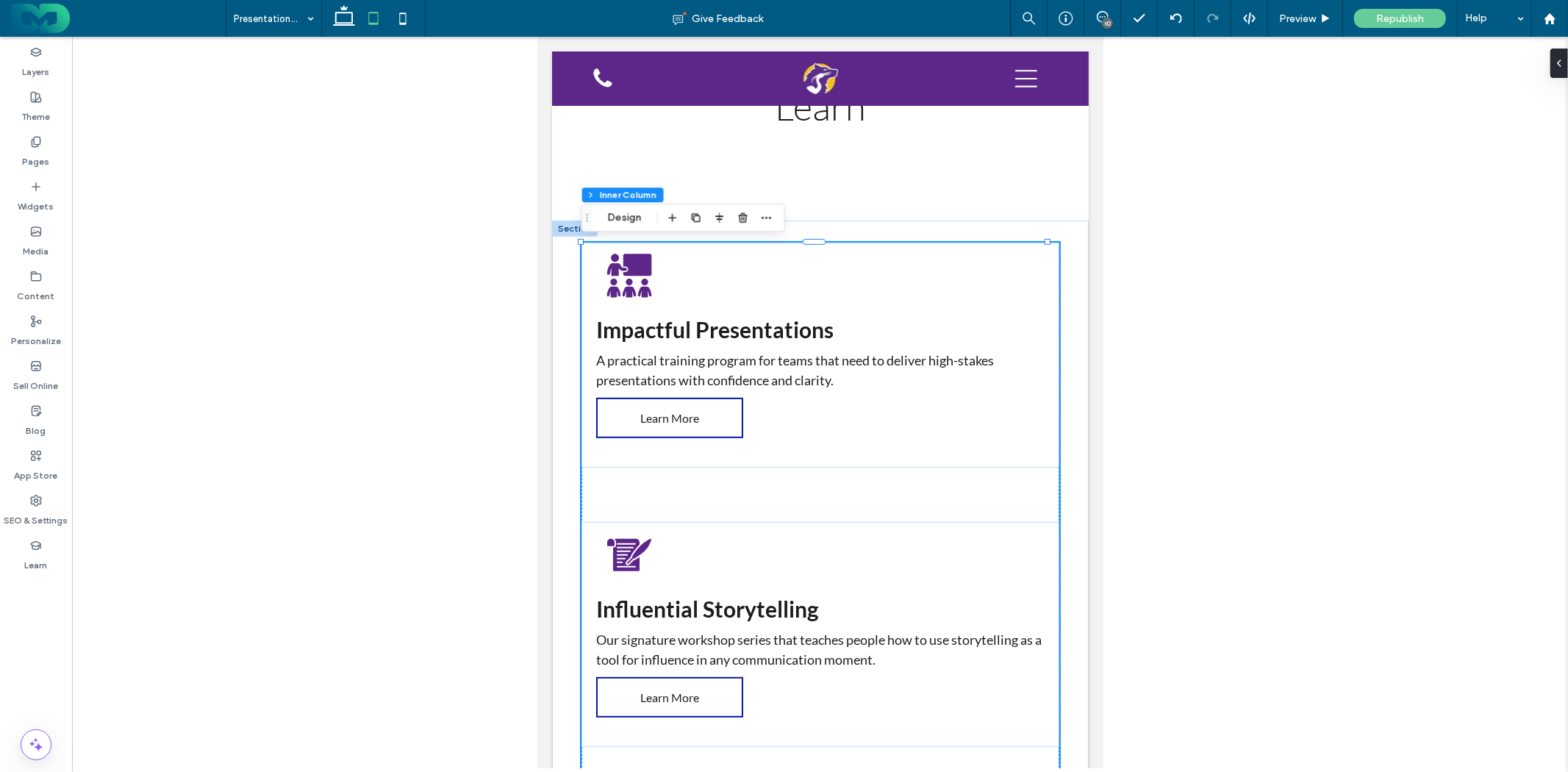
click at [632, 219] on button "Design" at bounding box center [625, 217] width 53 height 17
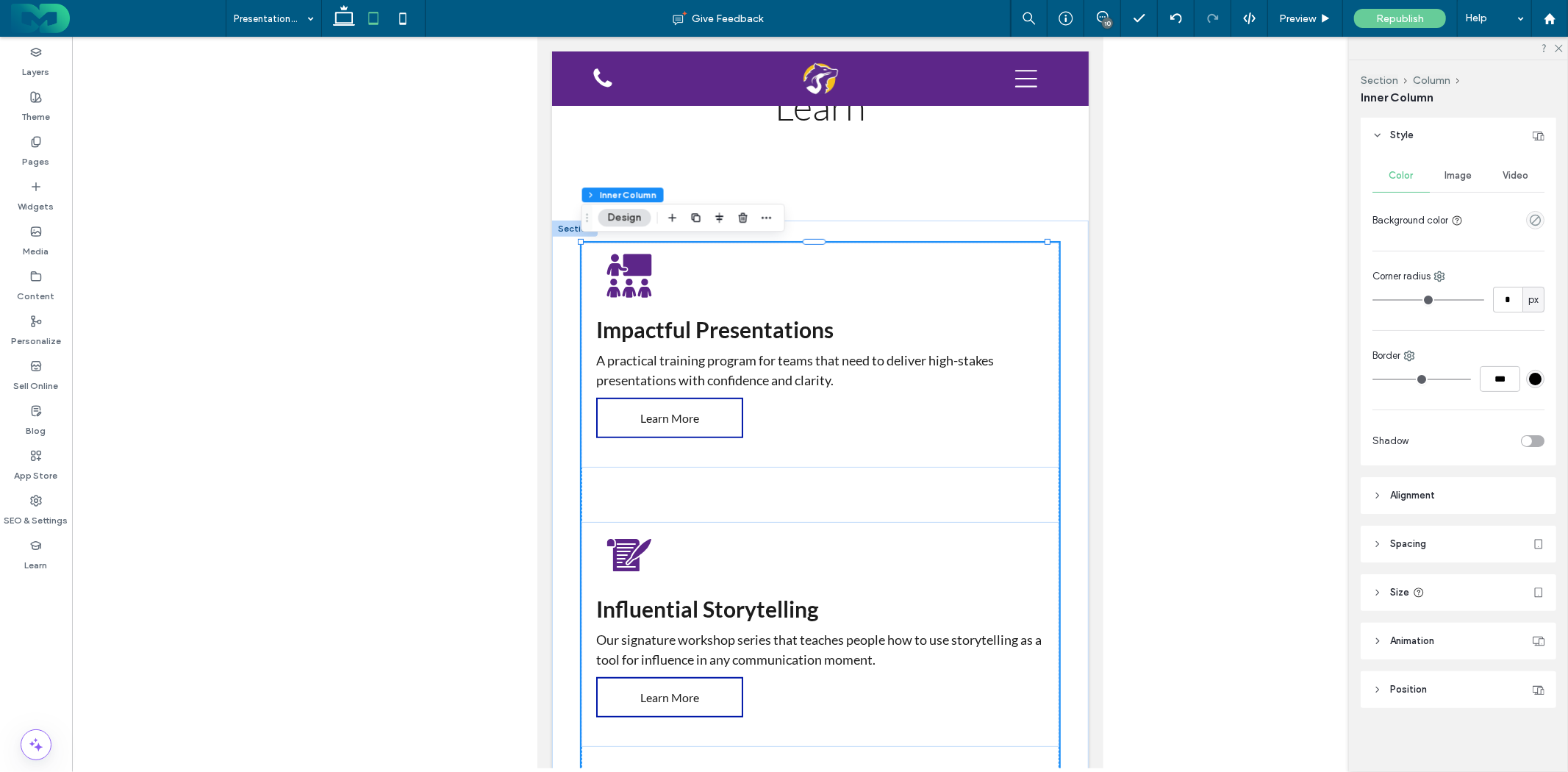
click at [1461, 544] on header "Spacing" at bounding box center [1458, 544] width 196 height 37
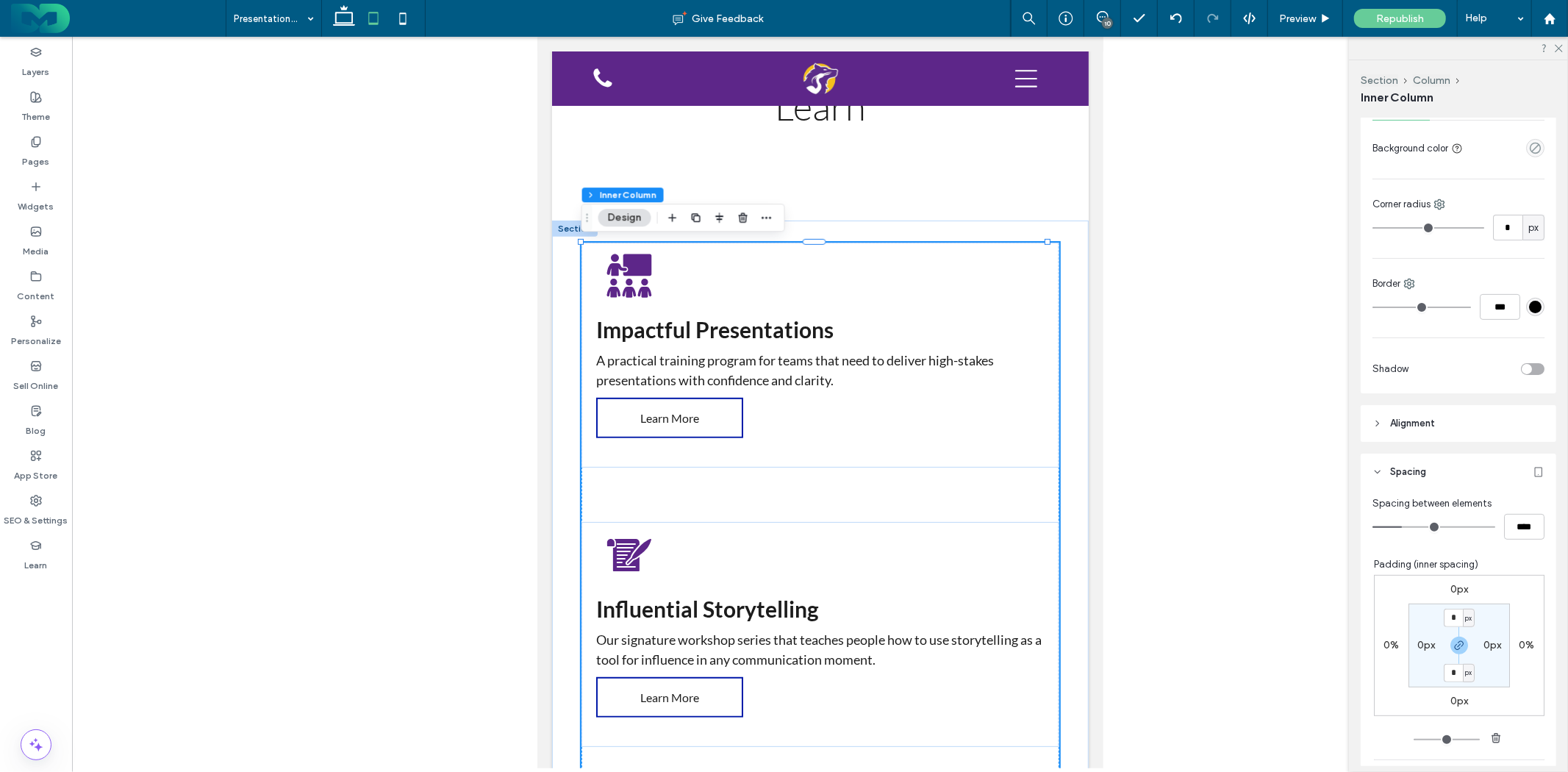
scroll to position [329, 0]
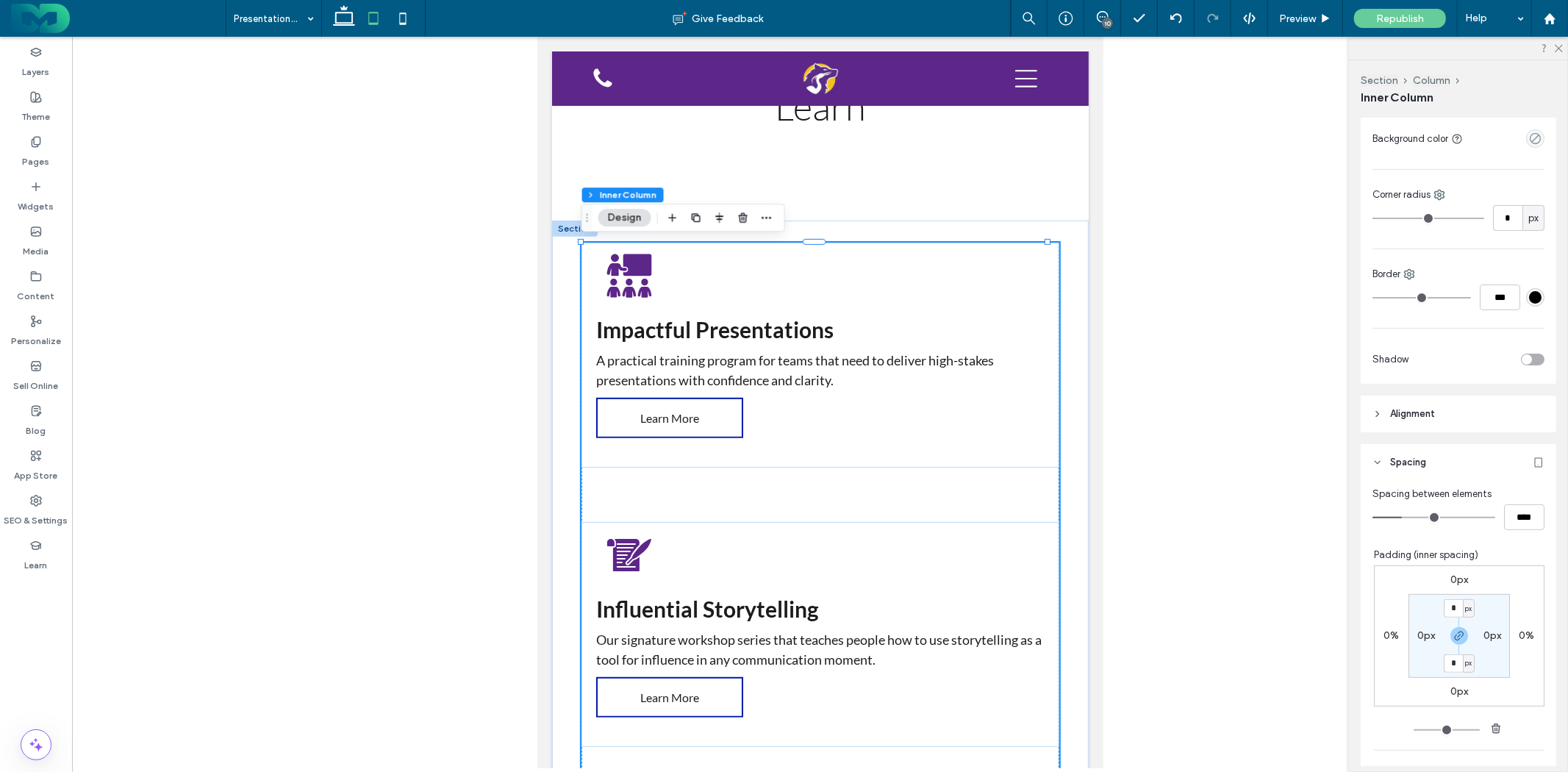
type input "**"
type input "****"
type input "**"
type input "****"
type input "**"
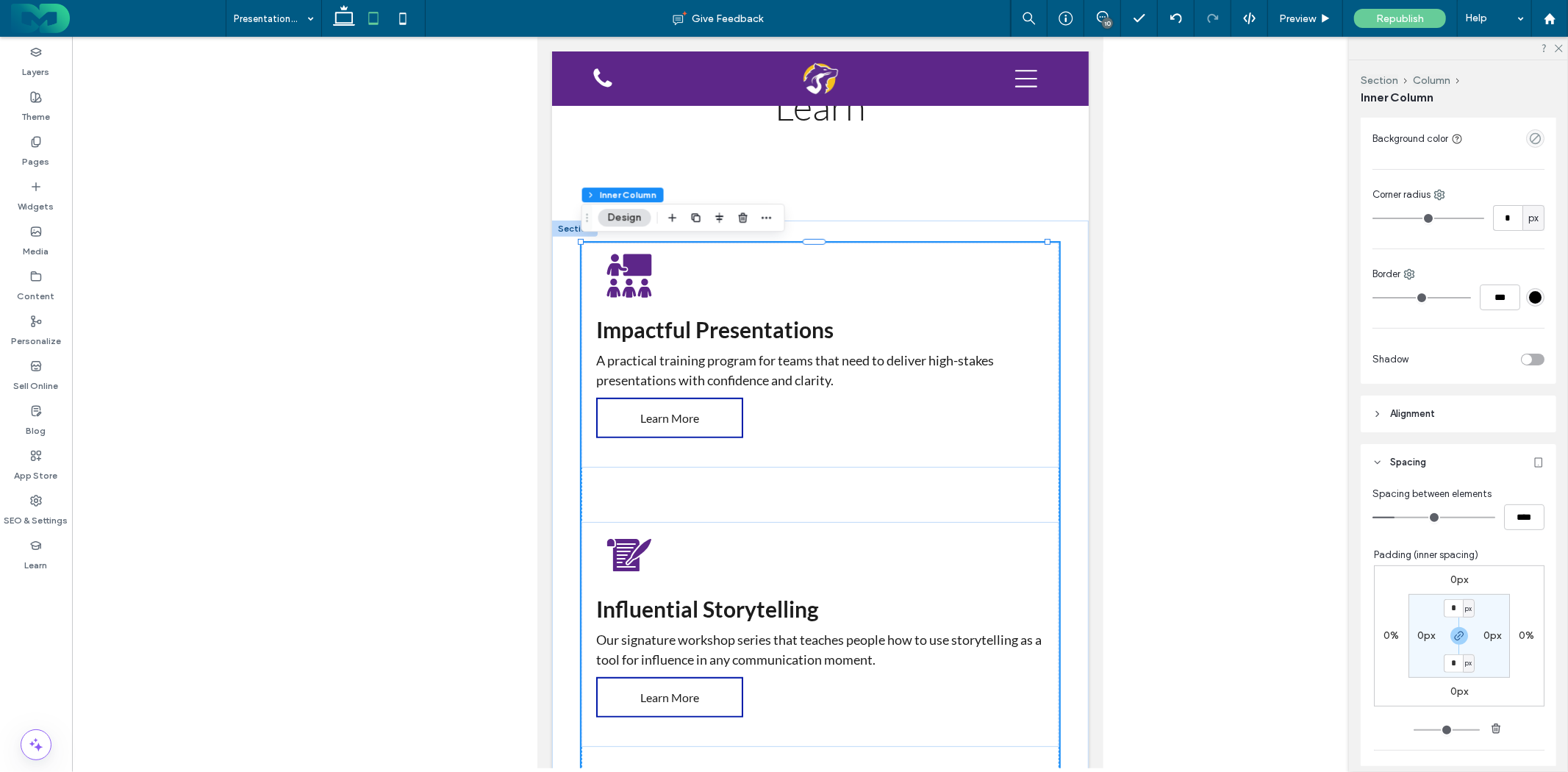
type input "****"
type input "**"
type input "****"
type input "**"
type input "****"
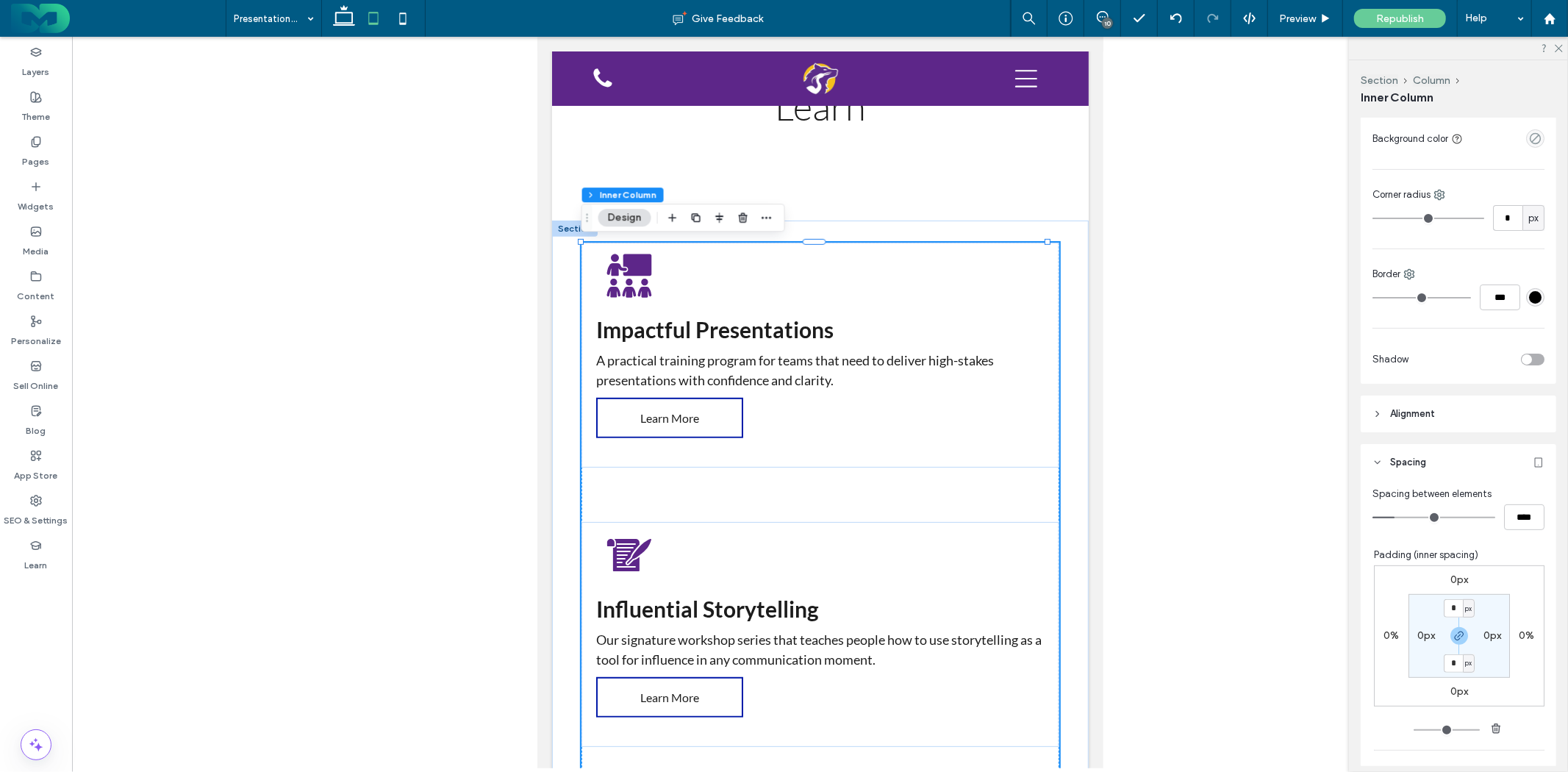
type input "*"
type input "****"
type input "*"
type input "***"
drag, startPoint x: 1398, startPoint y: 519, endPoint x: 1224, endPoint y: 500, distance: 175.0
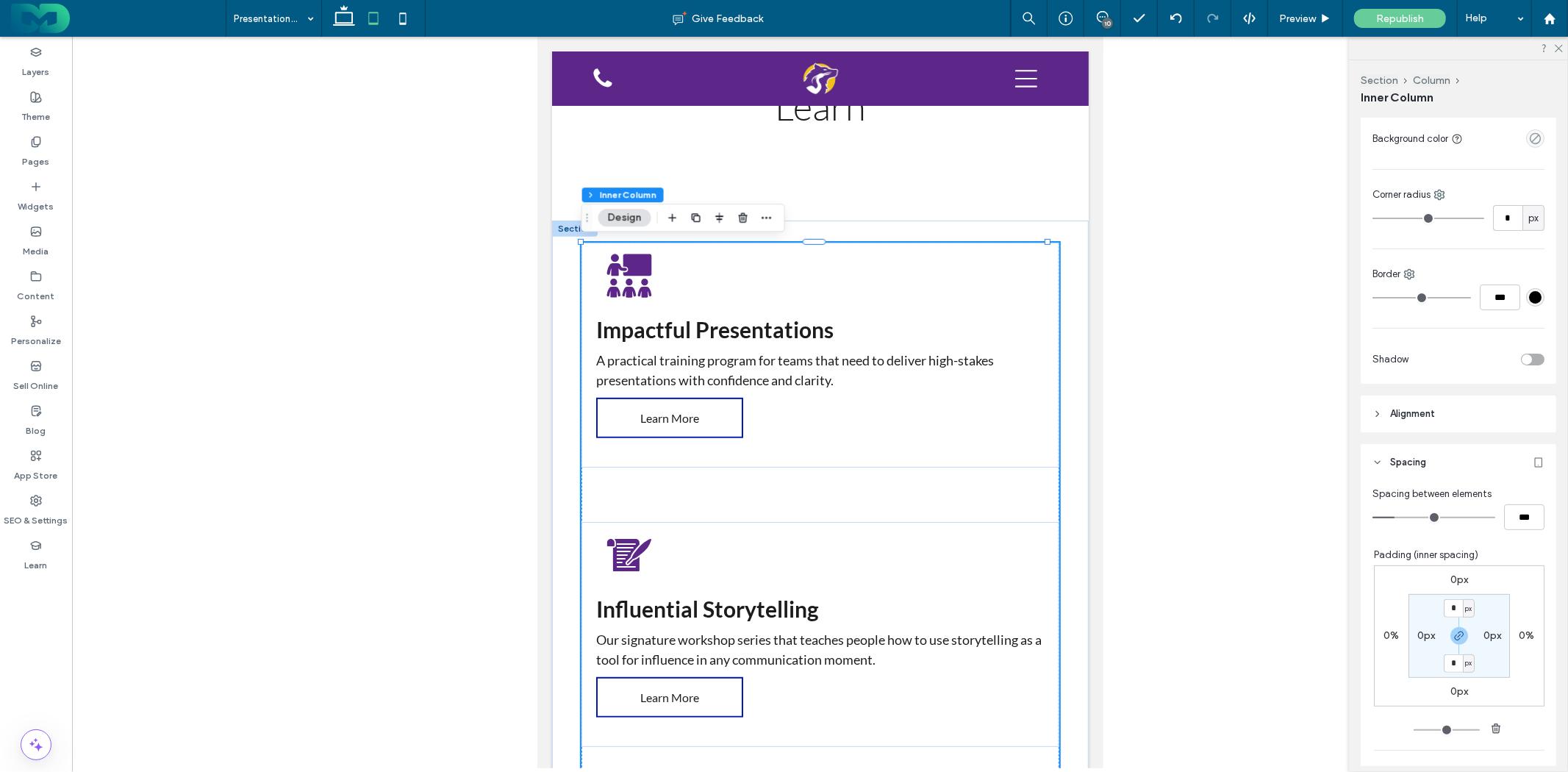
type input "*"
click at [1373, 517] on input "range" at bounding box center [1434, 518] width 122 height 2
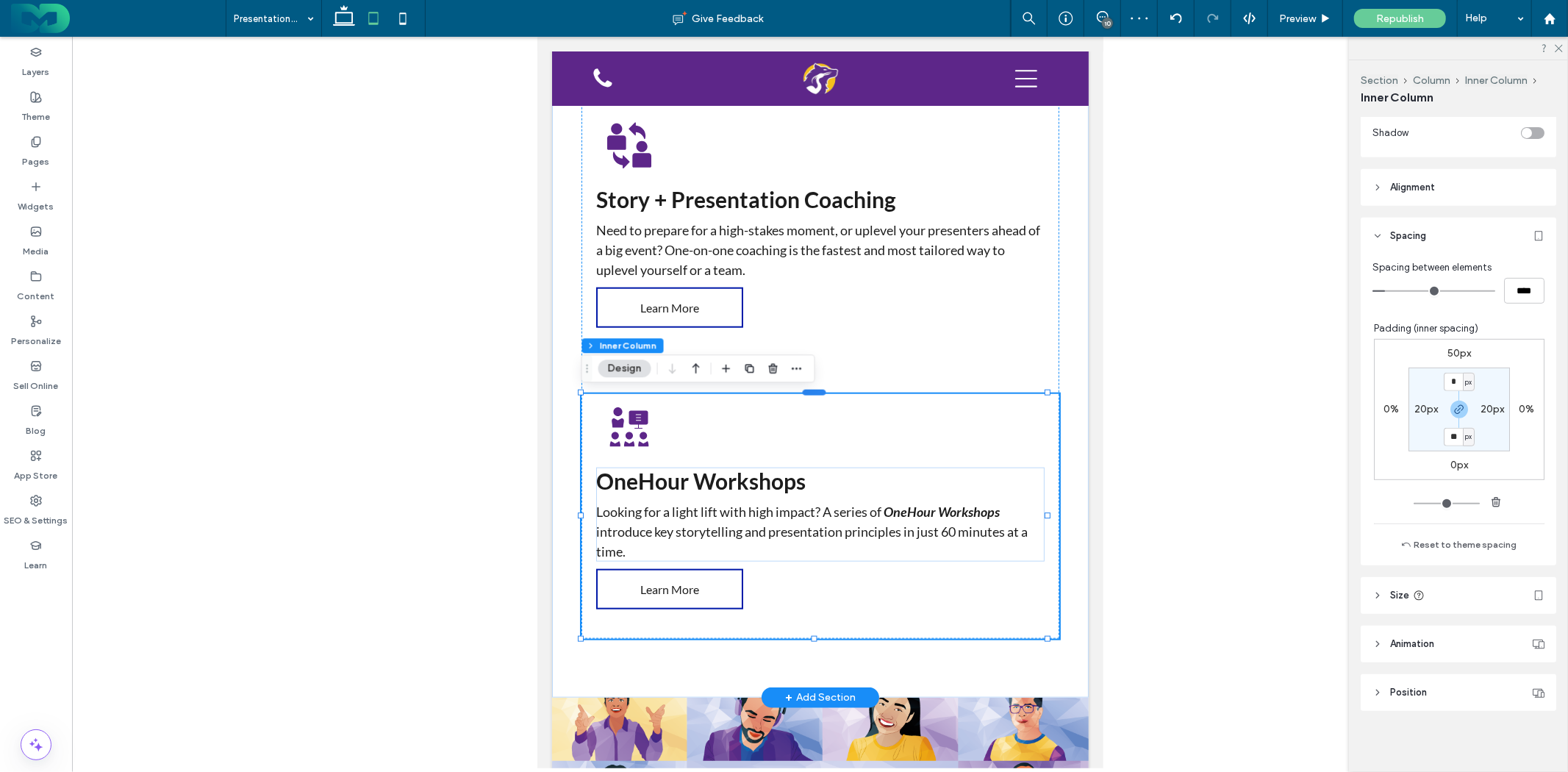
scroll to position [559, 0]
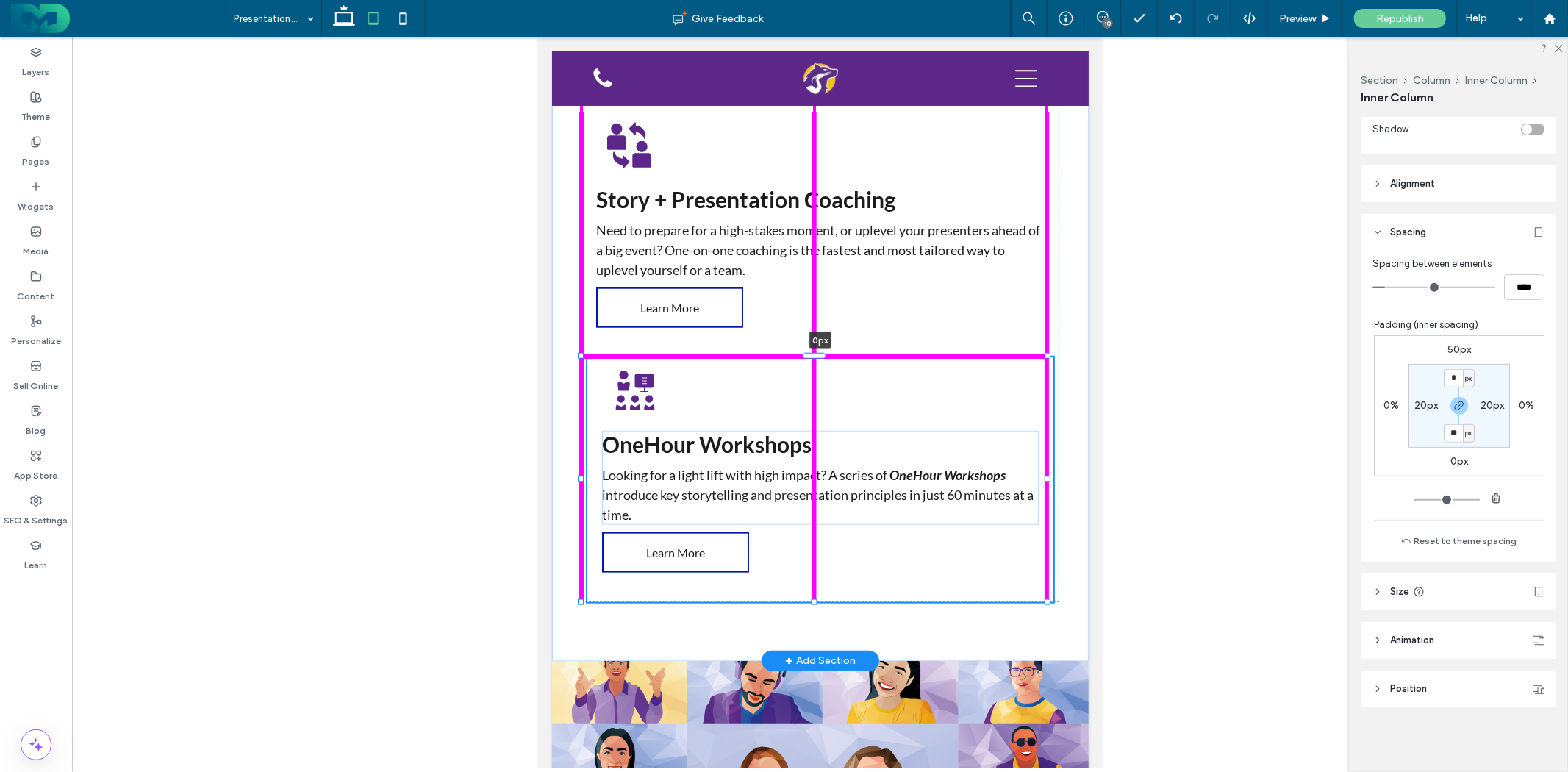
drag, startPoint x: 808, startPoint y: 391, endPoint x: 841, endPoint y: 355, distance: 48.8
click at [581, 356] on div at bounding box center [581, 356] width 1 height 1
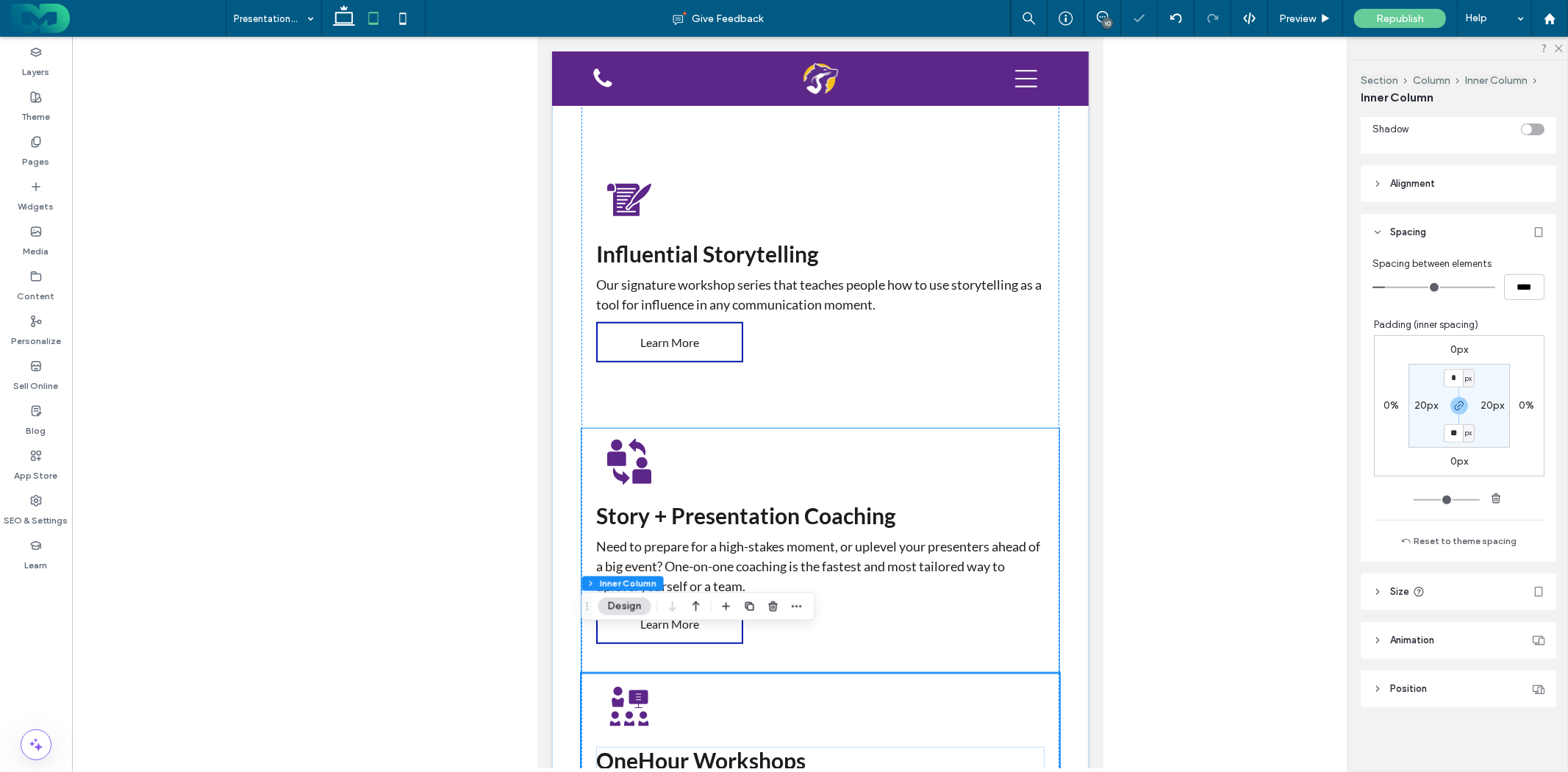
scroll to position [777, 0]
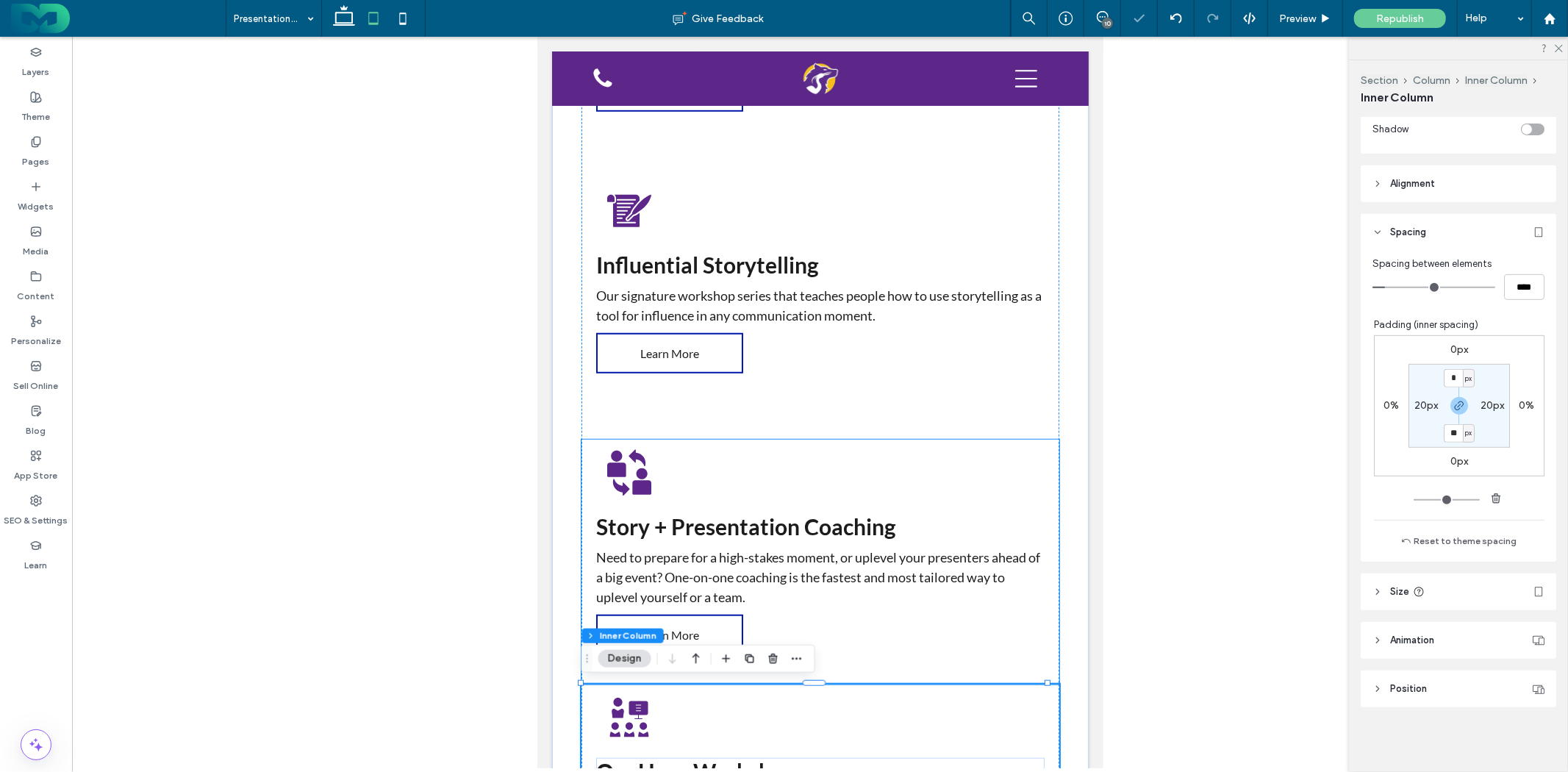
click at [840, 465] on div "Story + Presentation Coaching Need to prepare for a high-stakes moment, or uple…" at bounding box center [820, 562] width 478 height 245
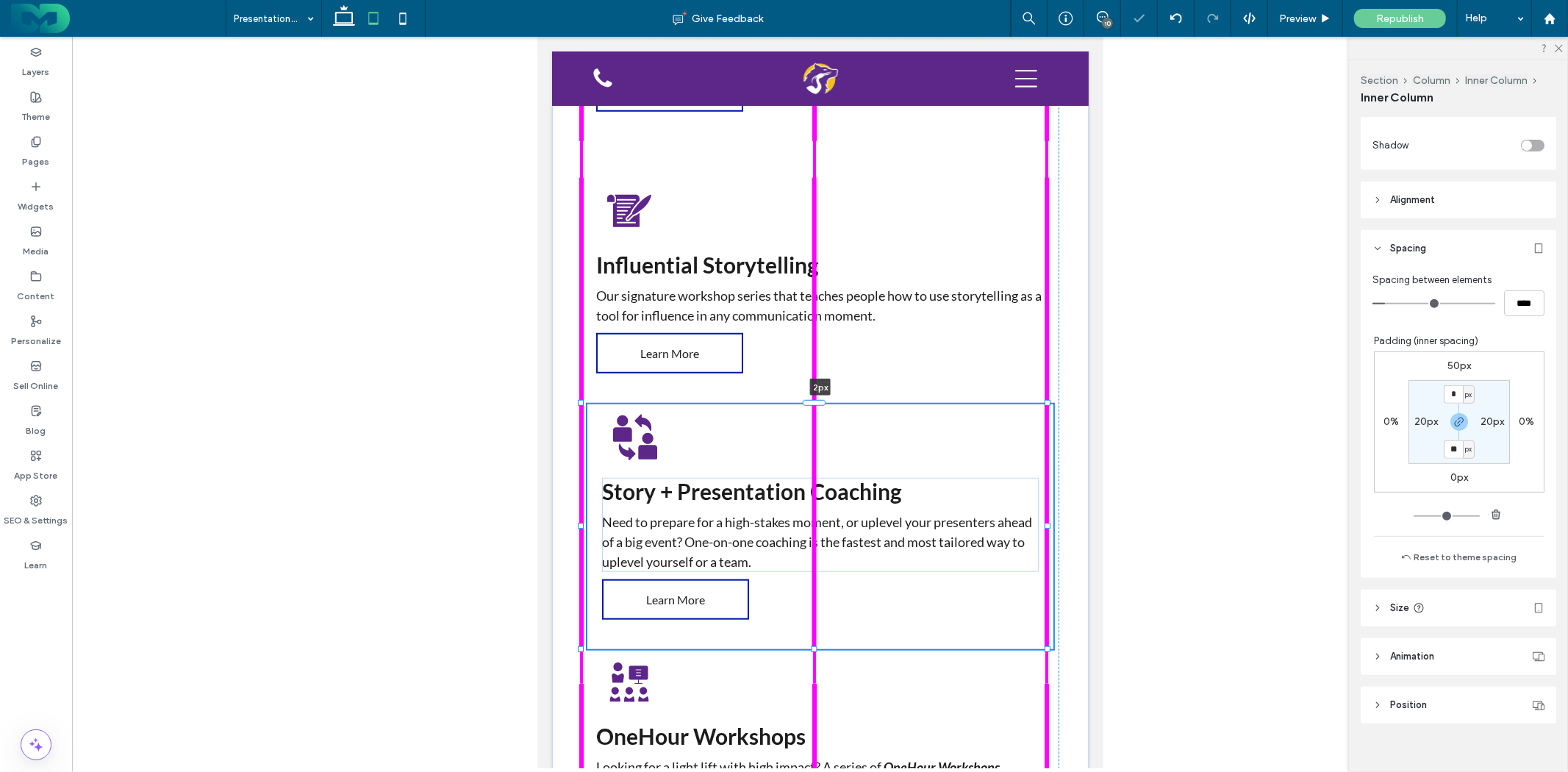
scroll to position [559, 0]
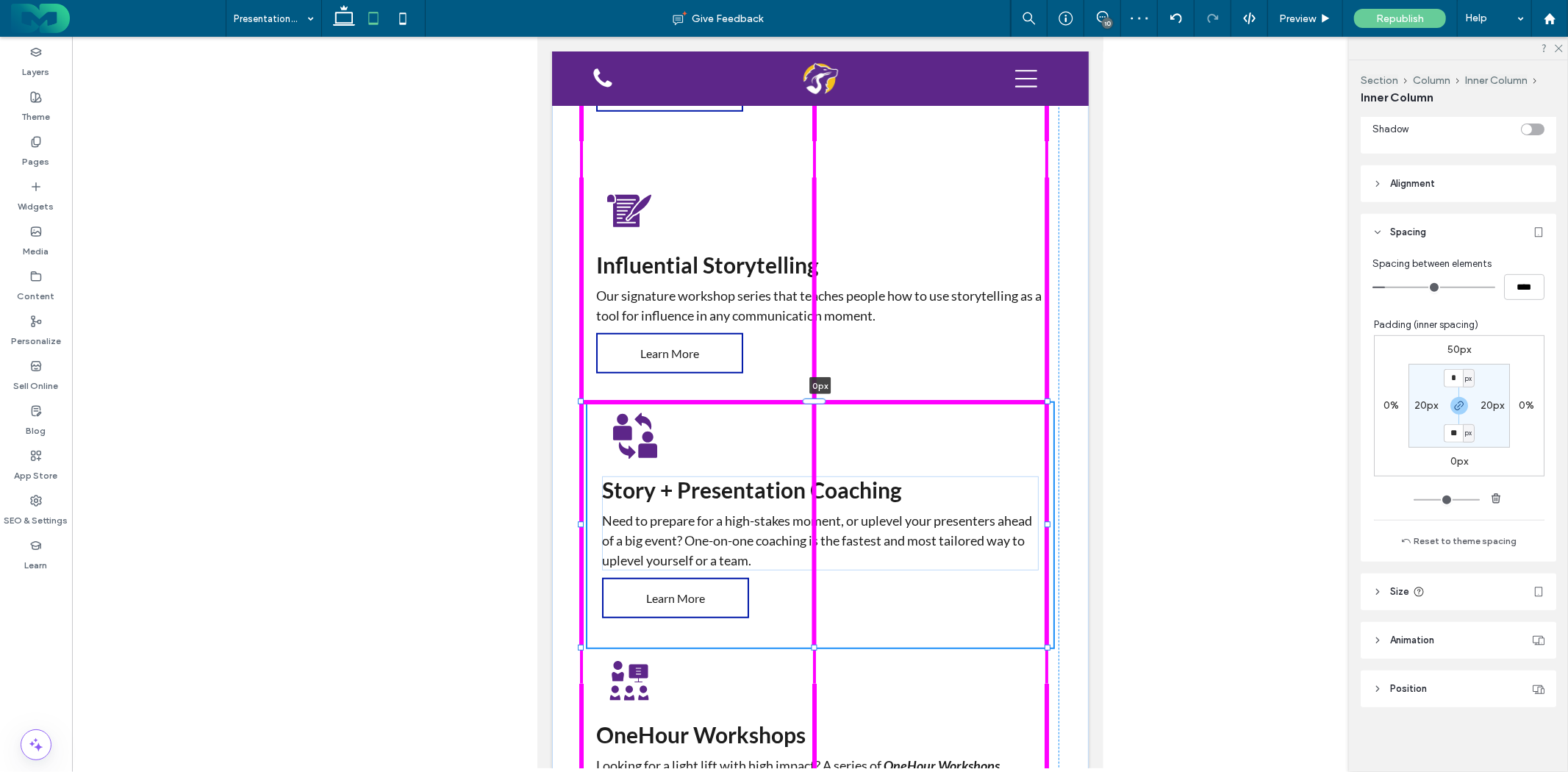
drag, startPoint x: 820, startPoint y: 437, endPoint x: 850, endPoint y: 400, distance: 47.6
click at [581, 402] on div at bounding box center [581, 402] width 1 height 1
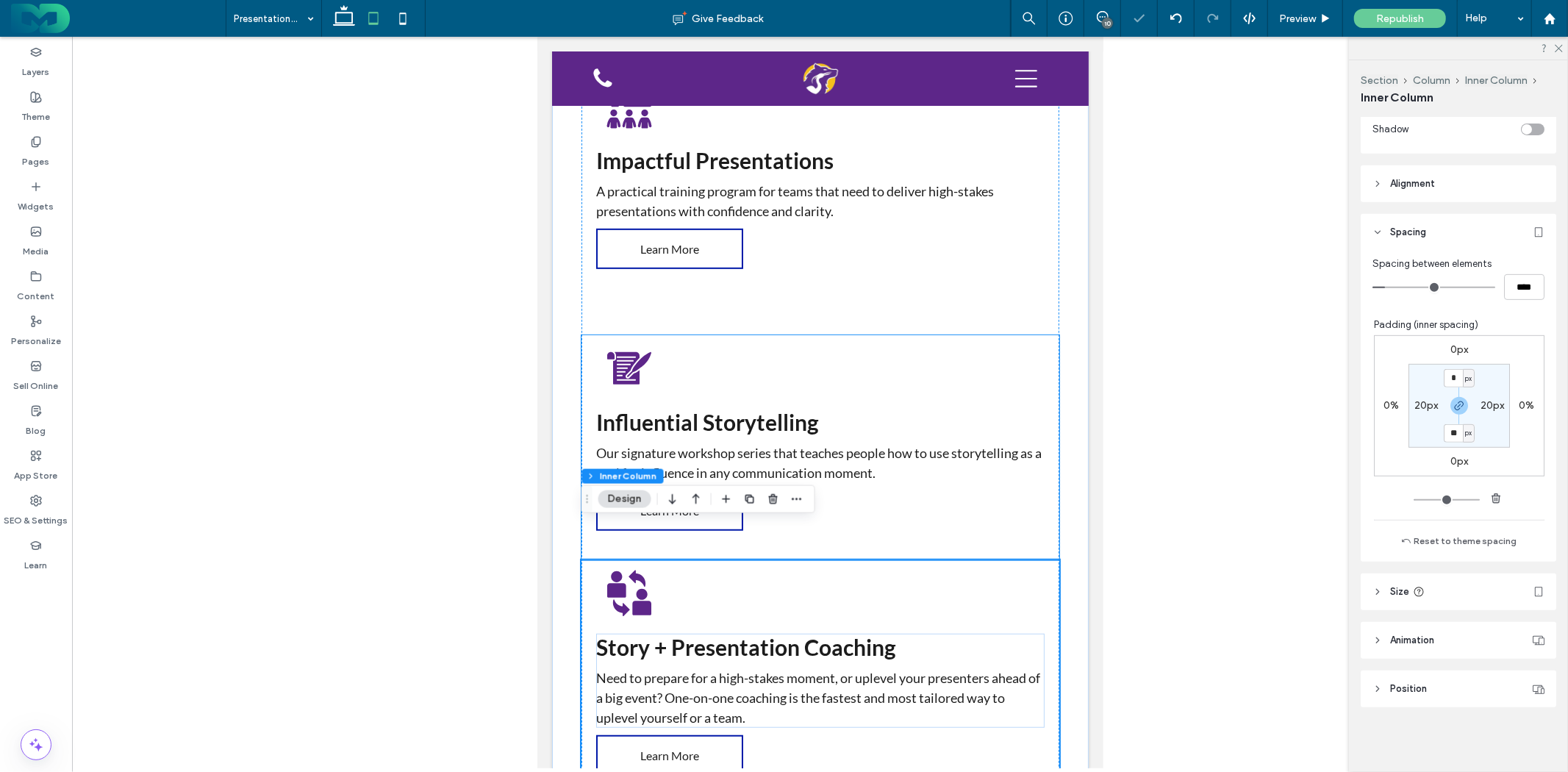
scroll to position [532, 0]
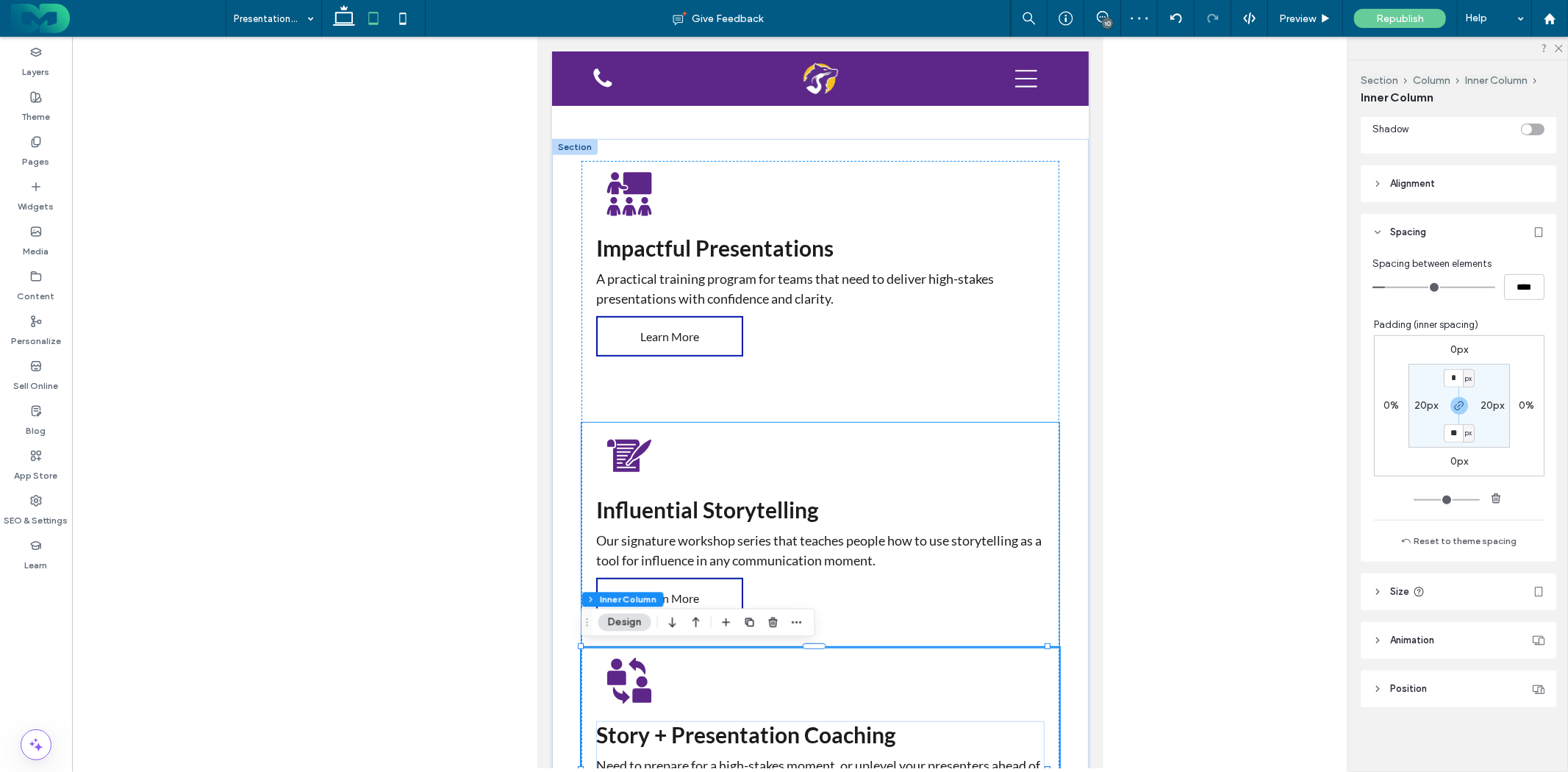
click at [802, 442] on div "Influential Storytelling Our signature workshop series that teaches people how …" at bounding box center [820, 535] width 478 height 225
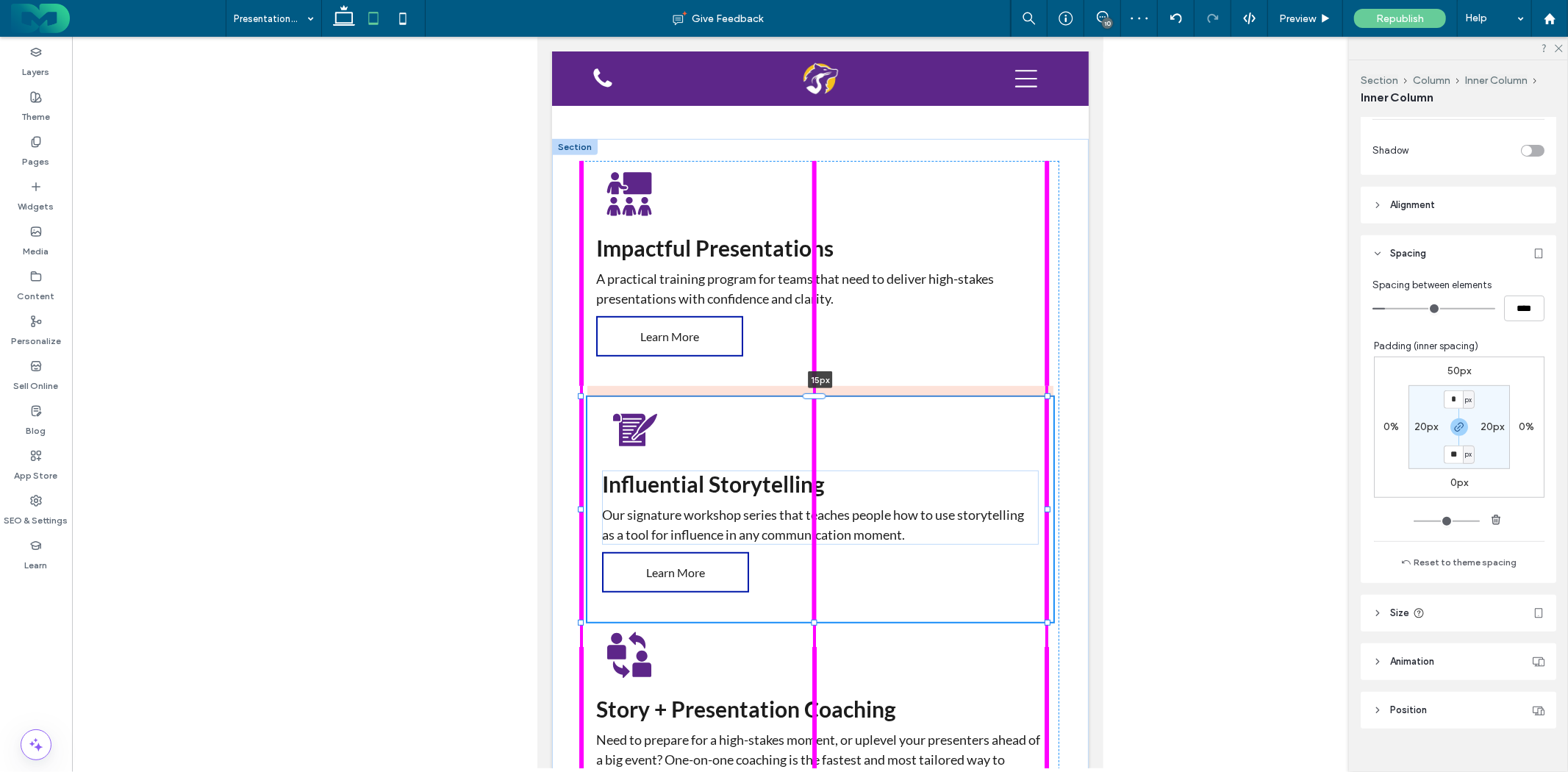
scroll to position [559, 0]
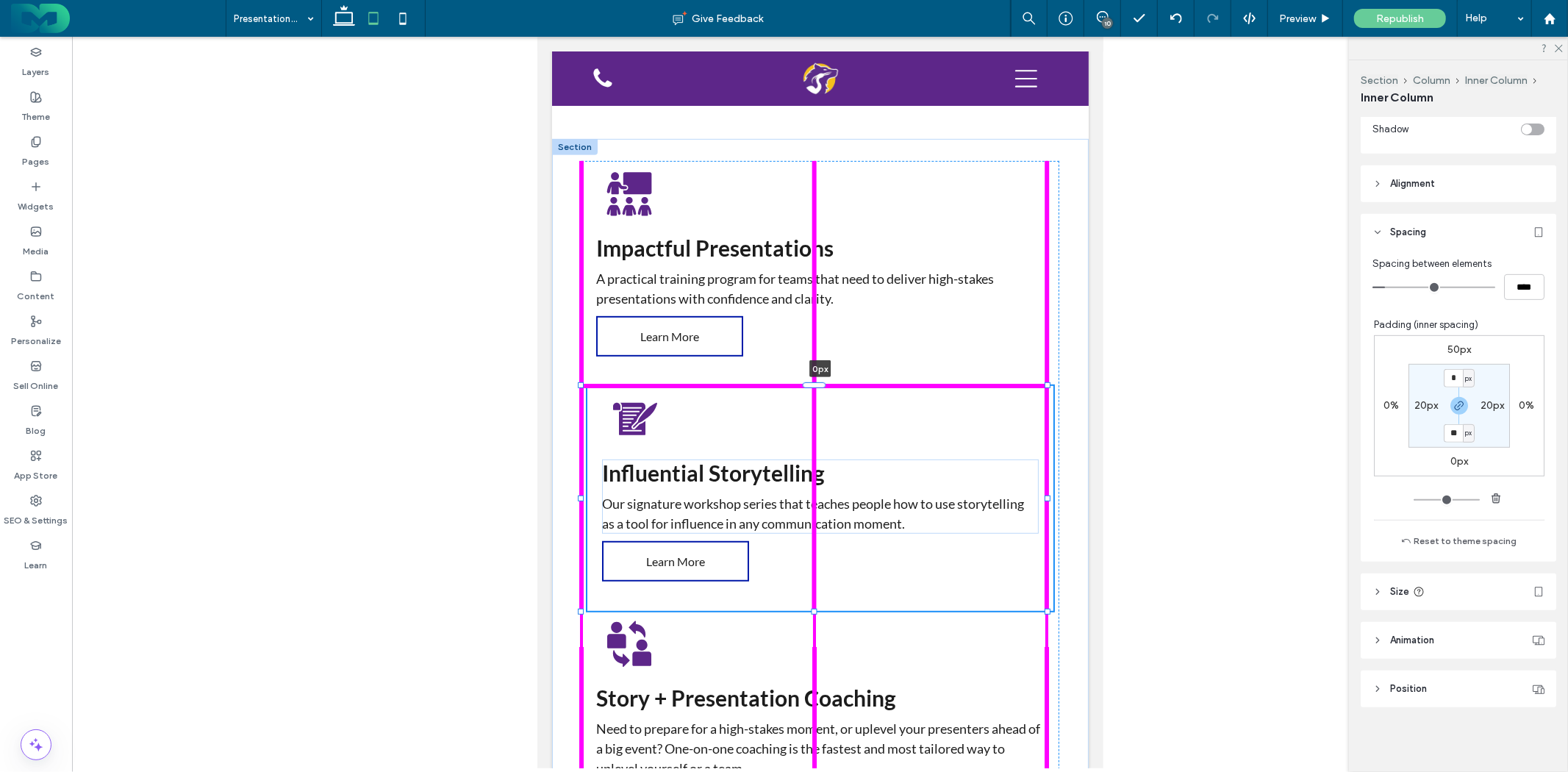
drag, startPoint x: 817, startPoint y: 418, endPoint x: 837, endPoint y: 382, distance: 41.2
click at [837, 382] on div "Impactful Presentations A practical training program for teams that need to del…" at bounding box center [820, 649] width 537 height 1021
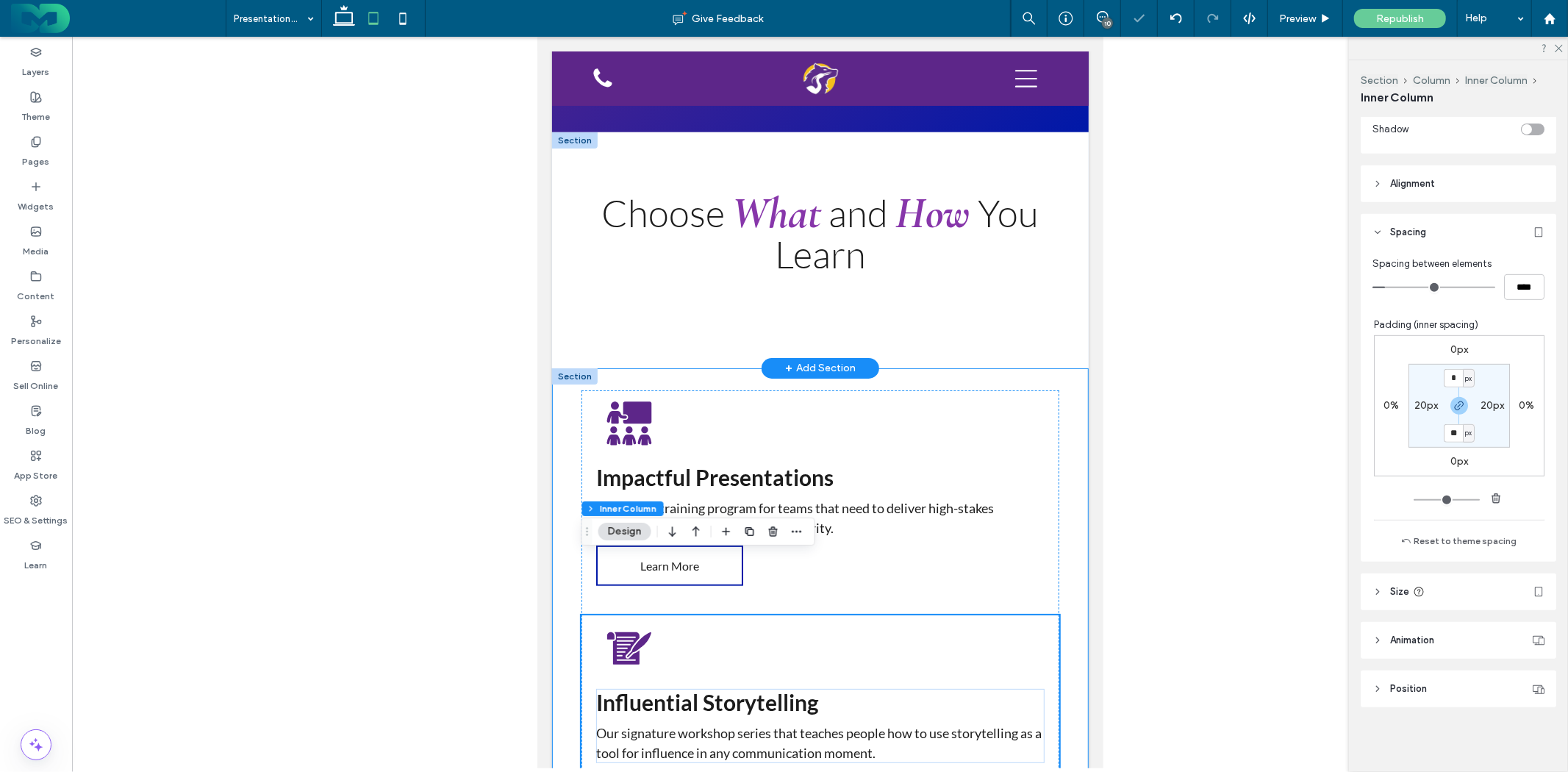
scroll to position [287, 0]
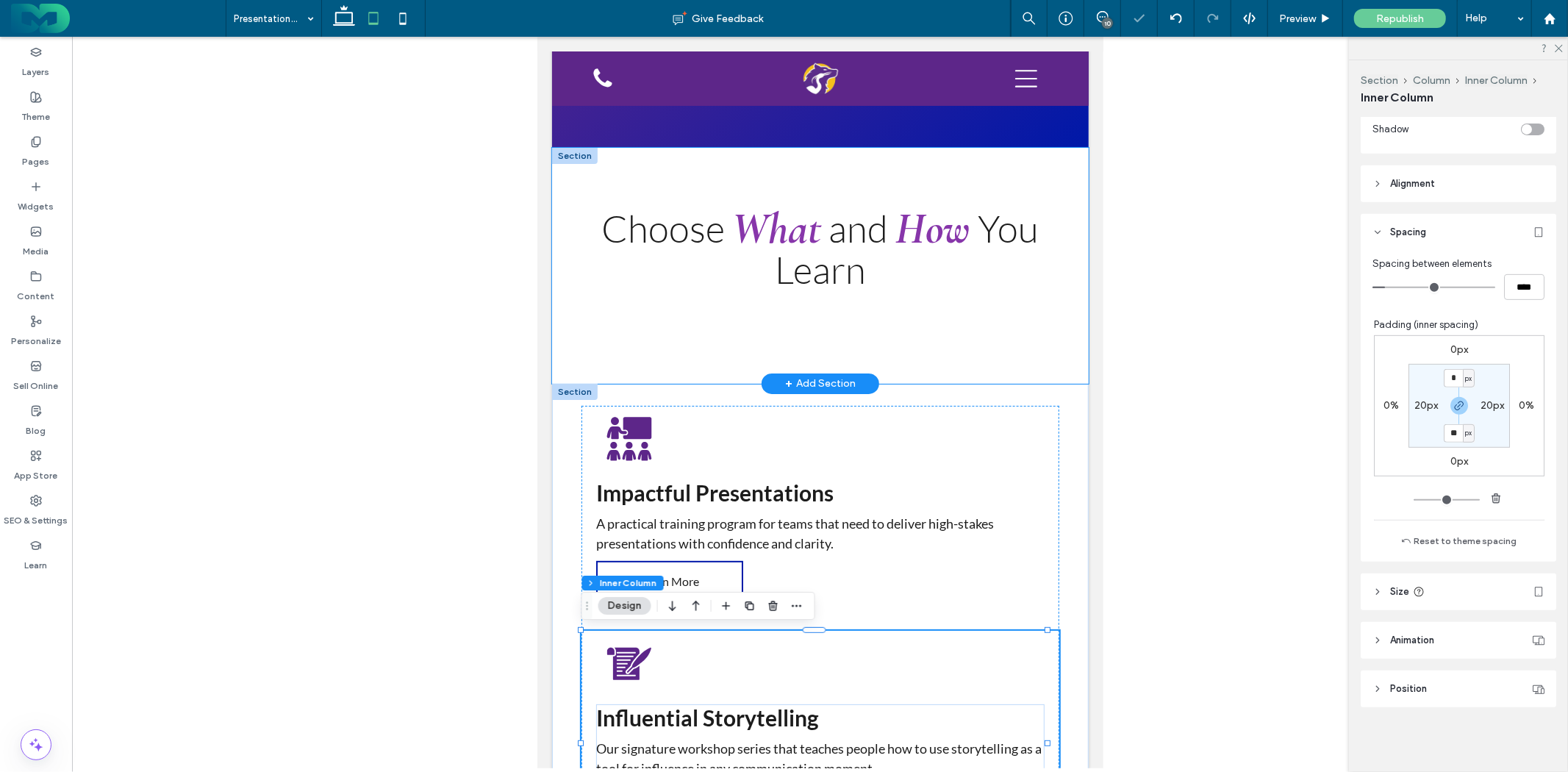
click at [844, 326] on div "Choose What and How You Learn" at bounding box center [820, 265] width 537 height 236
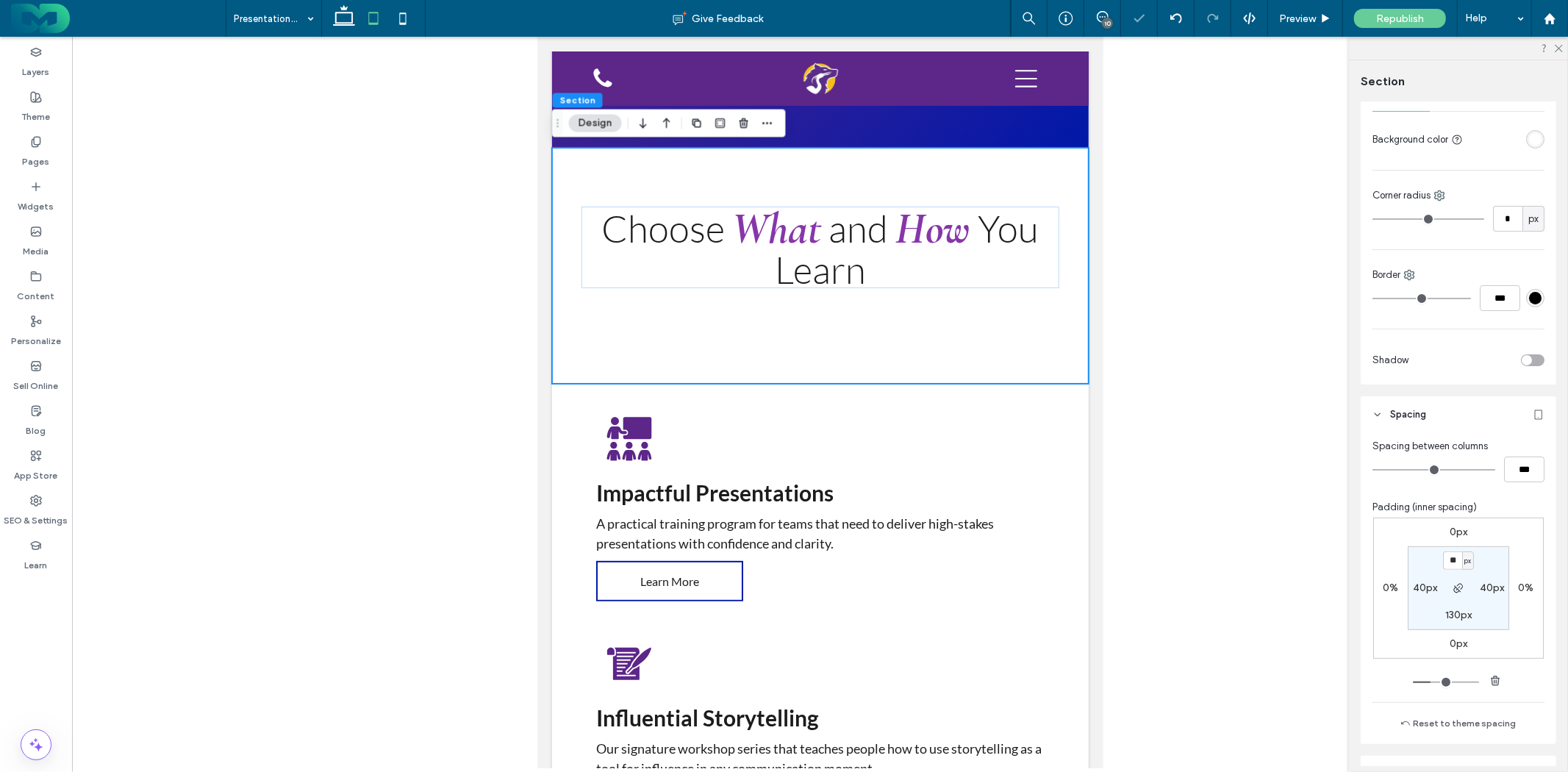
scroll to position [243, 0]
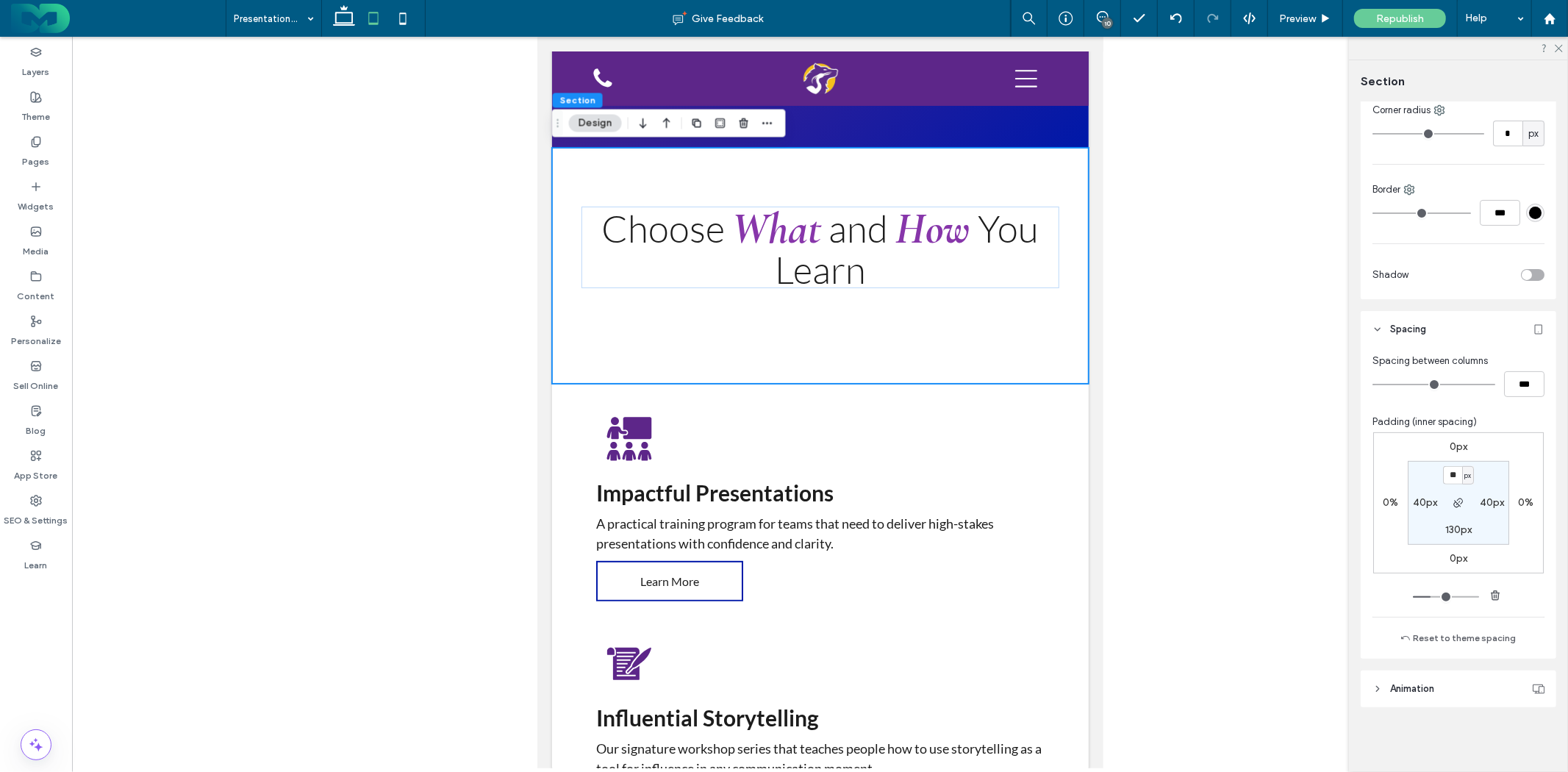
click at [1460, 535] on label "130px" at bounding box center [1458, 529] width 26 height 13
type input "***"
type input "*"
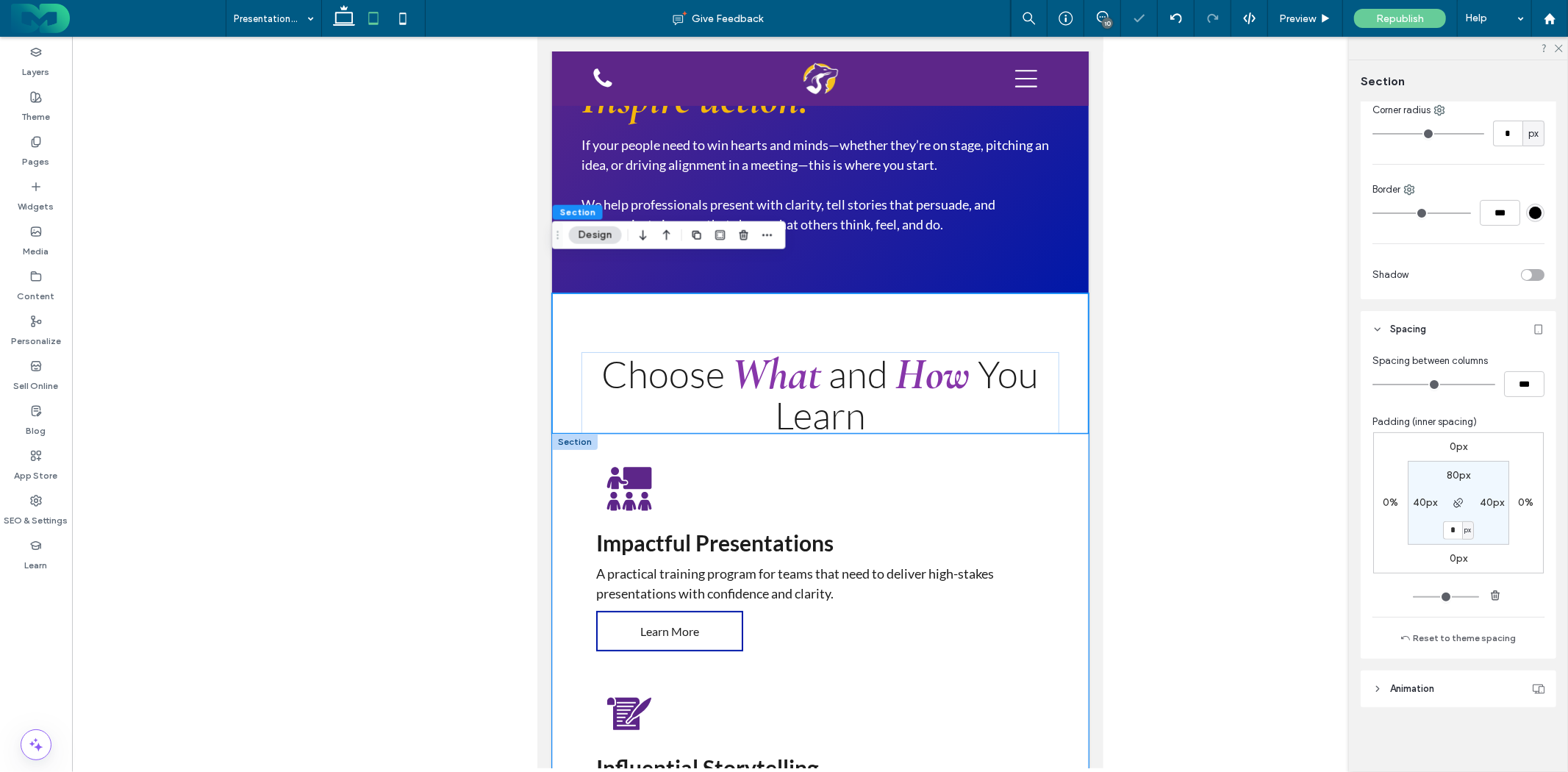
scroll to position [122, 0]
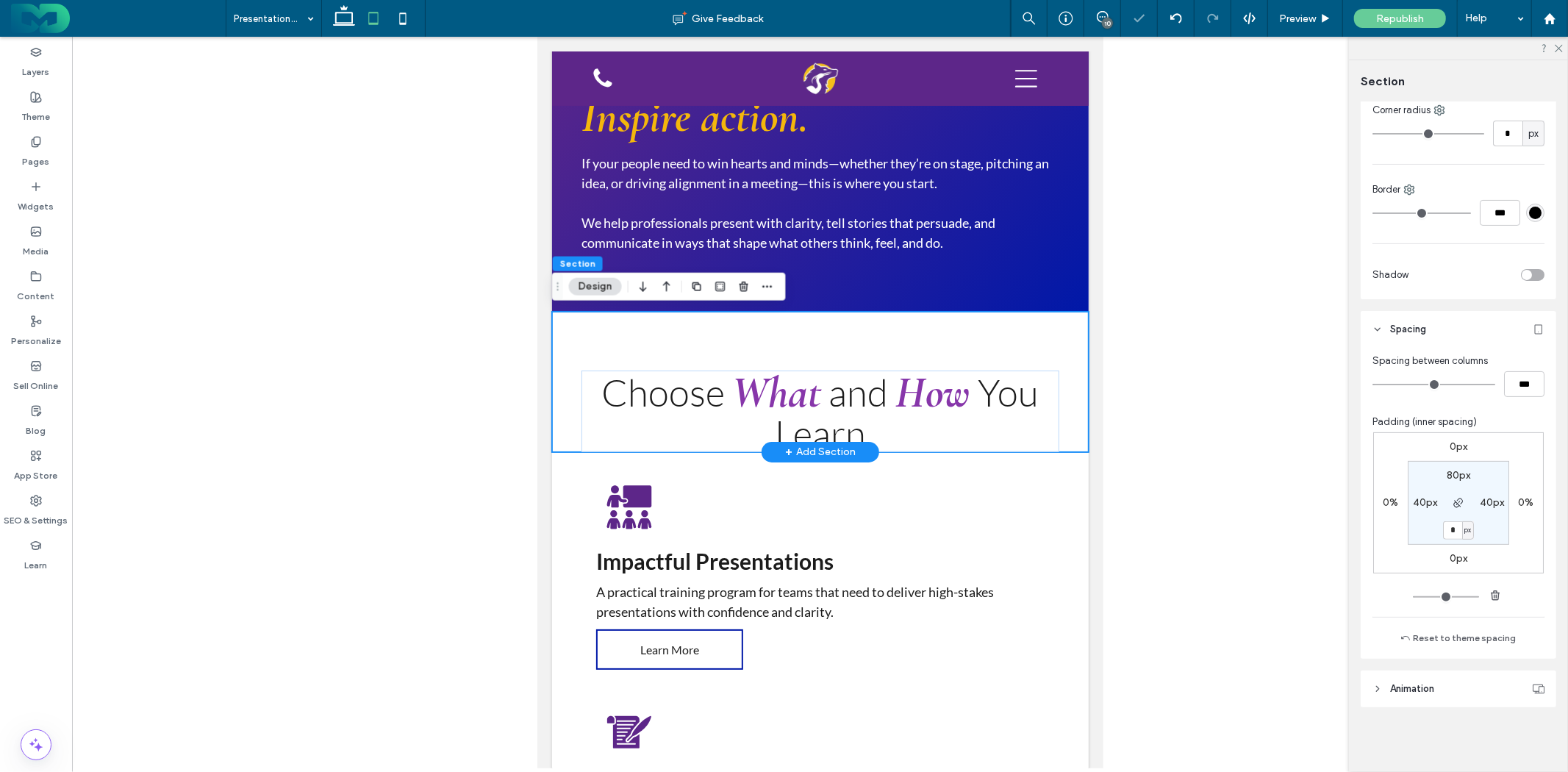
click at [916, 335] on div "Choose What and How You Learn" at bounding box center [820, 381] width 537 height 141
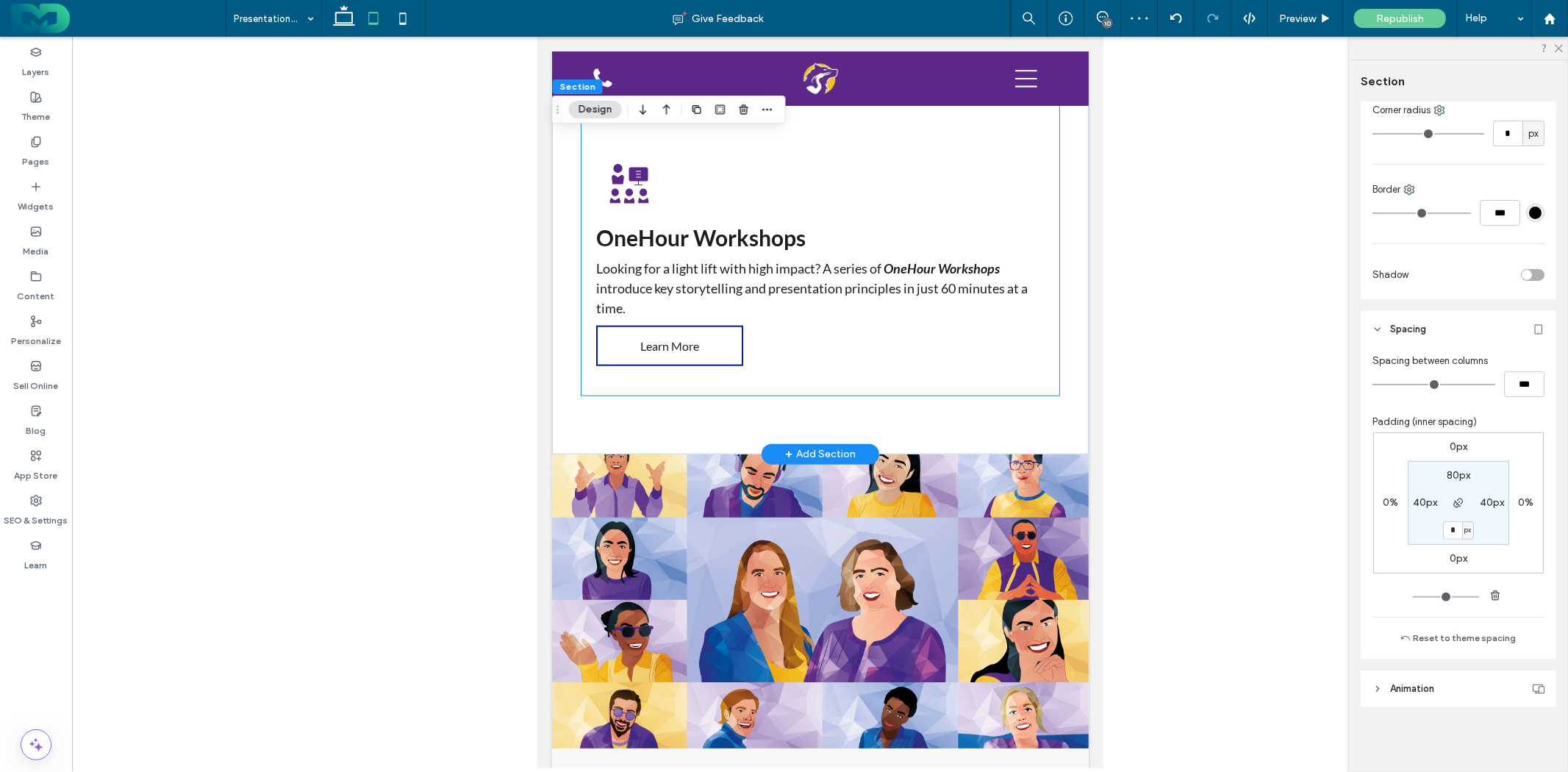
scroll to position [1186, 0]
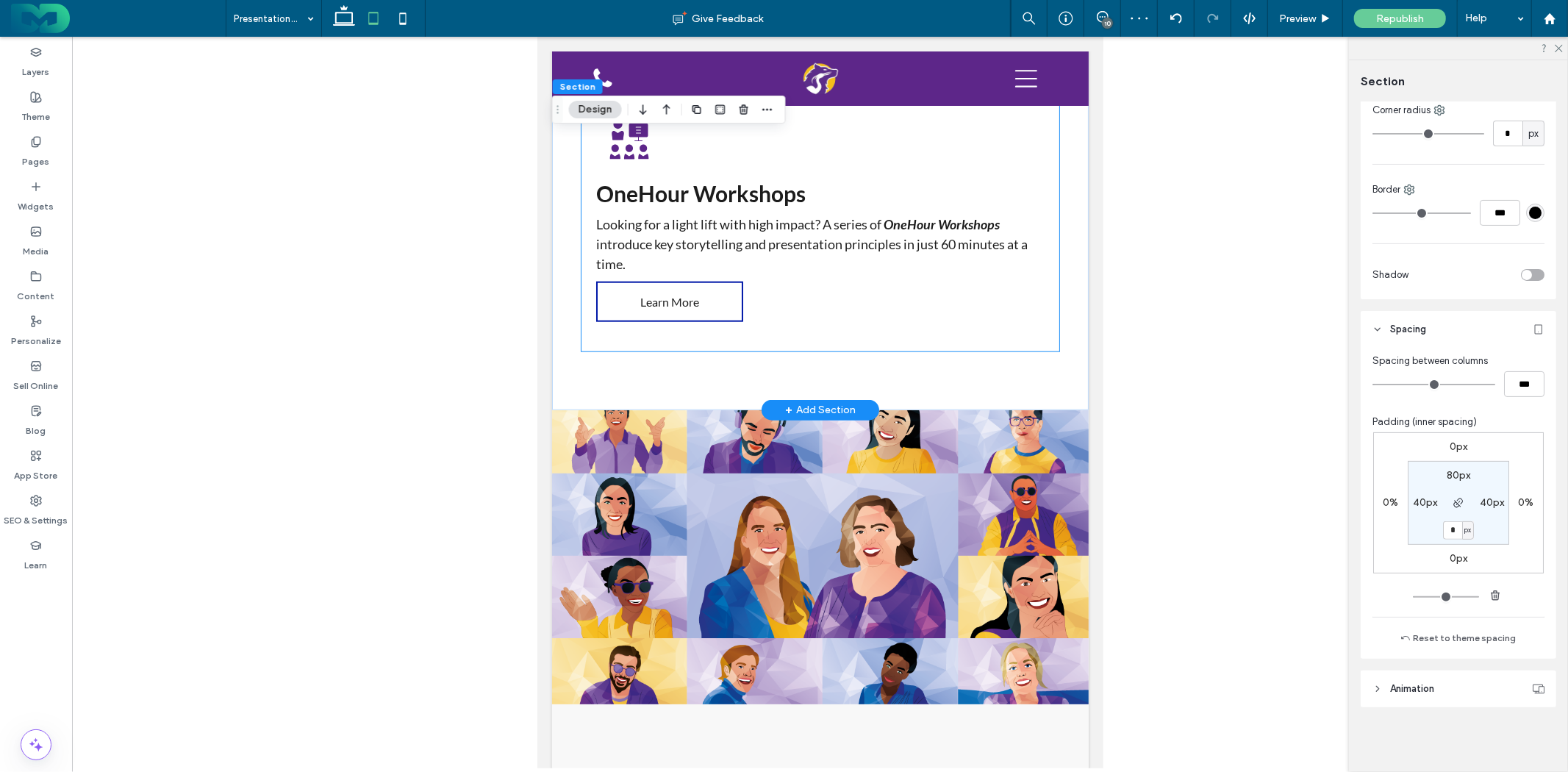
click at [866, 340] on div "OneHour Workshops Looking for a light lift with high impact? A series of OneHou…" at bounding box center [820, 228] width 478 height 245
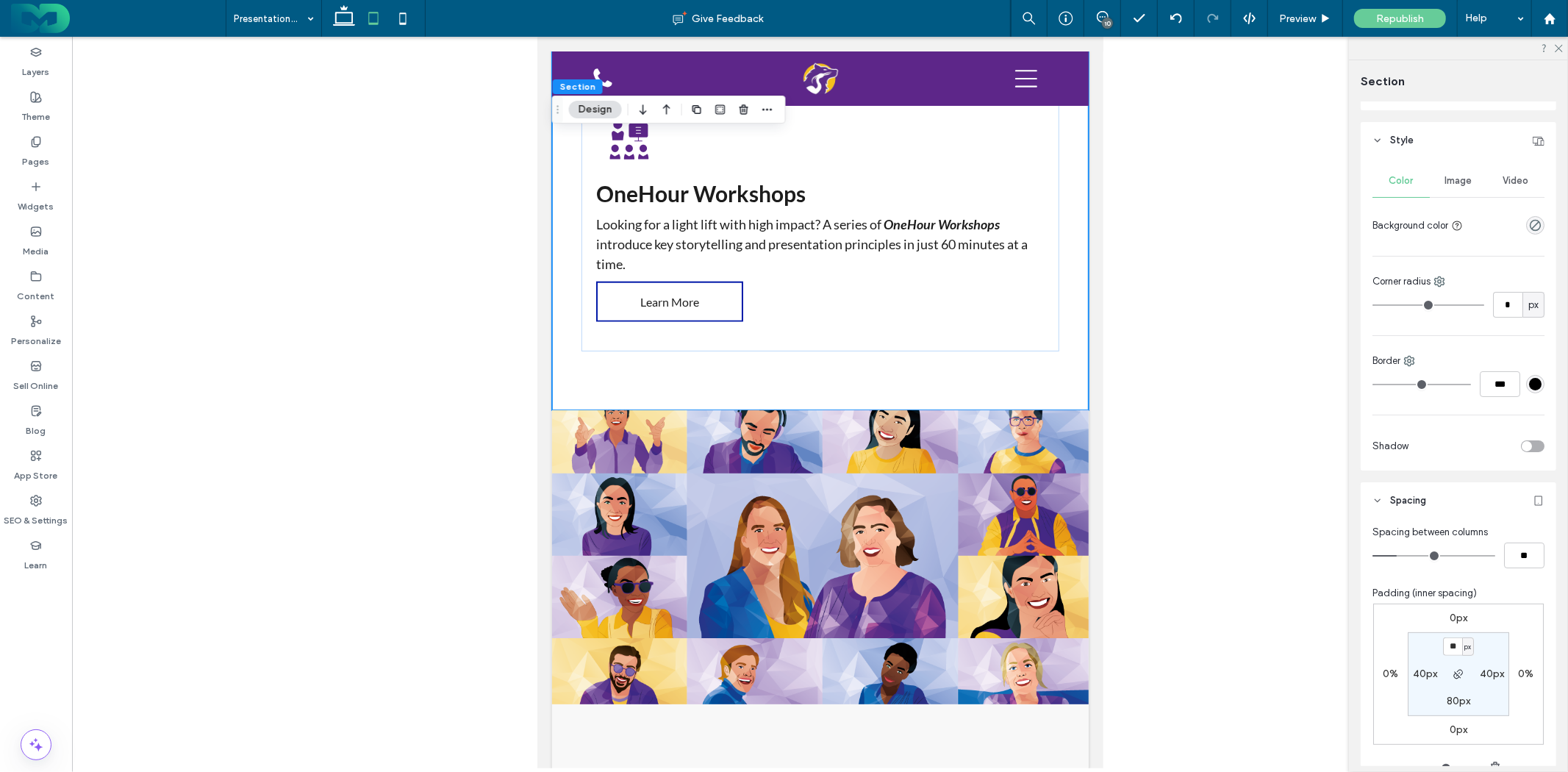
scroll to position [82, 0]
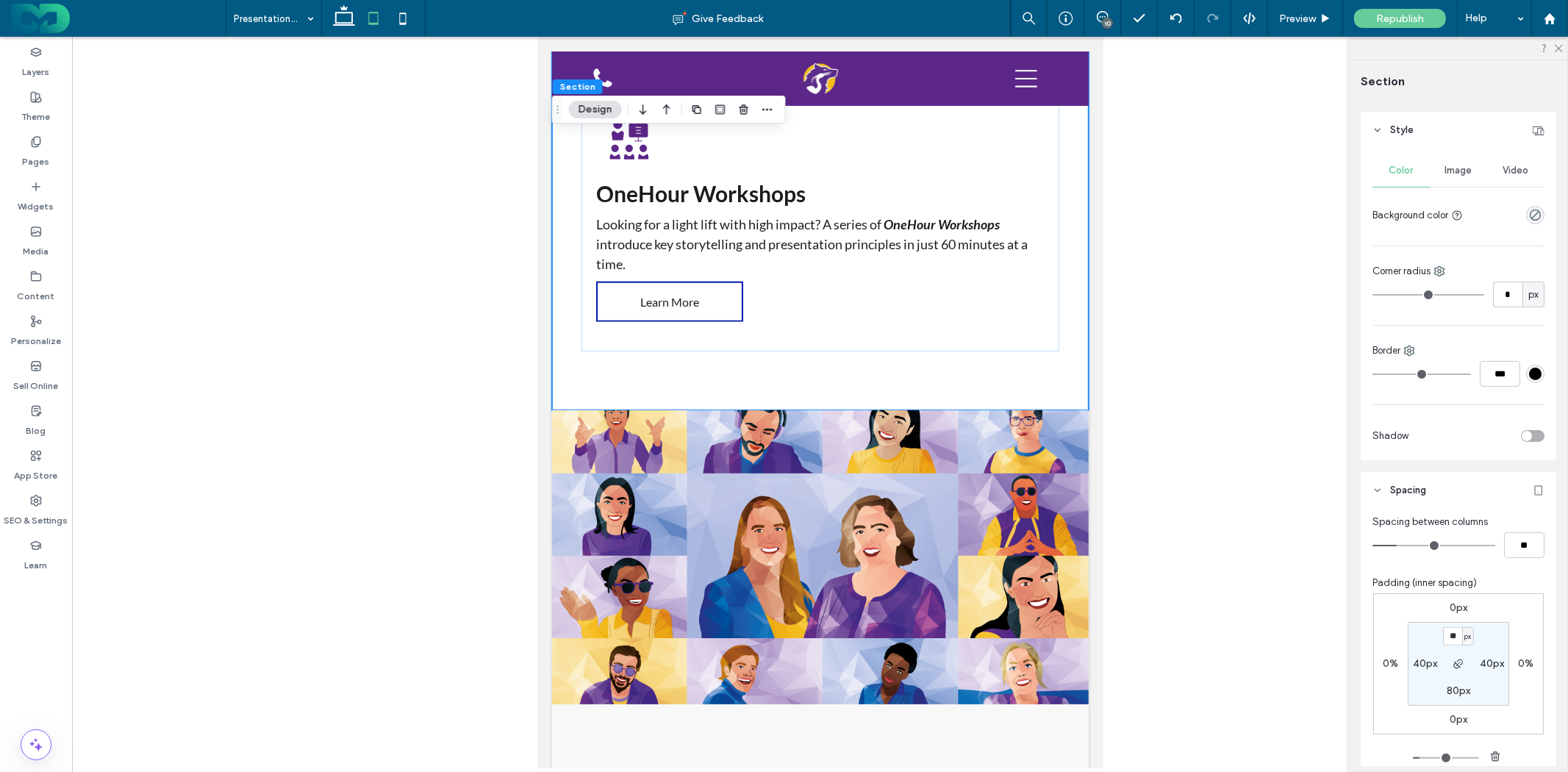
click at [1454, 687] on label "80px" at bounding box center [1458, 690] width 23 height 13
type input "**"
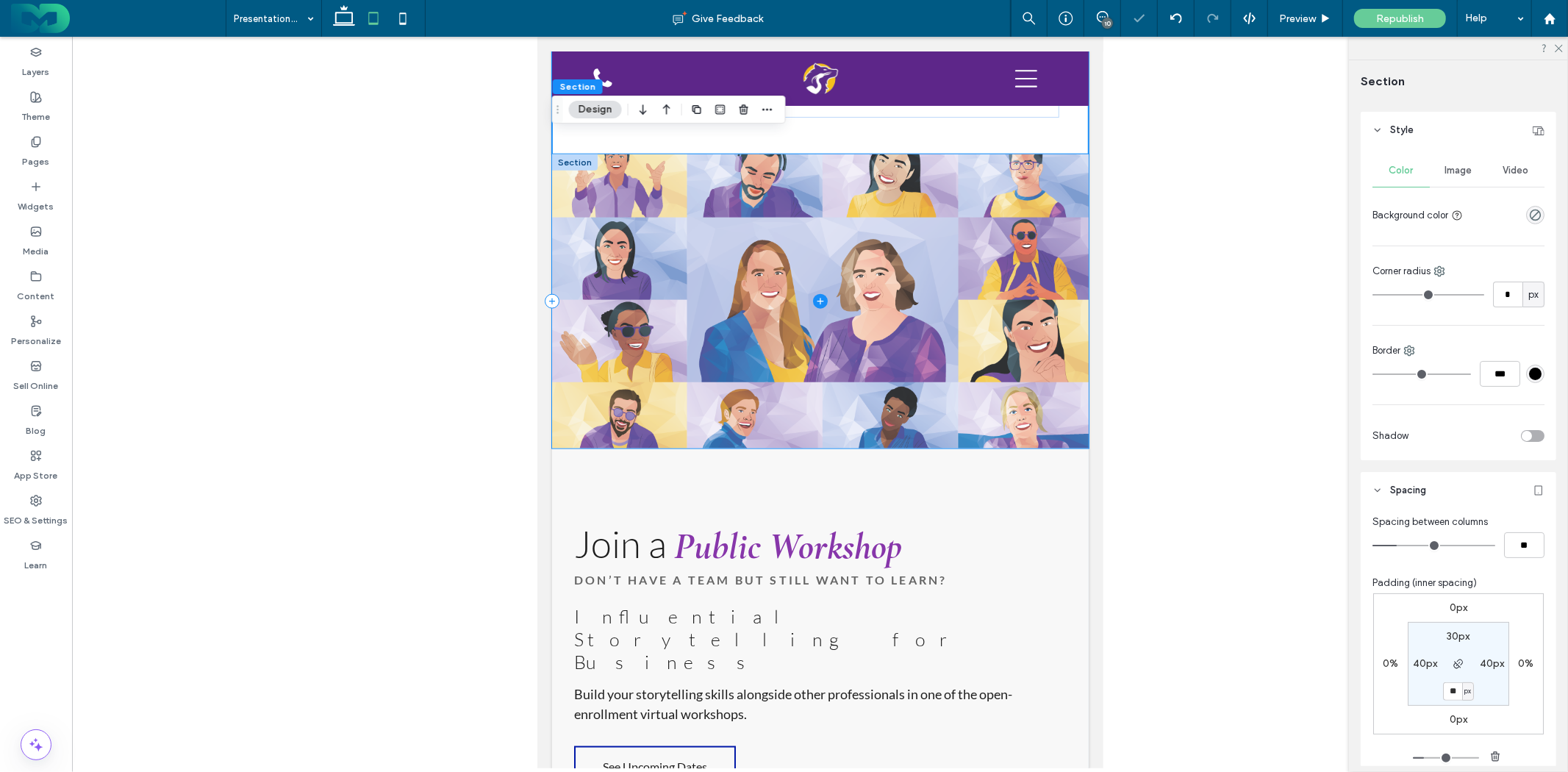
scroll to position [1431, 0]
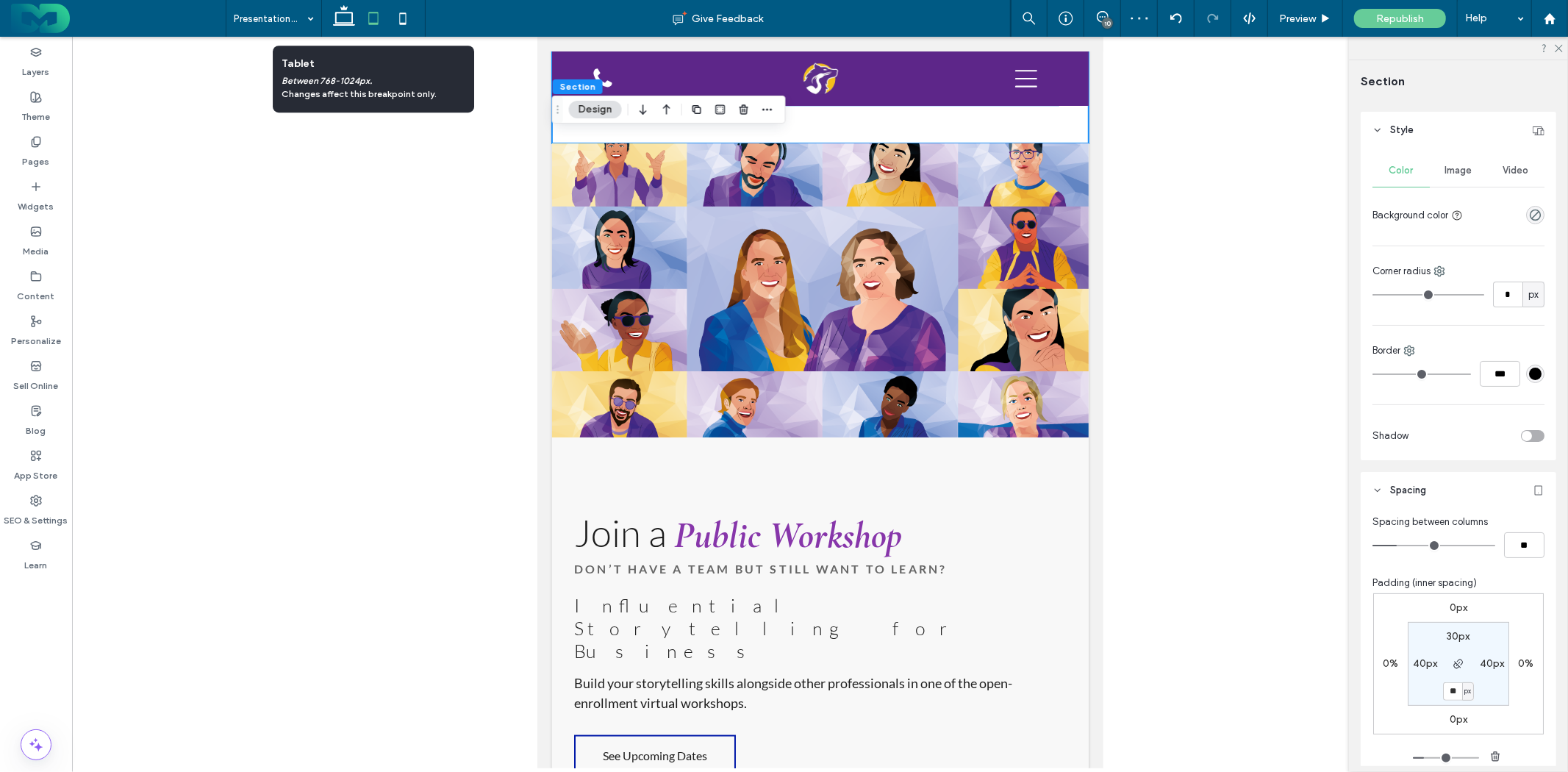
click at [387, 22] on icon at bounding box center [373, 18] width 29 height 29
click at [402, 22] on icon at bounding box center [403, 18] width 29 height 29
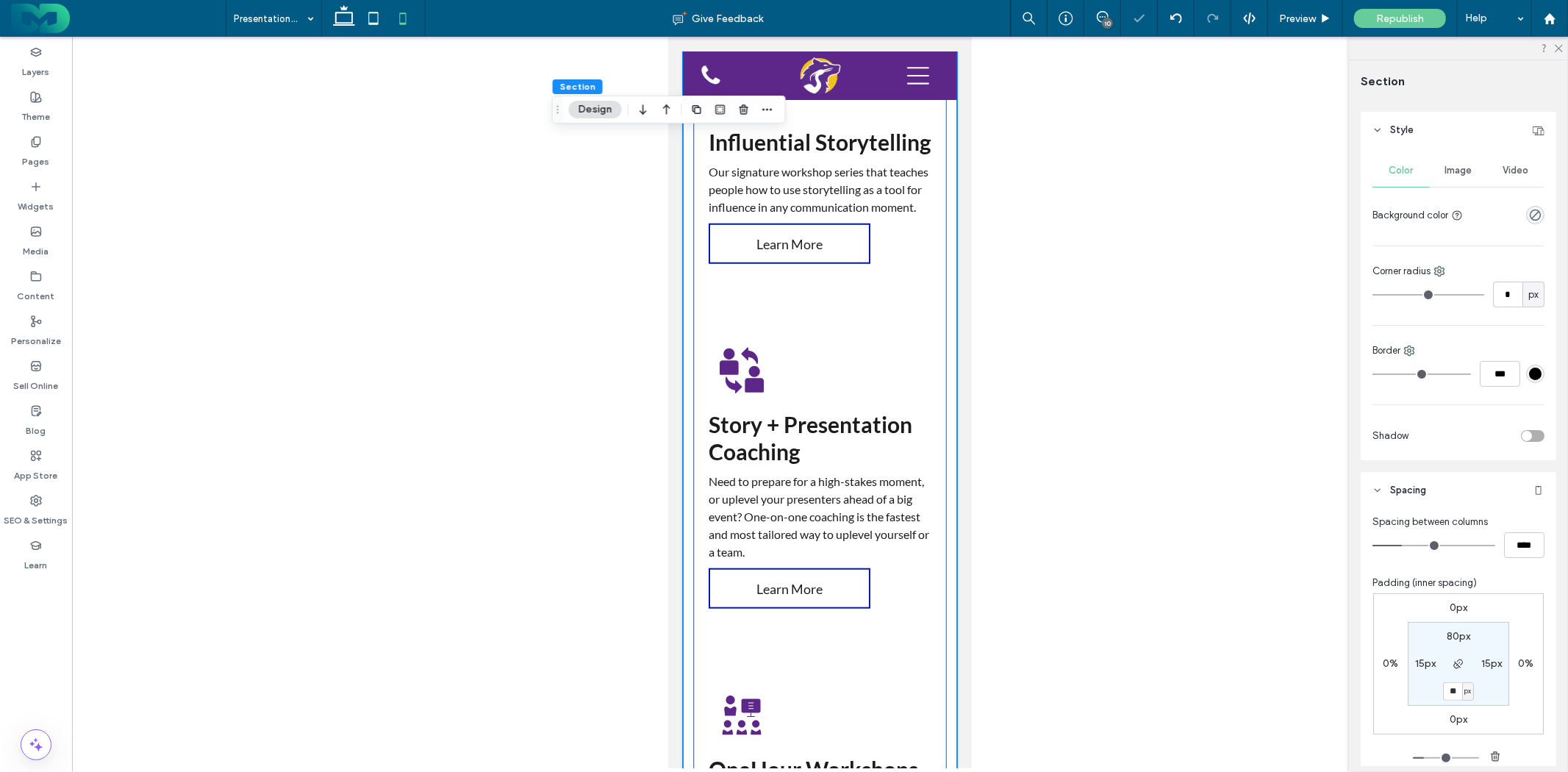
scroll to position [782, 0]
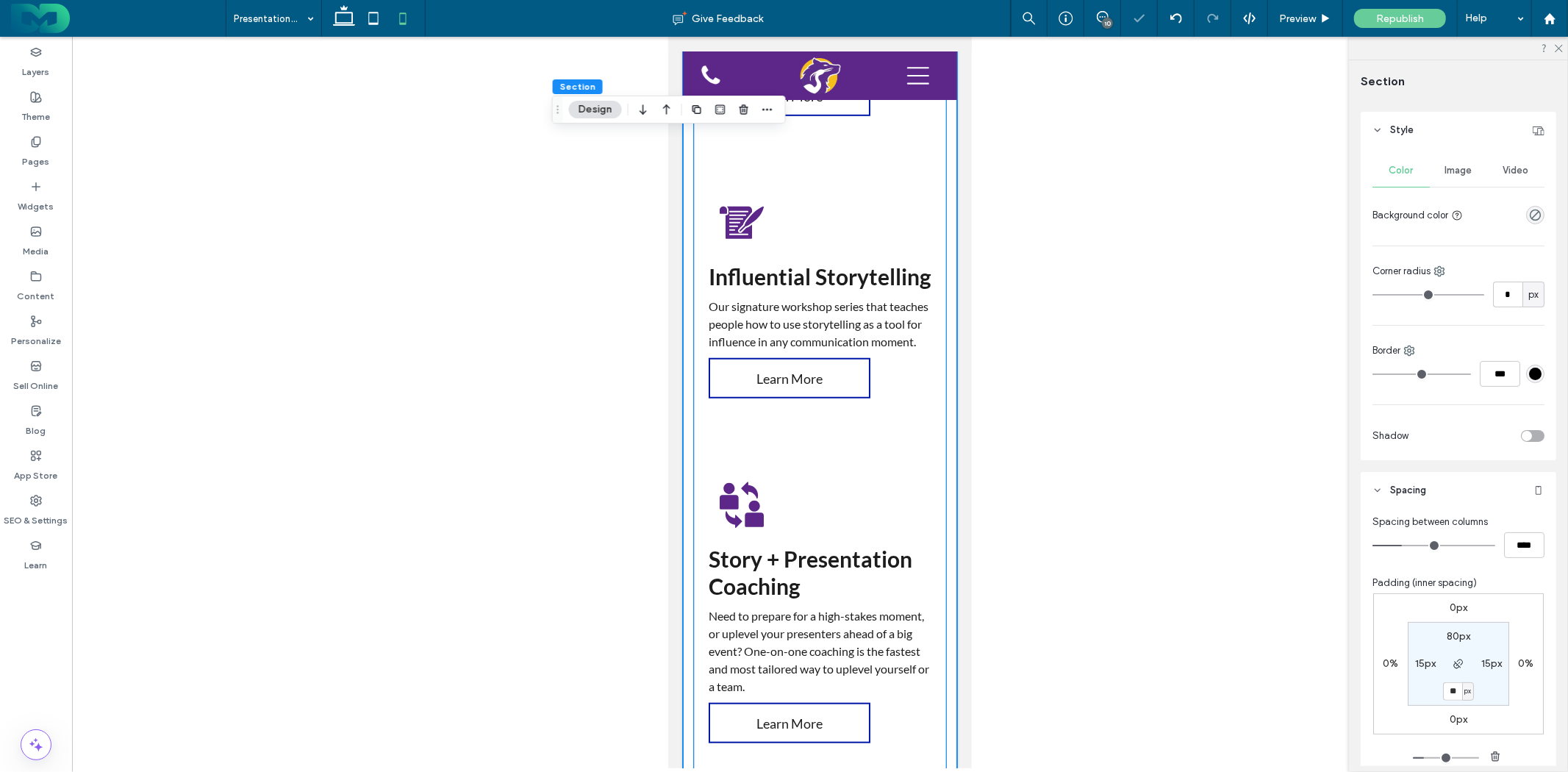
click at [865, 561] on div "Impactful Presentations A practical training program for teams that need to del…" at bounding box center [820, 476] width 253 height 1193
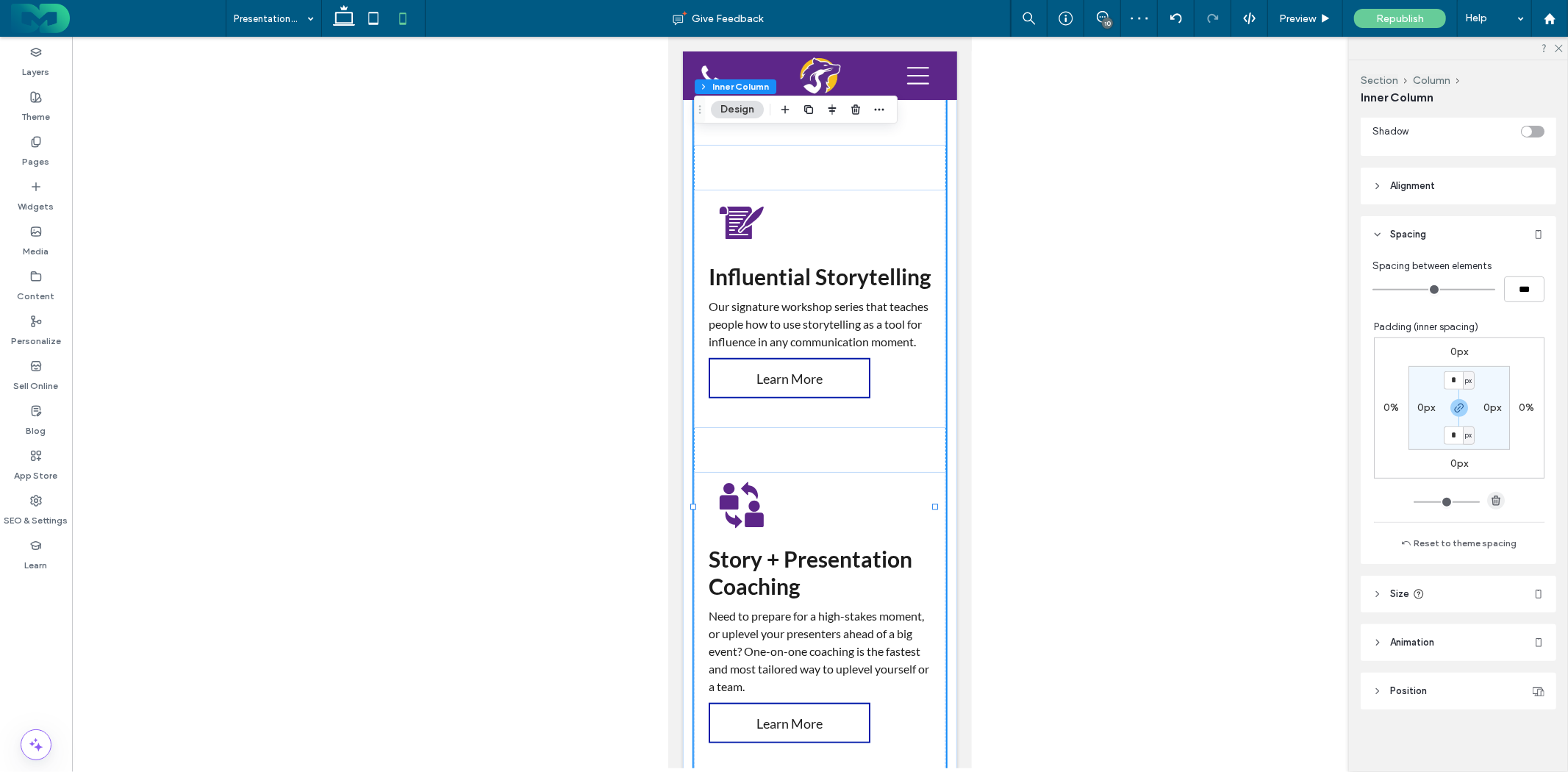
scroll to position [559, 0]
click at [1483, 585] on header "Size" at bounding box center [1458, 592] width 196 height 37
click at [1480, 594] on header "Size" at bounding box center [1458, 592] width 196 height 37
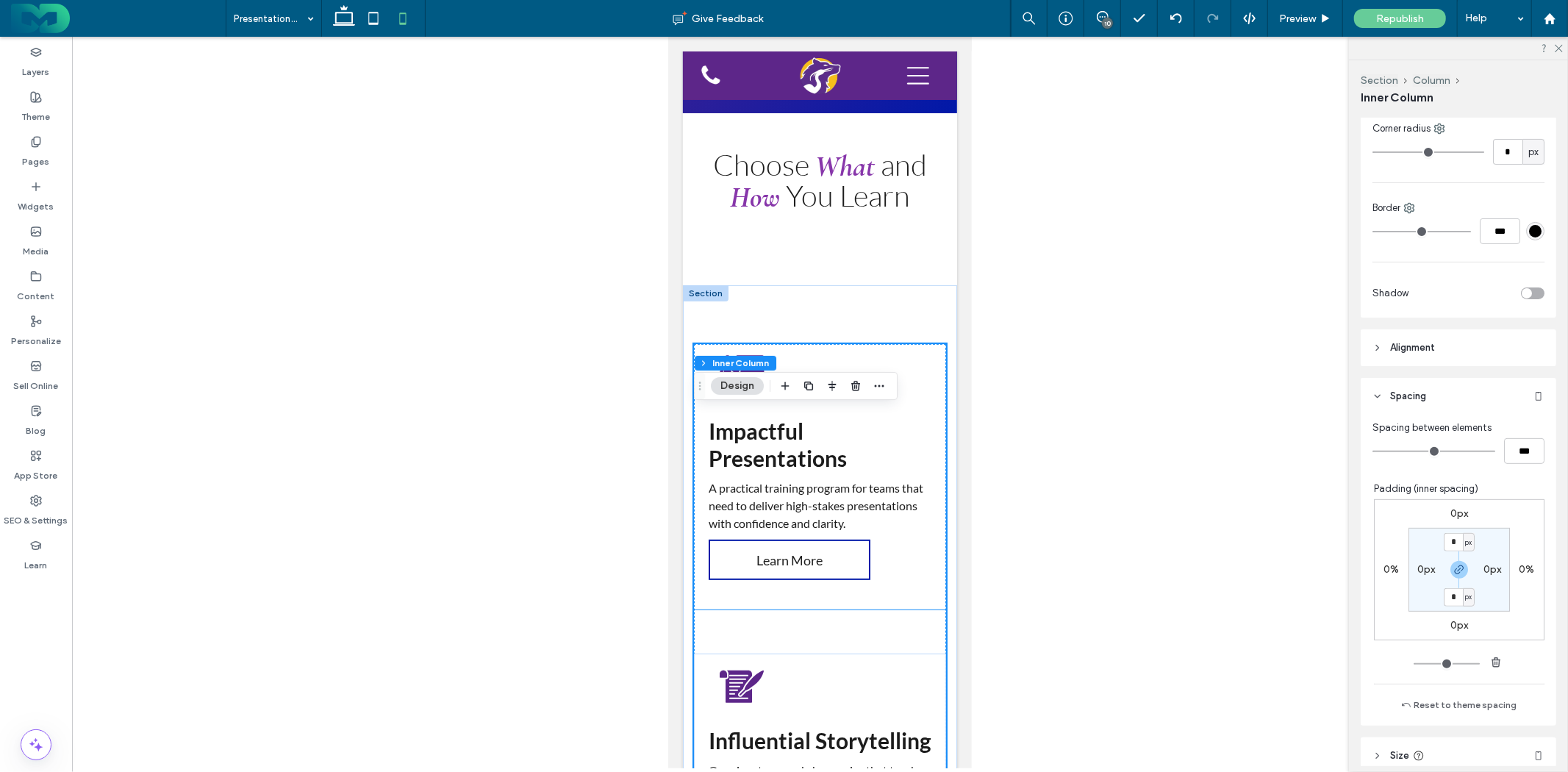
scroll to position [327, 0]
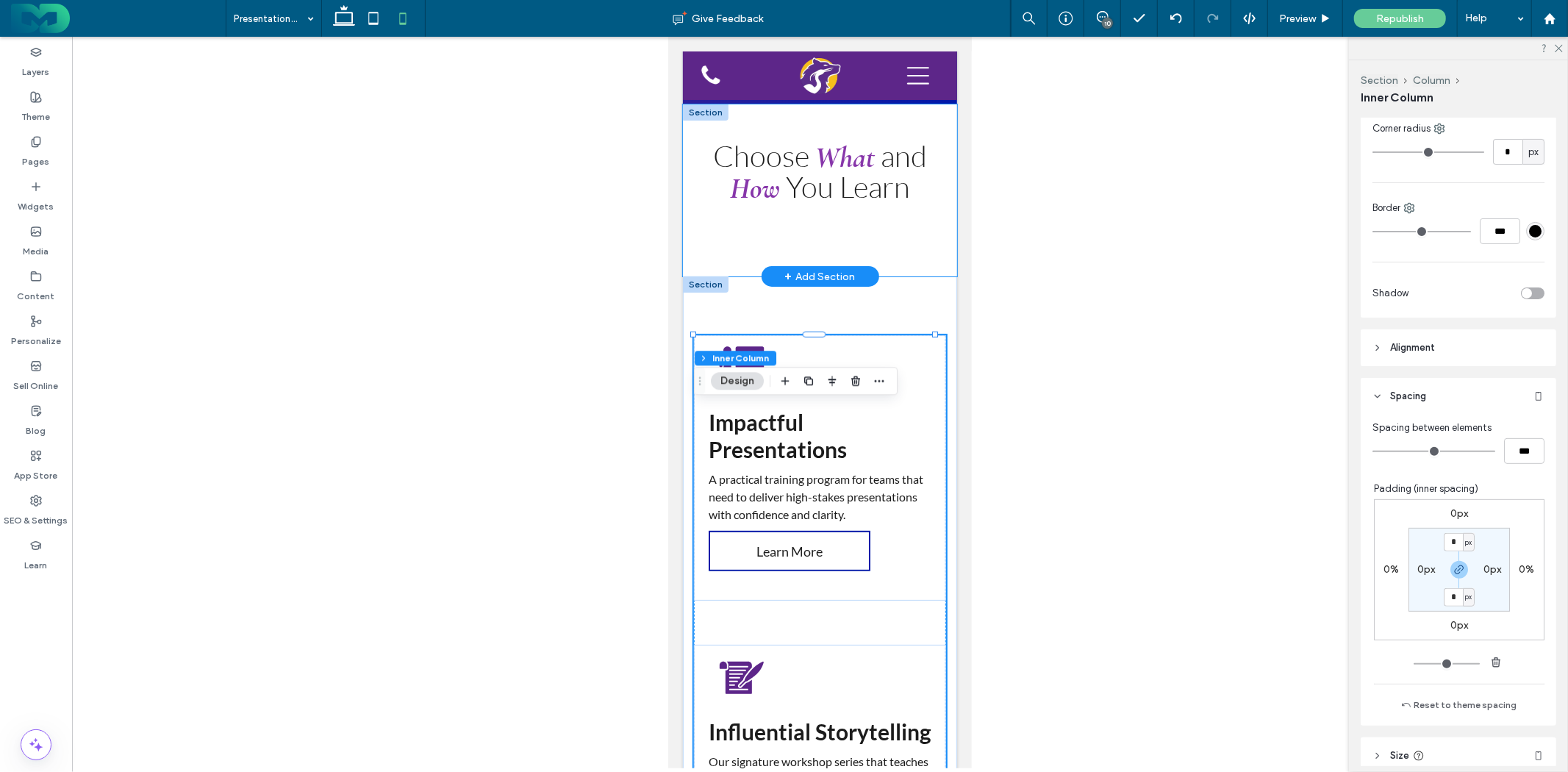
click at [894, 276] on div "Choose What and How You Learn" at bounding box center [820, 190] width 274 height 172
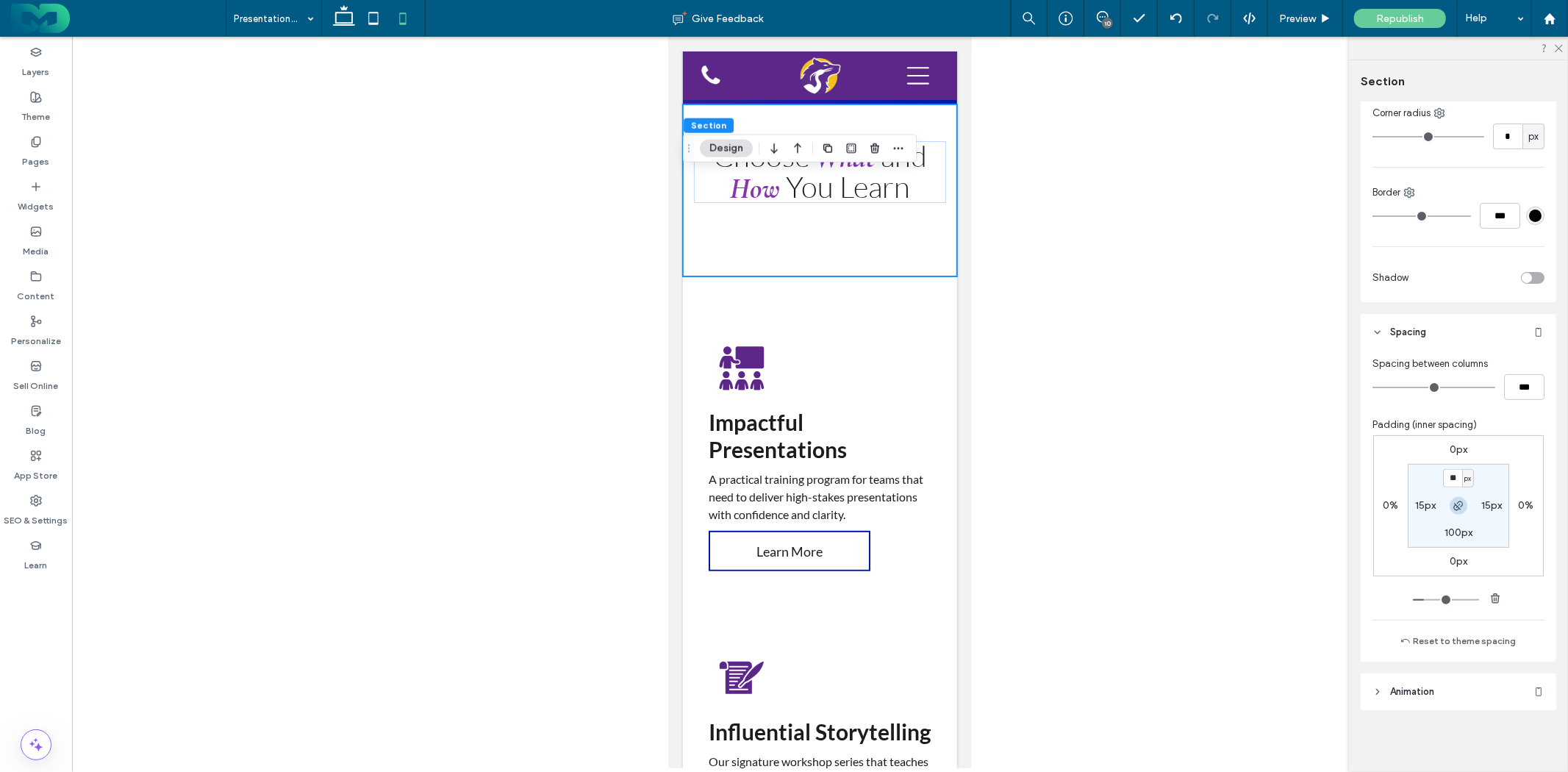
scroll to position [243, 0]
click at [1454, 525] on label "100px" at bounding box center [1458, 529] width 28 height 13
type input "***"
type input "*"
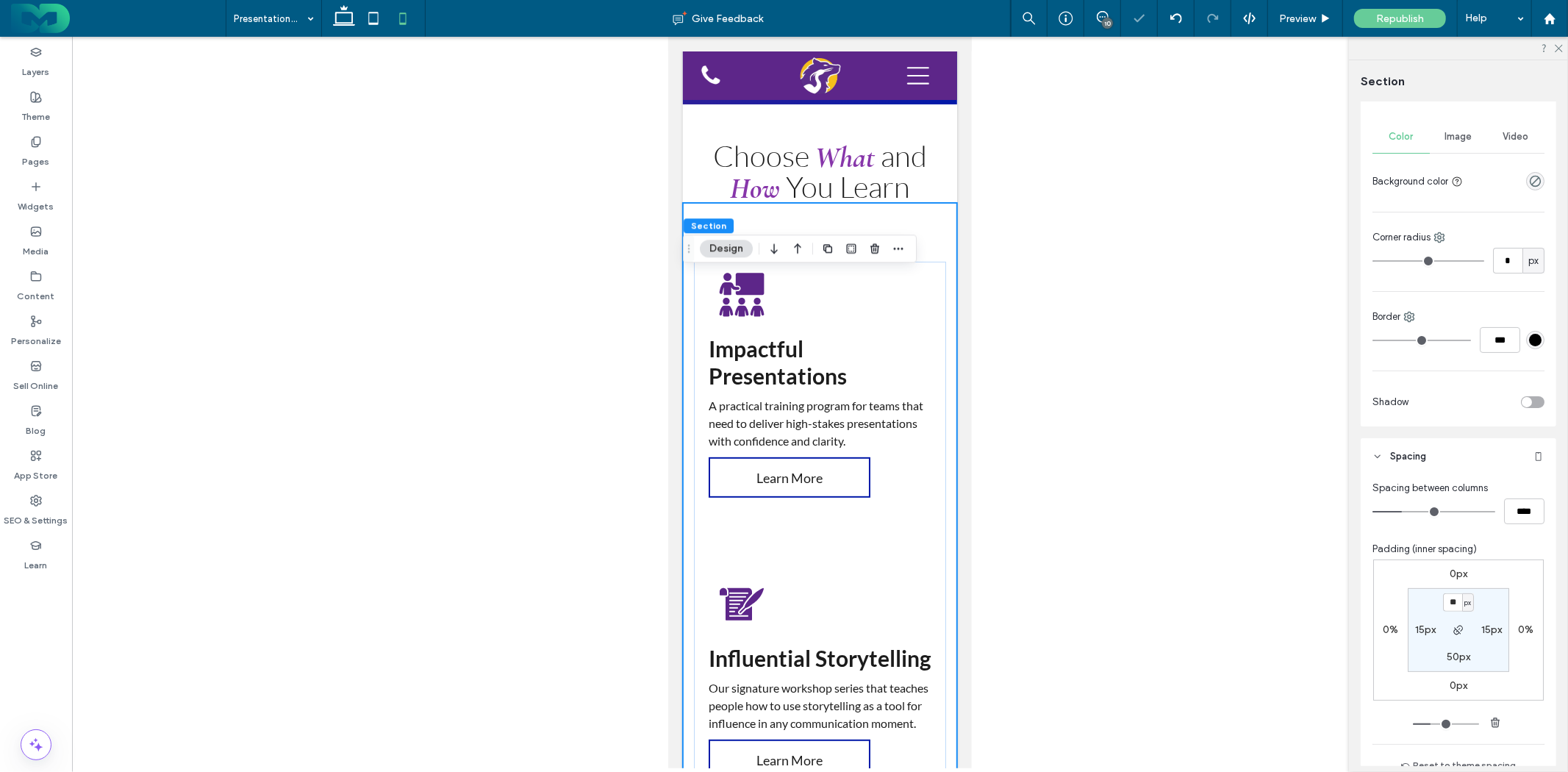
scroll to position [163, 0]
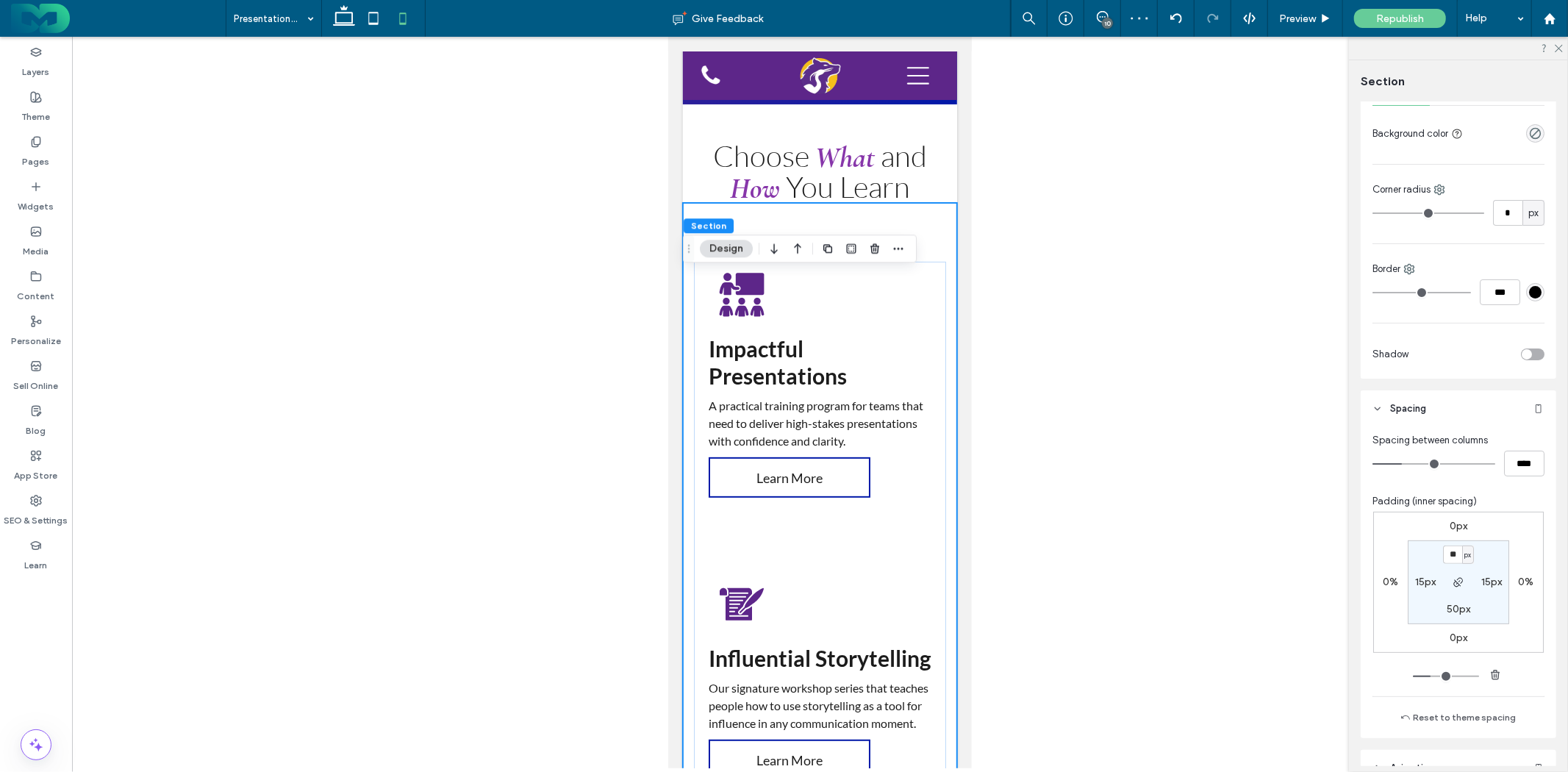
type input "**"
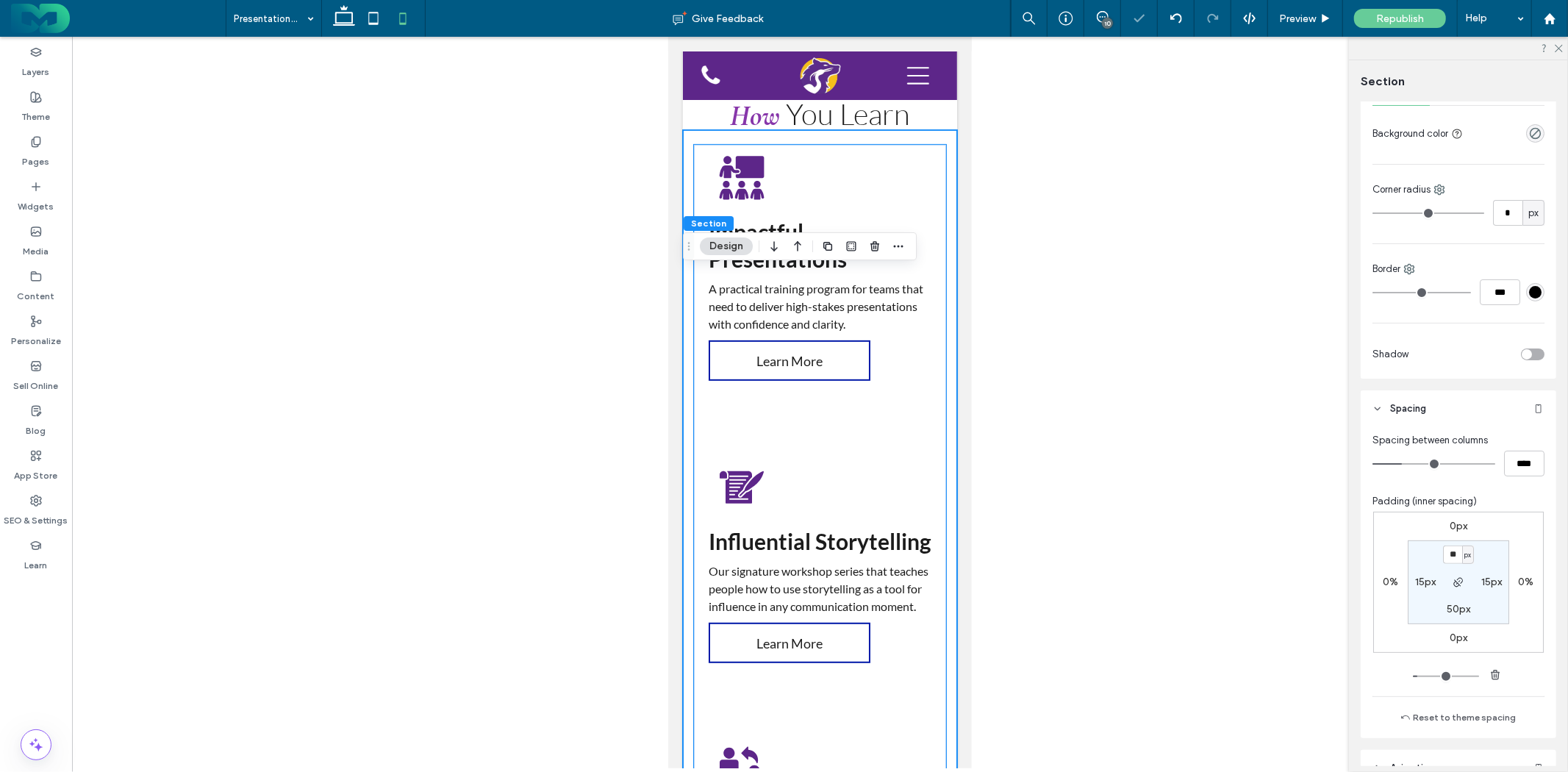
scroll to position [408, 0]
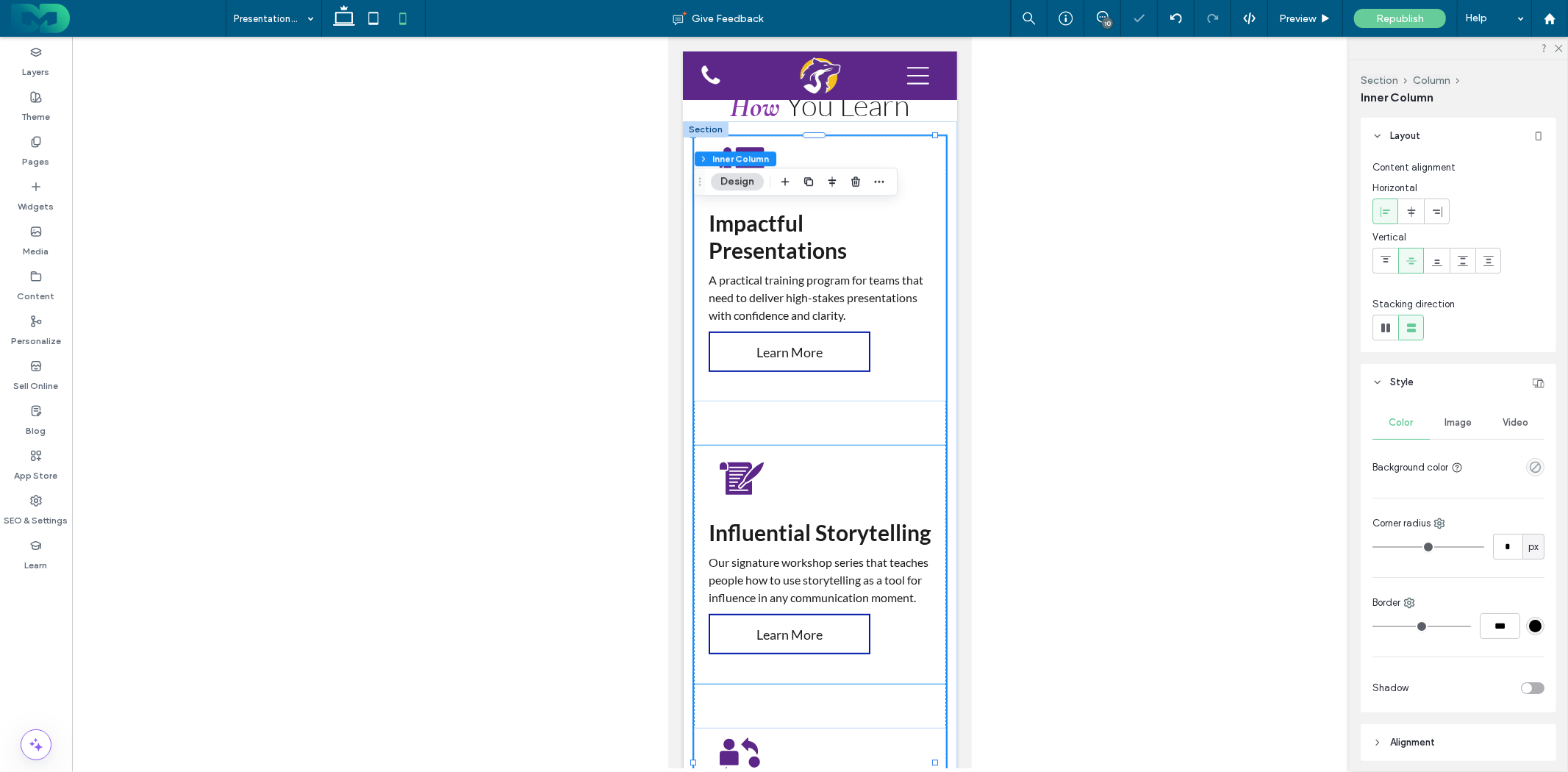
click at [834, 560] on div "Influential Storytelling Our signature workshop series that teaches people how …" at bounding box center [820, 563] width 253 height 238
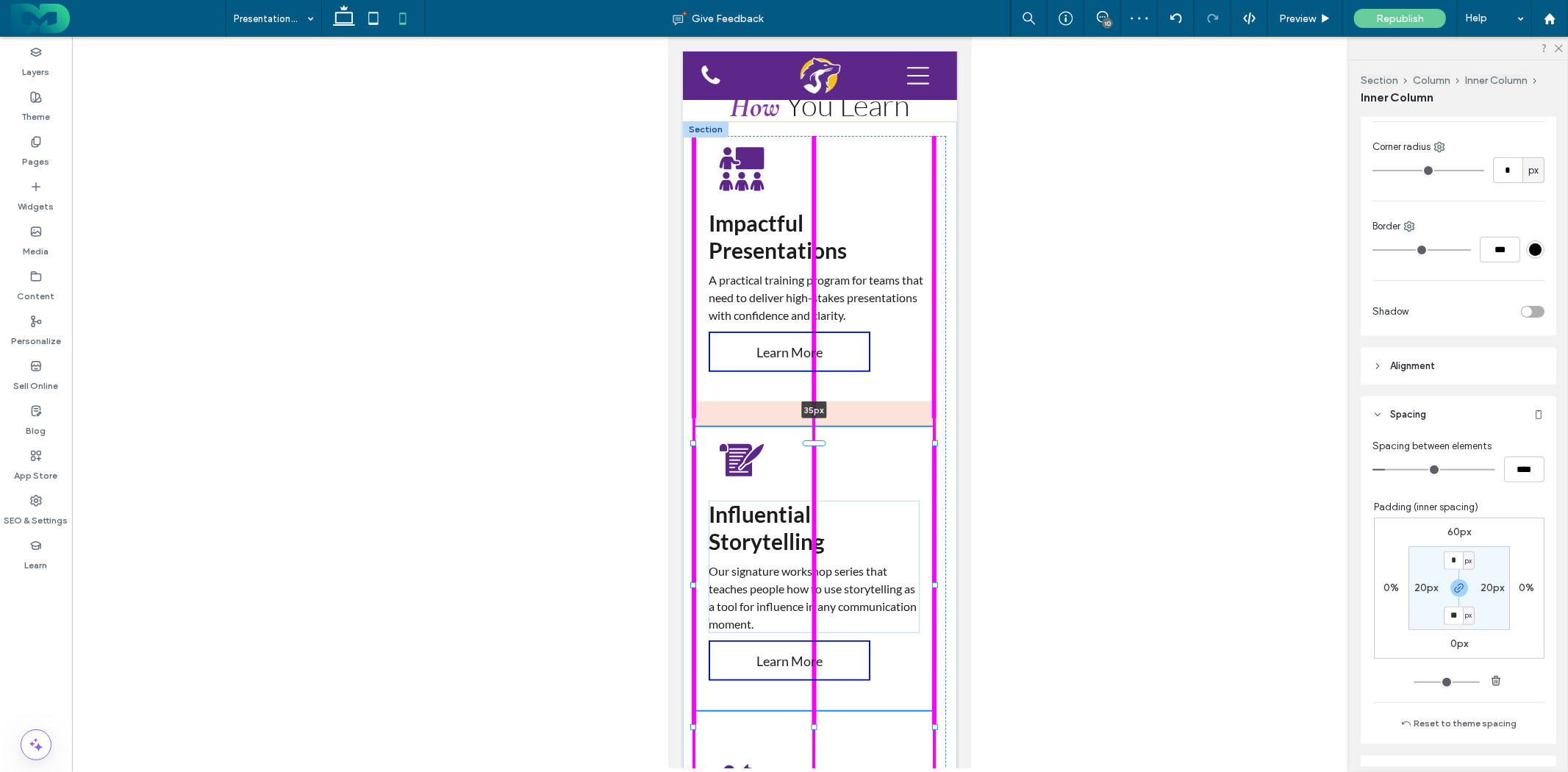
scroll to position [559, 0]
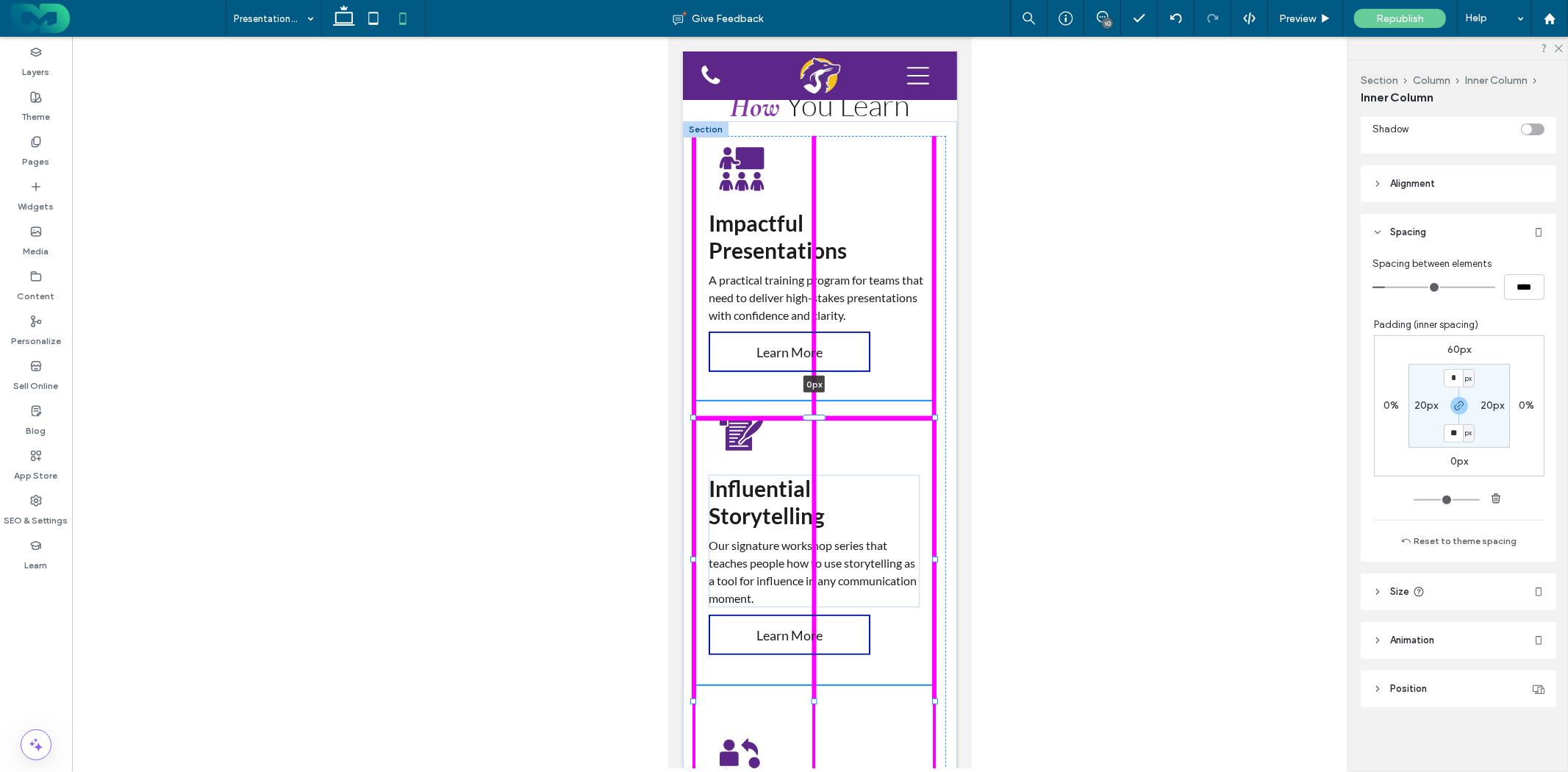
drag, startPoint x: 817, startPoint y: 532, endPoint x: 844, endPoint y: 488, distance: 51.6
click at [844, 488] on div "Impactful Presentations A practical training program for teams that need to del…" at bounding box center [820, 743] width 274 height 1245
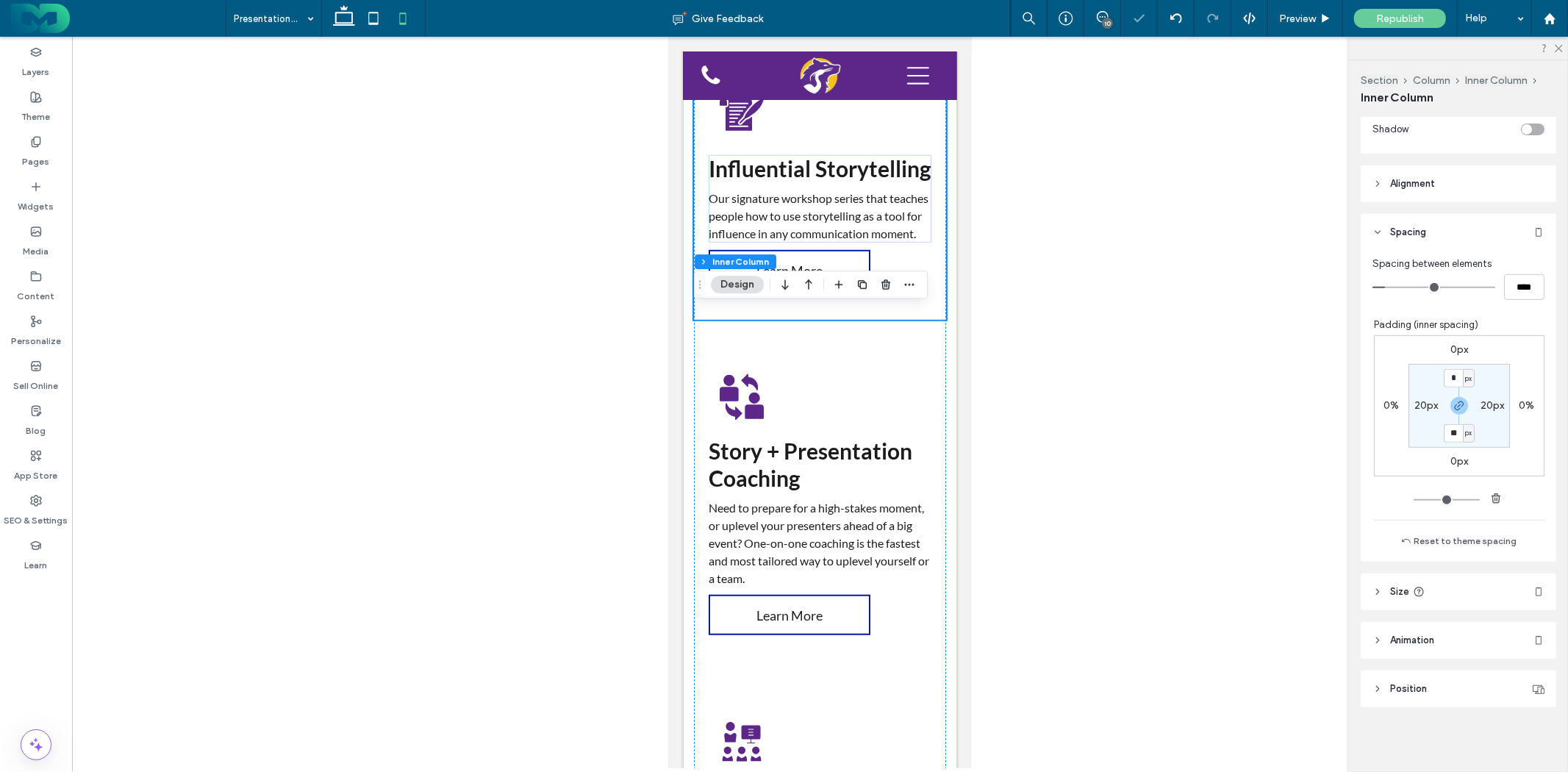
scroll to position [736, 0]
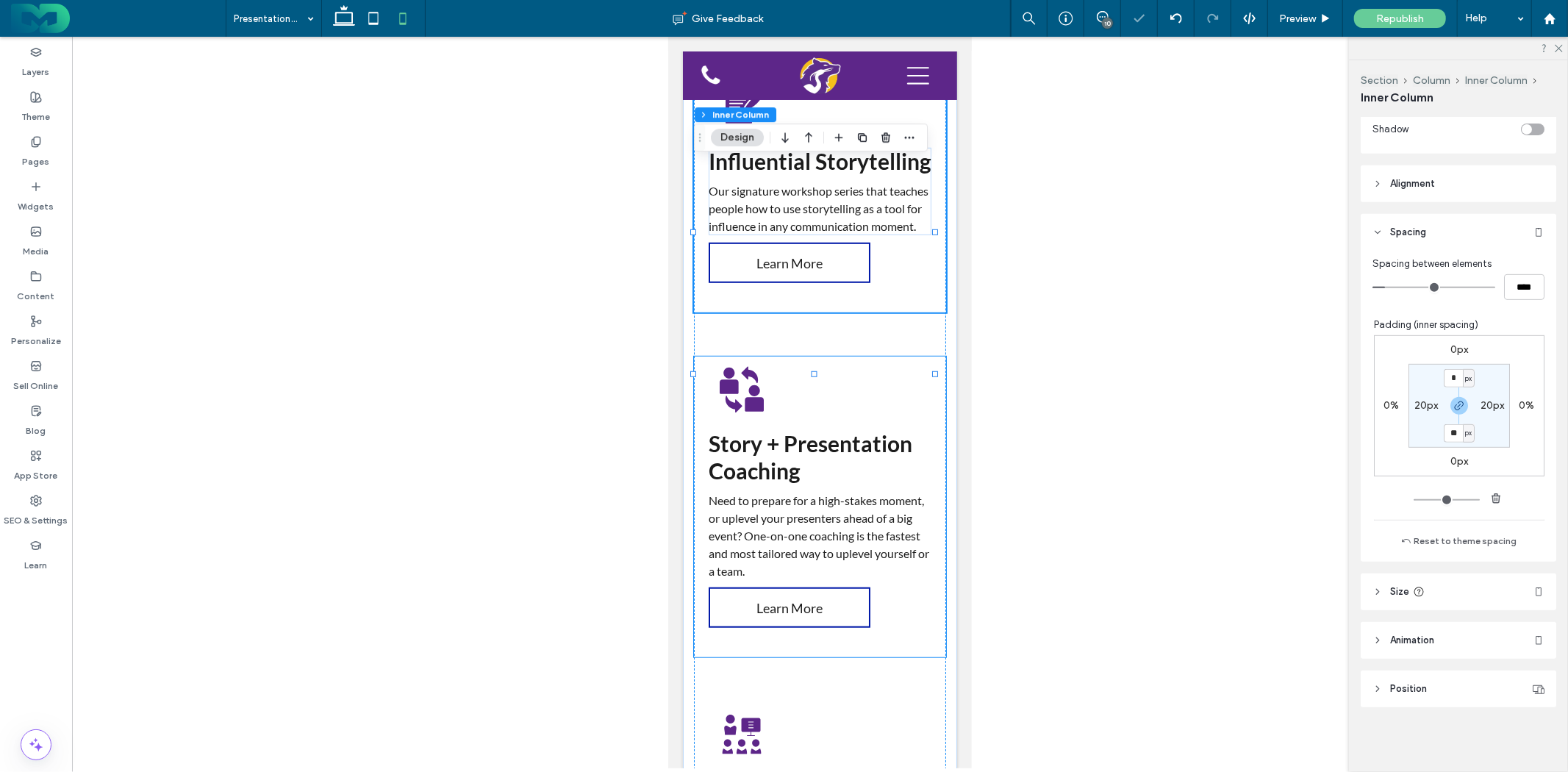
click at [876, 507] on div "Story + Presentation Coaching Need to prepare for a high-stakes moment, or uple…" at bounding box center [820, 507] width 253 height 301
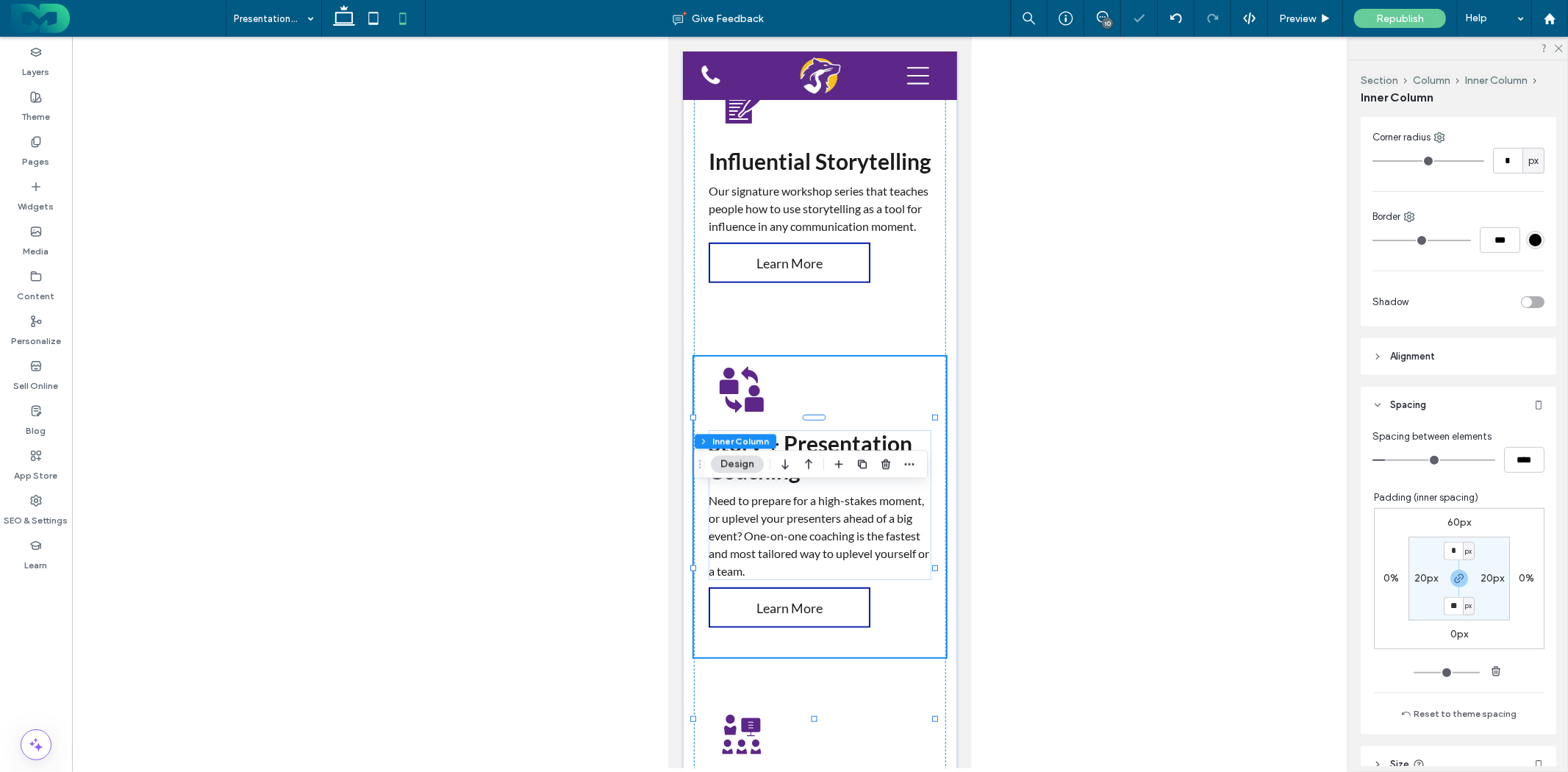
scroll to position [408, 0]
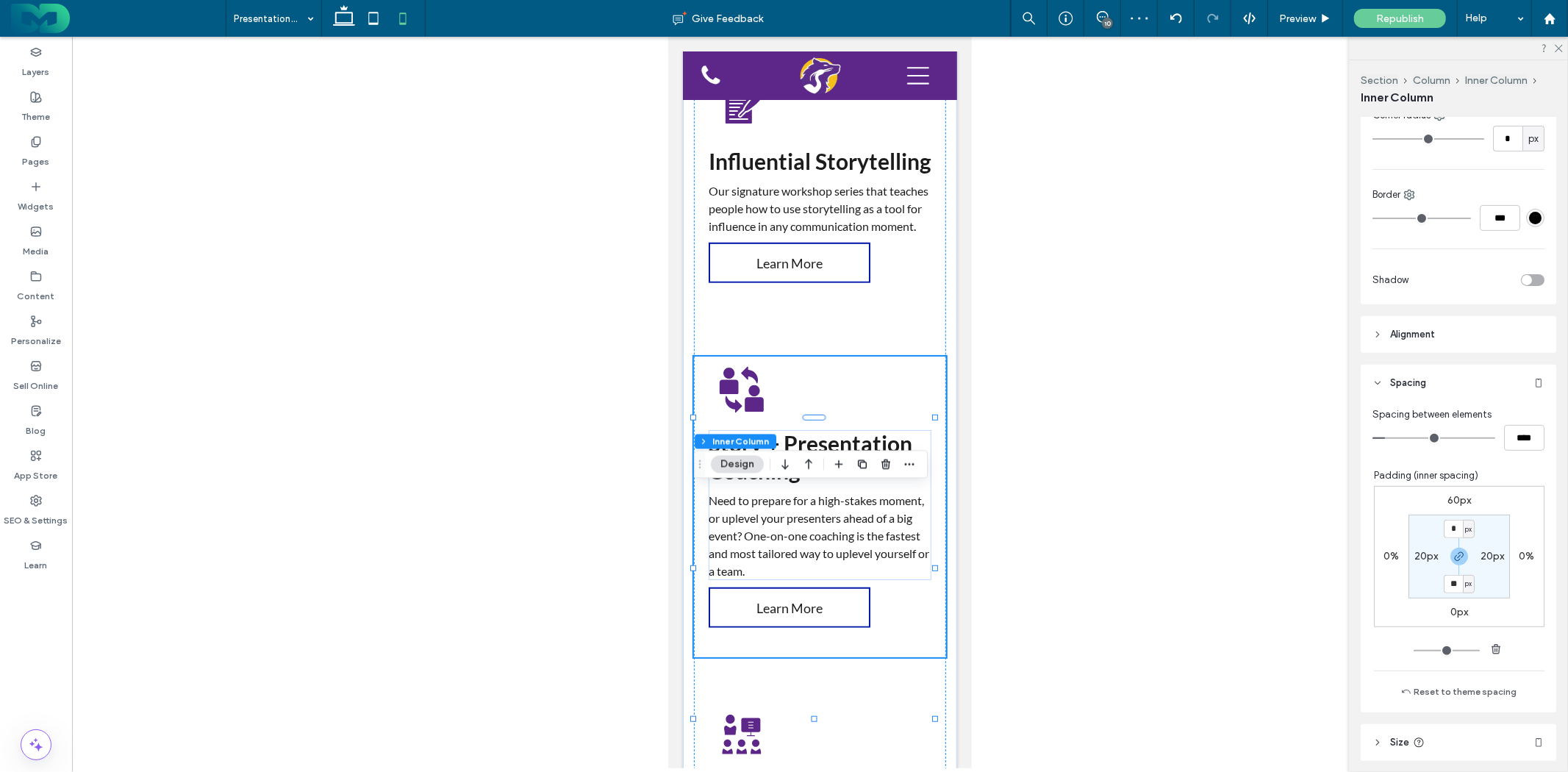
click at [1449, 498] on label "60px" at bounding box center [1459, 501] width 23 height 13
click at [1449, 498] on input "**" at bounding box center [1453, 501] width 19 height 18
click at [1490, 649] on icon "button" at bounding box center [1496, 650] width 12 height 12
type input "*"
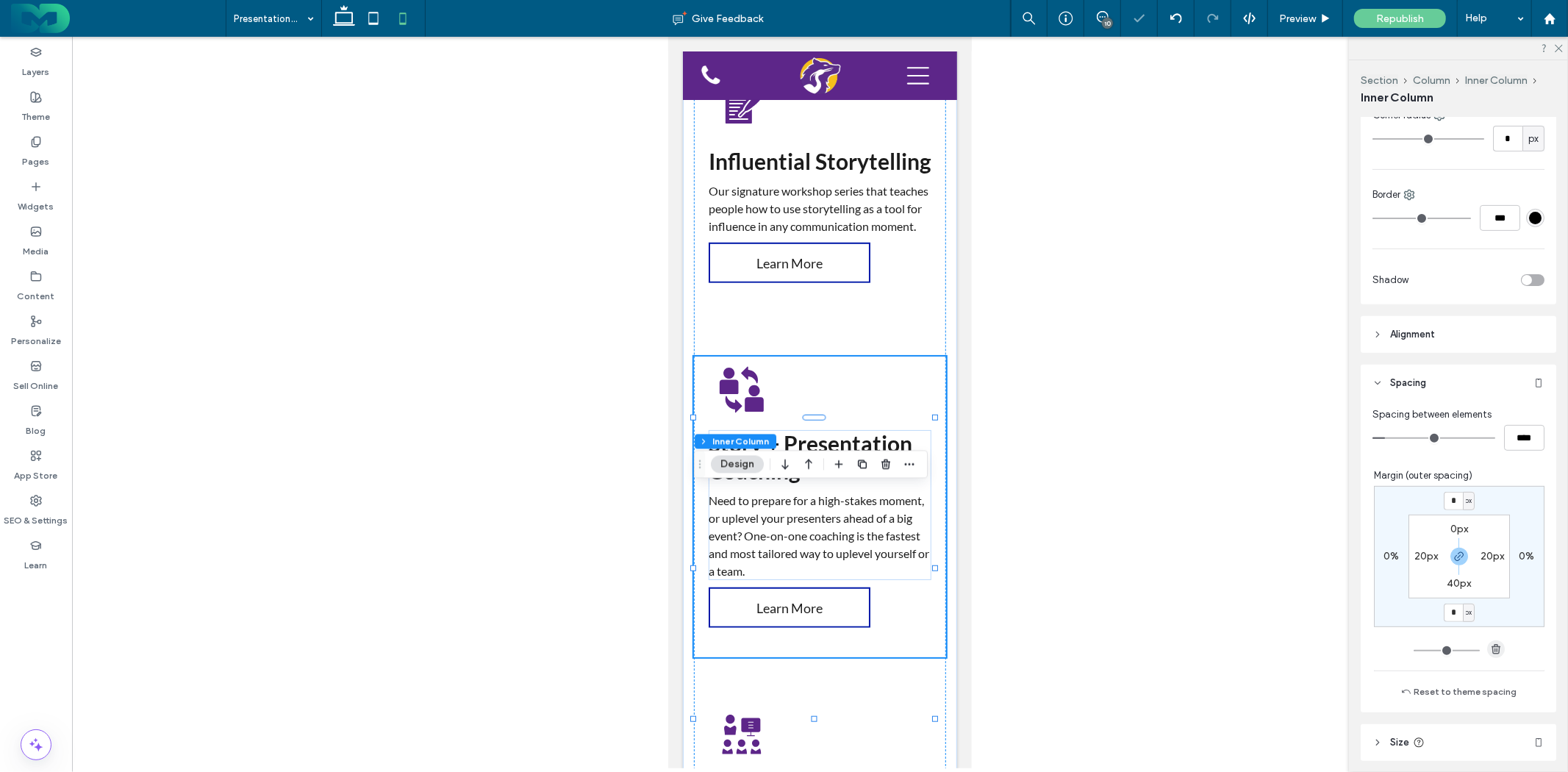
type input "*"
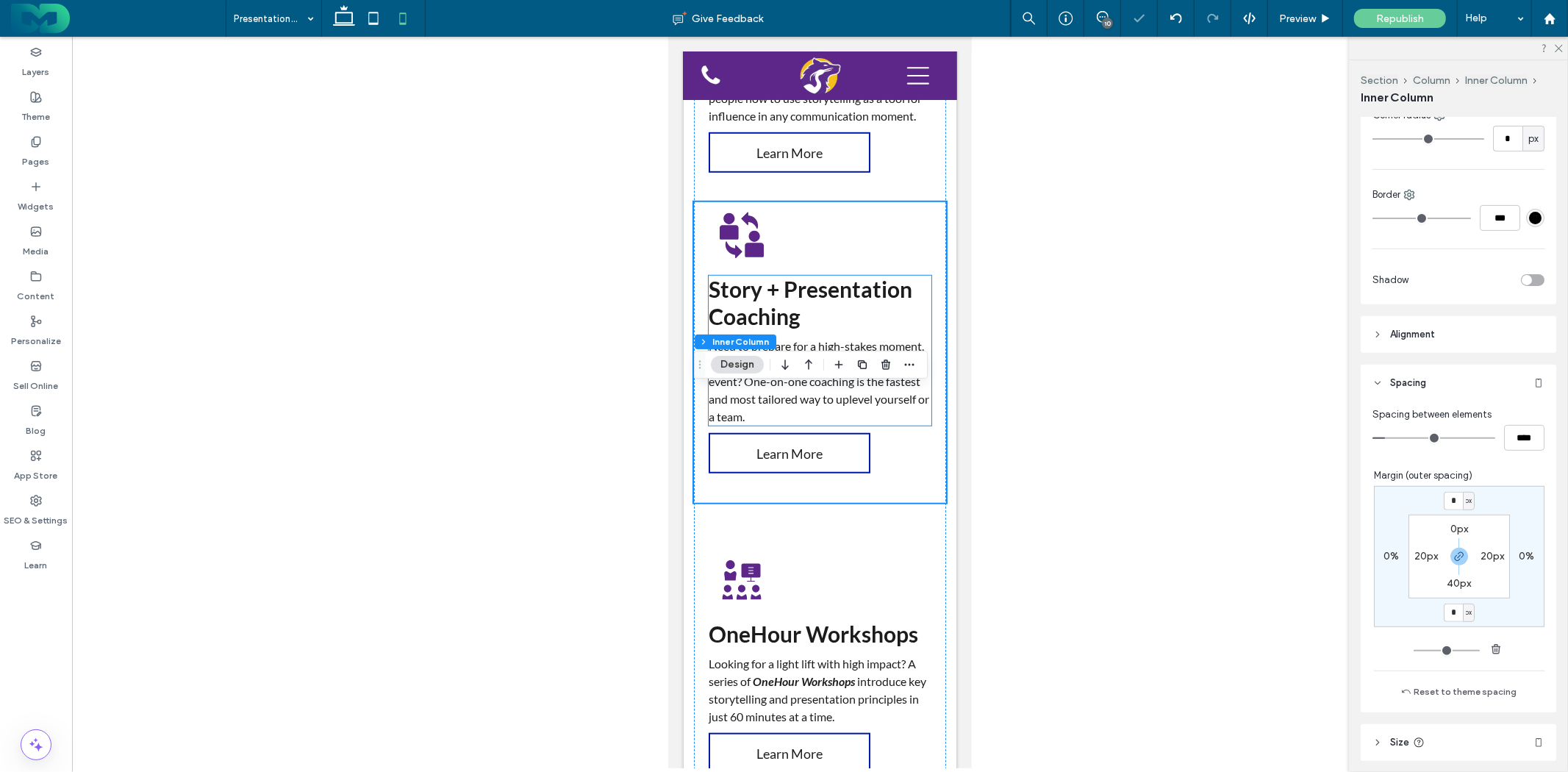
scroll to position [980, 0]
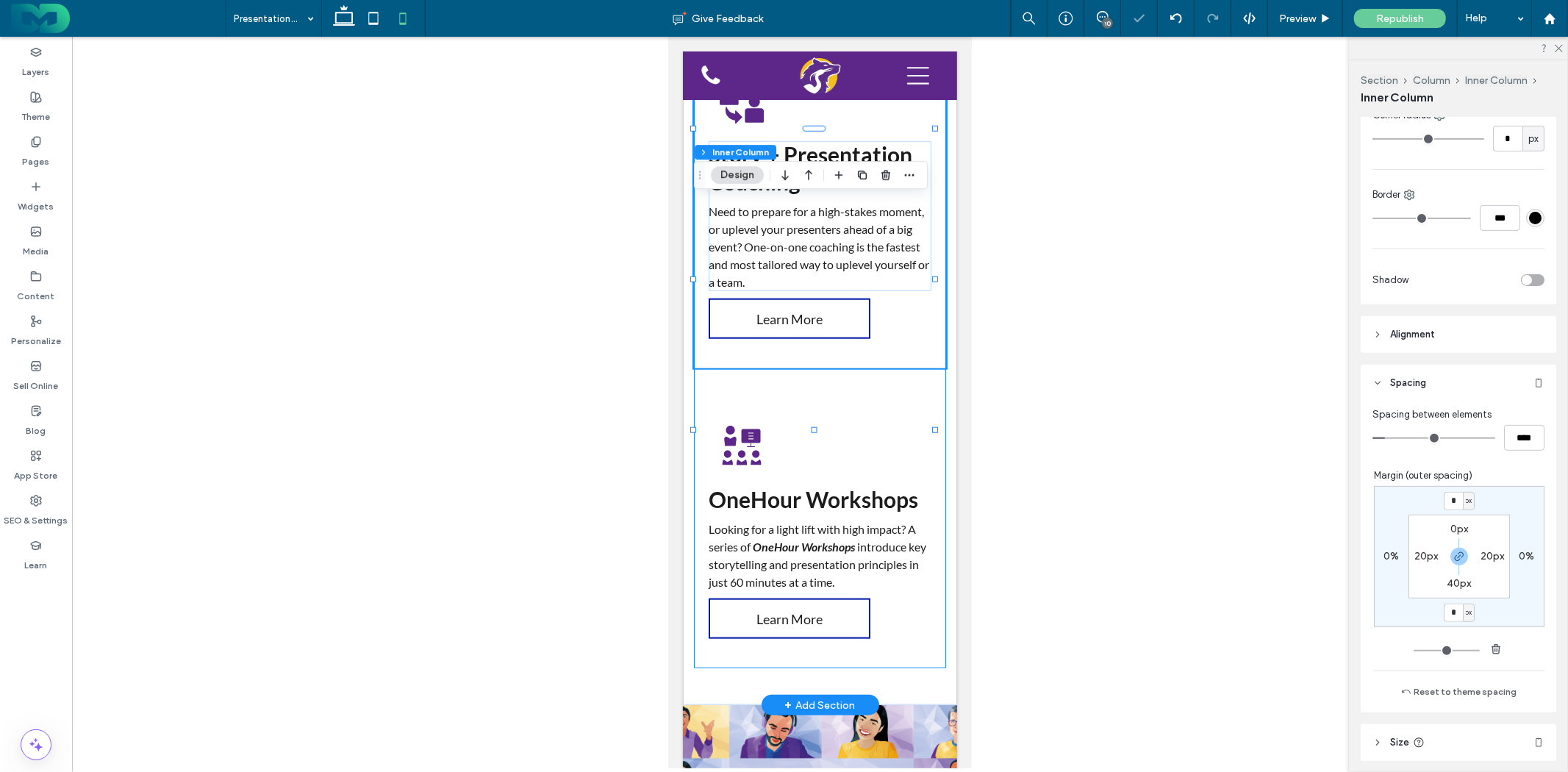
click at [826, 531] on div "Impactful Presentations A practical training program for teams that need to del…" at bounding box center [820, 115] width 253 height 1105
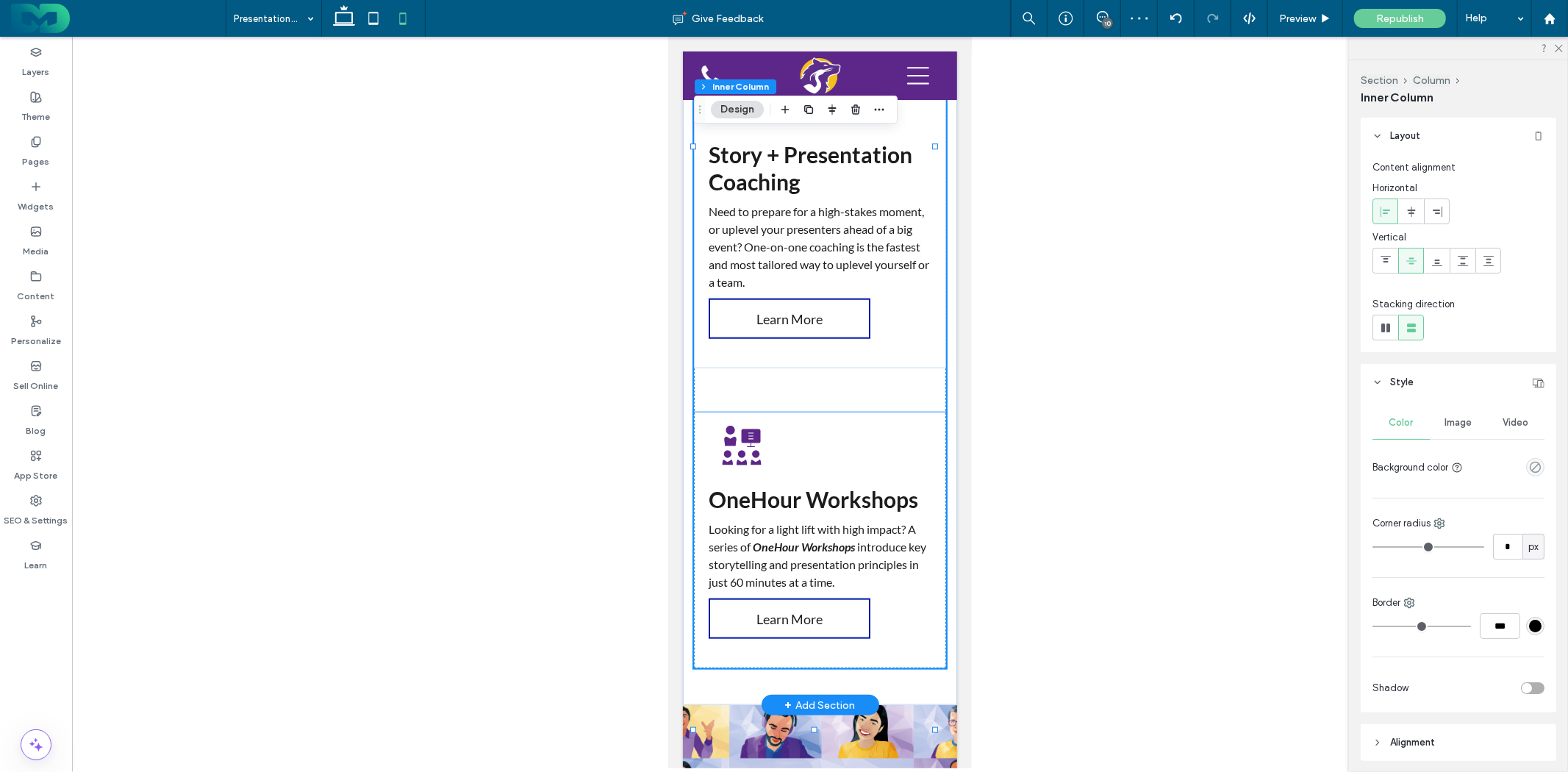
click at [894, 564] on div "OneHour Workshops Looking for a light lift with high impact? A series of OneHou…" at bounding box center [820, 540] width 253 height 256
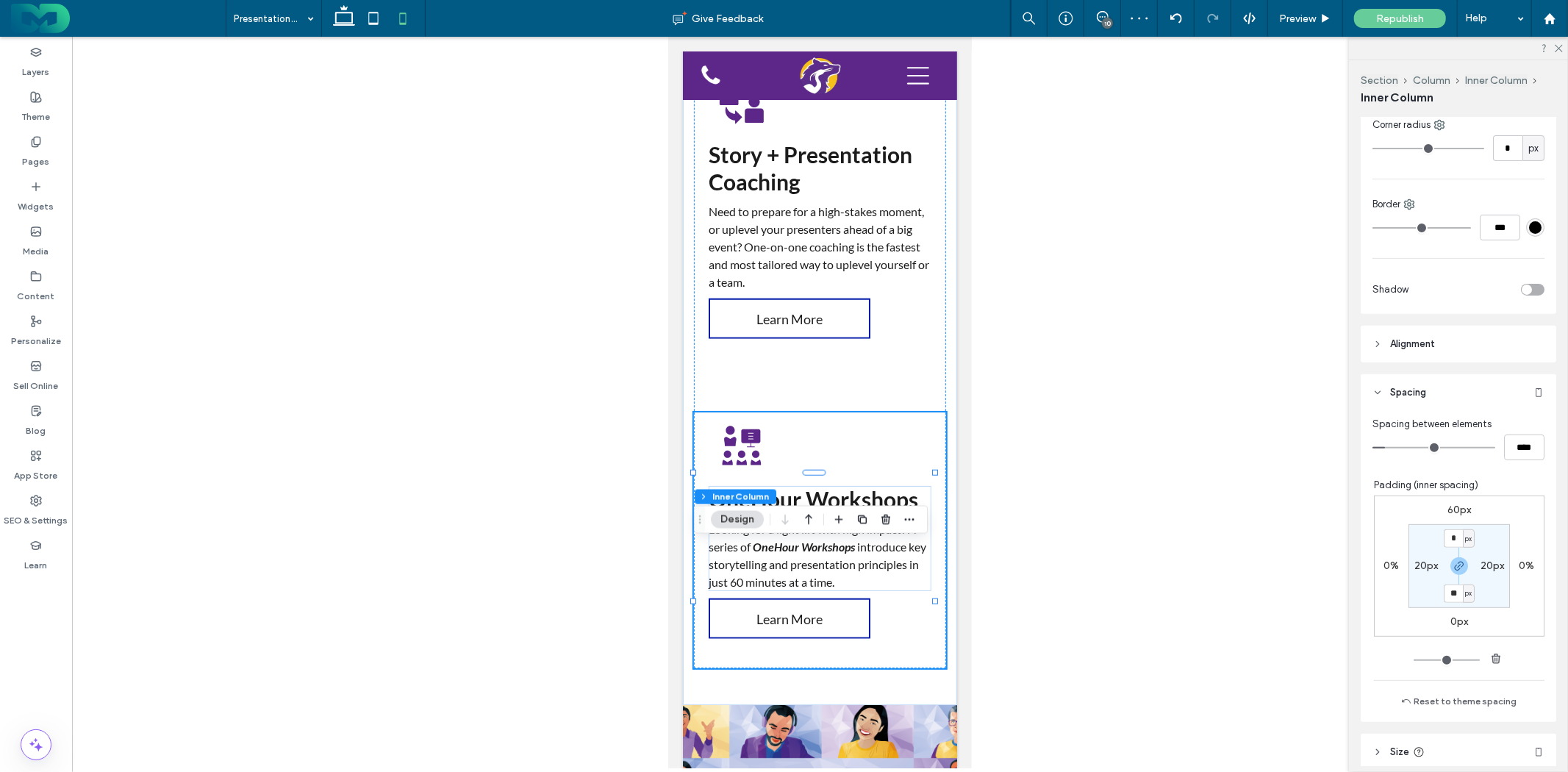
scroll to position [408, 0]
click at [1449, 501] on label "60px" at bounding box center [1459, 501] width 23 height 13
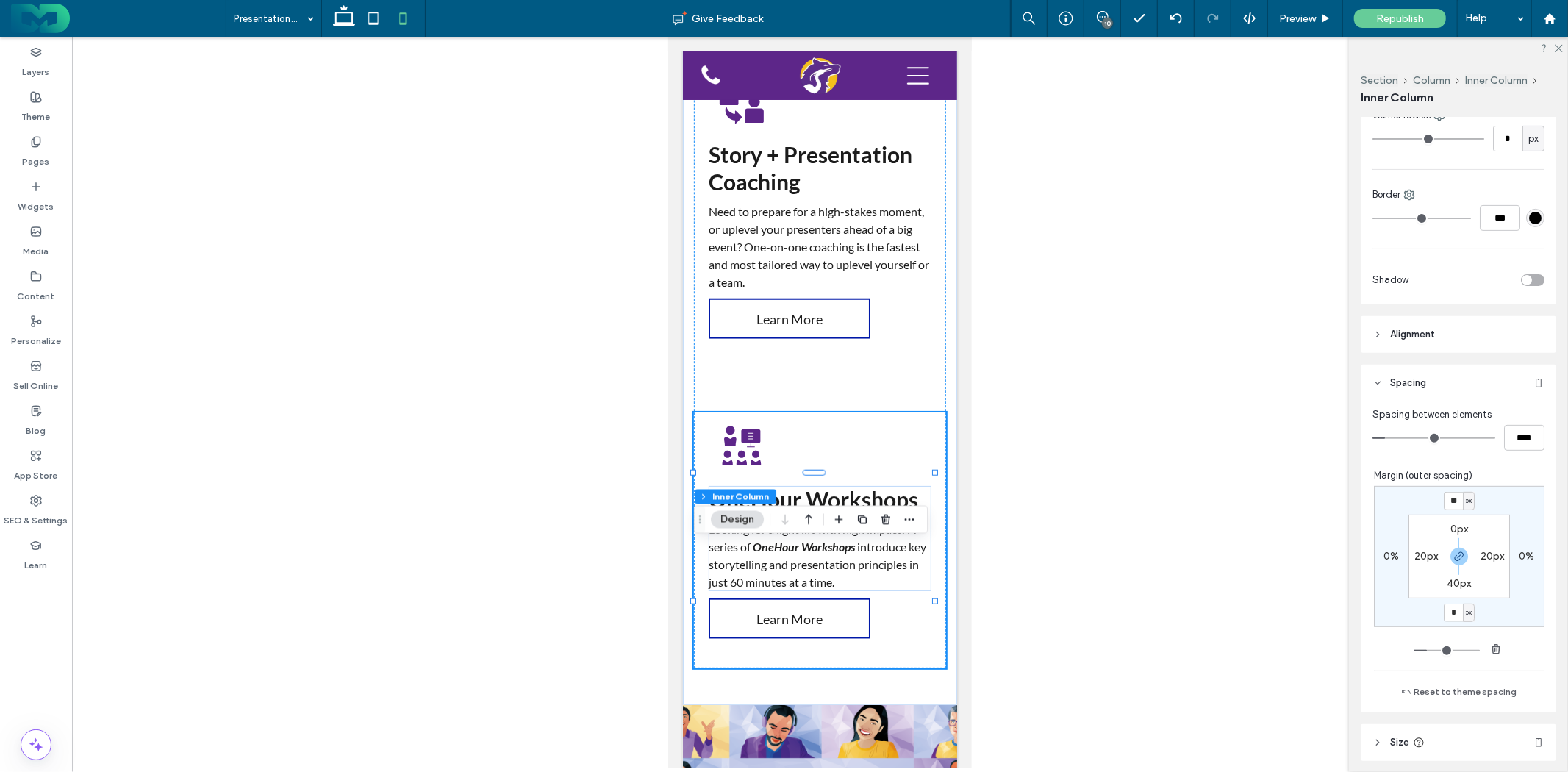
click at [1488, 637] on div "** px 0% * px 0% 0px 20px 40px 20px" at bounding box center [1460, 572] width 171 height 173
click at [1451, 501] on input "**" at bounding box center [1453, 501] width 19 height 18
click at [1484, 658] on div at bounding box center [1459, 649] width 91 height 20
click at [1479, 643] on div at bounding box center [1459, 649] width 91 height 20
click at [1488, 643] on span "button" at bounding box center [1496, 649] width 17 height 17
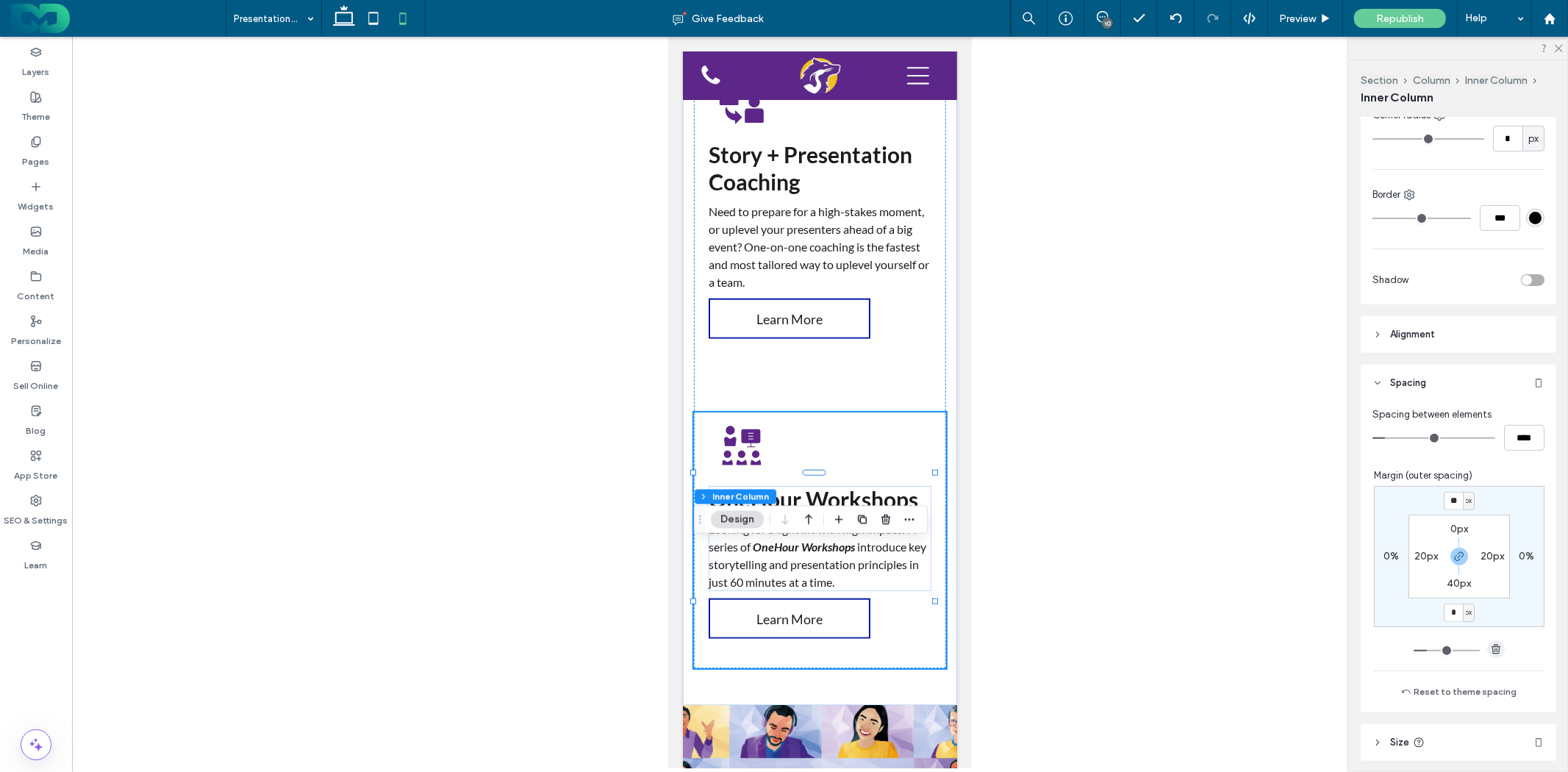
type input "*"
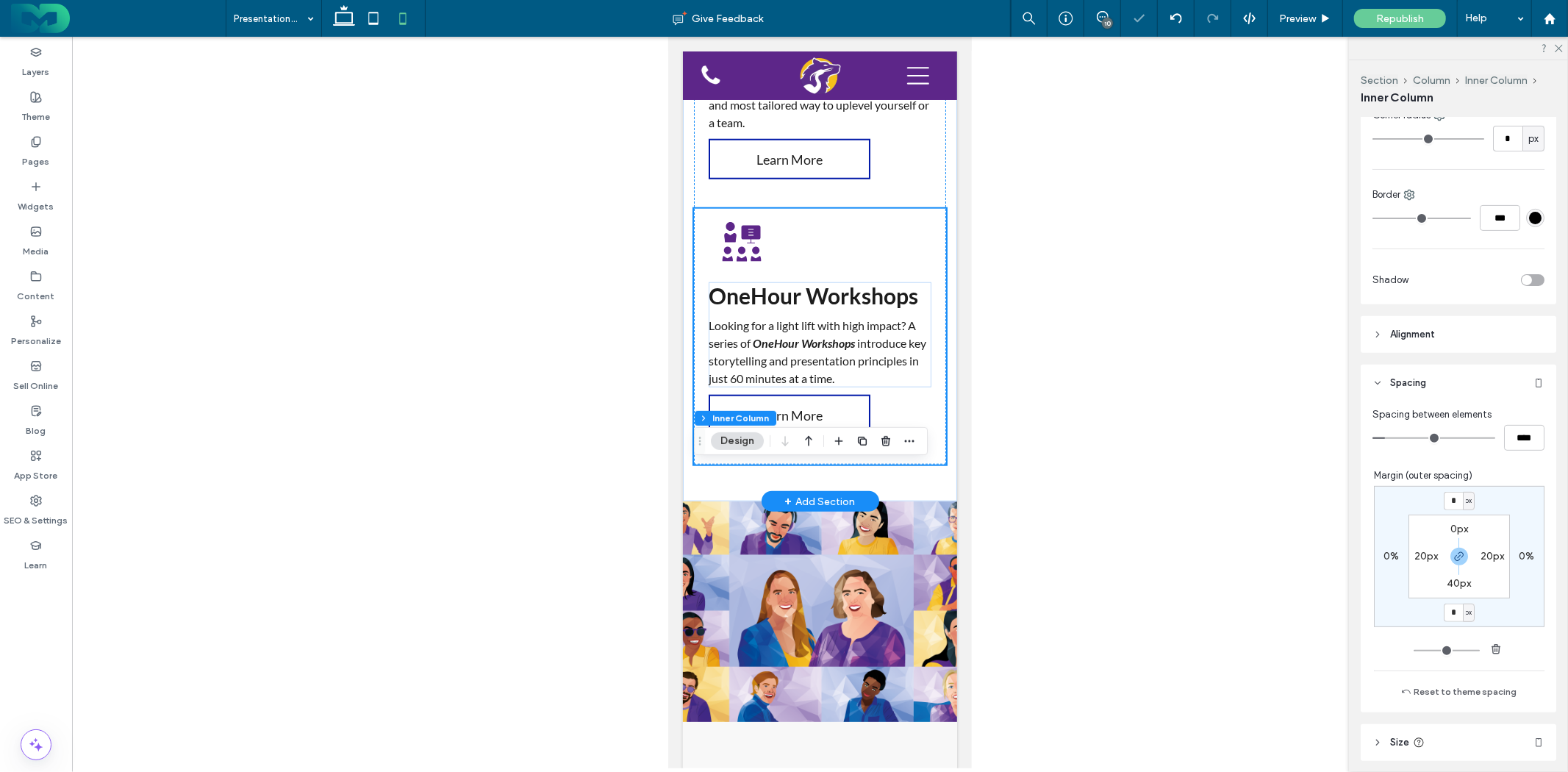
scroll to position [1307, 0]
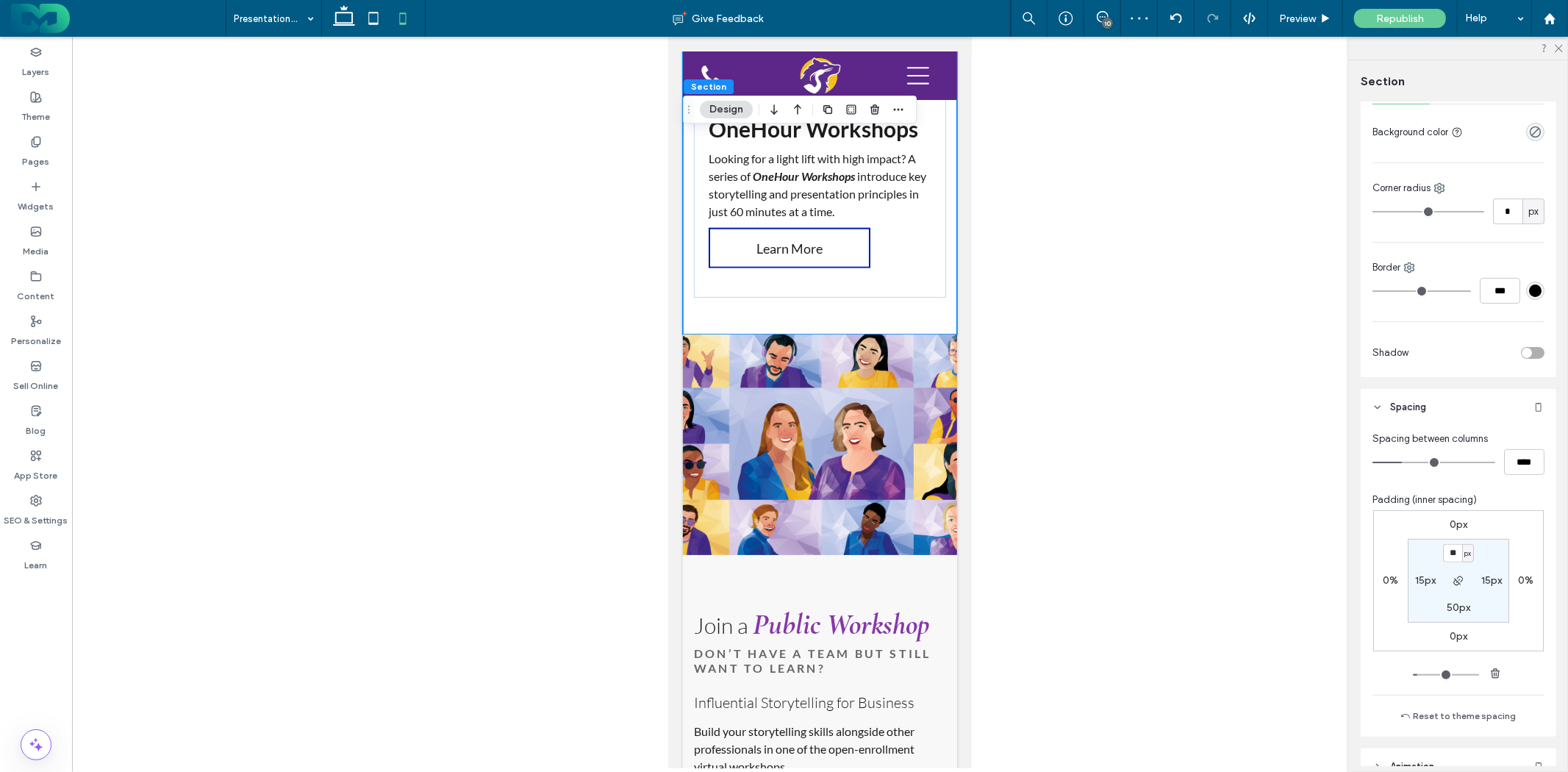
scroll to position [243, 0]
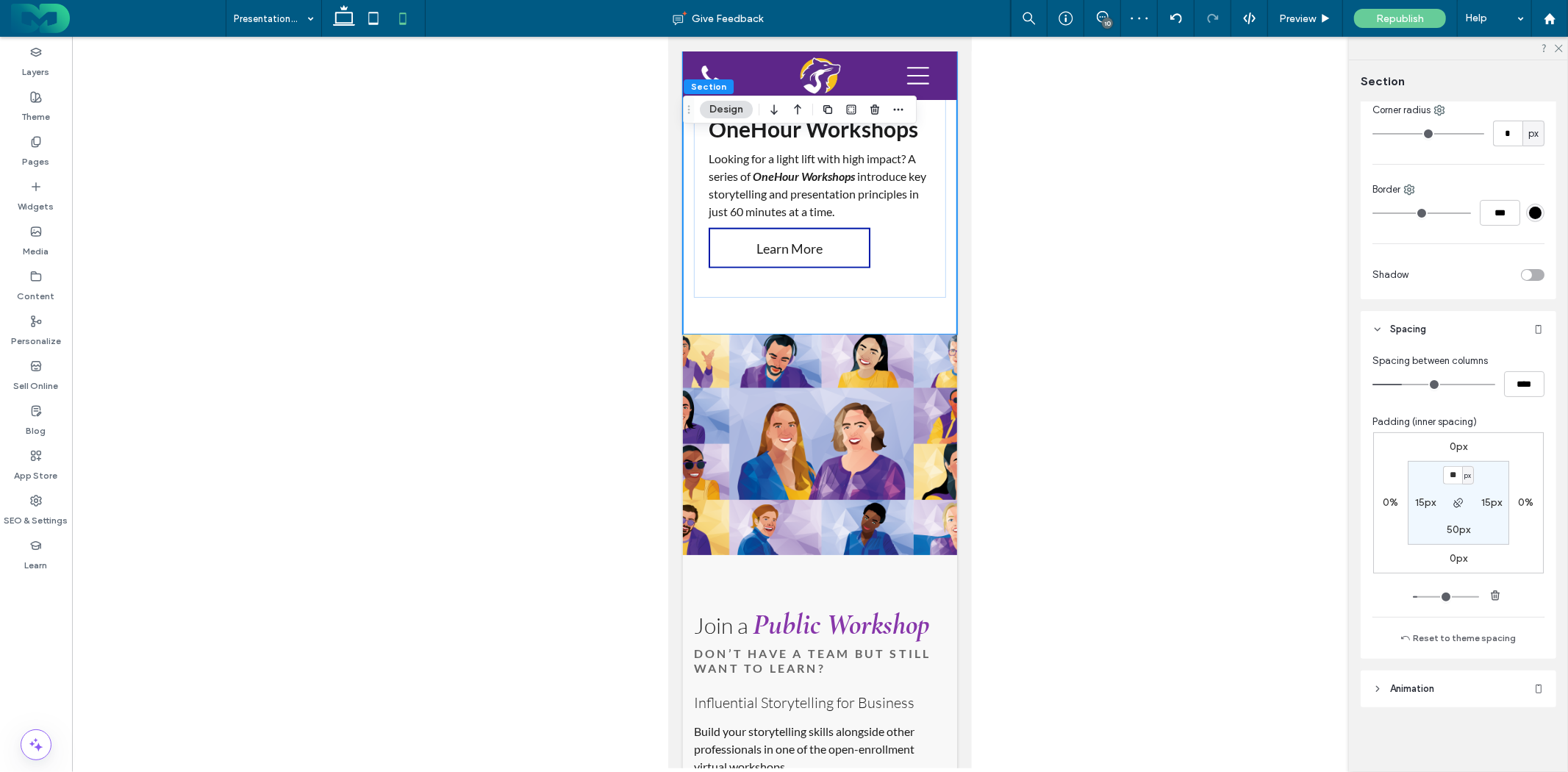
click at [1456, 527] on label "50px" at bounding box center [1458, 529] width 23 height 13
type input "**"
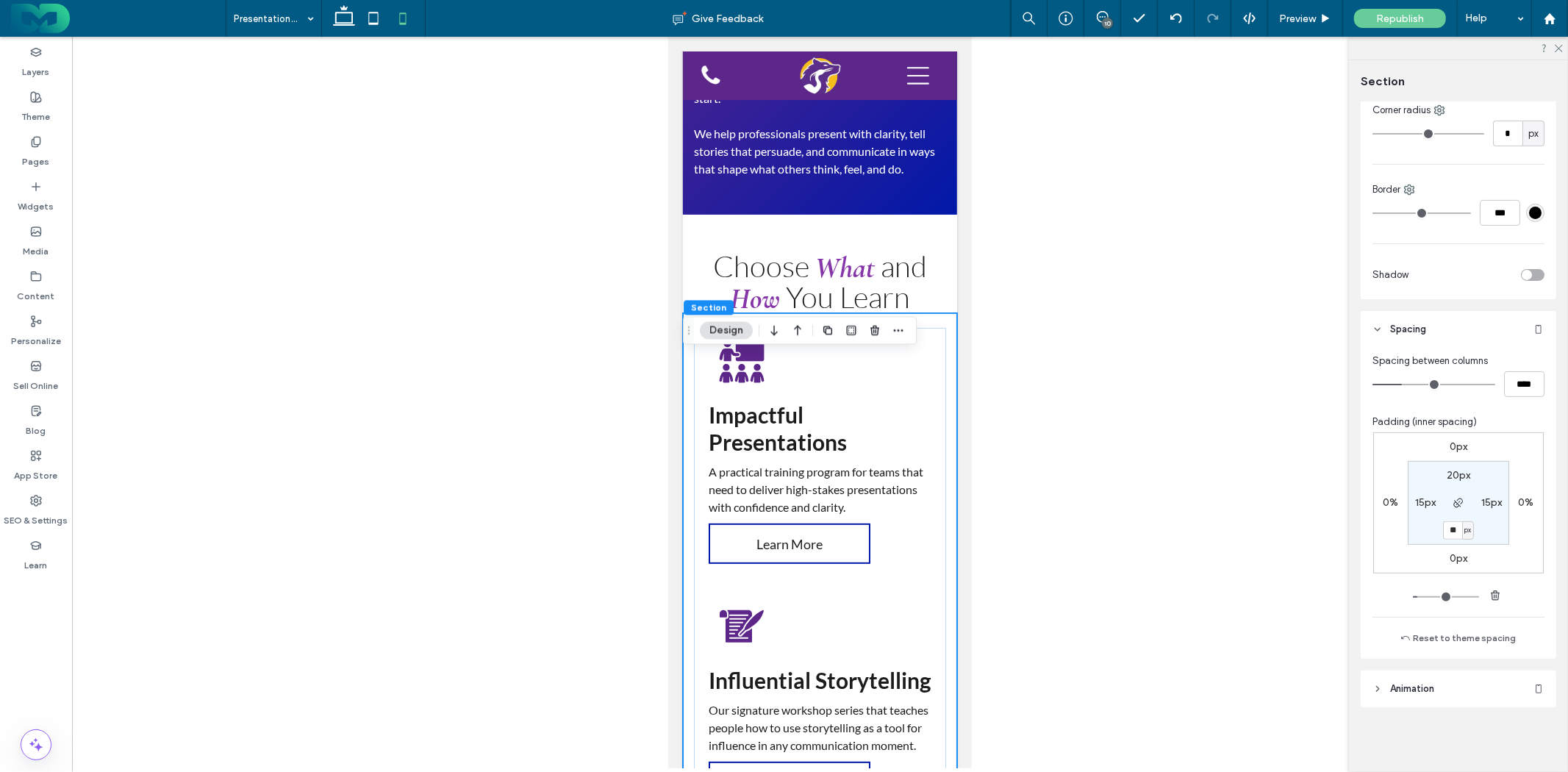
scroll to position [245, 0]
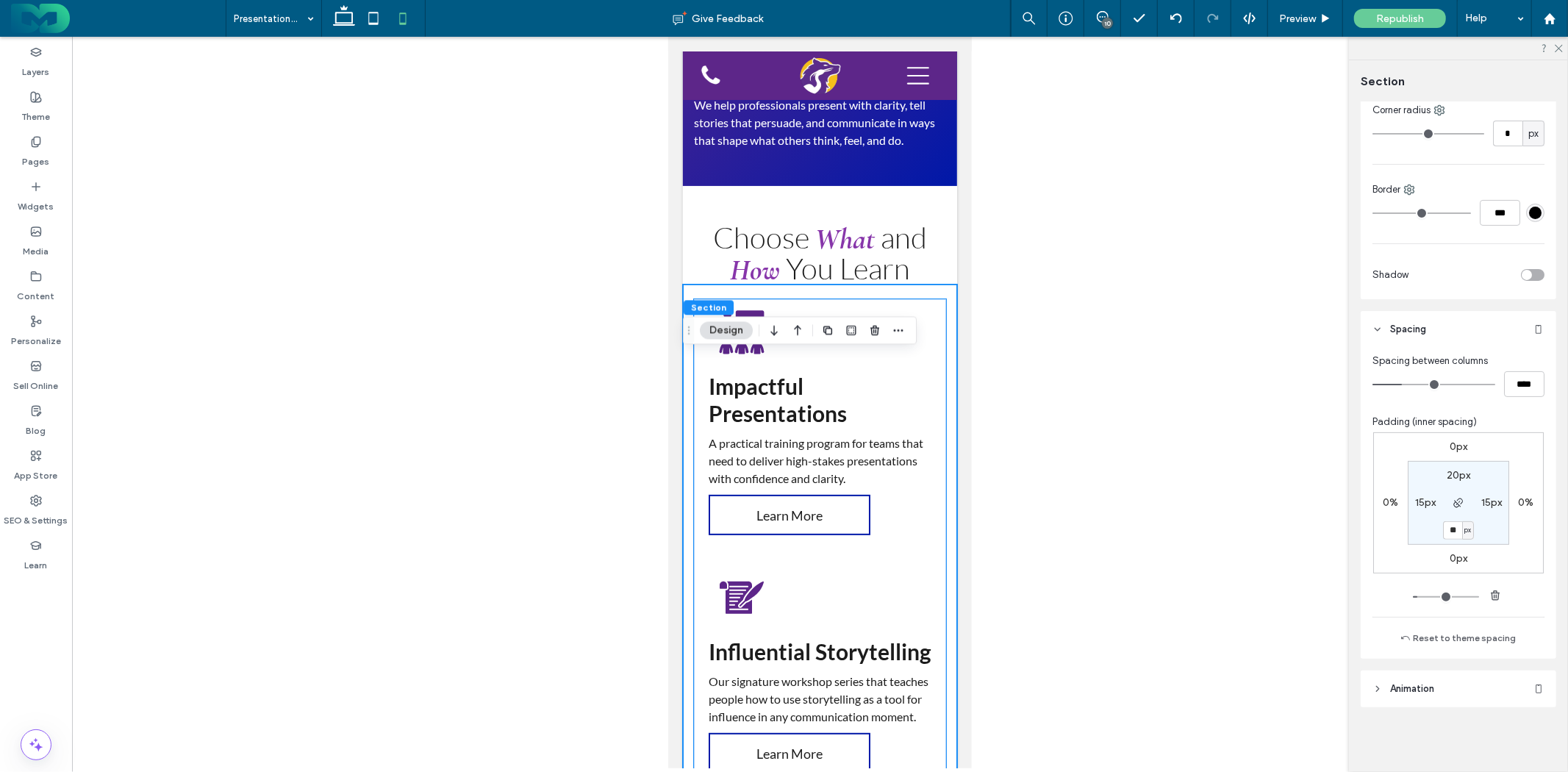
click at [701, 419] on div "Impactful Presentations A practical training program for teams that need to del…" at bounding box center [820, 431] width 253 height 265
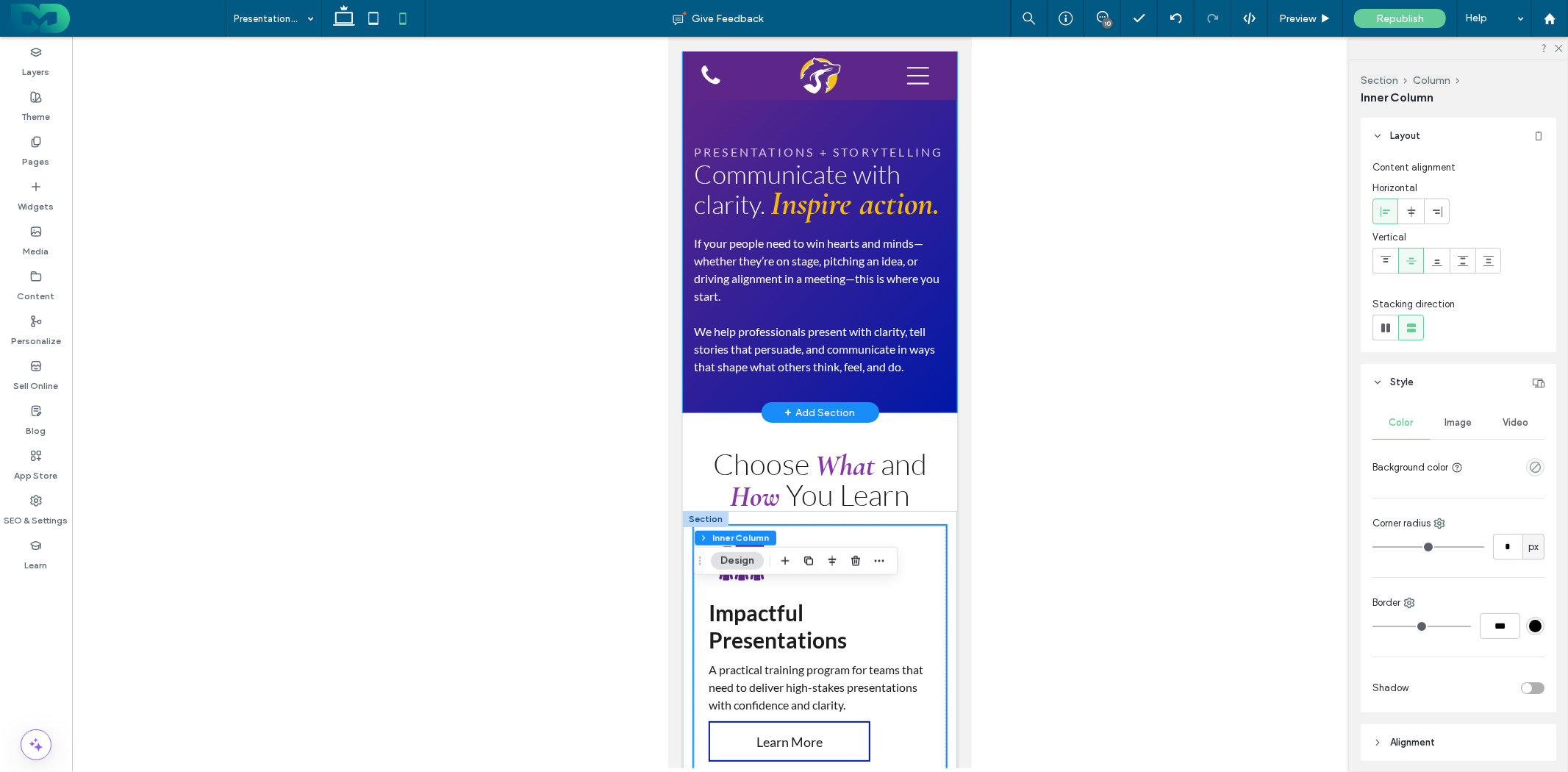
scroll to position [0, 0]
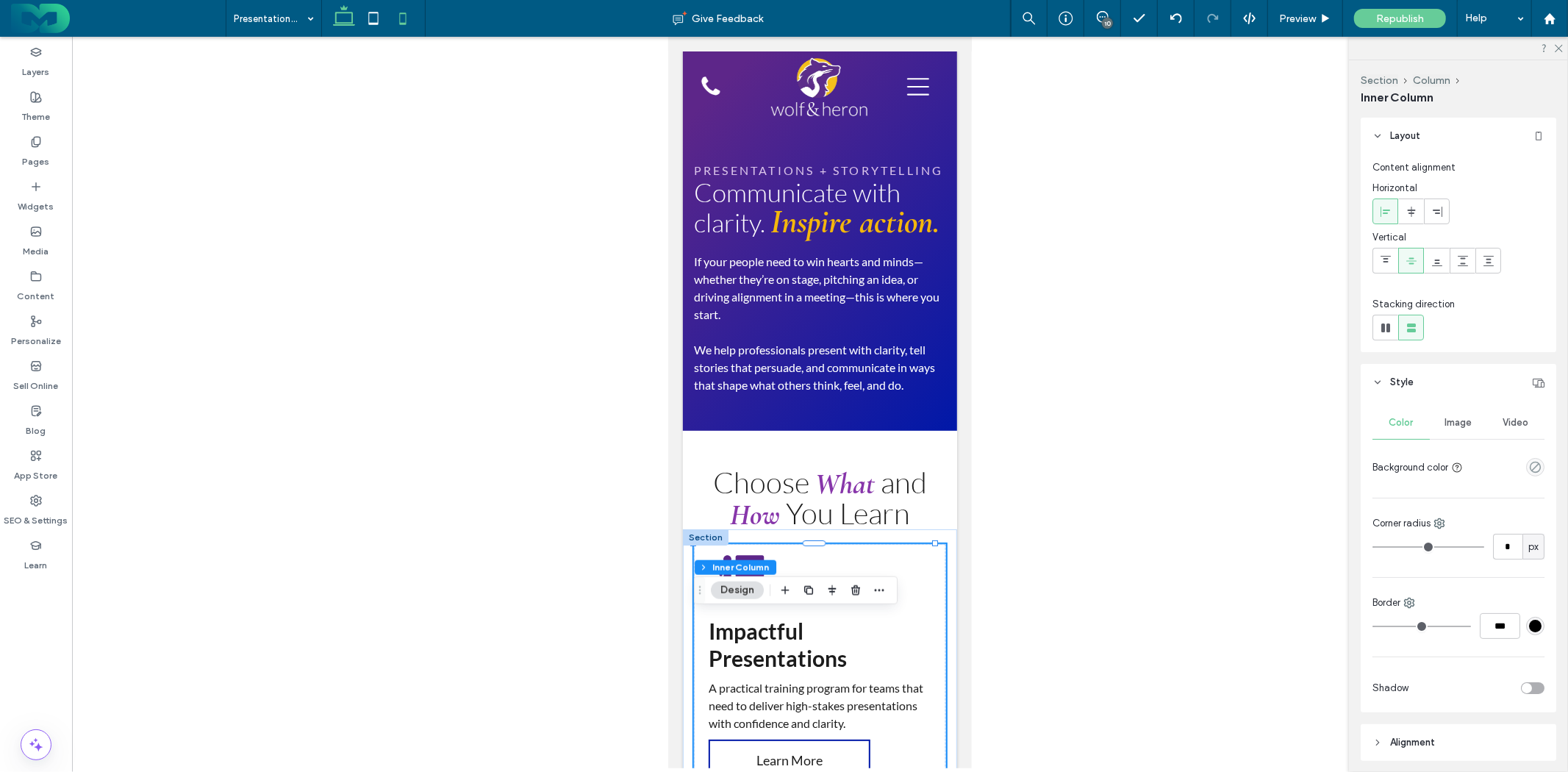
click at [357, 22] on icon at bounding box center [344, 18] width 29 height 29
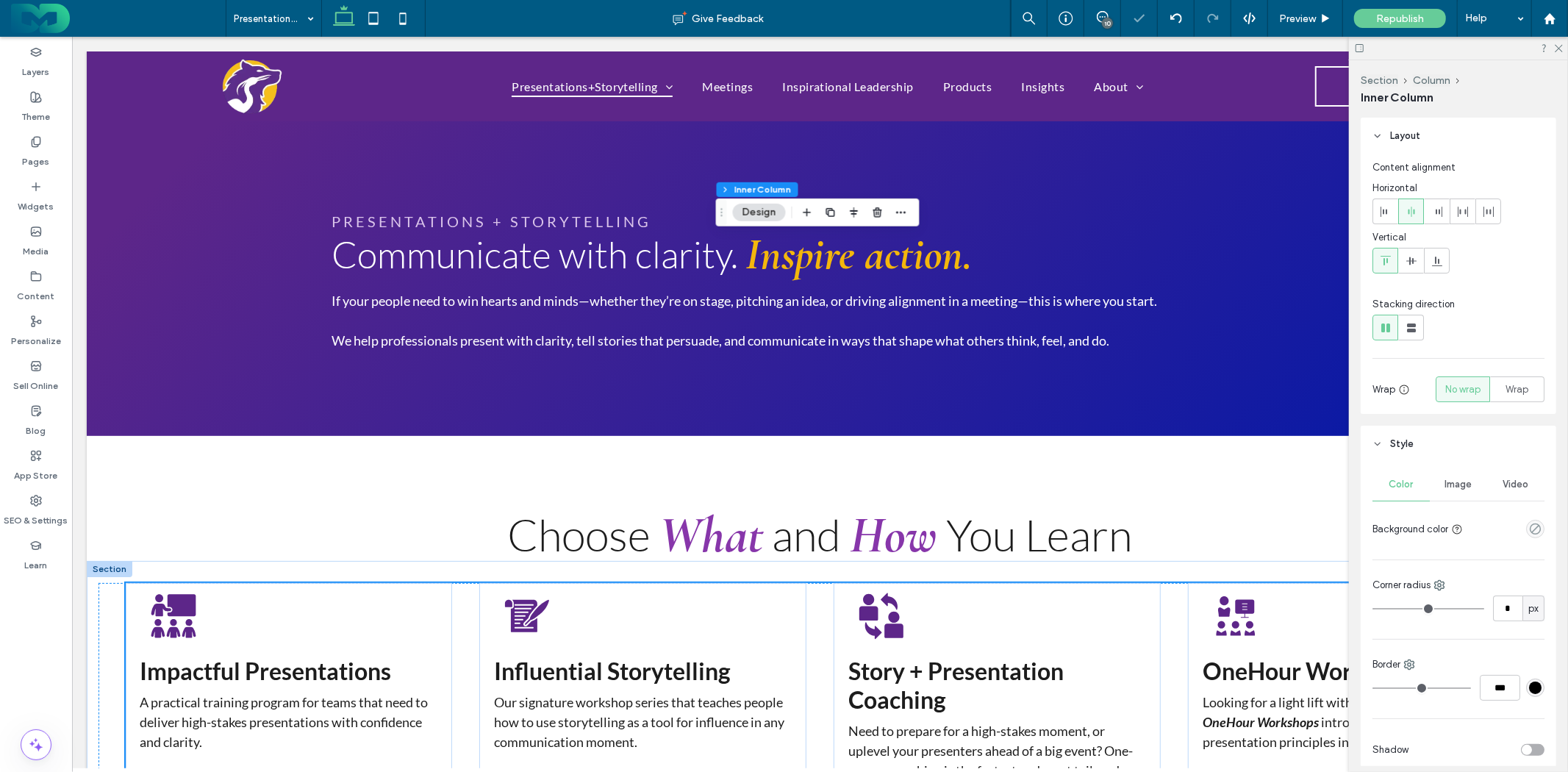
type input "*"
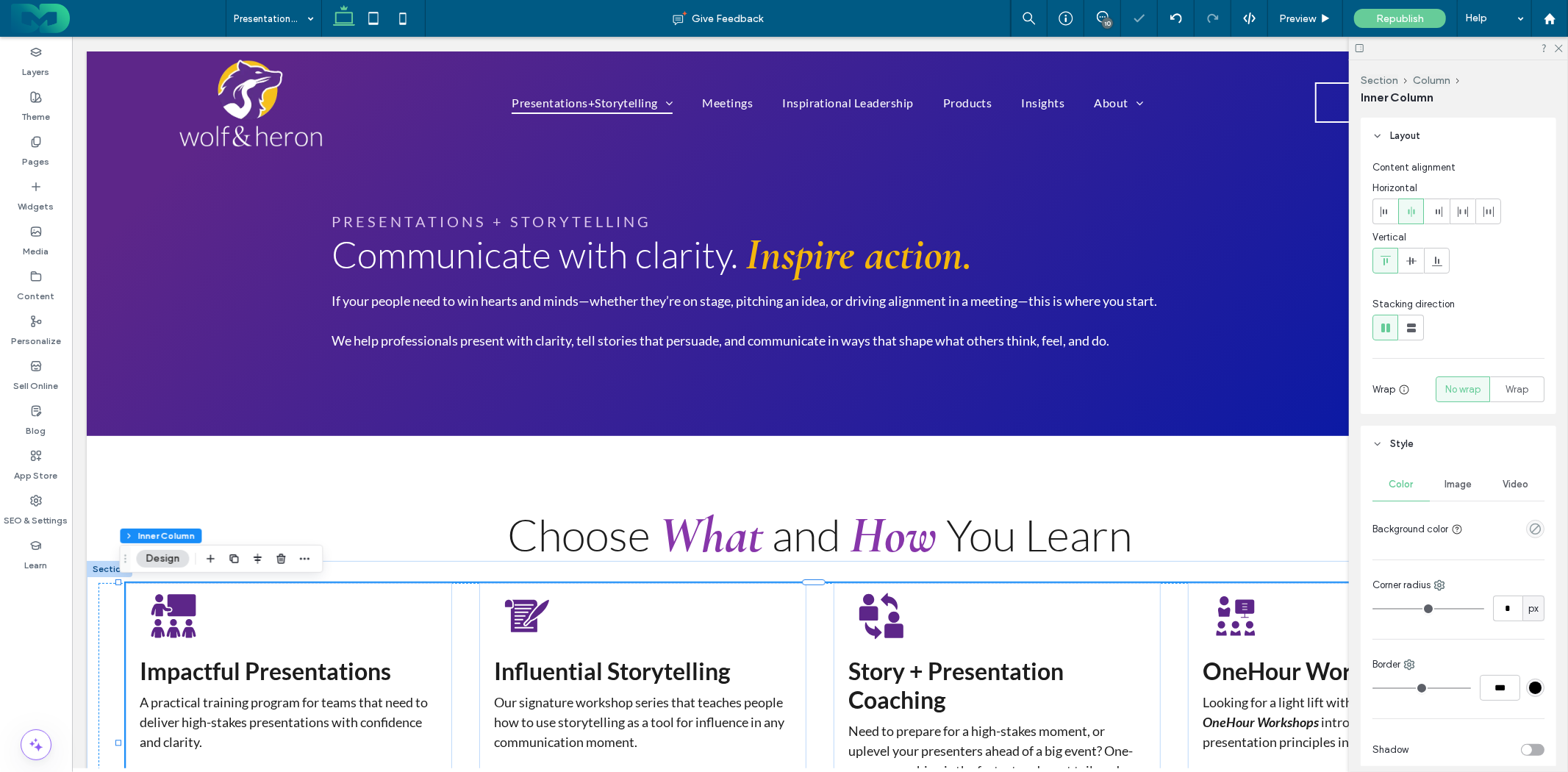
click at [1105, 20] on div "10" at bounding box center [1108, 23] width 11 height 11
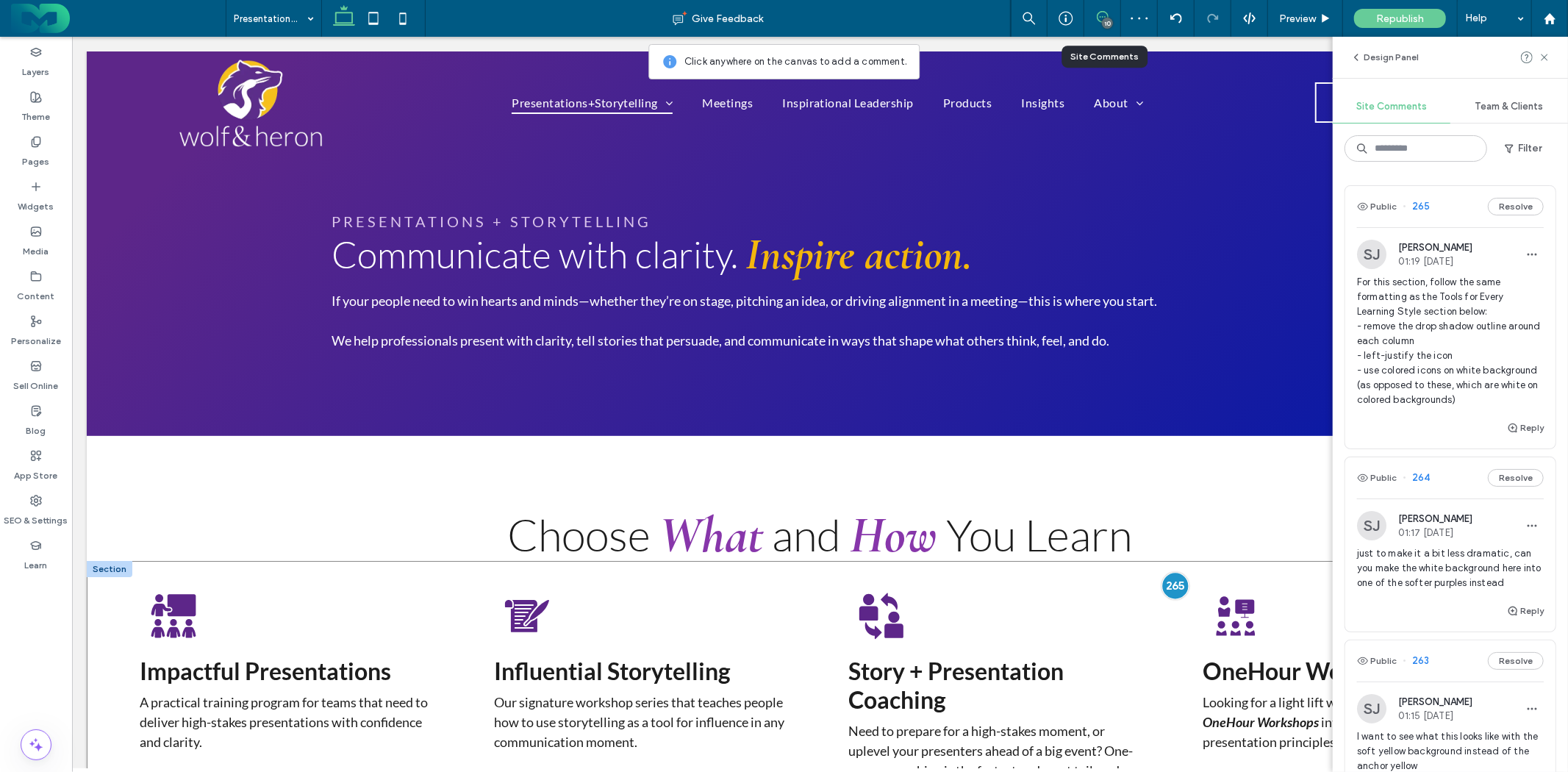
click at [1163, 581] on div at bounding box center [1175, 585] width 27 height 27
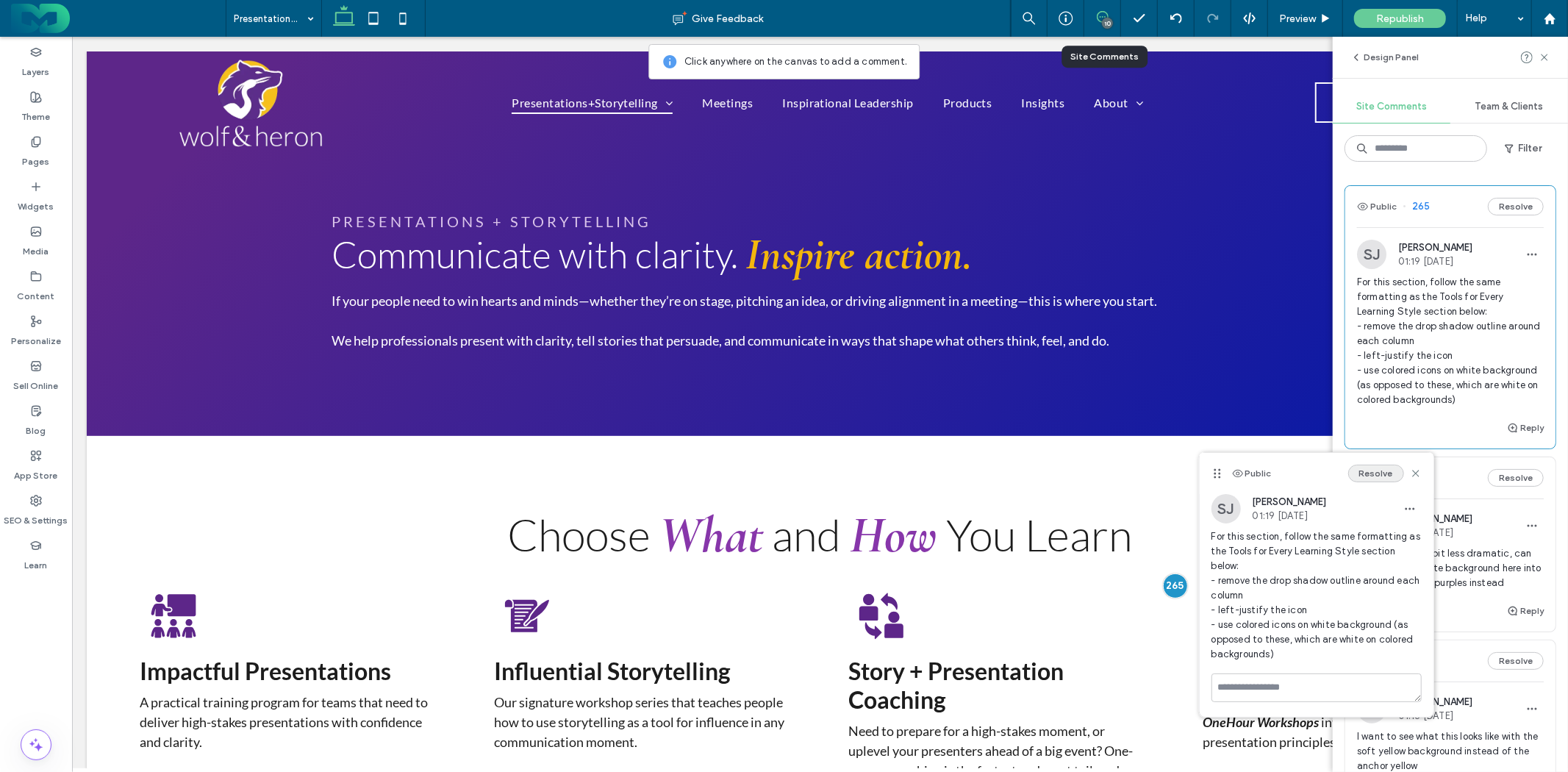
click at [1372, 471] on button "Resolve" at bounding box center [1377, 473] width 56 height 17
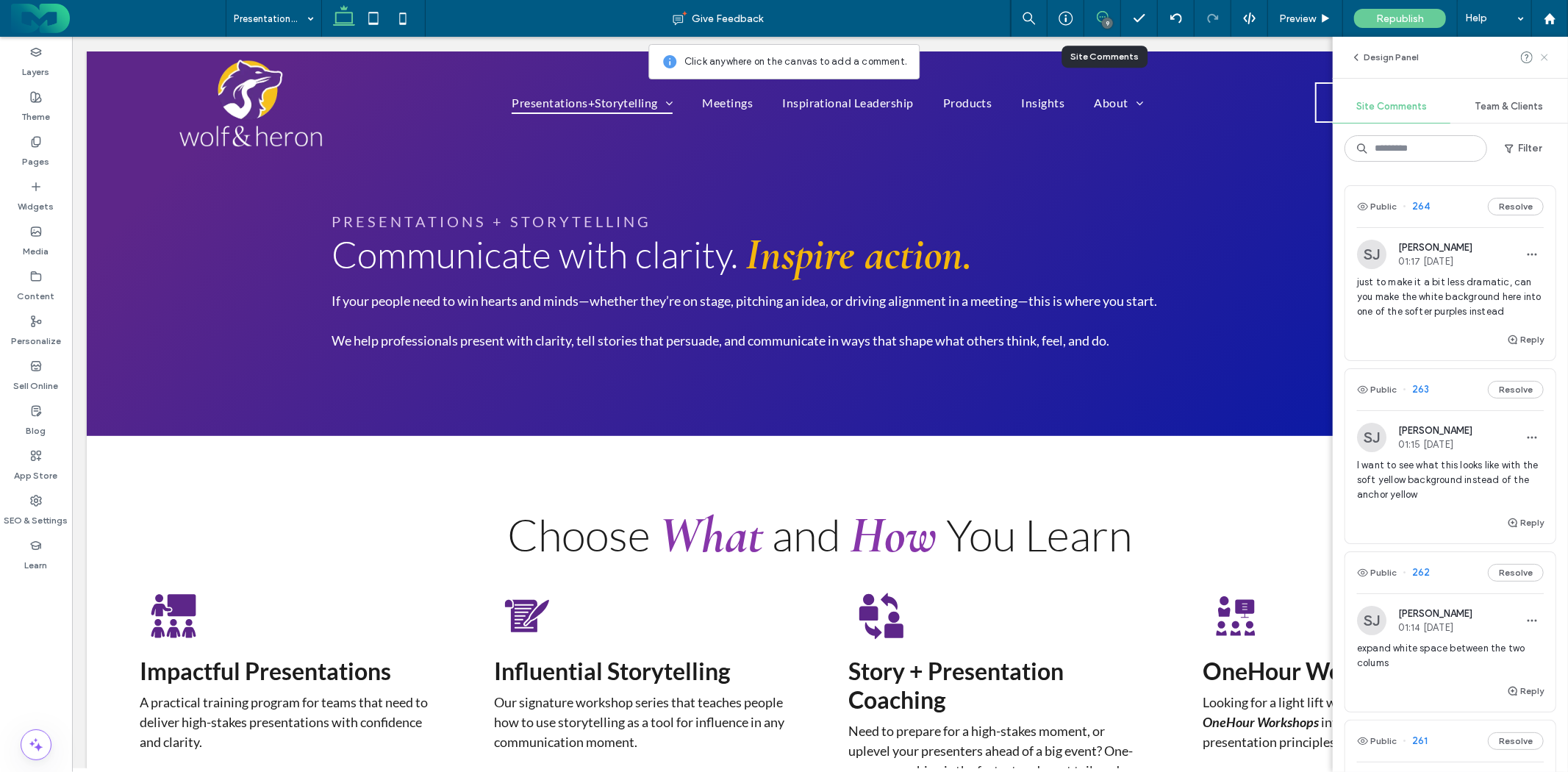
click at [1545, 57] on use at bounding box center [1545, 57] width 7 height 7
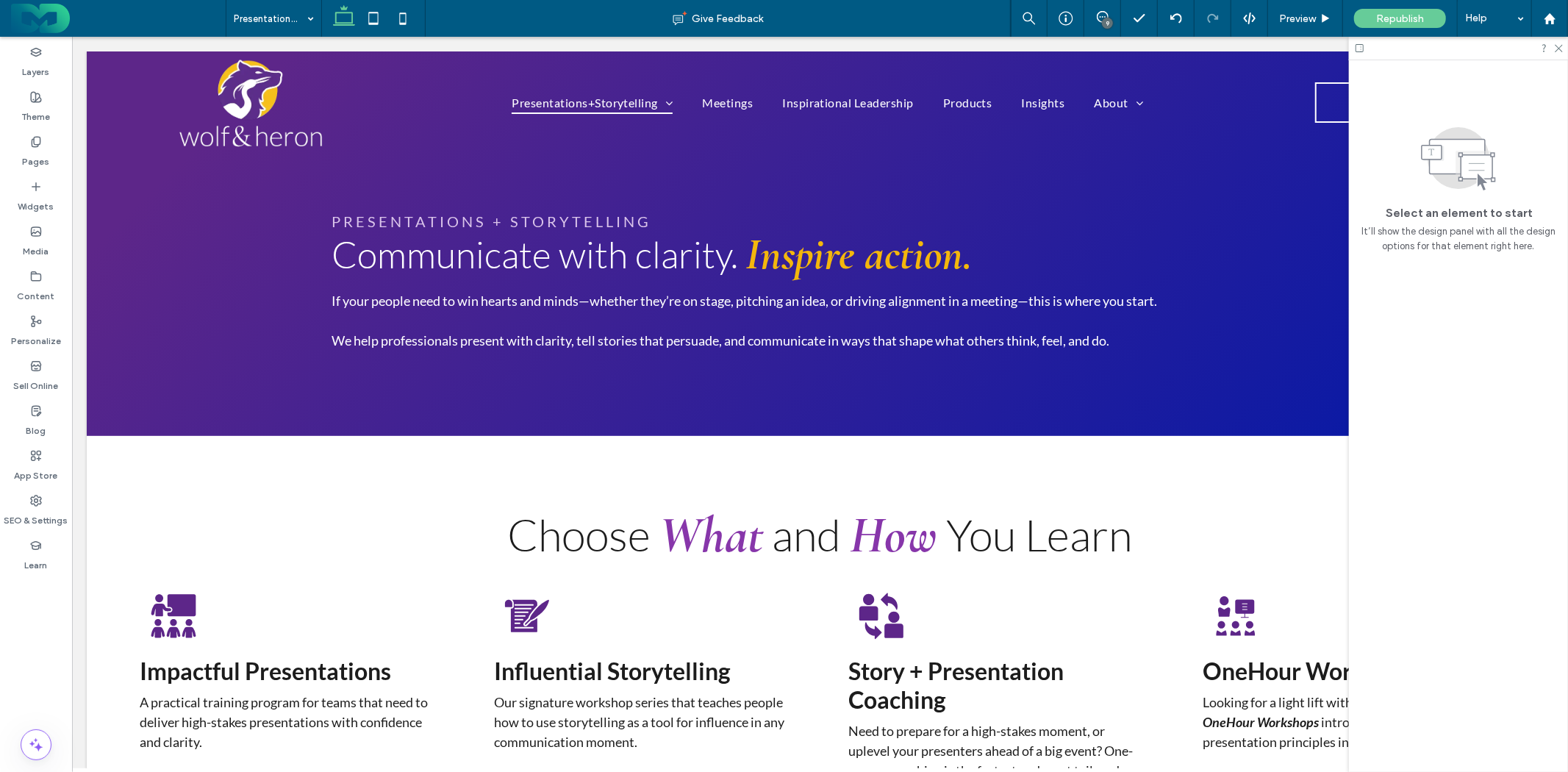
click at [1105, 19] on div "9" at bounding box center [1108, 23] width 11 height 11
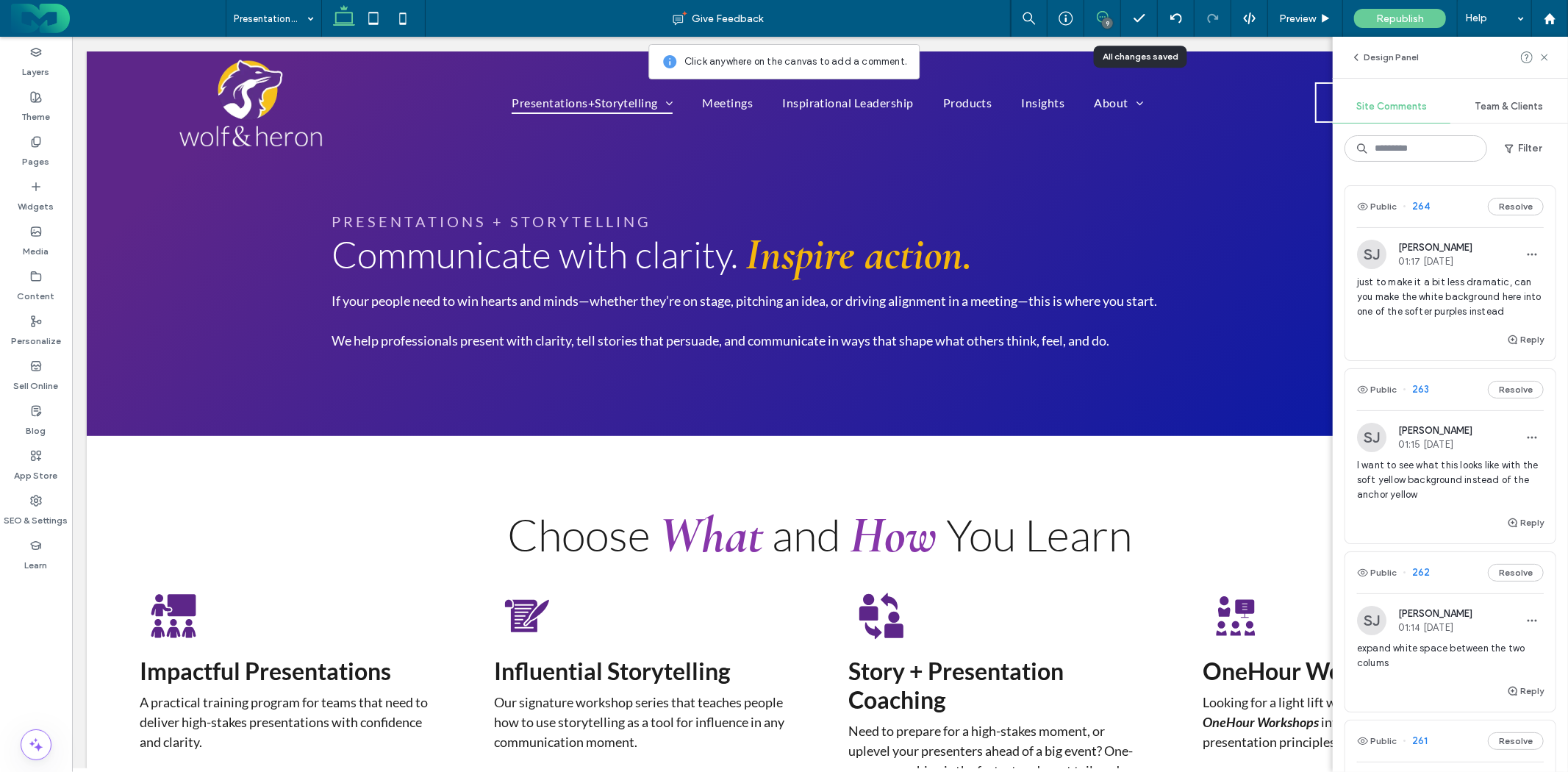
click at [1453, 302] on span "just to make it a bit less dramatic, can you make the white background here int…" at bounding box center [1450, 297] width 187 height 44
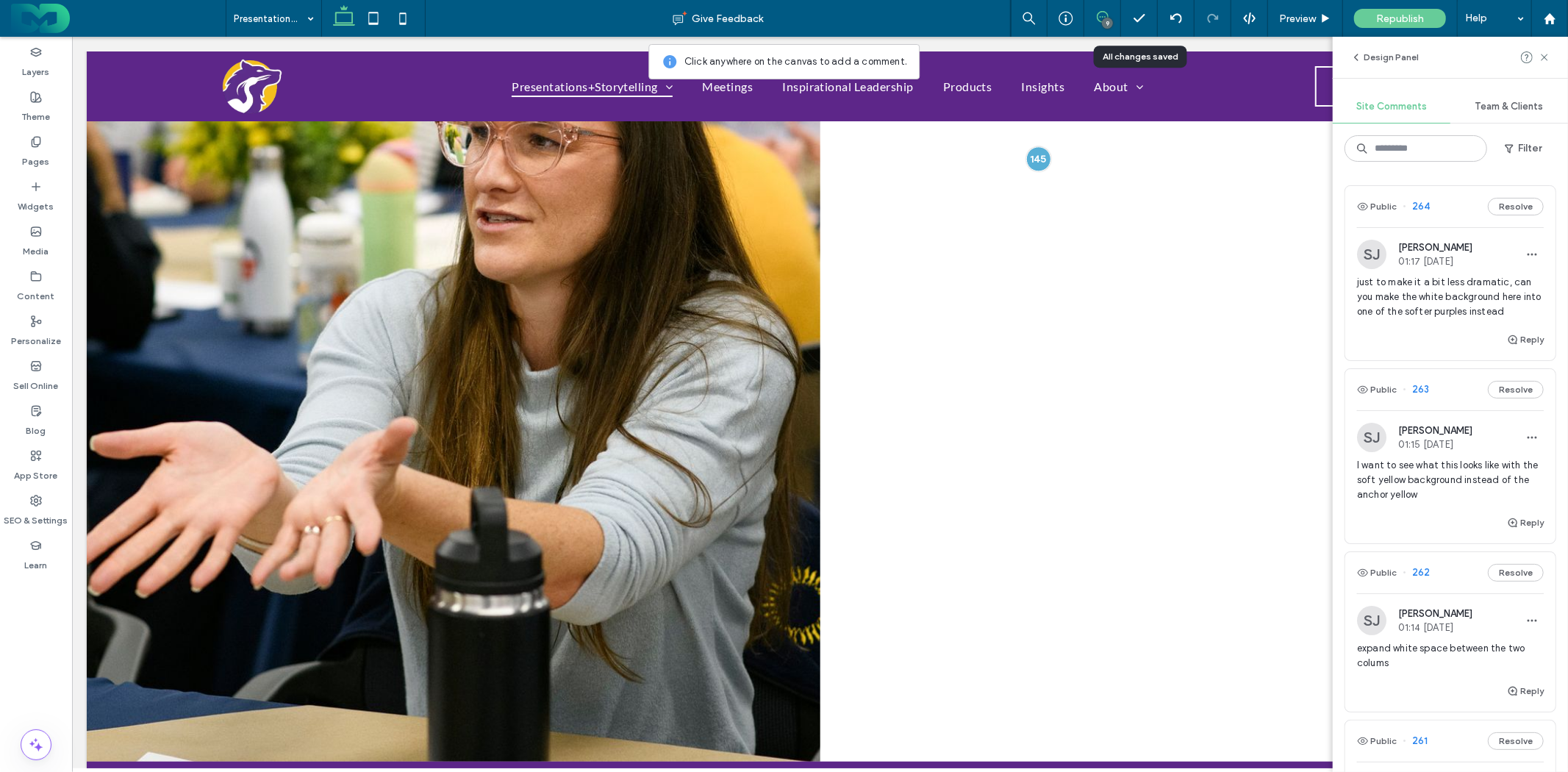
scroll to position [3122, 0]
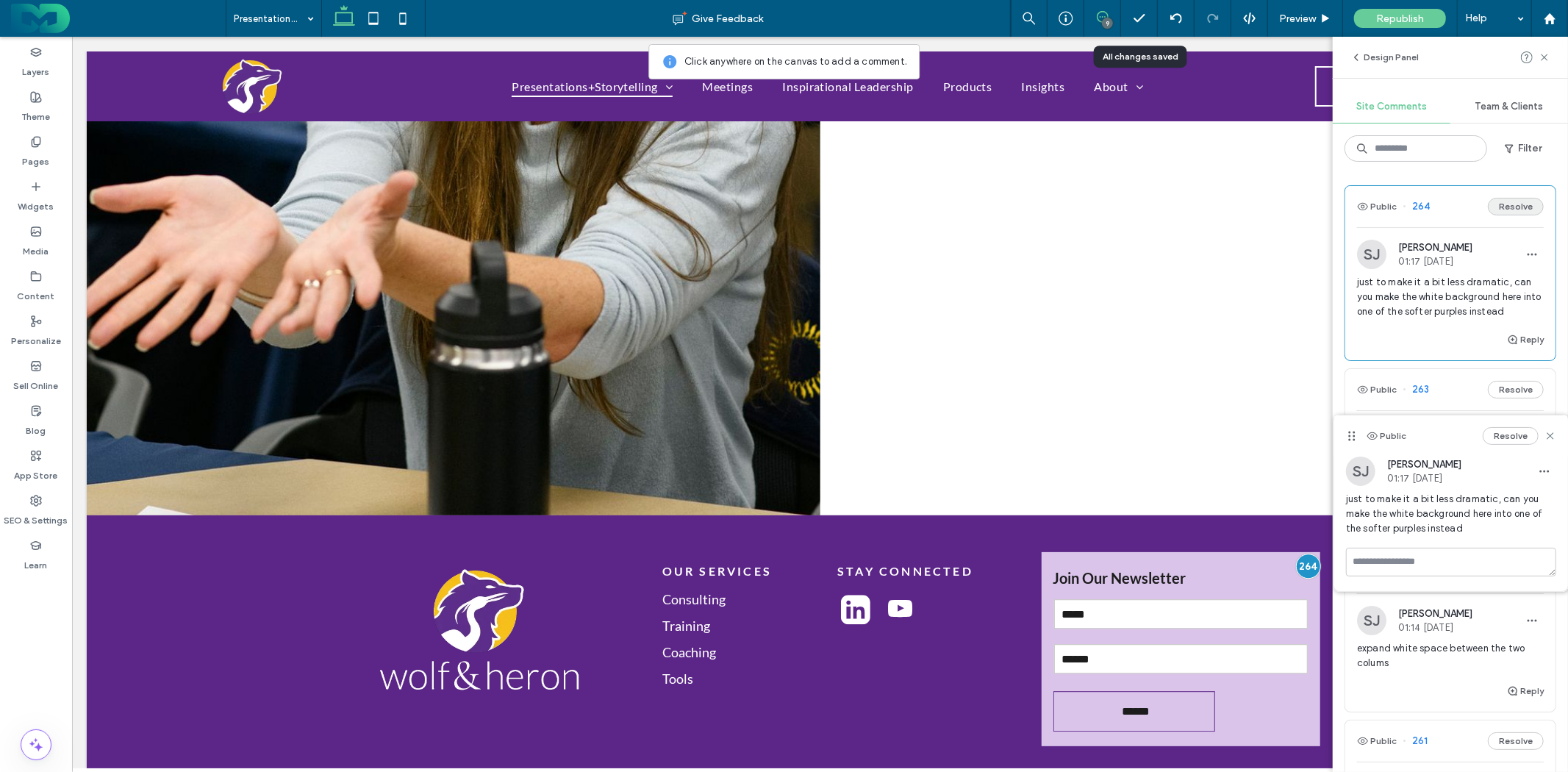
click at [1502, 202] on button "Resolve" at bounding box center [1516, 206] width 56 height 17
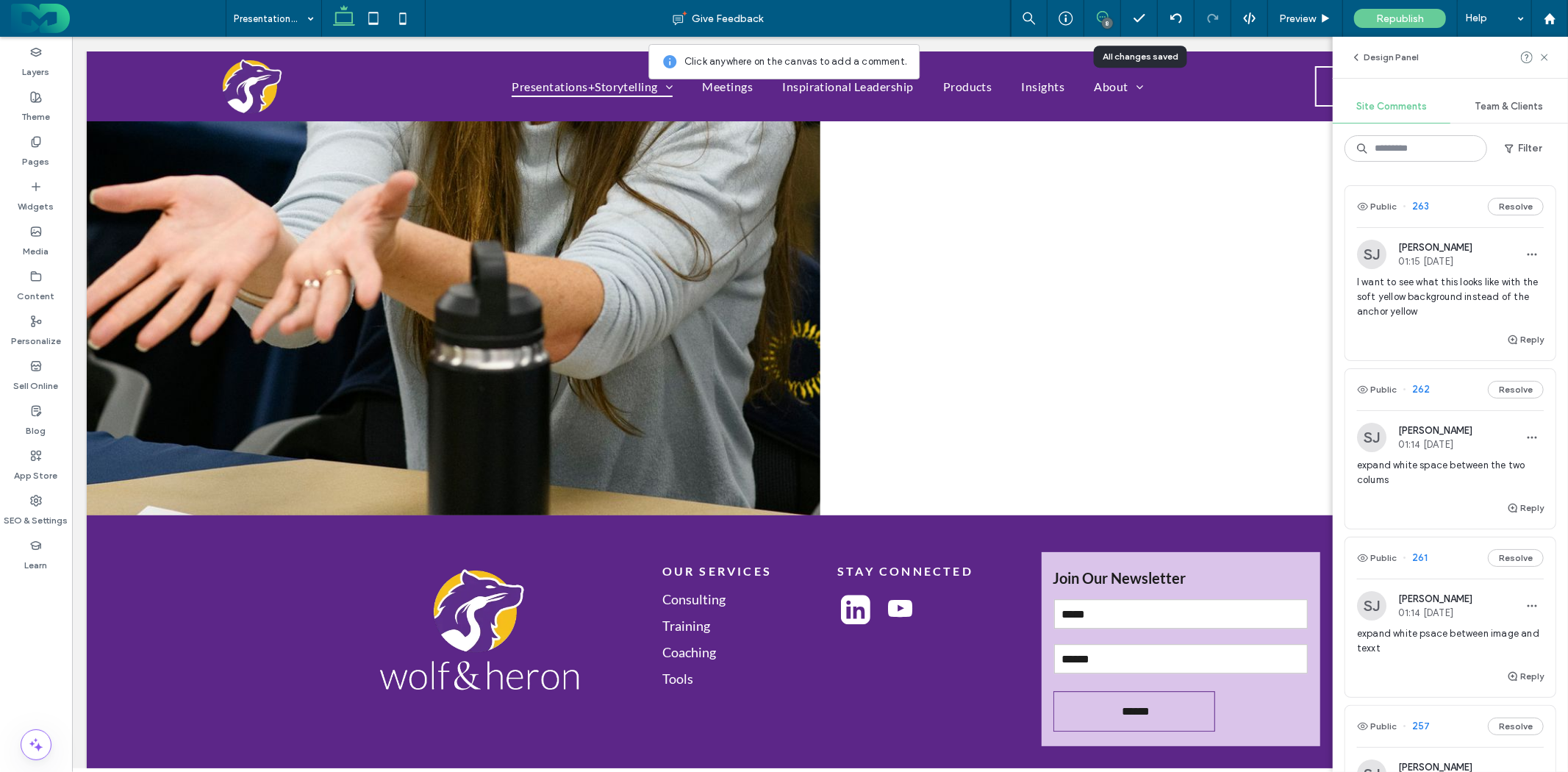
click at [1461, 287] on span "I want to see what this looks like with the soft yellow background instead of t…" at bounding box center [1450, 297] width 187 height 44
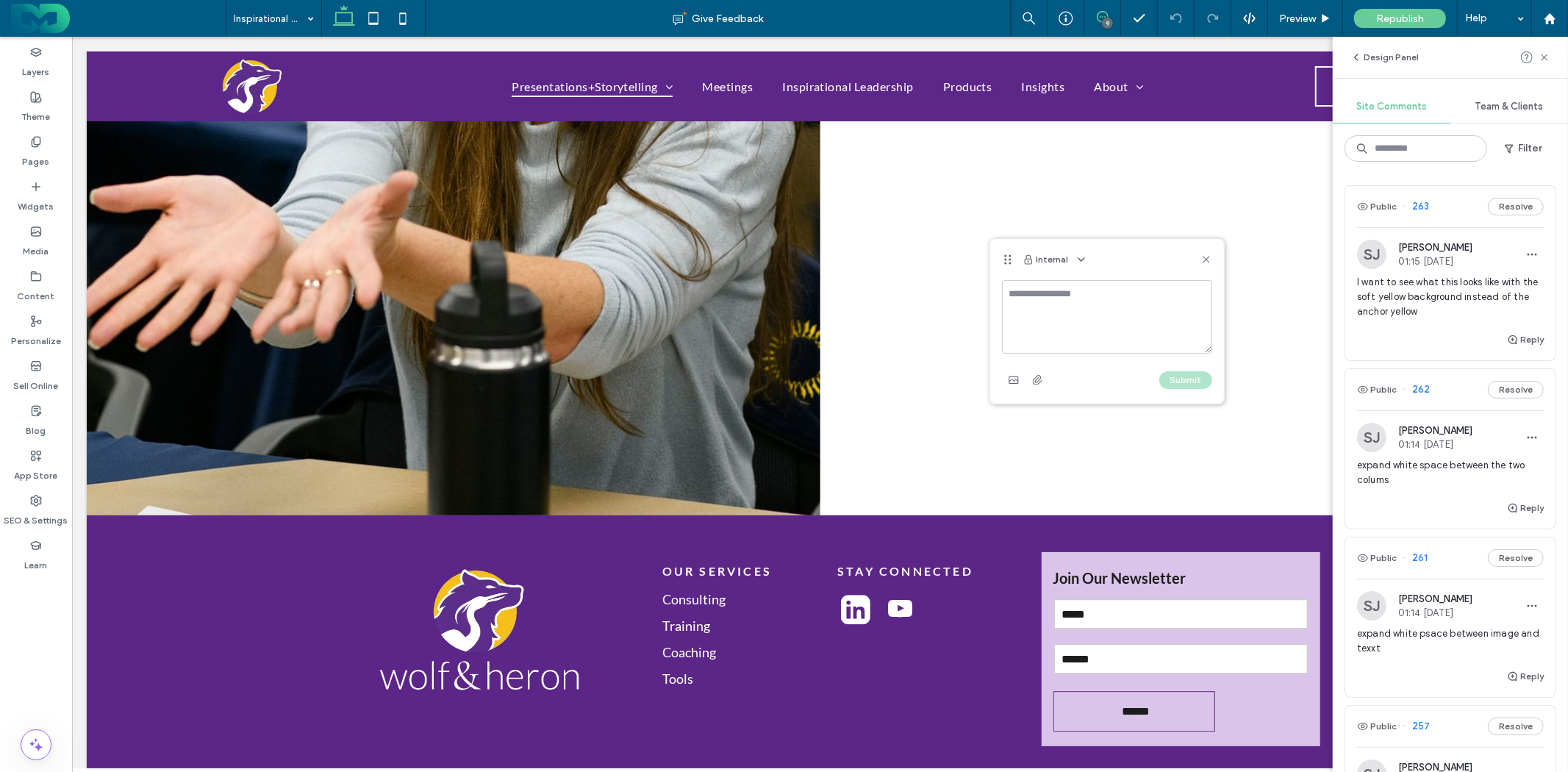
click at [1213, 256] on div "Internal" at bounding box center [1107, 259] width 234 height 41
click at [1208, 259] on icon at bounding box center [1207, 260] width 12 height 12
click at [1309, 283] on icon at bounding box center [1306, 284] width 12 height 12
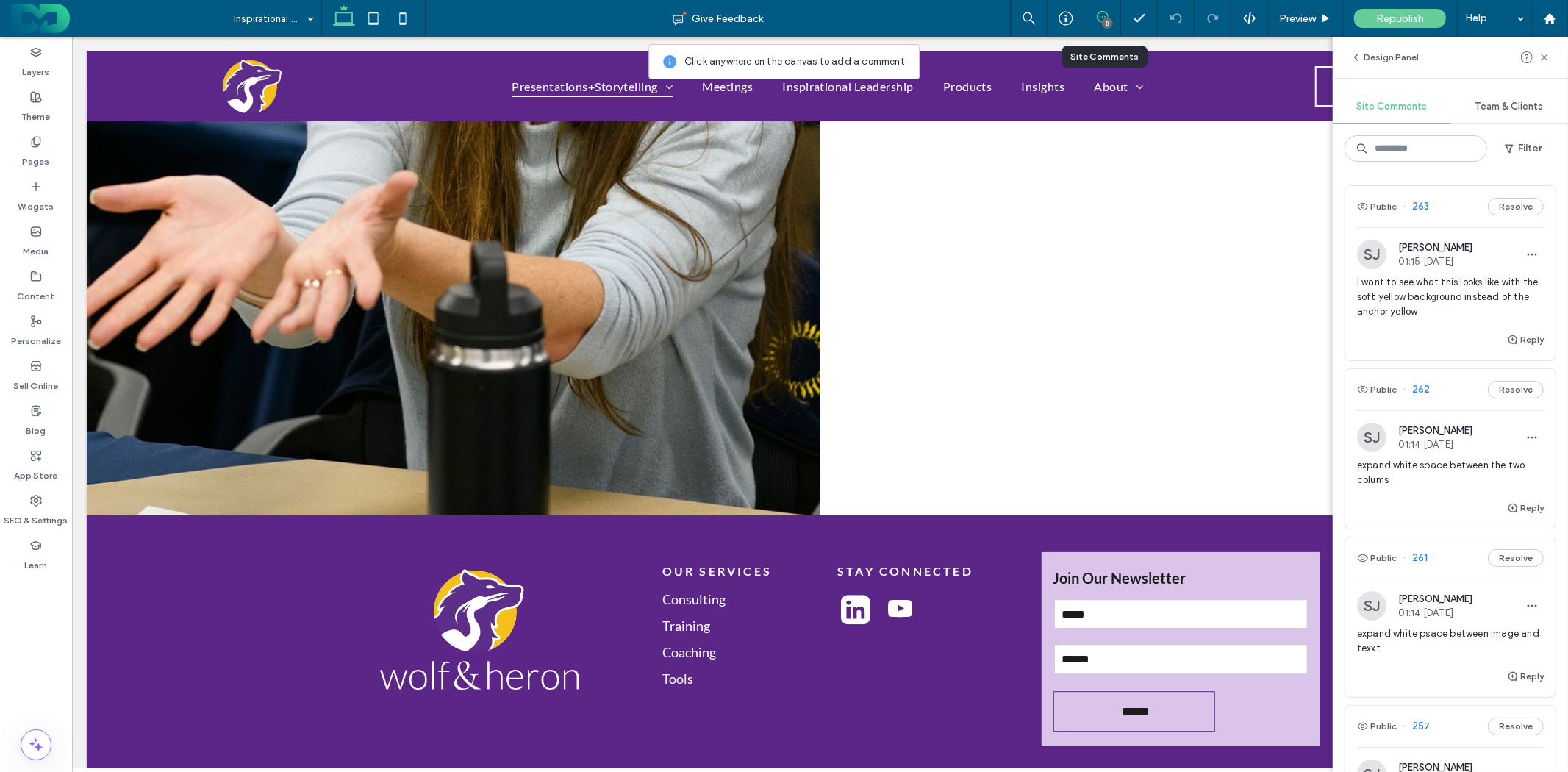
click at [1106, 18] on div "8" at bounding box center [1108, 23] width 11 height 11
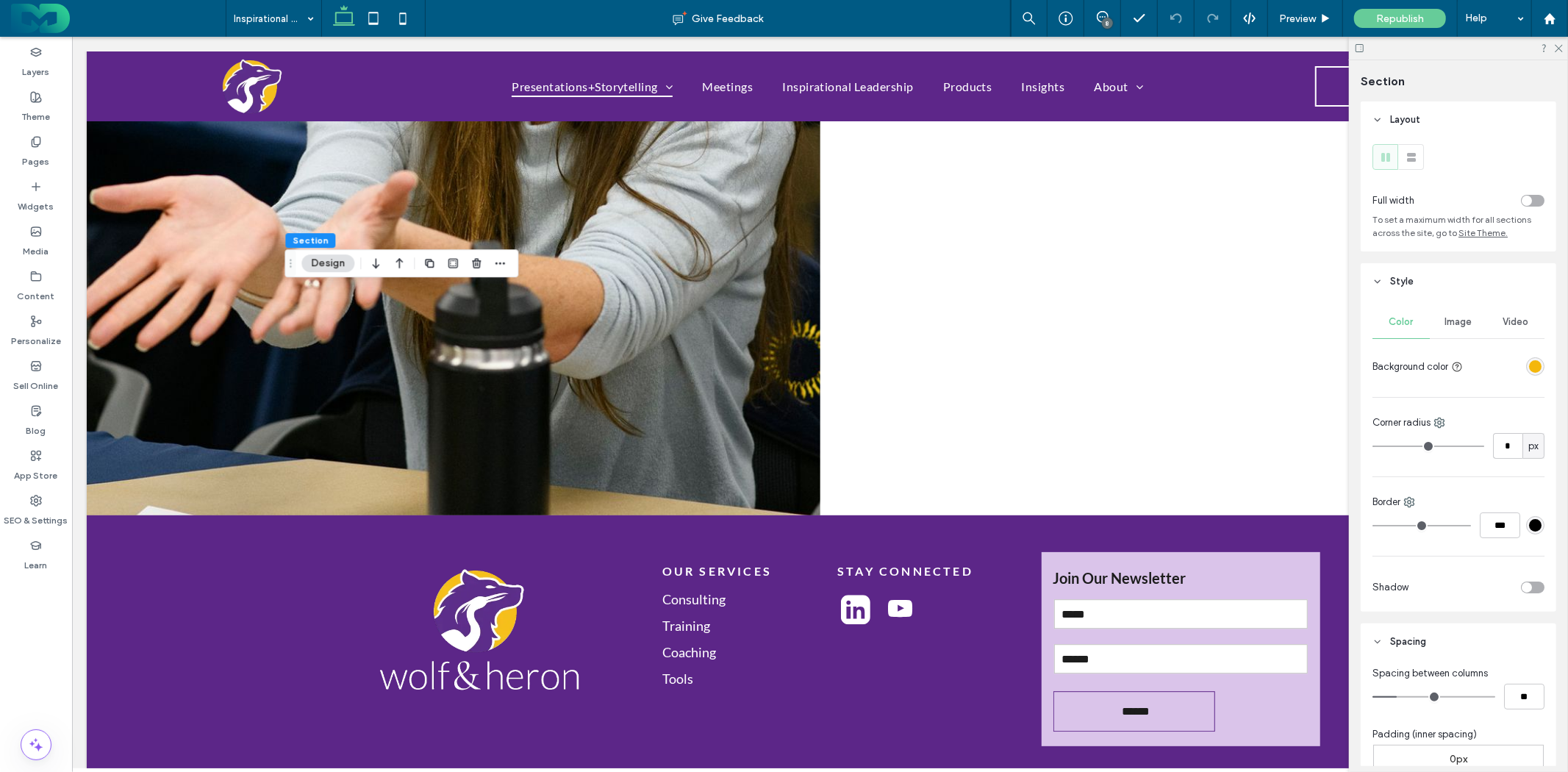
click at [1532, 368] on div "rgba(244, 183, 12, 1)" at bounding box center [1535, 367] width 13 height 13
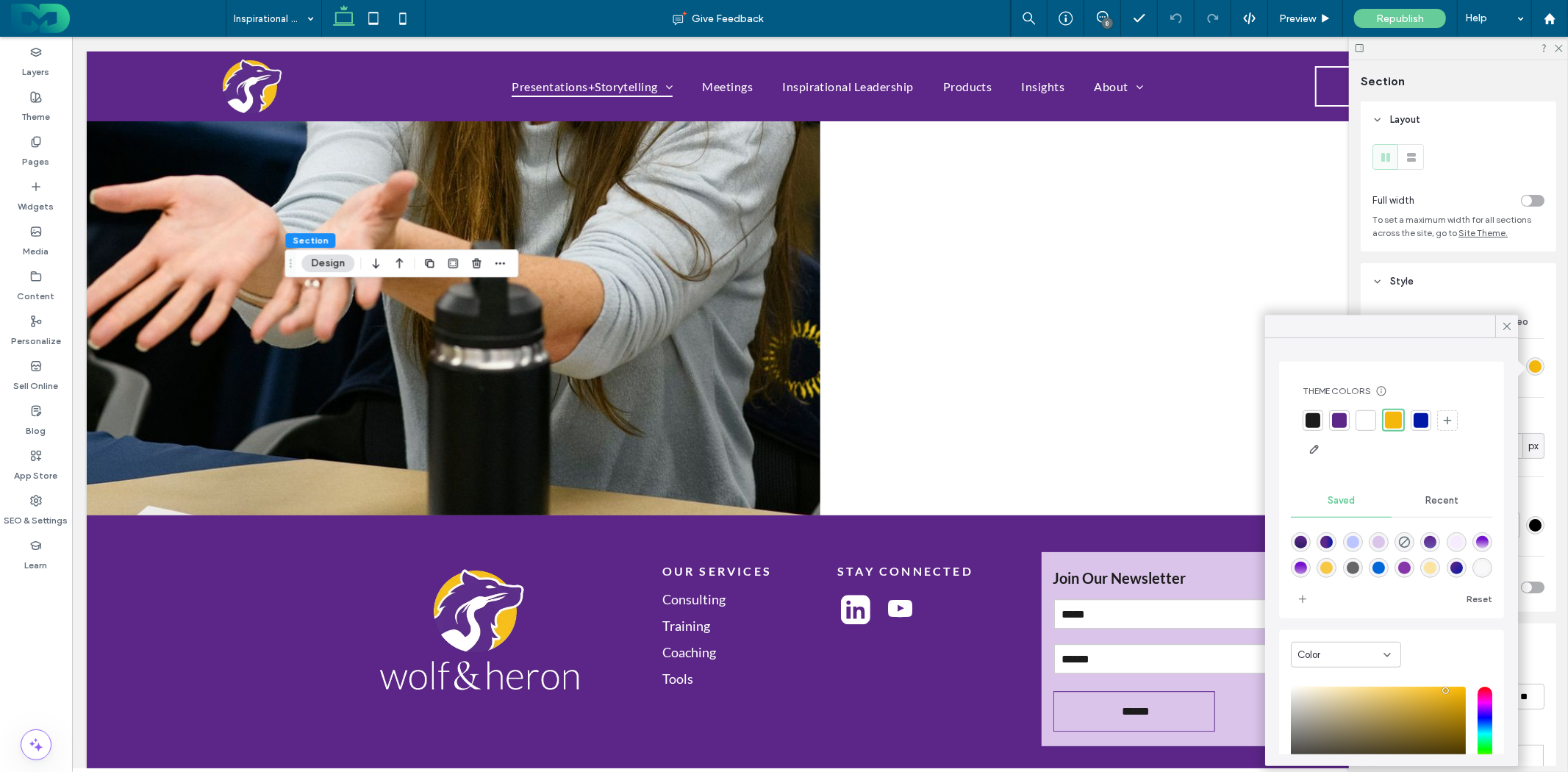
click at [1437, 568] on div "rgba(251,228,162,1)" at bounding box center [1431, 568] width 13 height 13
type input "*******"
click at [1509, 320] on icon at bounding box center [1508, 327] width 14 height 14
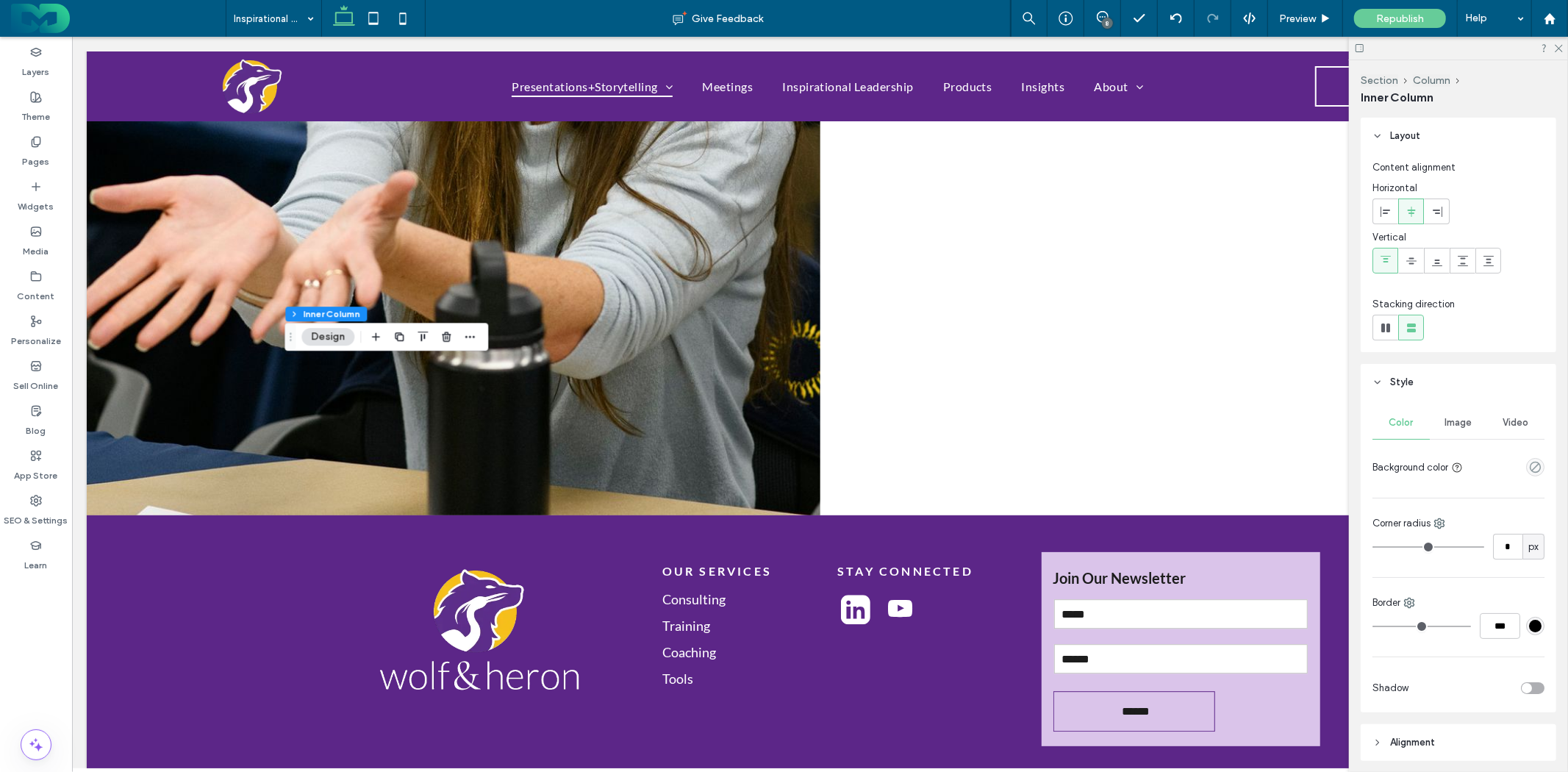
click at [300, 333] on span "Drag" at bounding box center [290, 337] width 26 height 11
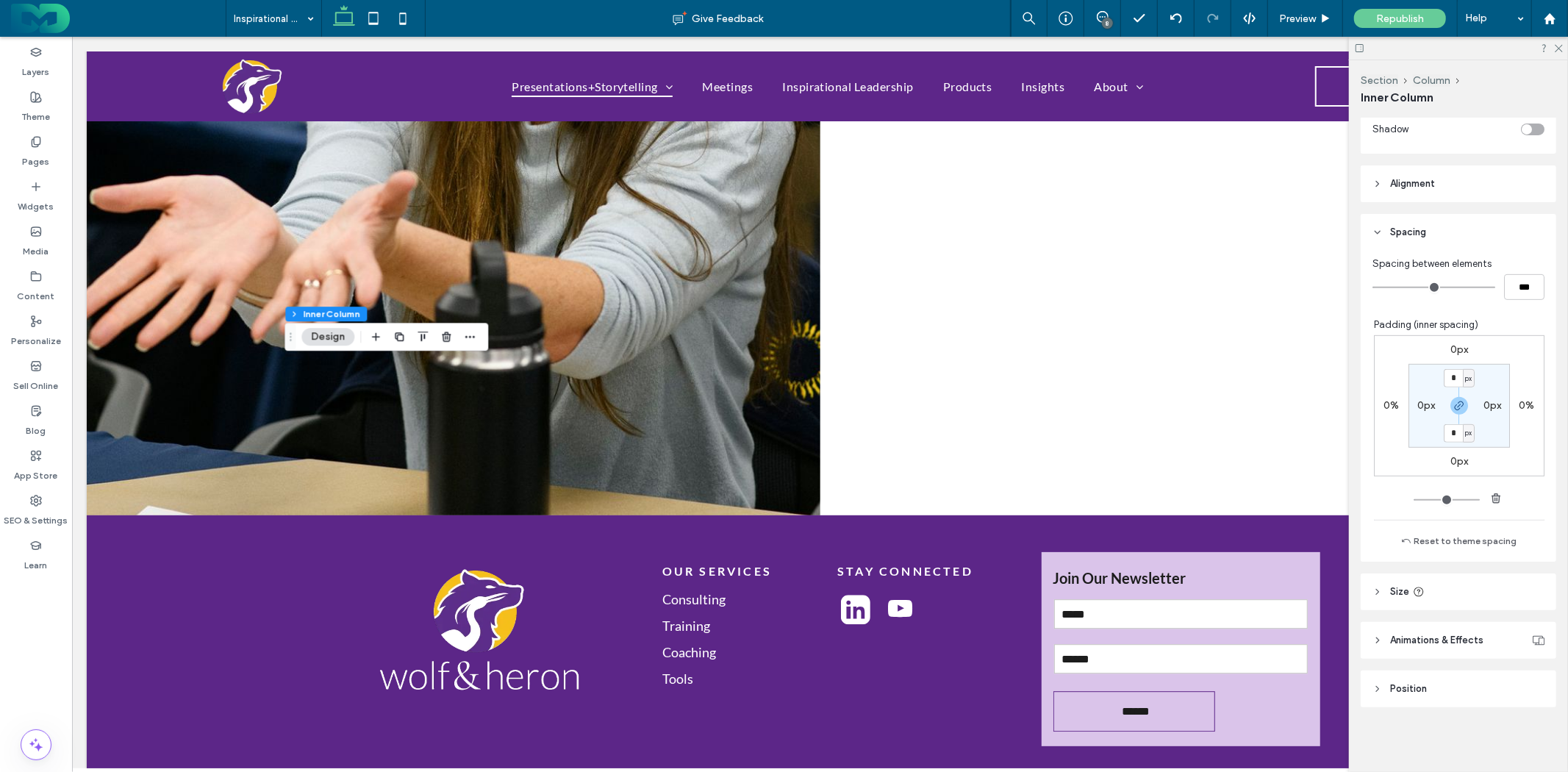
click at [1441, 589] on header "Size" at bounding box center [1458, 592] width 196 height 37
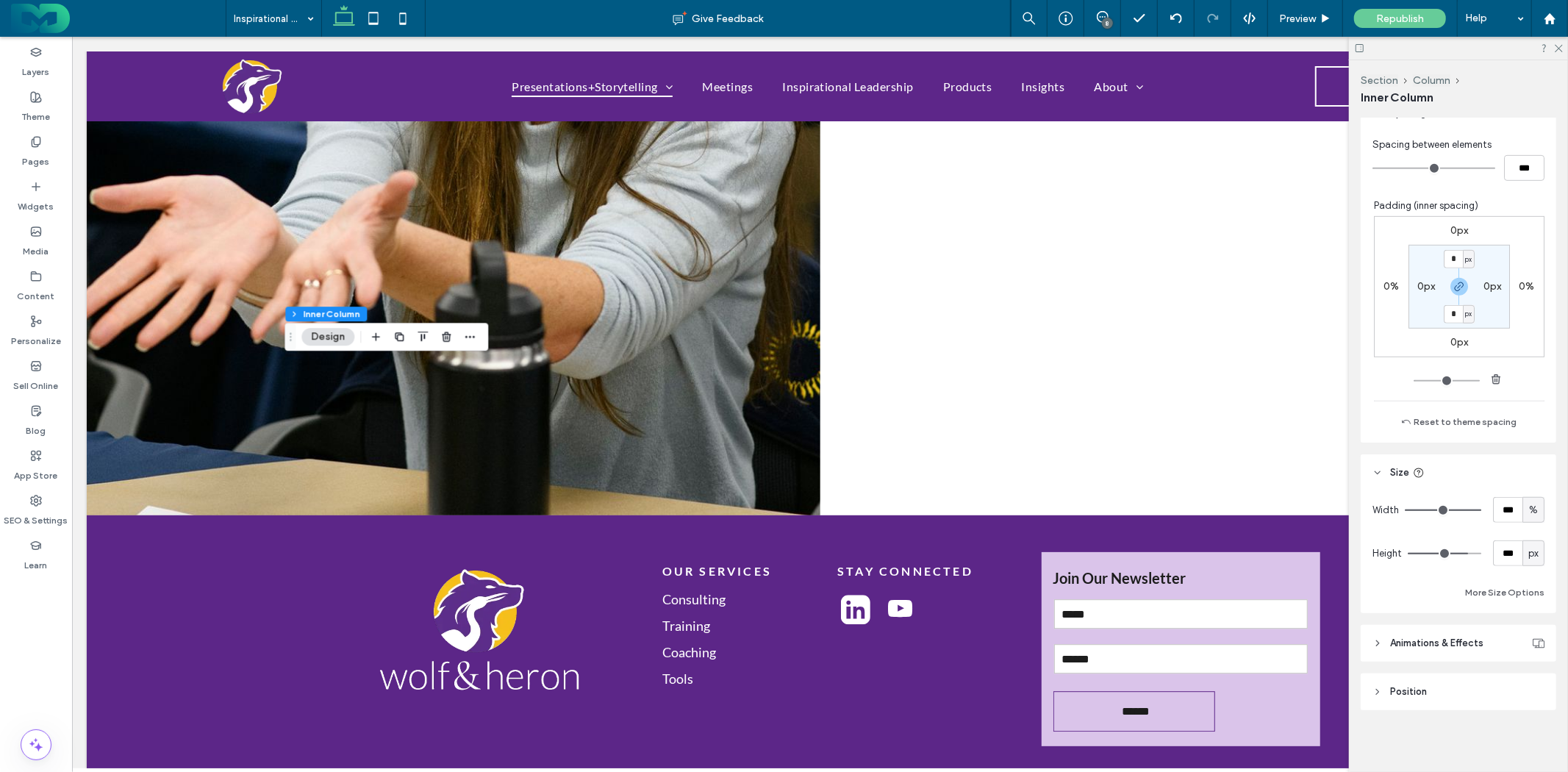
scroll to position [681, 0]
click at [1446, 687] on header "Position" at bounding box center [1458, 690] width 196 height 37
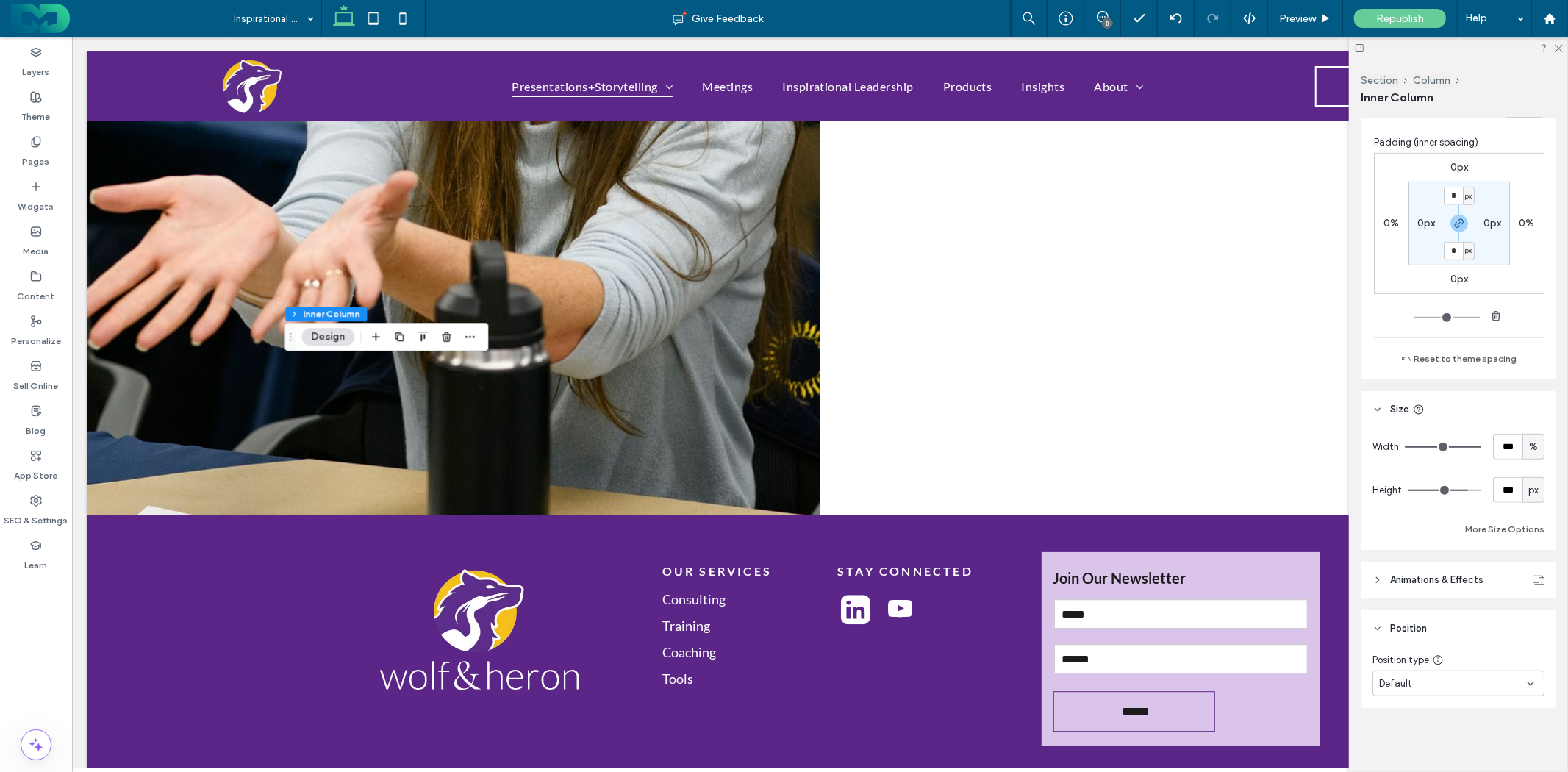
click at [1444, 590] on header "Animations & Effects" at bounding box center [1458, 580] width 196 height 37
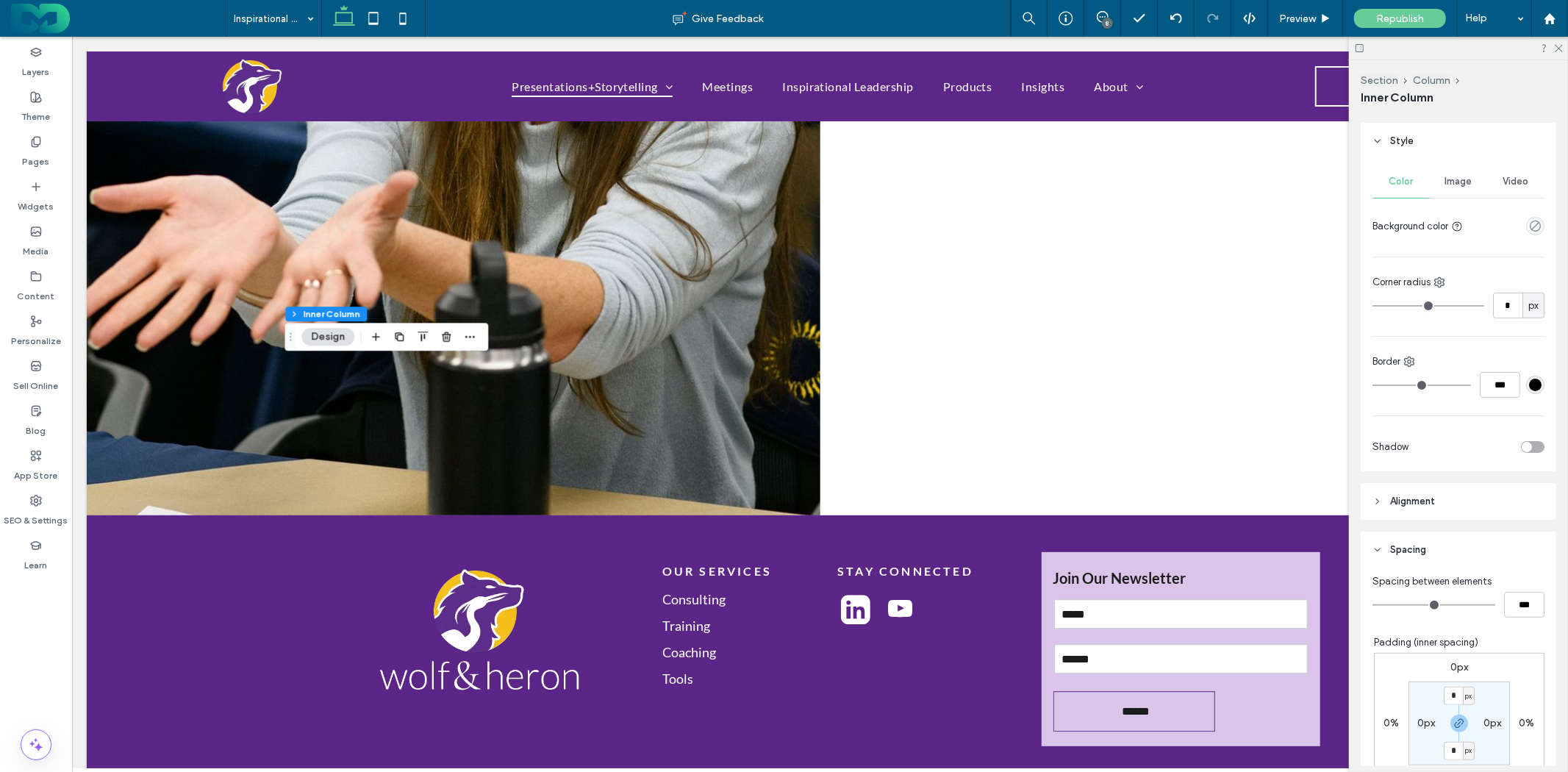
scroll to position [245, 0]
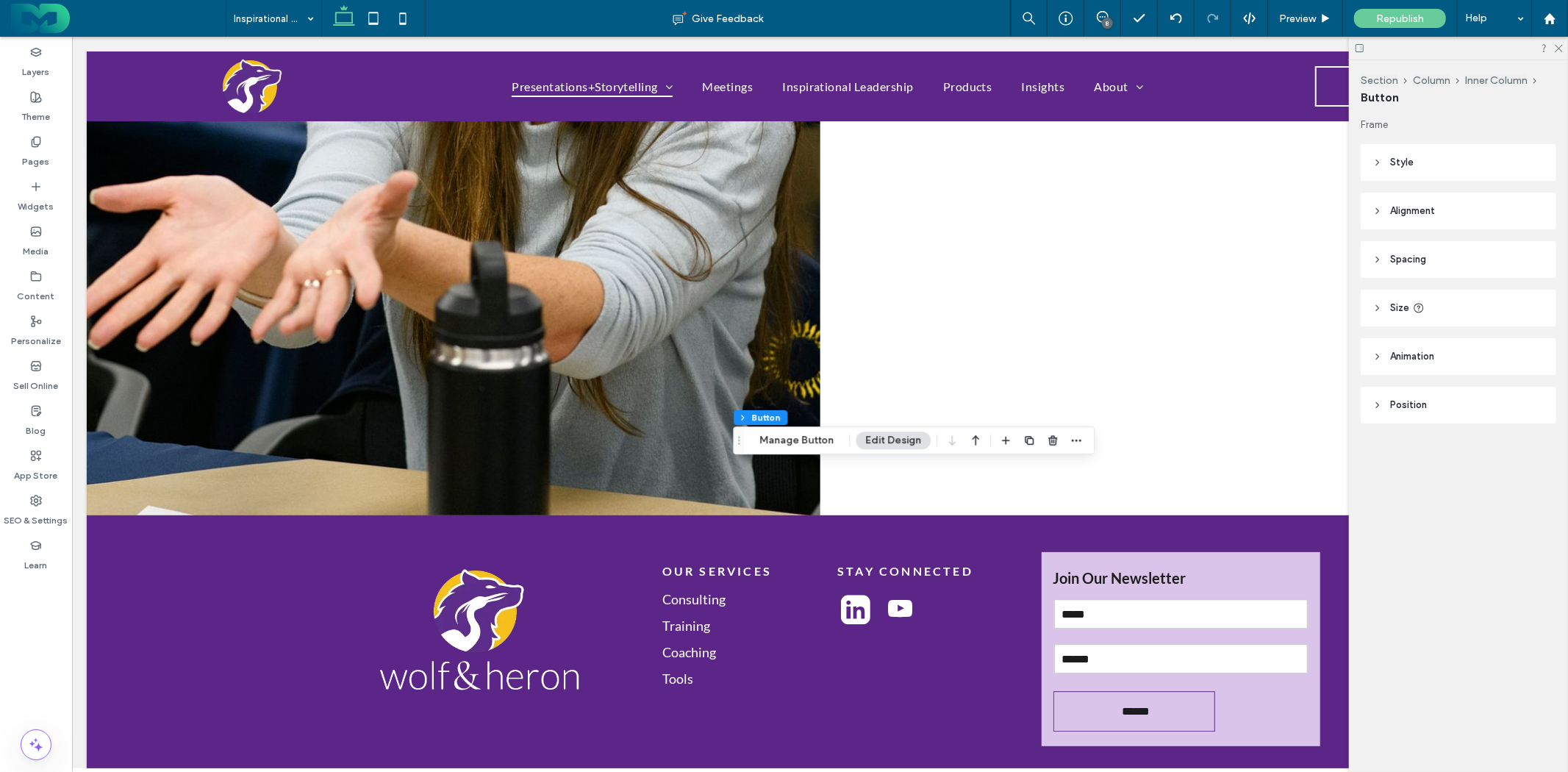
click at [1449, 202] on header "Alignment" at bounding box center [1458, 211] width 196 height 37
click at [1446, 173] on header "Style" at bounding box center [1458, 163] width 196 height 37
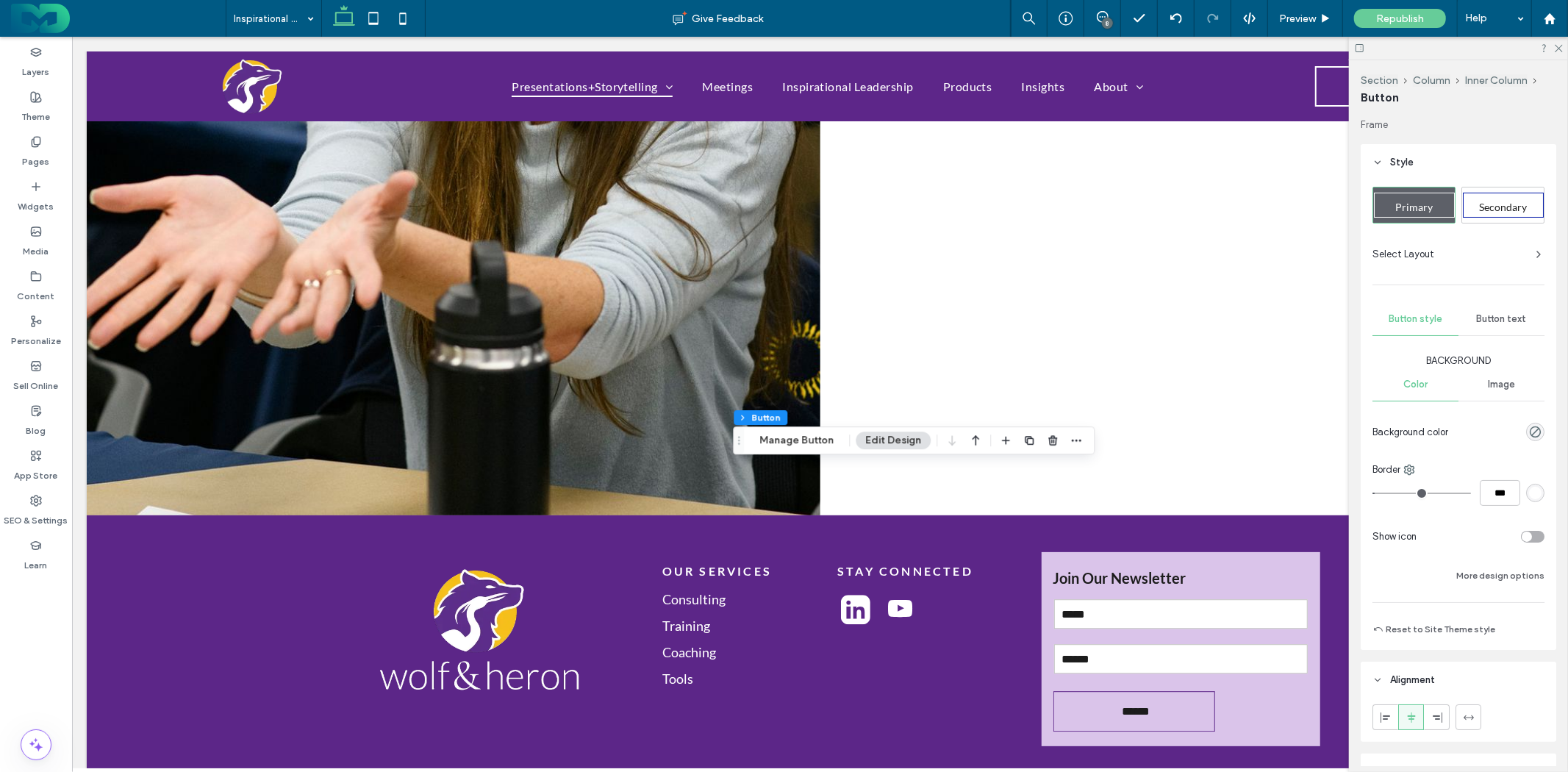
click at [1494, 208] on span "Secondary" at bounding box center [1503, 207] width 48 height 13
type input "*"
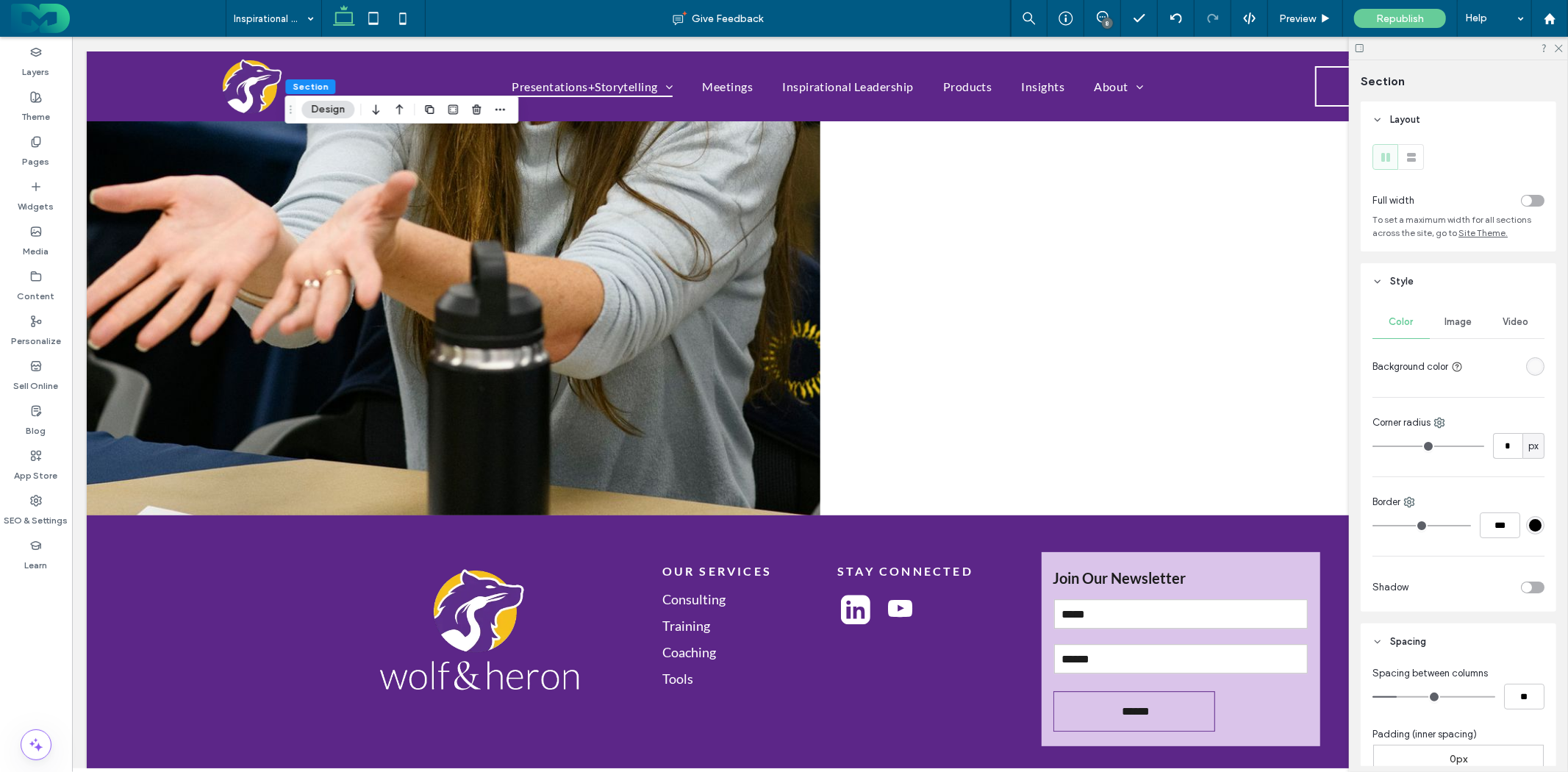
click at [1105, 20] on div "8" at bounding box center [1108, 23] width 11 height 11
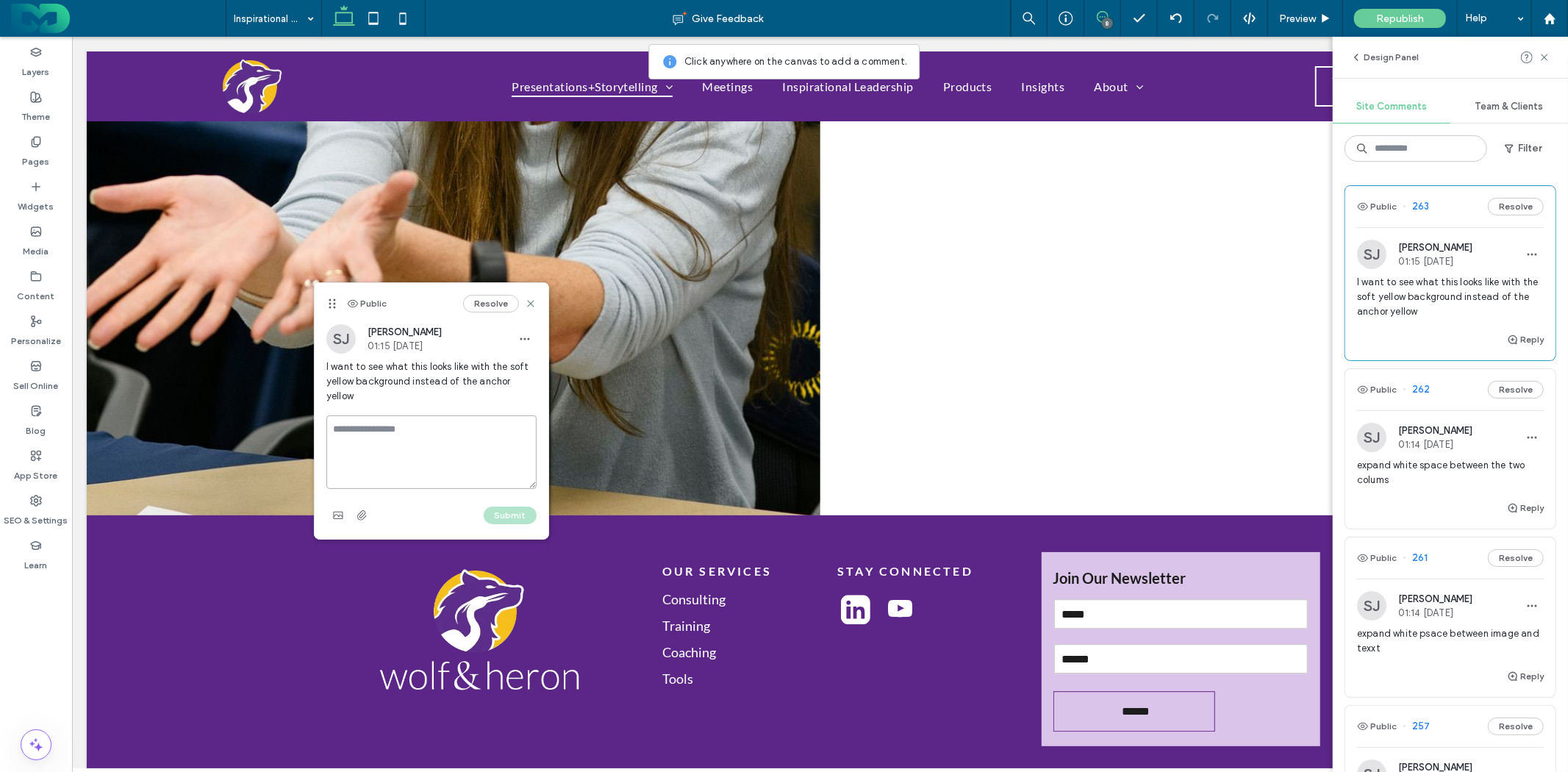
click at [489, 428] on textarea at bounding box center [432, 452] width 210 height 73
type textarea "**********"
click at [503, 511] on button "Submit" at bounding box center [510, 515] width 53 height 17
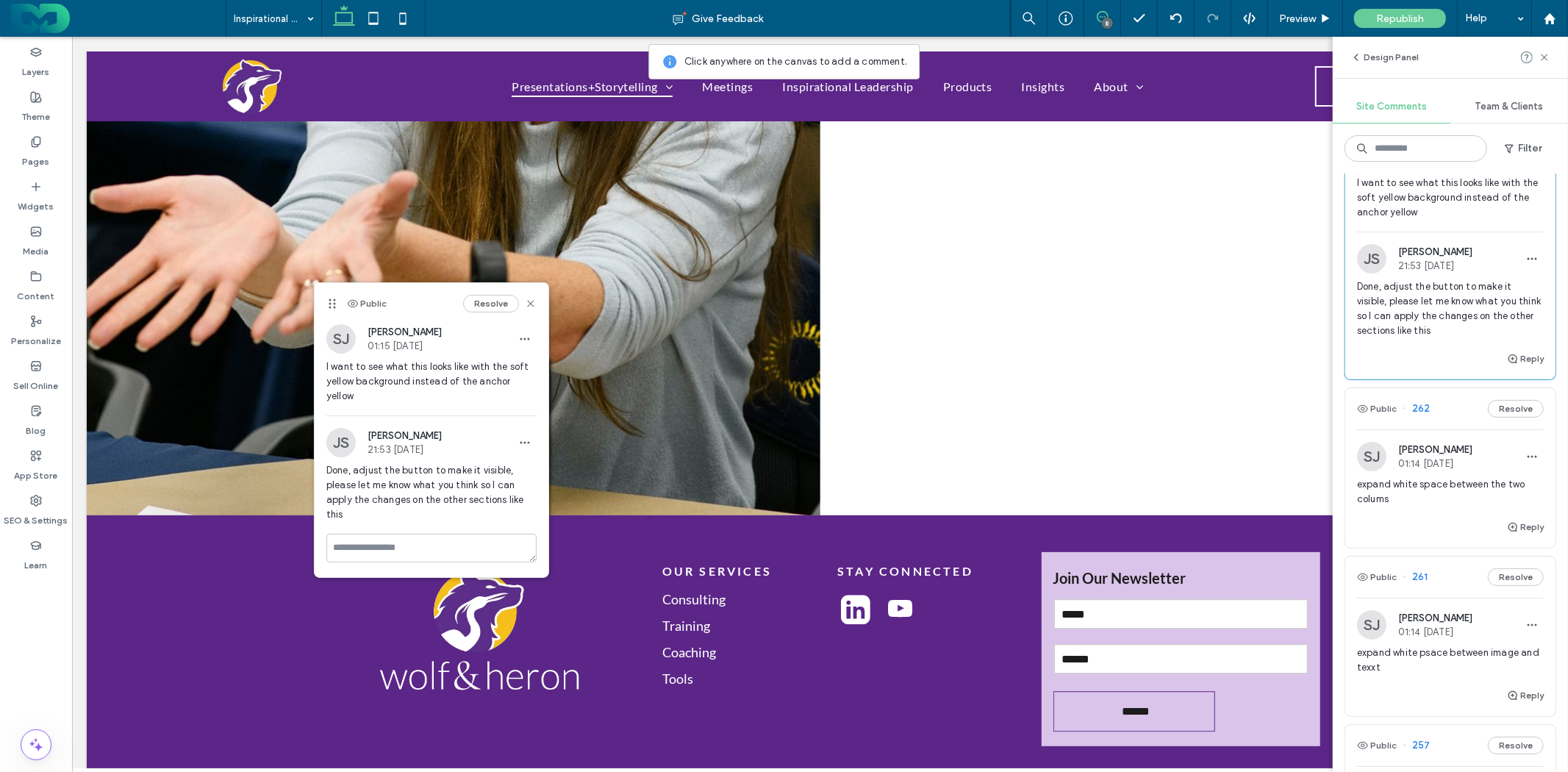
scroll to position [163, 0]
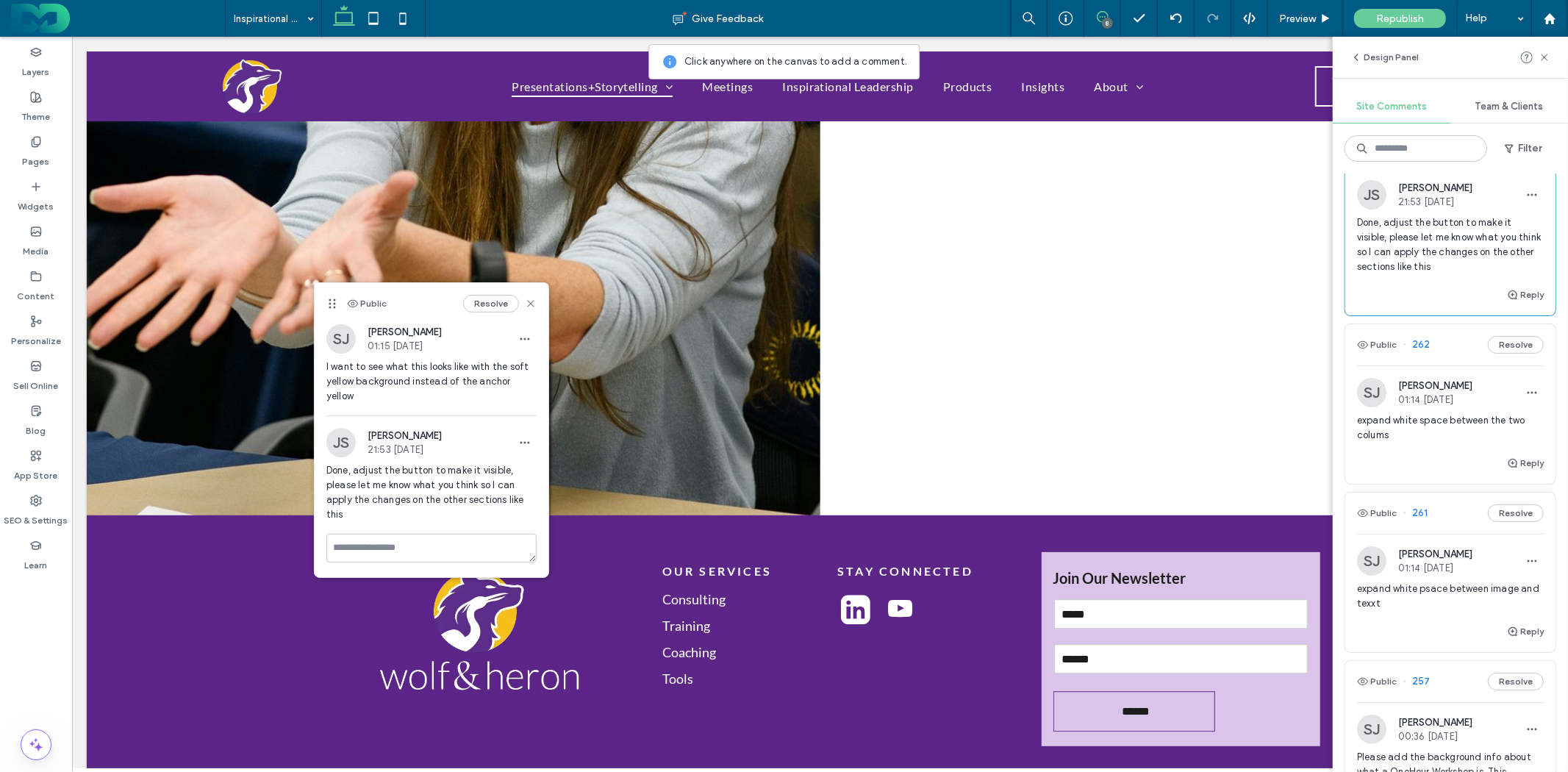
click at [1445, 423] on span "expand white space between the two colums" at bounding box center [1450, 428] width 187 height 29
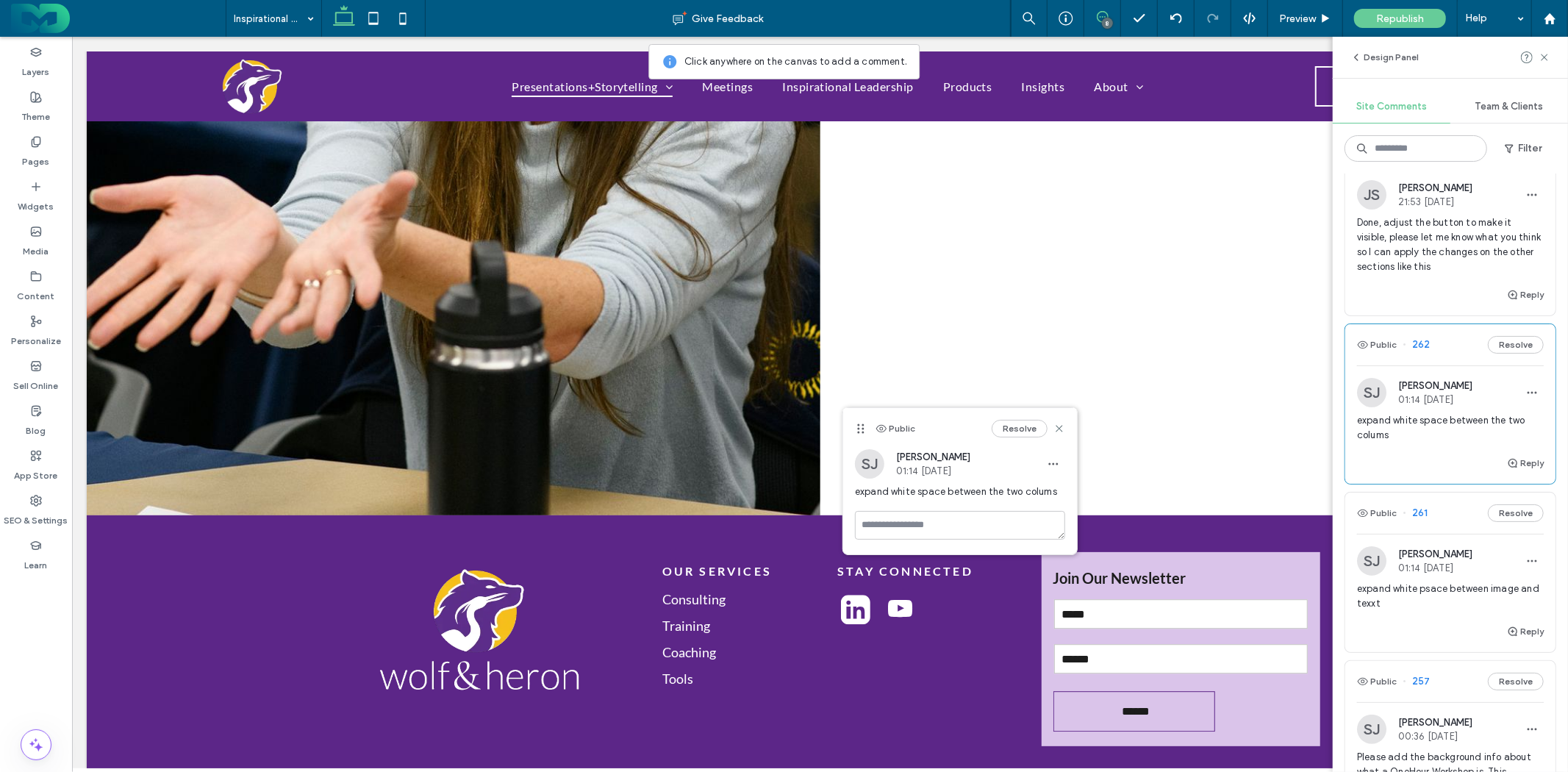
click at [1025, 427] on button "Resolve" at bounding box center [1020, 428] width 56 height 17
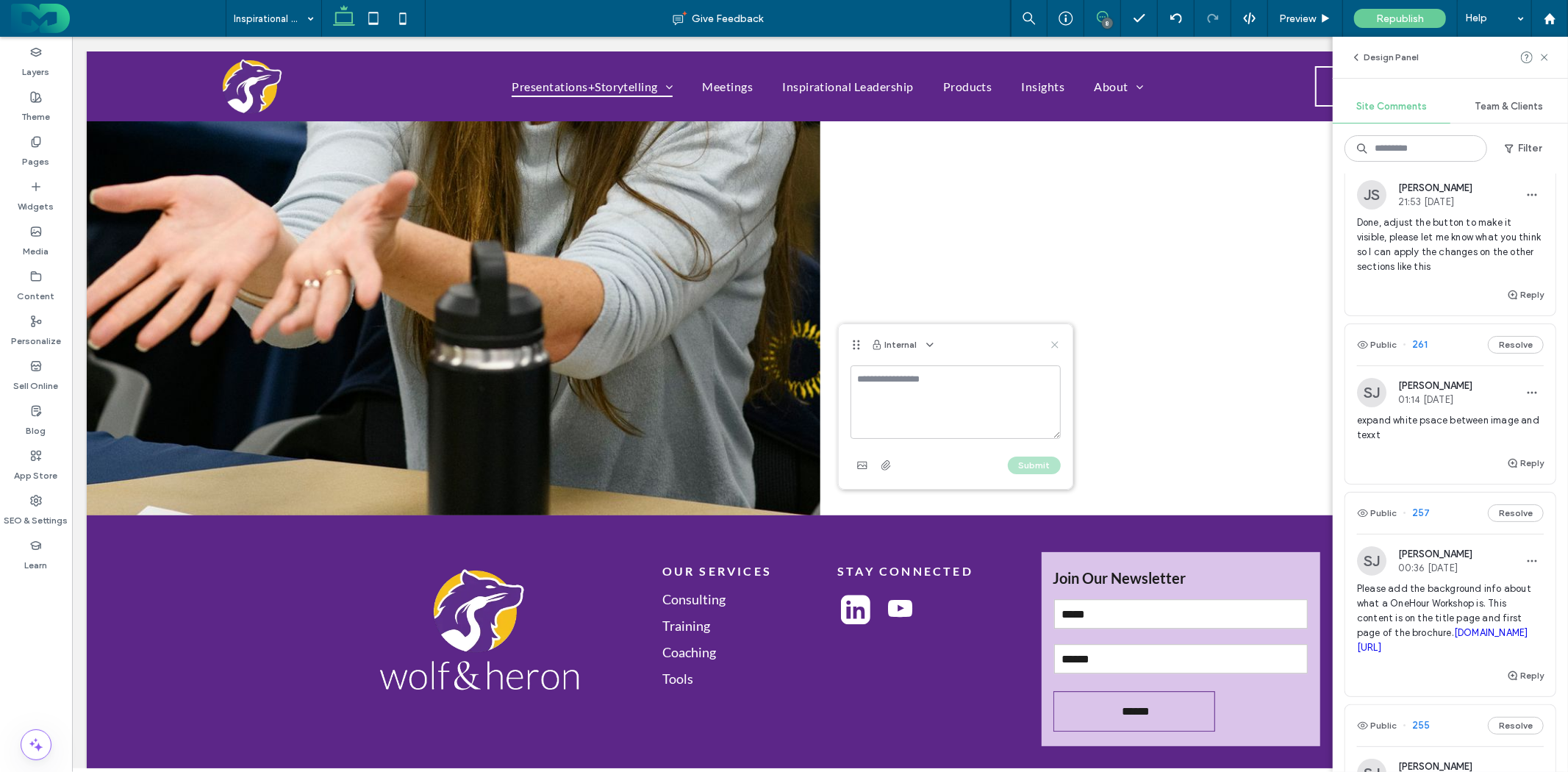
click at [1060, 341] on icon at bounding box center [1055, 345] width 12 height 12
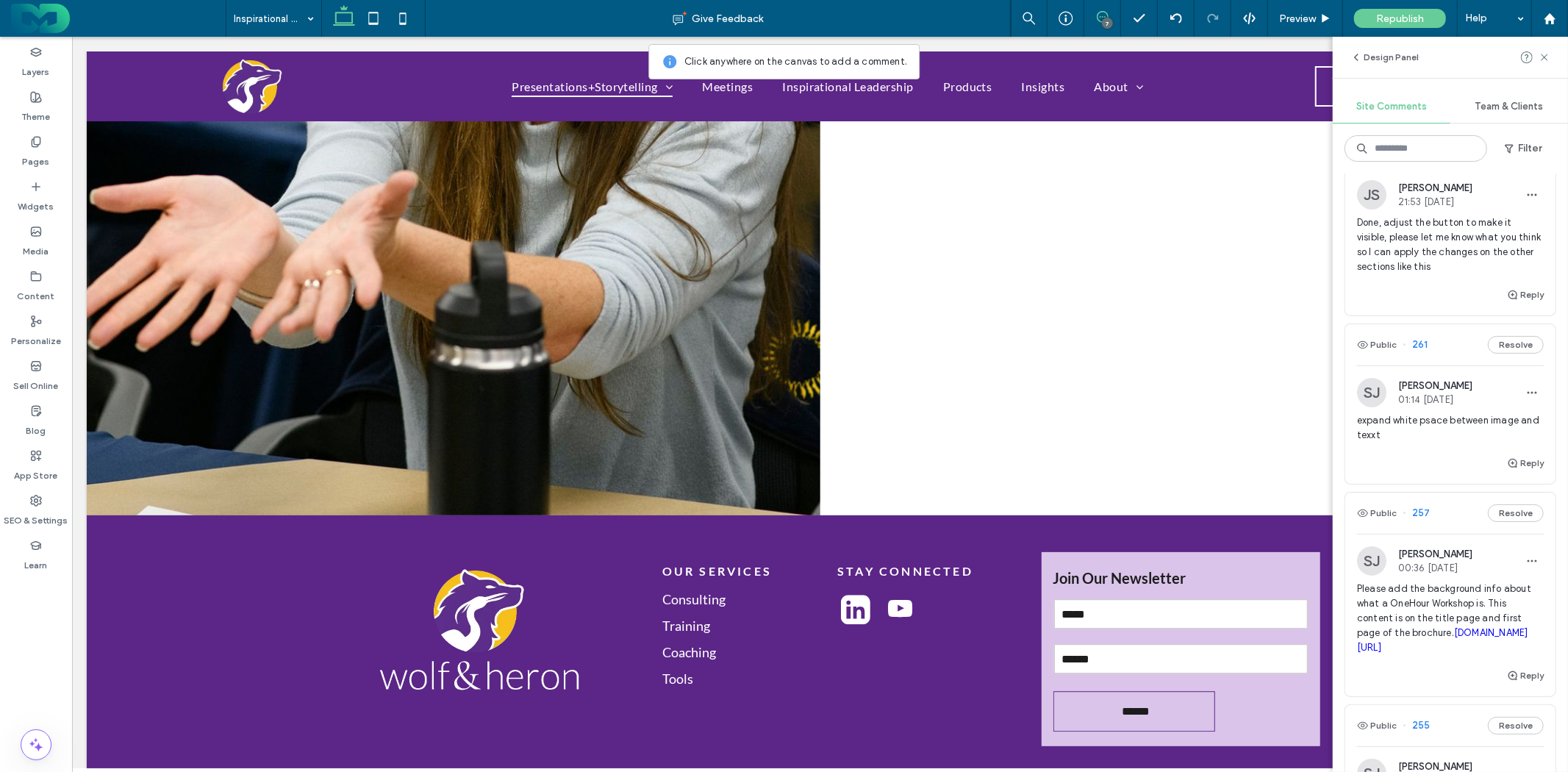
click at [1097, 14] on icon at bounding box center [1103, 17] width 12 height 12
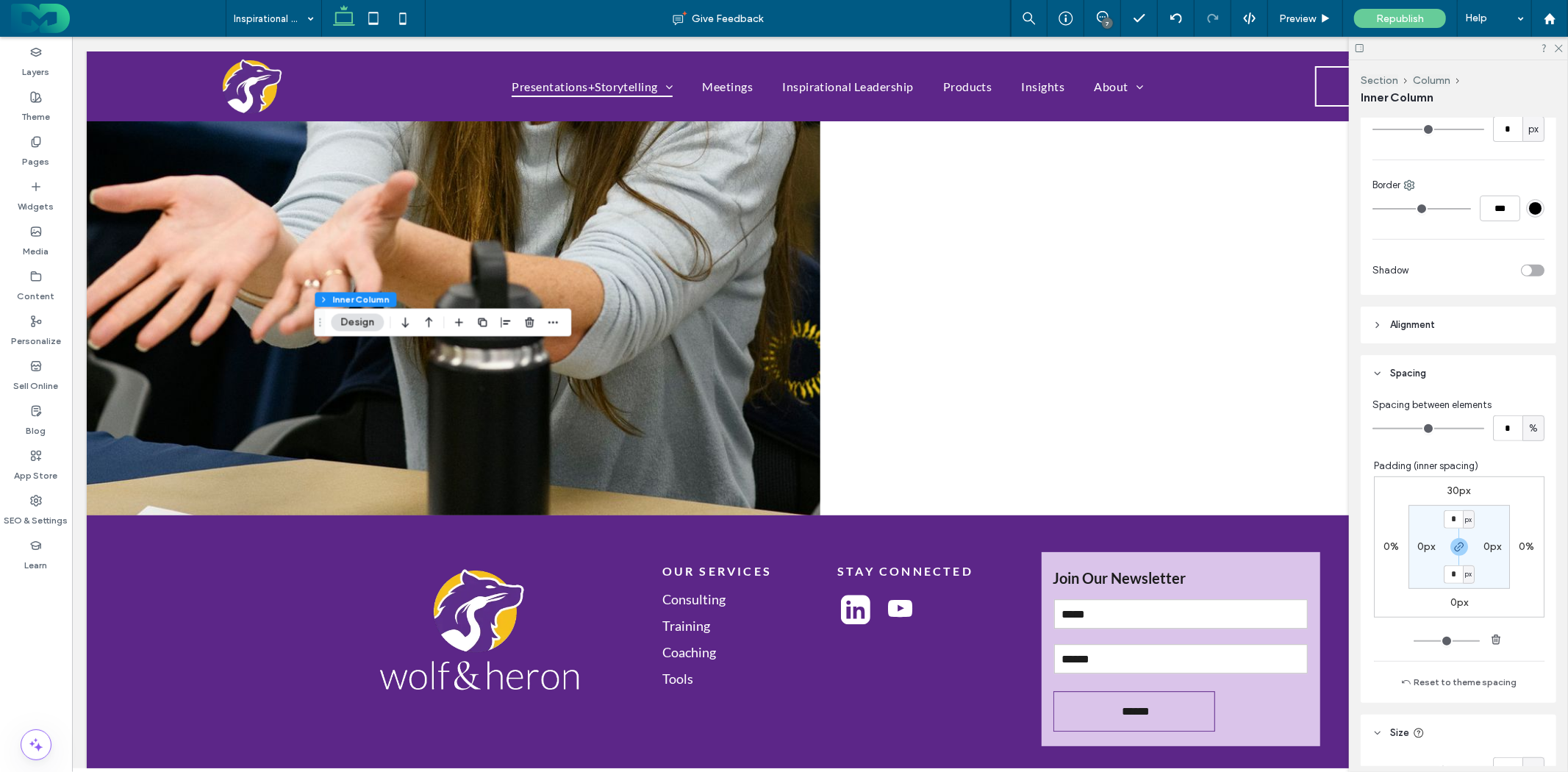
scroll to position [490, 0]
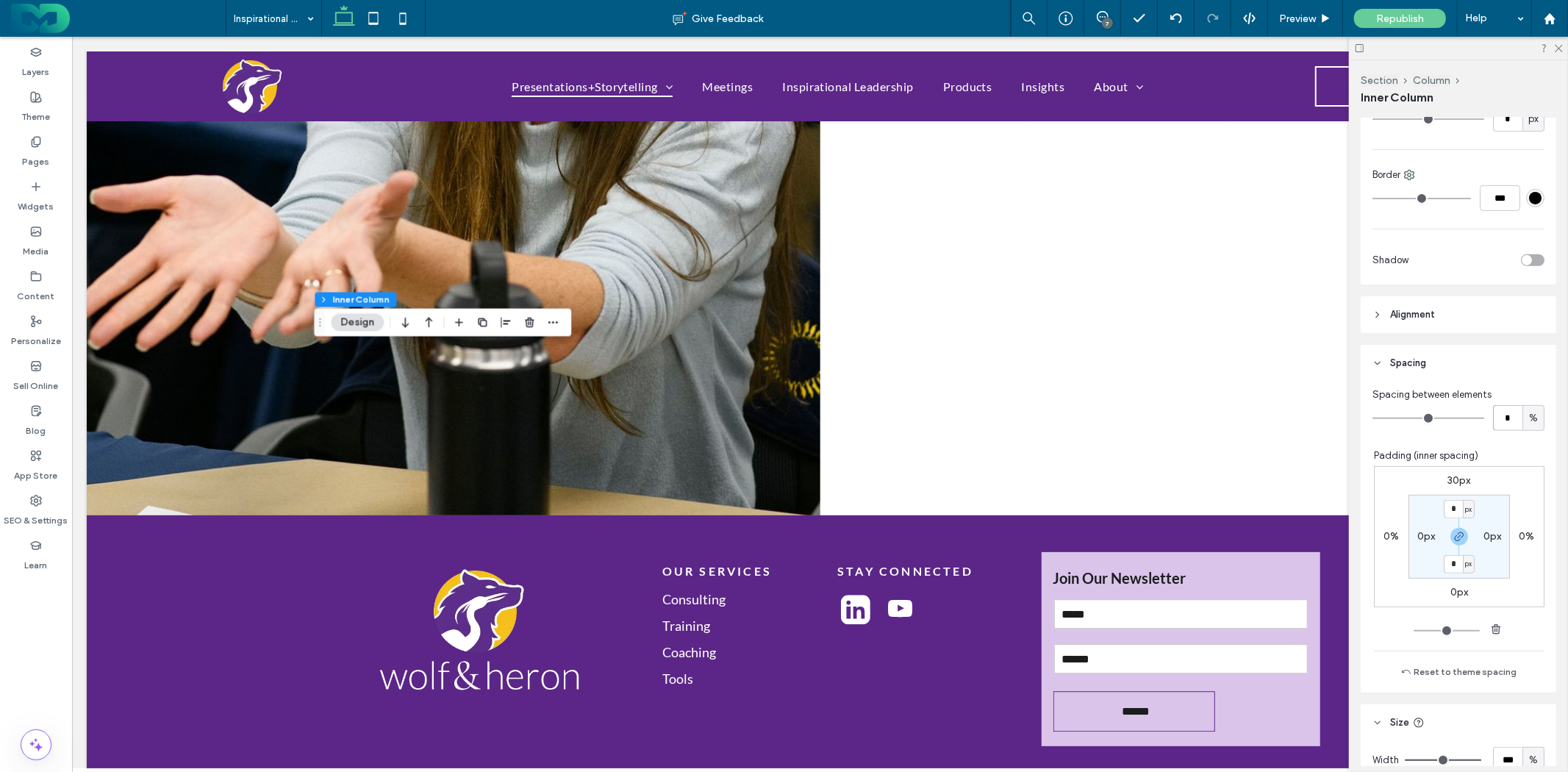
click at [1510, 417] on input "*" at bounding box center [1508, 418] width 29 height 26
type input "*"
click at [1112, 18] on div "7" at bounding box center [1103, 17] width 36 height 12
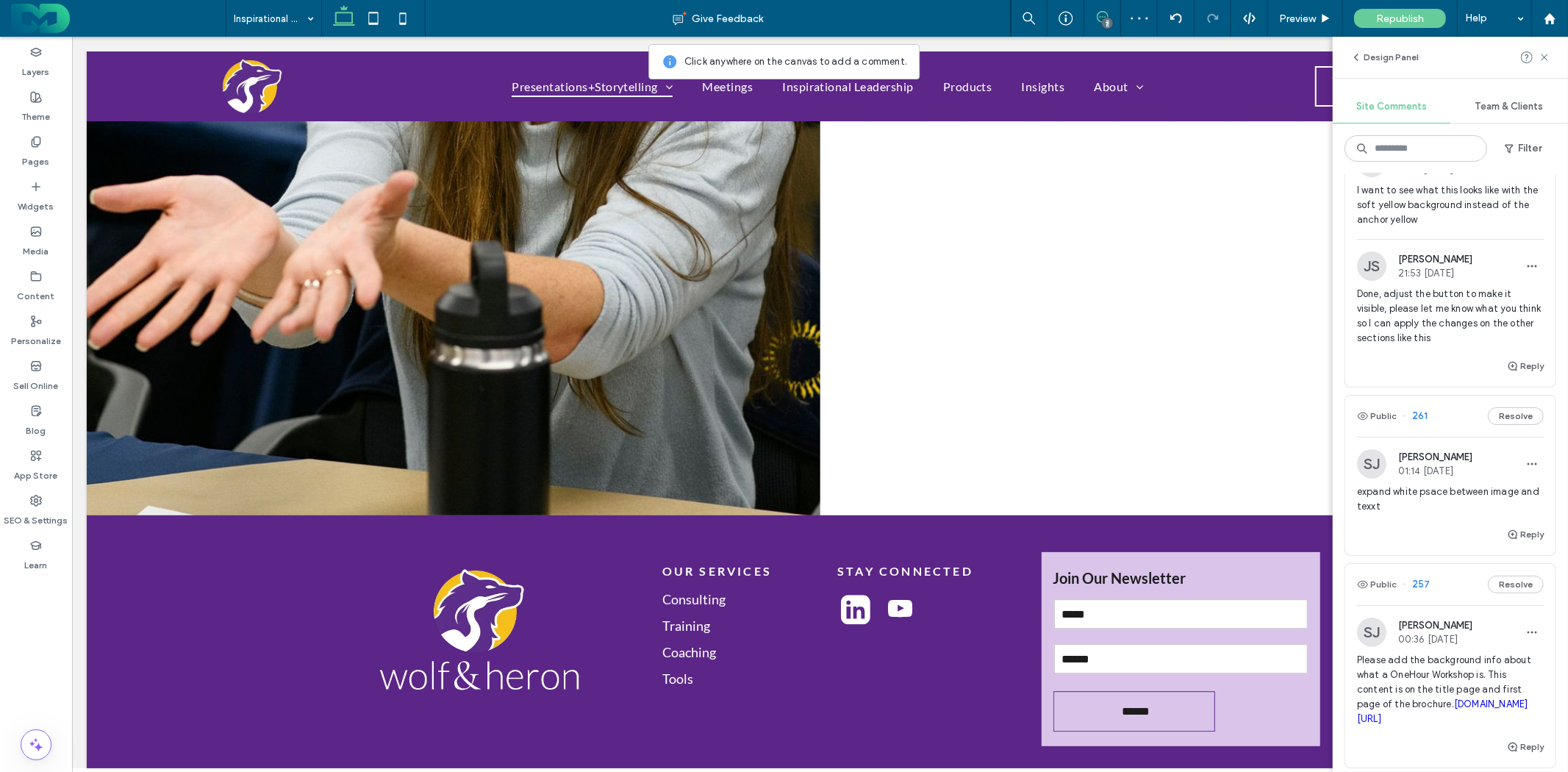
scroll to position [163, 0]
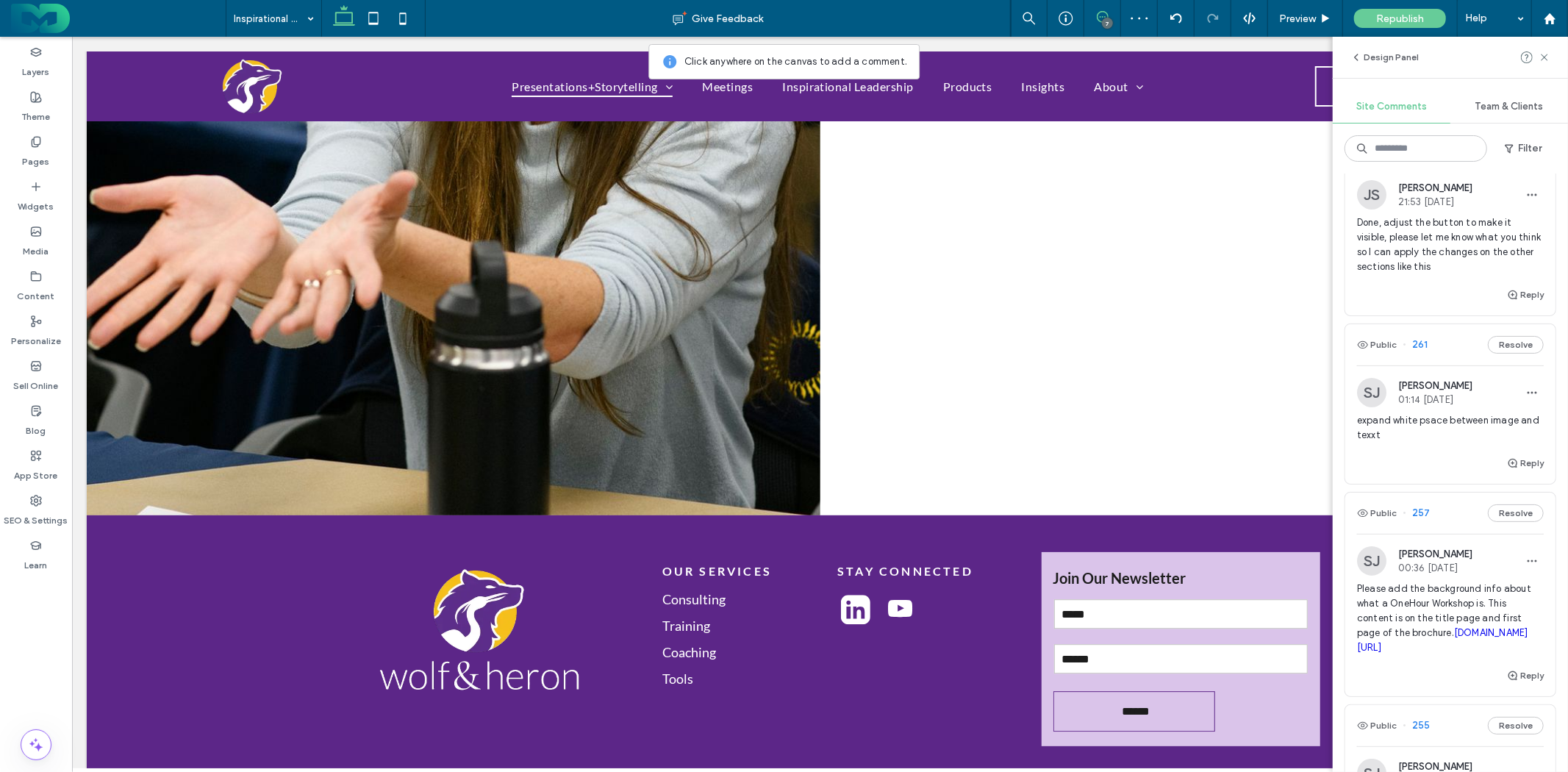
click at [1452, 415] on span "expand white psace between image and texxt" at bounding box center [1450, 428] width 187 height 29
click at [1032, 371] on button "Resolve" at bounding box center [1021, 371] width 56 height 17
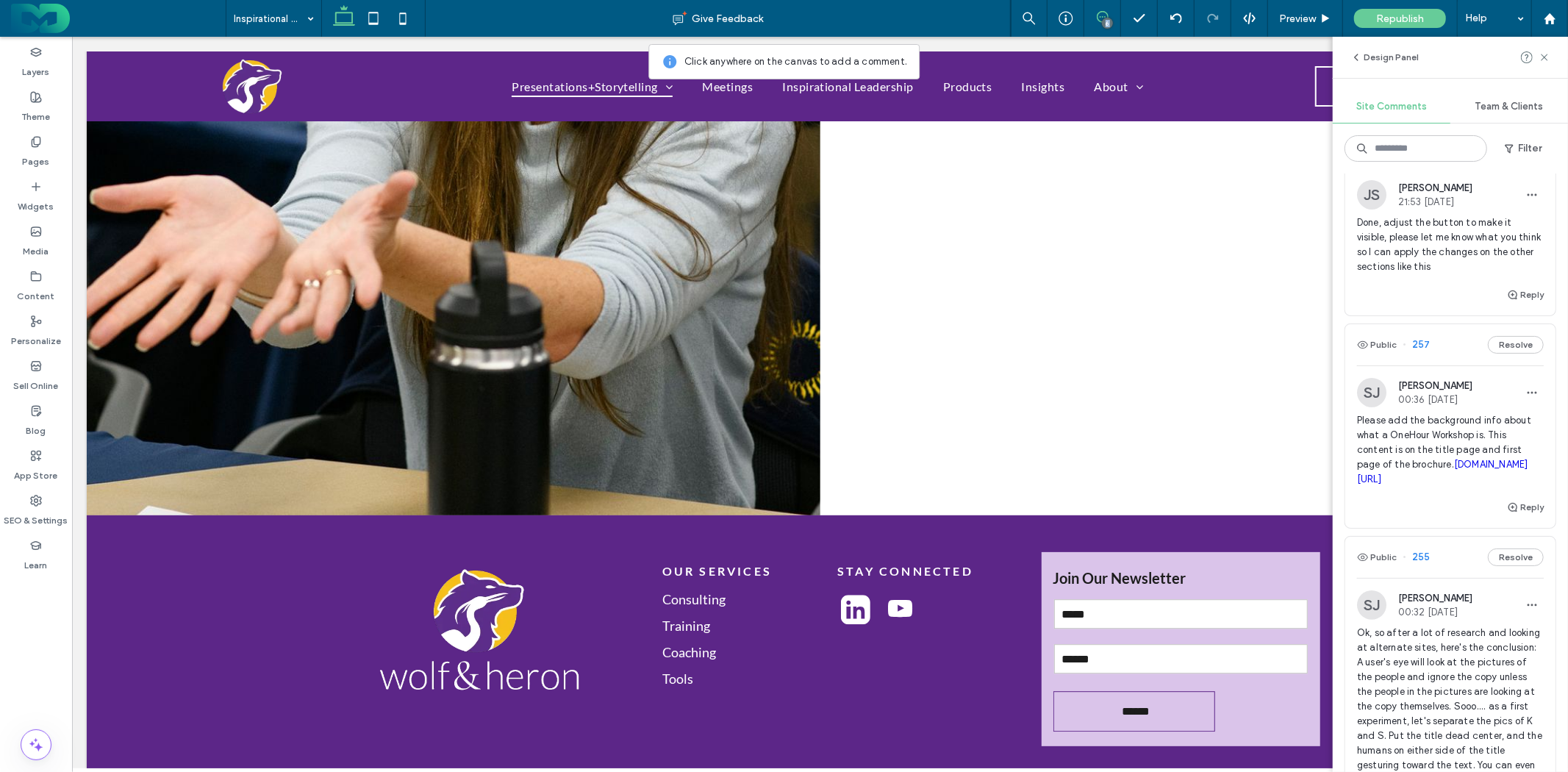
click at [1108, 17] on div "6" at bounding box center [1108, 23] width 11 height 11
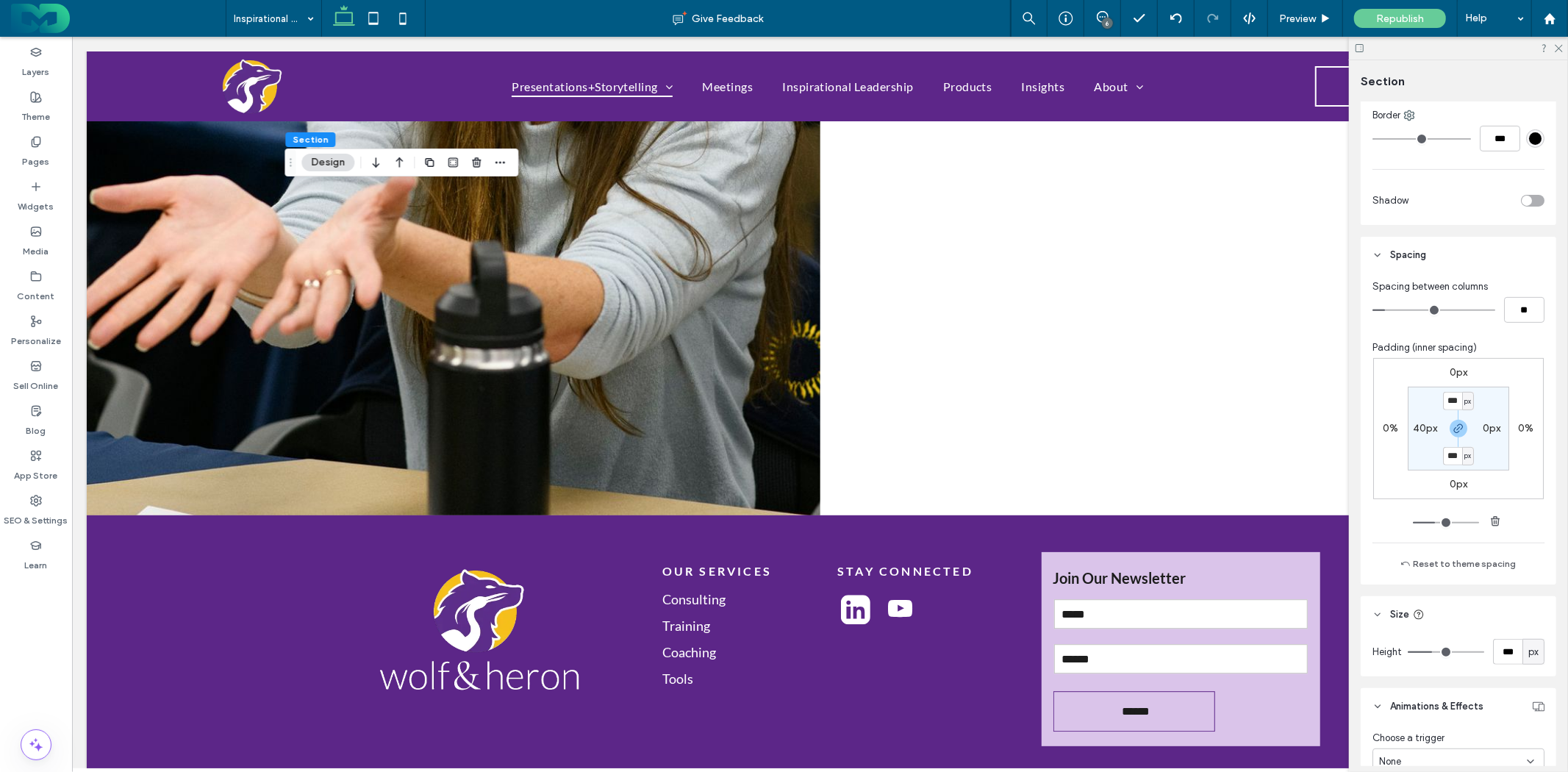
scroll to position [408, 0]
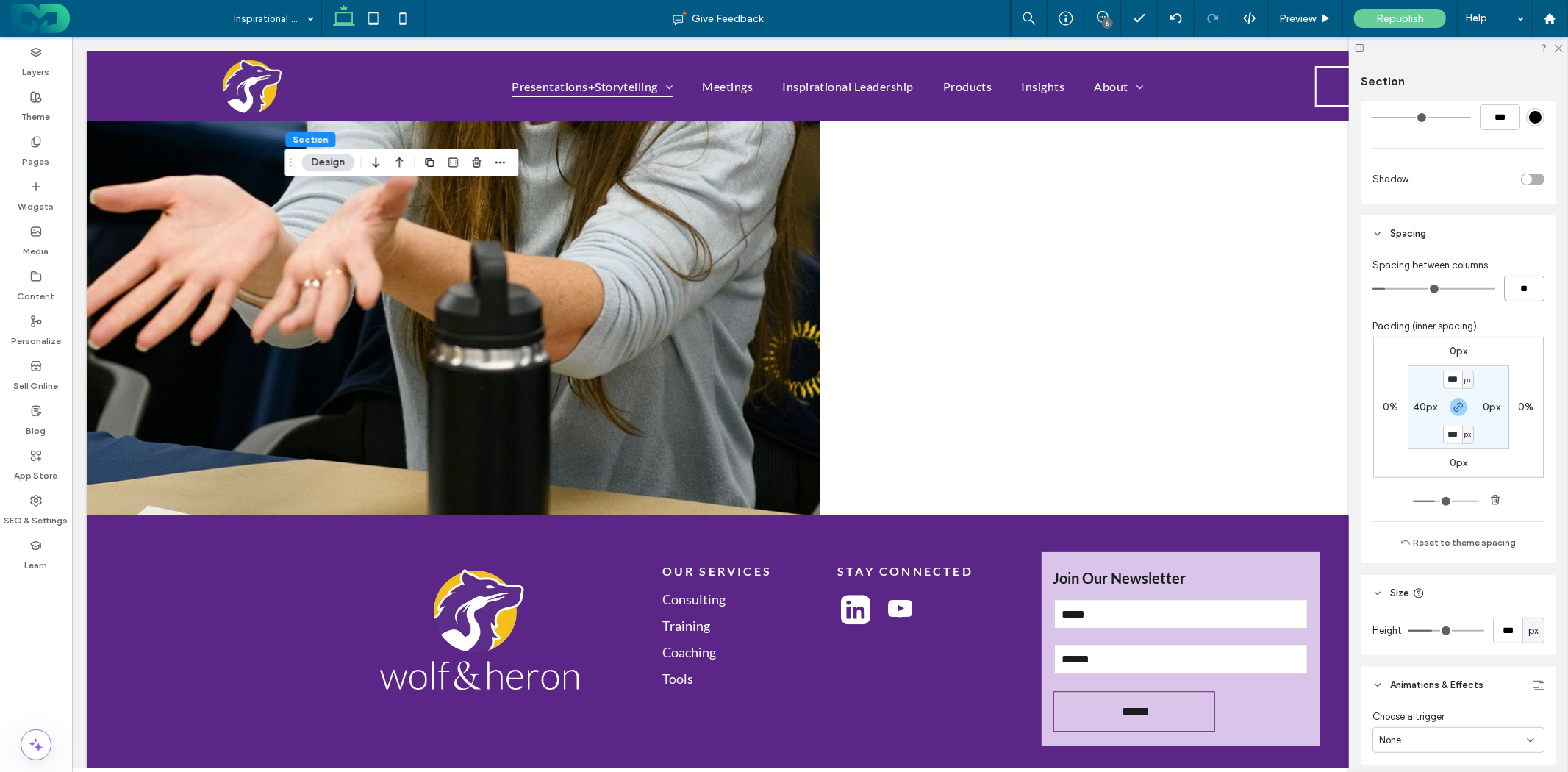
click at [1511, 296] on input "**" at bounding box center [1524, 289] width 40 height 26
type input "*"
type input "**"
click at [1107, 18] on div "6" at bounding box center [1108, 23] width 11 height 11
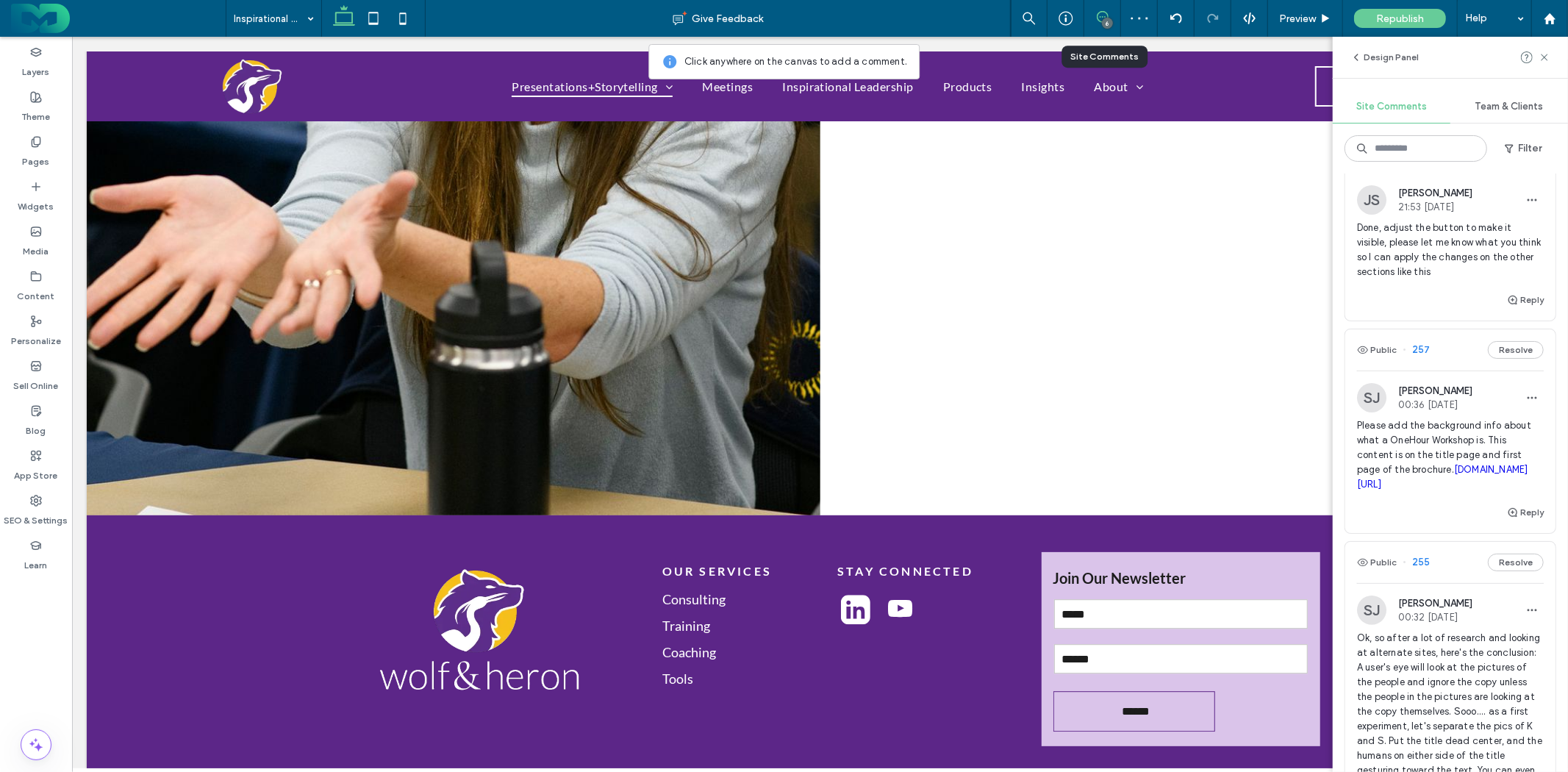
scroll to position [163, 0]
click at [1457, 422] on span "Please add the background info about what a OneHour Workshop is. This content i…" at bounding box center [1450, 450] width 187 height 73
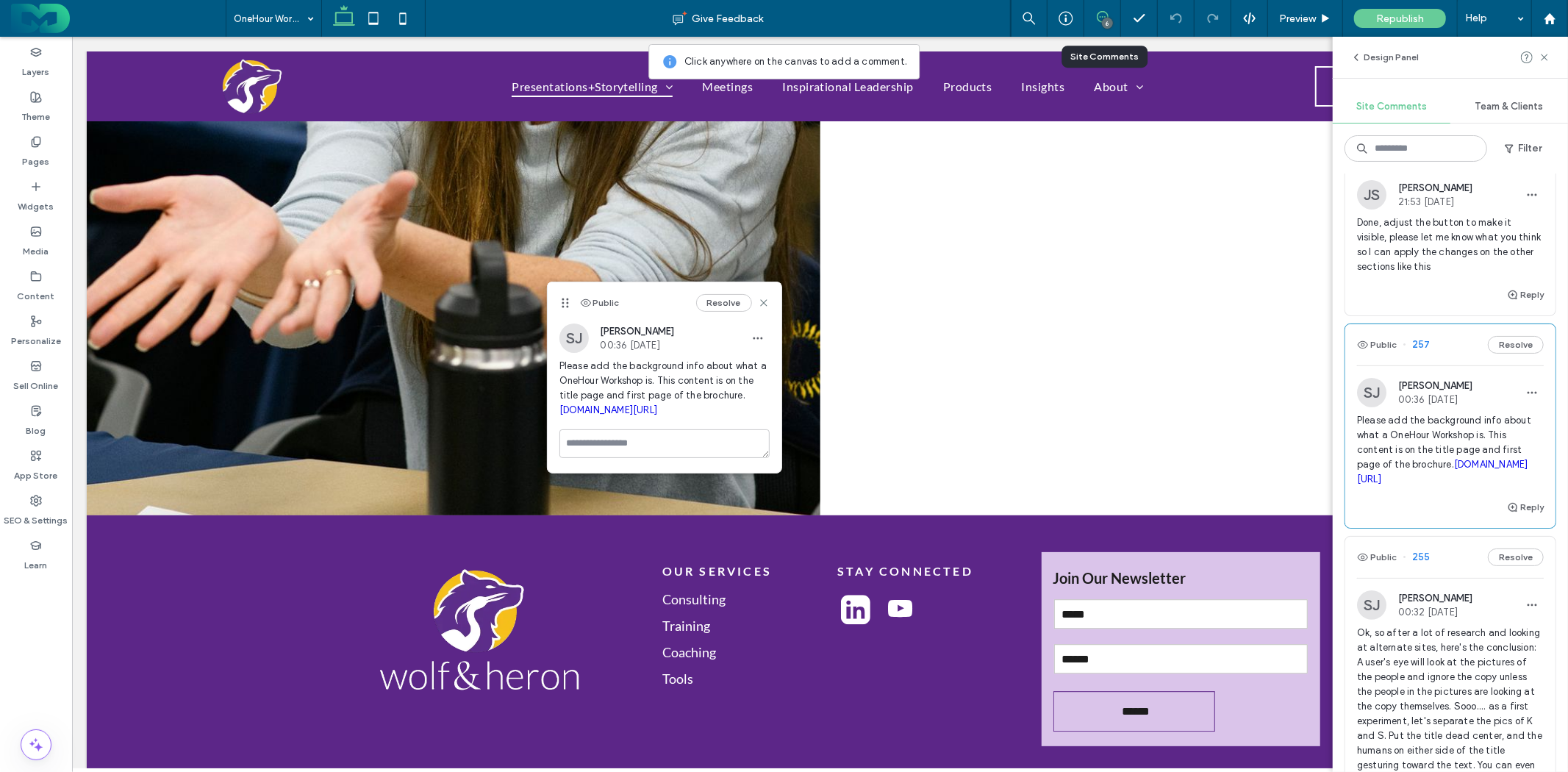
click at [658, 416] on link "irp.cdn-website.com/52c058db/files/uploaded/OneHourWorkshops_WolfAndHeron_2025.…" at bounding box center [609, 410] width 98 height 11
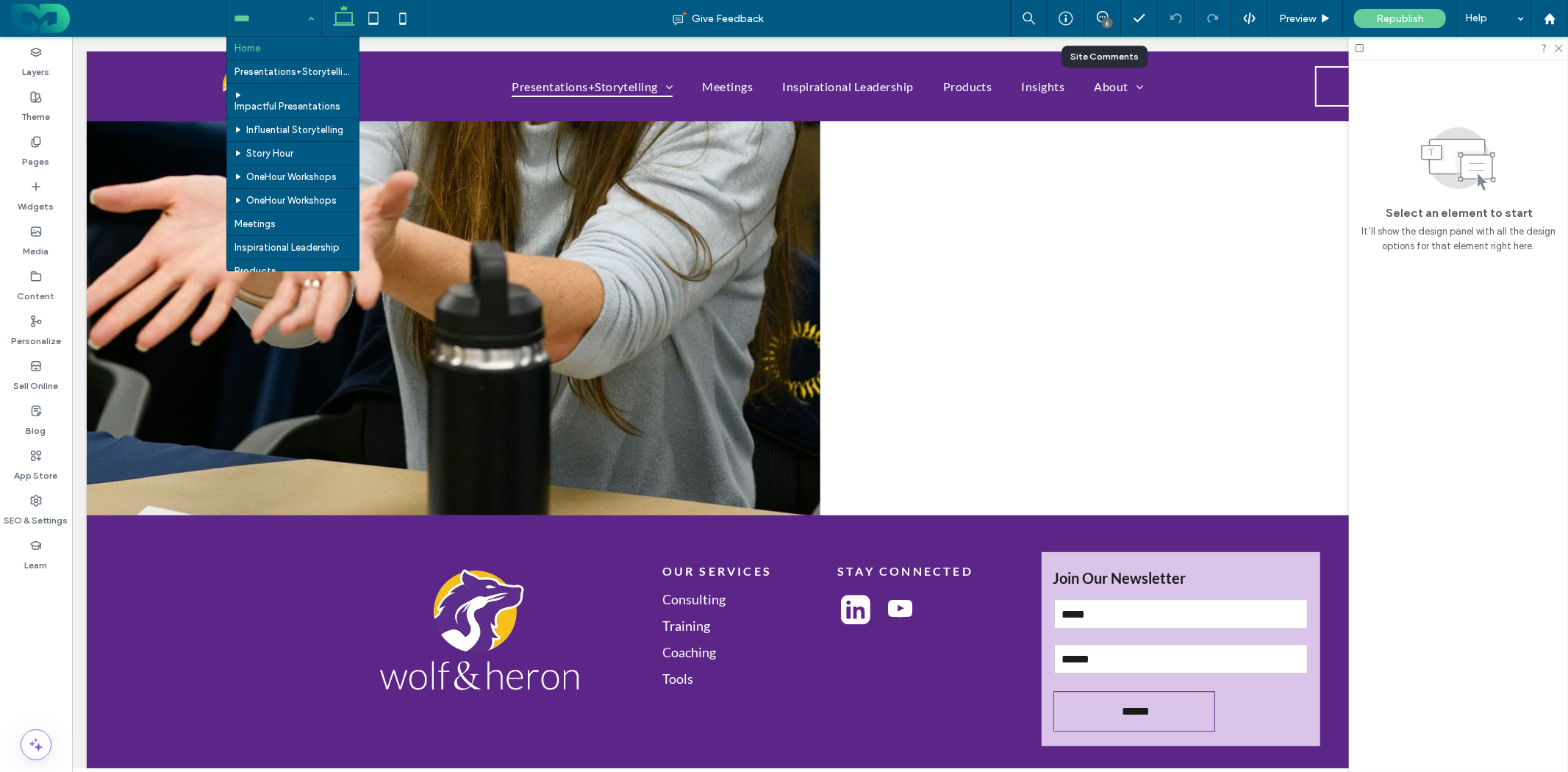
click at [305, 17] on div "Home Presentations+Storytelling Impactful Presentations Influential Storytellin…" at bounding box center [274, 18] width 95 height 37
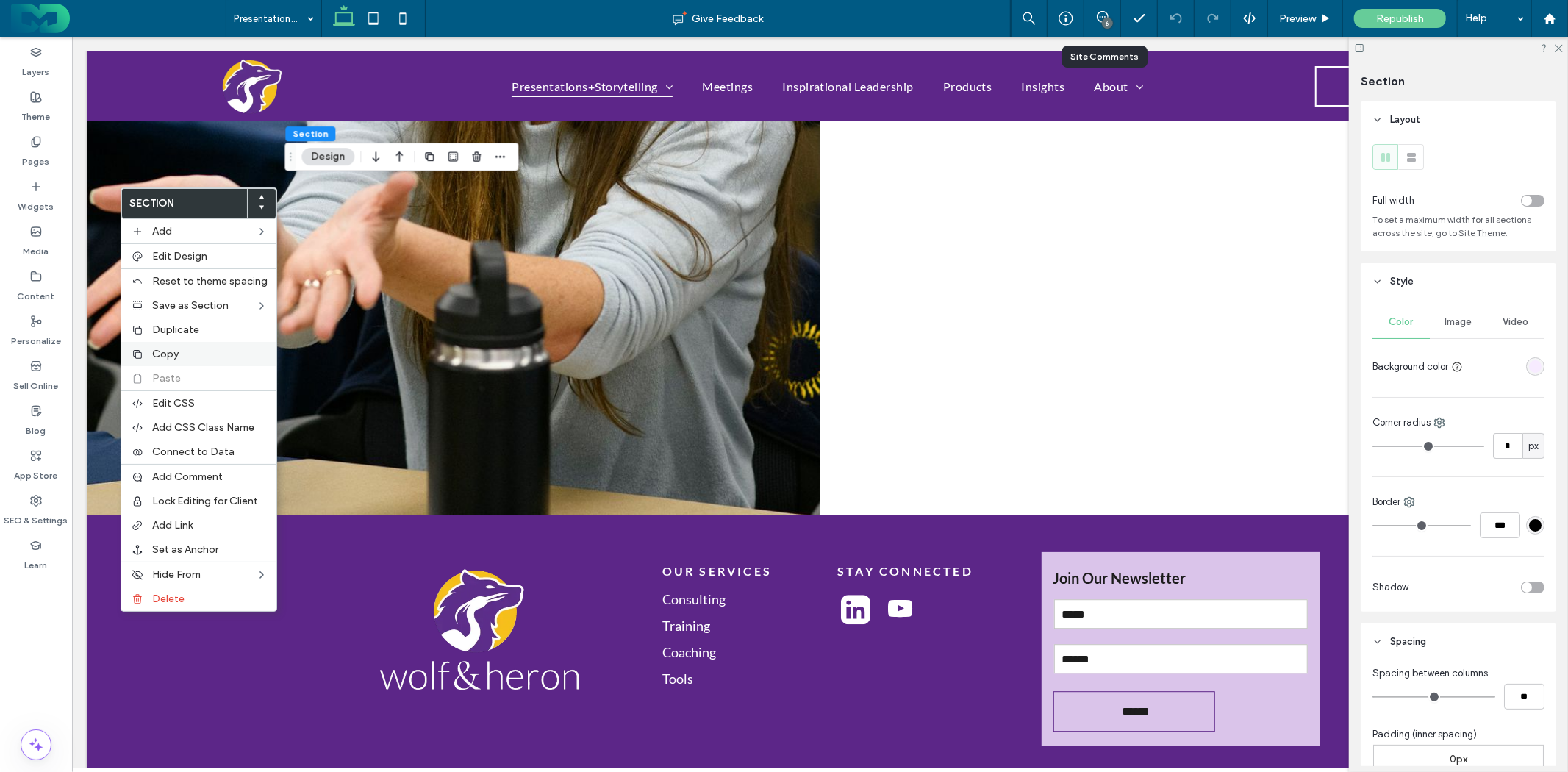
click at [168, 354] on span "Copy" at bounding box center [165, 354] width 26 height 13
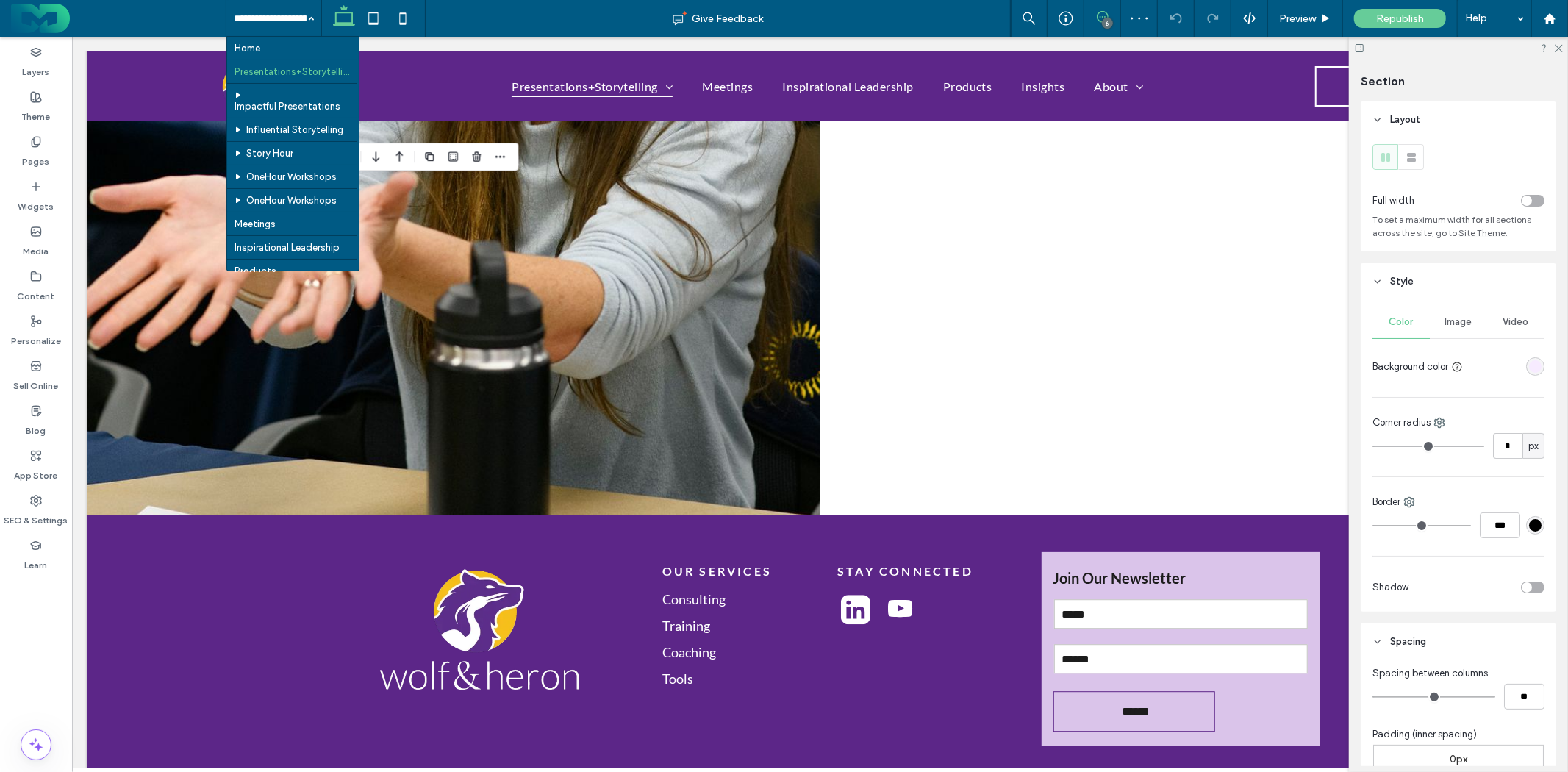
click at [1105, 16] on icon at bounding box center [1103, 17] width 12 height 12
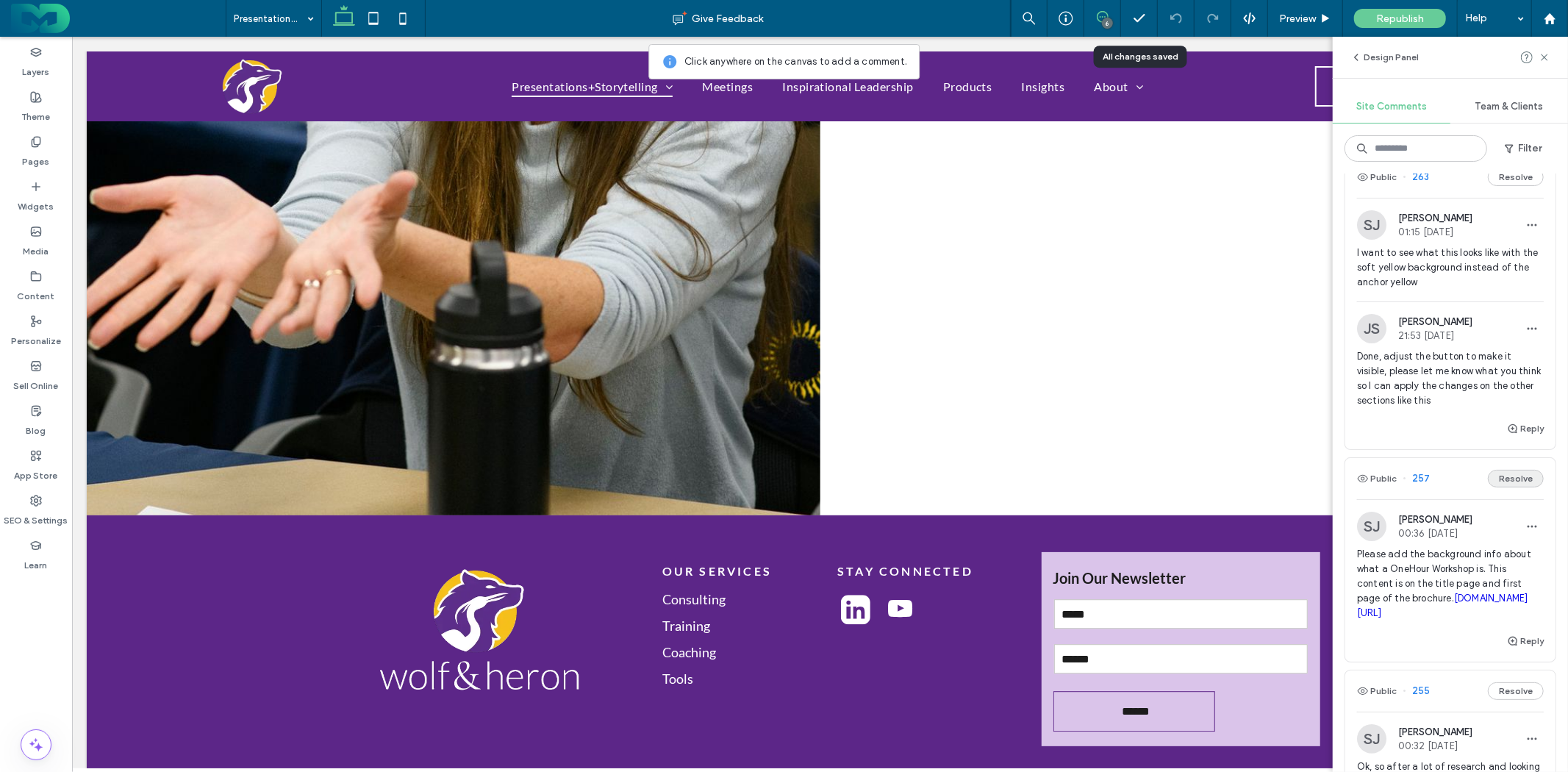
scroll to position [82, 0]
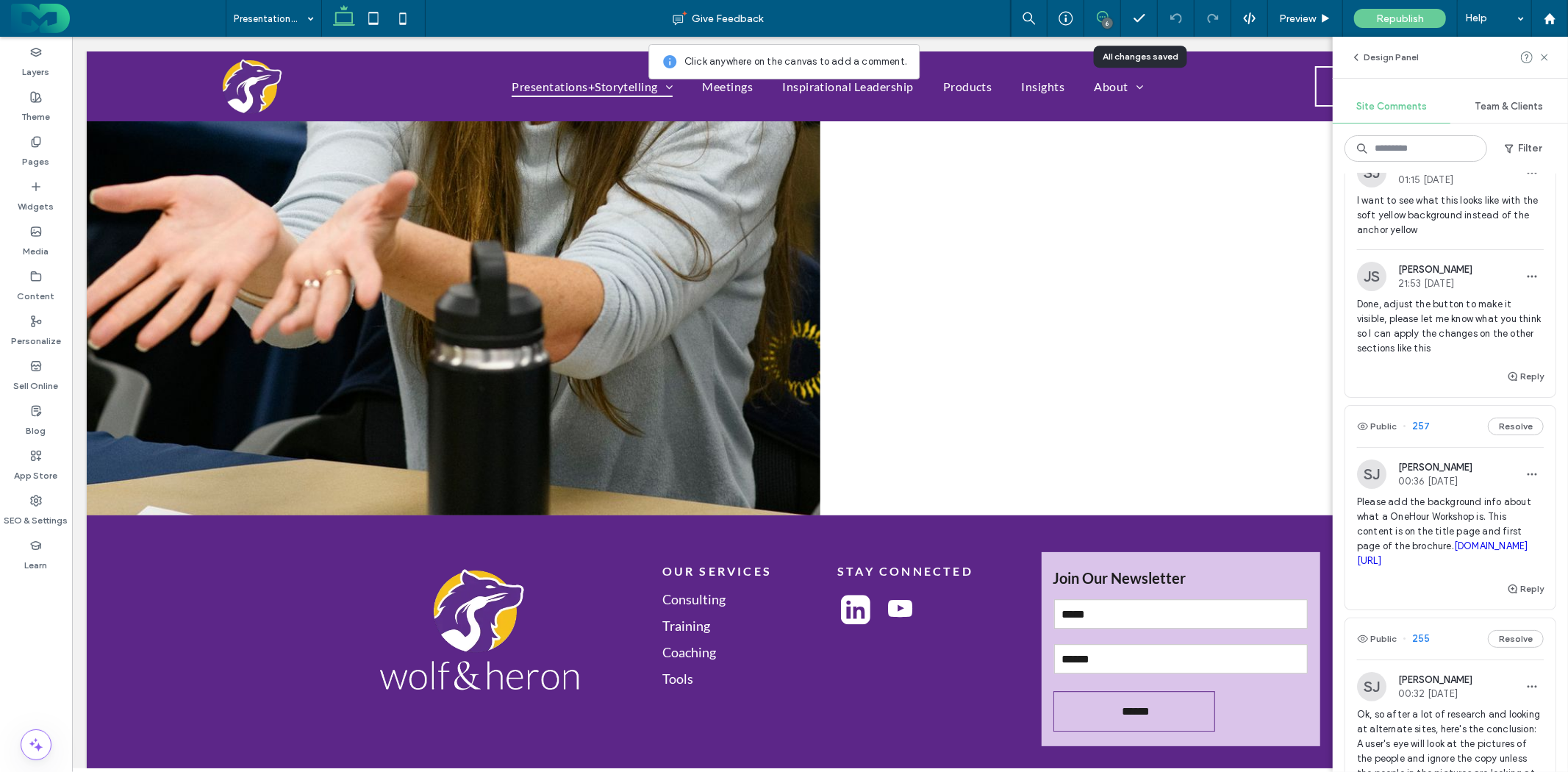
click at [1452, 510] on span "Please add the background info about what a OneHour Workshop is. This content i…" at bounding box center [1450, 532] width 187 height 73
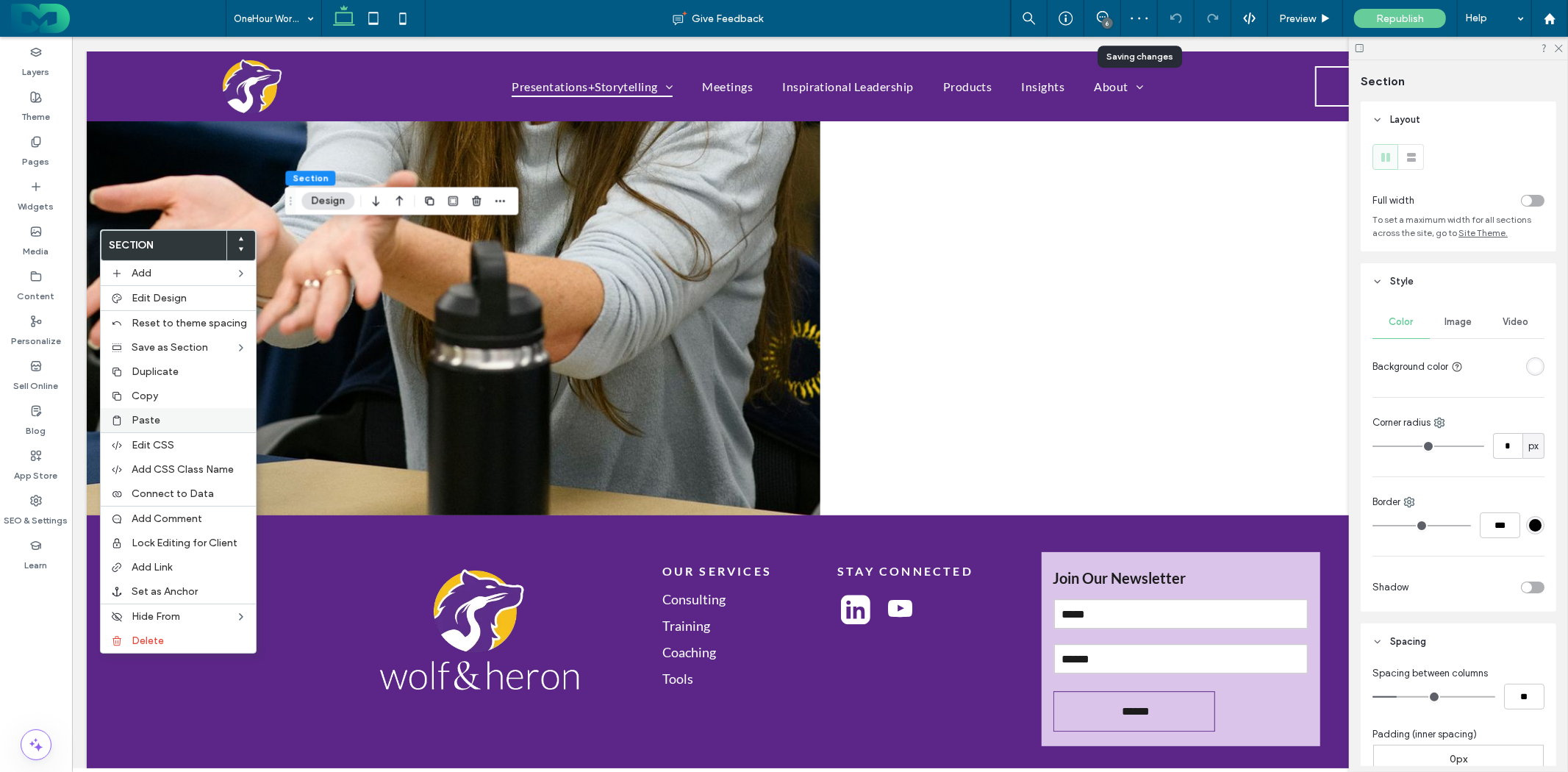
click at [160, 421] on label "Paste" at bounding box center [189, 420] width 116 height 13
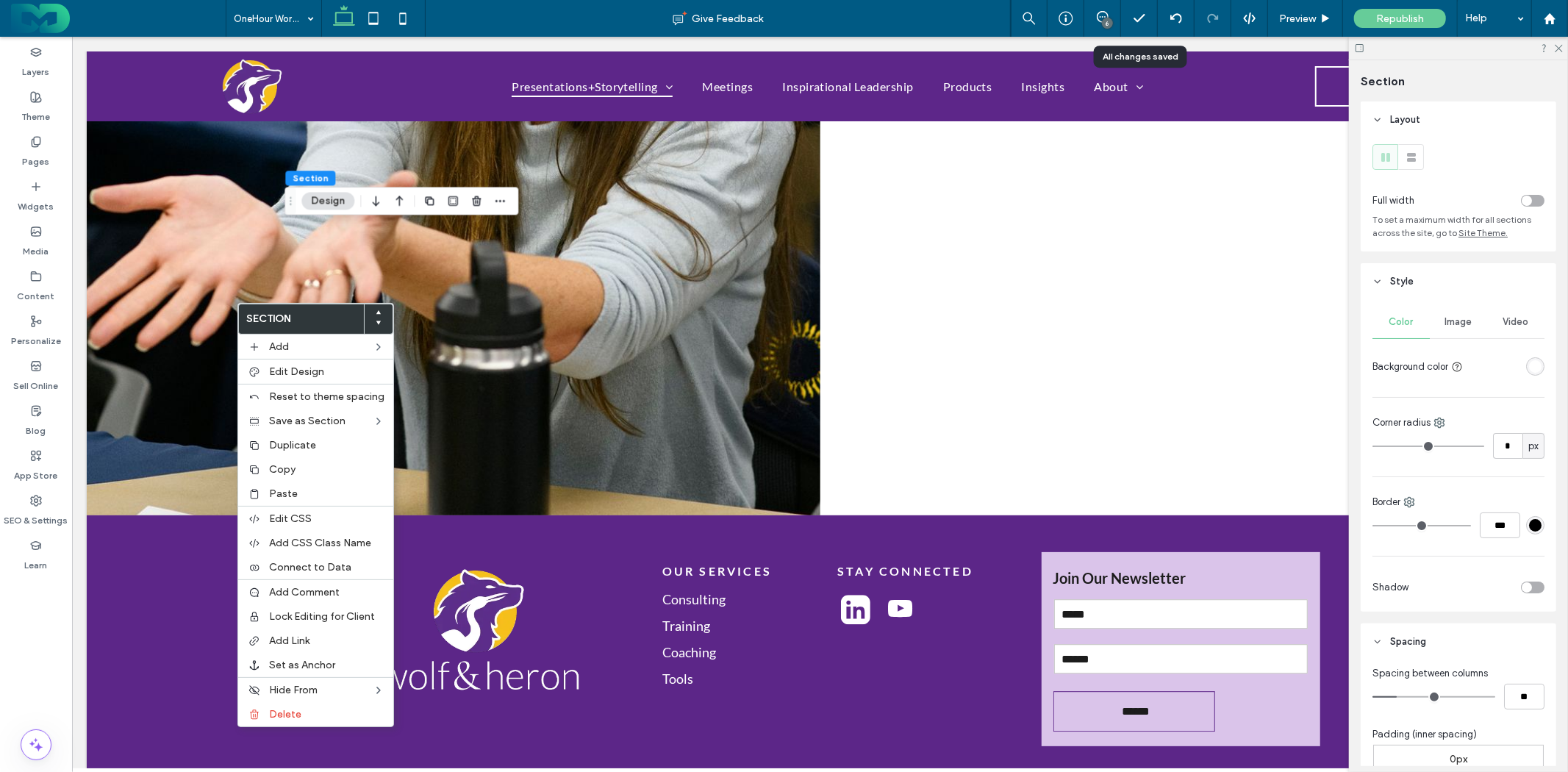
click at [376, 319] on div at bounding box center [378, 319] width 29 height 29
click at [376, 326] on icon at bounding box center [379, 323] width 6 height 6
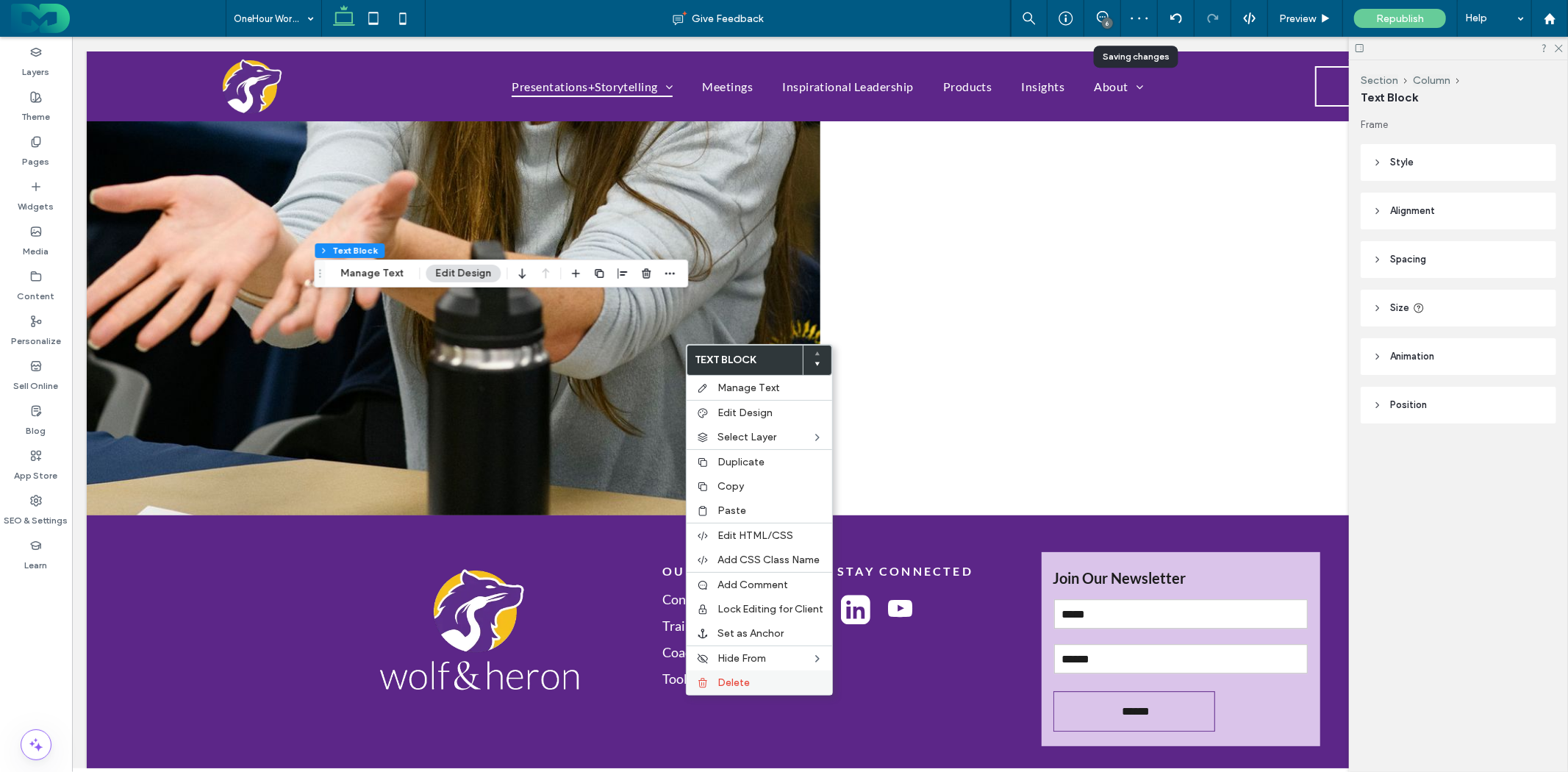
click at [742, 677] on span "Delete" at bounding box center [733, 683] width 33 height 13
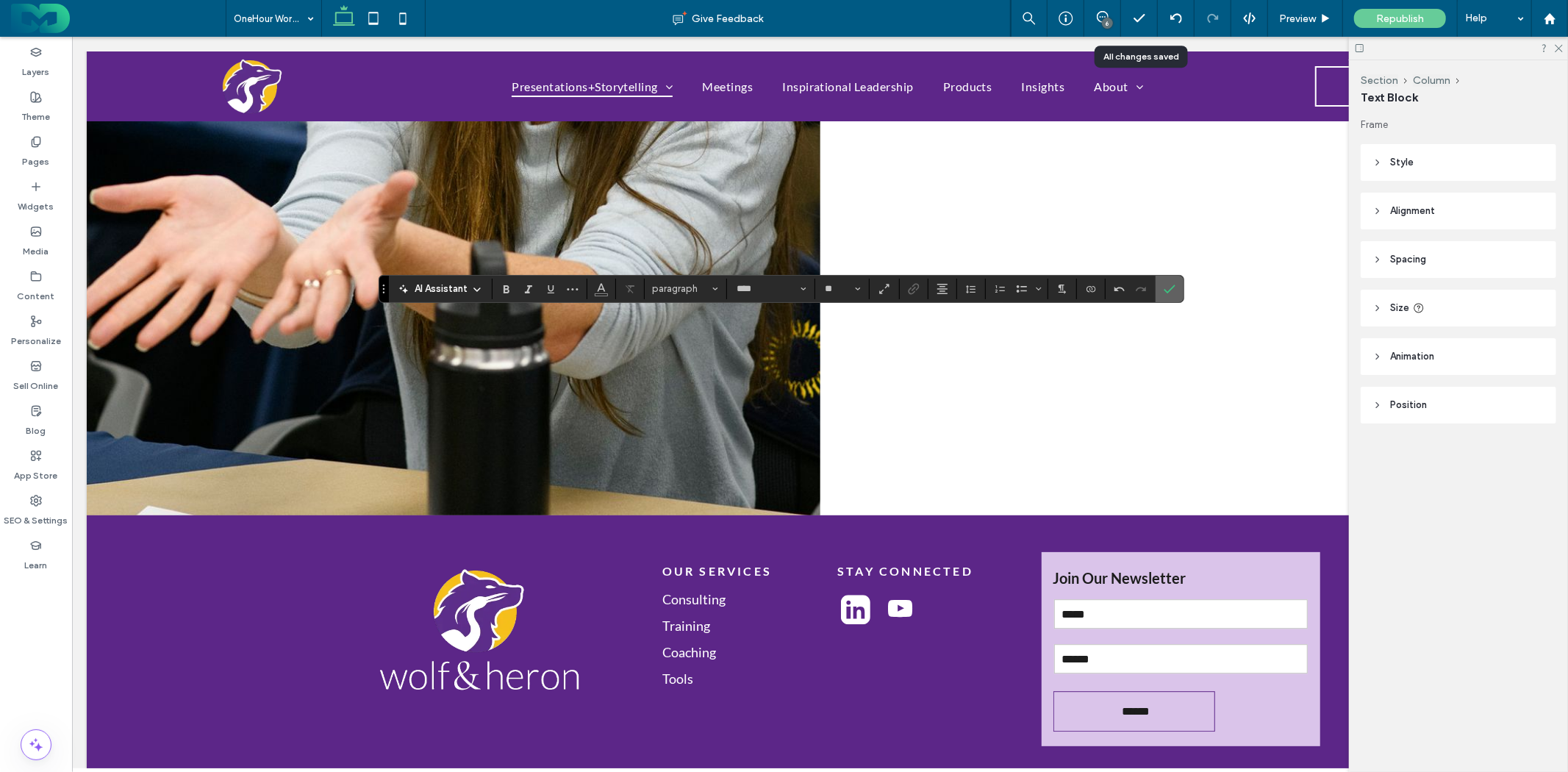
click at [1178, 290] on label "Confirm" at bounding box center [1170, 289] width 22 height 26
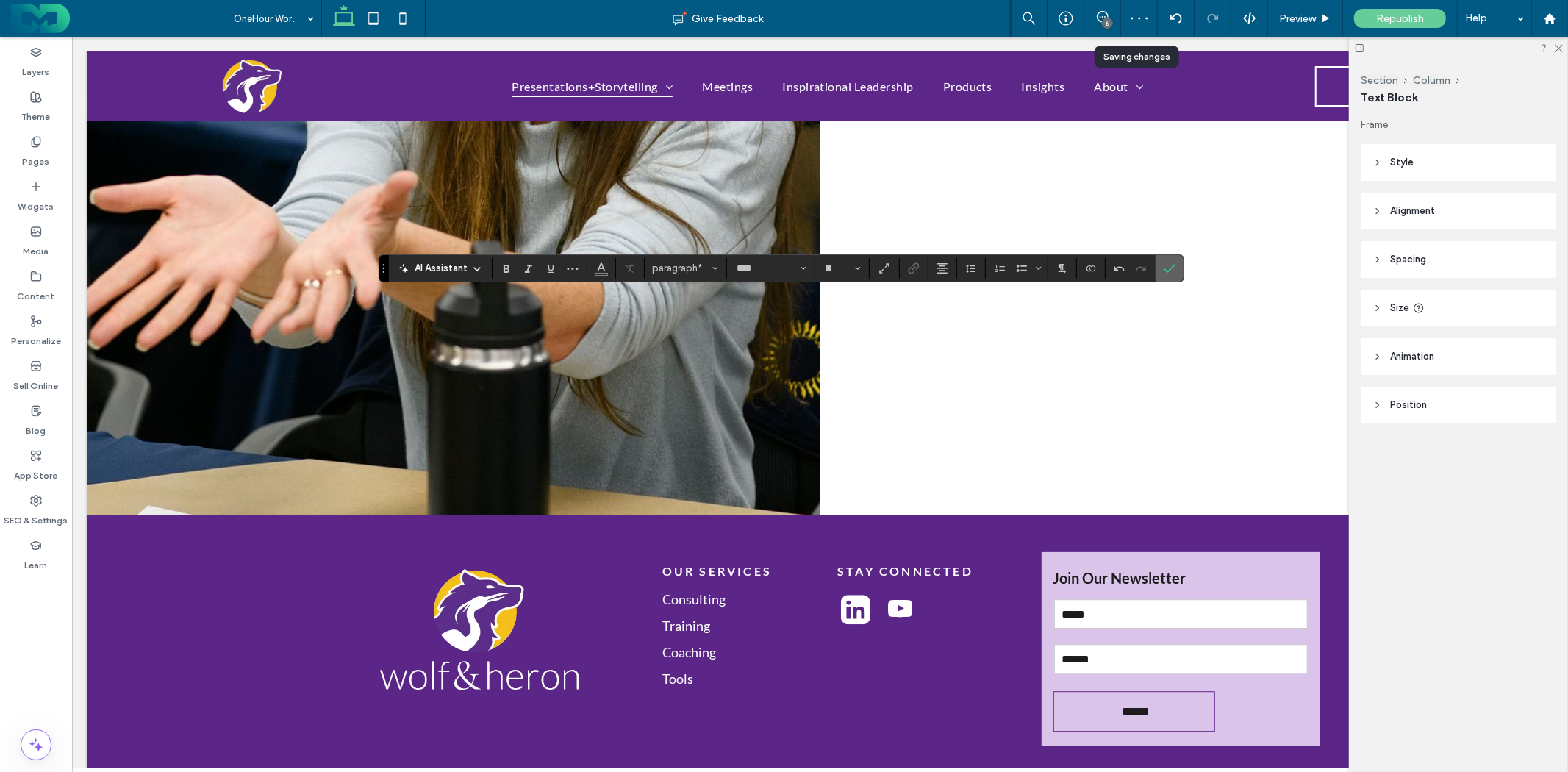
click at [1176, 268] on label "Confirm" at bounding box center [1170, 268] width 22 height 26
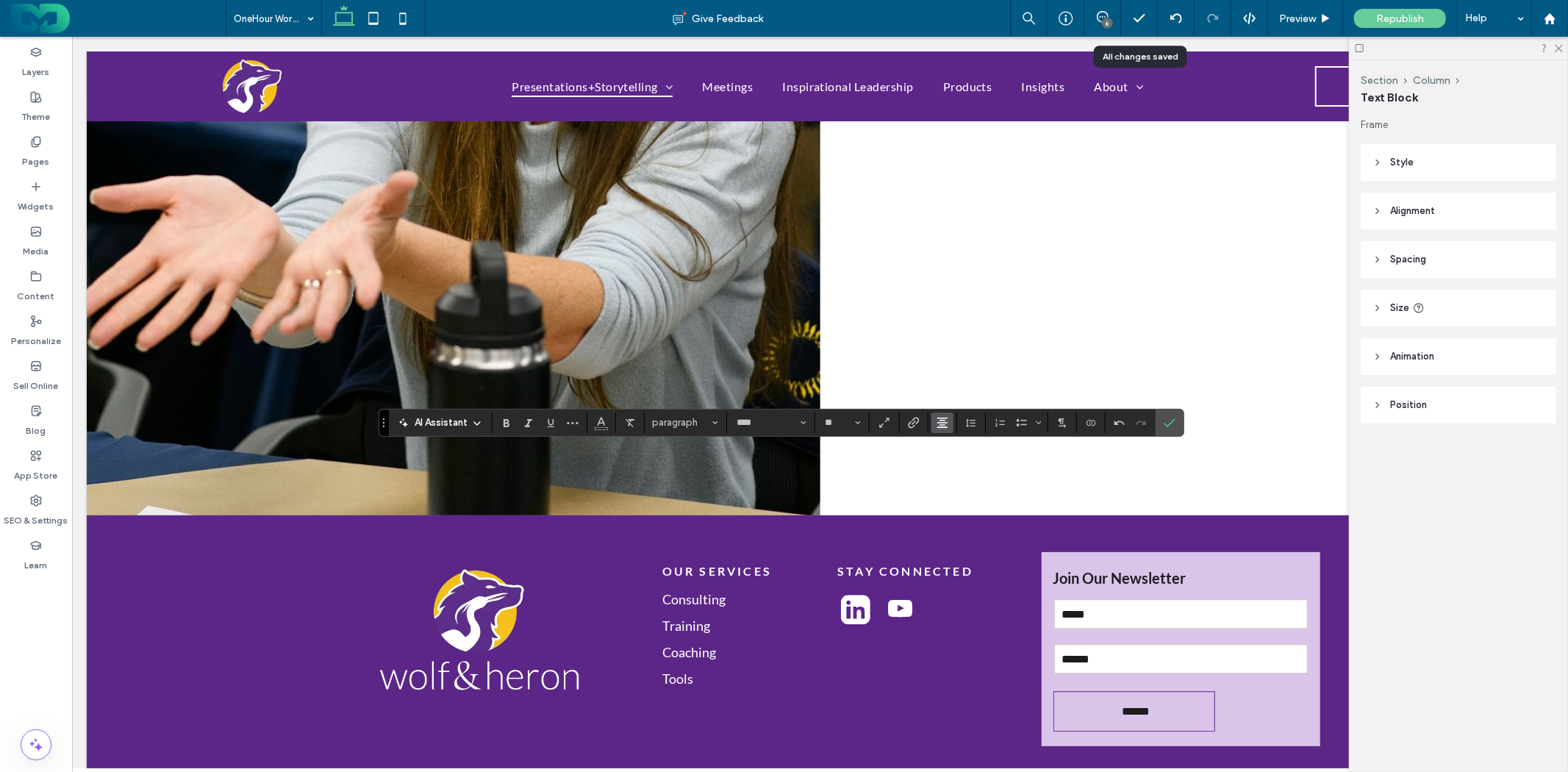
click at [944, 417] on use "Alignment" at bounding box center [943, 423] width 11 height 11
click at [956, 446] on use "ui.textEditor.alignment.left" at bounding box center [954, 447] width 11 height 11
click at [1160, 419] on label "Confirm" at bounding box center [1170, 423] width 22 height 26
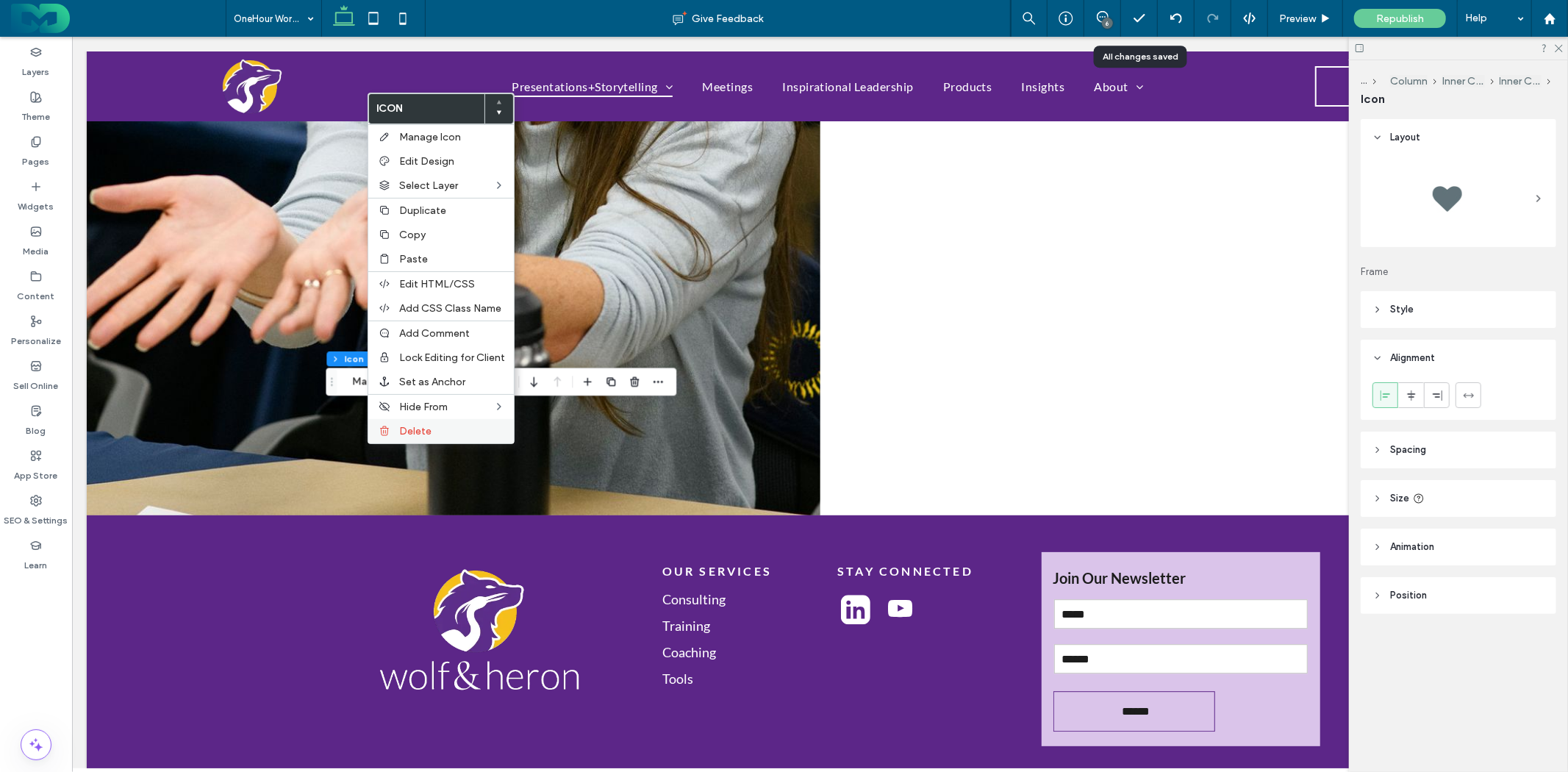
click at [426, 428] on span "Delete" at bounding box center [415, 431] width 33 height 13
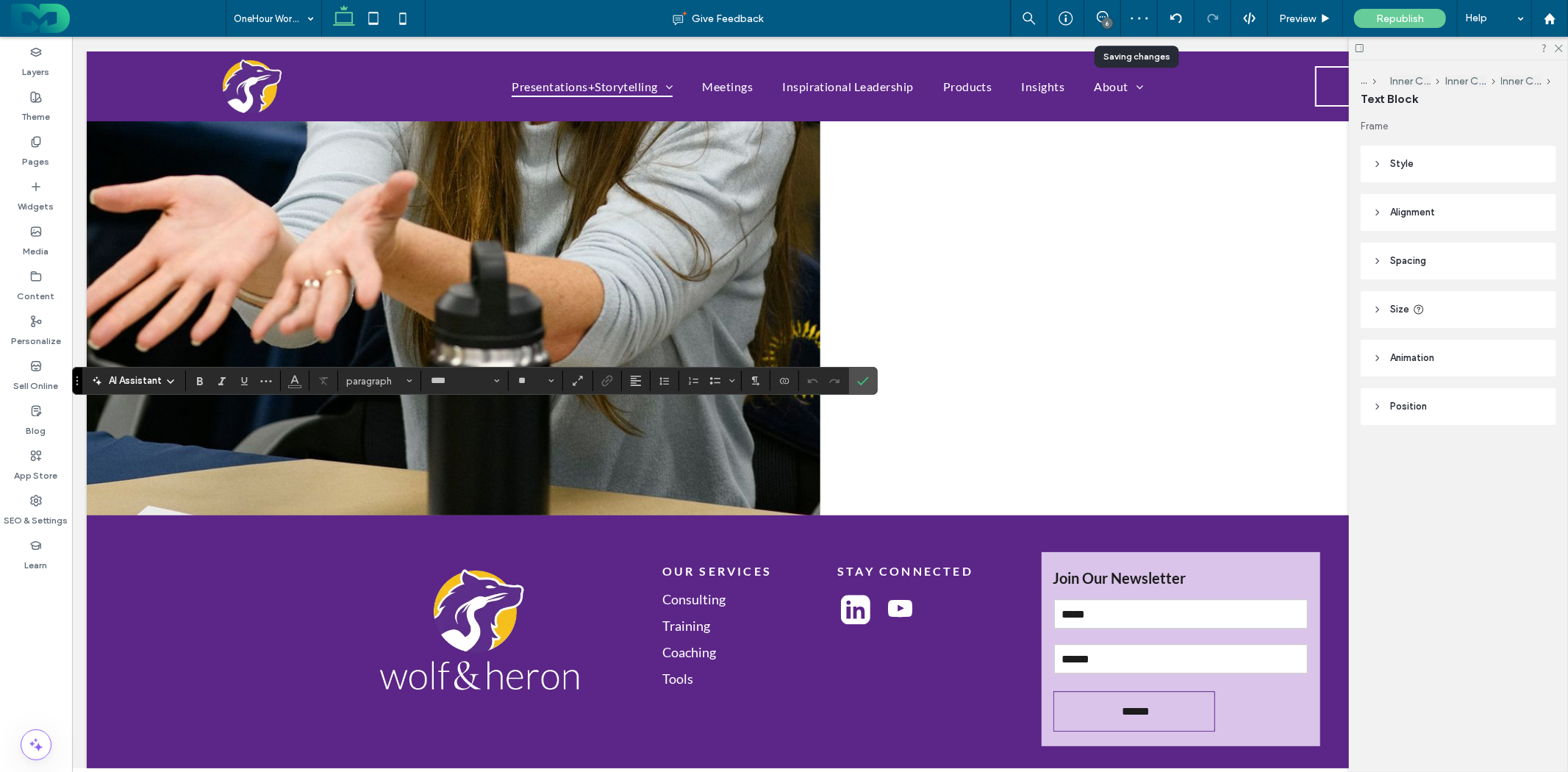
type input "**"
click at [534, 380] on input "**" at bounding box center [531, 381] width 29 height 12
type input "**"
click at [861, 375] on icon "Confirm" at bounding box center [863, 381] width 12 height 12
click at [865, 383] on use "Confirm" at bounding box center [864, 382] width 12 height 9
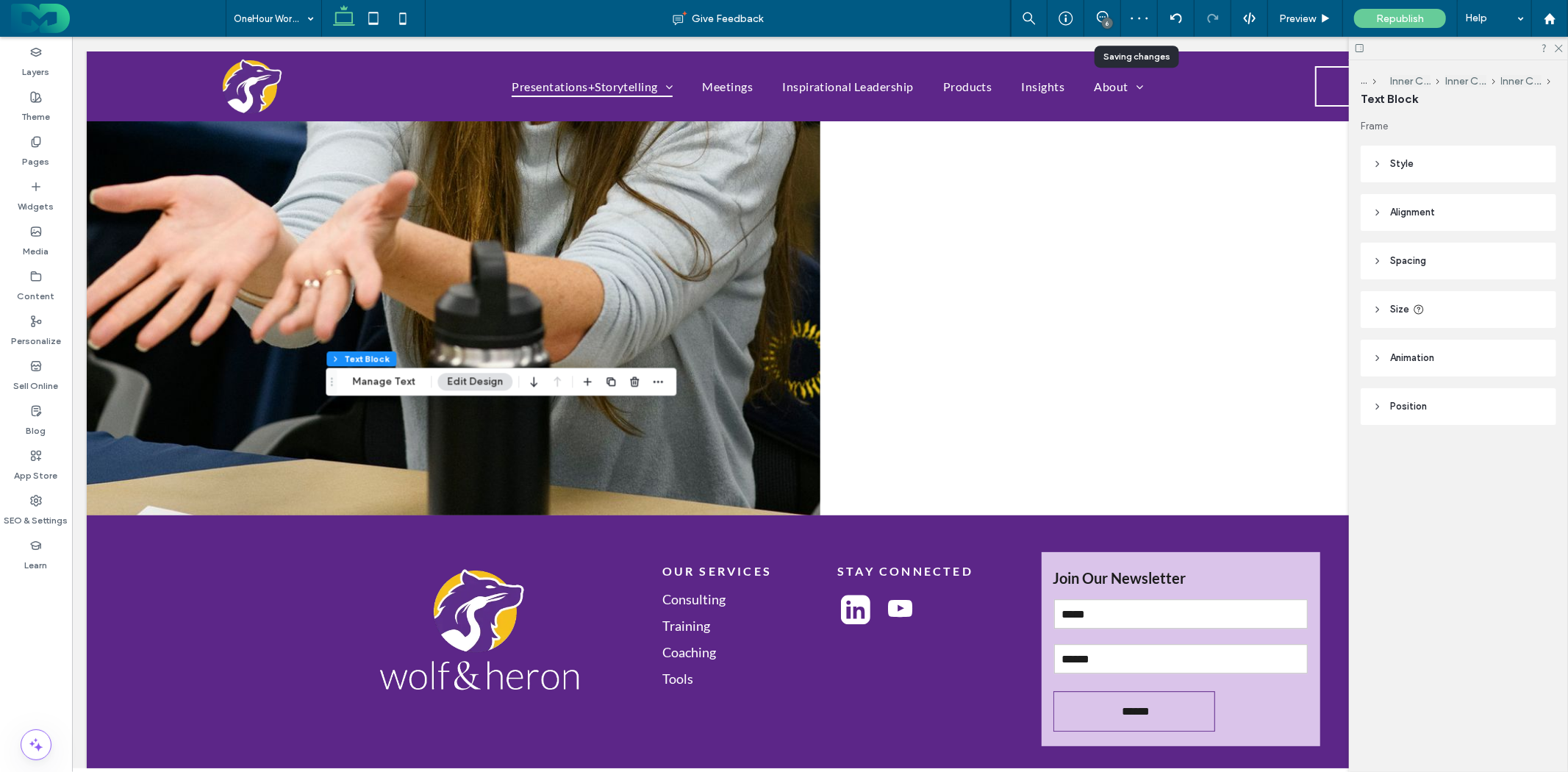
click at [610, 380] on use "button" at bounding box center [611, 382] width 9 height 9
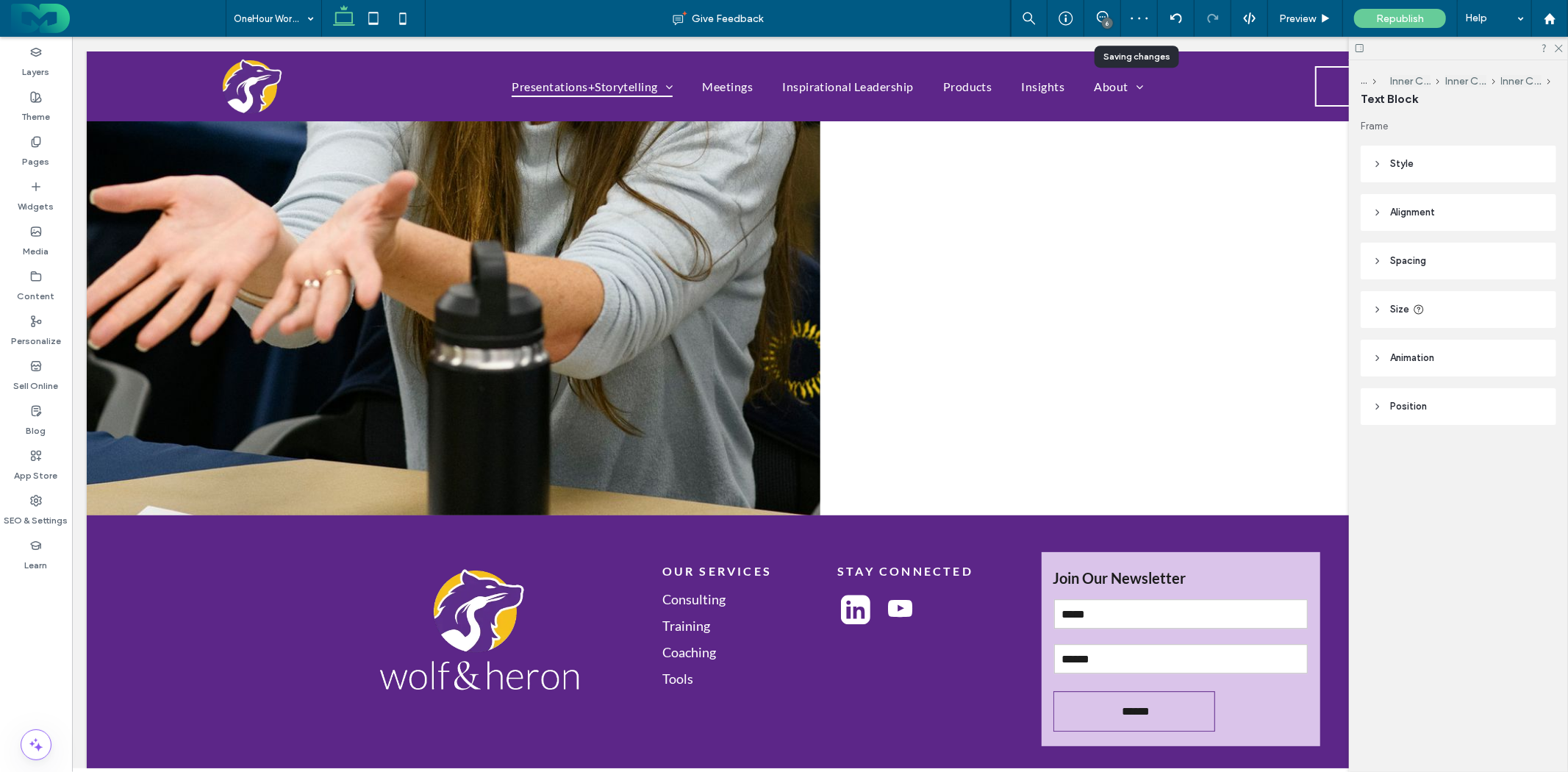
type input "****"
type input "**"
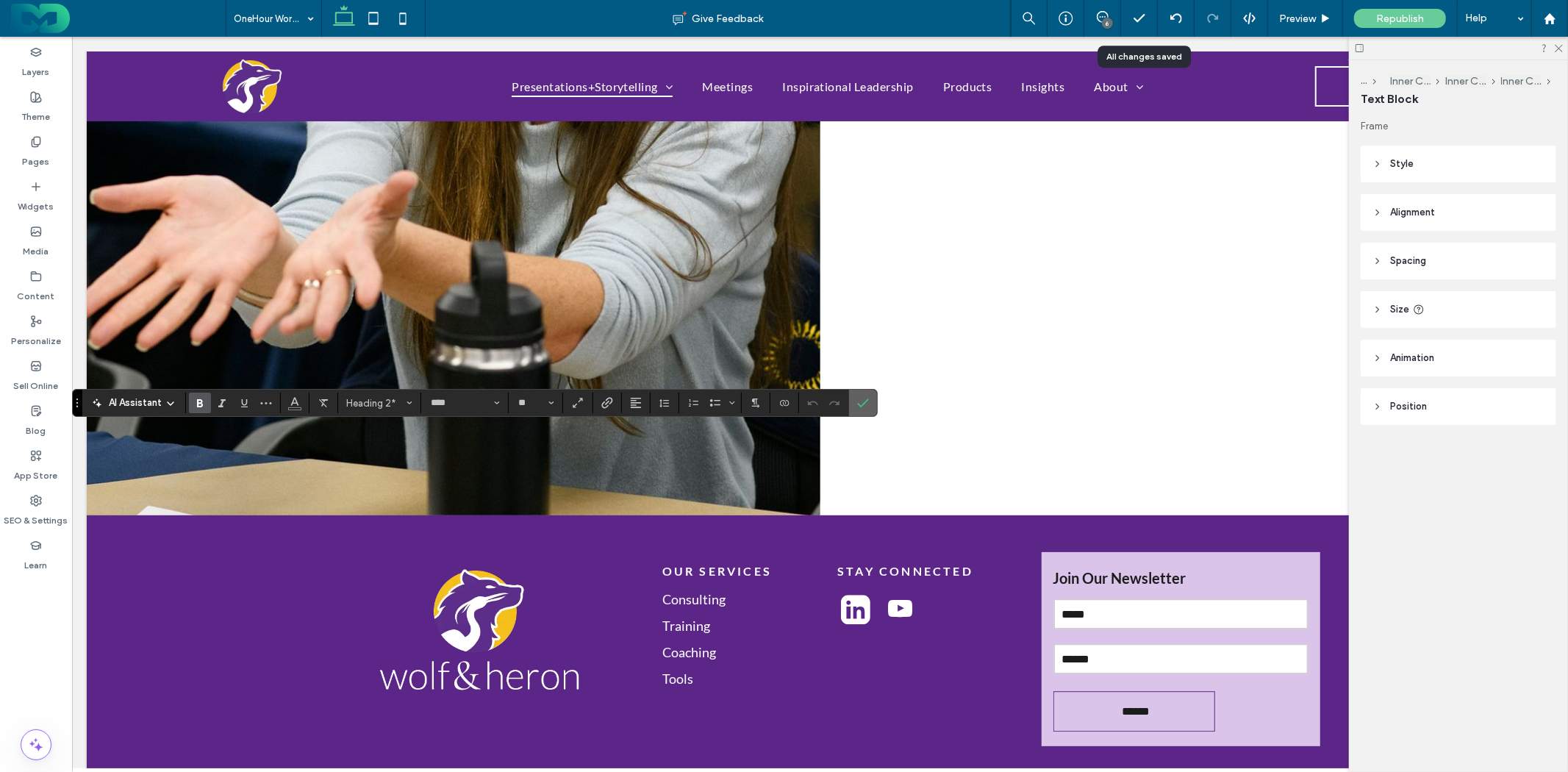
click at [862, 398] on icon "Confirm" at bounding box center [863, 403] width 12 height 12
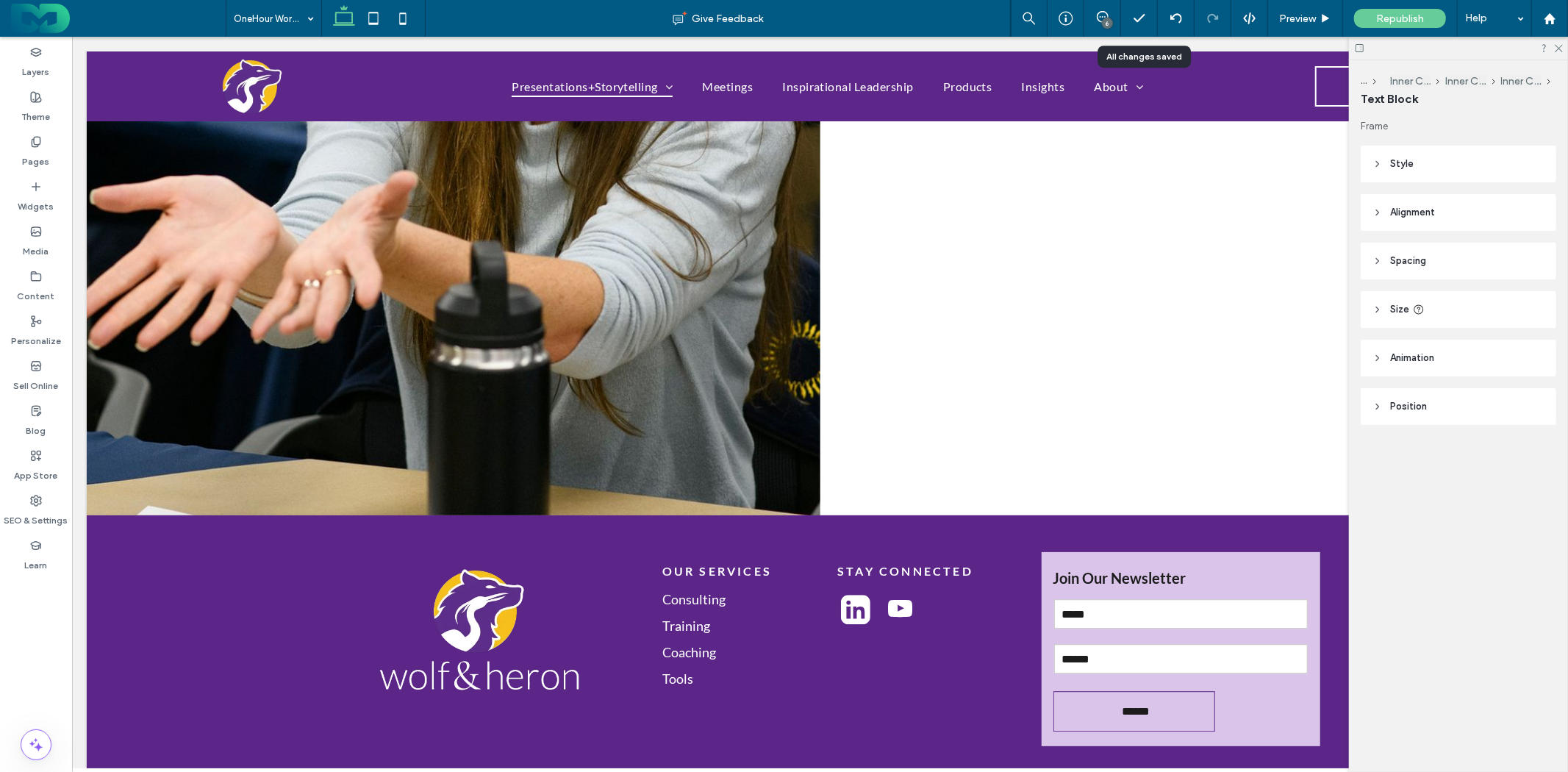
type input "**"
type input "****"
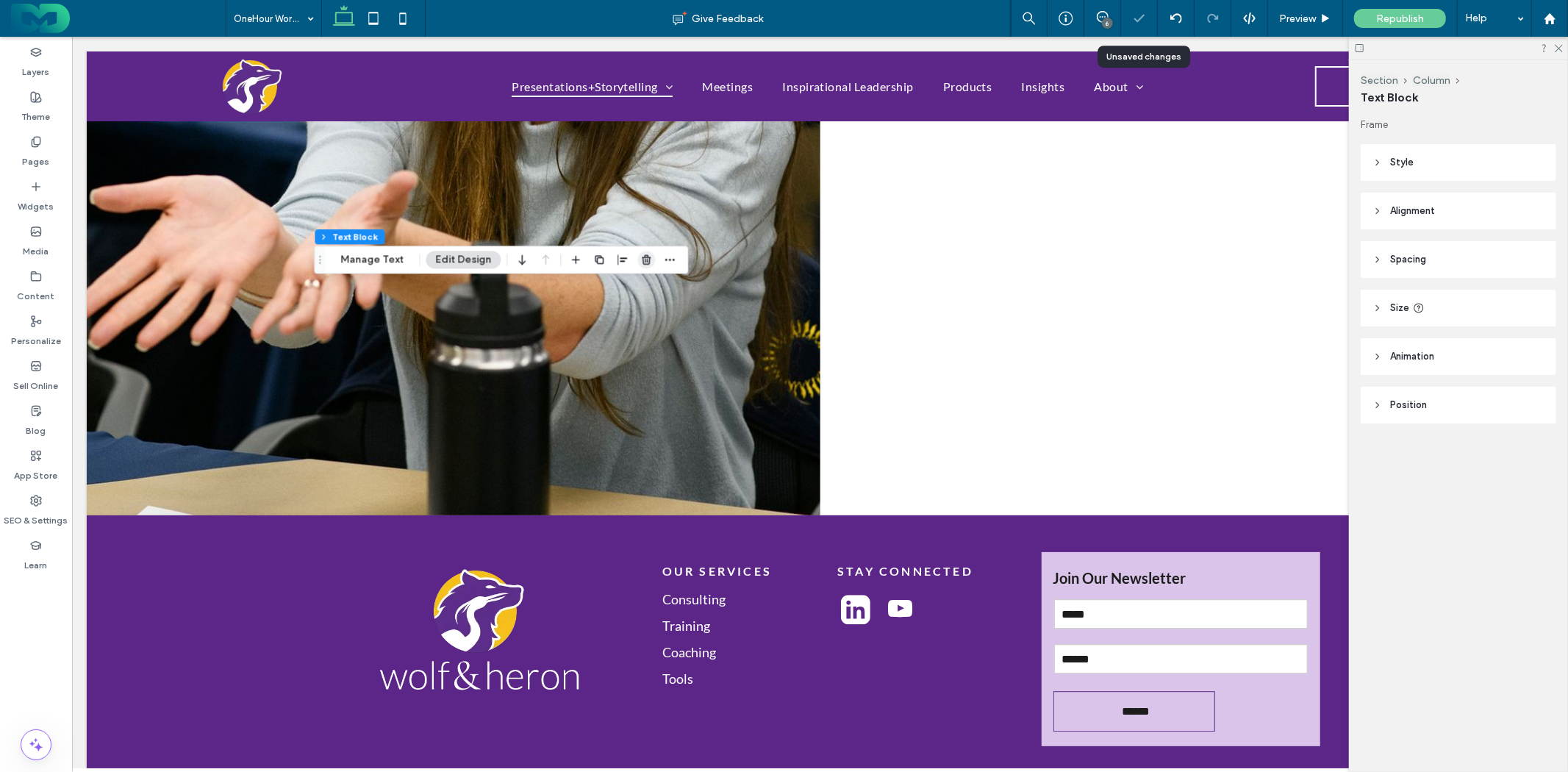
click at [644, 259] on icon "button" at bounding box center [646, 260] width 12 height 12
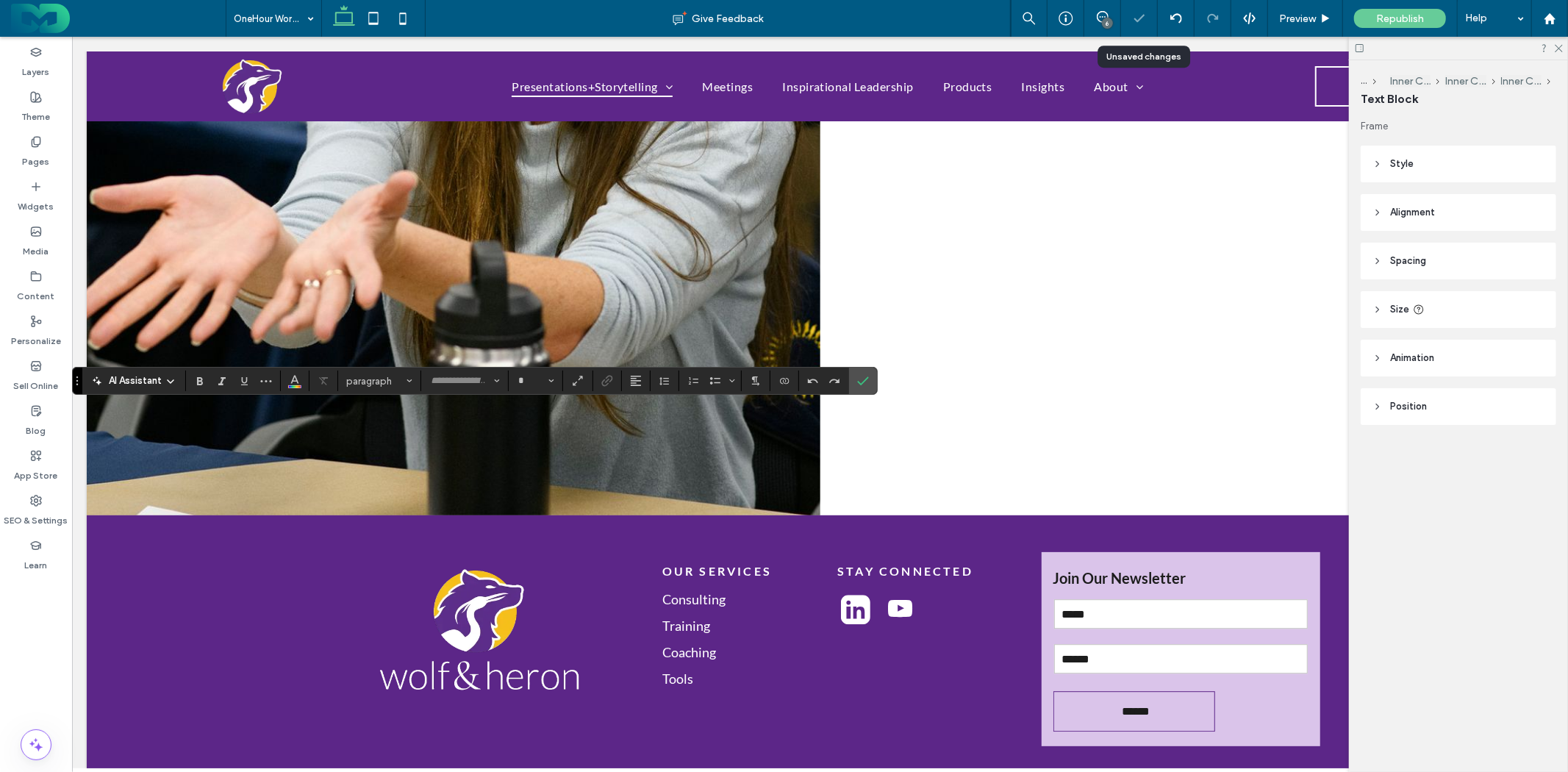
type input "****"
type input "**"
click at [272, 377] on button "More" at bounding box center [265, 380] width 22 height 20
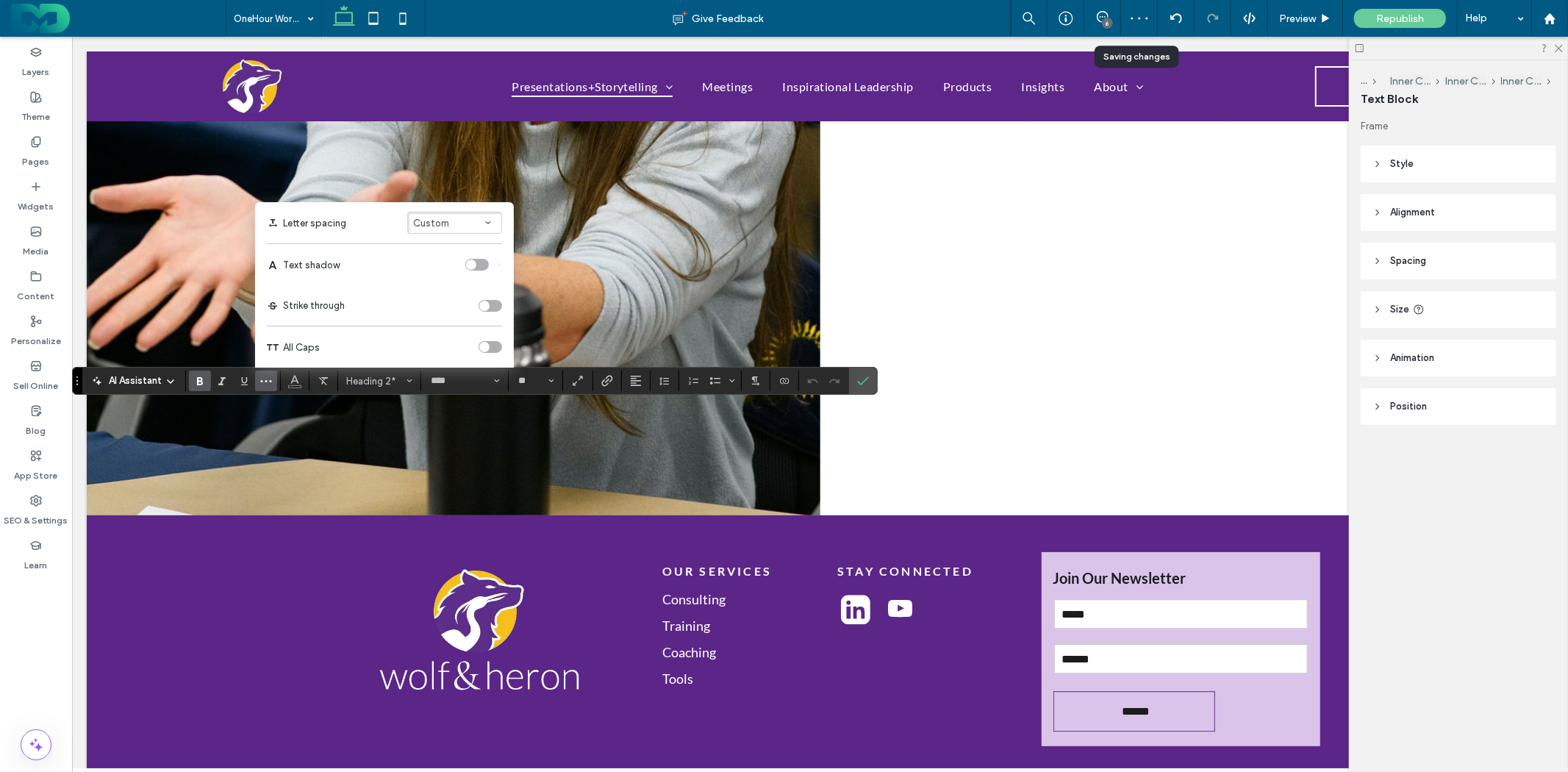
click at [484, 343] on div "toggle" at bounding box center [485, 347] width 11 height 11
click at [531, 379] on input "**" at bounding box center [531, 381] width 29 height 12
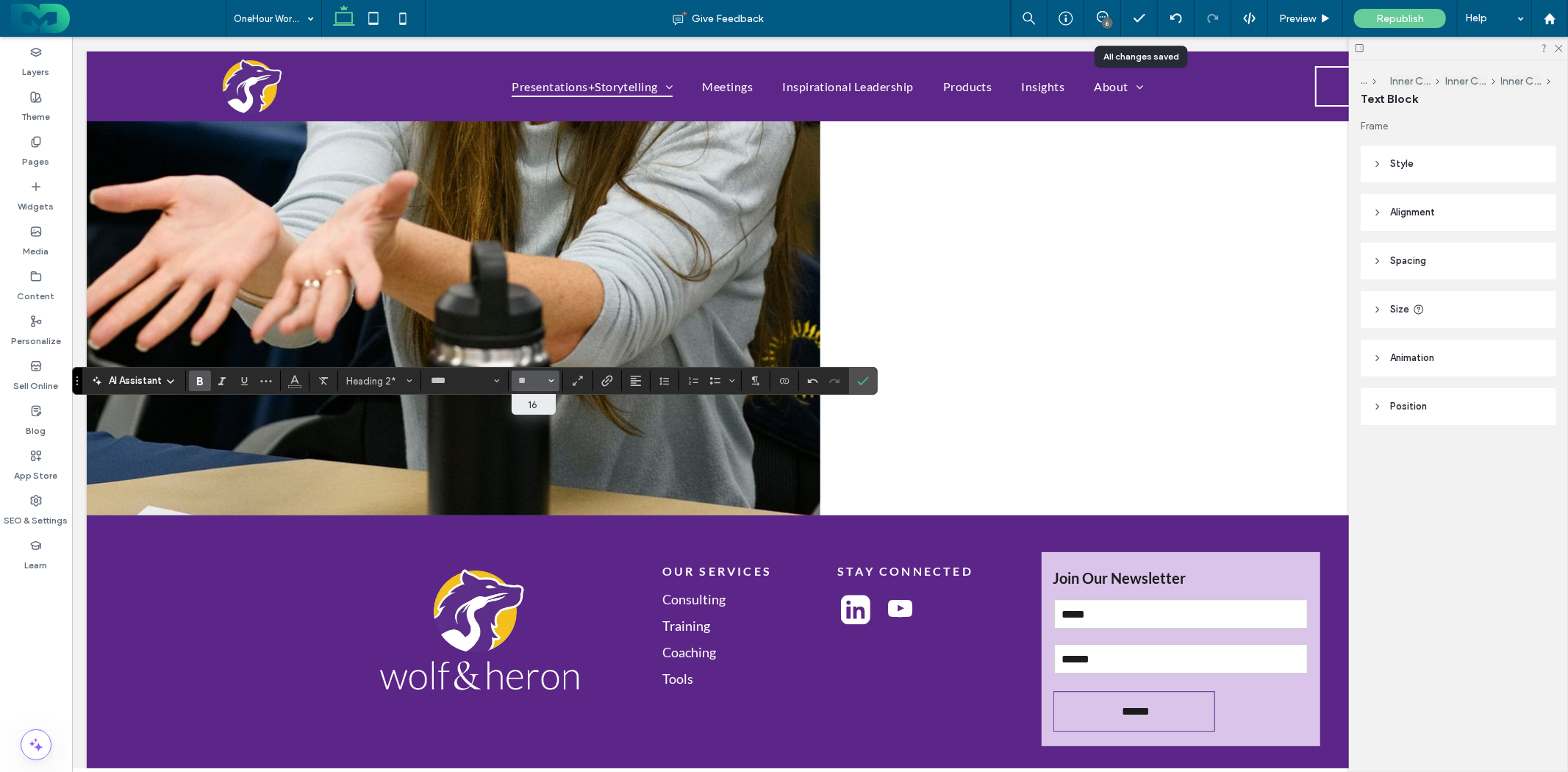
type input "**"
click at [269, 380] on icon "More" at bounding box center [266, 381] width 12 height 12
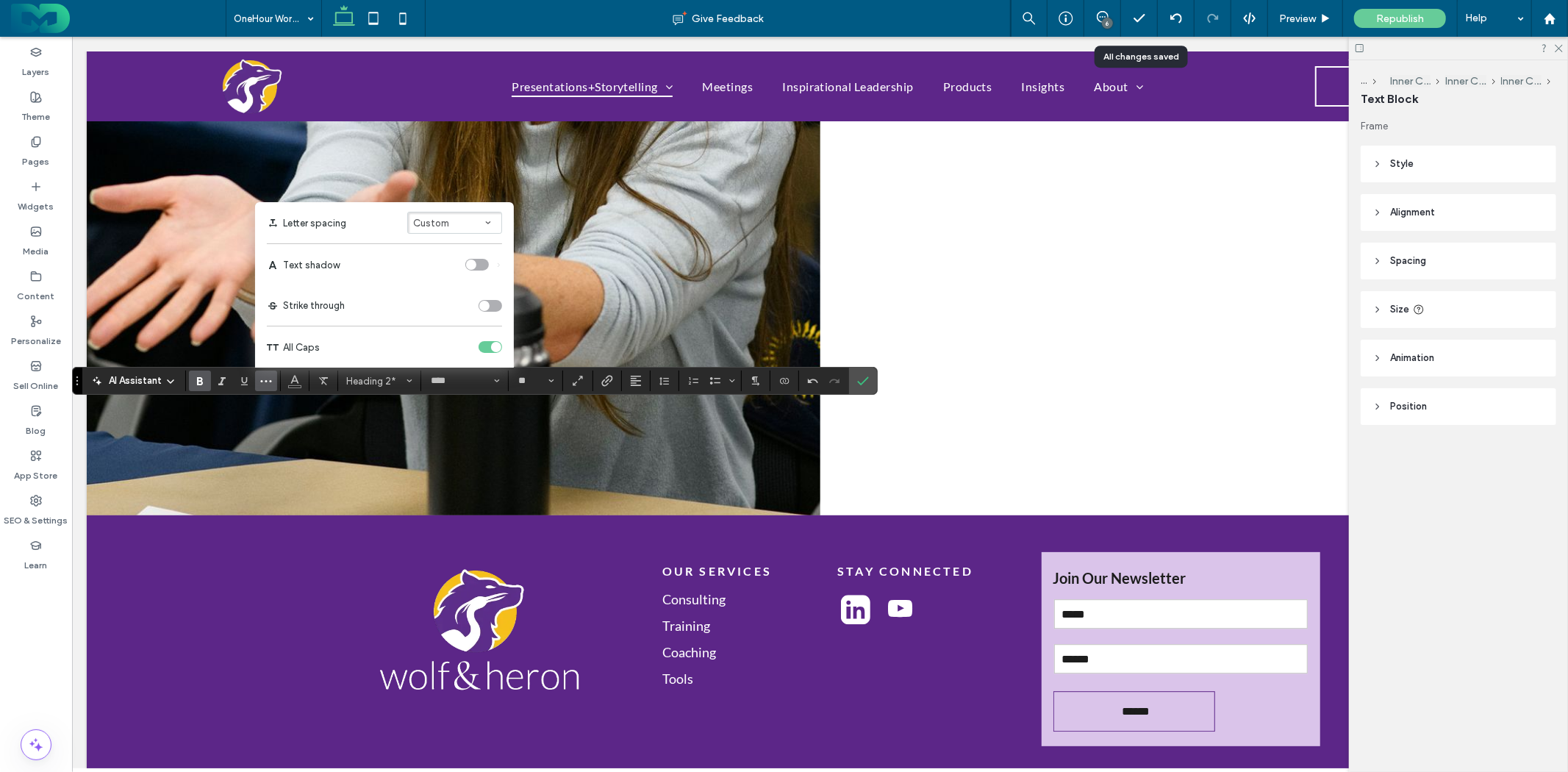
click at [473, 216] on button "Custom" at bounding box center [454, 222] width 95 height 22
click at [462, 179] on div "Wide" at bounding box center [445, 178] width 45 height 11
click at [296, 383] on icon "Color" at bounding box center [295, 380] width 12 height 12
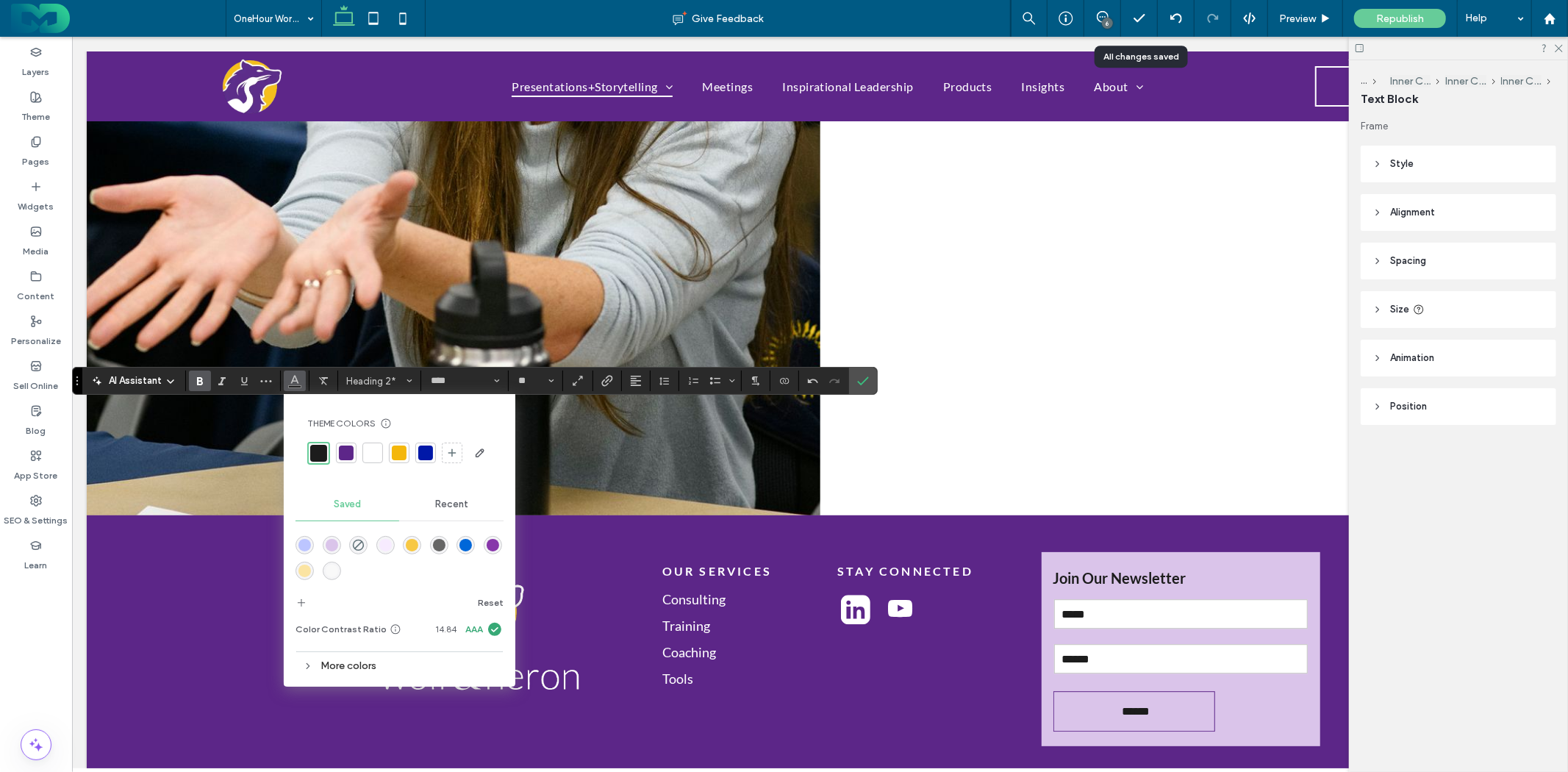
click at [438, 546] on div "rgba(102,102,102,1)" at bounding box center [439, 545] width 13 height 13
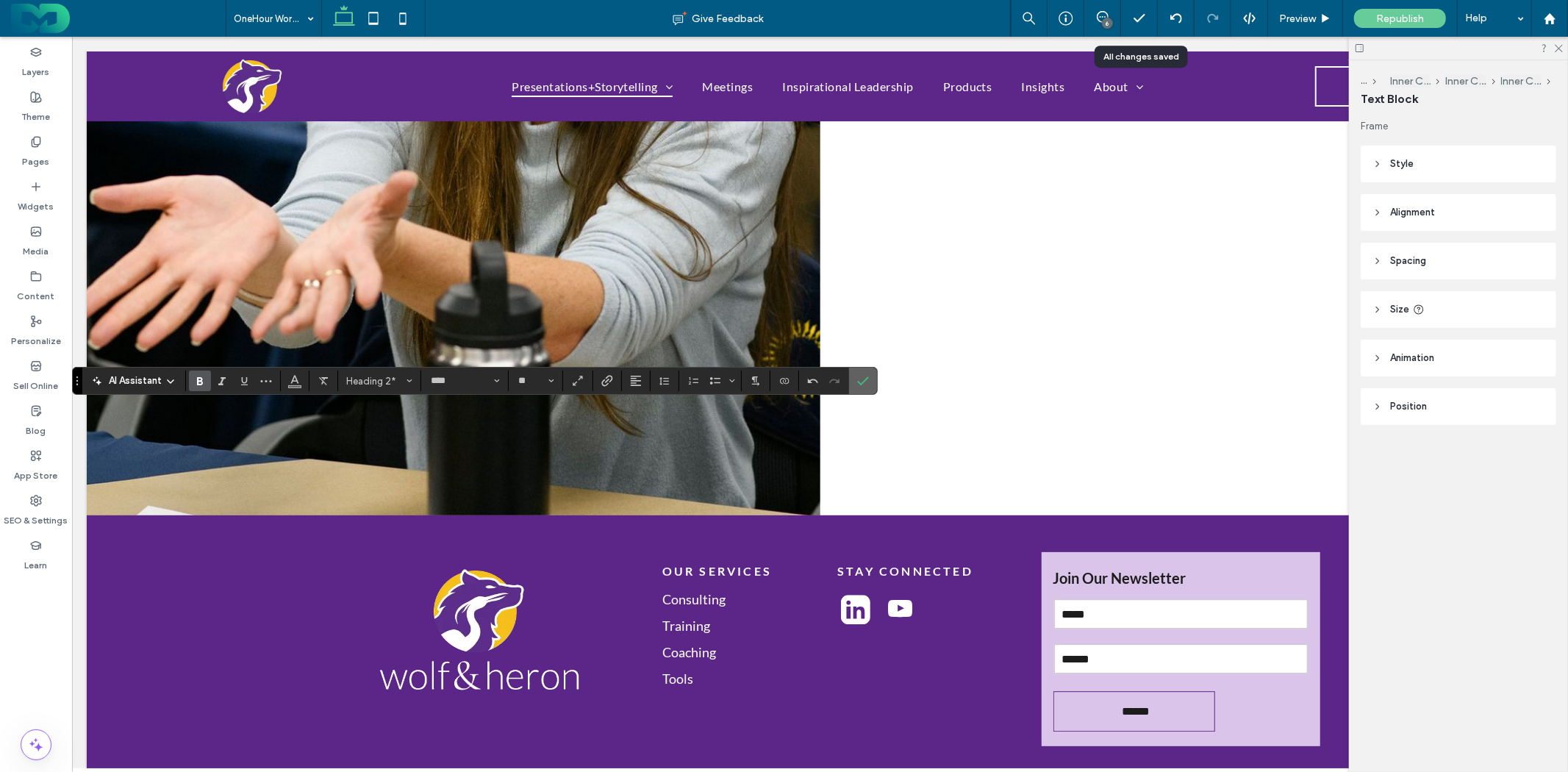
click at [865, 385] on icon "Confirm" at bounding box center [863, 381] width 12 height 12
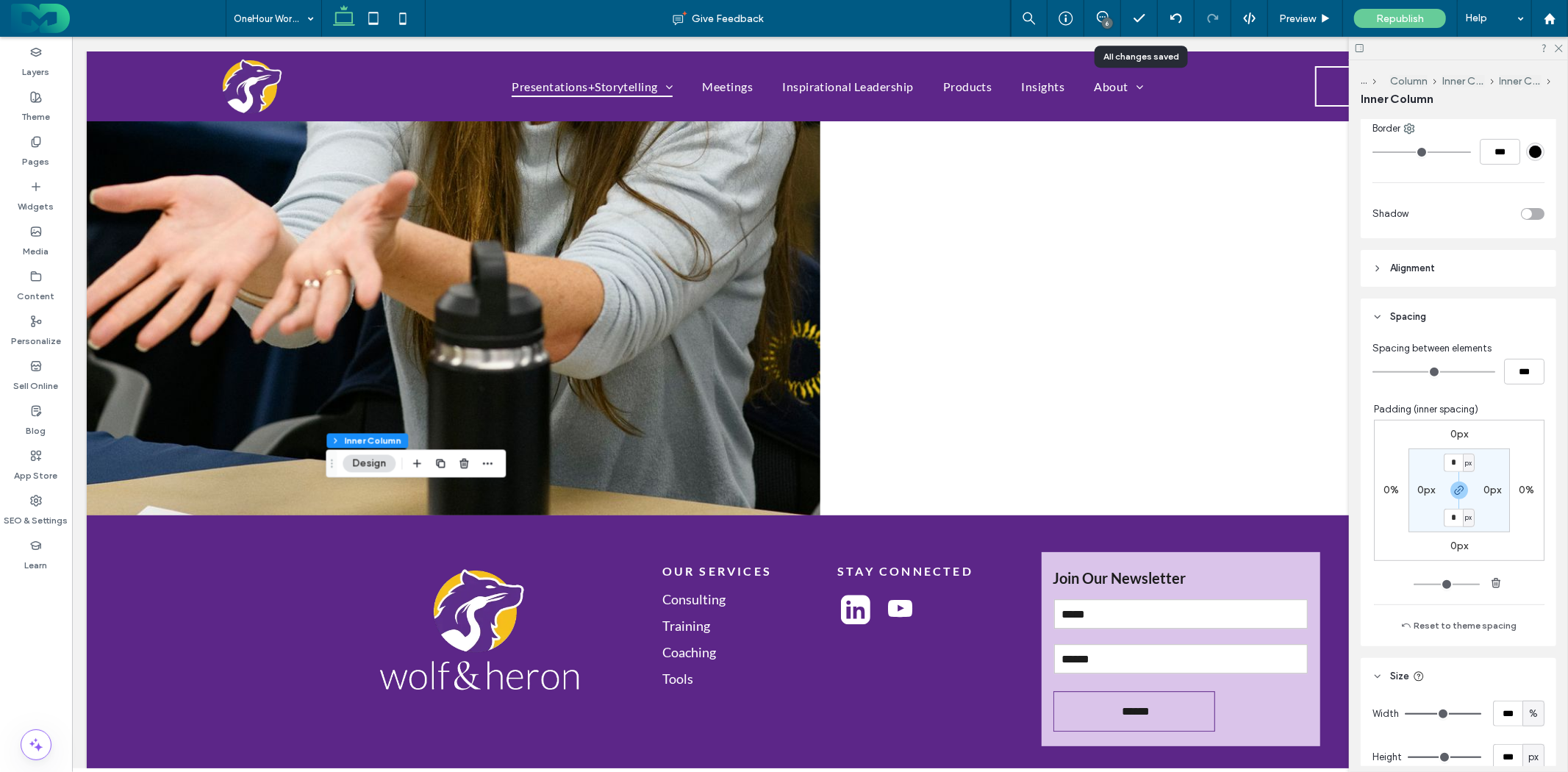
scroll to position [572, 0]
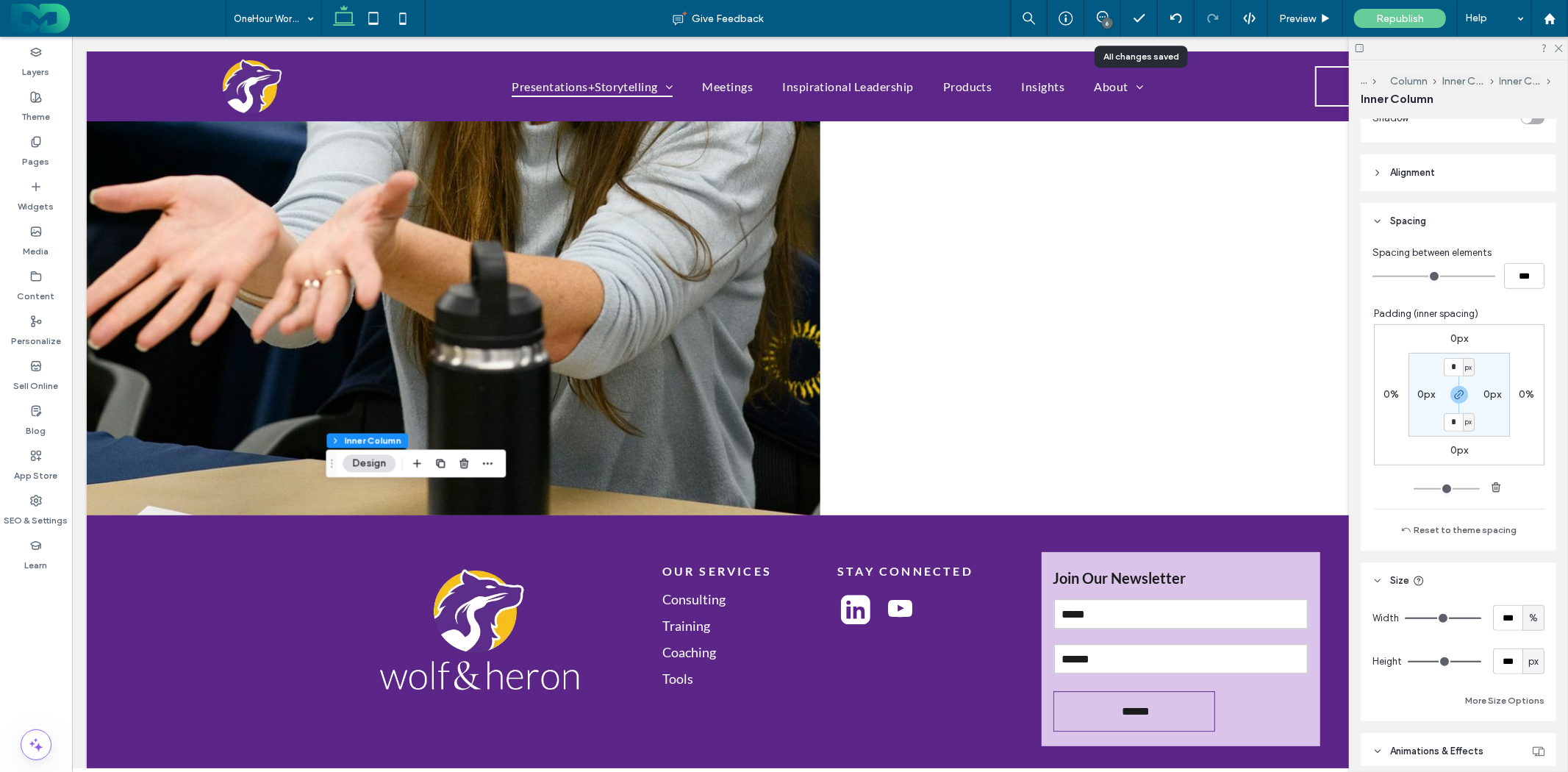
type input "***"
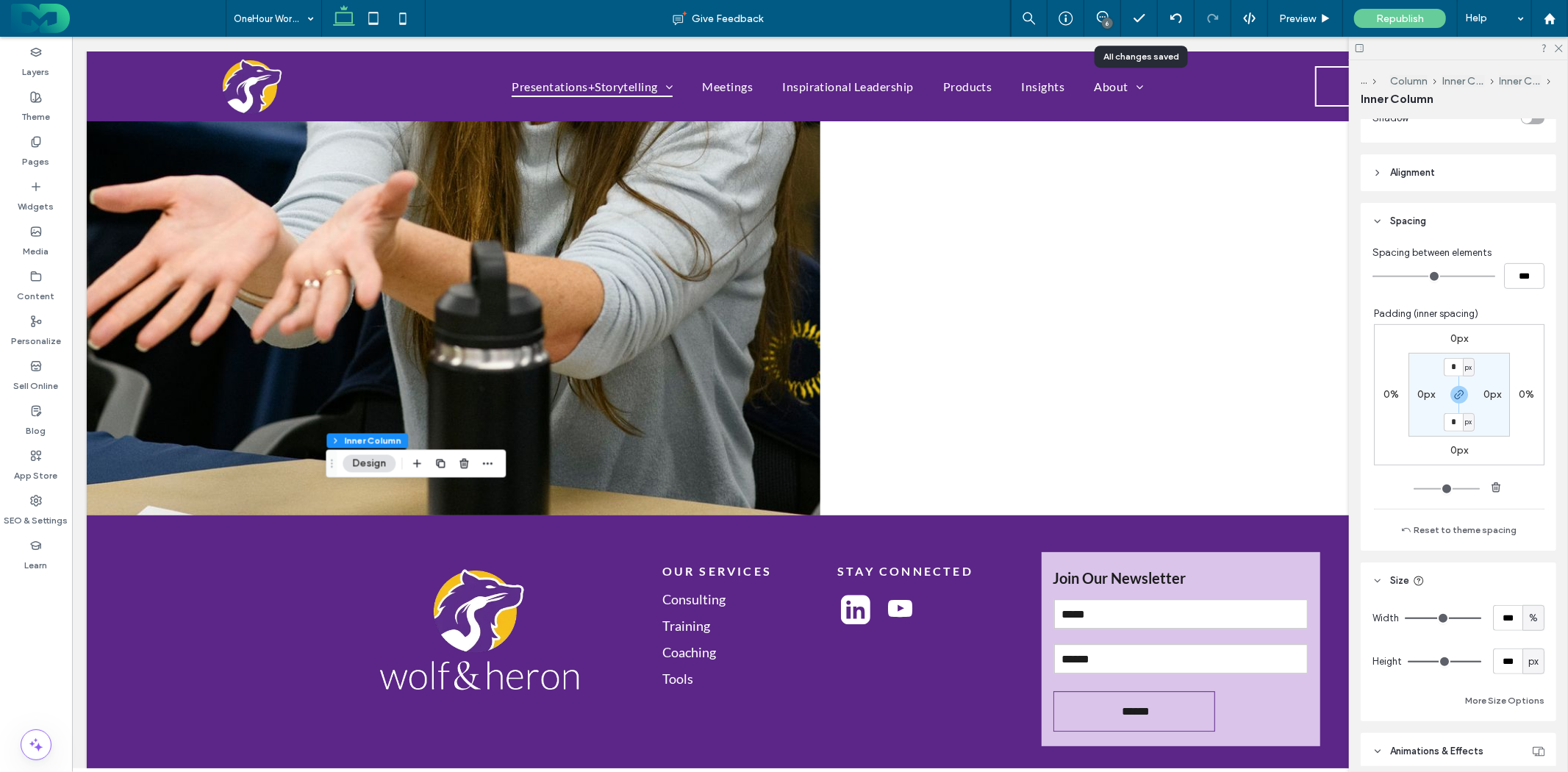
type input "***"
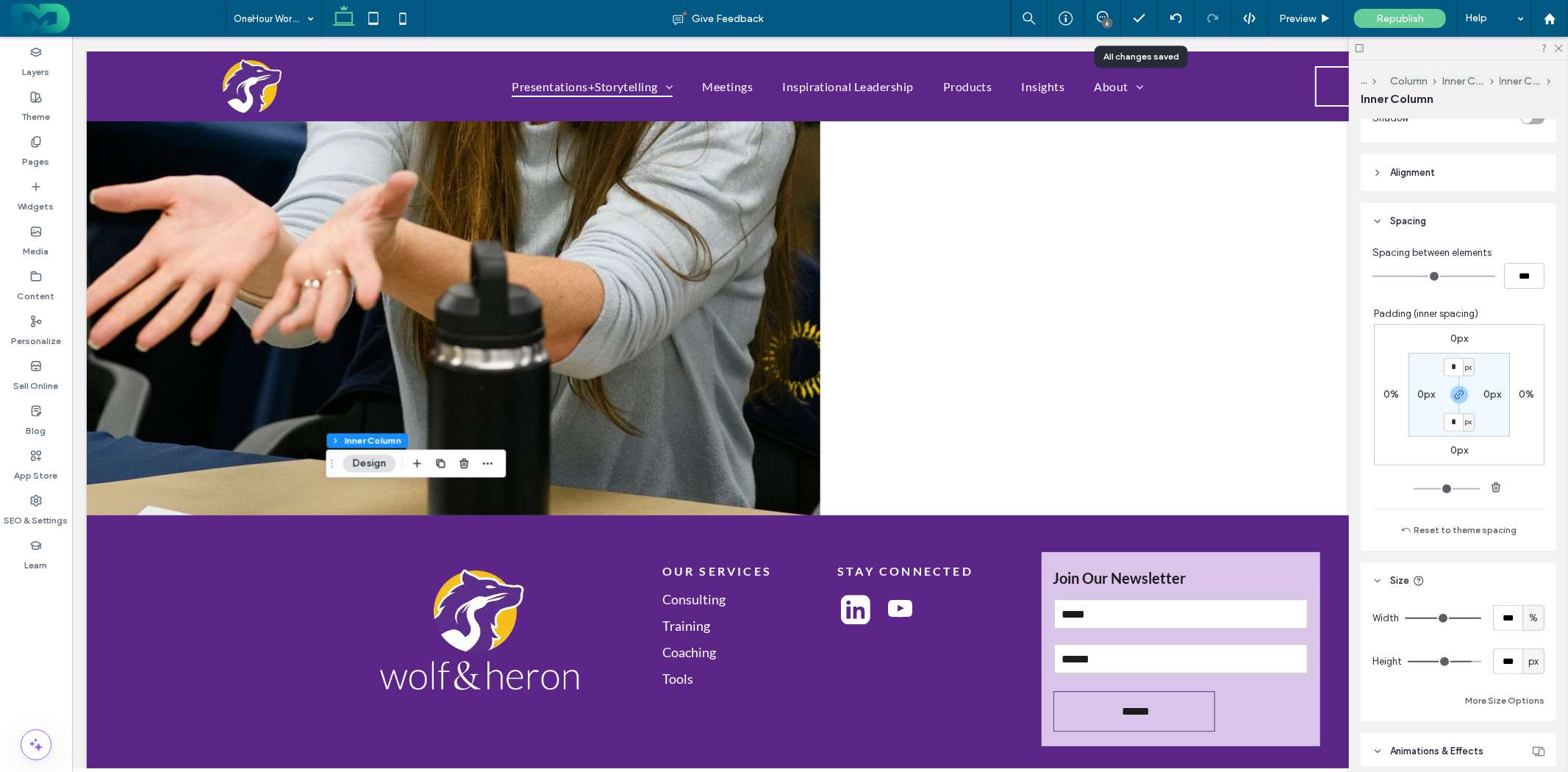
type input "**"
type input "***"
type input "**"
type input "*"
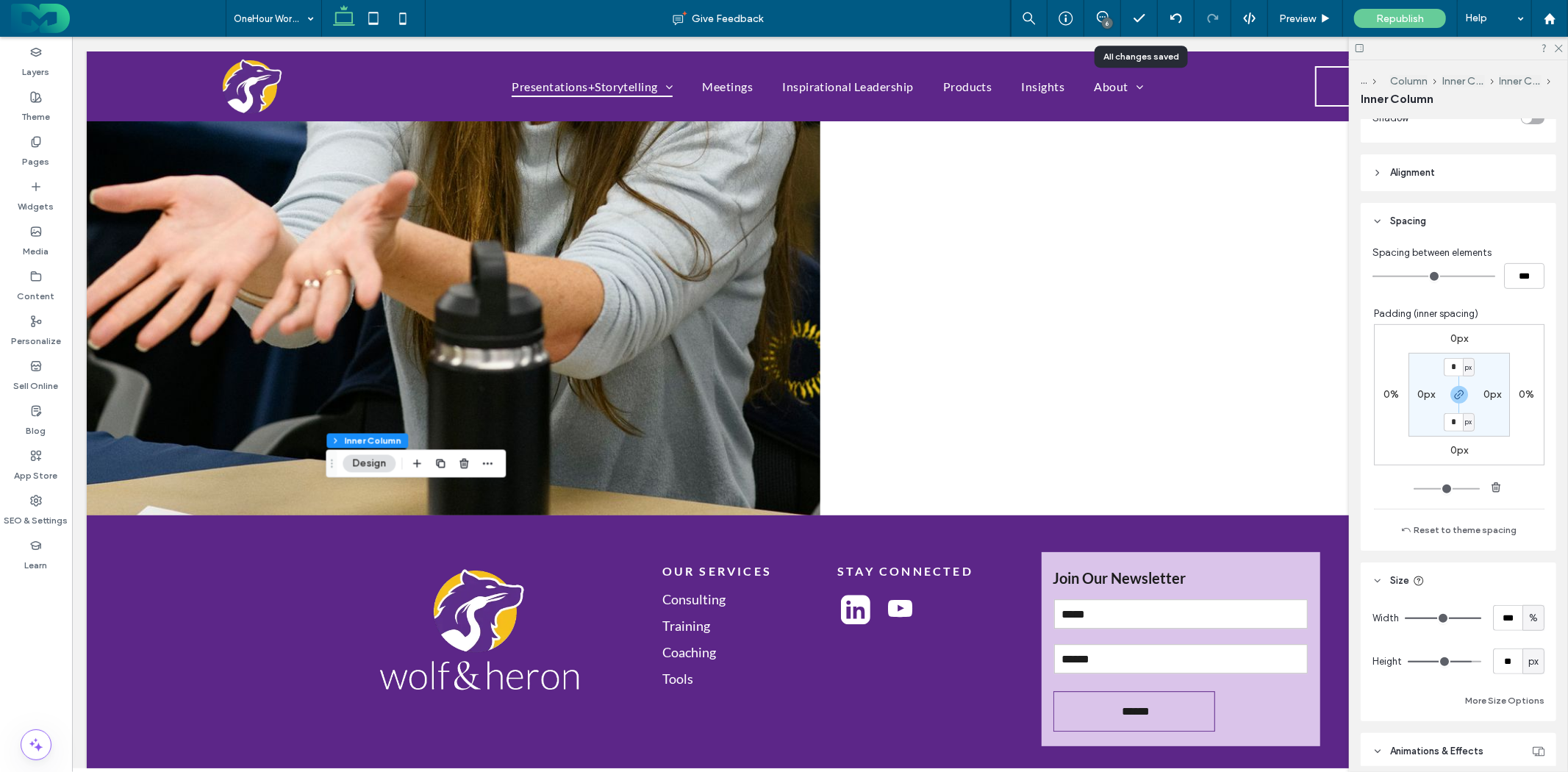
type input "*"
drag, startPoint x: 1471, startPoint y: 660, endPoint x: 880, endPoint y: 618, distance: 592.5
type input "*"
click at [1408, 661] on input "range" at bounding box center [1444, 662] width 73 height 2
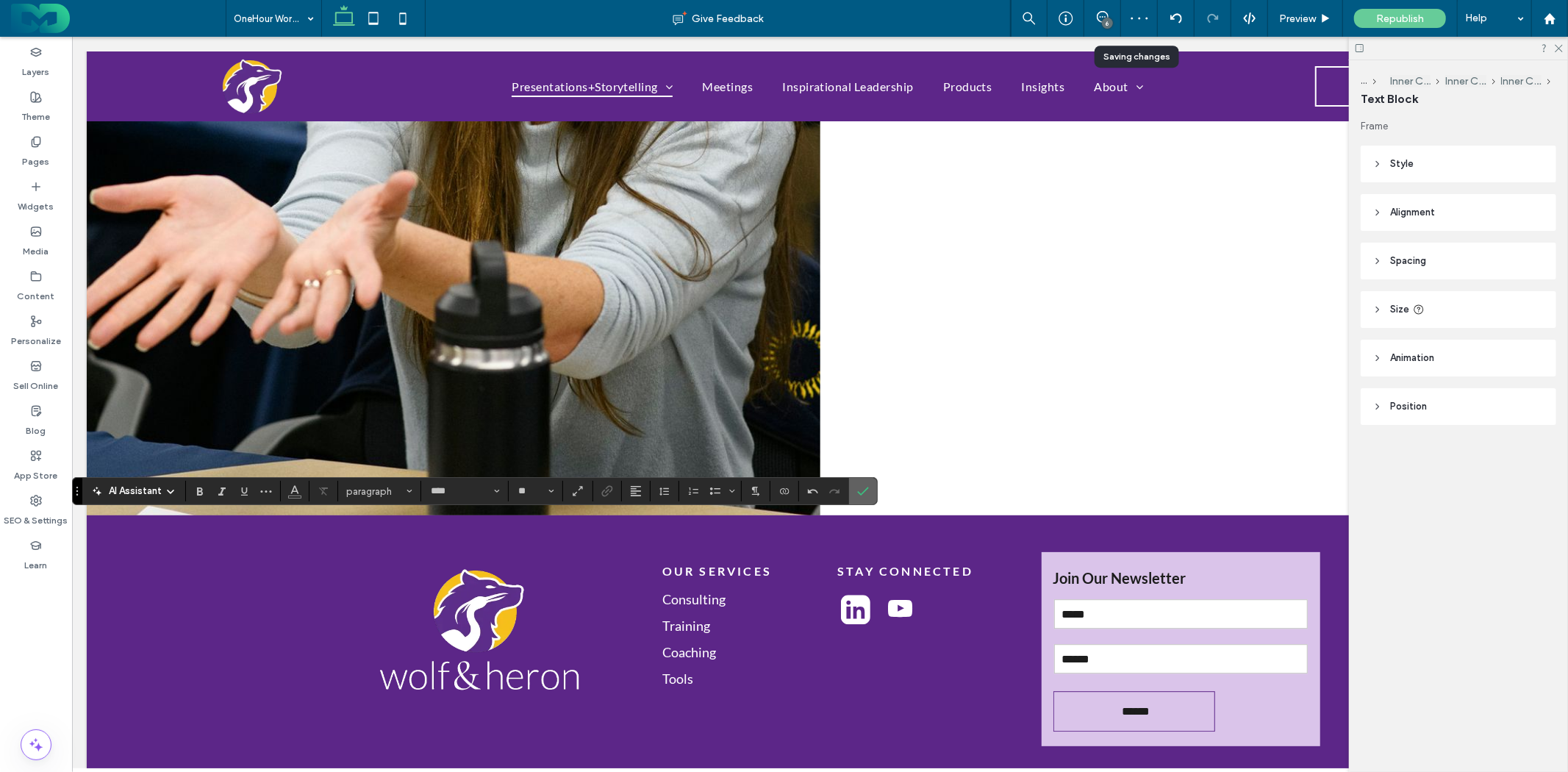
click at [872, 497] on label "Confirm" at bounding box center [863, 491] width 22 height 26
click at [863, 491] on icon "Confirm" at bounding box center [863, 491] width 12 height 12
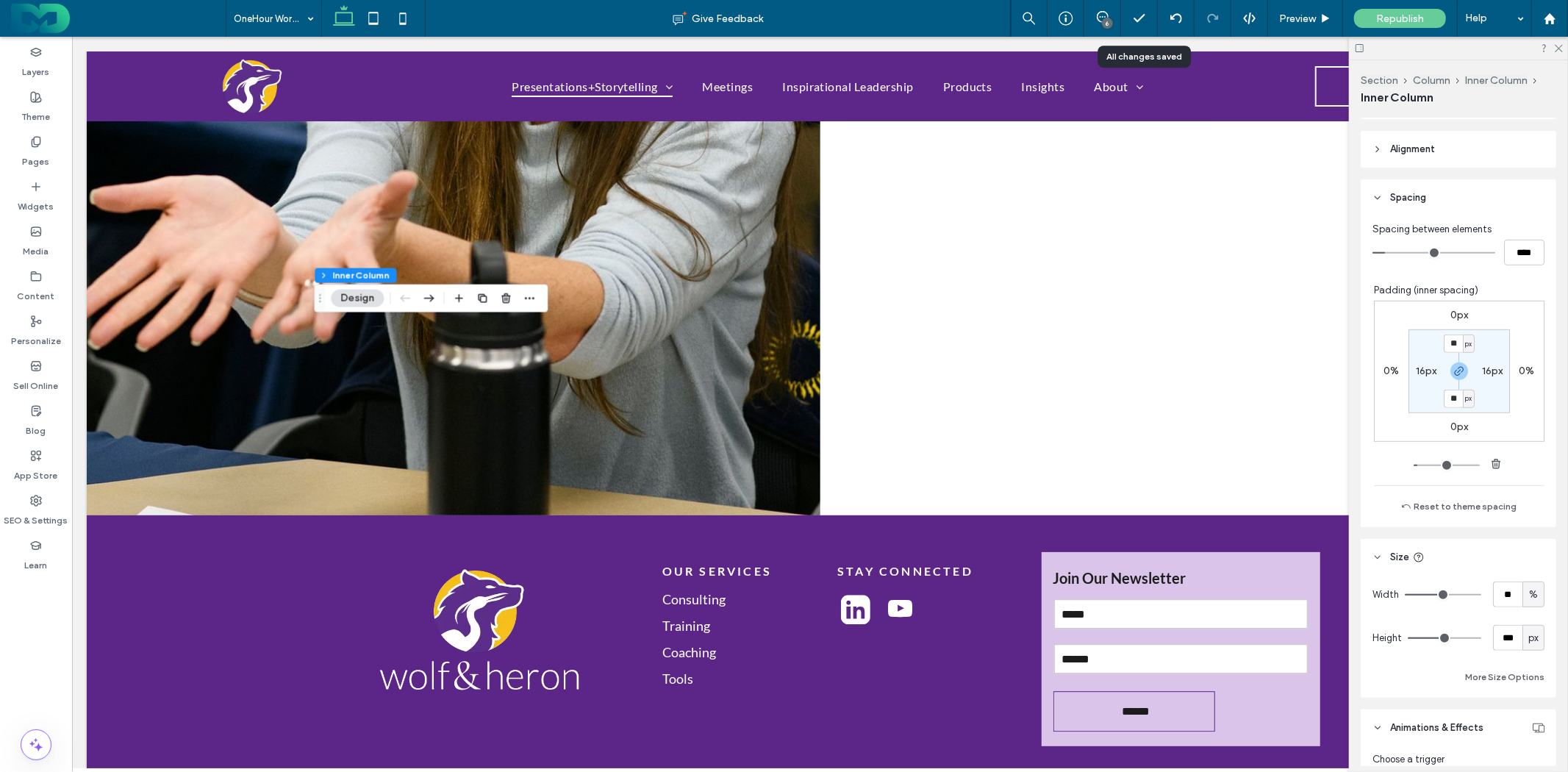
scroll to position [606, 0]
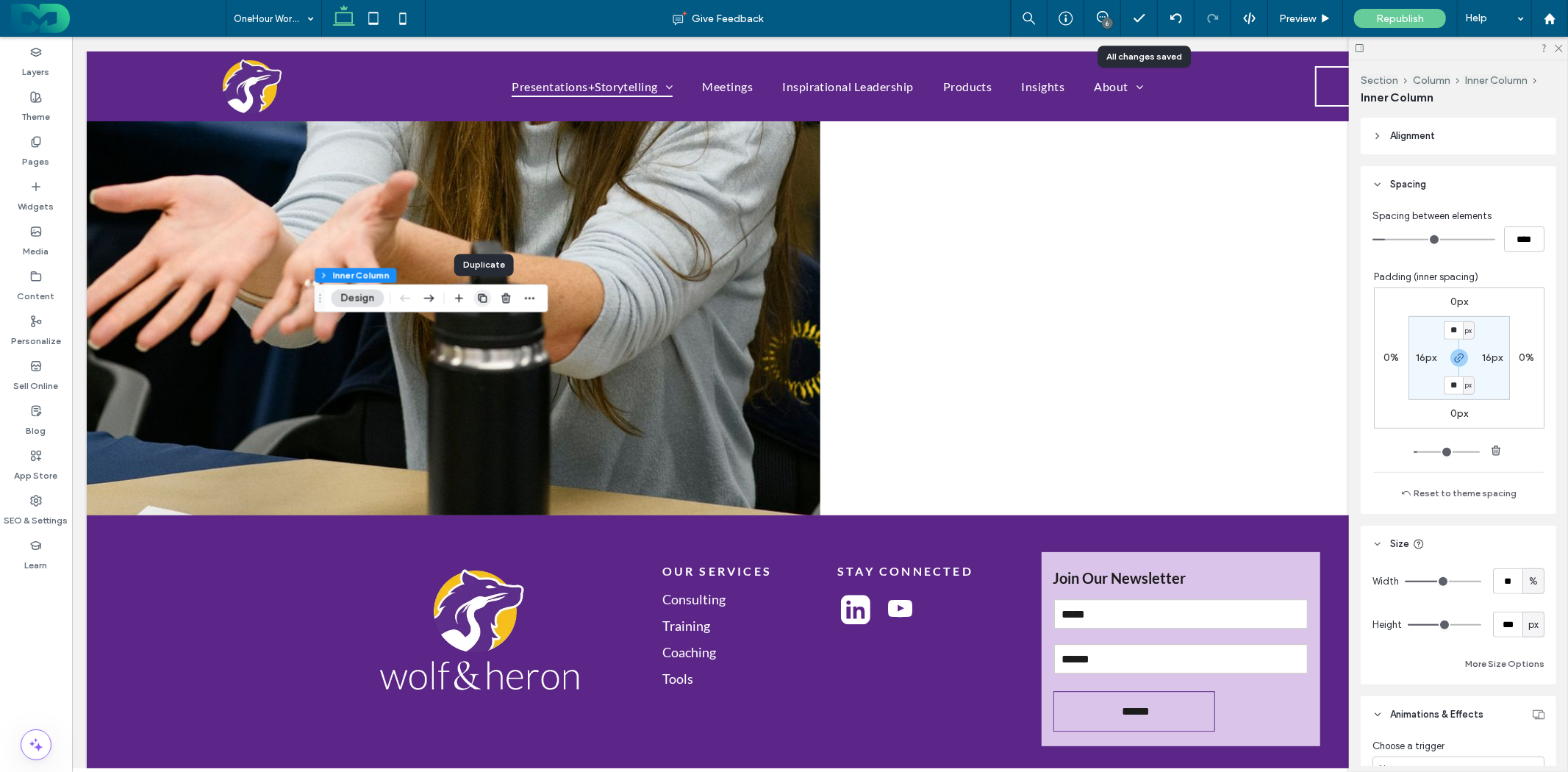
click at [487, 296] on icon "button" at bounding box center [482, 299] width 12 height 12
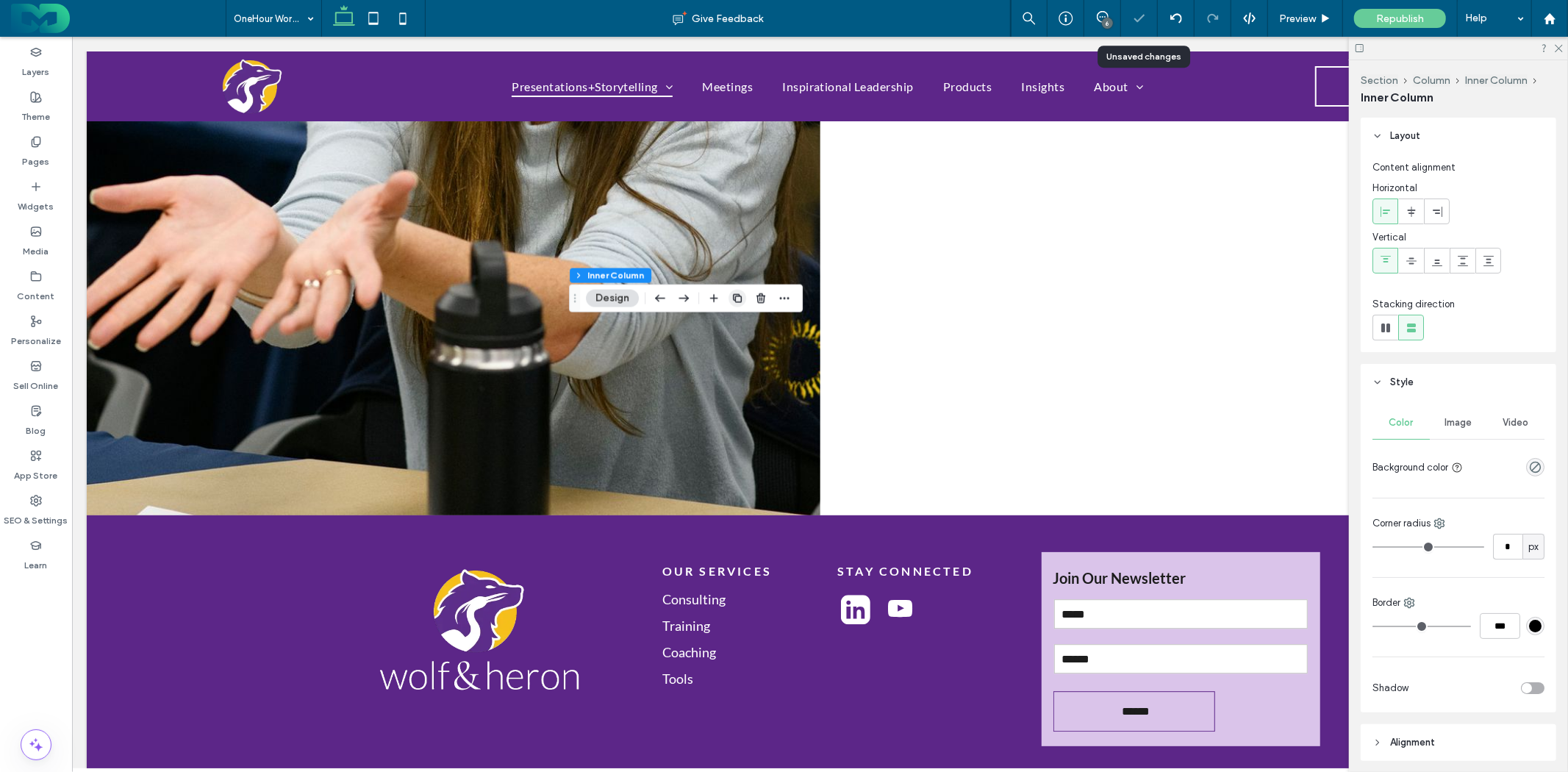
click at [737, 296] on use "button" at bounding box center [738, 299] width 9 height 9
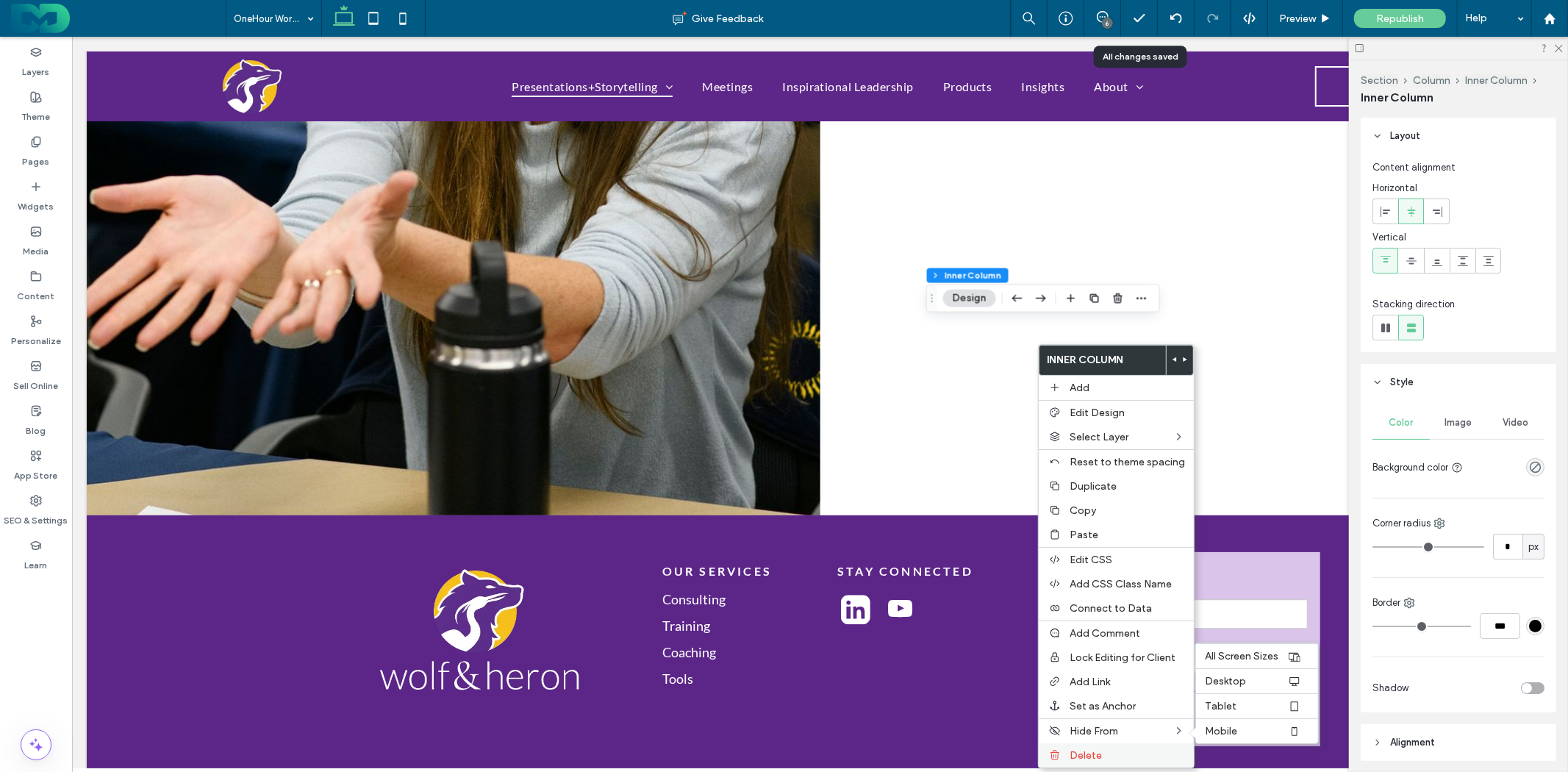
click at [1092, 749] on span "Delete" at bounding box center [1086, 755] width 33 height 13
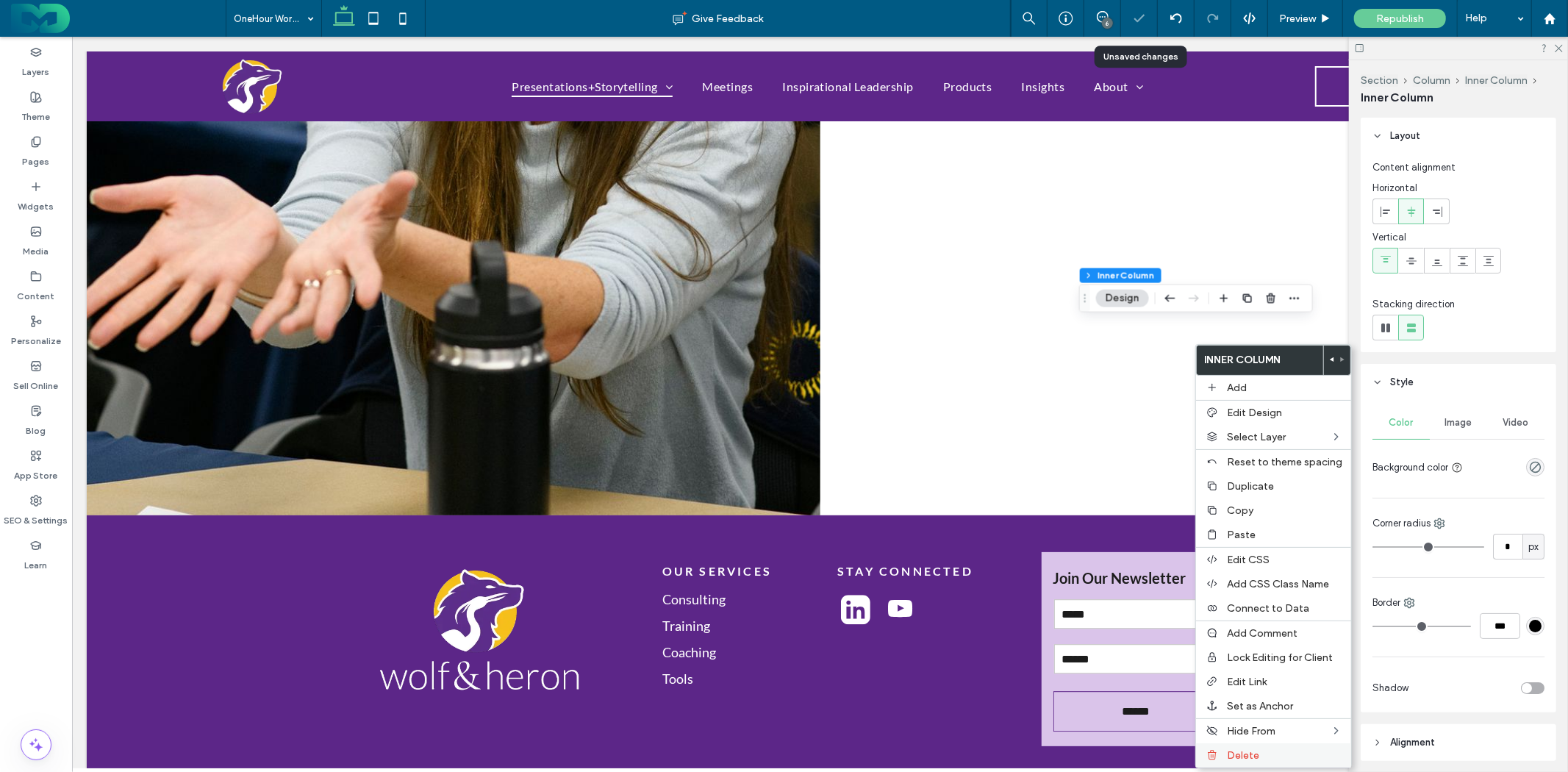
click at [1233, 744] on div "Delete" at bounding box center [1273, 755] width 155 height 24
